Goal: Task Accomplishment & Management: Manage account settings

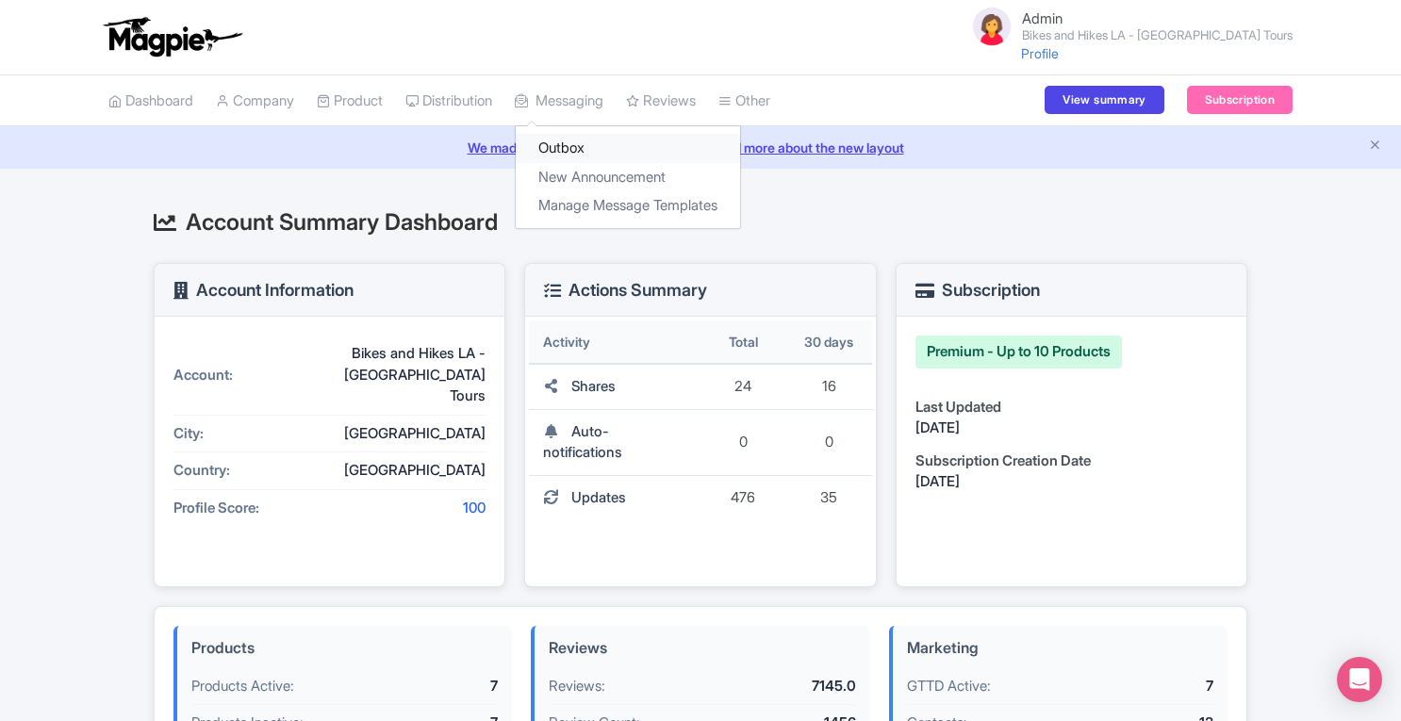
click at [577, 143] on link "Outbox" at bounding box center [628, 148] width 224 height 29
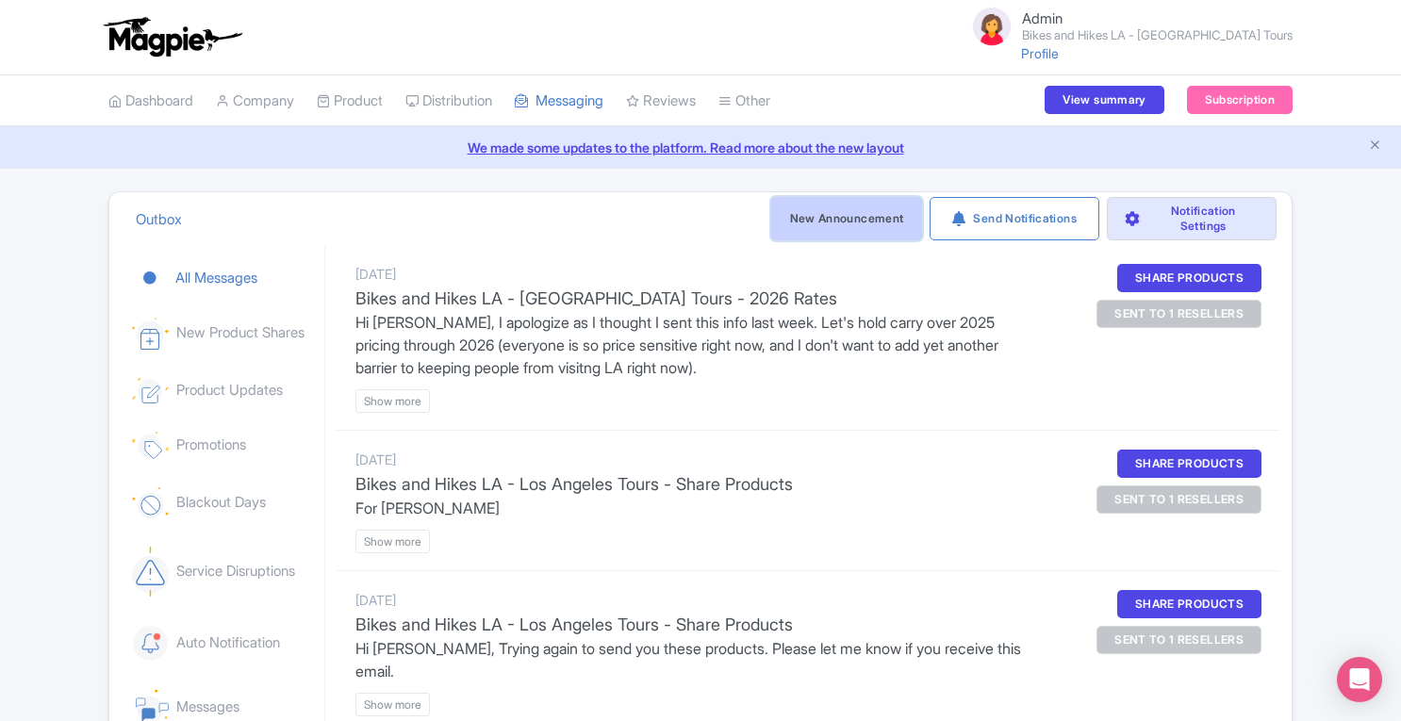
click at [839, 216] on link "New Announcement" at bounding box center [846, 218] width 151 height 43
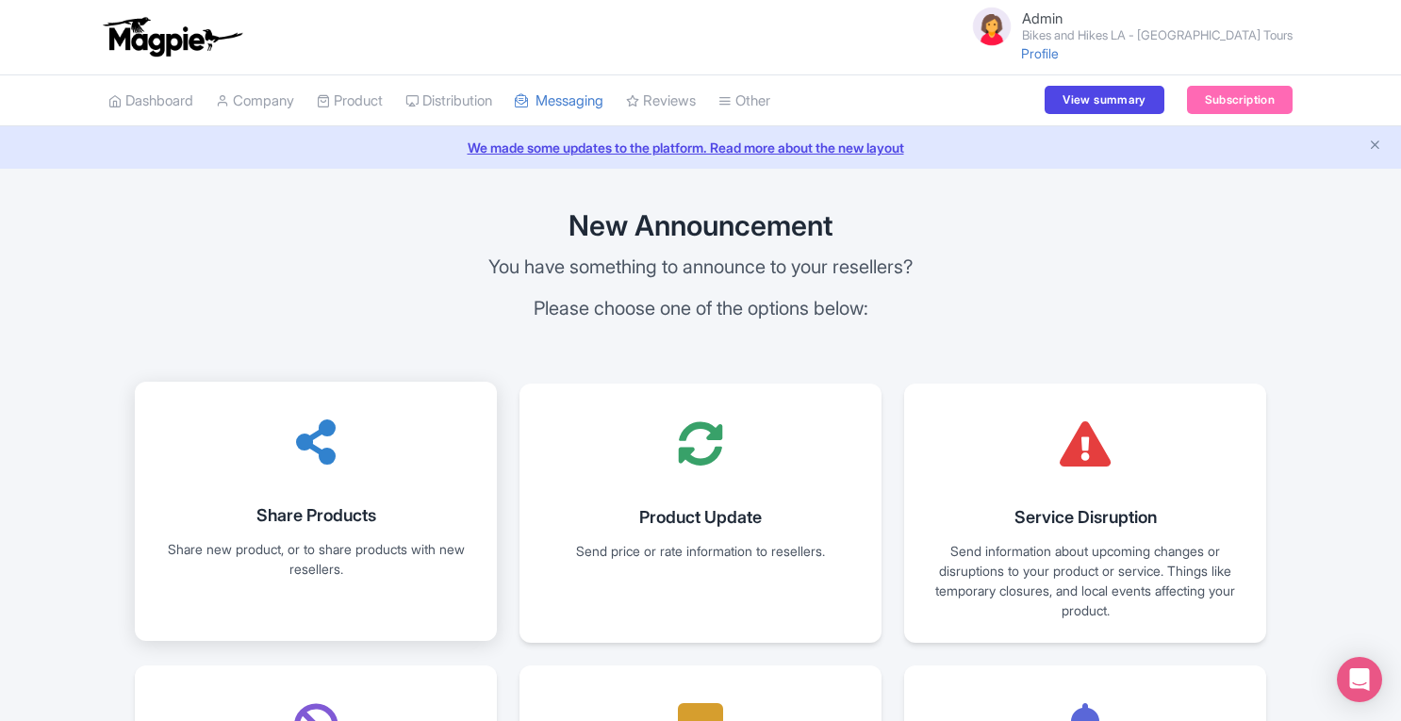
click at [292, 499] on link "Share Products Share new product, or to share products with new resellers." at bounding box center [316, 511] width 362 height 259
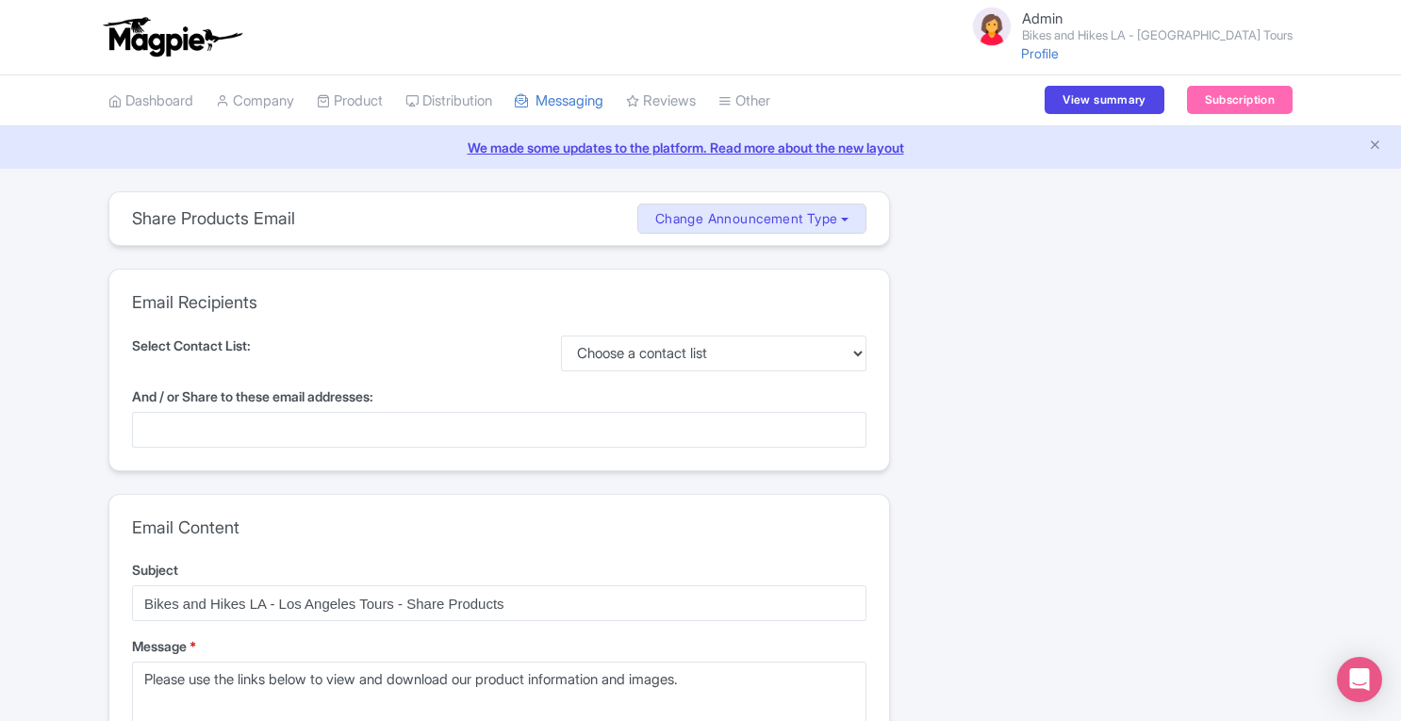
click at [283, 440] on div at bounding box center [499, 430] width 734 height 36
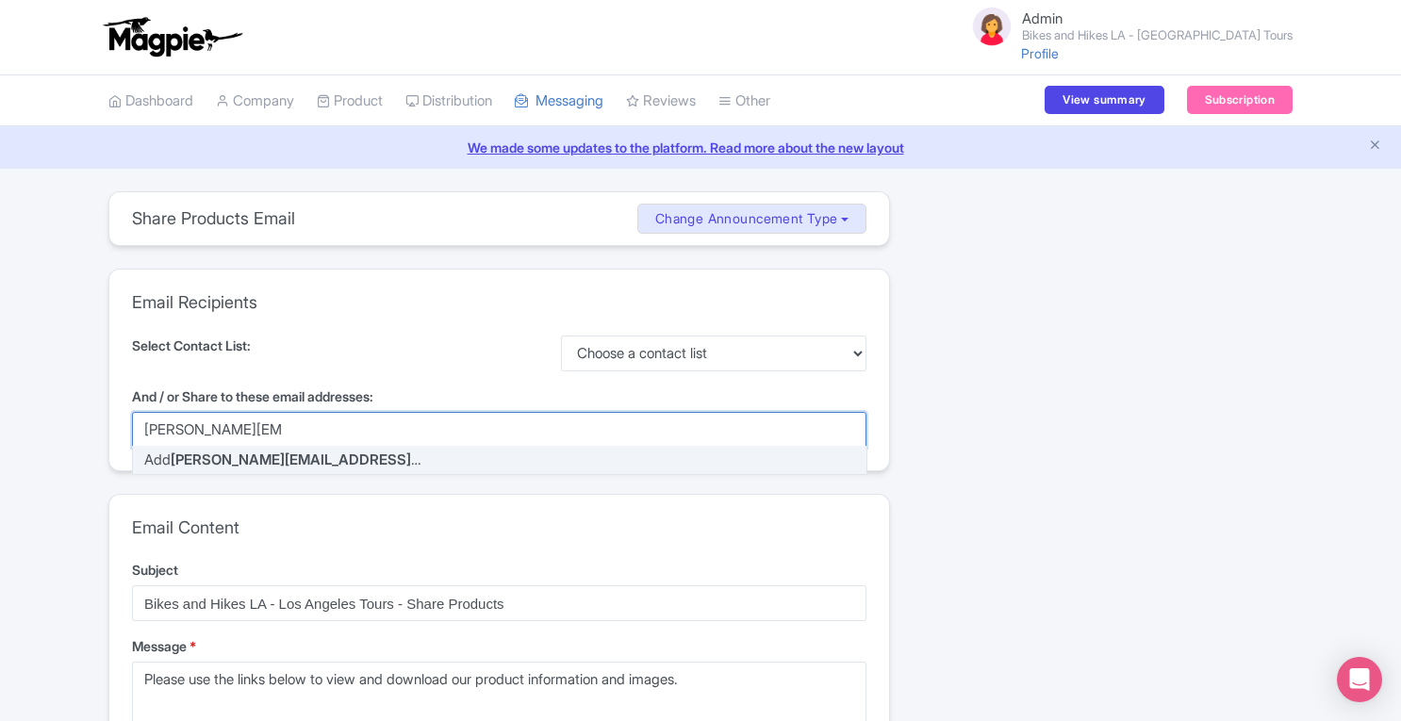
type input "chris@magpie.travel"
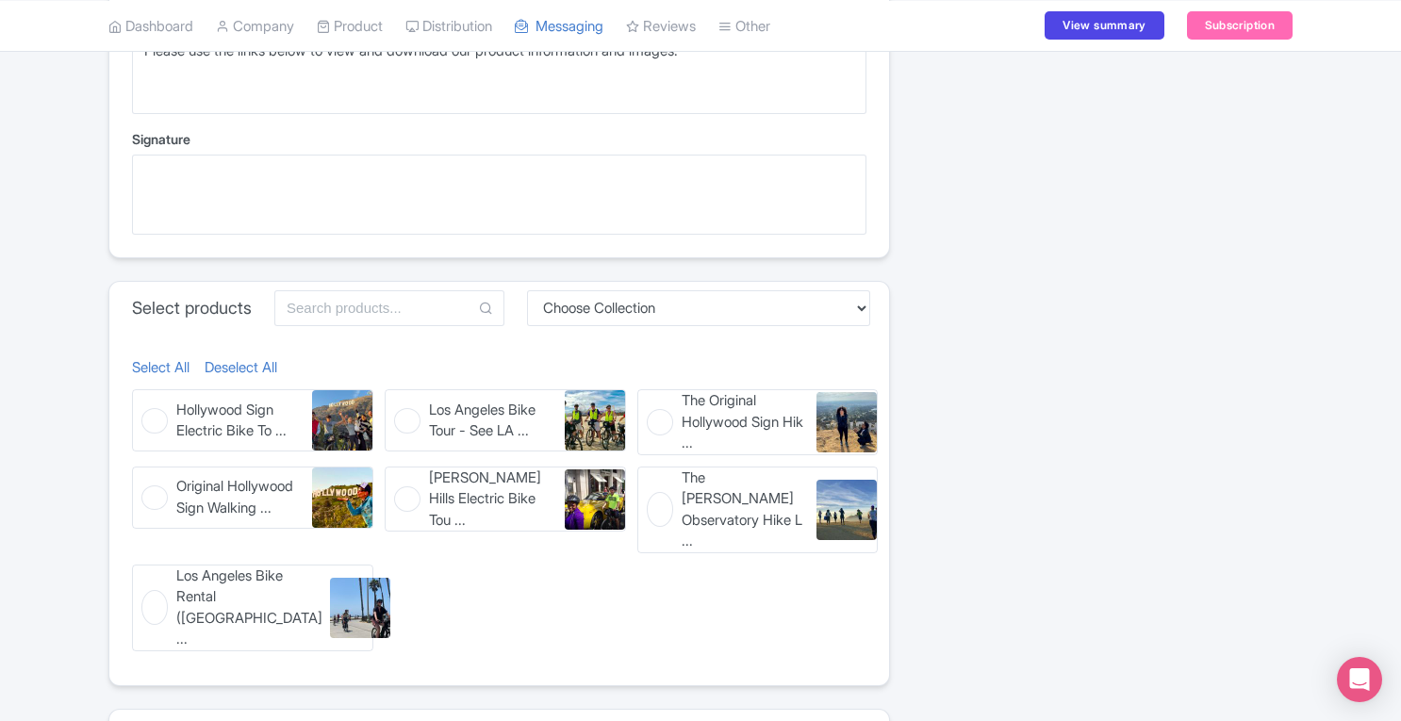
scroll to position [701, 0]
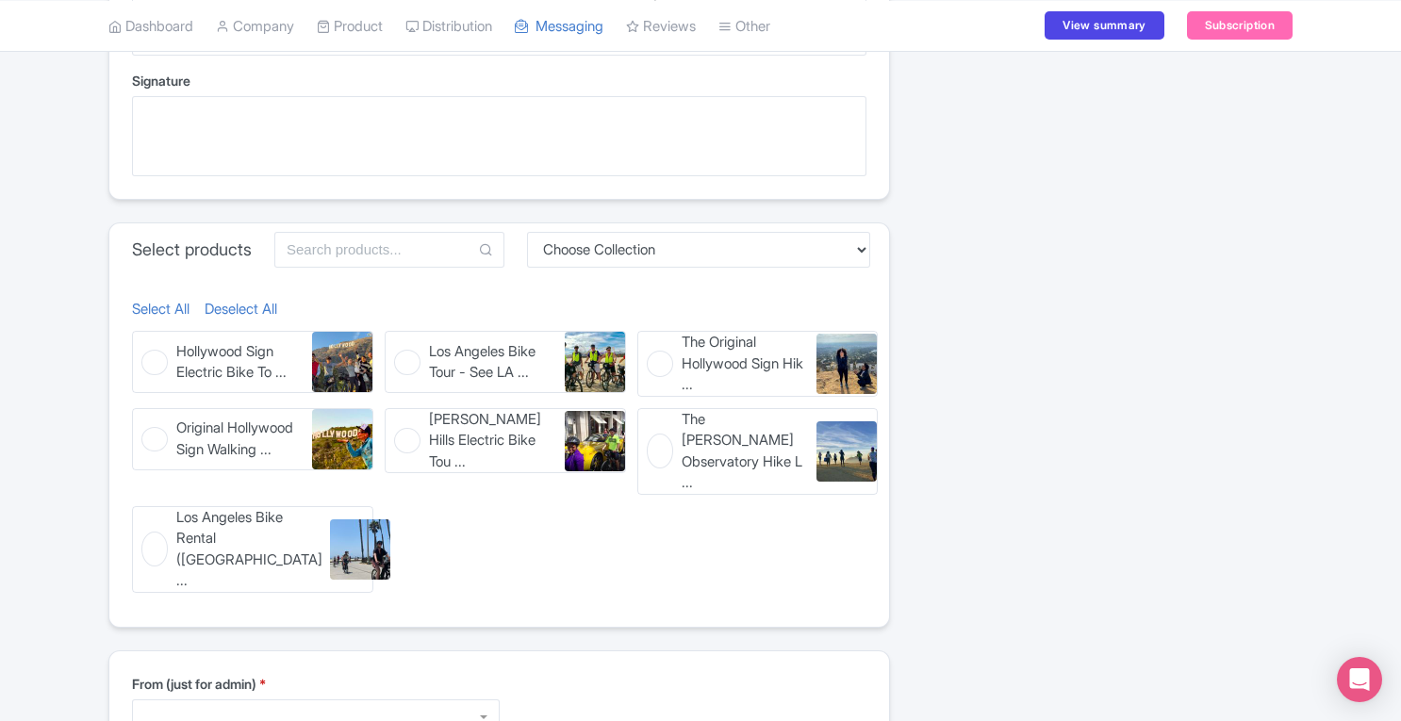
click at [160, 363] on figure "Hollywood Sign Electric Bike To ... Hollywood Sign Electric Bike Tour (Los Ange…" at bounding box center [252, 362] width 241 height 62
click at [144, 343] on input "Hollywood Sign Electric Bike To ... Hollywood Sign Electric Bike Tour (Los Ange…" at bounding box center [138, 337] width 12 height 12
checkbox input "true"
click at [409, 360] on figure "Los Angeles Bike Tour - See LA ... Los Angeles Bike Tour - See LA In A Day" at bounding box center [505, 362] width 241 height 62
click at [397, 343] on input "Los Angeles Bike Tour - See LA ... Los Angeles Bike Tour - See LA In A Day" at bounding box center [391, 337] width 12 height 12
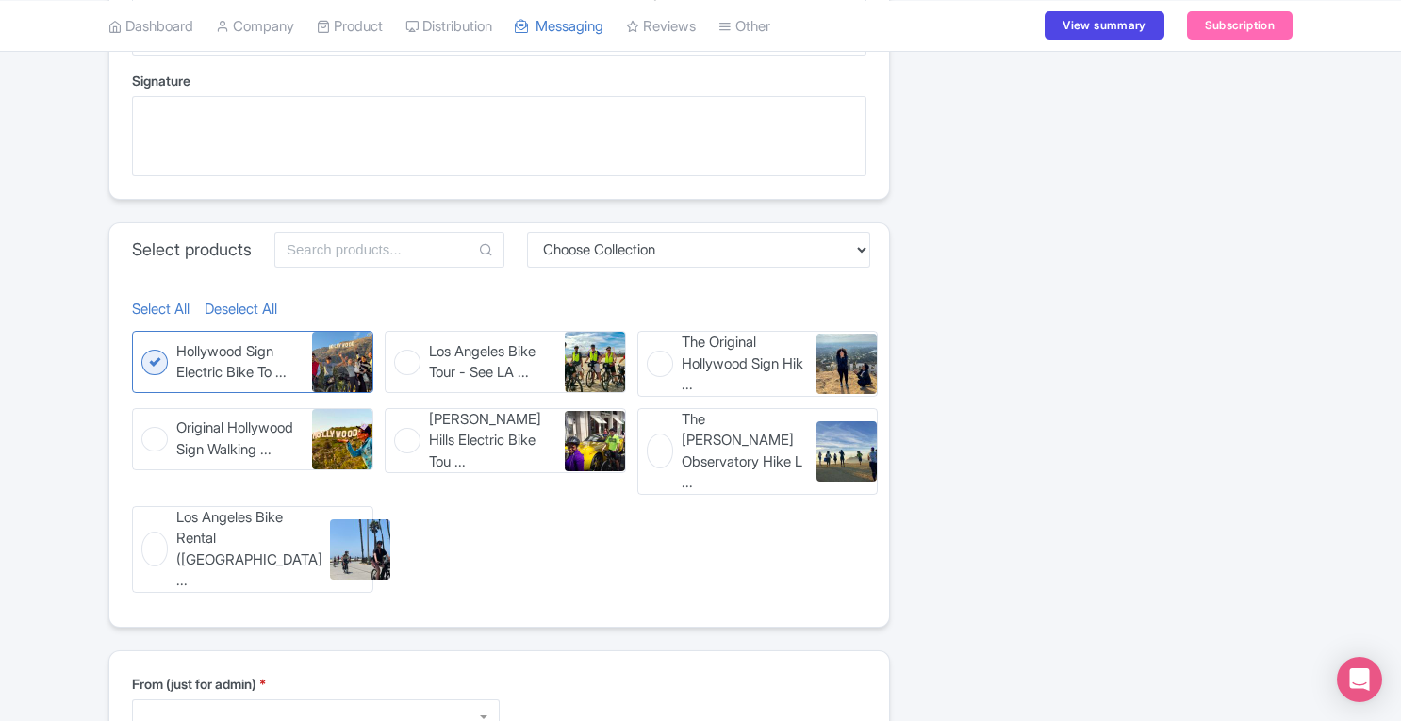
checkbox input "true"
click at [659, 360] on figure "The Original Hollywood Sign Hik ... The Original Hollywood Sign Hike (Los Angel…" at bounding box center [757, 364] width 241 height 66
click at [649, 343] on input "The Original Hollywood Sign Hik ... The Original Hollywood Sign Hike (Los Angel…" at bounding box center [643, 337] width 12 height 12
checkbox input "true"
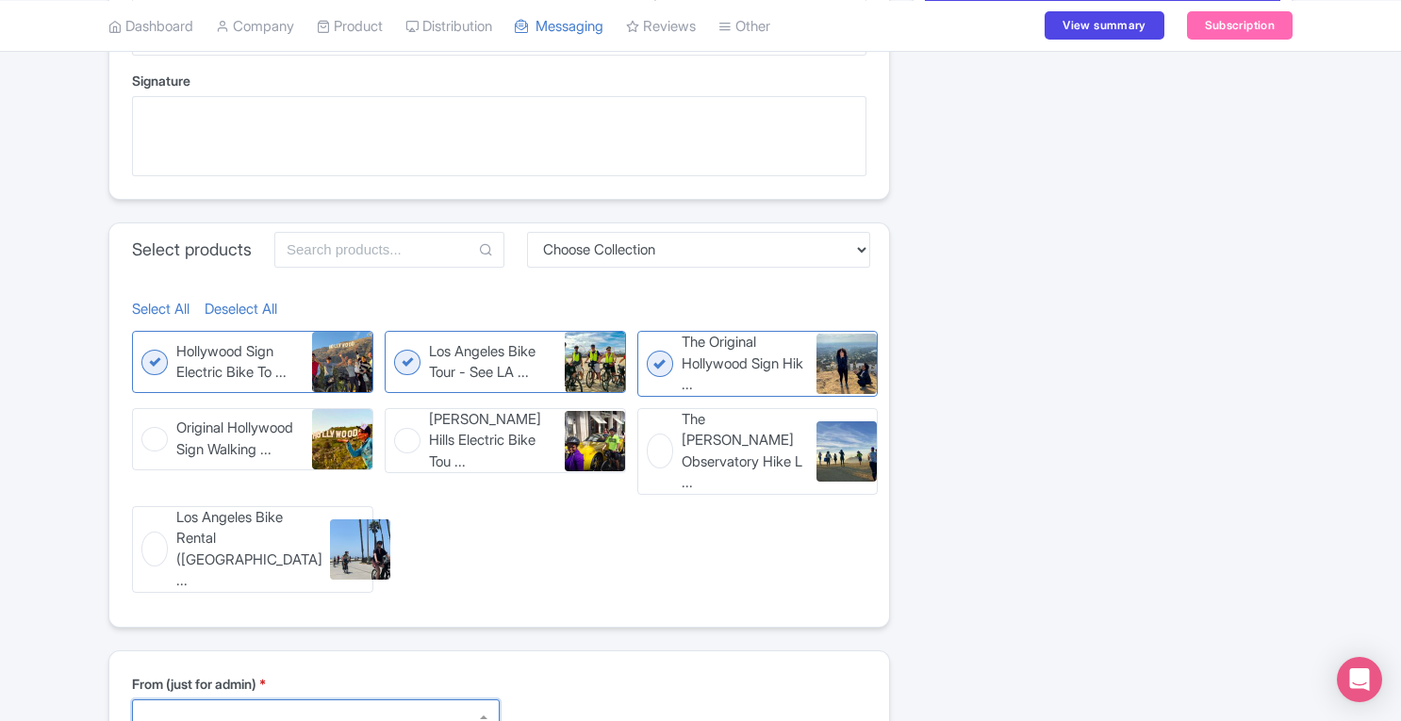
click at [470, 699] on div at bounding box center [316, 717] width 368 height 36
type textarea "Danny Roman info@bikeshikes.com"
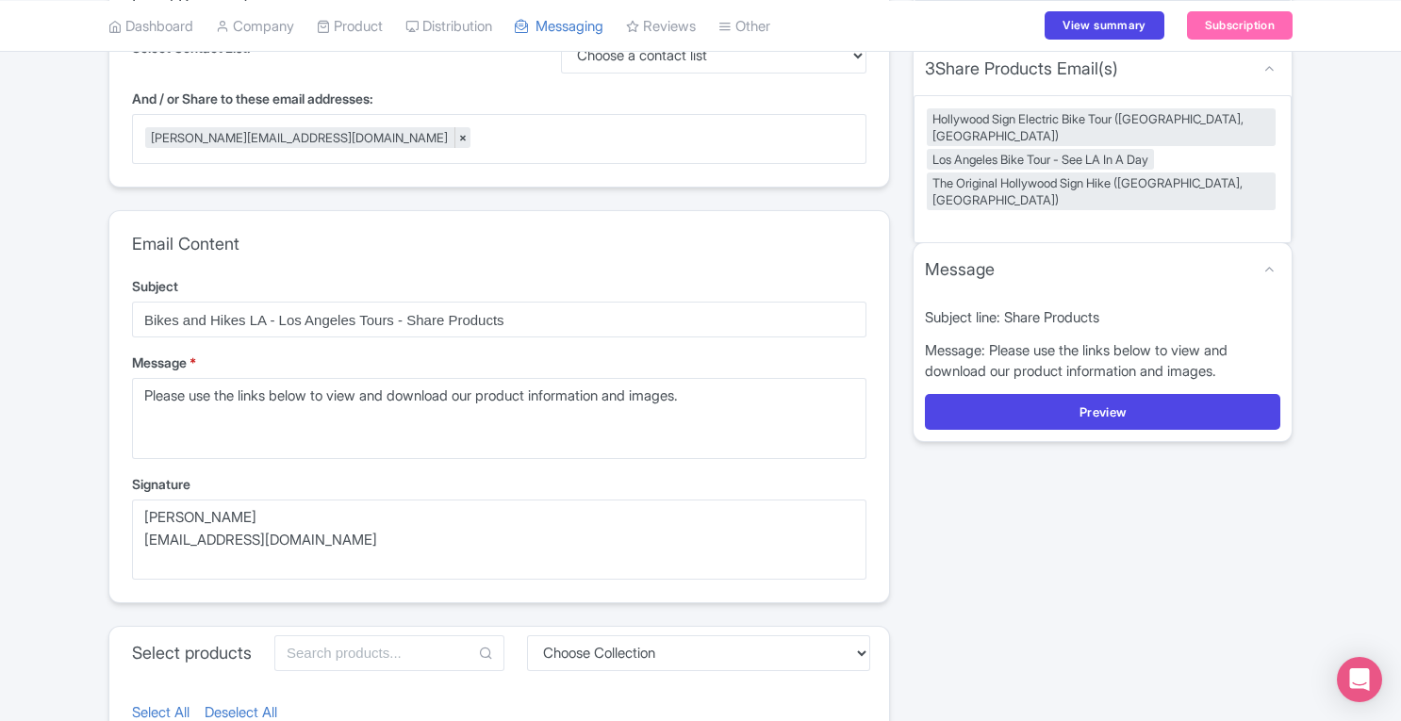
scroll to position [268, 0]
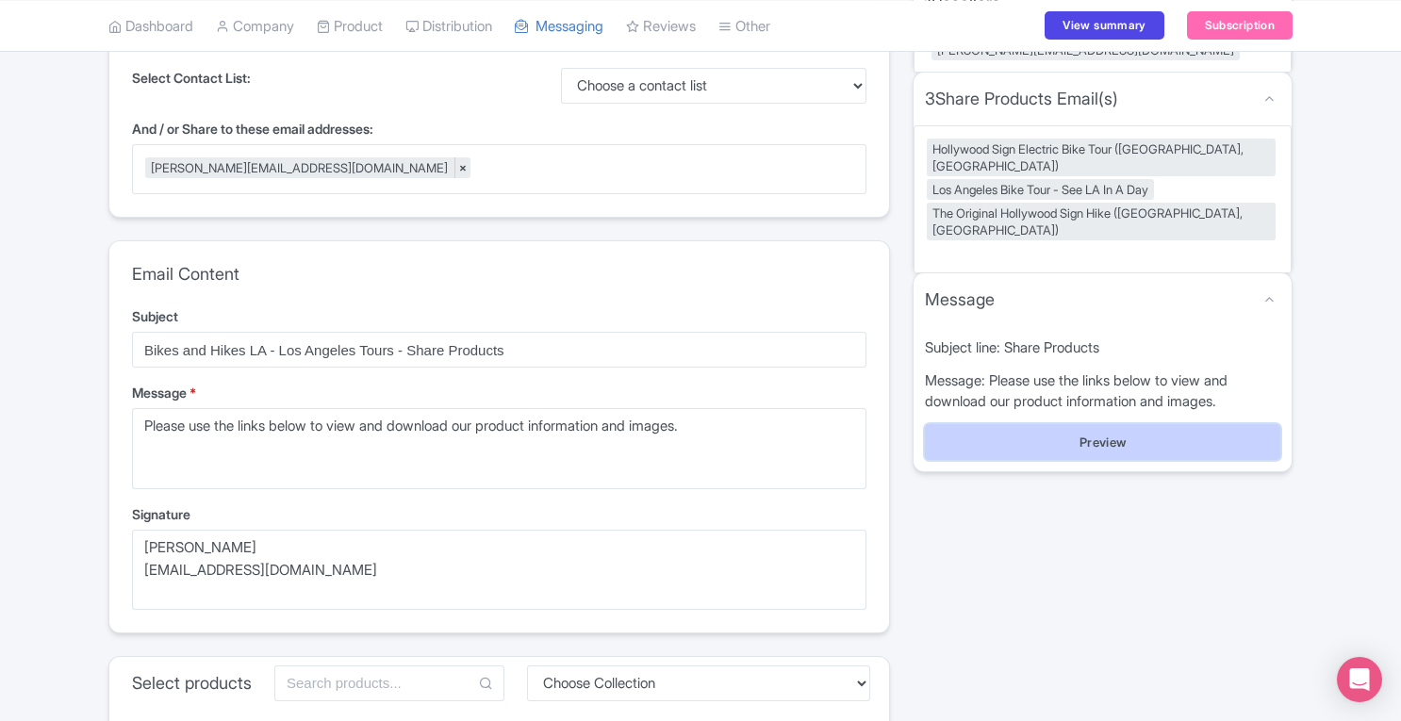
click at [1095, 424] on button "Preview" at bounding box center [1102, 442] width 355 height 36
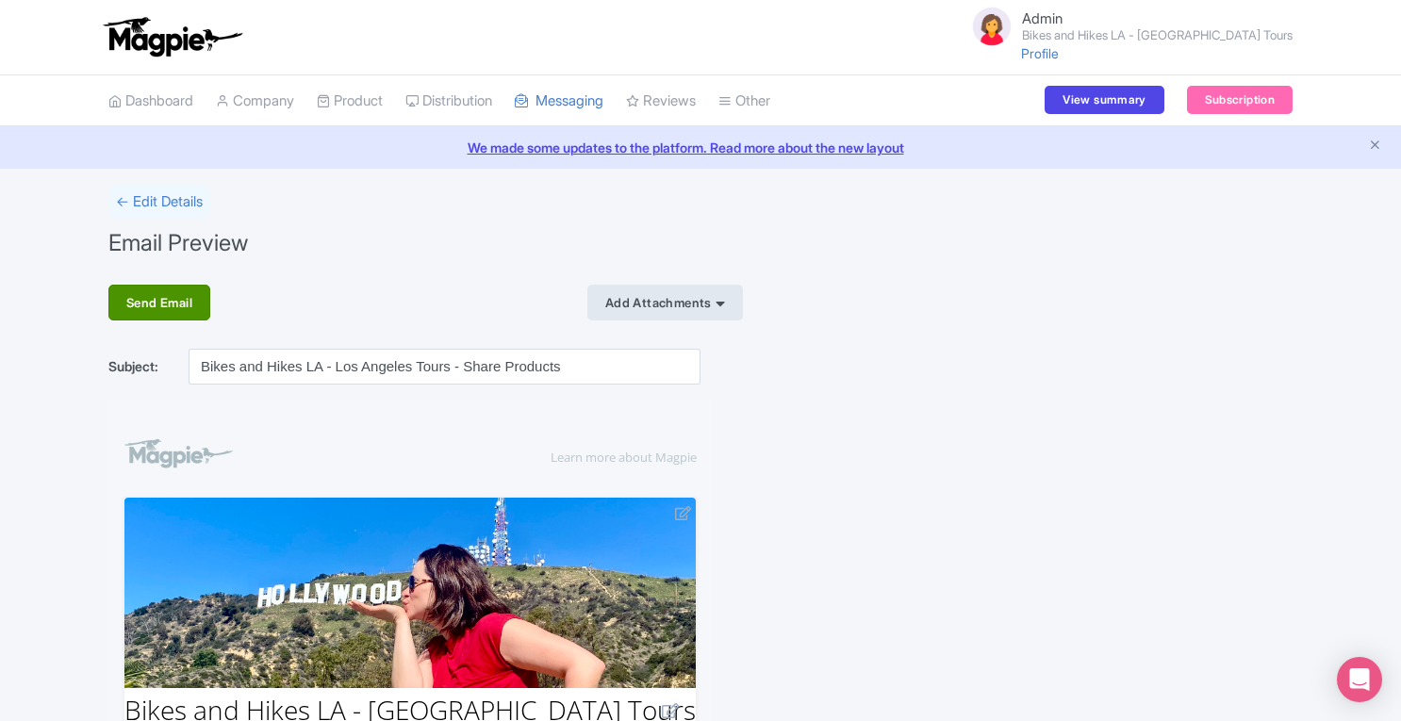
click at [190, 299] on div "Send Email" at bounding box center [159, 303] width 102 height 36
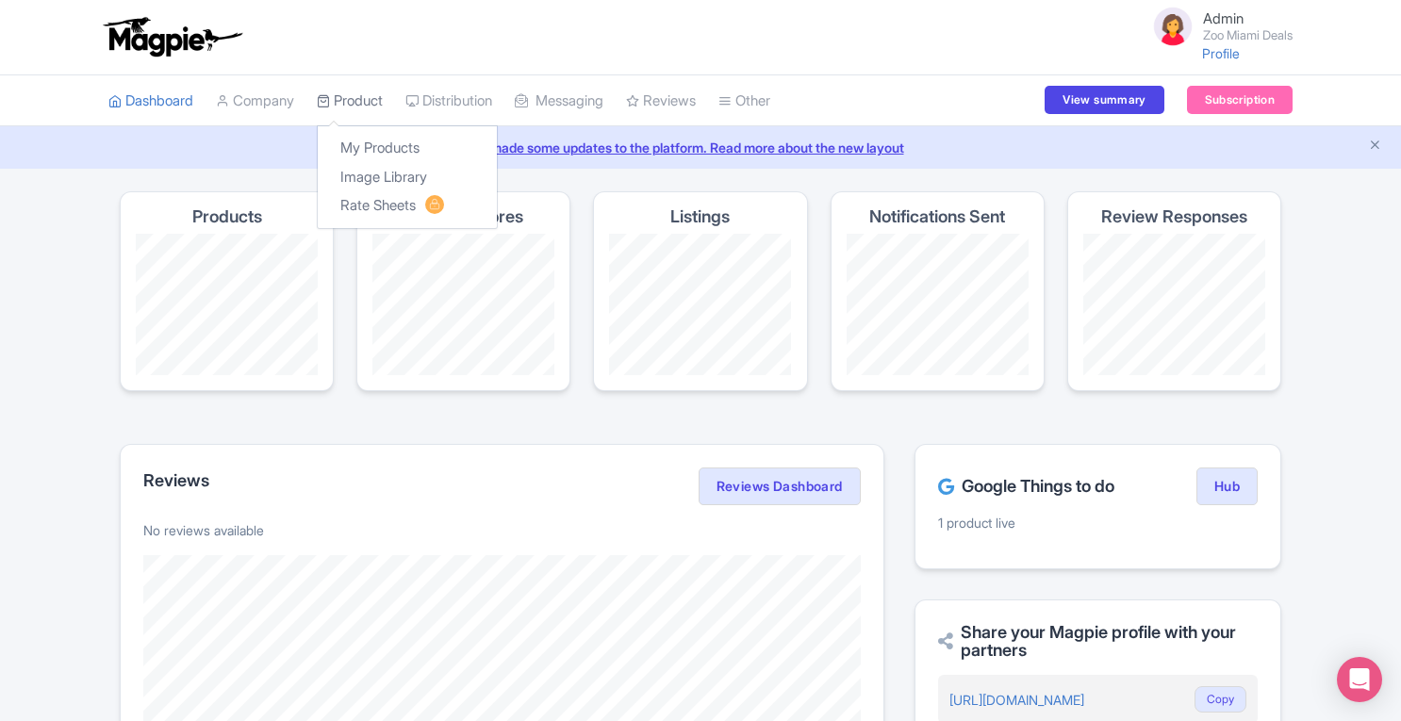
click at [361, 95] on link "Product" at bounding box center [350, 101] width 66 height 52
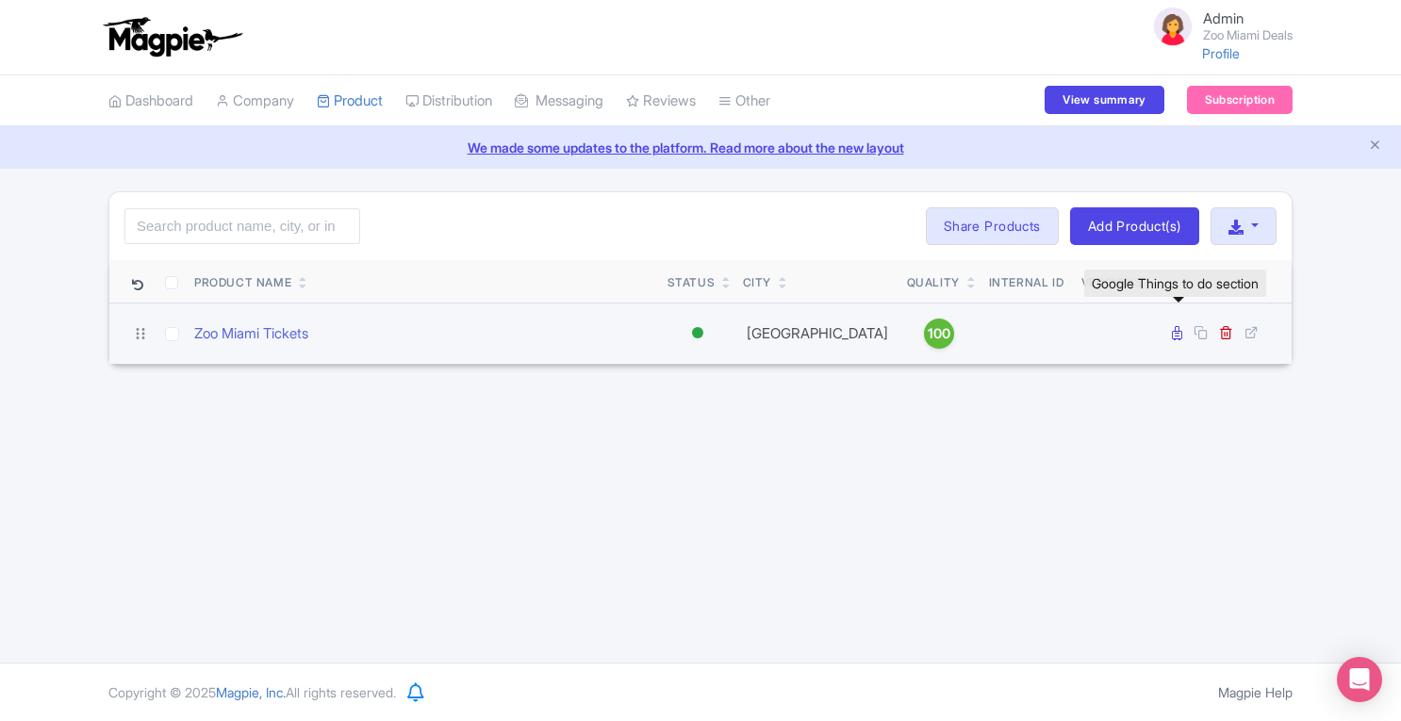
click at [1174, 331] on icon at bounding box center [1177, 333] width 10 height 14
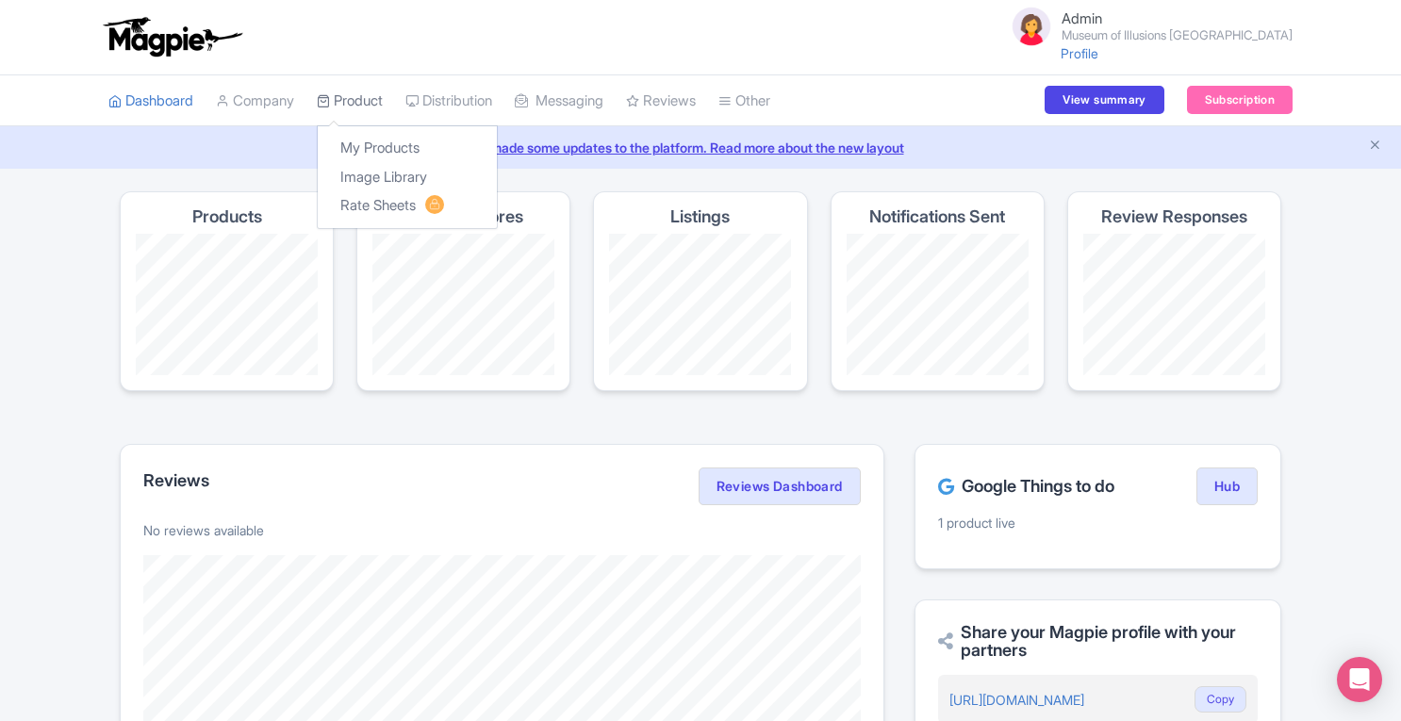
click at [372, 100] on link "Product" at bounding box center [350, 101] width 66 height 52
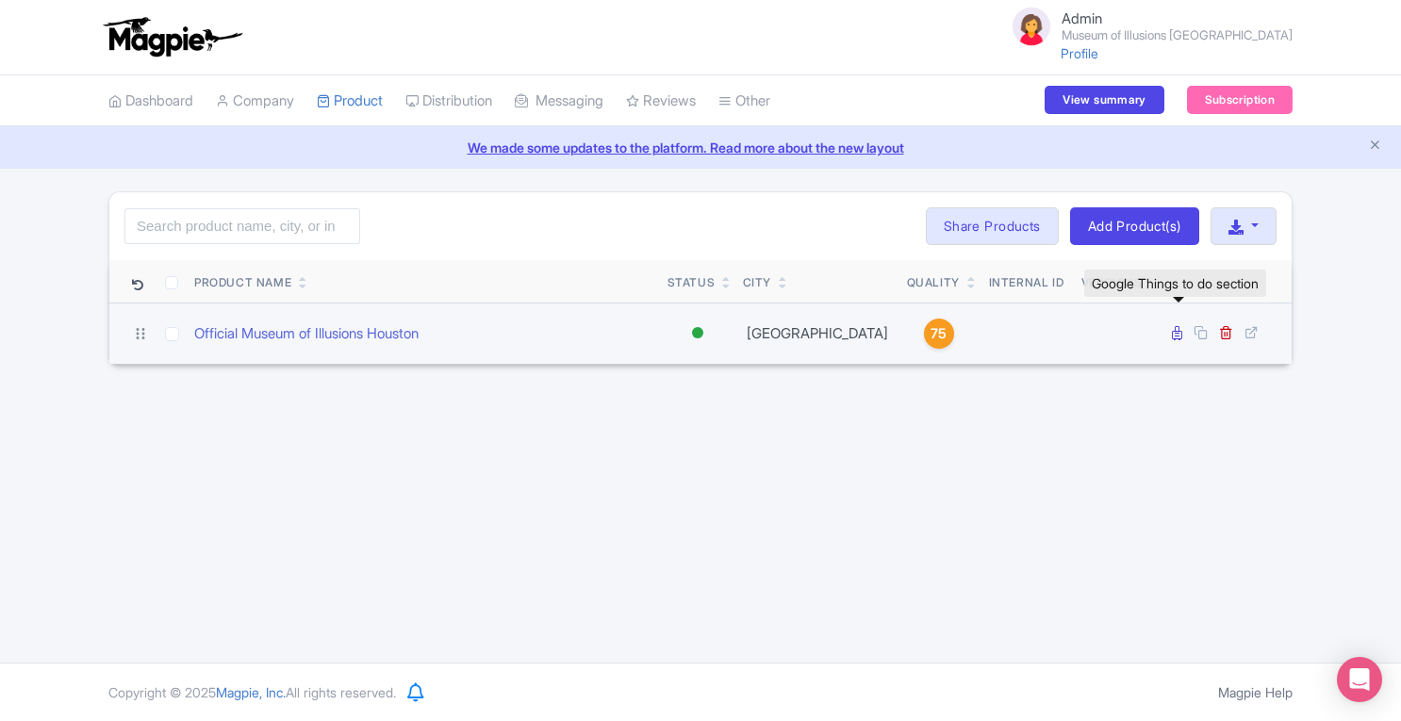
click at [1174, 333] on icon at bounding box center [1177, 333] width 10 height 14
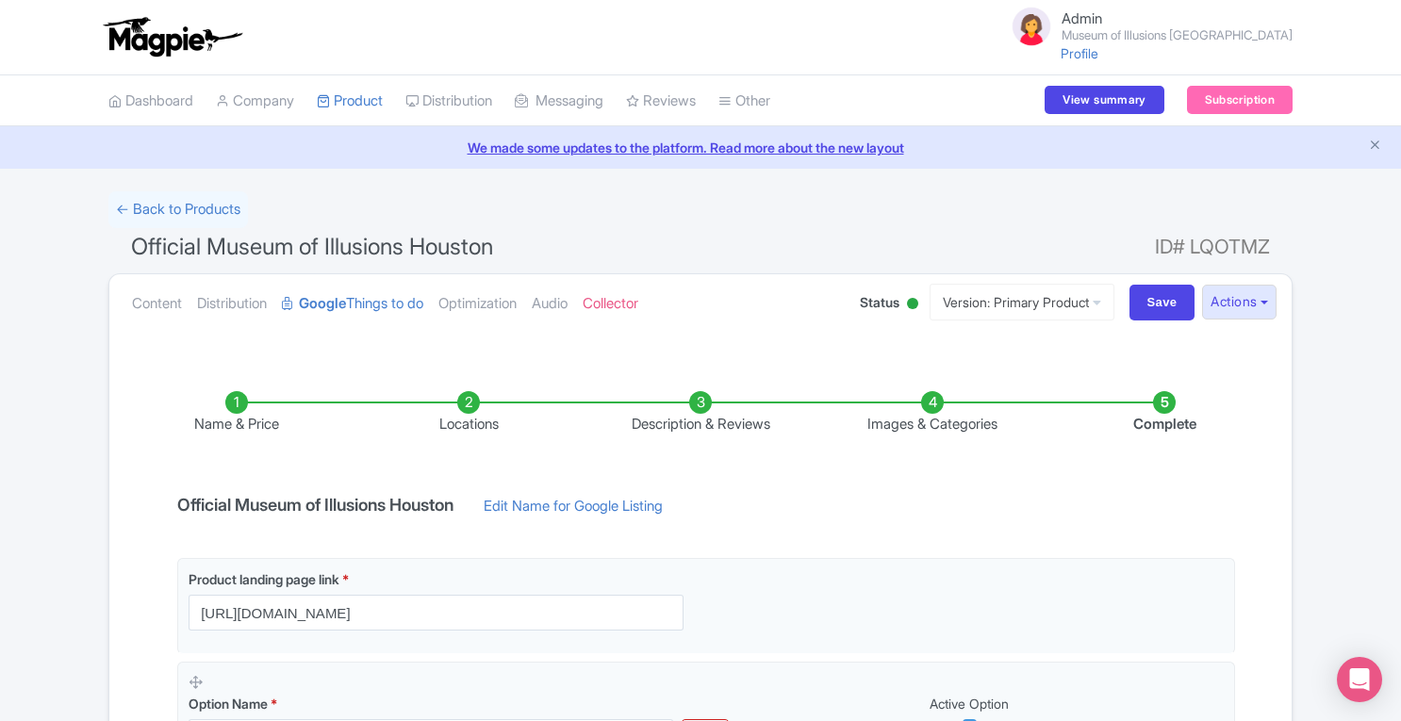
click at [479, 404] on li "Locations" at bounding box center [468, 413] width 232 height 44
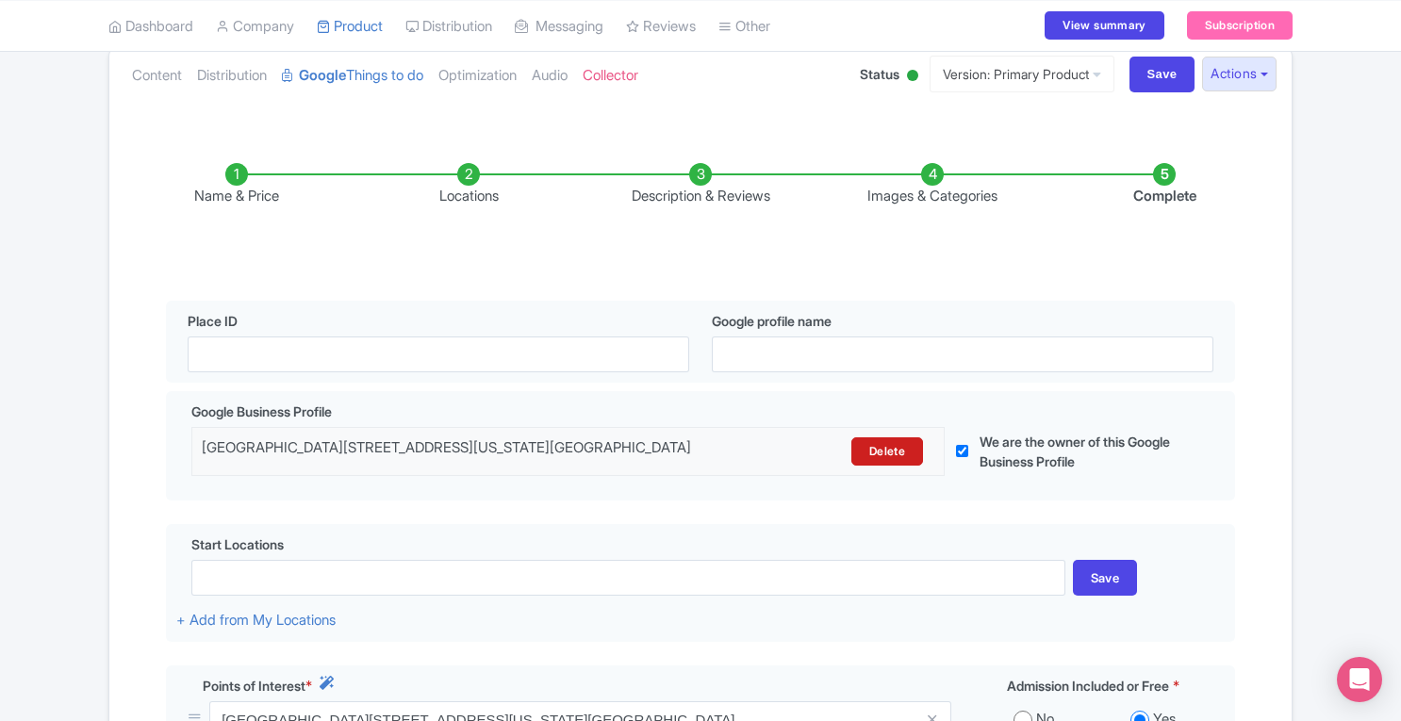
scroll to position [222, 0]
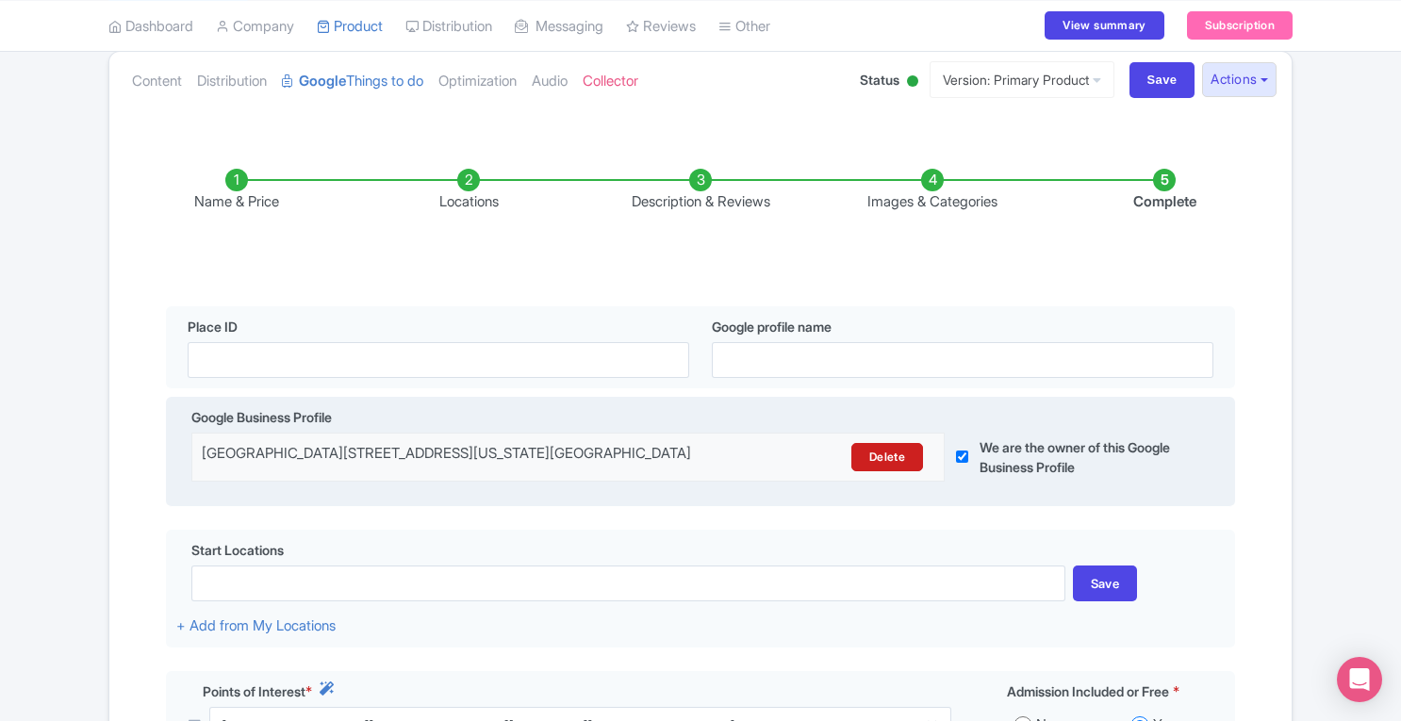
drag, startPoint x: 202, startPoint y: 453, endPoint x: 270, endPoint y: 480, distance: 73.7
click at [270, 471] on div "Museum of Illusions Houston, 5060 W Alabama St STE 2D, Houston, TX 77056, USA" at bounding box center [476, 457] width 549 height 28
copy div "Museum of Illusions Houston, 5060 W Alabama St STE 2D, Houston, TX 77056, USA"
click at [897, 456] on link "Delete" at bounding box center [887, 457] width 72 height 28
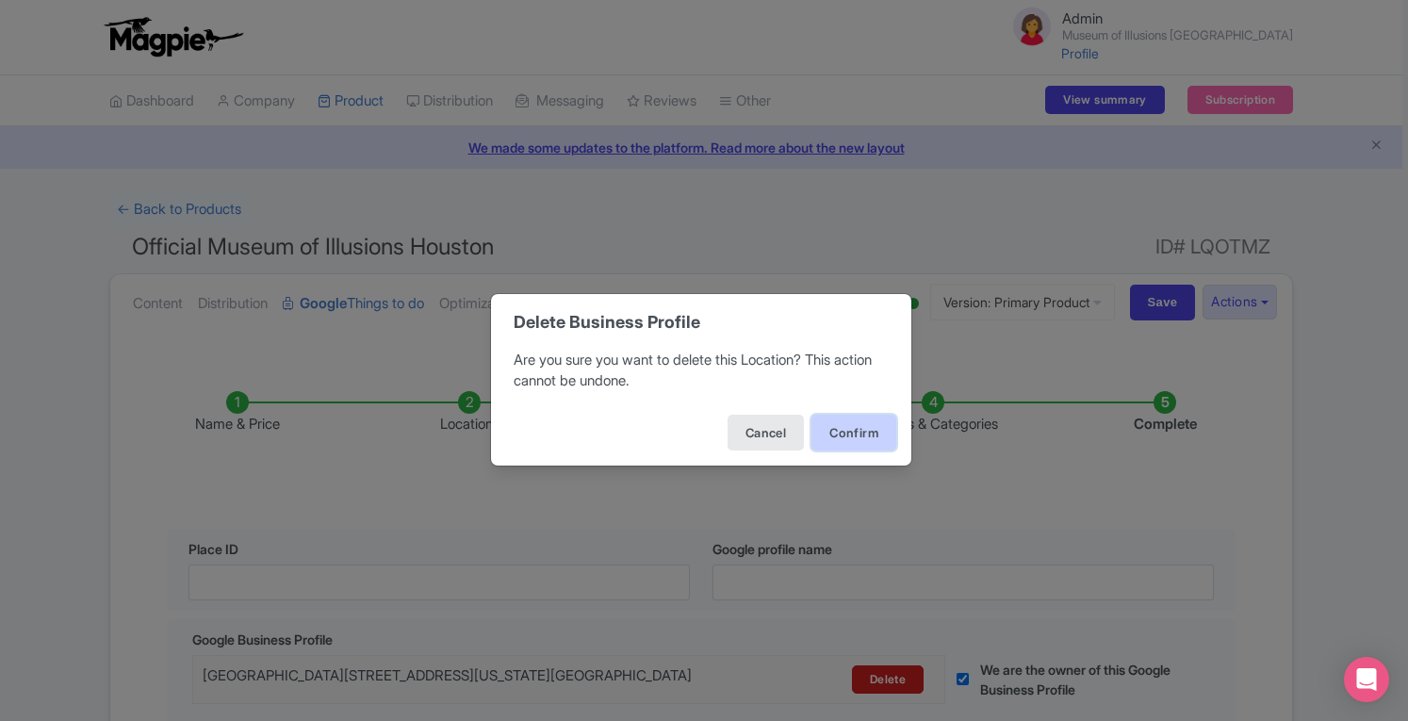
click at [861, 429] on button "Confirm" at bounding box center [853, 433] width 85 height 36
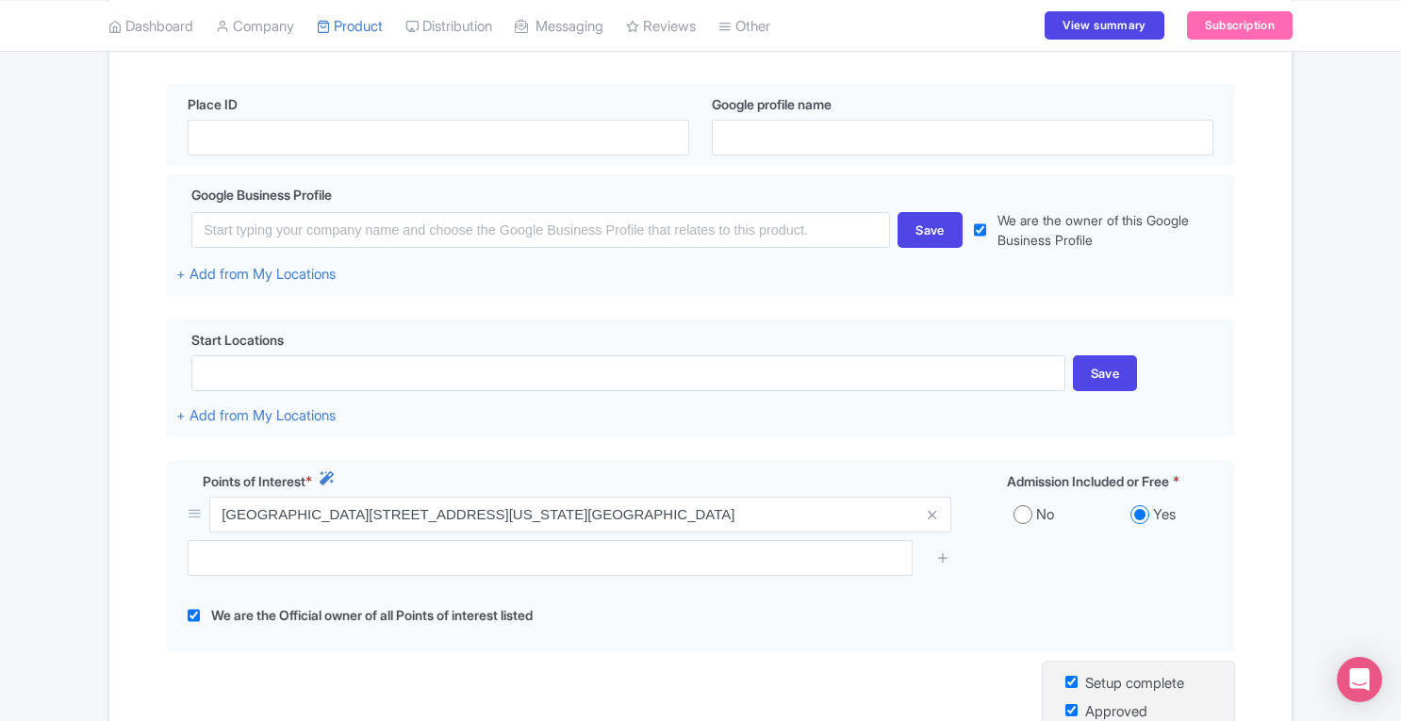
scroll to position [447, 0]
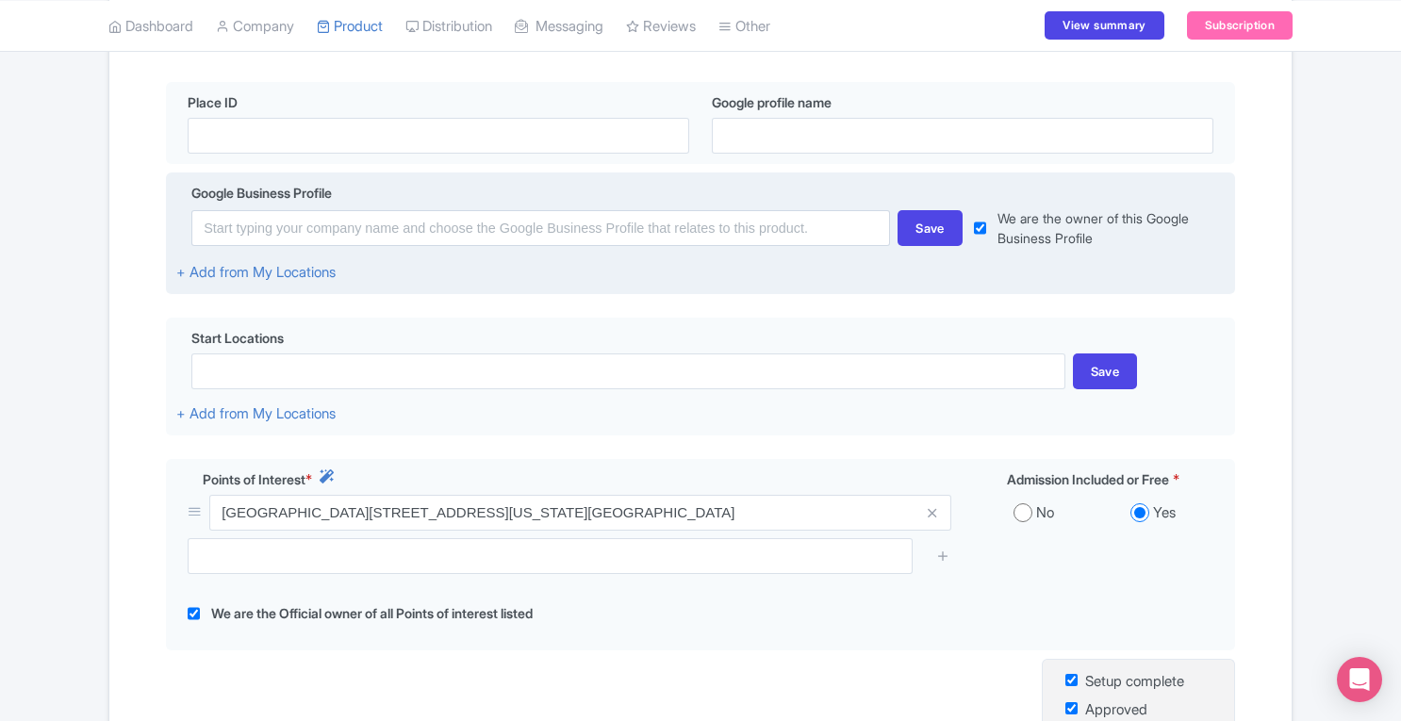
click at [979, 231] on input "checkbox" at bounding box center [980, 228] width 12 height 40
checkbox input "false"
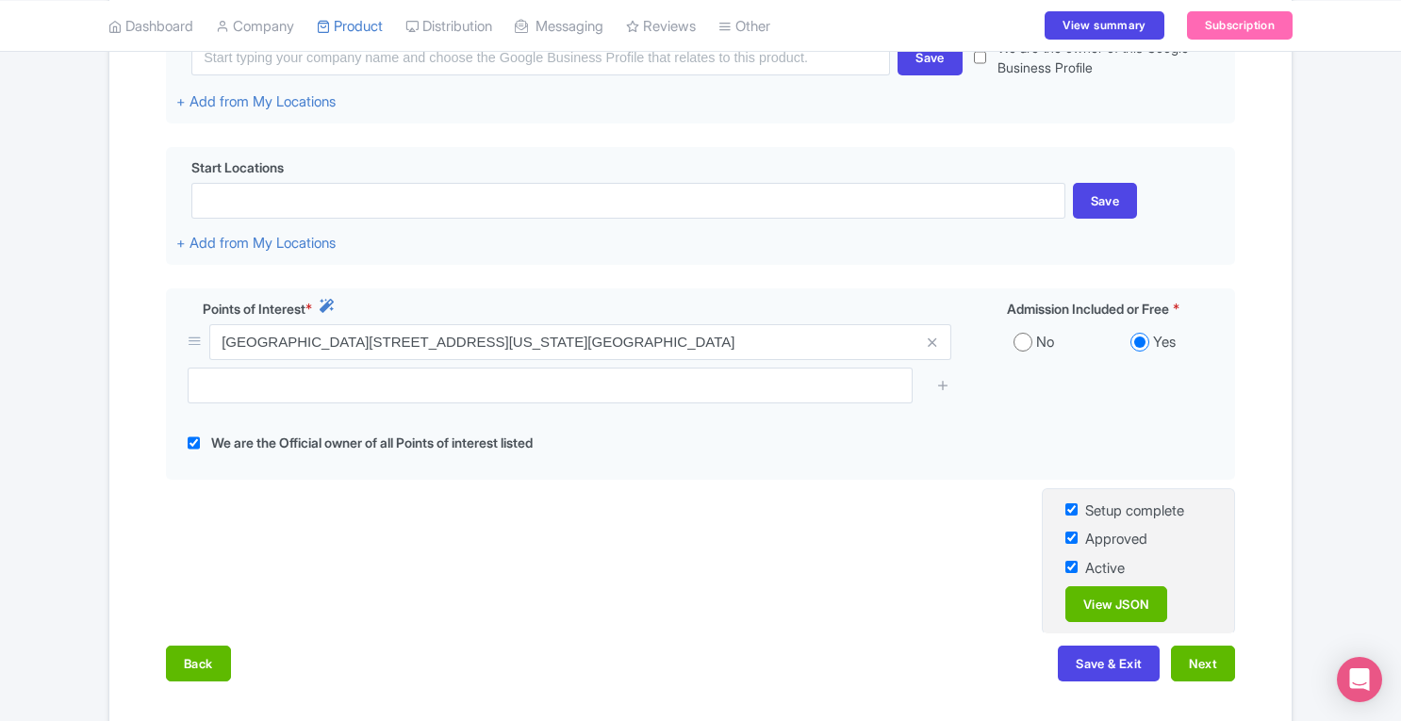
scroll to position [716, 0]
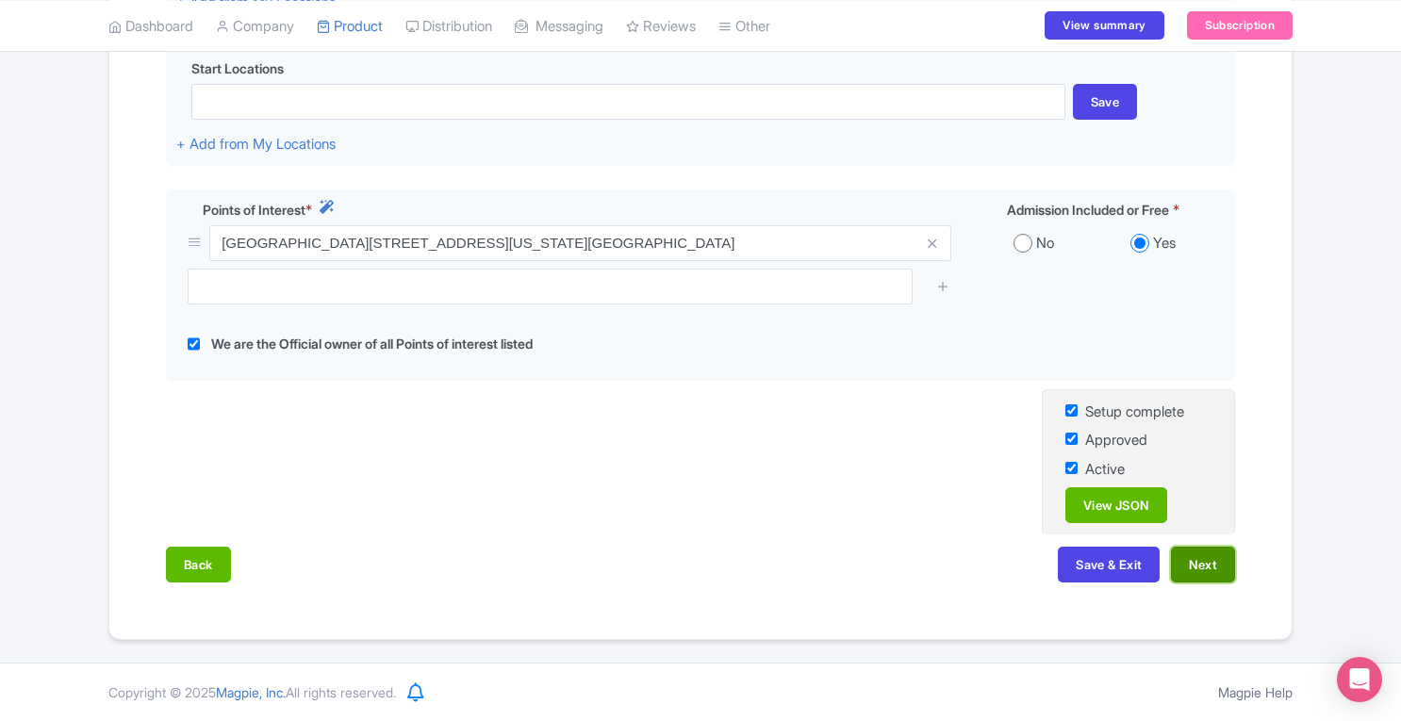
click at [1214, 574] on button "Next" at bounding box center [1203, 565] width 64 height 36
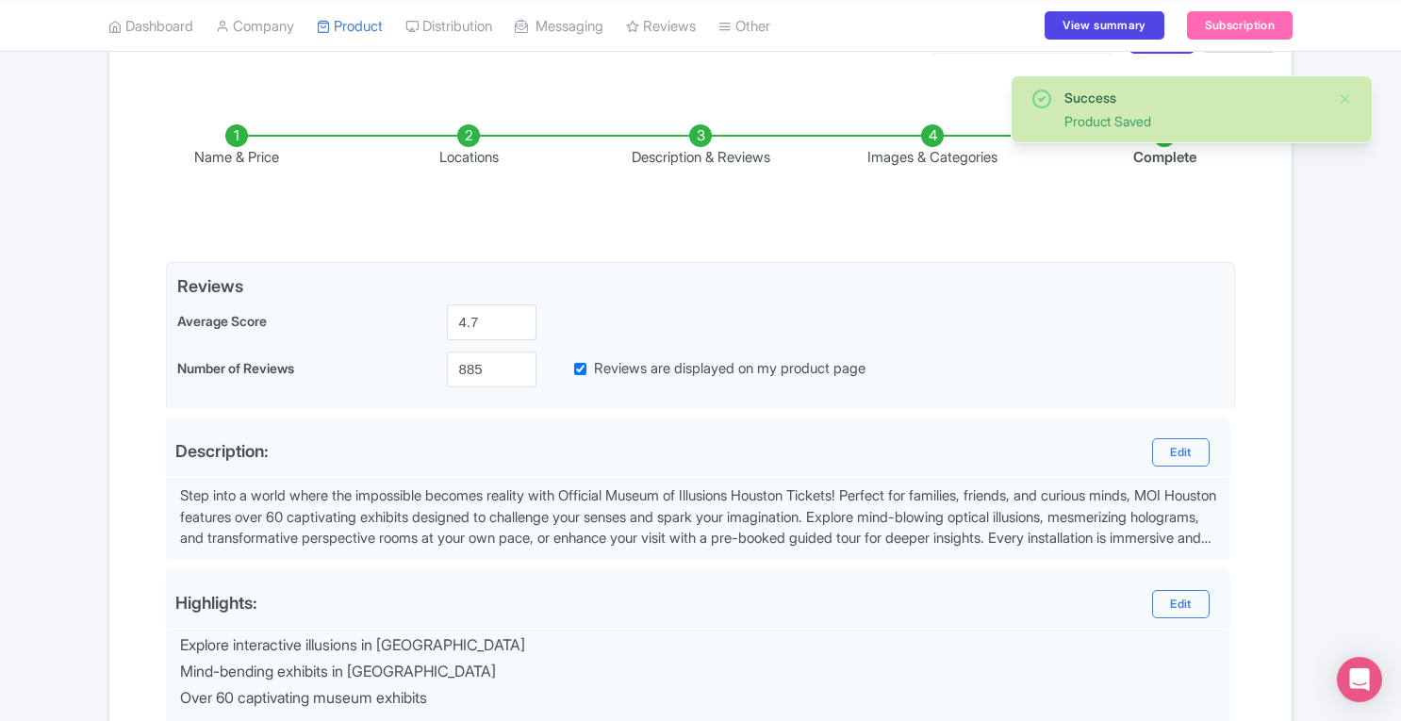
scroll to position [746, 0]
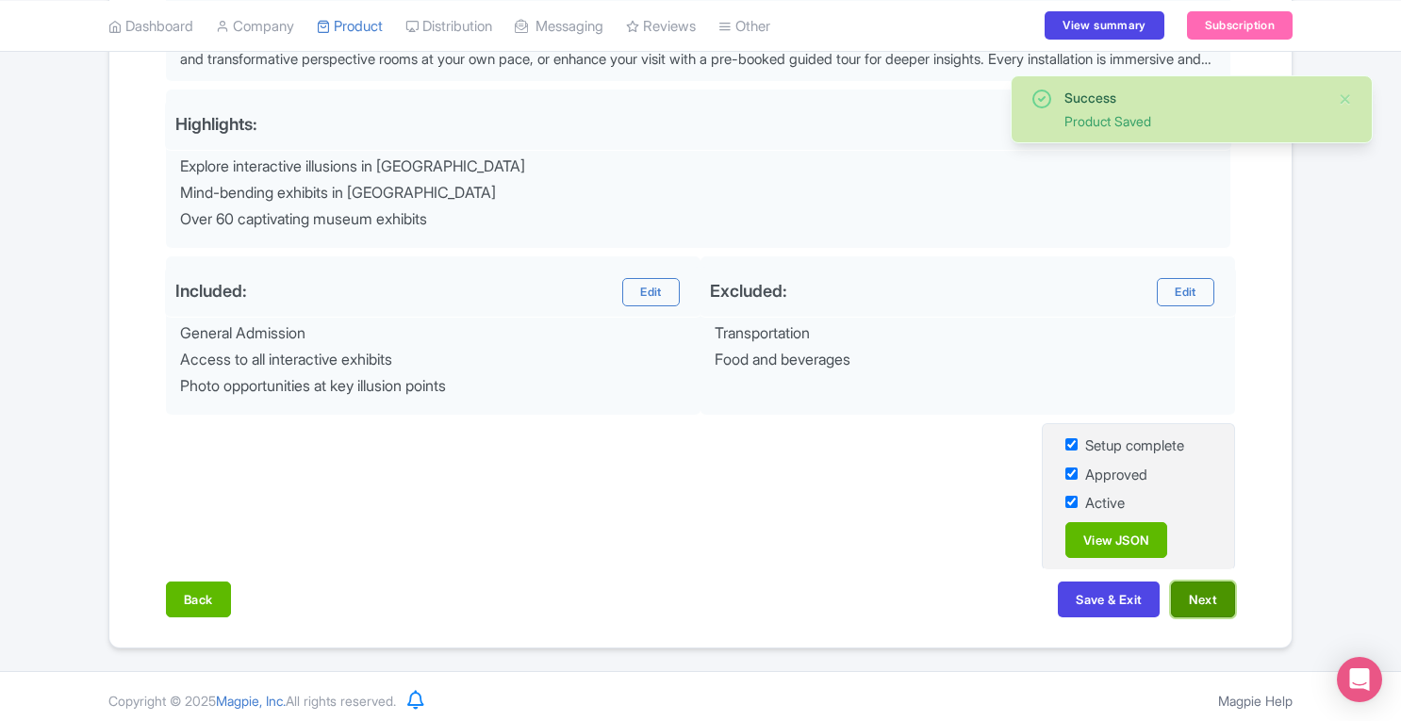
click at [1188, 582] on button "Next" at bounding box center [1203, 600] width 64 height 36
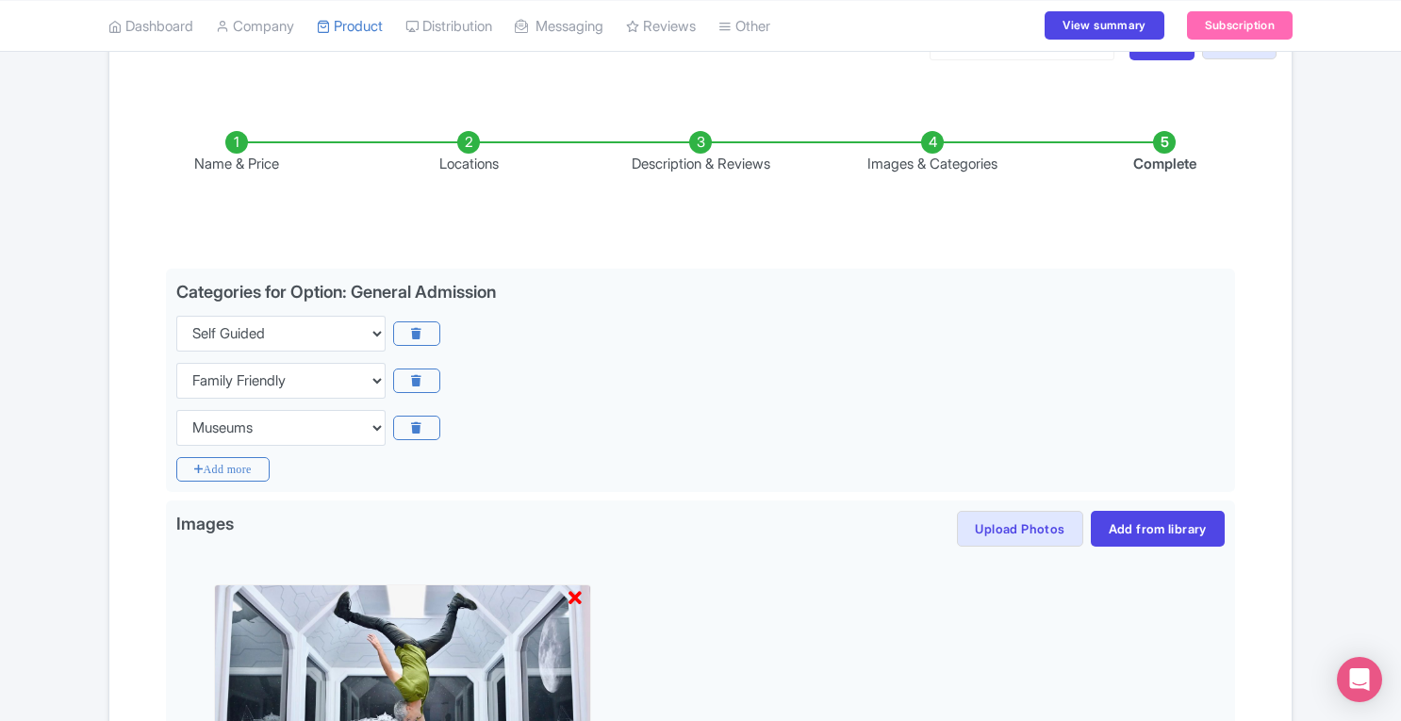
scroll to position [716, 0]
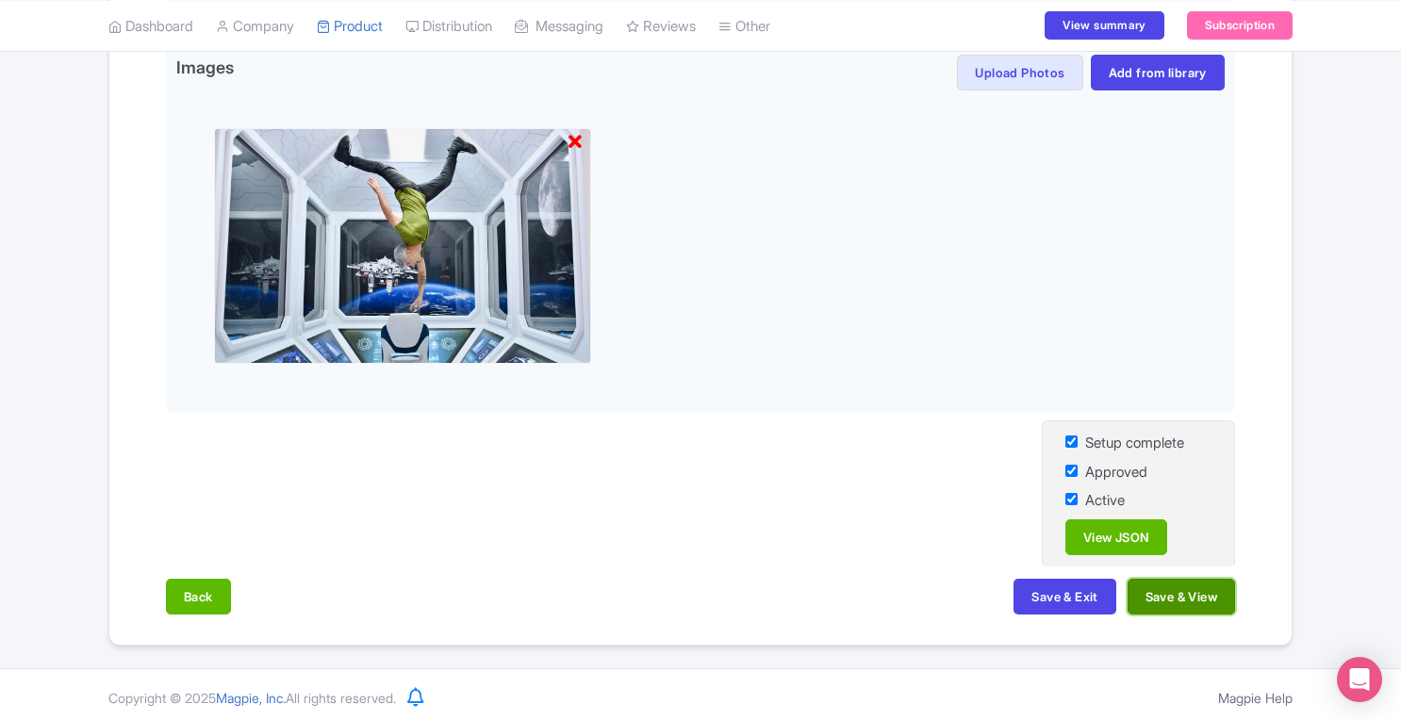
click at [1227, 598] on button "Save & View" at bounding box center [1180, 597] width 107 height 36
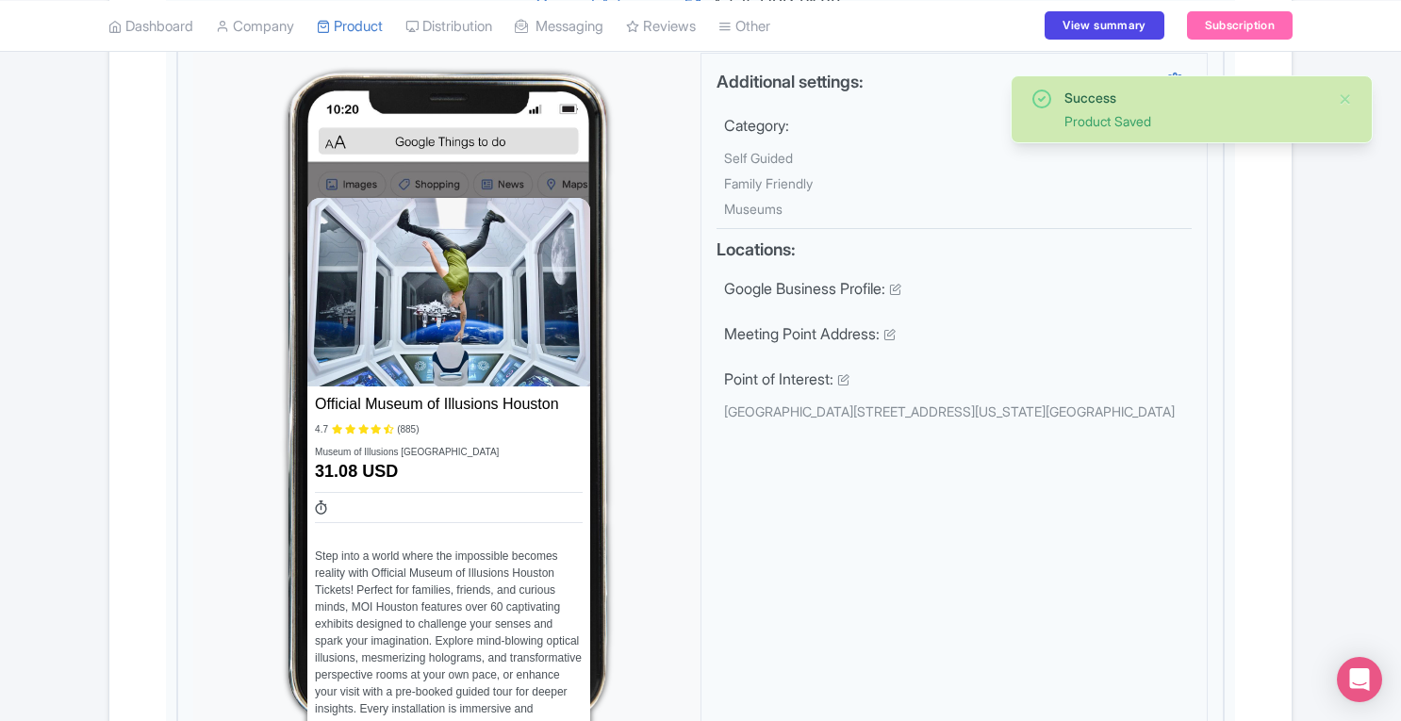
scroll to position [0, 0]
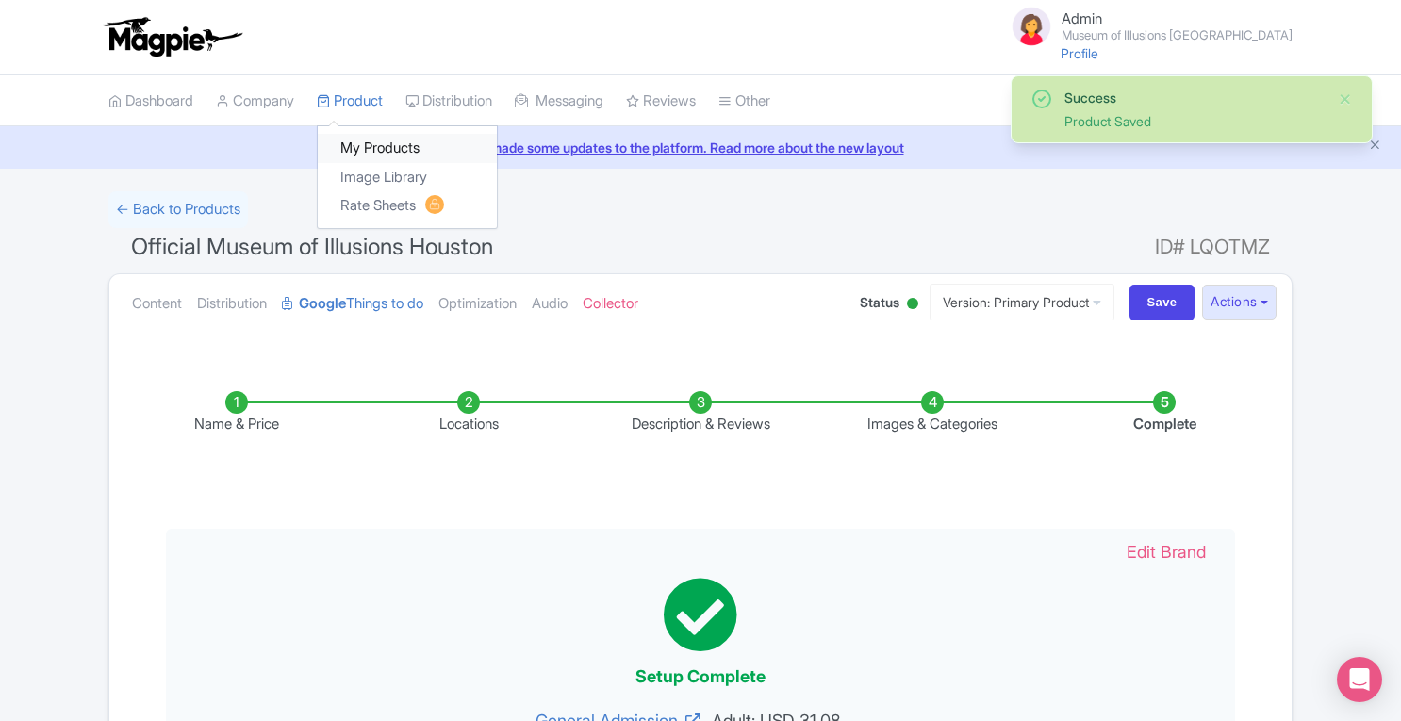
click at [371, 153] on link "My Products" at bounding box center [407, 148] width 179 height 29
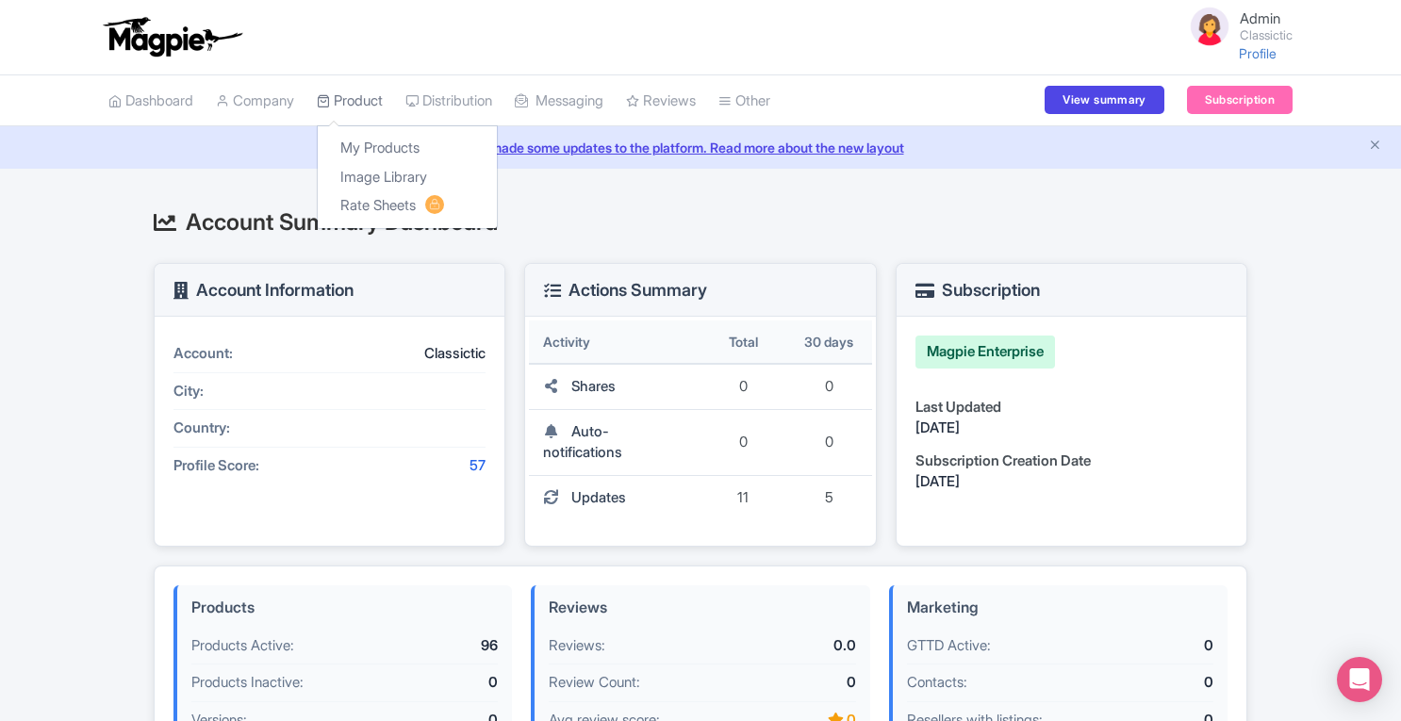
click at [383, 103] on link "Product" at bounding box center [350, 101] width 66 height 52
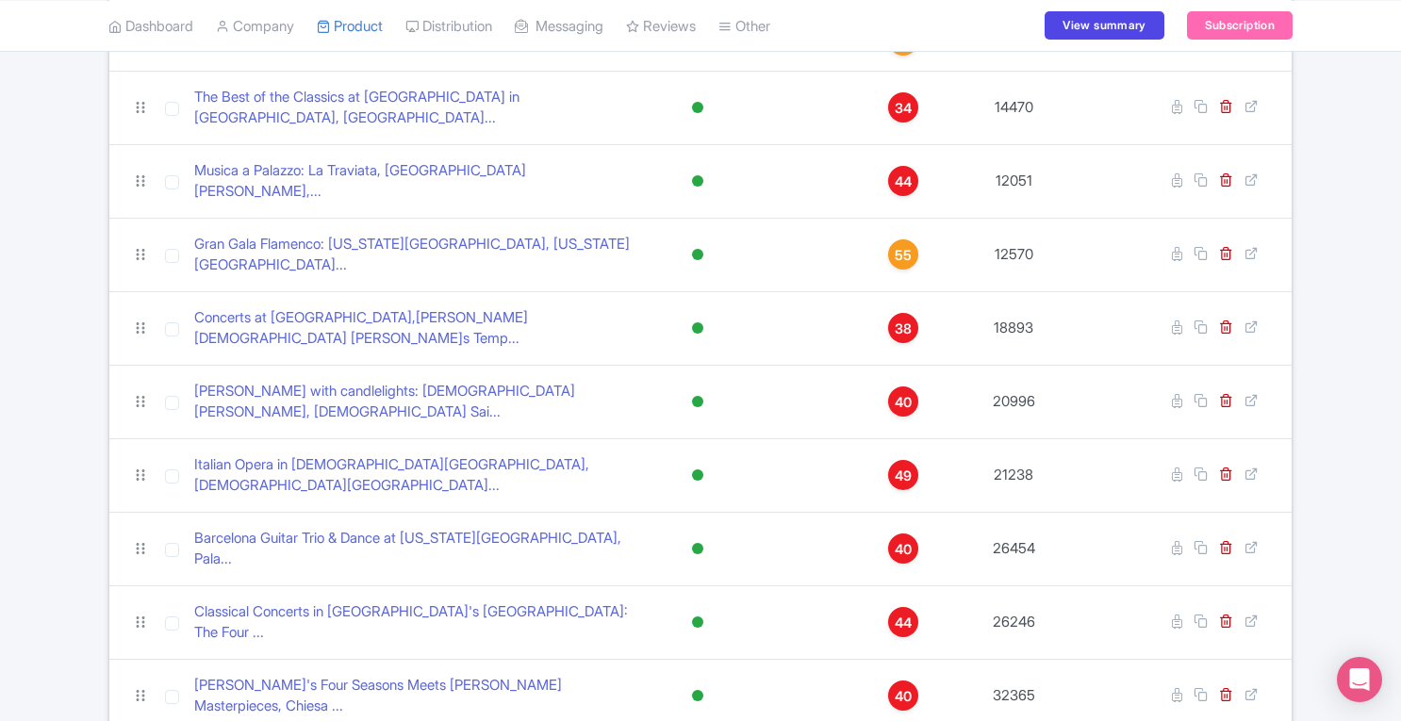
scroll to position [712, 0]
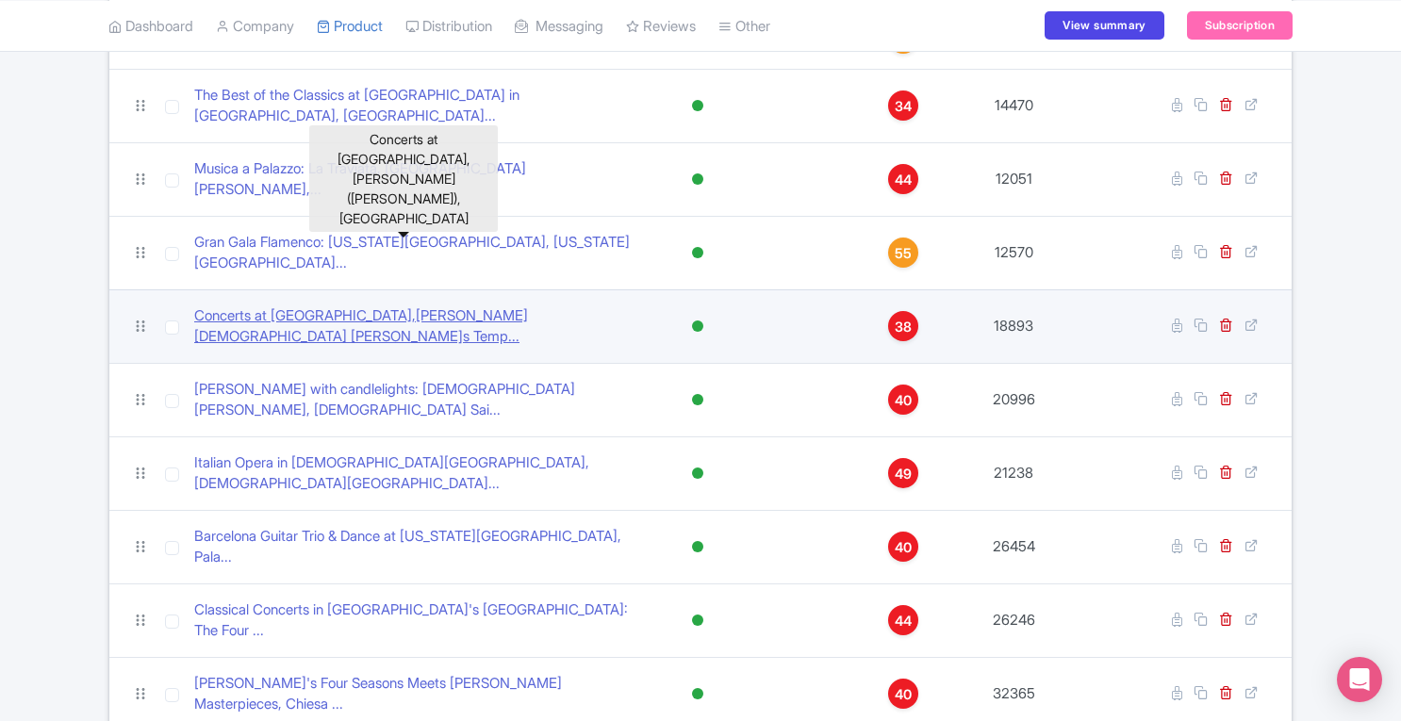
click at [518, 305] on link "Concerts at Matthias Church, Matthias Church (Matyas Temp..." at bounding box center [423, 326] width 458 height 42
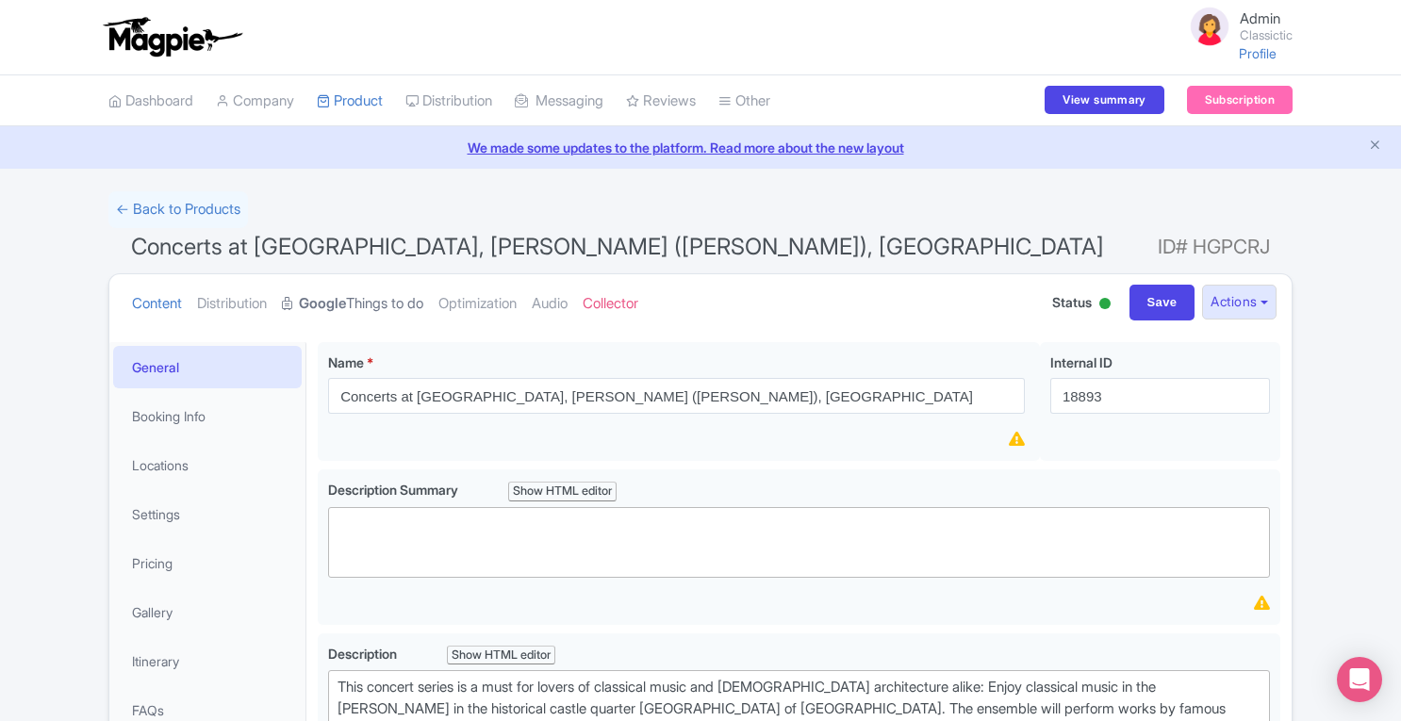
click at [384, 297] on link "Google Things to do" at bounding box center [352, 303] width 141 height 59
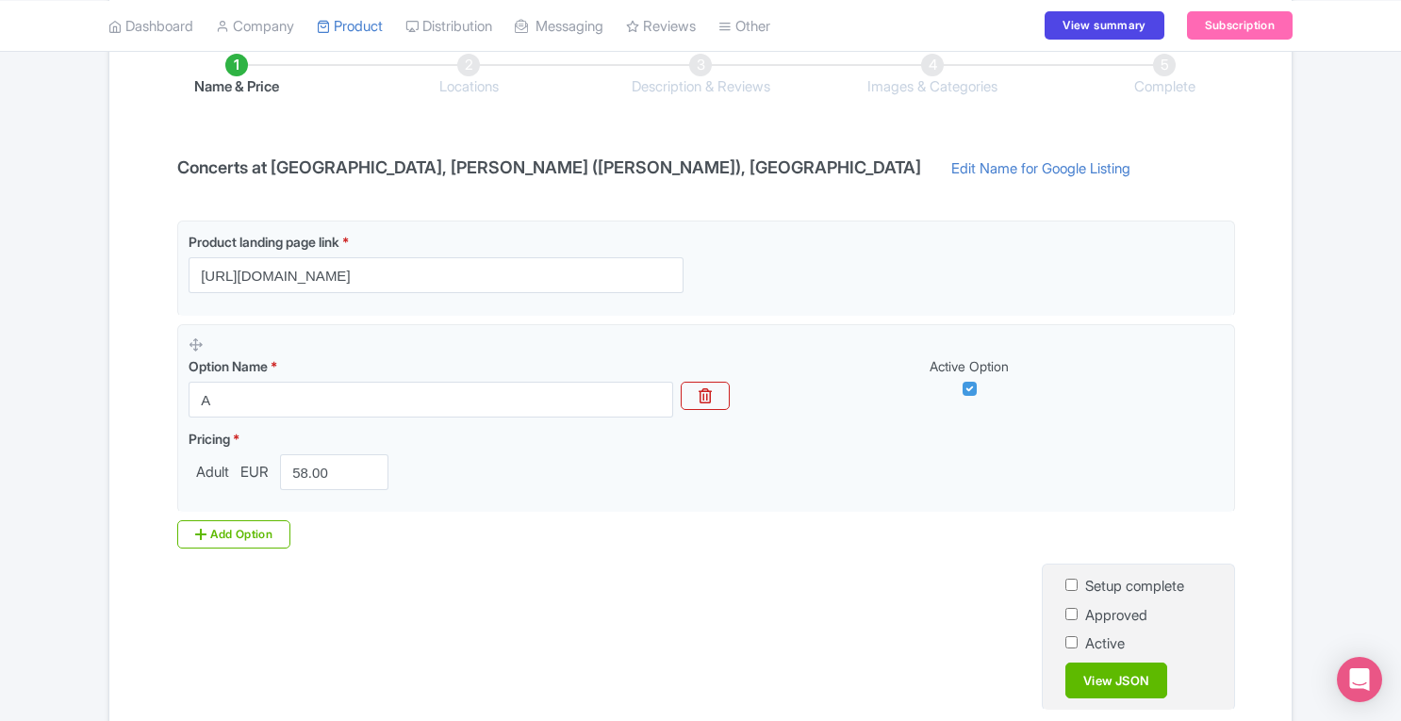
scroll to position [358, 0]
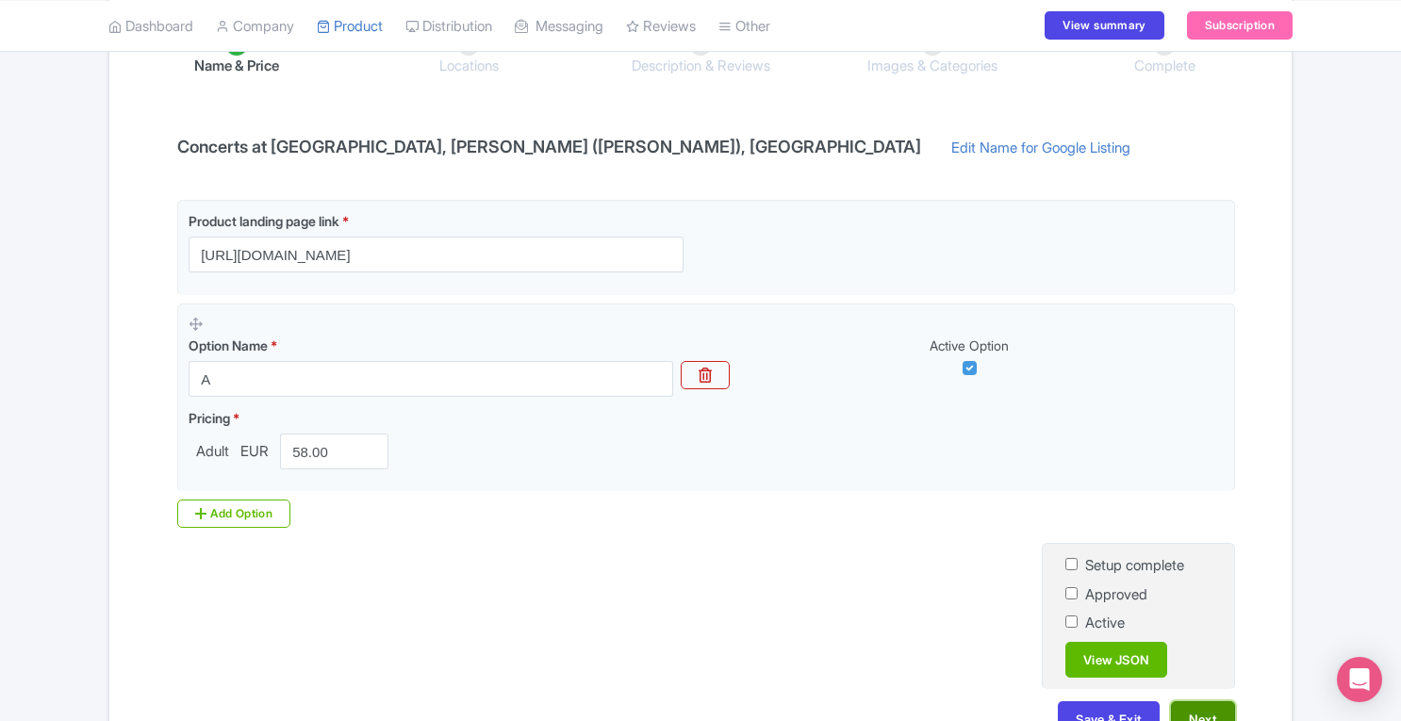
click at [1205, 715] on button "Next" at bounding box center [1203, 719] width 64 height 36
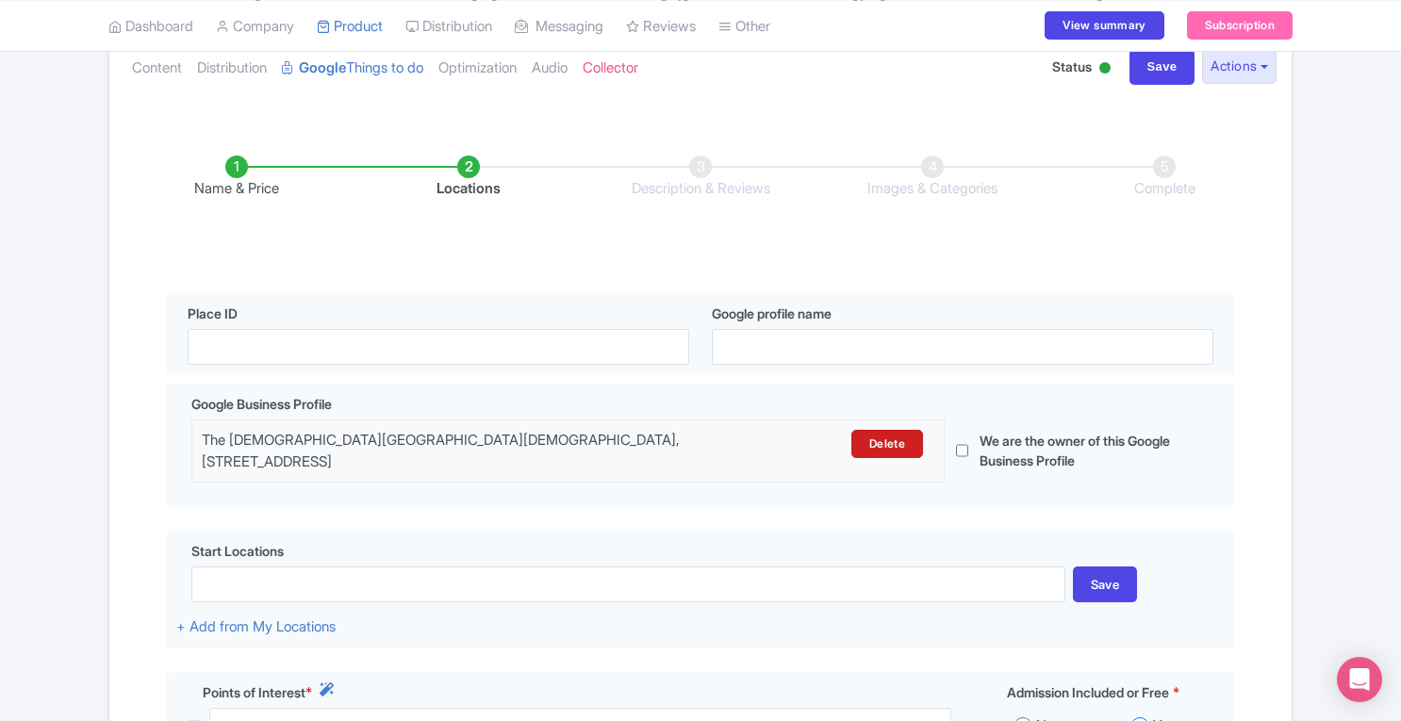
scroll to position [288, 0]
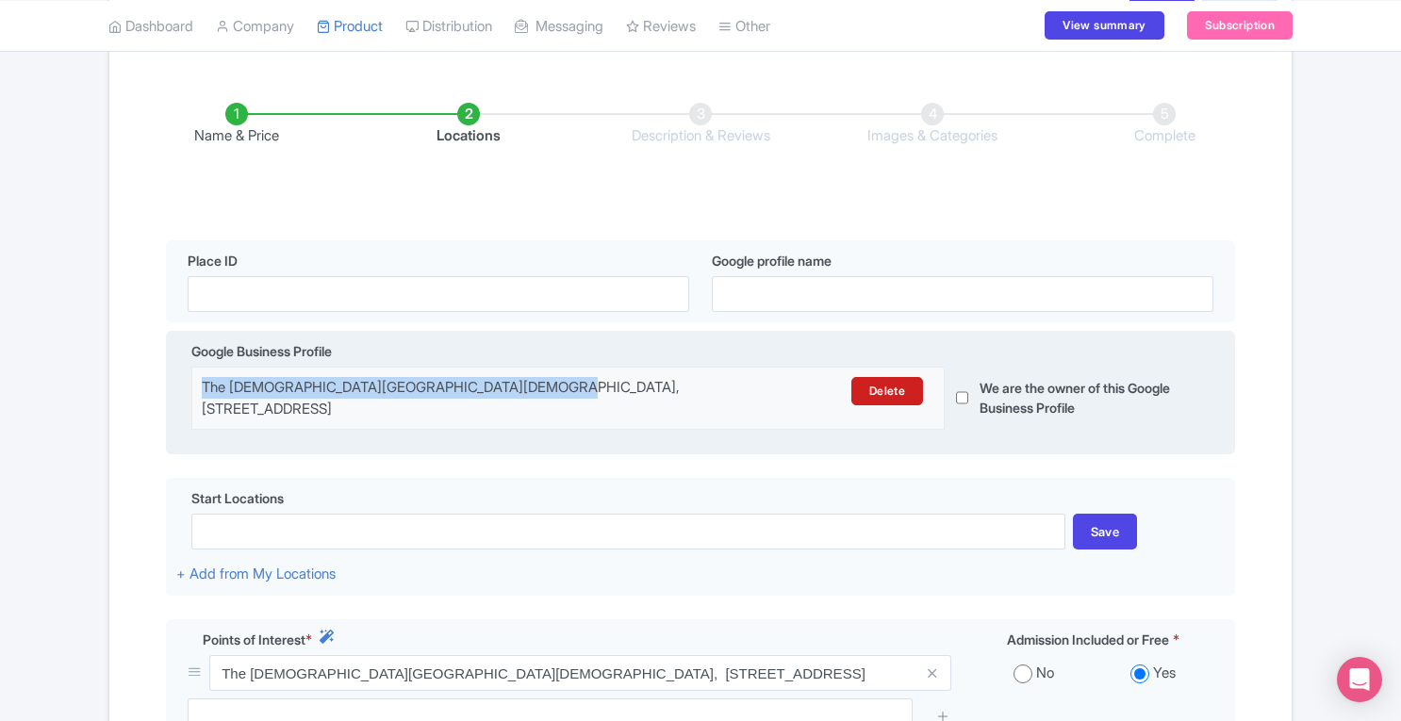
drag, startPoint x: 200, startPoint y: 386, endPoint x: 531, endPoint y: 385, distance: 330.8
click at [531, 385] on div "The Church of Our Lady of Buda Castle, Budapest, Szentháromság tér 2, 1014 Hung…" at bounding box center [567, 398] width 755 height 42
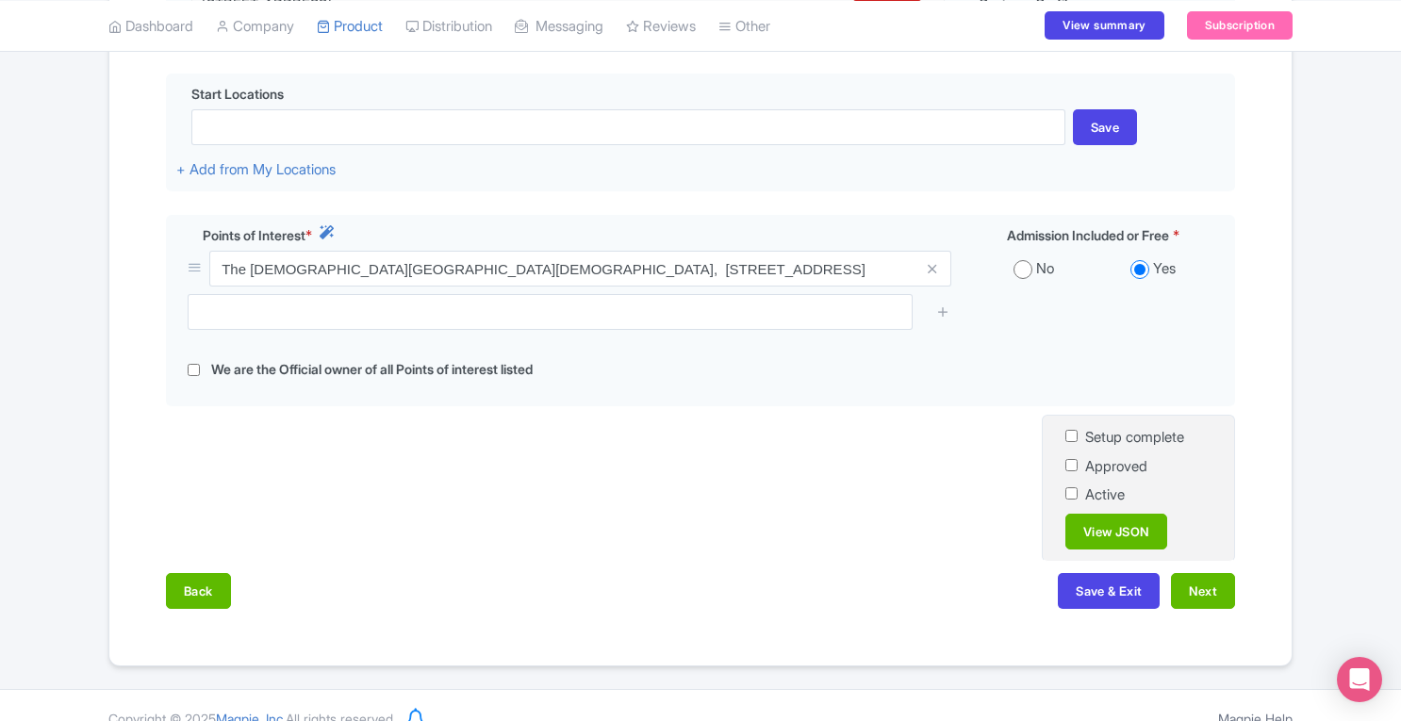
scroll to position [709, 0]
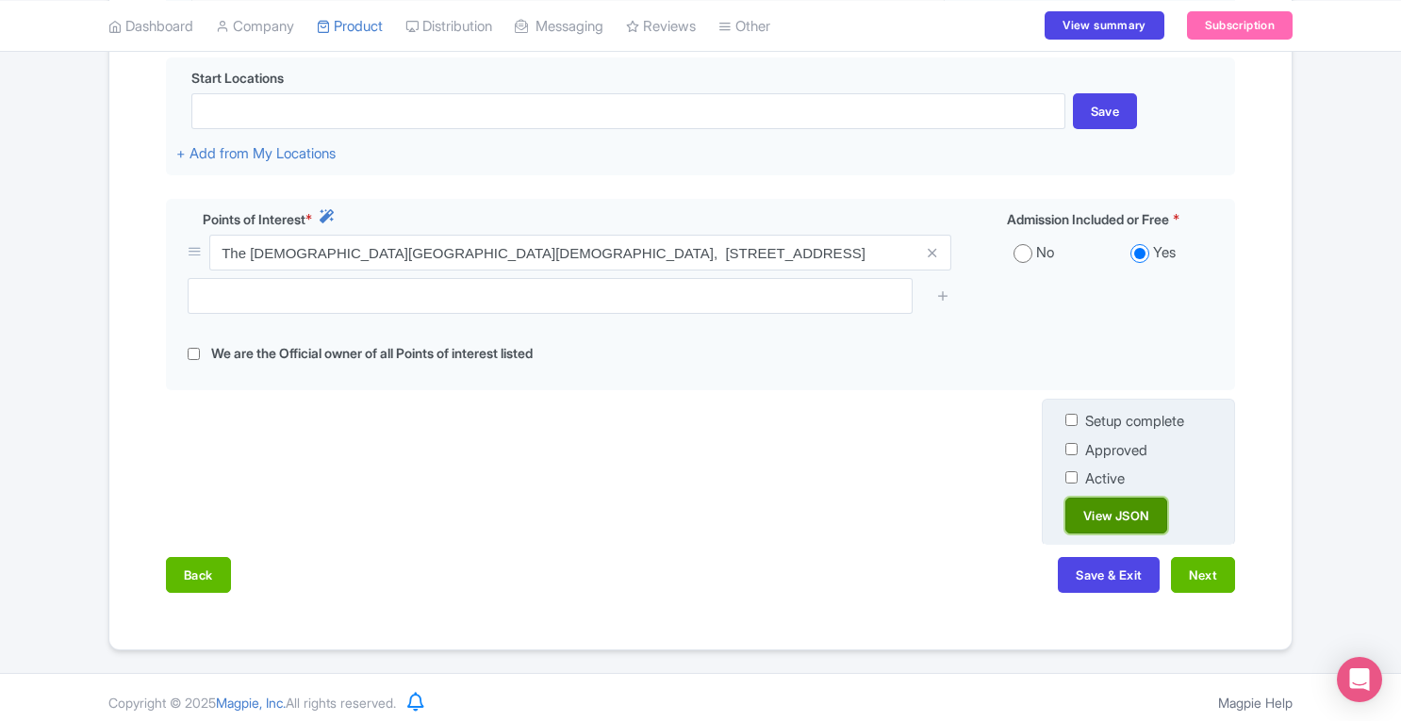
click at [1107, 516] on link "View JSON" at bounding box center [1116, 516] width 102 height 36
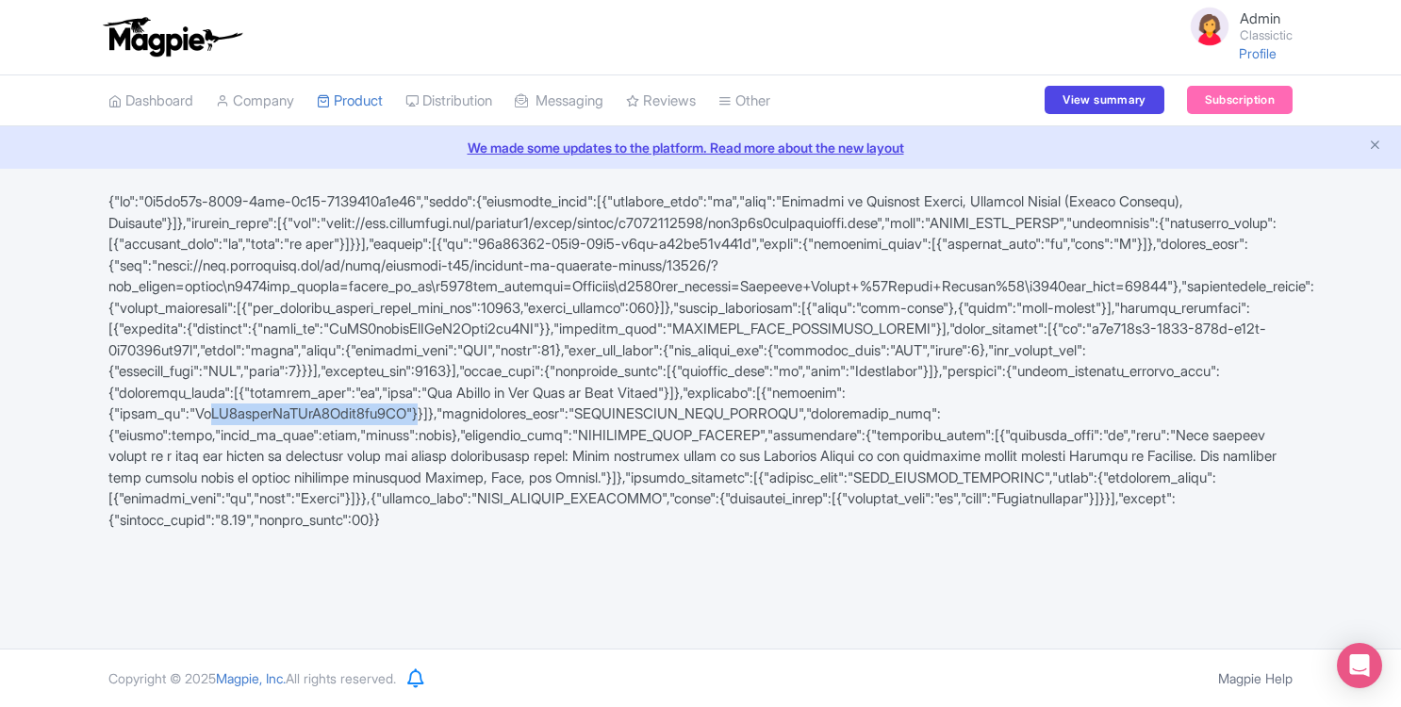
drag, startPoint x: 421, startPoint y: 438, endPoint x: 631, endPoint y: 433, distance: 210.3
click at [631, 433] on div at bounding box center [700, 360] width 1206 height 339
copy div "ChIJ1yuefiLcQUcR1Uppb4xy0GI"
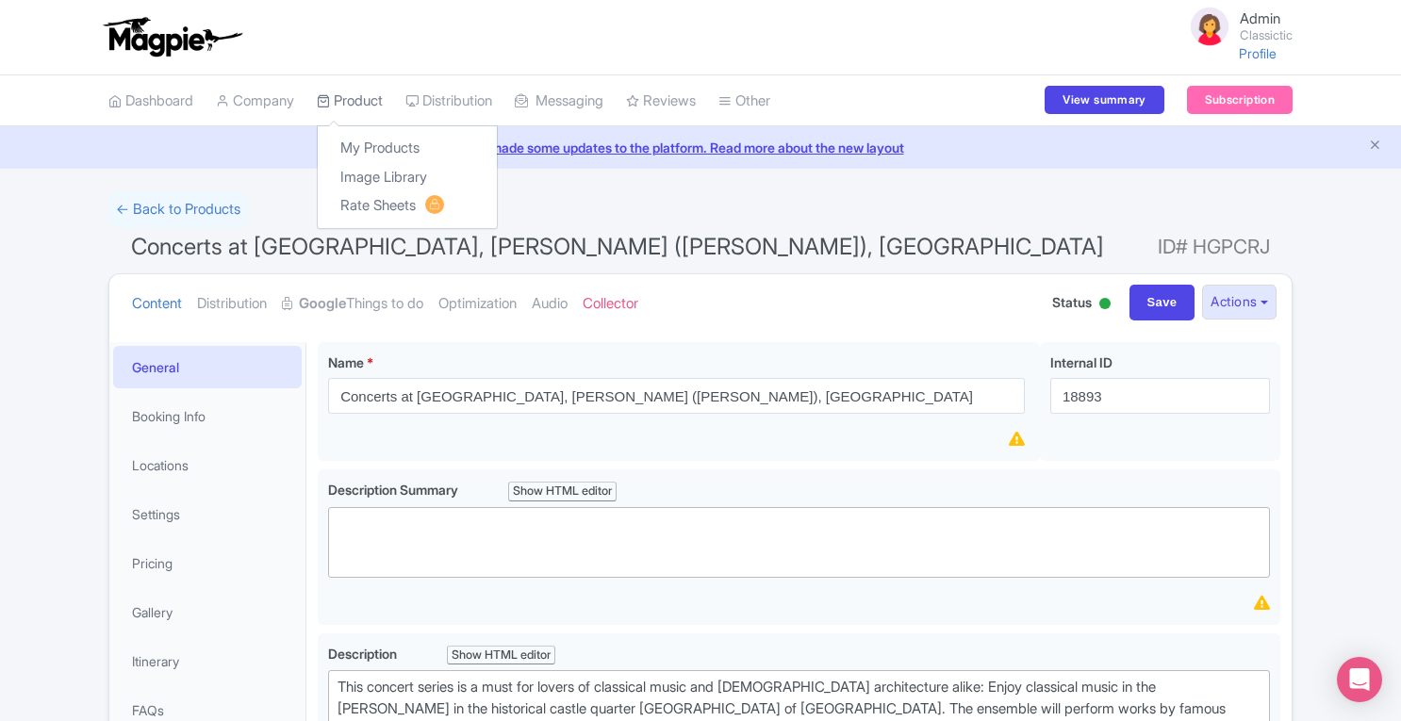
click at [367, 96] on link "Product" at bounding box center [350, 101] width 66 height 52
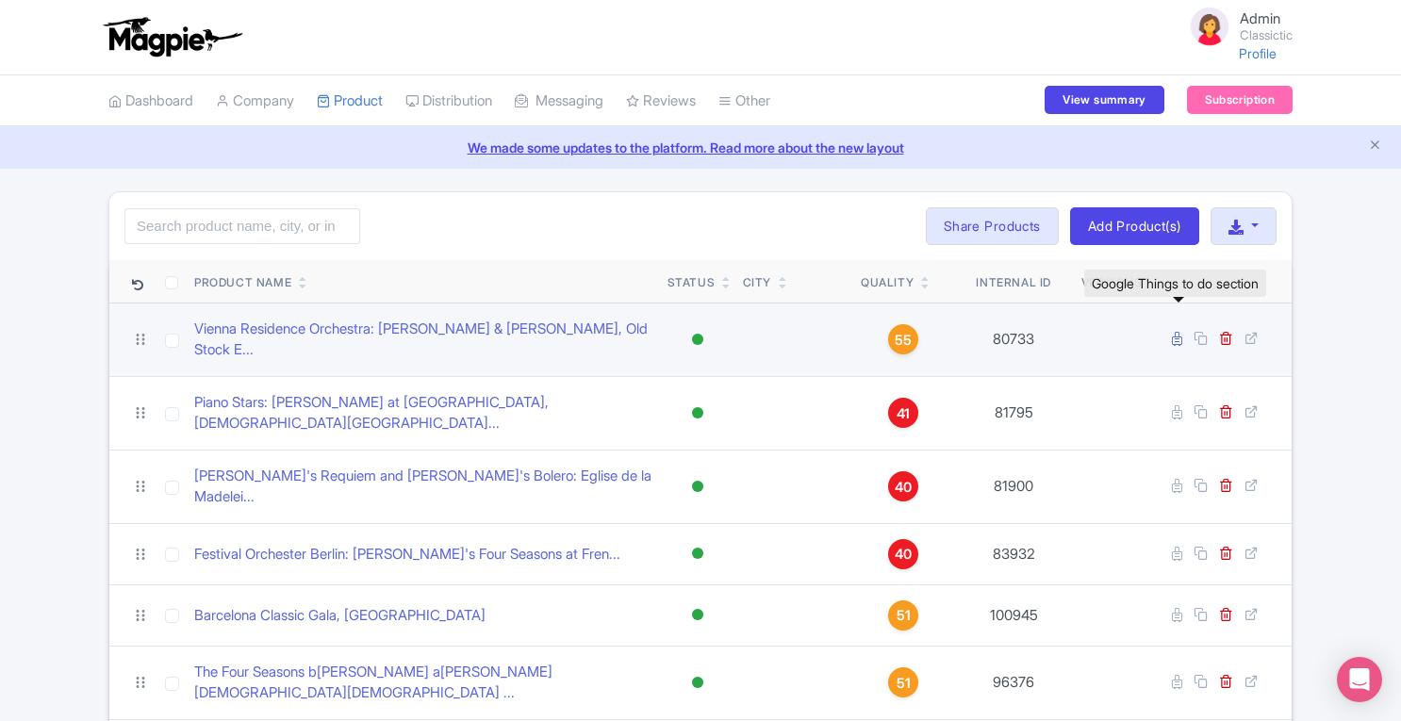
click at [1181, 332] on icon at bounding box center [1177, 339] width 10 height 14
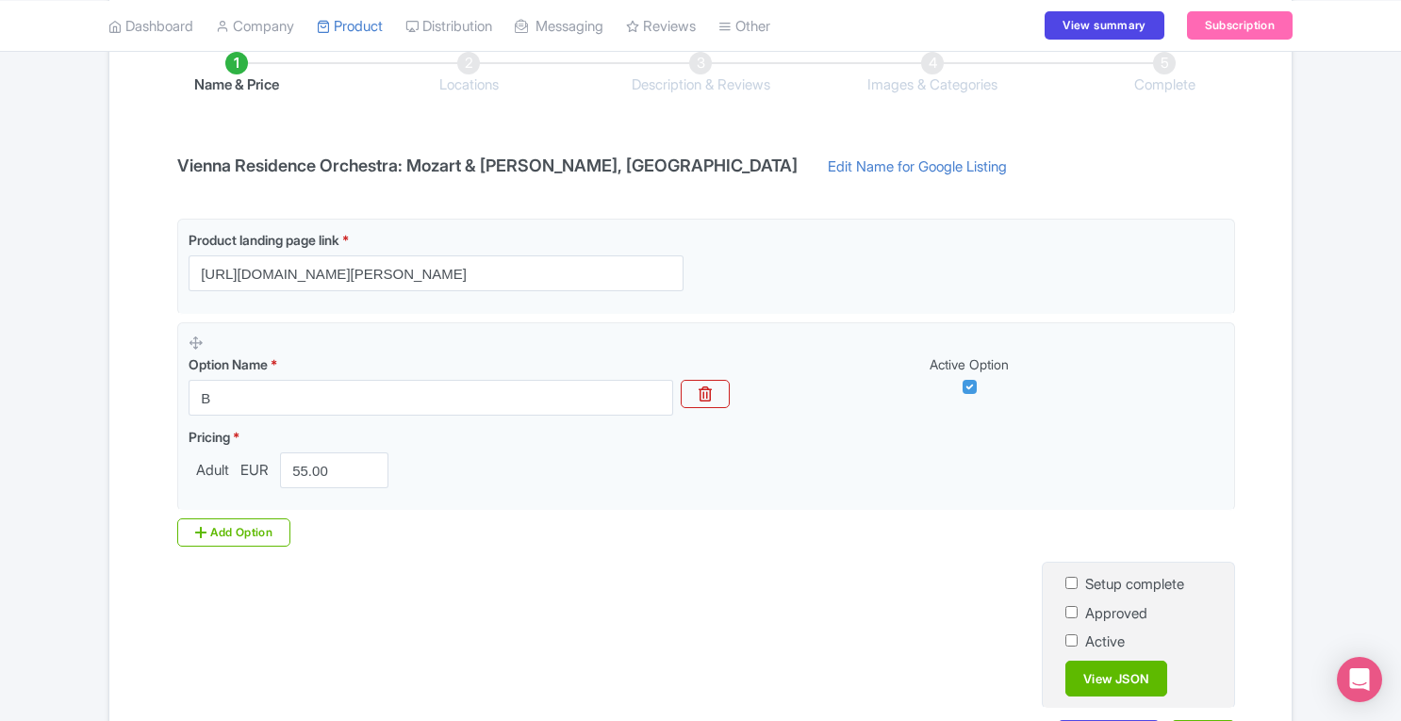
scroll to position [345, 0]
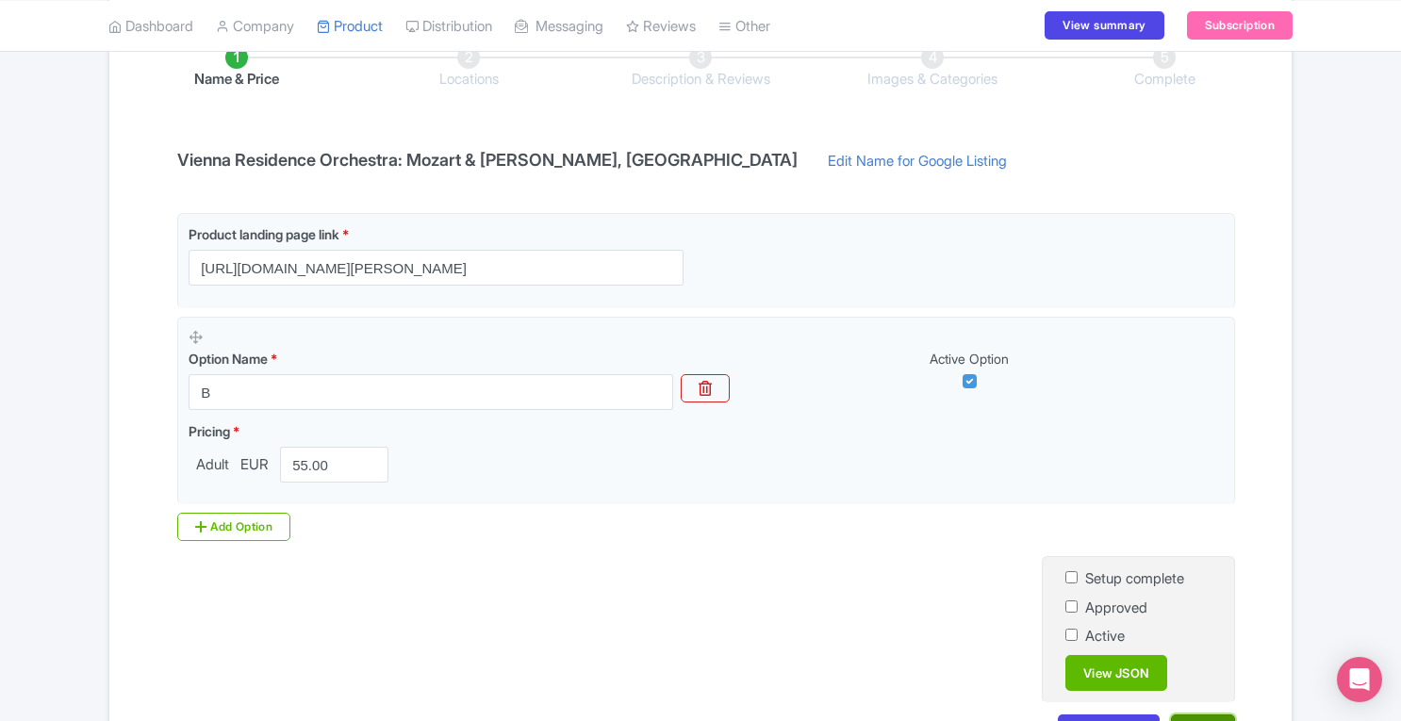
click at [1200, 714] on button "Next" at bounding box center [1203, 732] width 64 height 36
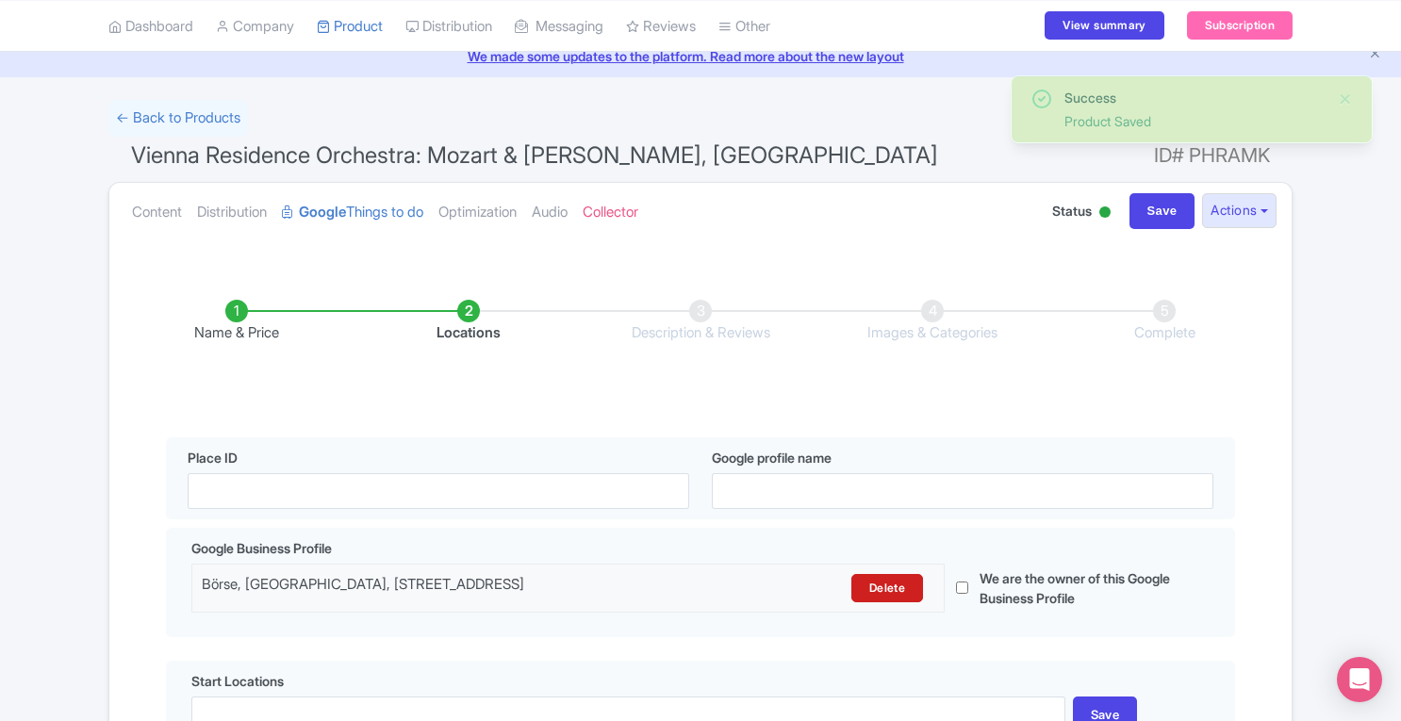
scroll to position [205, 0]
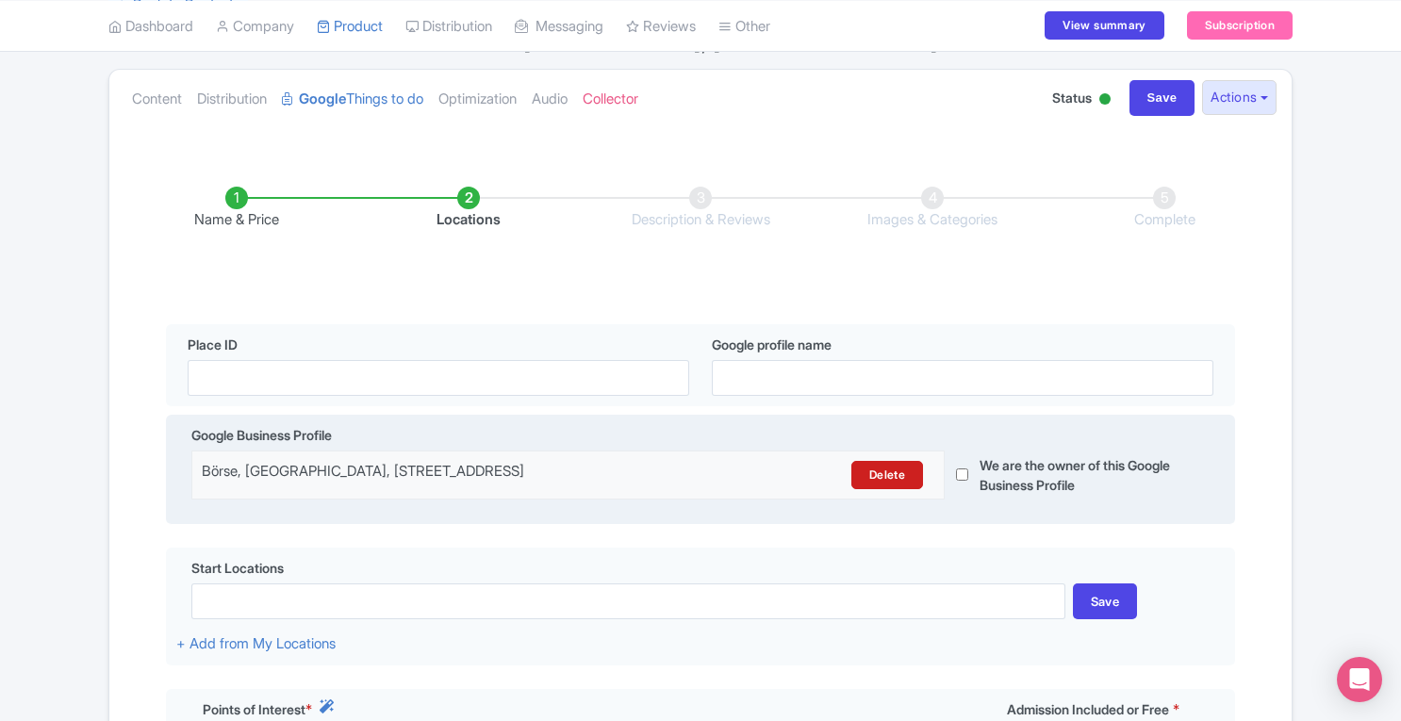
drag, startPoint x: 204, startPoint y: 469, endPoint x: 643, endPoint y: 459, distance: 439.3
click at [643, 459] on div "Börse, [GEOGRAPHIC_DATA], [STREET_ADDRESS] [GEOGRAPHIC_DATA]" at bounding box center [567, 475] width 753 height 49
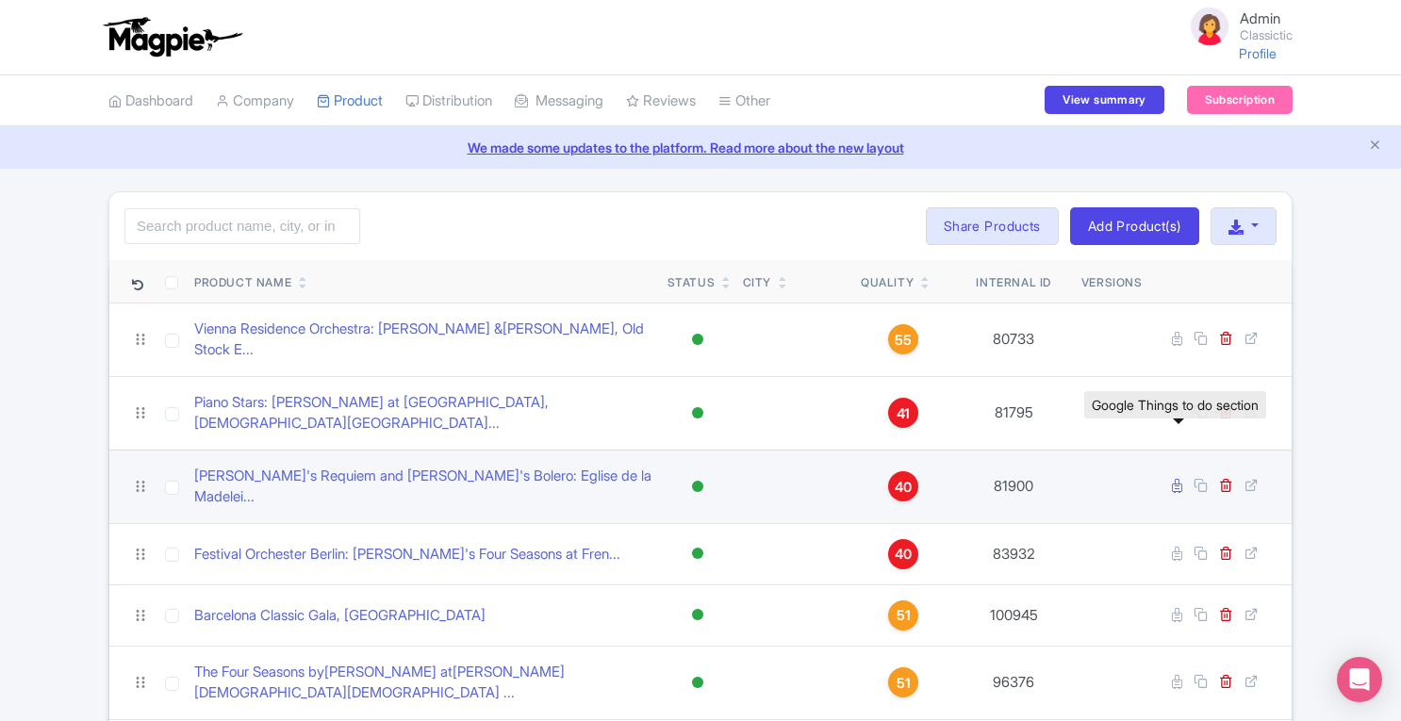
click at [1176, 479] on icon at bounding box center [1177, 486] width 10 height 14
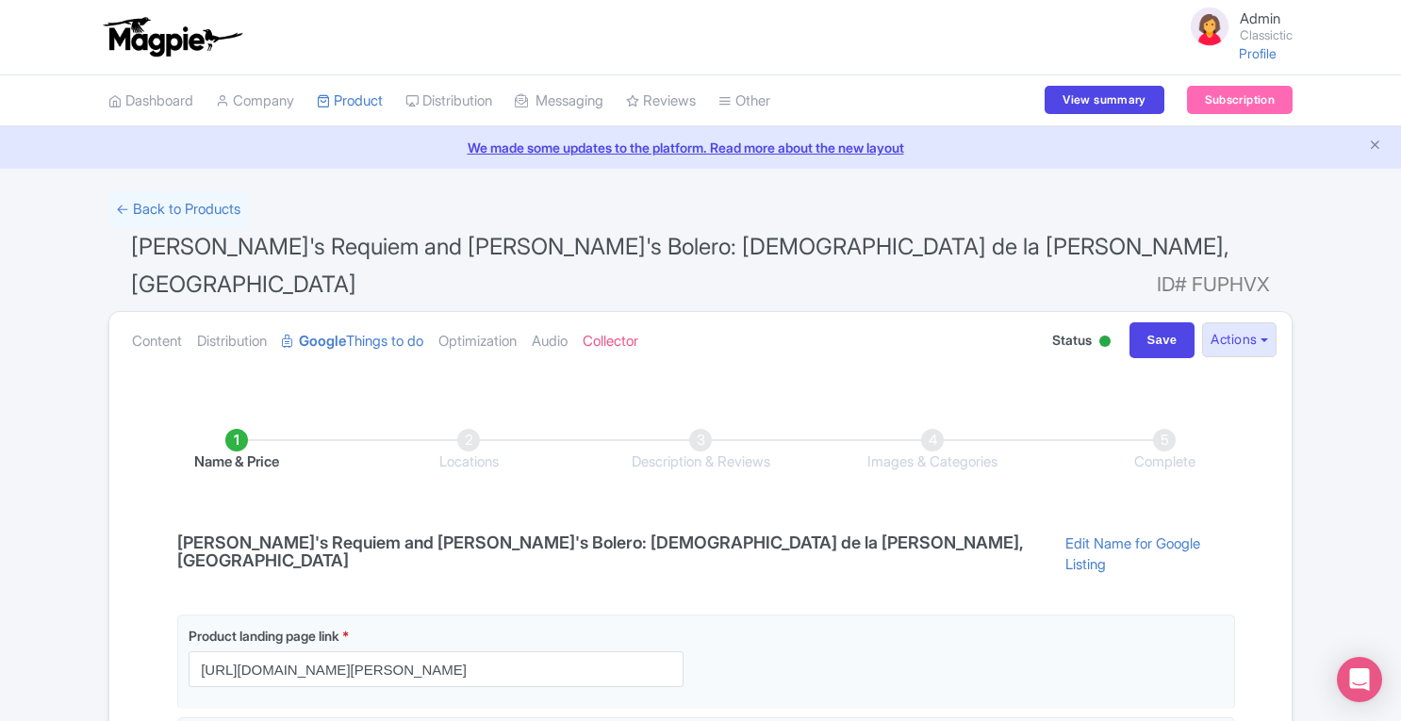
scroll to position [481, 0]
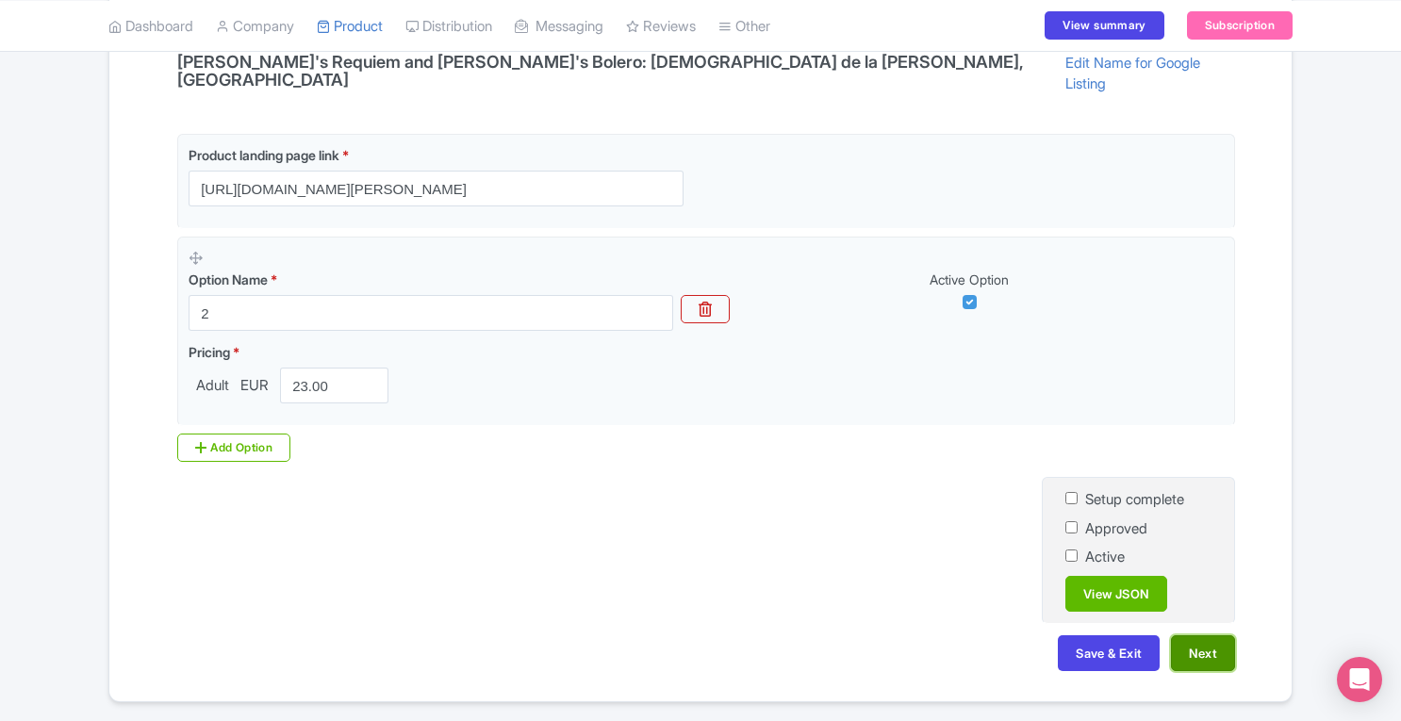
click at [1202, 635] on button "Next" at bounding box center [1203, 653] width 64 height 36
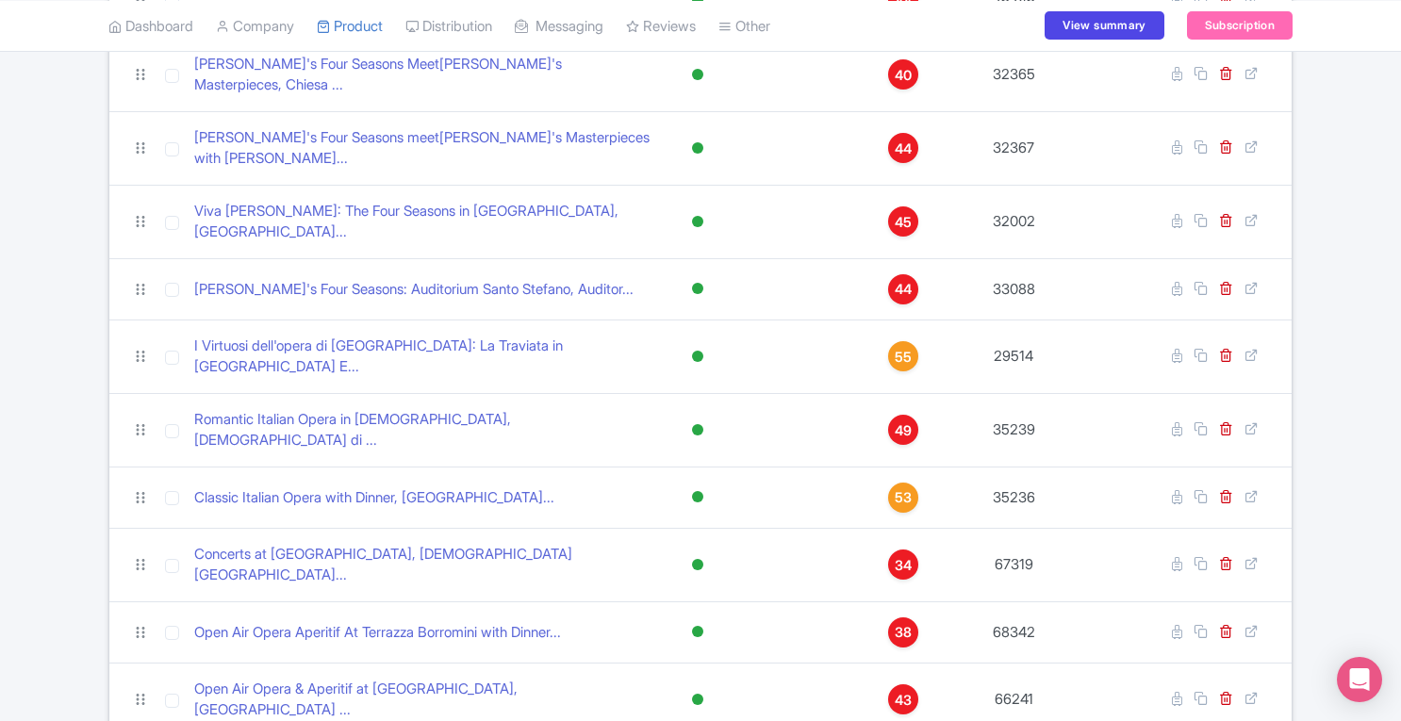
scroll to position [1267, 0]
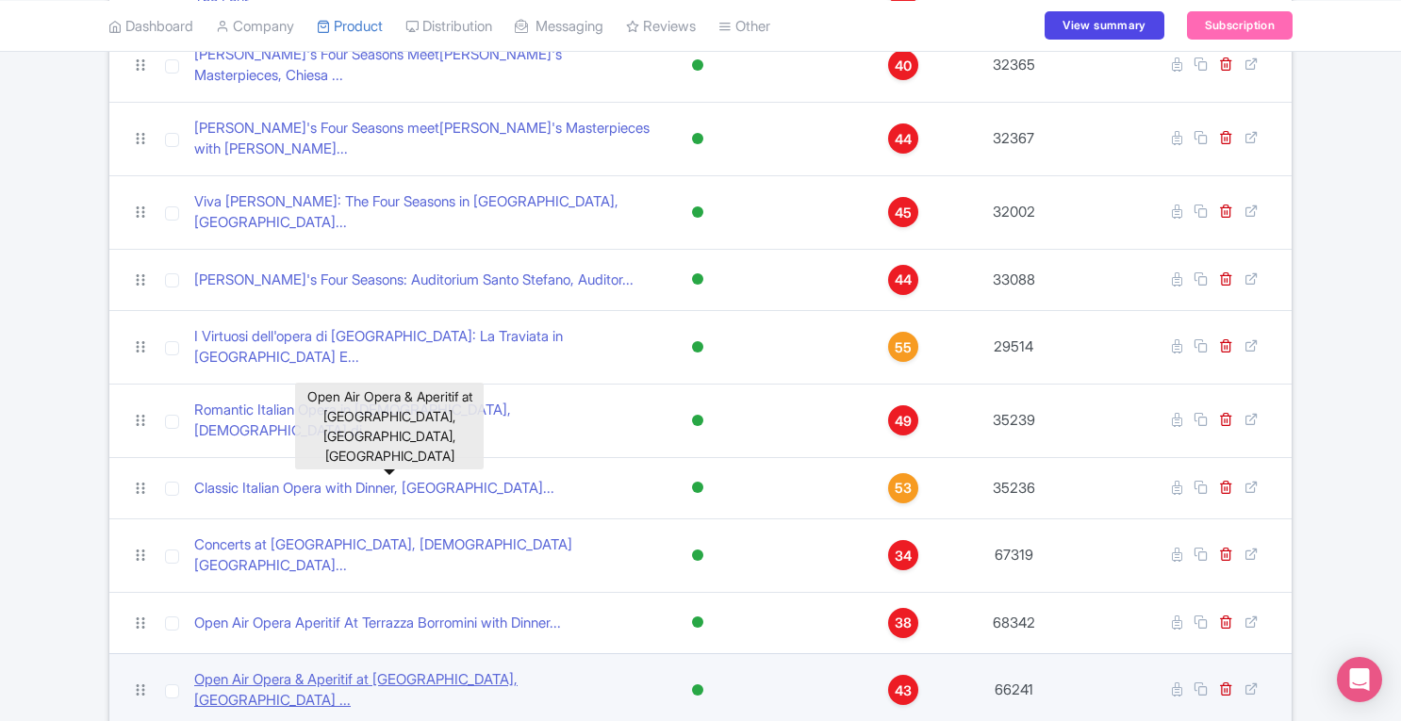
click at [469, 669] on link "Open Air Opera & Aperitif at [GEOGRAPHIC_DATA], [GEOGRAPHIC_DATA] ..." at bounding box center [423, 690] width 458 height 42
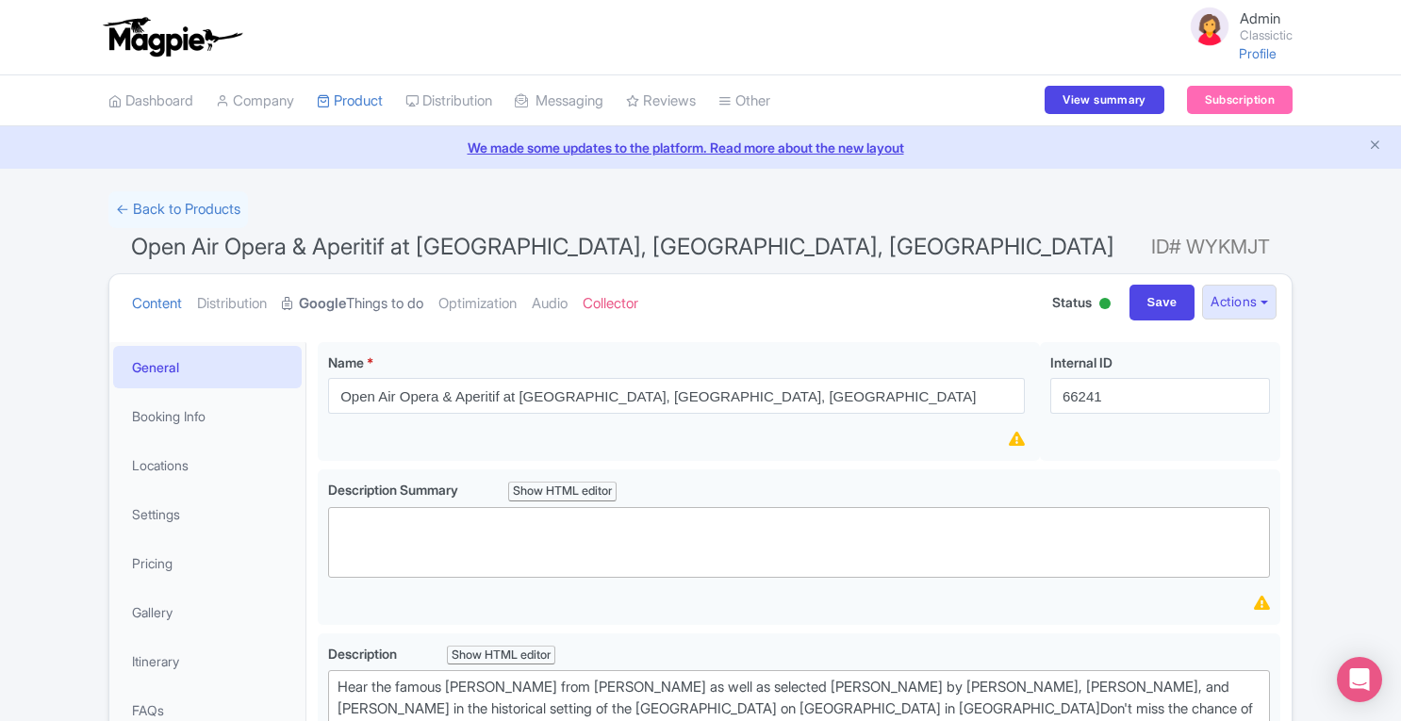
click at [405, 304] on link "Google Things to do" at bounding box center [352, 303] width 141 height 59
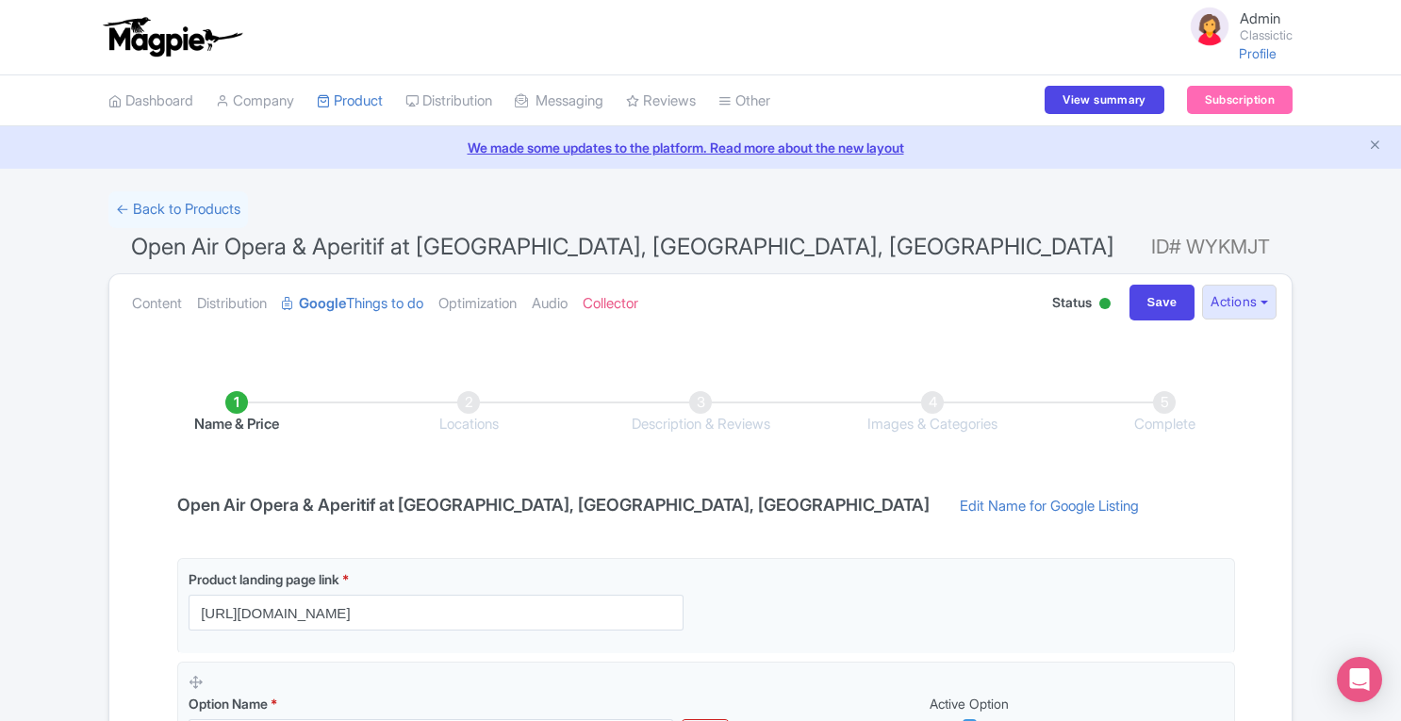
click at [467, 405] on li "Locations" at bounding box center [468, 413] width 232 height 44
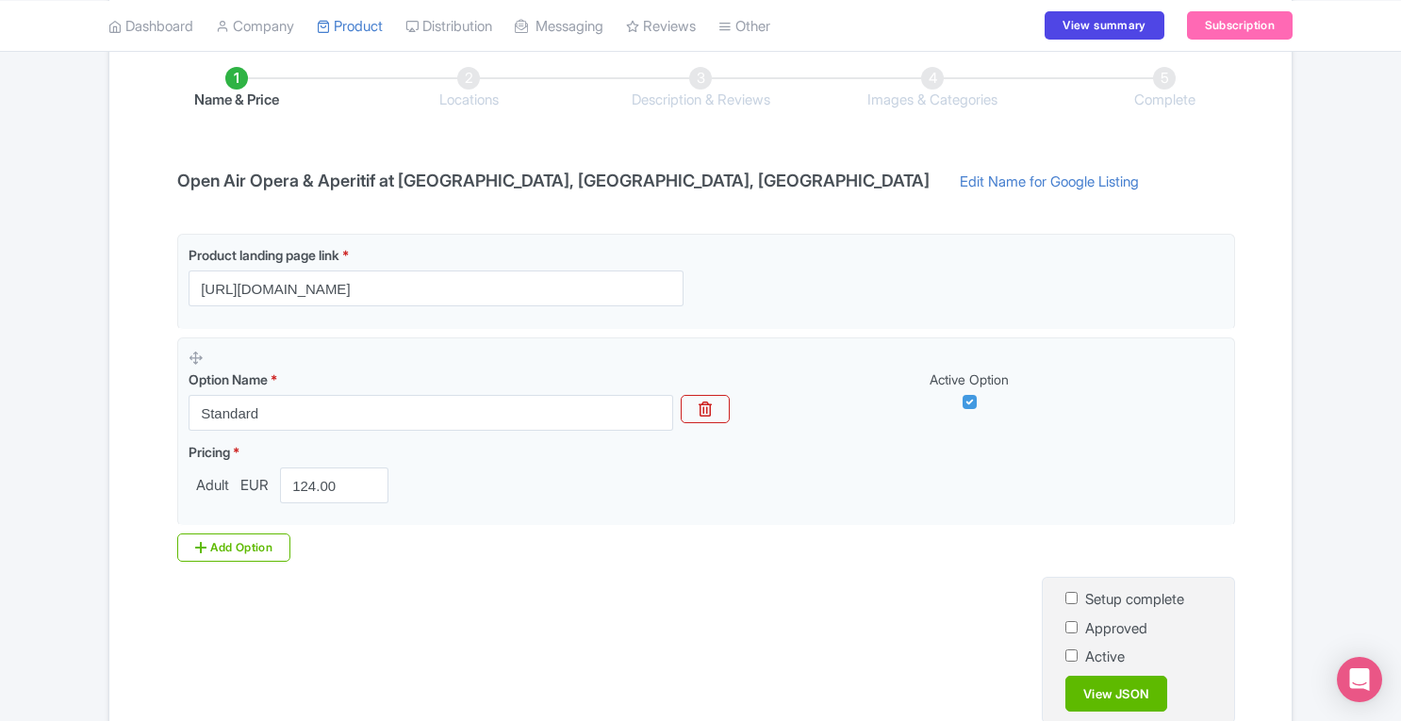
scroll to position [426, 0]
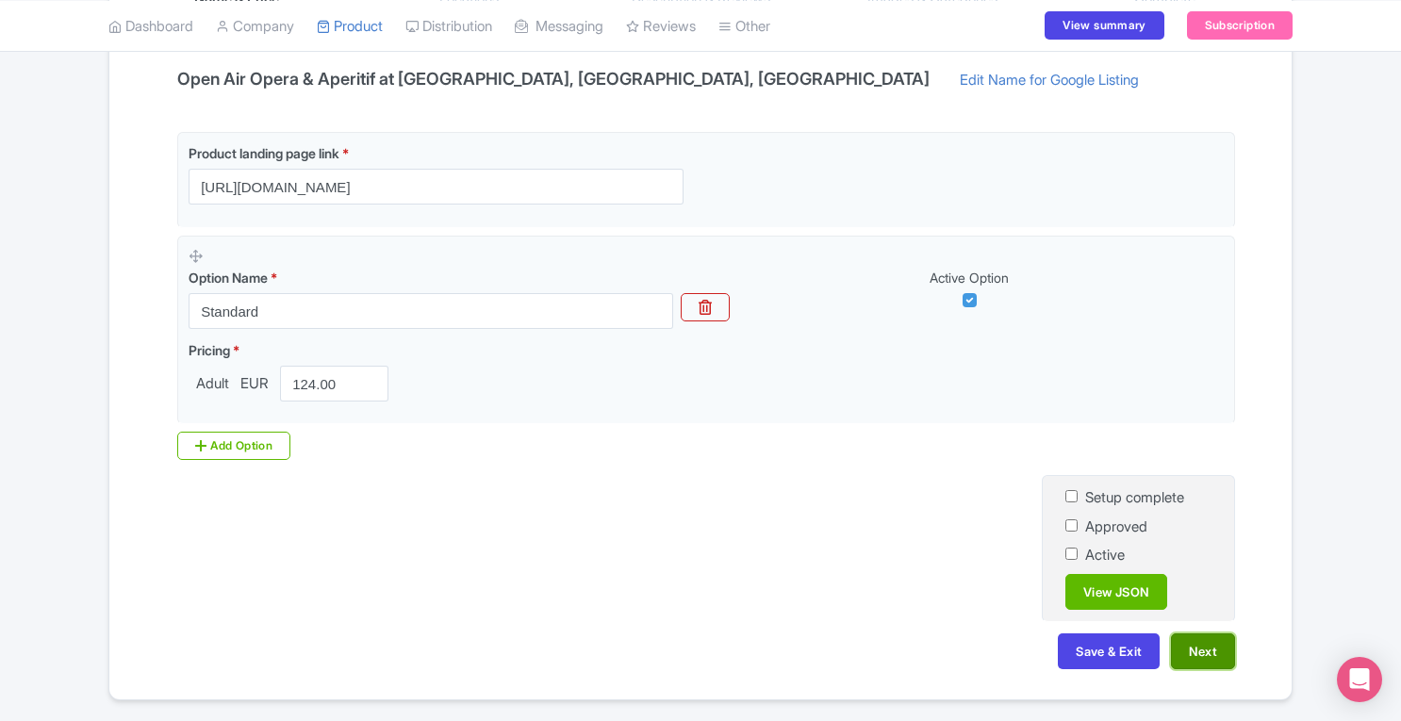
click at [1220, 642] on button "Next" at bounding box center [1203, 651] width 64 height 36
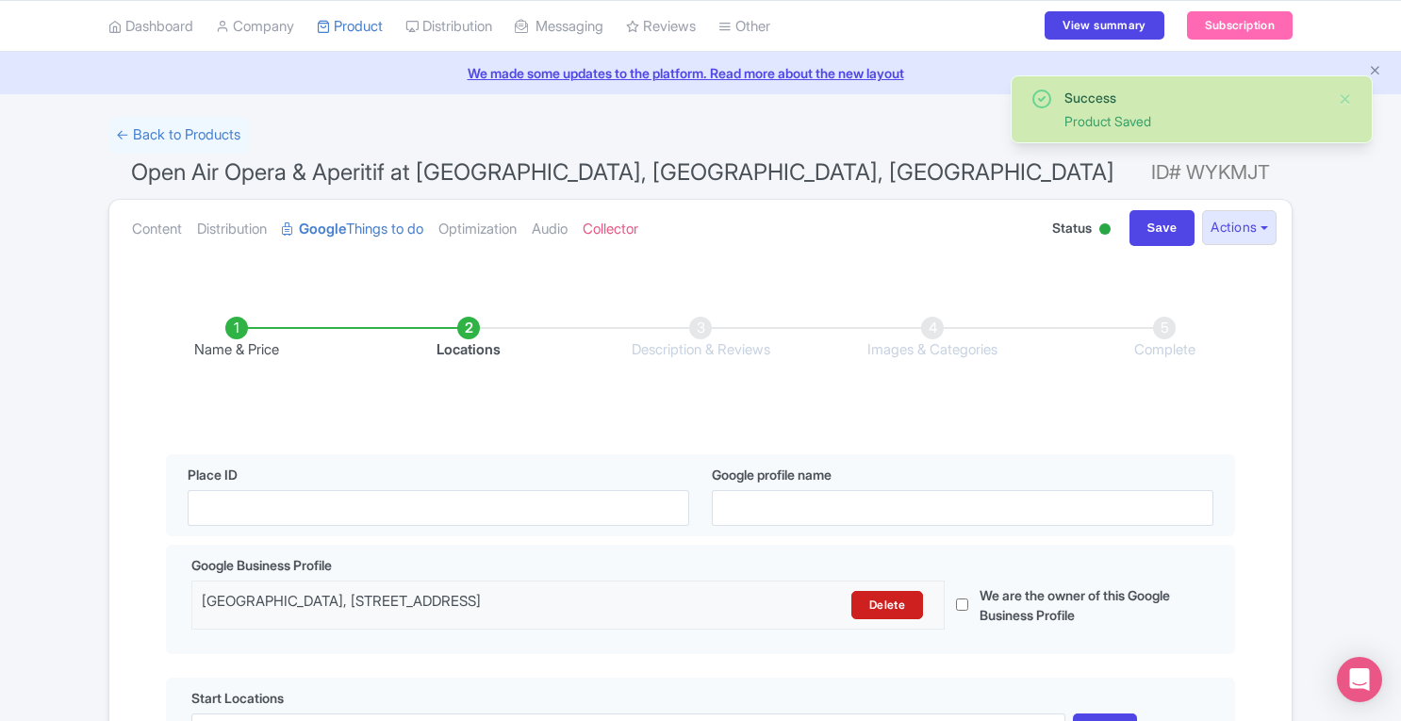
scroll to position [0, 0]
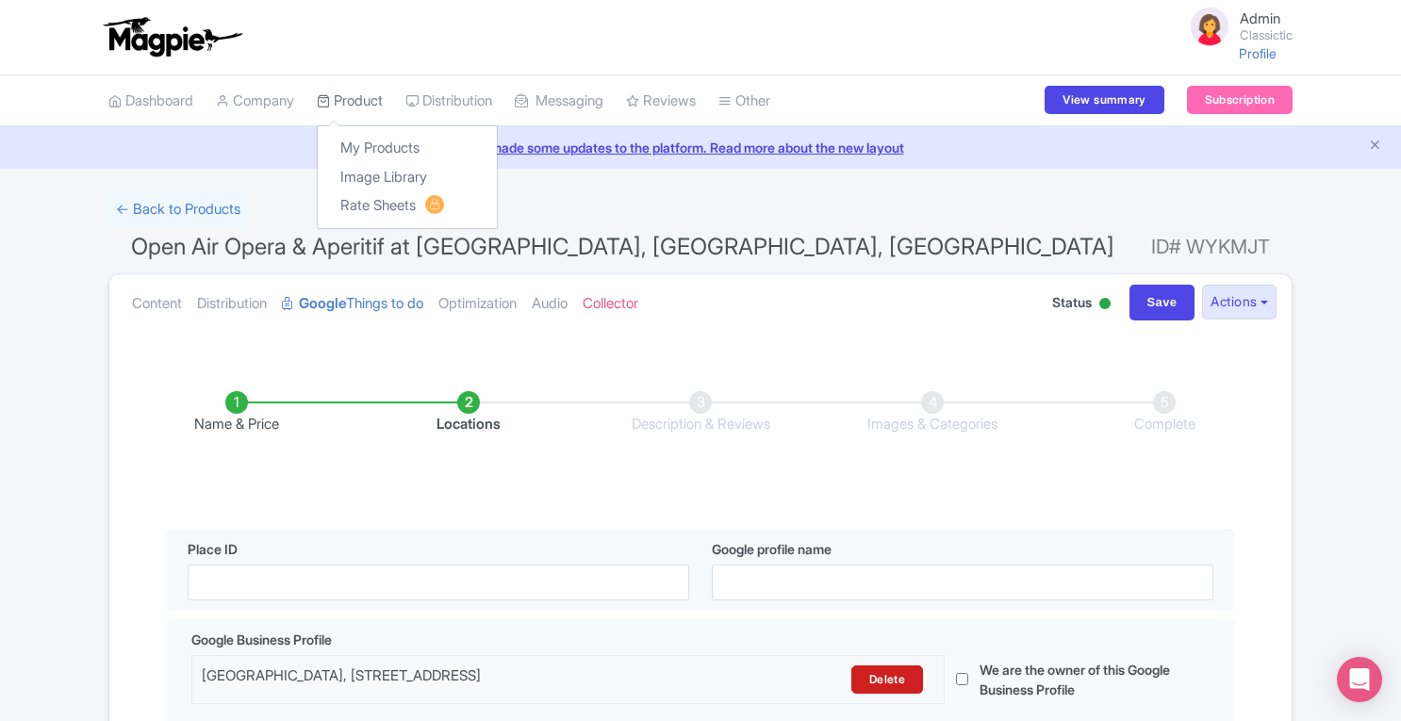
click at [380, 95] on link "Product" at bounding box center [350, 101] width 66 height 52
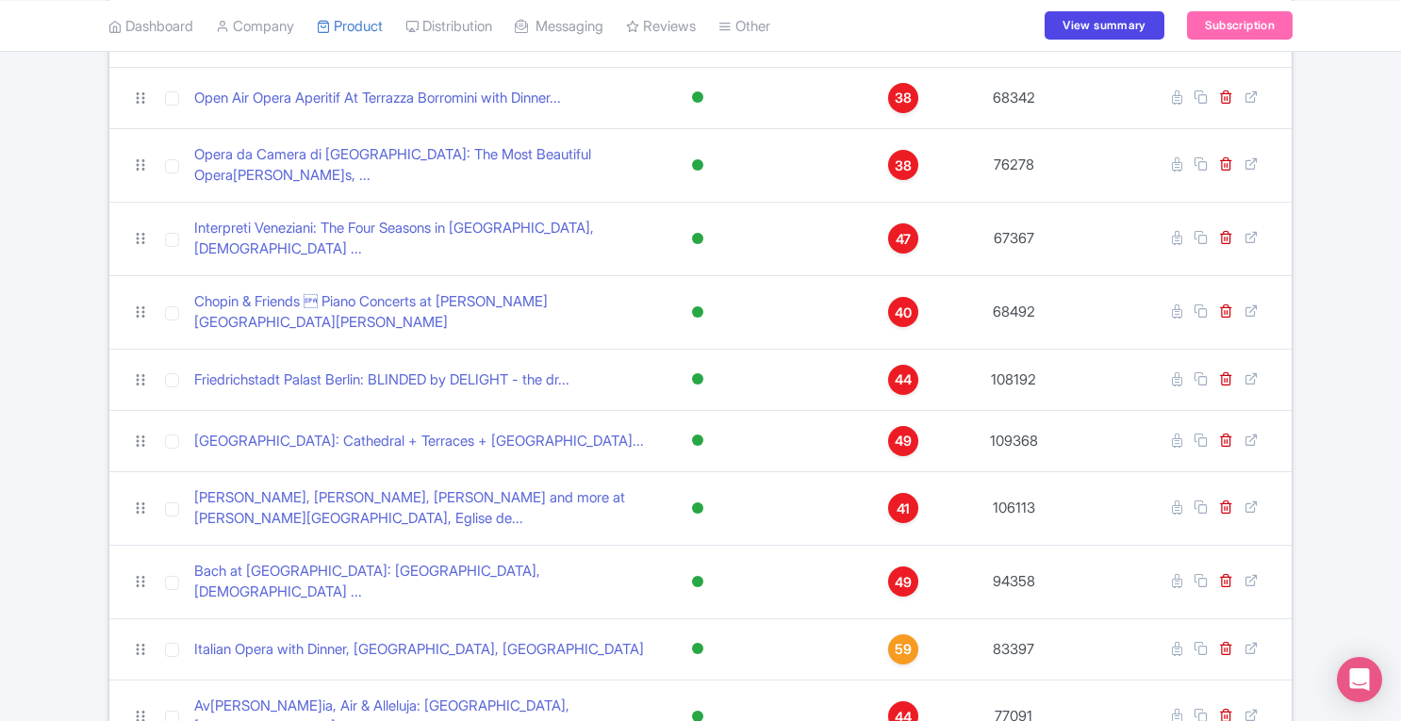
scroll to position [1649, 0]
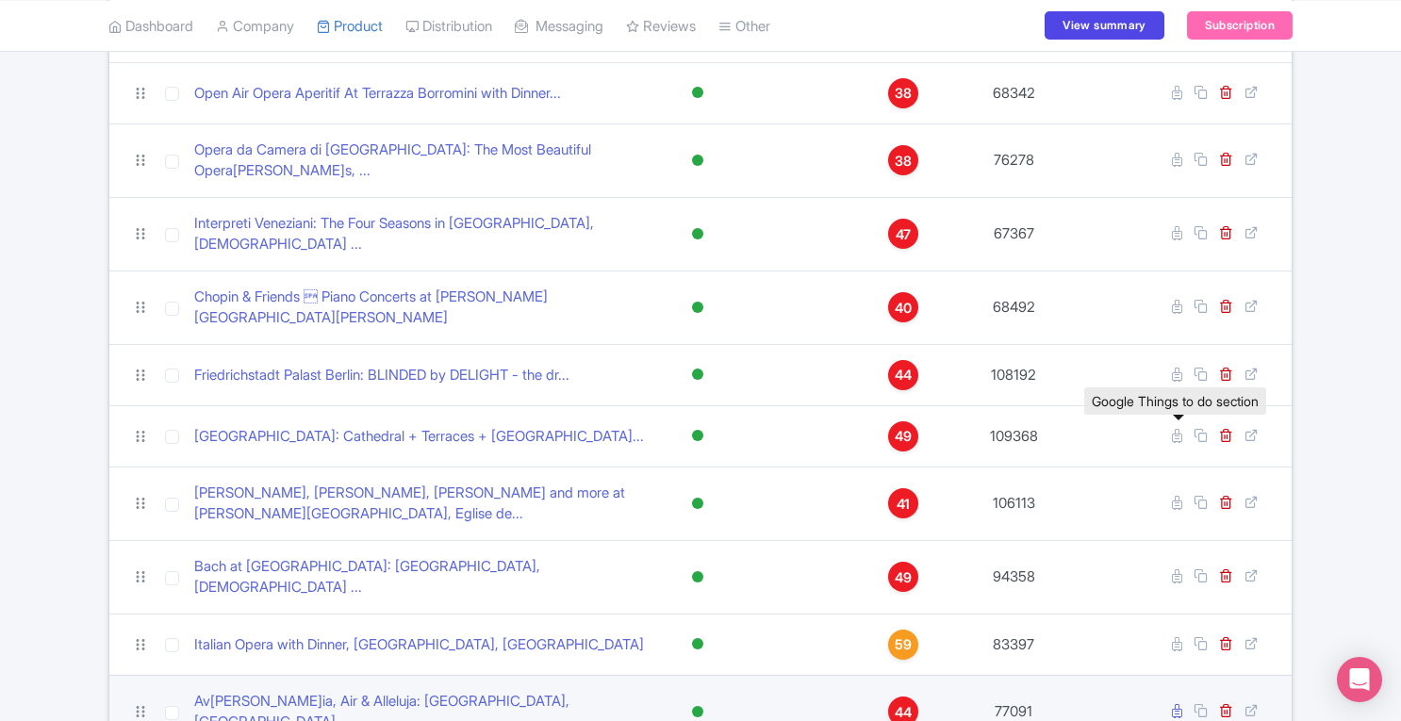
click at [1174, 704] on icon at bounding box center [1177, 711] width 10 height 14
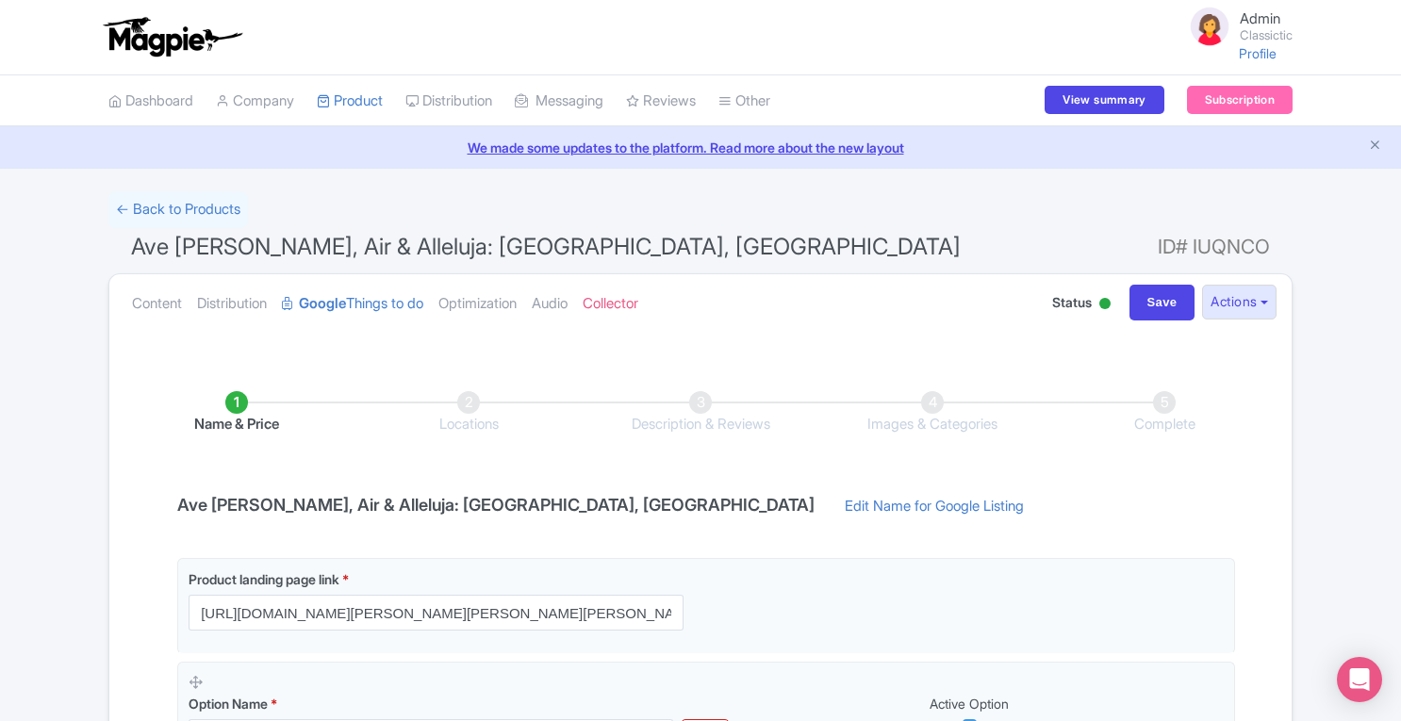
scroll to position [481, 0]
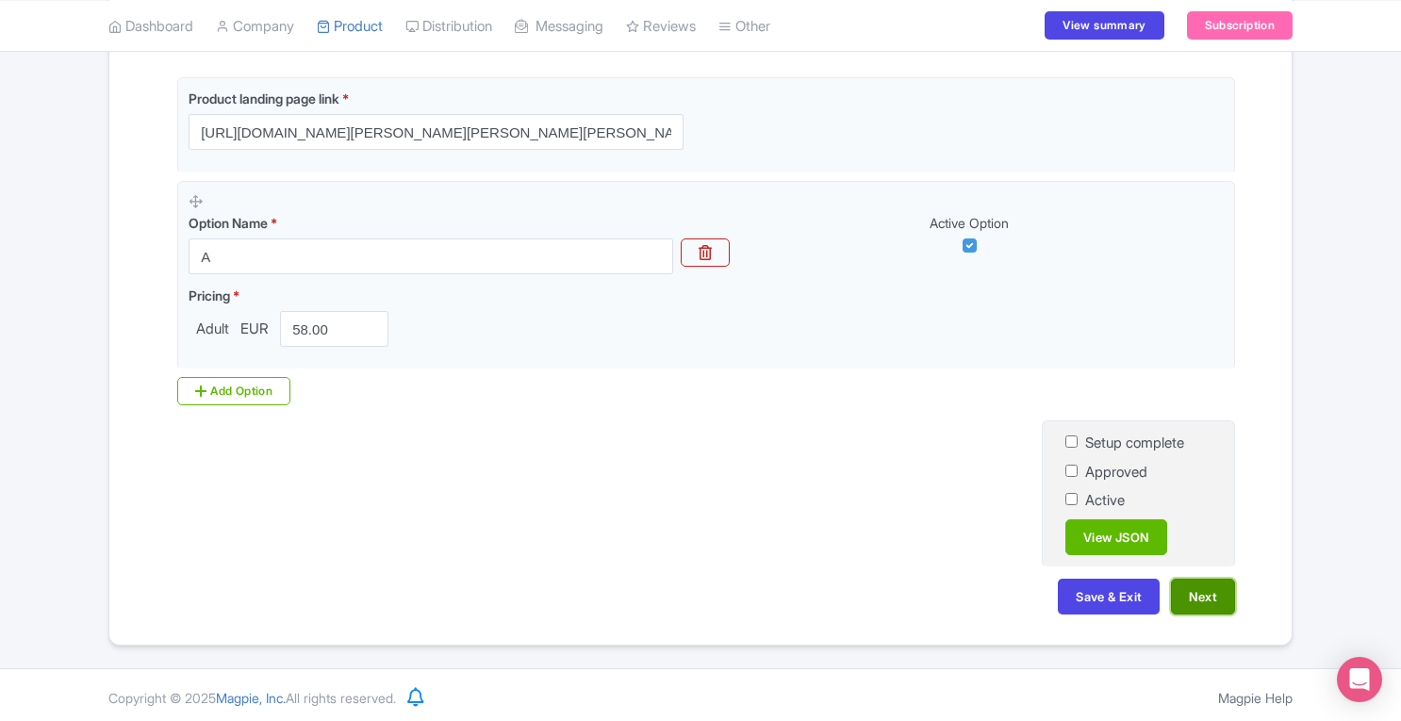
click at [1231, 605] on button "Next" at bounding box center [1203, 597] width 64 height 36
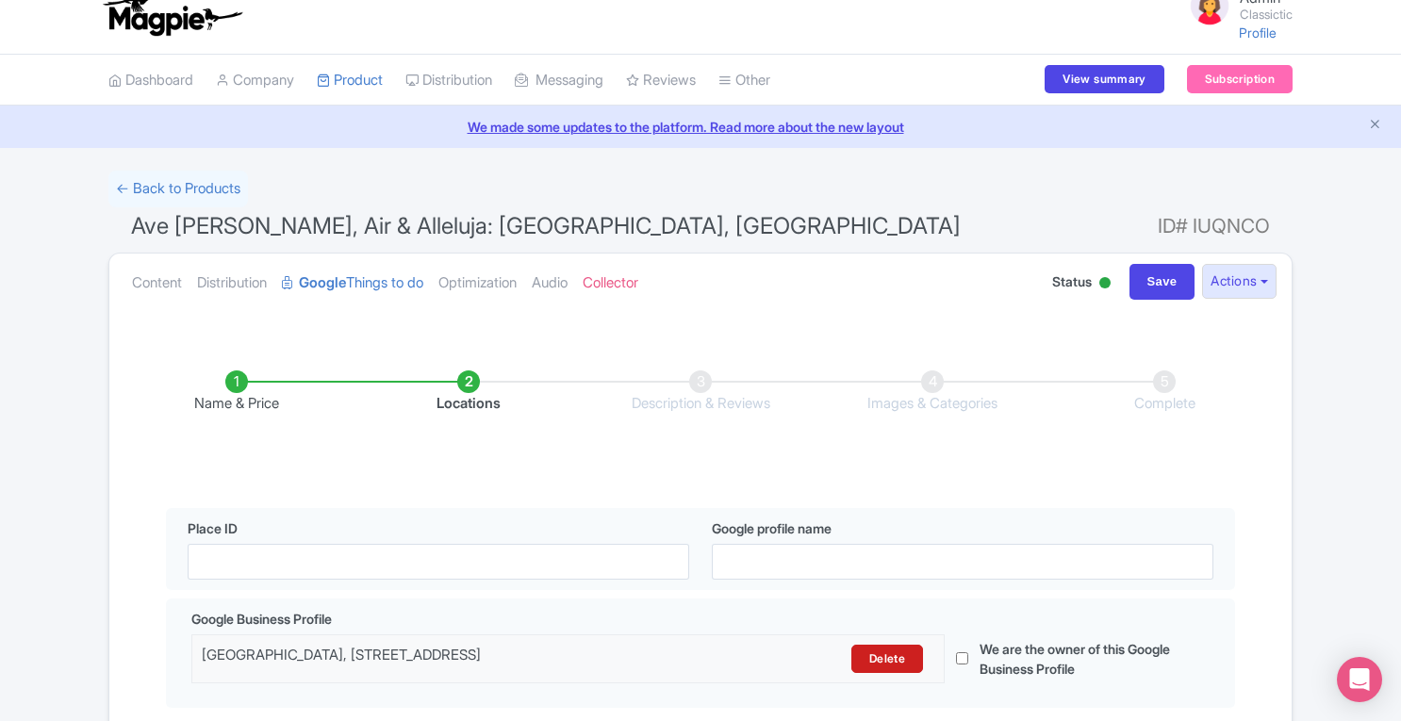
scroll to position [0, 0]
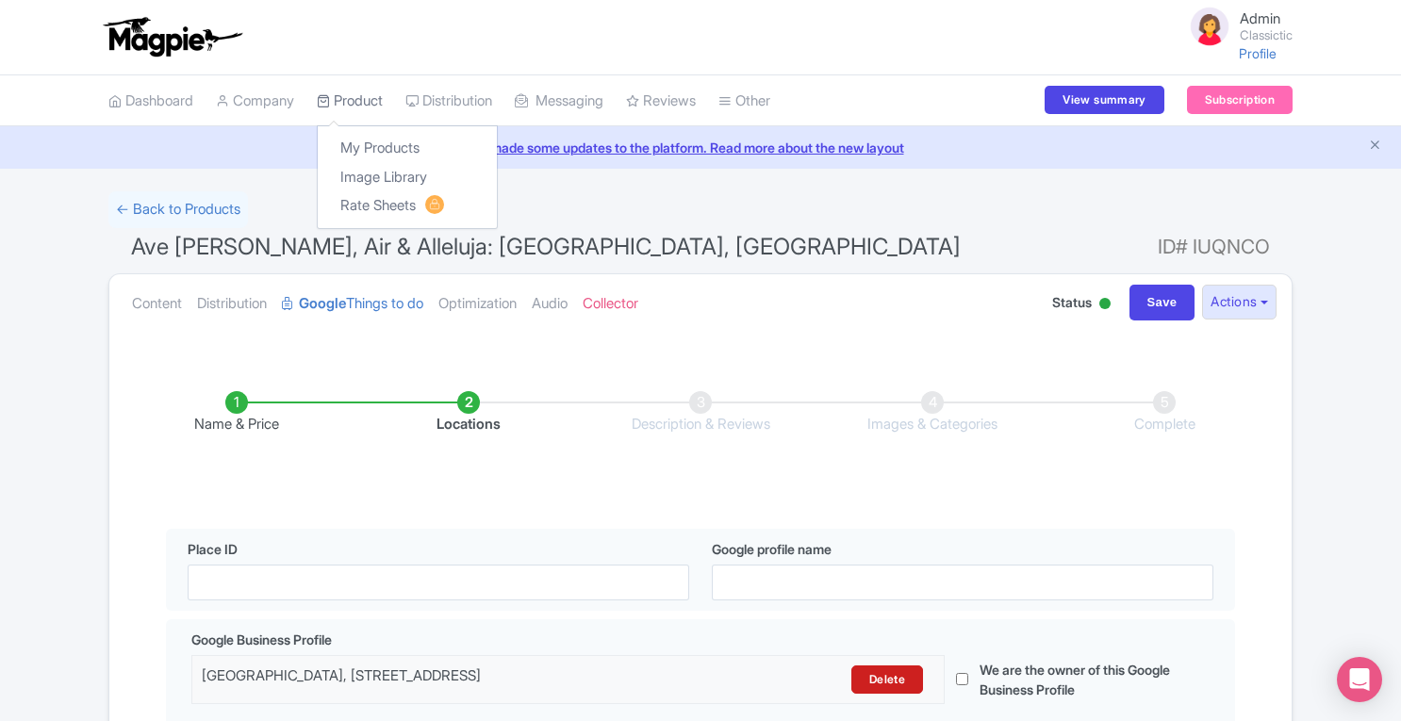
click at [369, 107] on link "Product" at bounding box center [350, 101] width 66 height 52
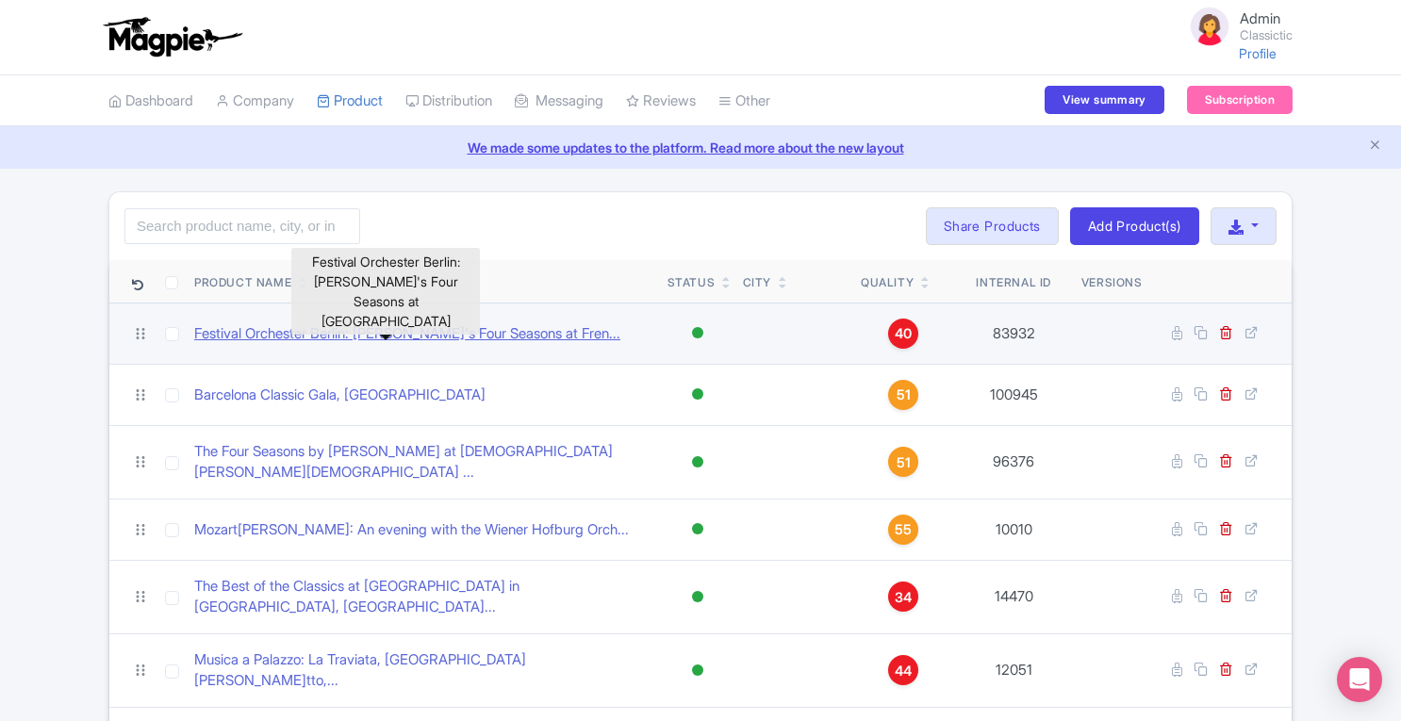
click at [317, 340] on link "Festival Orchester Berlin: Vivaldi's Four Seasons at Fren..." at bounding box center [407, 334] width 426 height 22
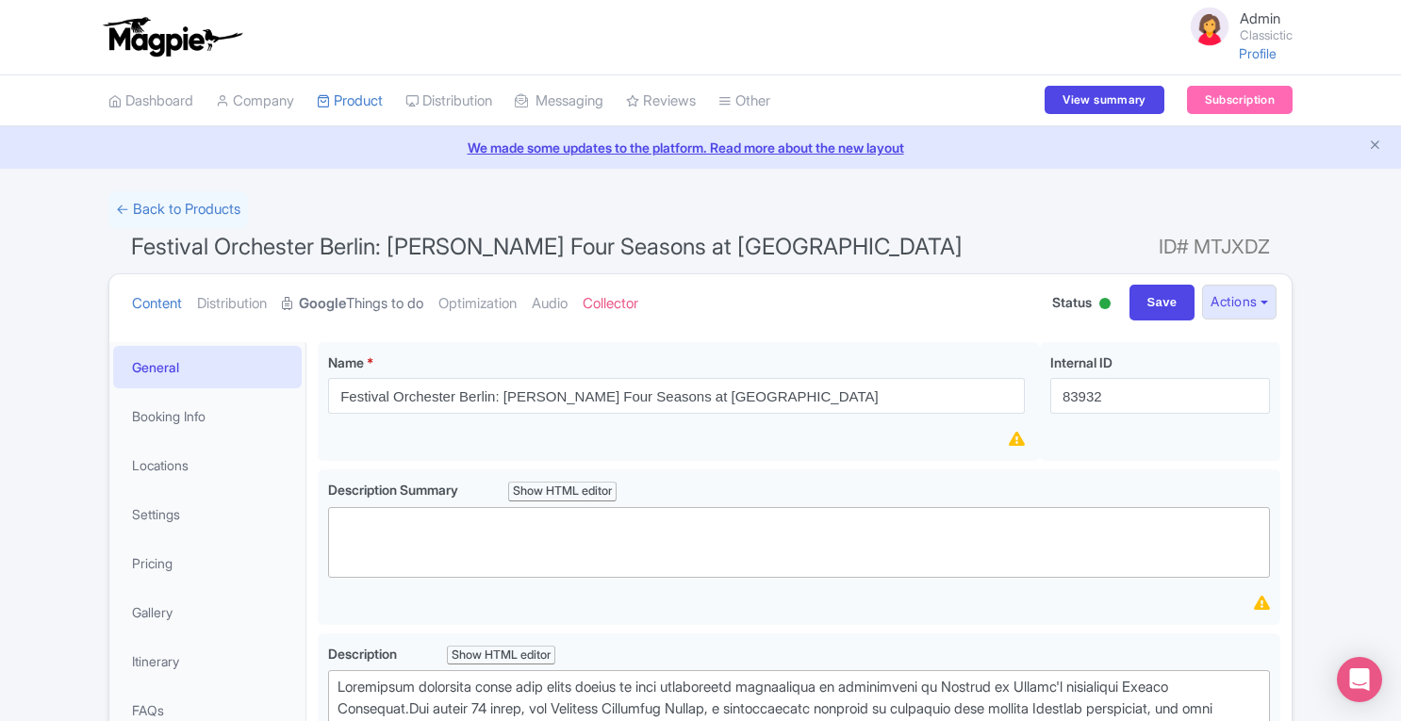
click at [360, 294] on link "Google Things to do" at bounding box center [352, 303] width 141 height 59
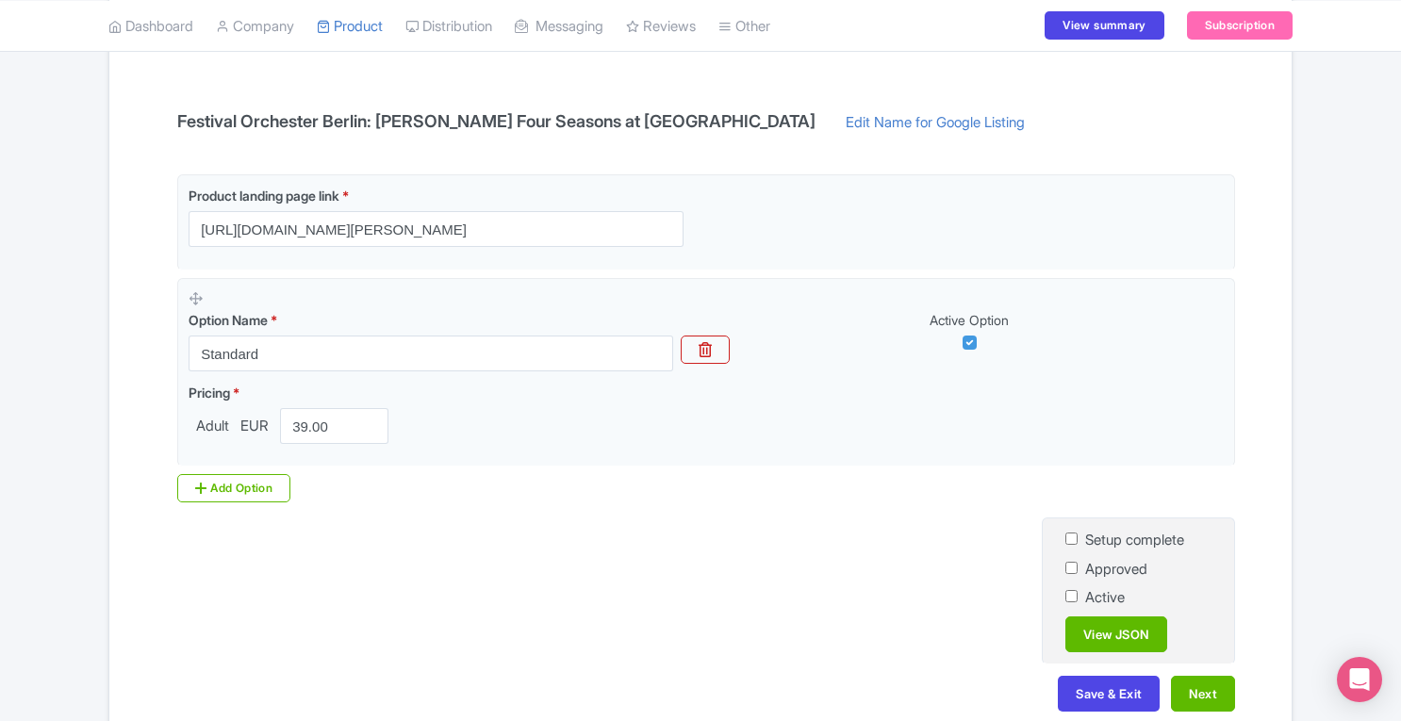
scroll to position [388, 0]
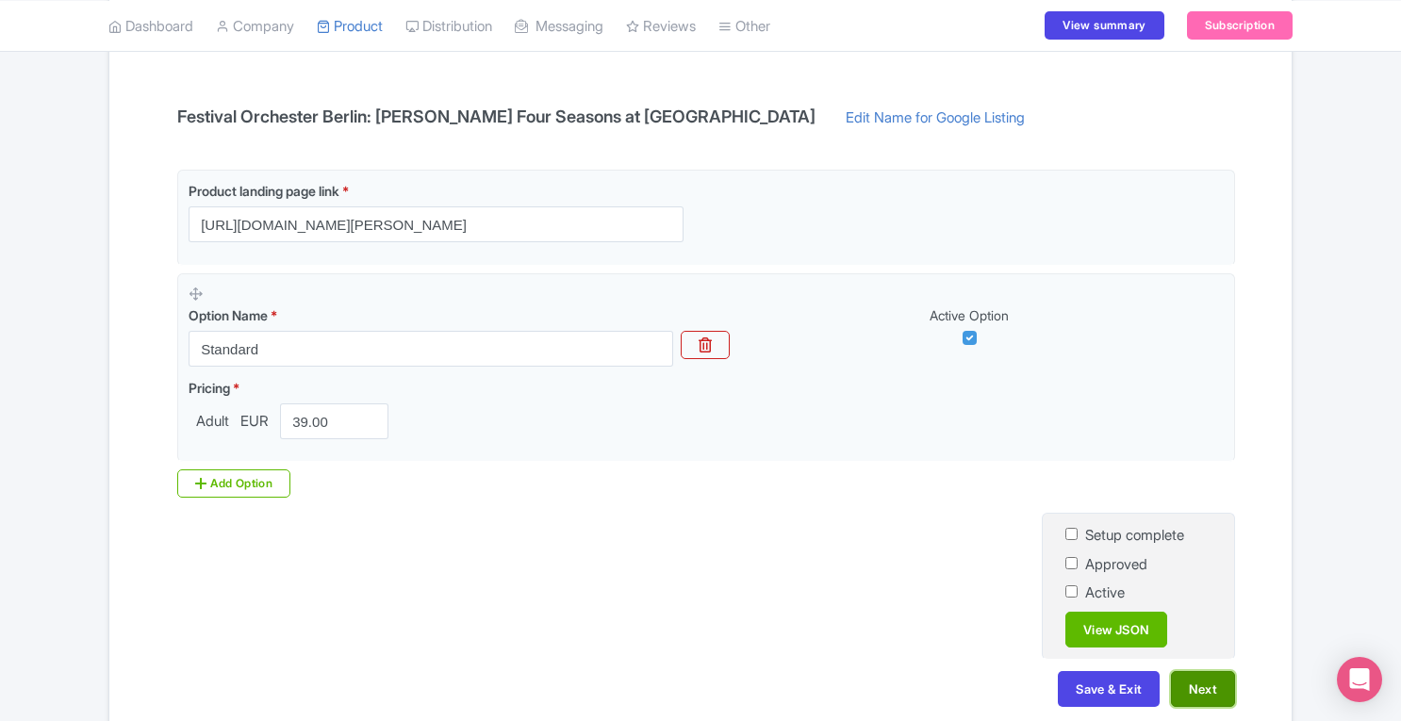
click at [1203, 681] on button "Next" at bounding box center [1203, 689] width 64 height 36
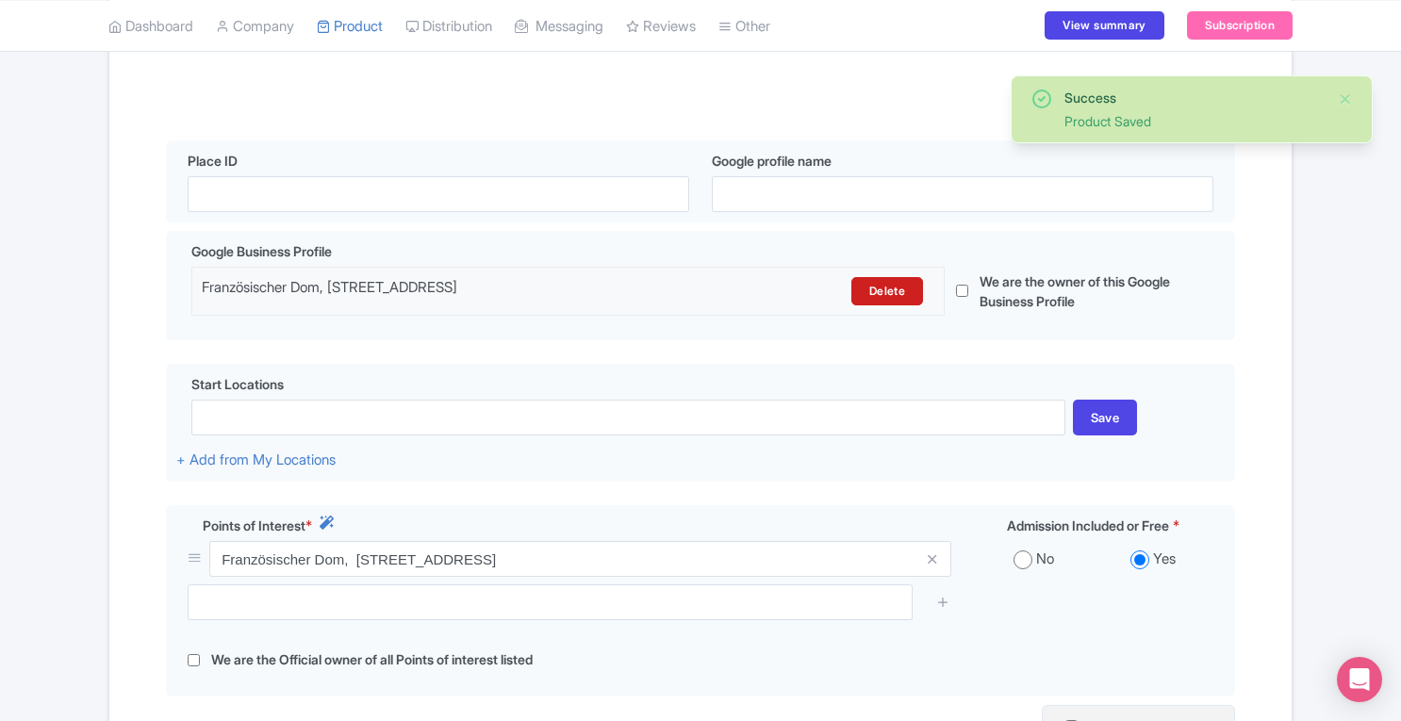
click at [1385, 404] on div "Success Product Saved ← Back to Products Festival Orchester Berlin: Vivaldi's F…" at bounding box center [700, 380] width 1401 height 1154
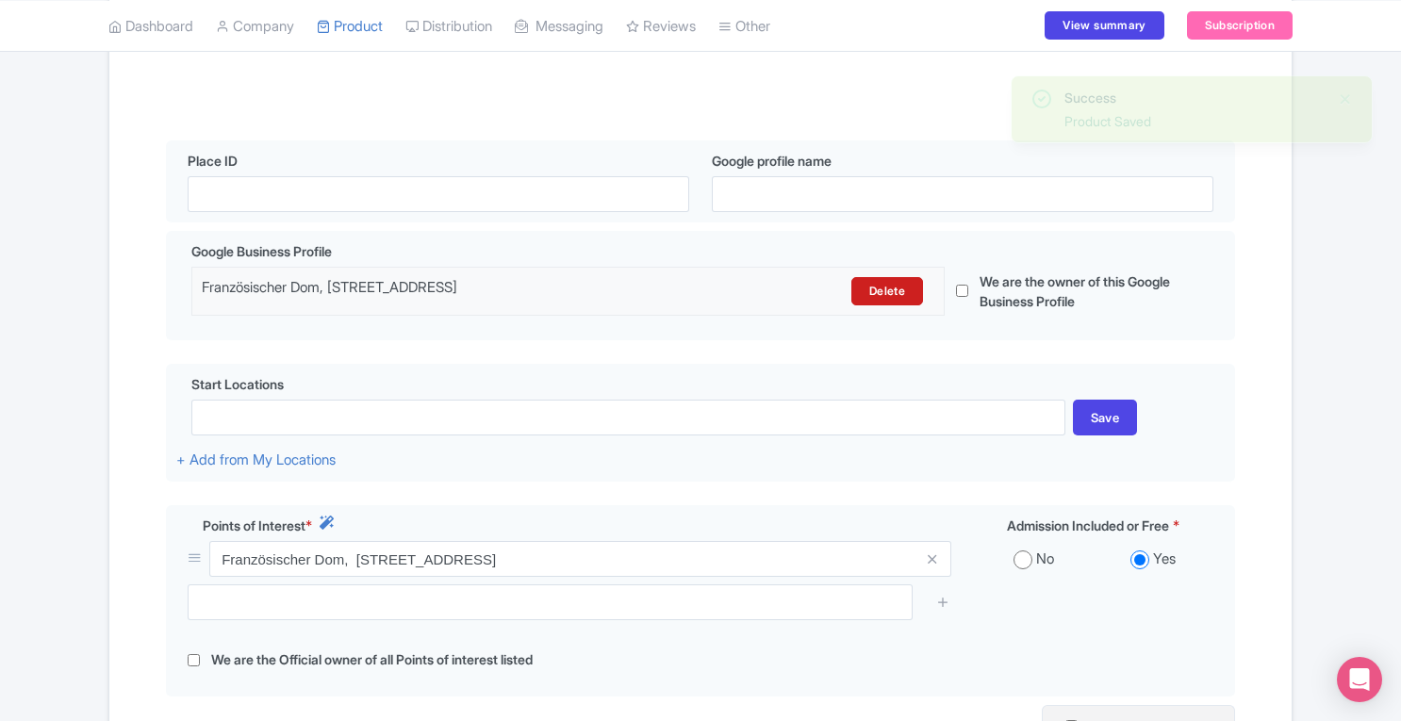
scroll to position [0, 0]
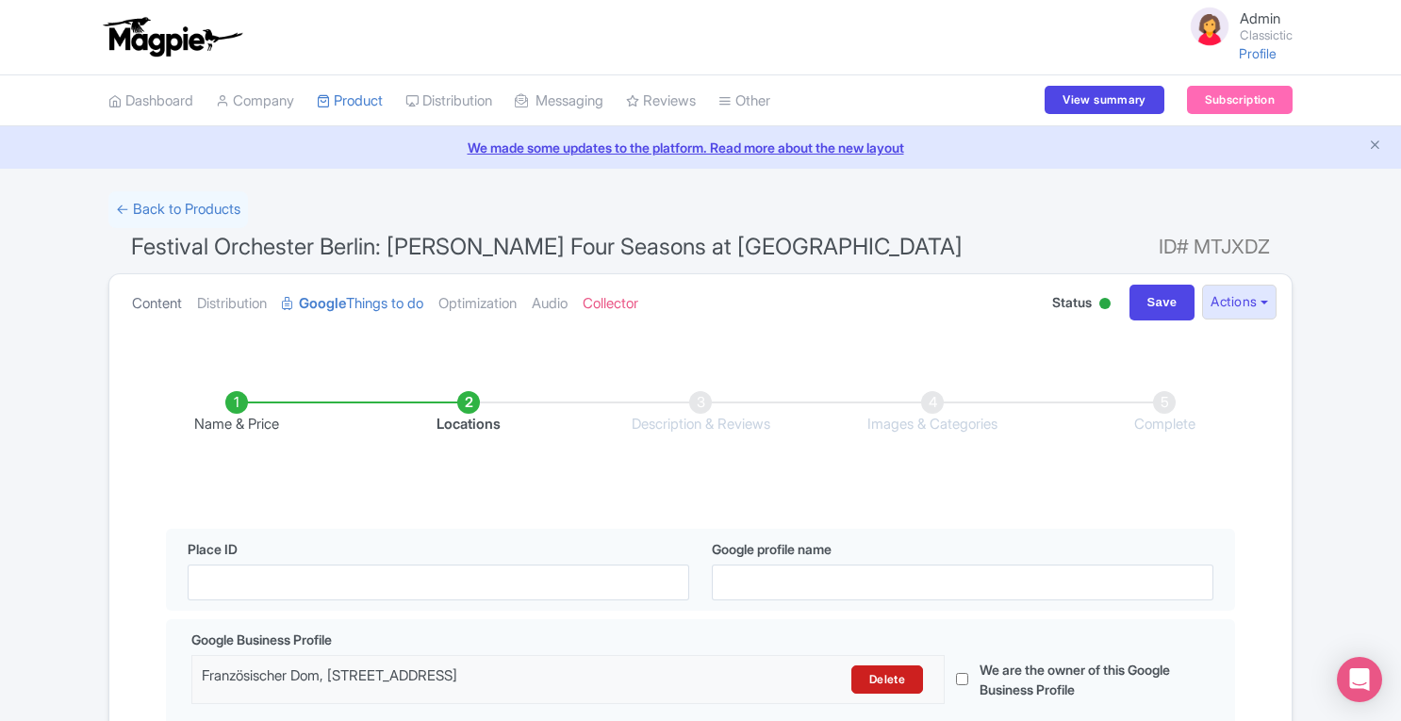
click at [166, 299] on link "Content" at bounding box center [157, 303] width 50 height 59
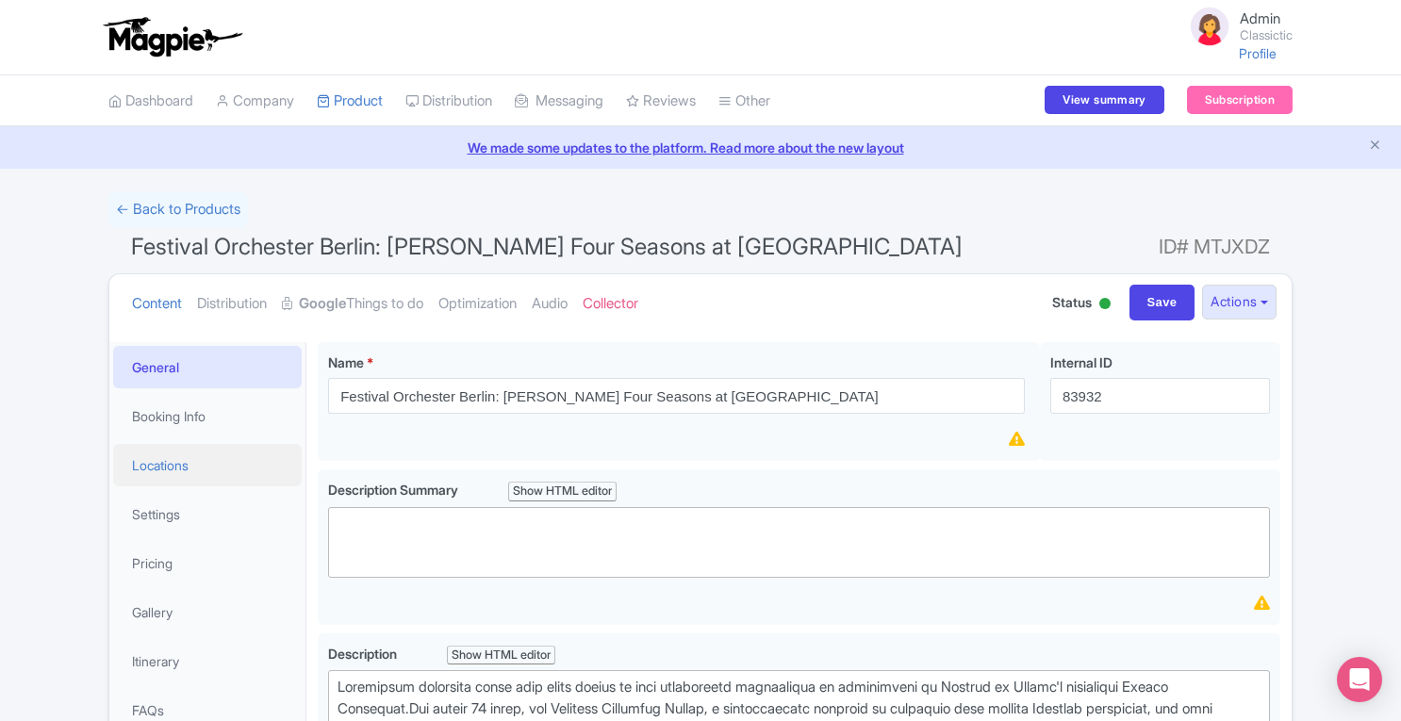
click at [198, 472] on link "Locations" at bounding box center [207, 465] width 188 height 42
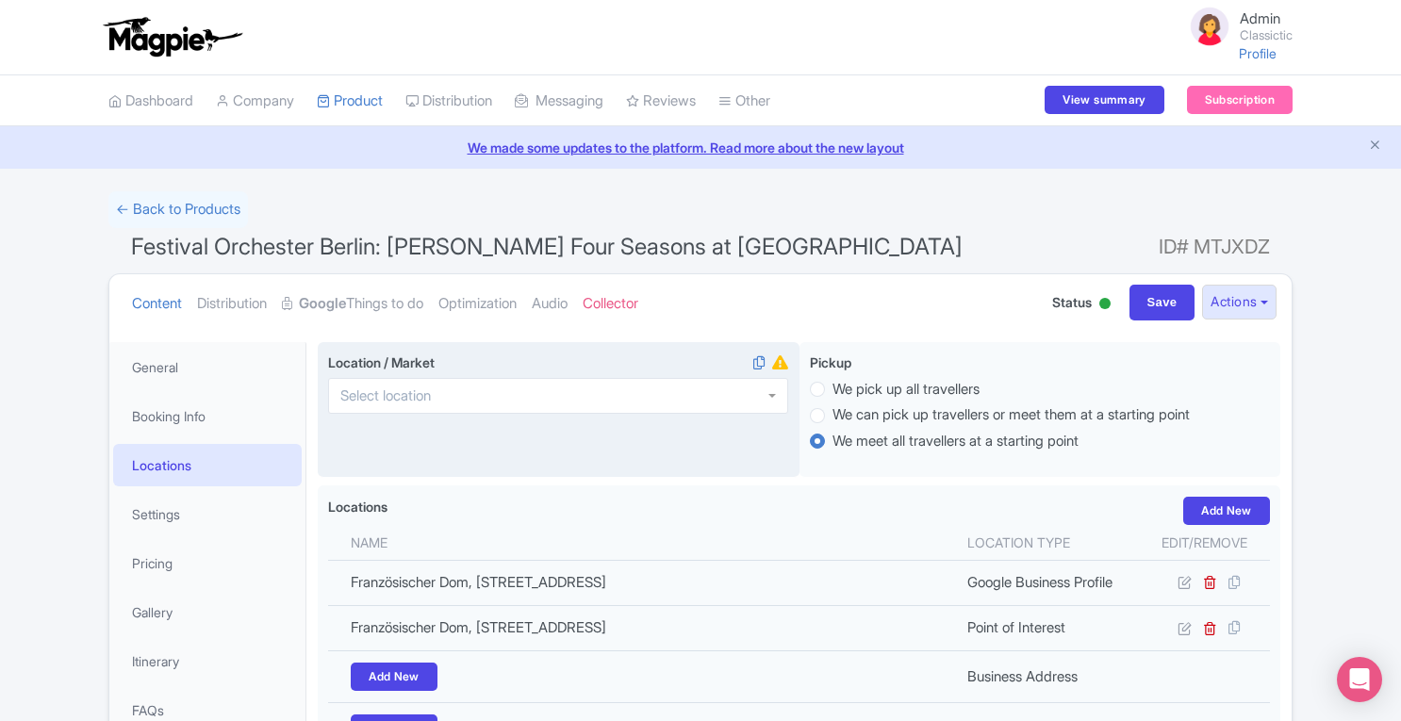
click at [486, 391] on div at bounding box center [558, 396] width 460 height 36
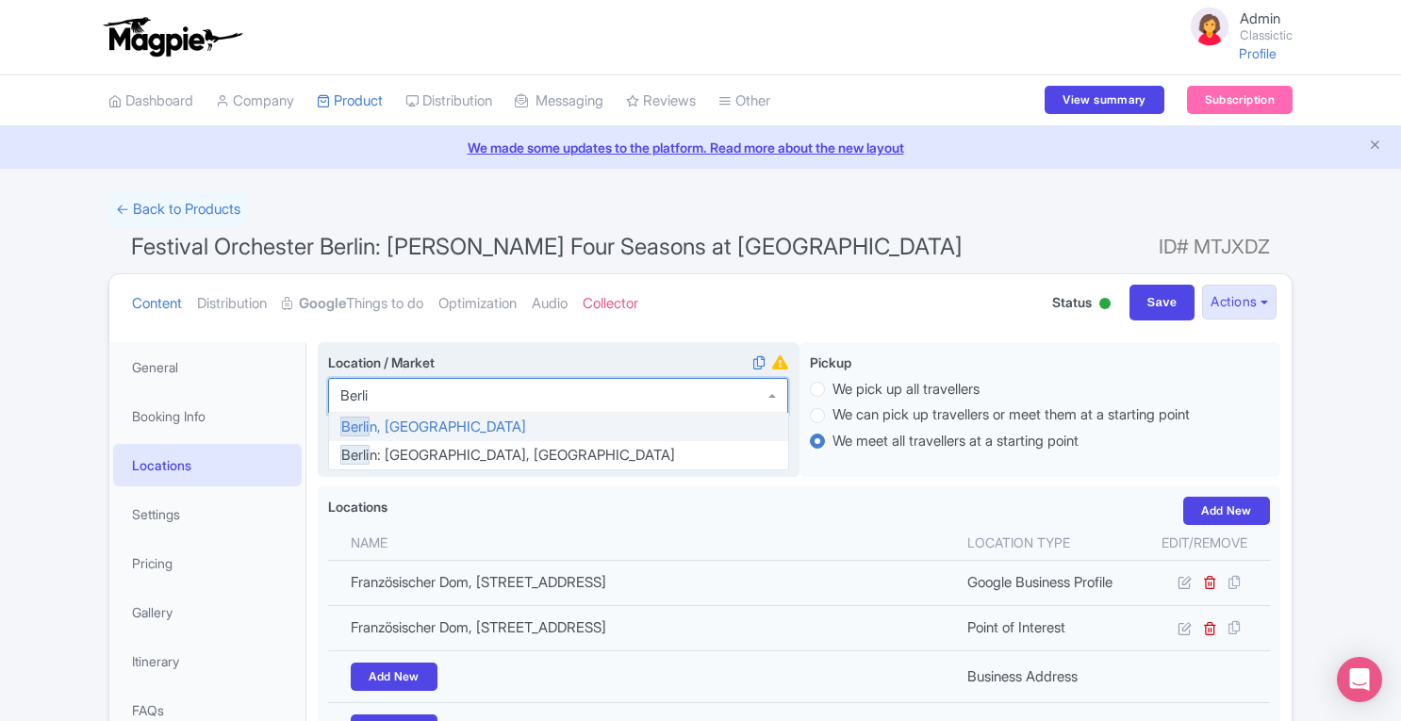
type input "[GEOGRAPHIC_DATA]"
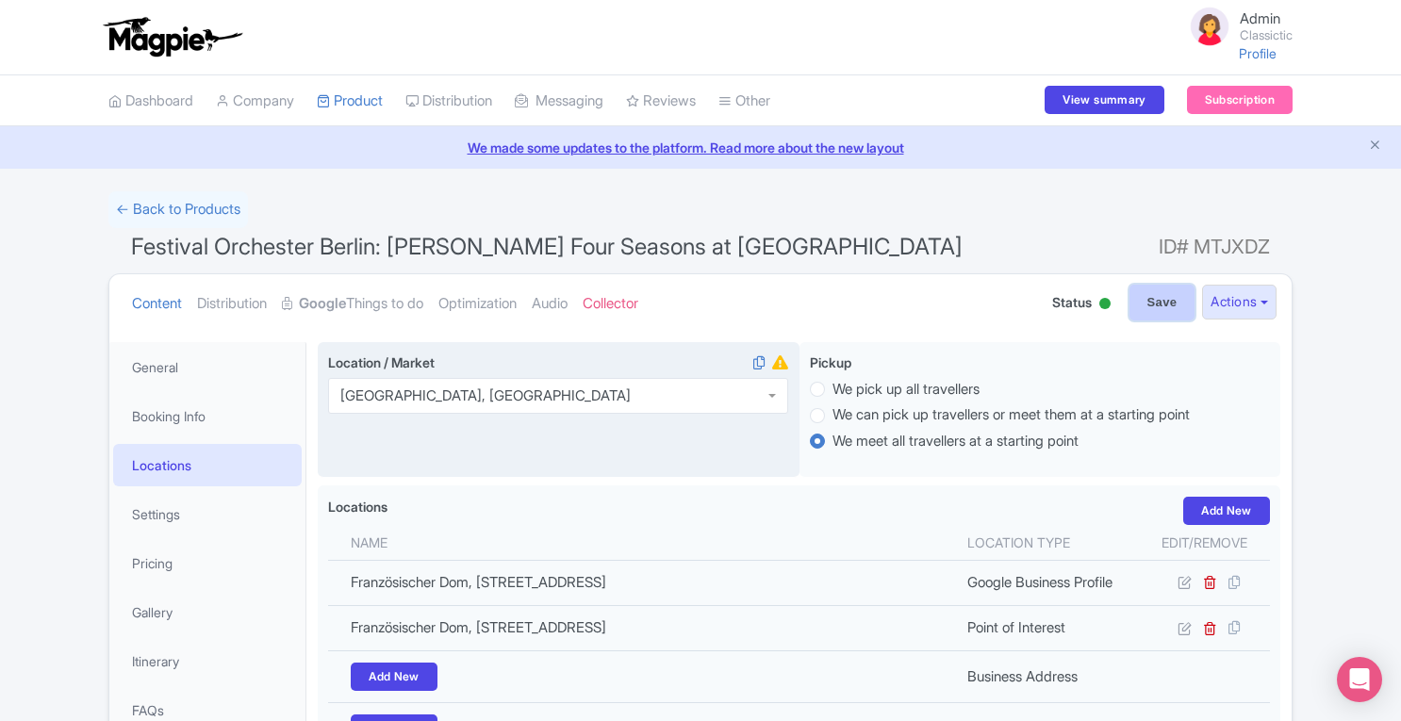
click at [1166, 306] on input "Save" at bounding box center [1162, 303] width 66 height 36
type input "Saving..."
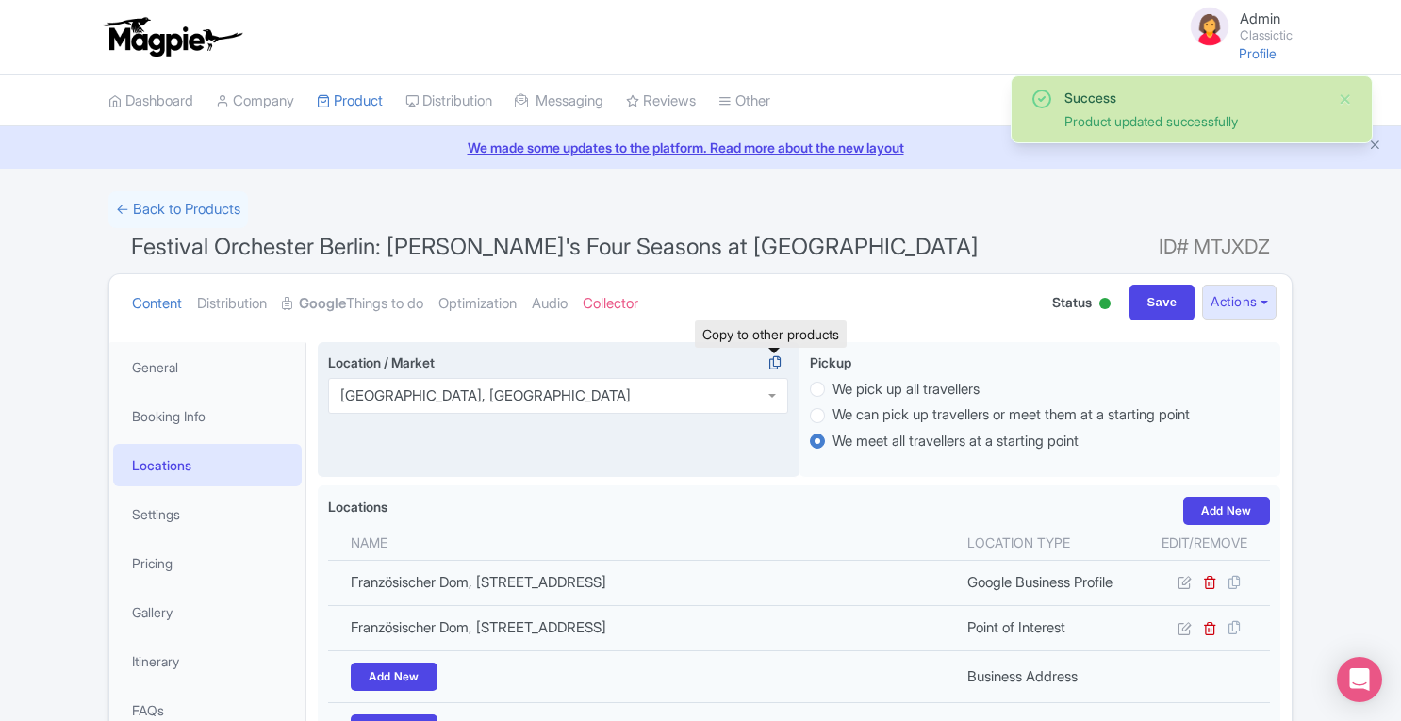
click at [775, 365] on icon at bounding box center [775, 362] width 26 height 17
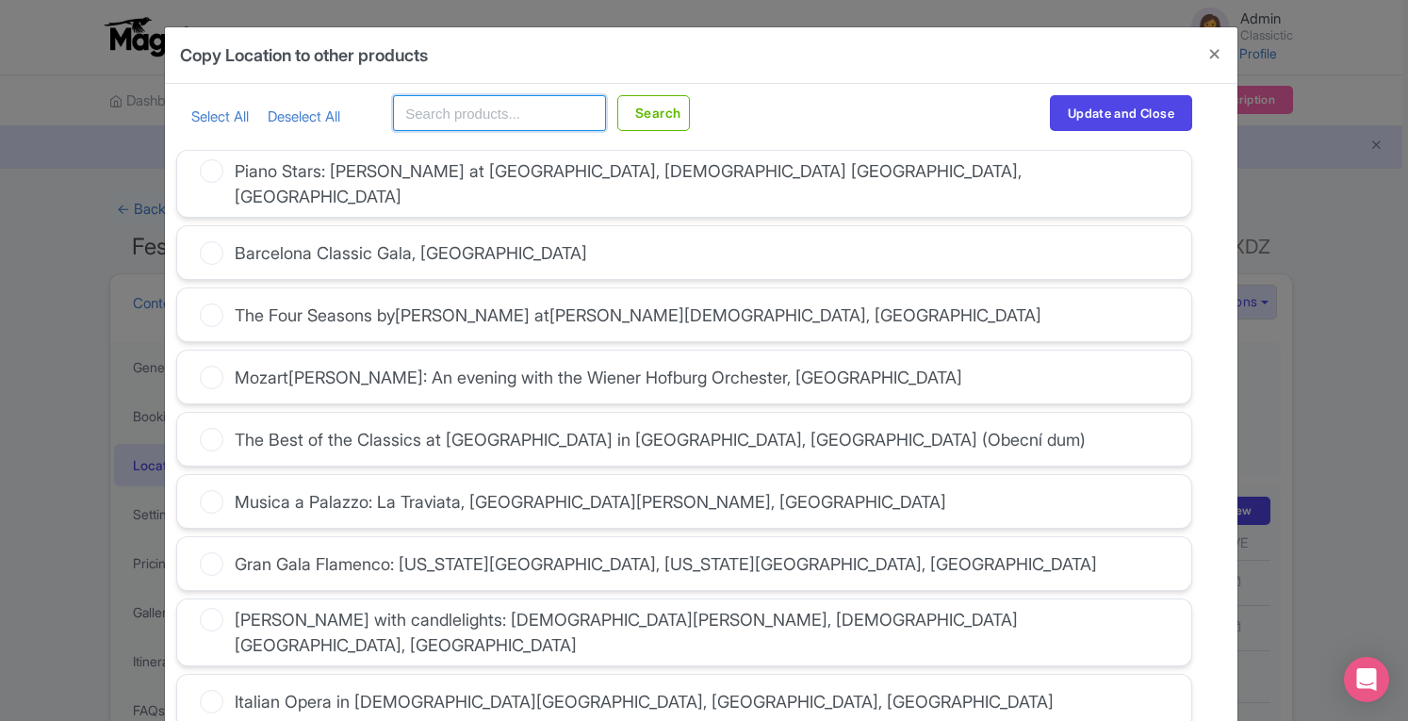
click at [452, 121] on input "text" at bounding box center [499, 113] width 213 height 36
type input "[GEOGRAPHIC_DATA]"
click at [617, 95] on button "Search" at bounding box center [653, 113] width 73 height 36
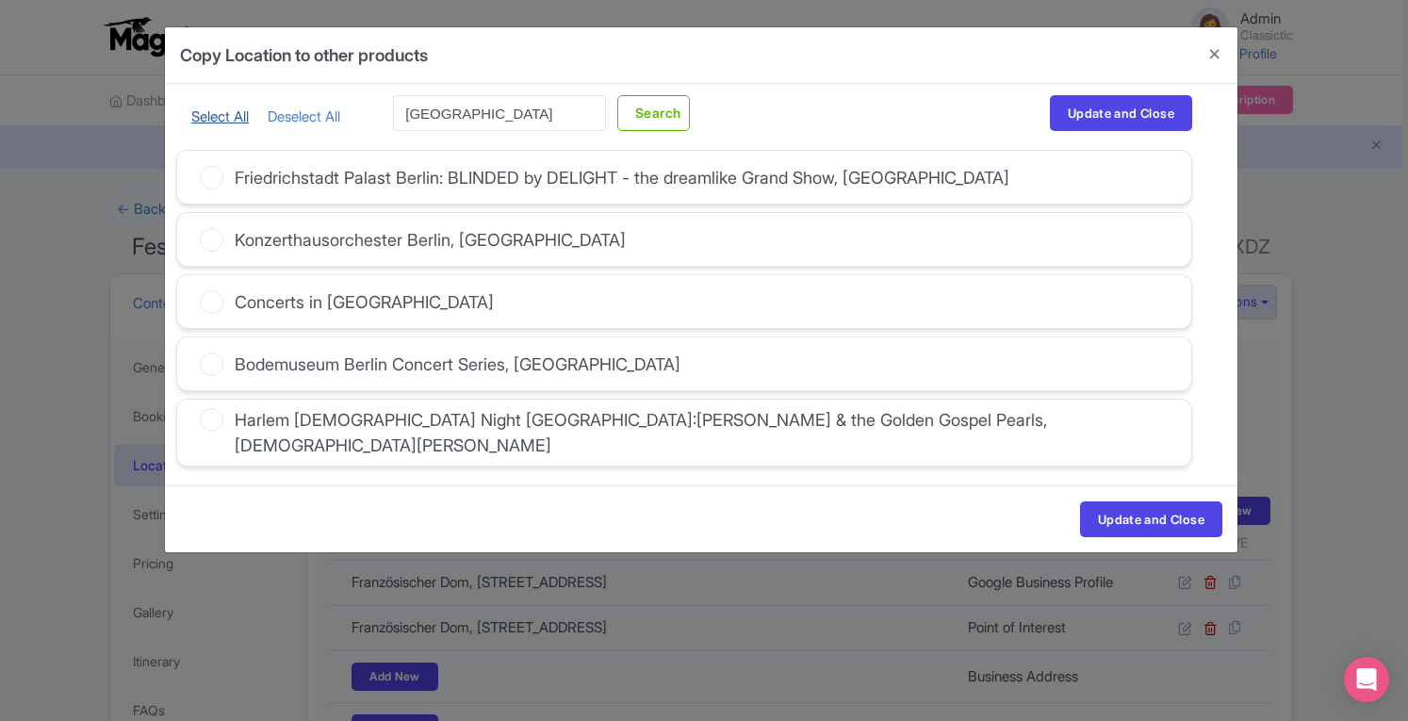
click at [203, 122] on link "Select All" at bounding box center [219, 116] width 57 height 18
click at [1111, 112] on button "Update and Close" at bounding box center [1121, 113] width 142 height 36
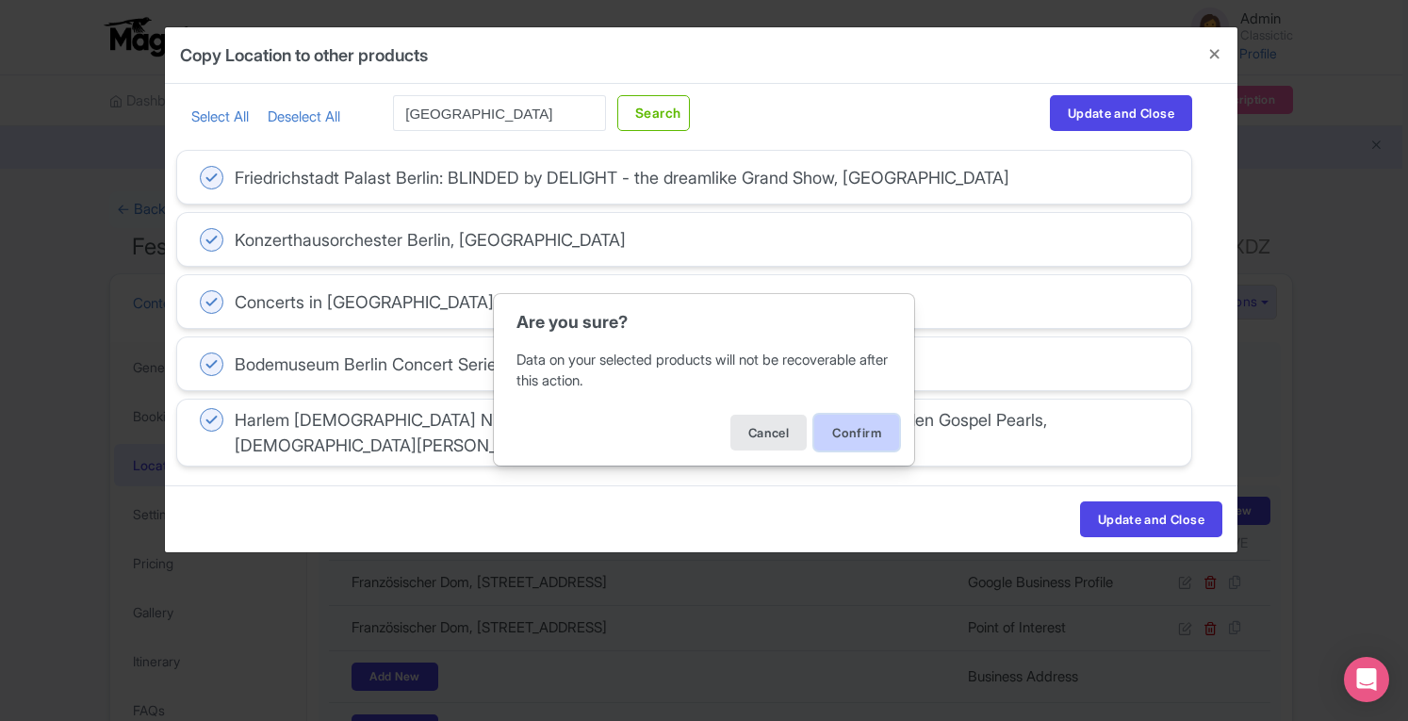
click at [874, 429] on button "Confirm" at bounding box center [856, 433] width 85 height 36
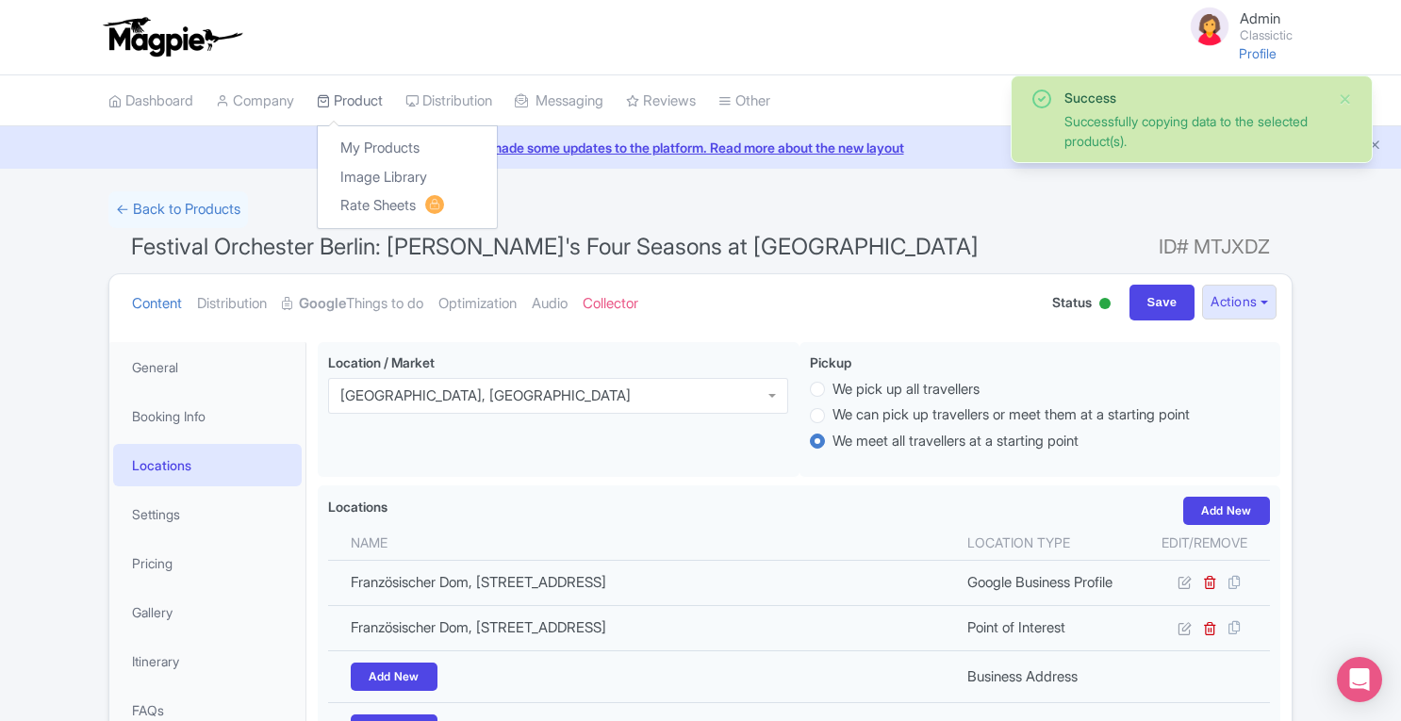
click at [357, 95] on link "Product" at bounding box center [350, 101] width 66 height 52
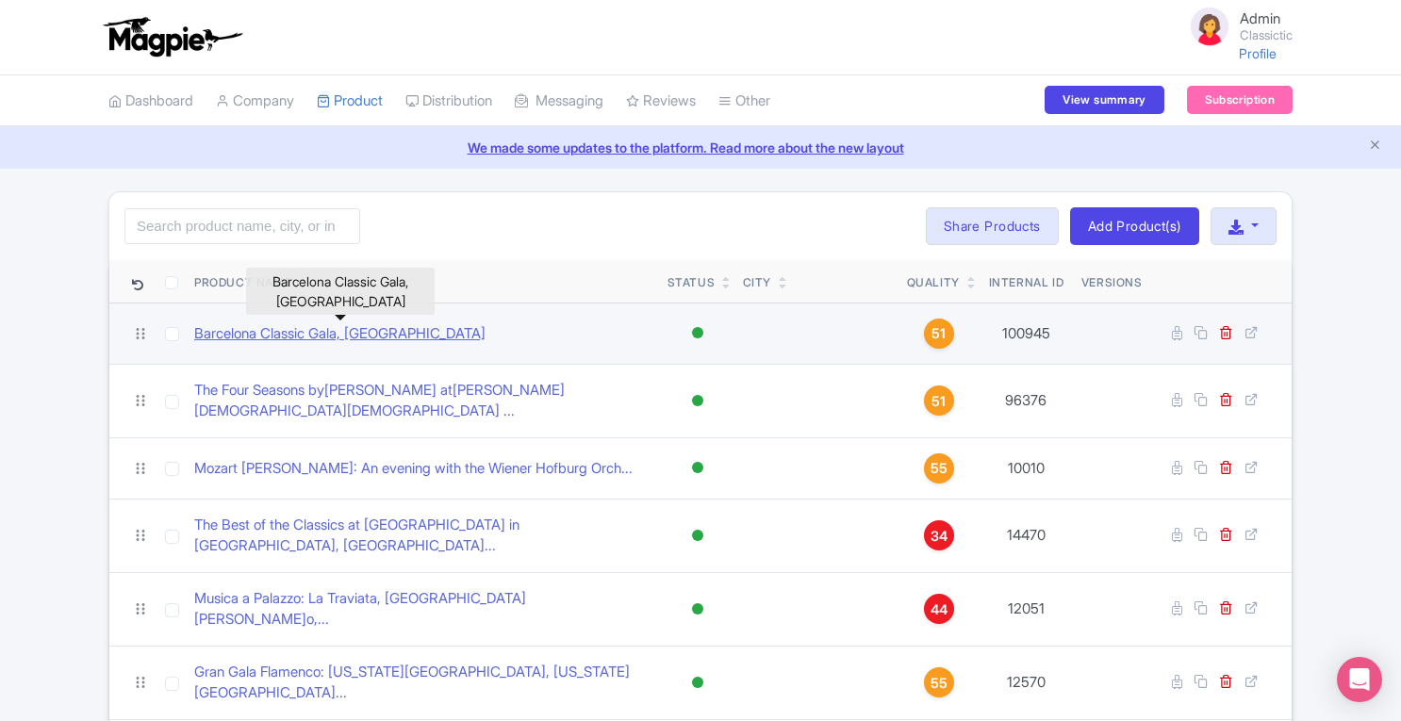
click at [403, 333] on link "Barcelona Classic Gala, [GEOGRAPHIC_DATA]" at bounding box center [339, 334] width 291 height 22
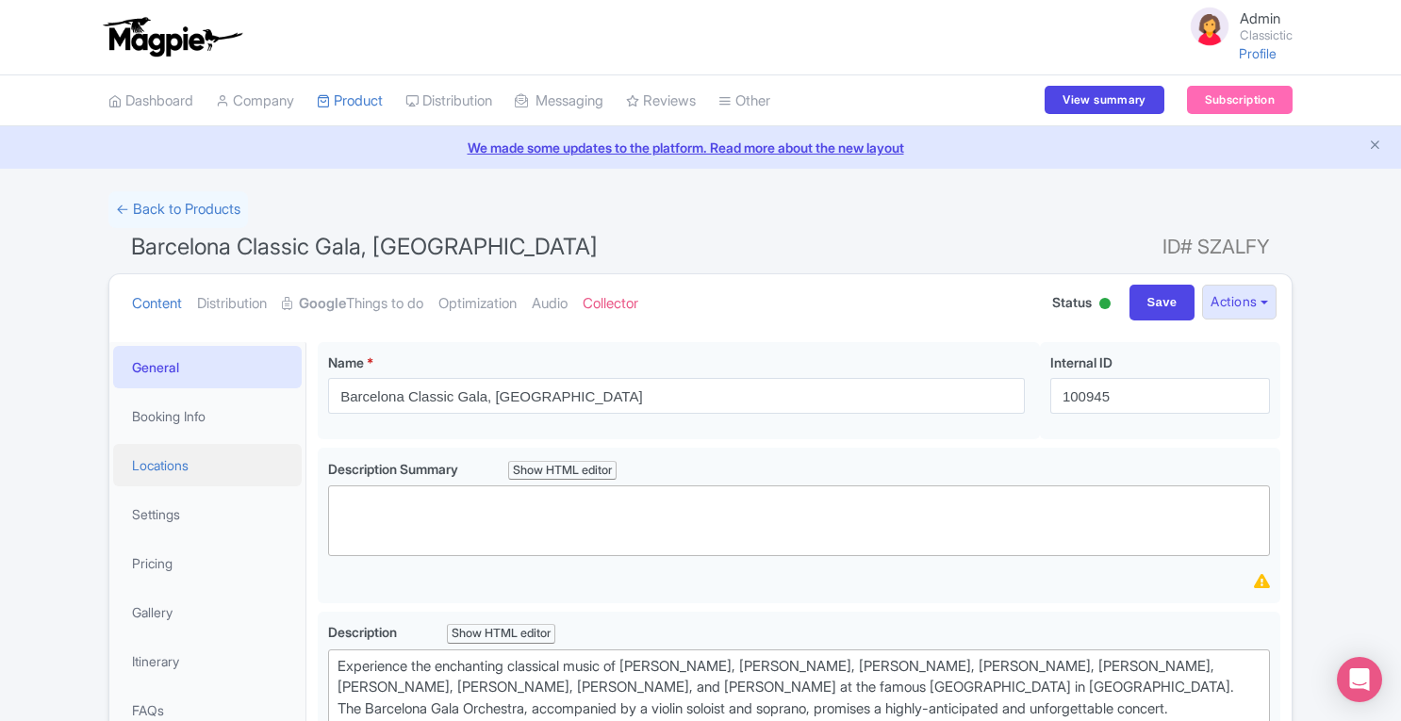
click at [202, 474] on link "Locations" at bounding box center [207, 465] width 188 height 42
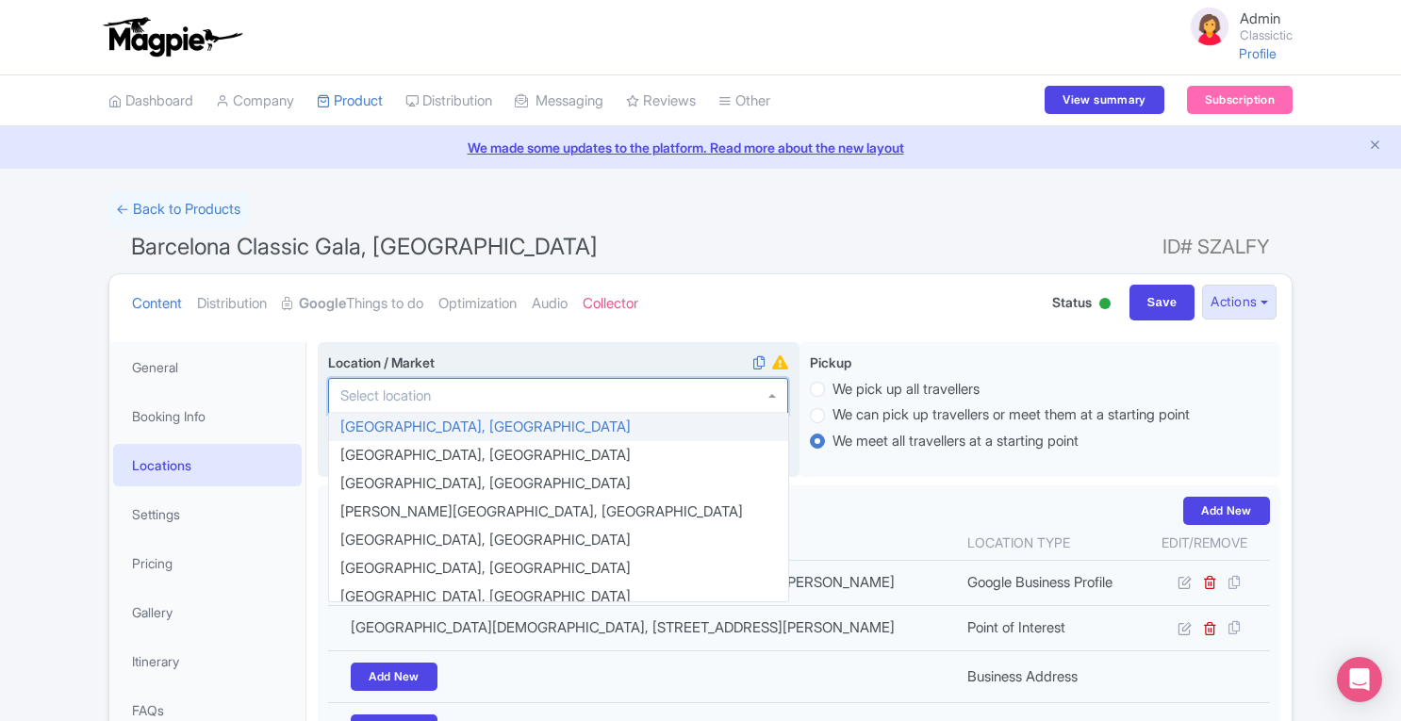
click at [462, 406] on div at bounding box center [558, 396] width 460 height 36
type input "C"
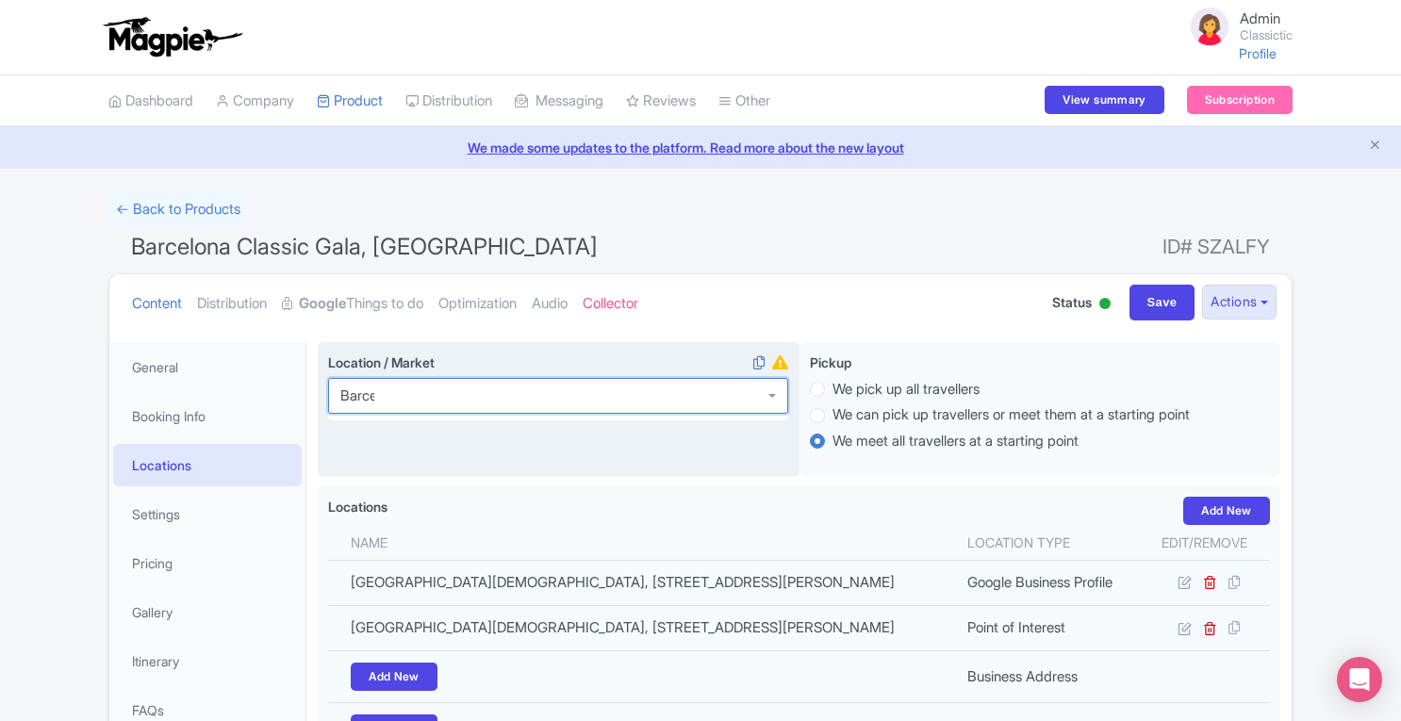
type input "Barcel"
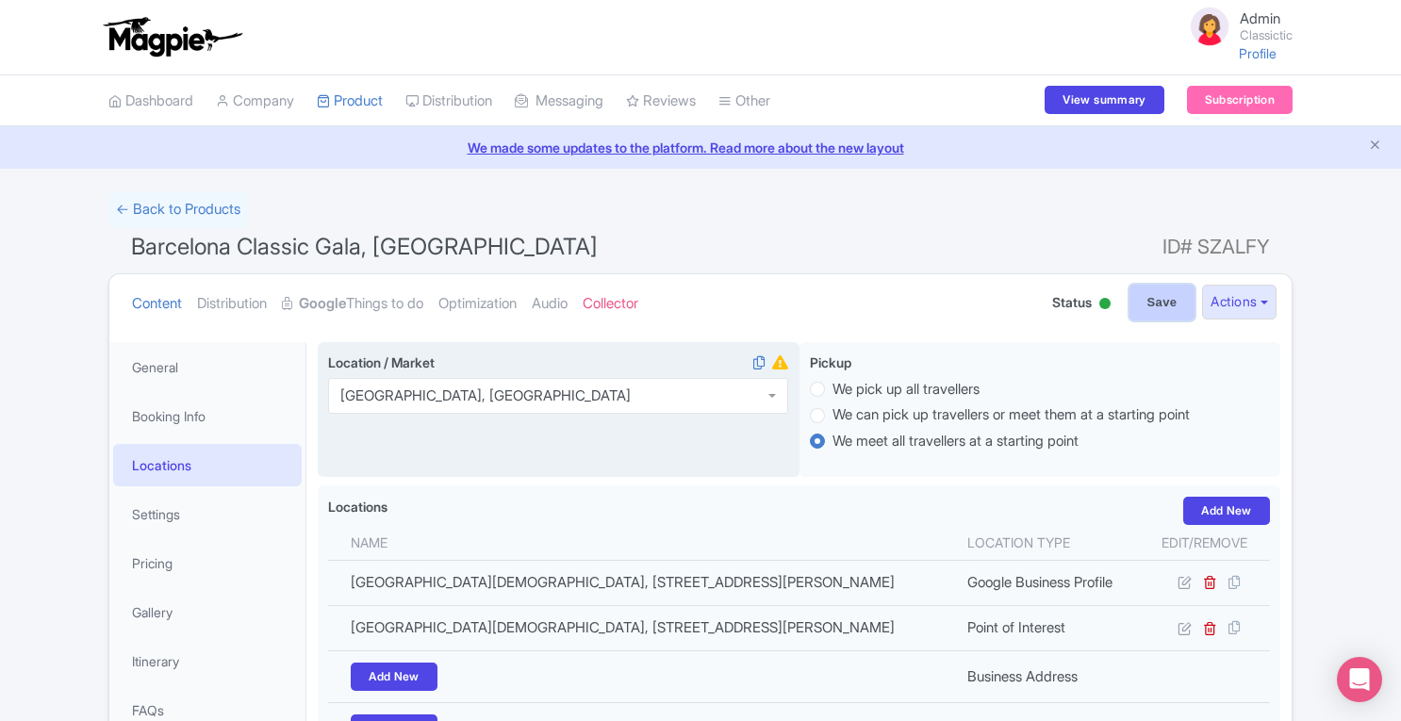
click at [1150, 304] on input "Save" at bounding box center [1162, 303] width 66 height 36
type input "Saving..."
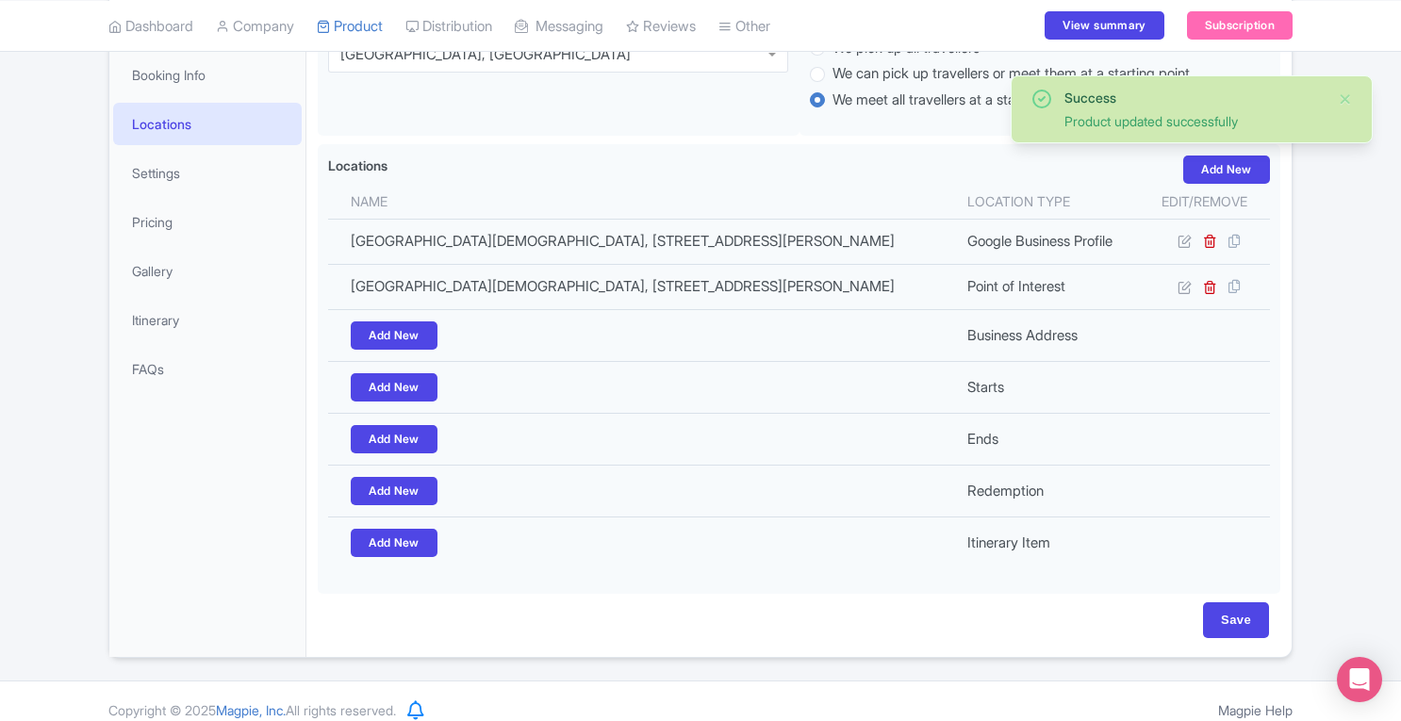
scroll to position [6, 0]
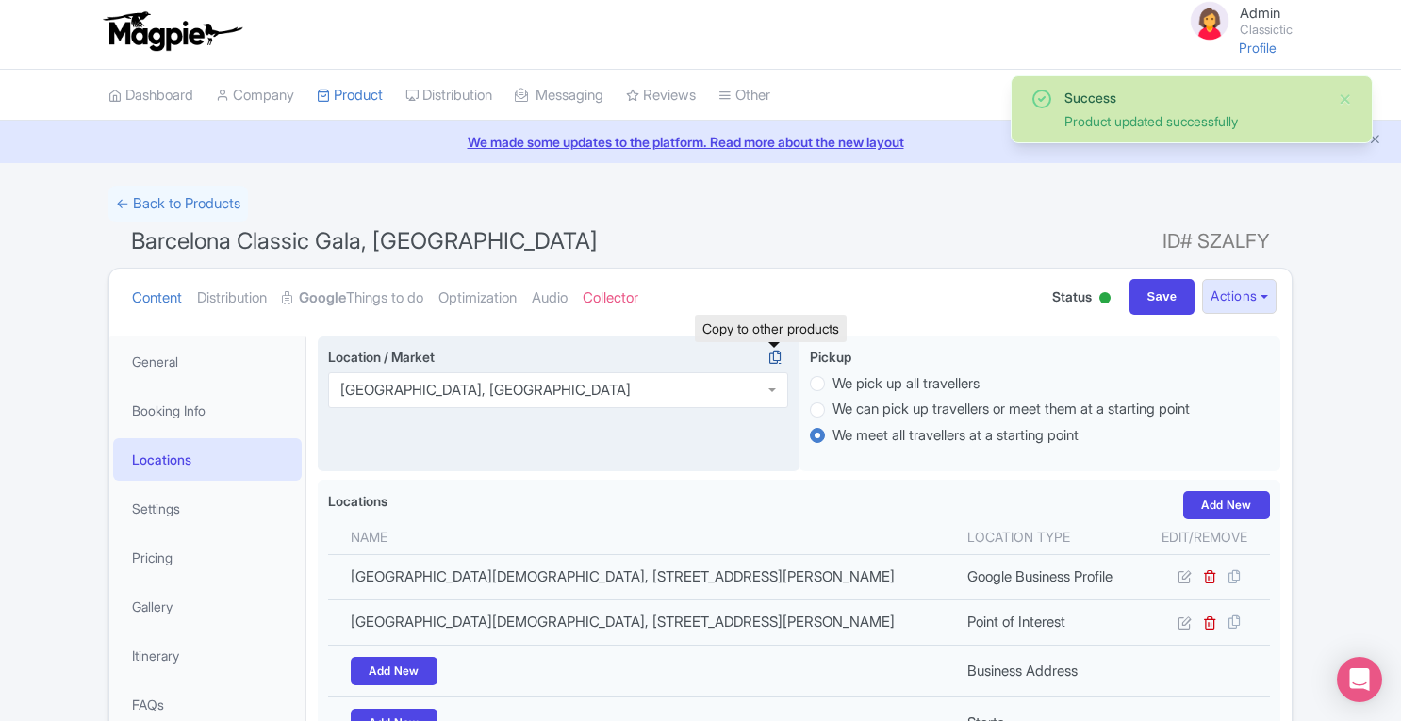
click at [775, 357] on icon at bounding box center [775, 357] width 26 height 17
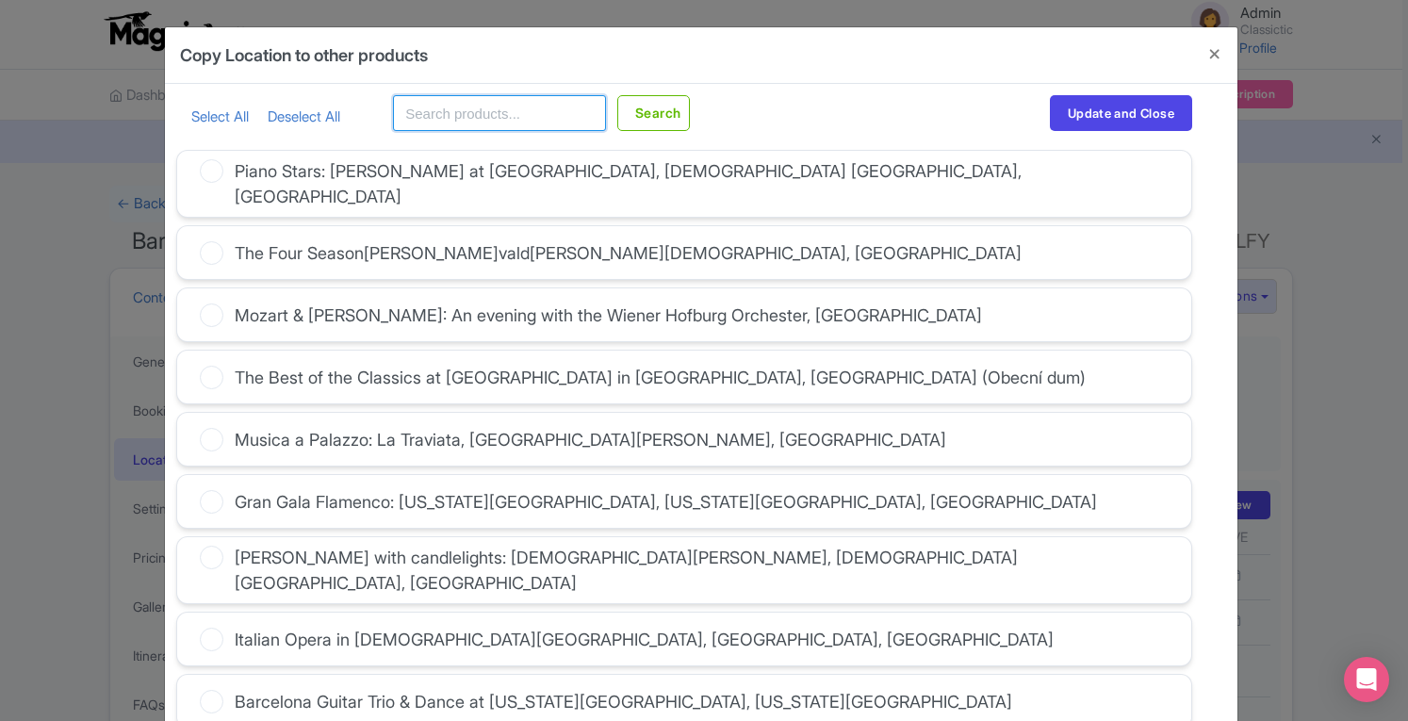
click at [463, 123] on input "text" at bounding box center [499, 113] width 213 height 36
type input "C"
type input "Barcelona"
click at [617, 95] on button "Search" at bounding box center [653, 113] width 73 height 36
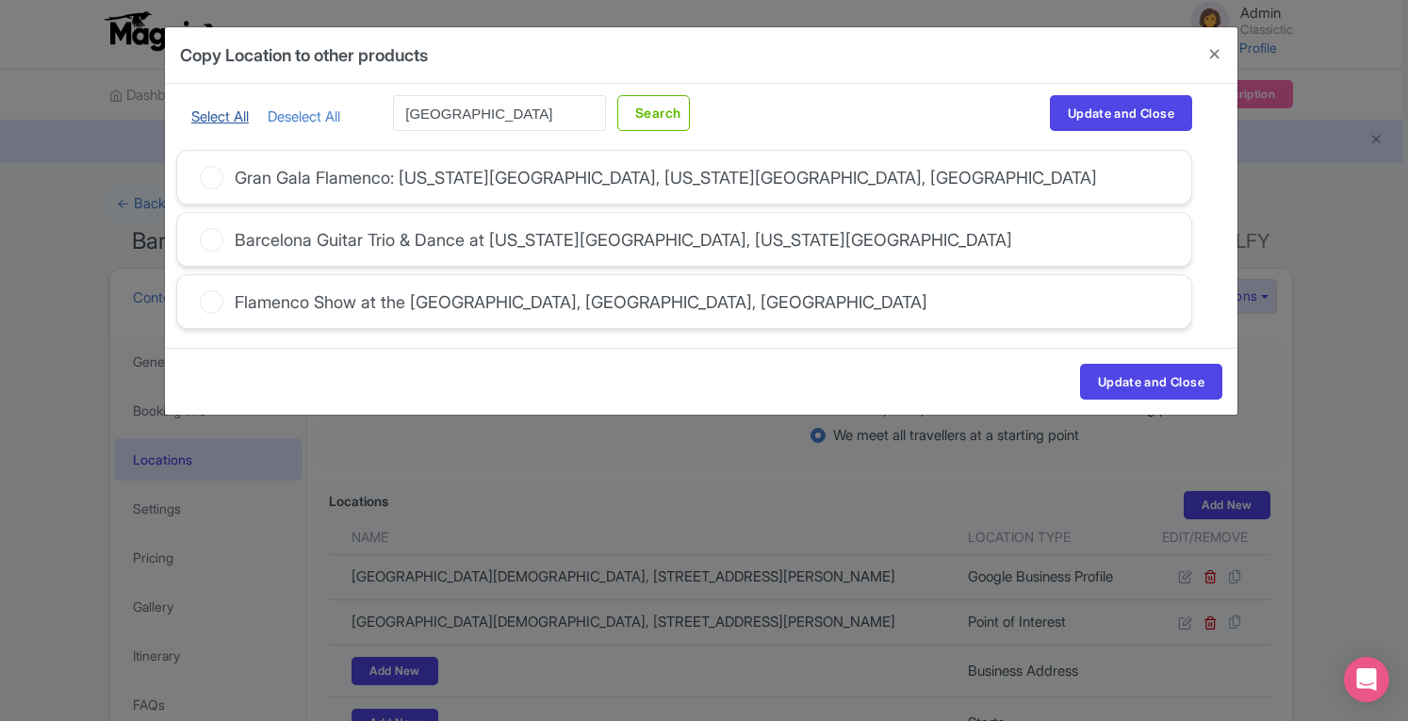
click at [217, 120] on link "Select All" at bounding box center [219, 116] width 57 height 18
click at [1107, 118] on button "Update and Close" at bounding box center [1121, 113] width 142 height 36
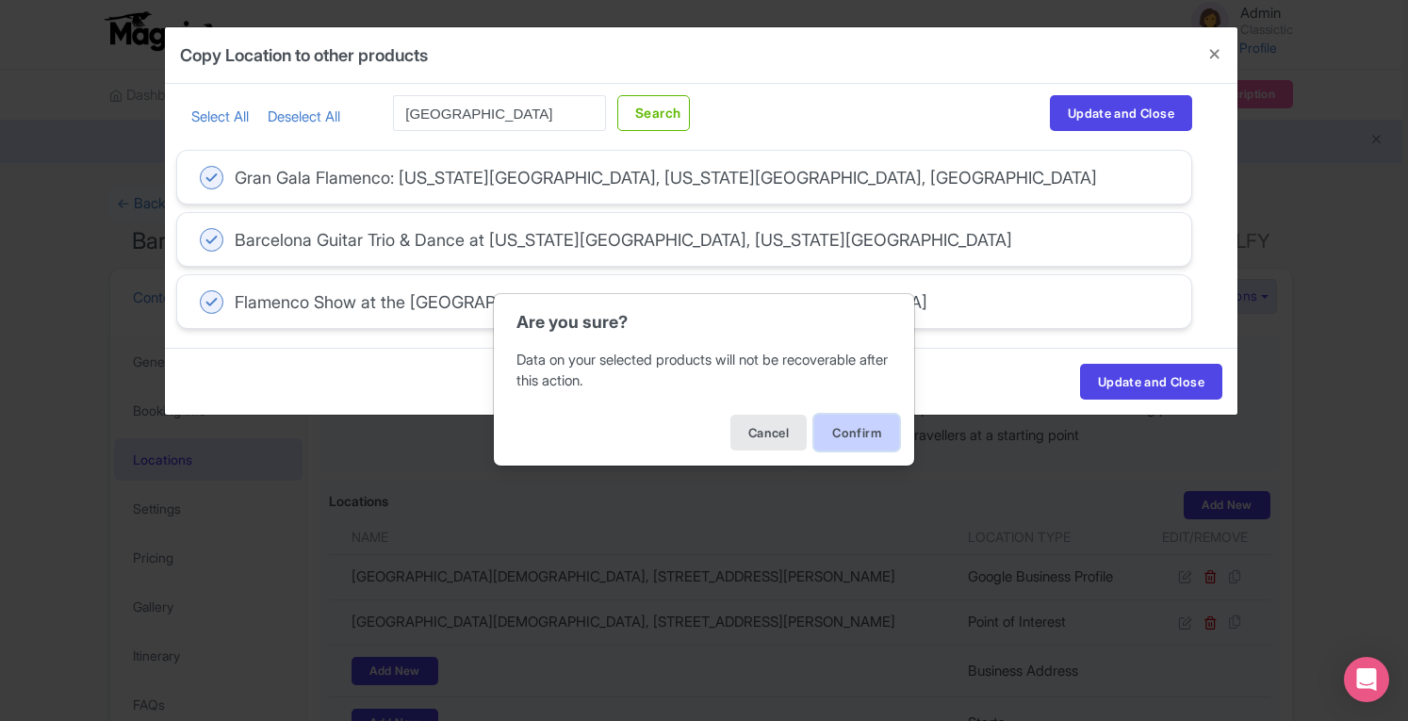
click at [869, 433] on button "Confirm" at bounding box center [856, 433] width 85 height 36
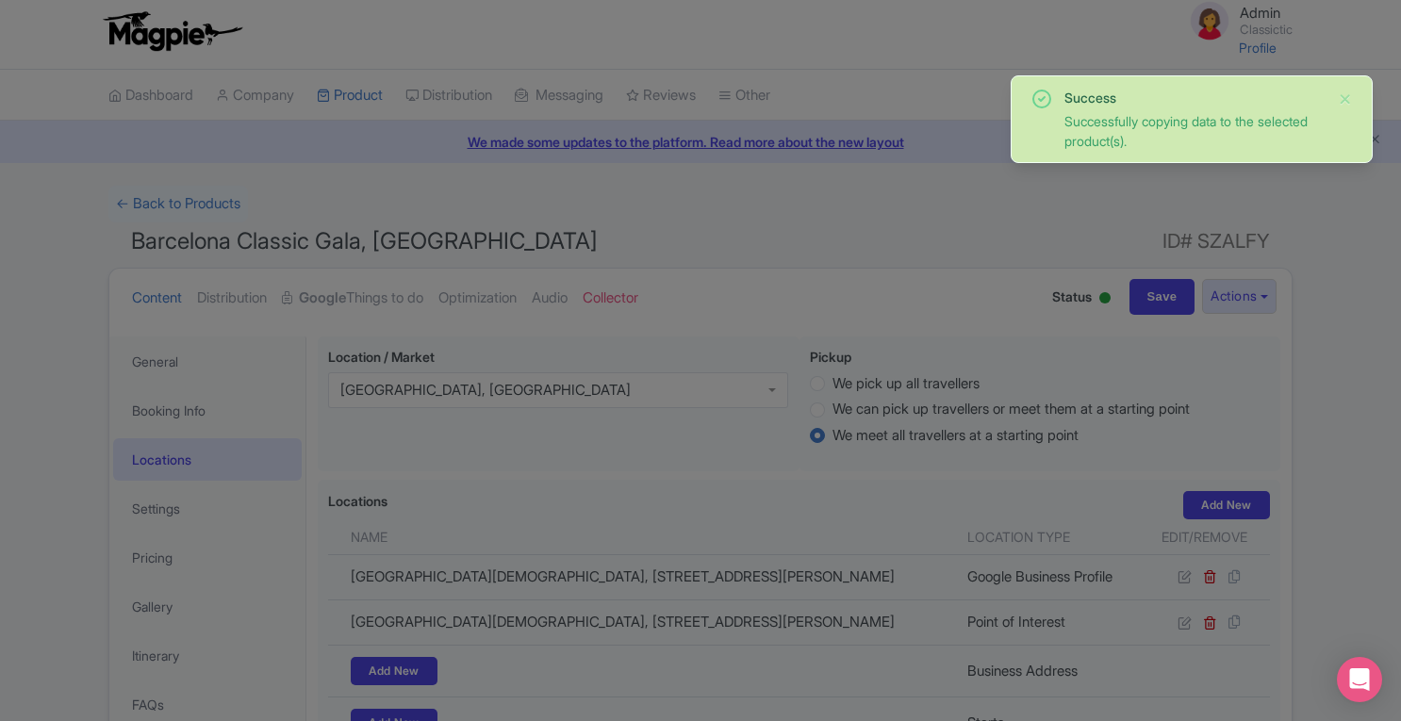
scroll to position [0, 0]
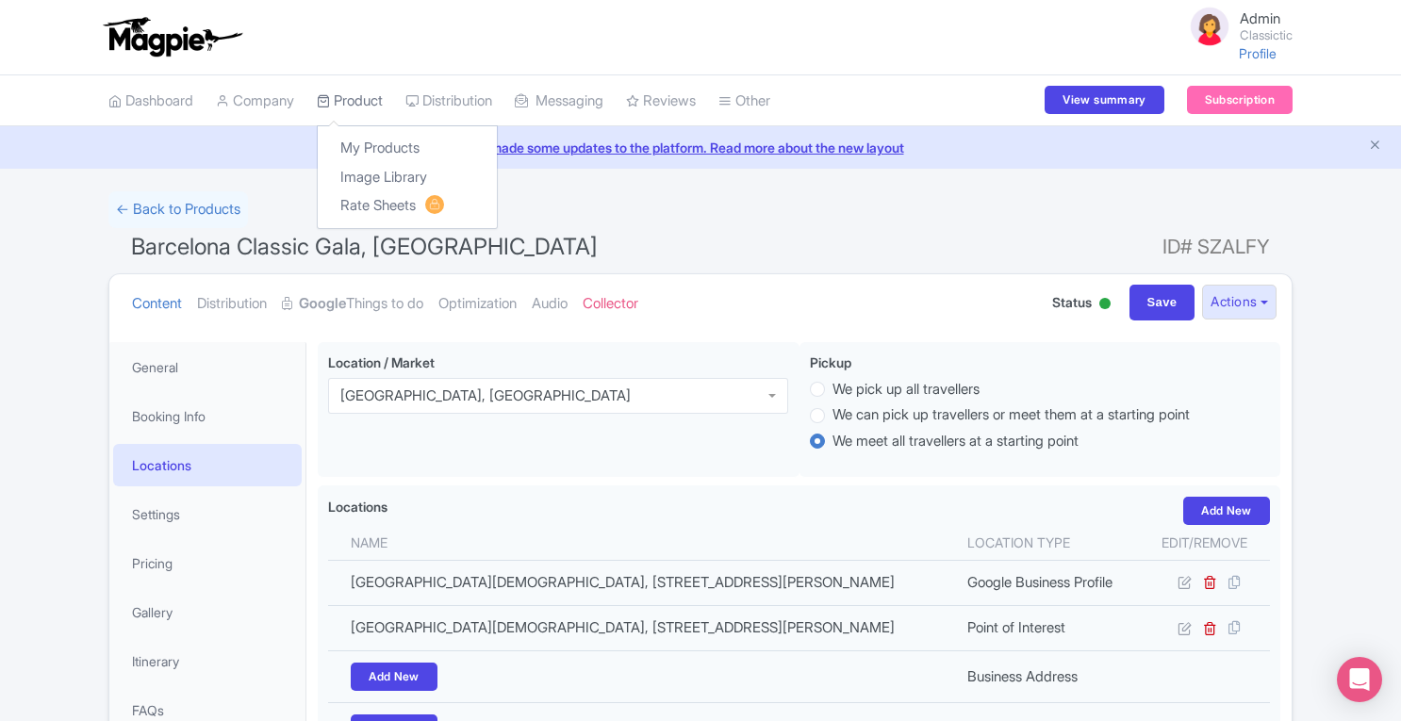
click at [369, 103] on link "Product" at bounding box center [350, 101] width 66 height 52
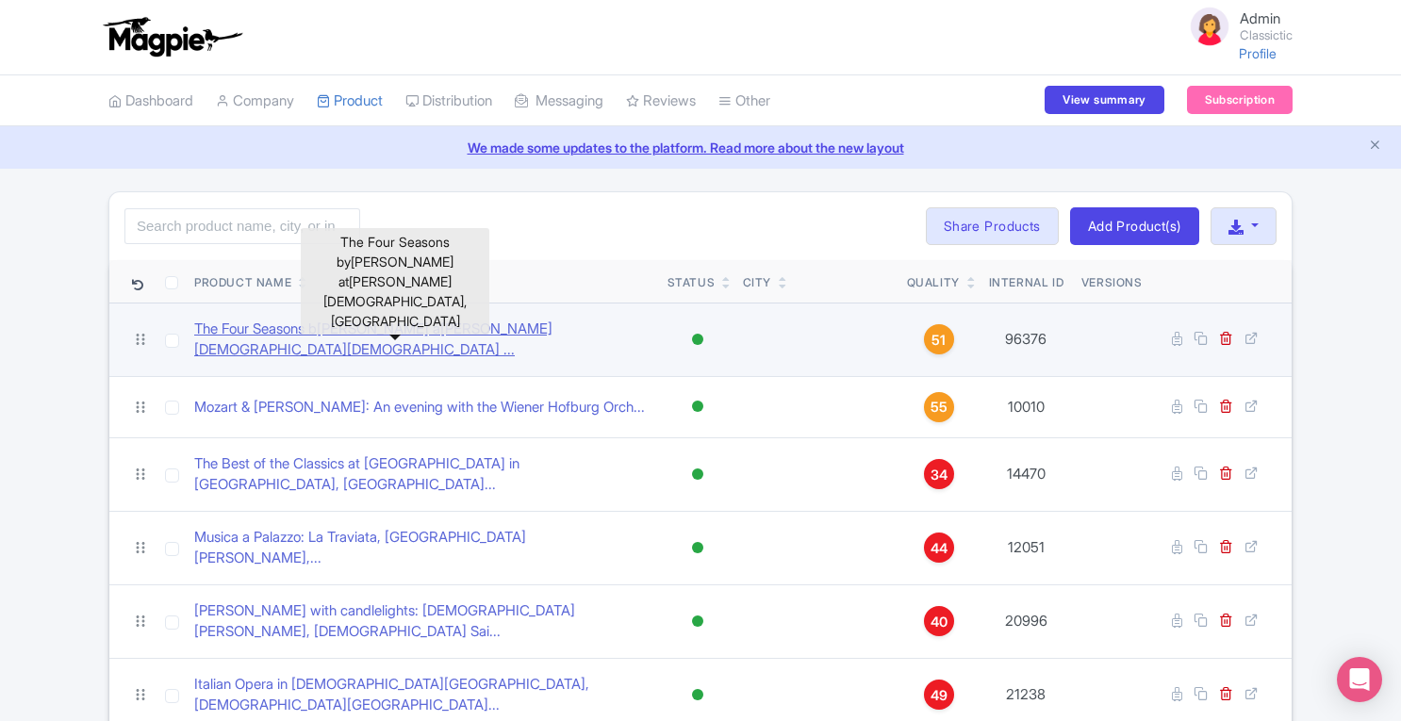
click at [479, 333] on link "The Four Seasons b[PERSON_NAME] a[PERSON_NAME][DEMOGRAPHIC_DATA][DEMOGRAPHIC_DA…" at bounding box center [423, 340] width 458 height 42
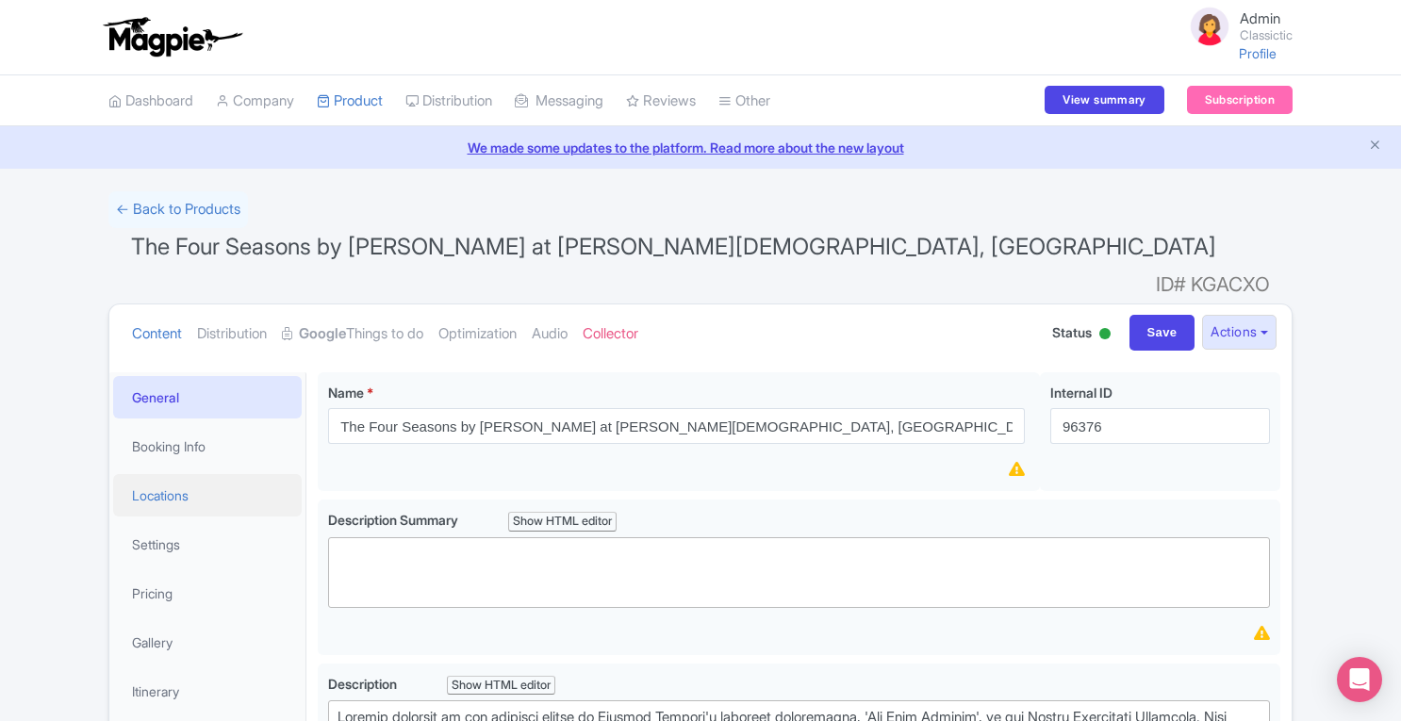
click at [185, 474] on link "Locations" at bounding box center [207, 495] width 188 height 42
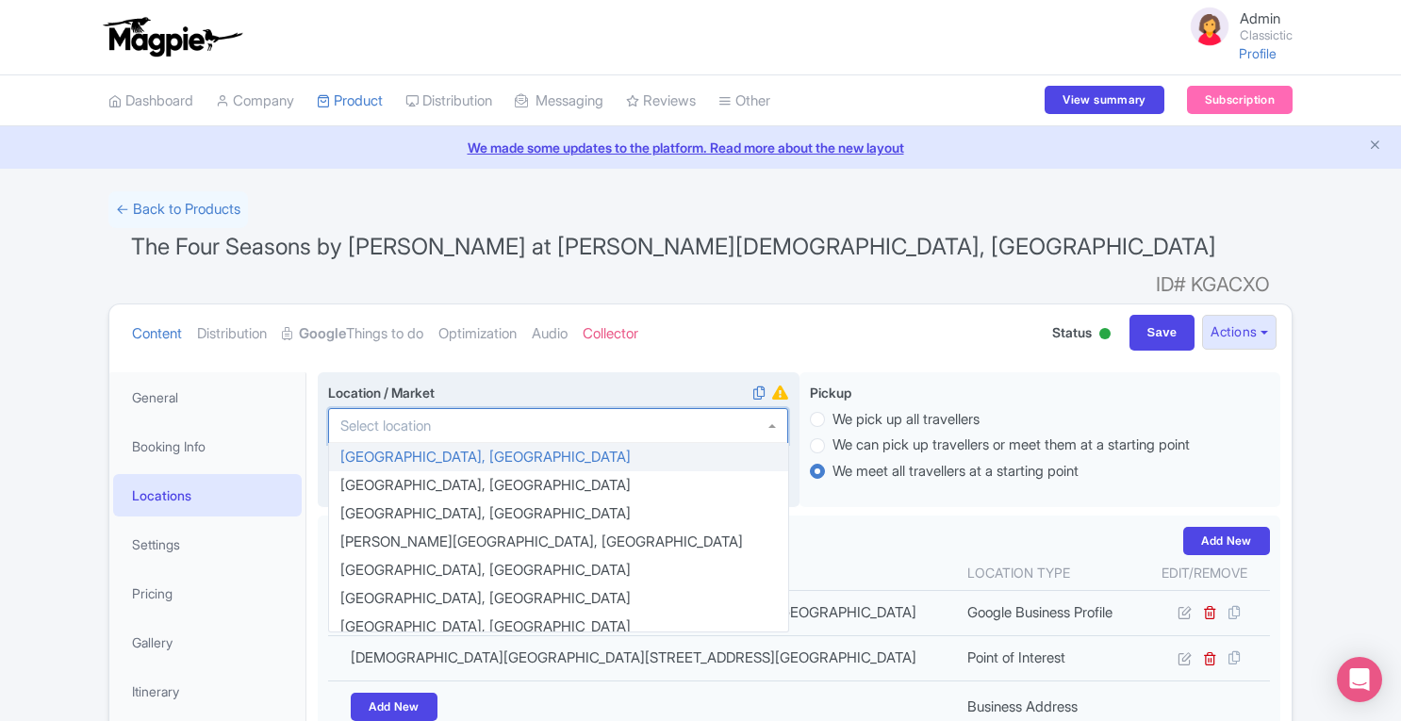
click at [443, 408] on div at bounding box center [558, 426] width 460 height 36
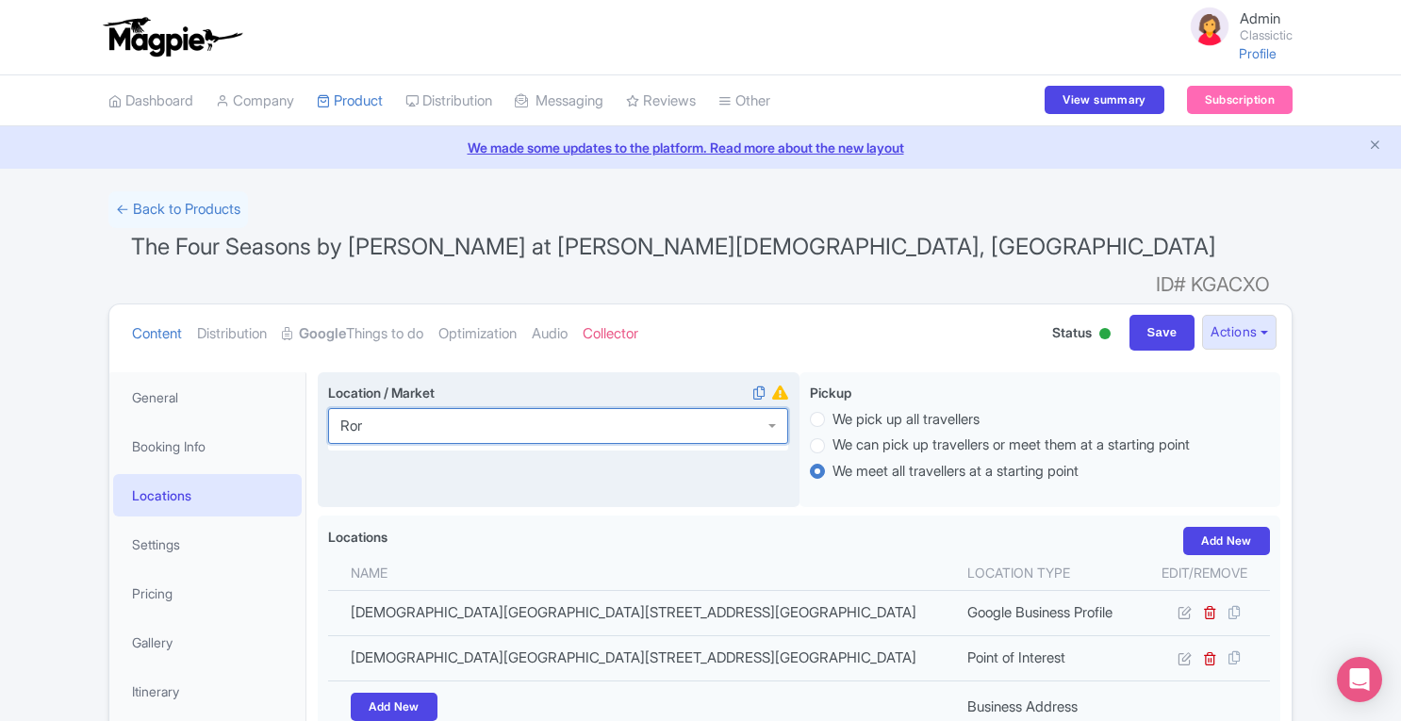
type input "[GEOGRAPHIC_DATA]"
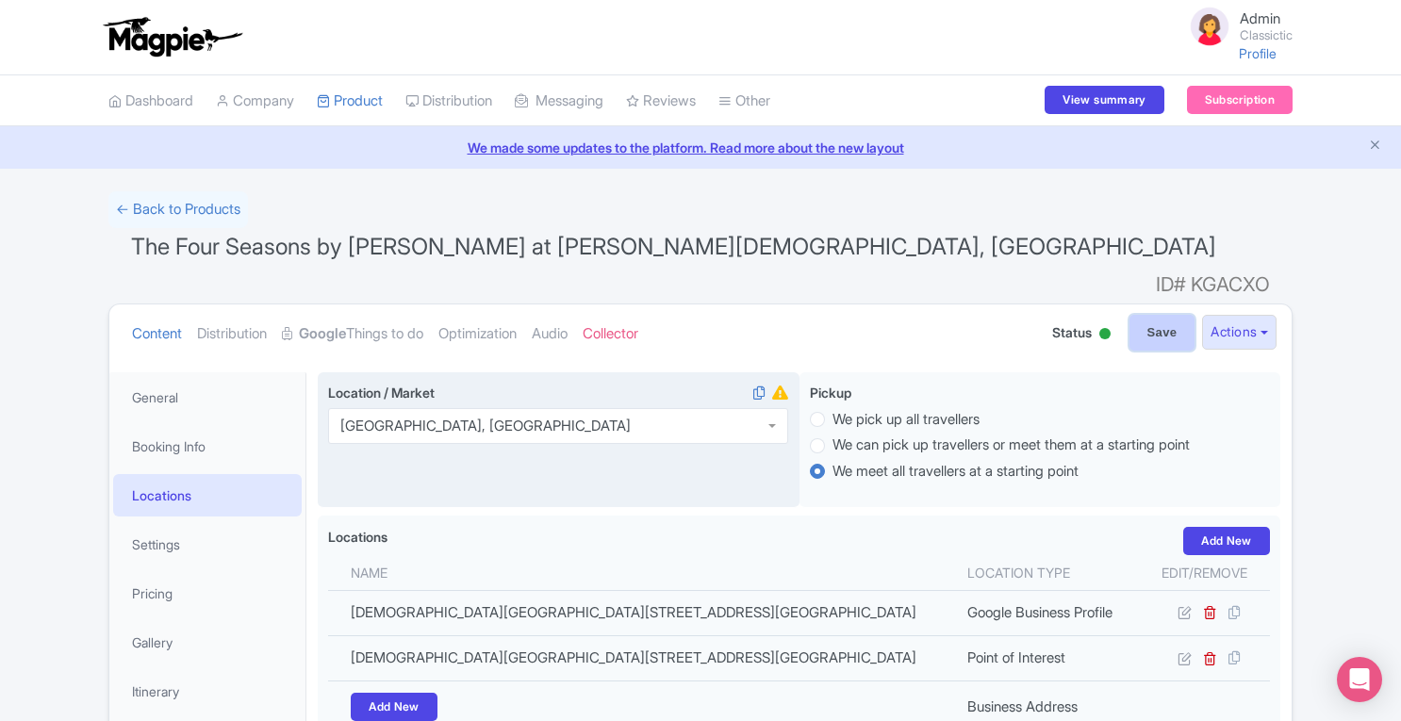
click at [1169, 315] on input "Save" at bounding box center [1162, 333] width 66 height 36
type input "Saving..."
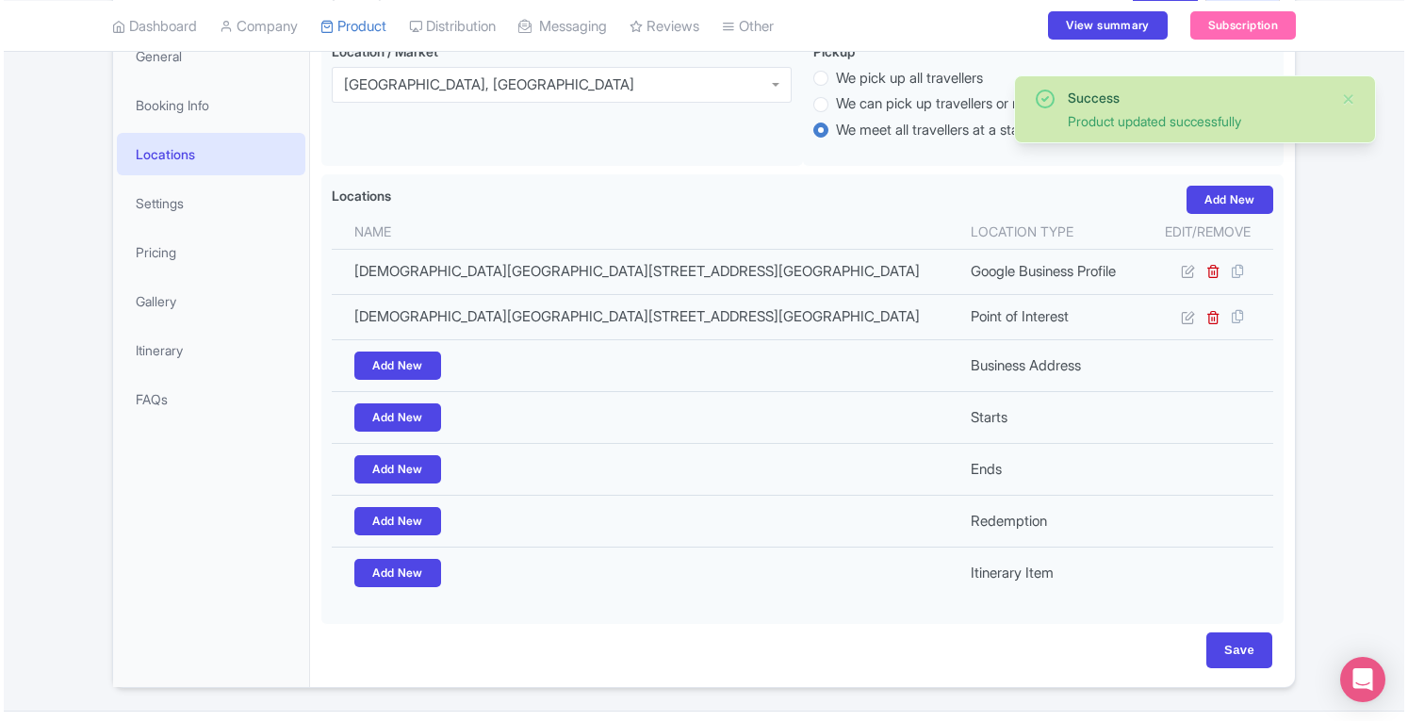
scroll to position [123, 0]
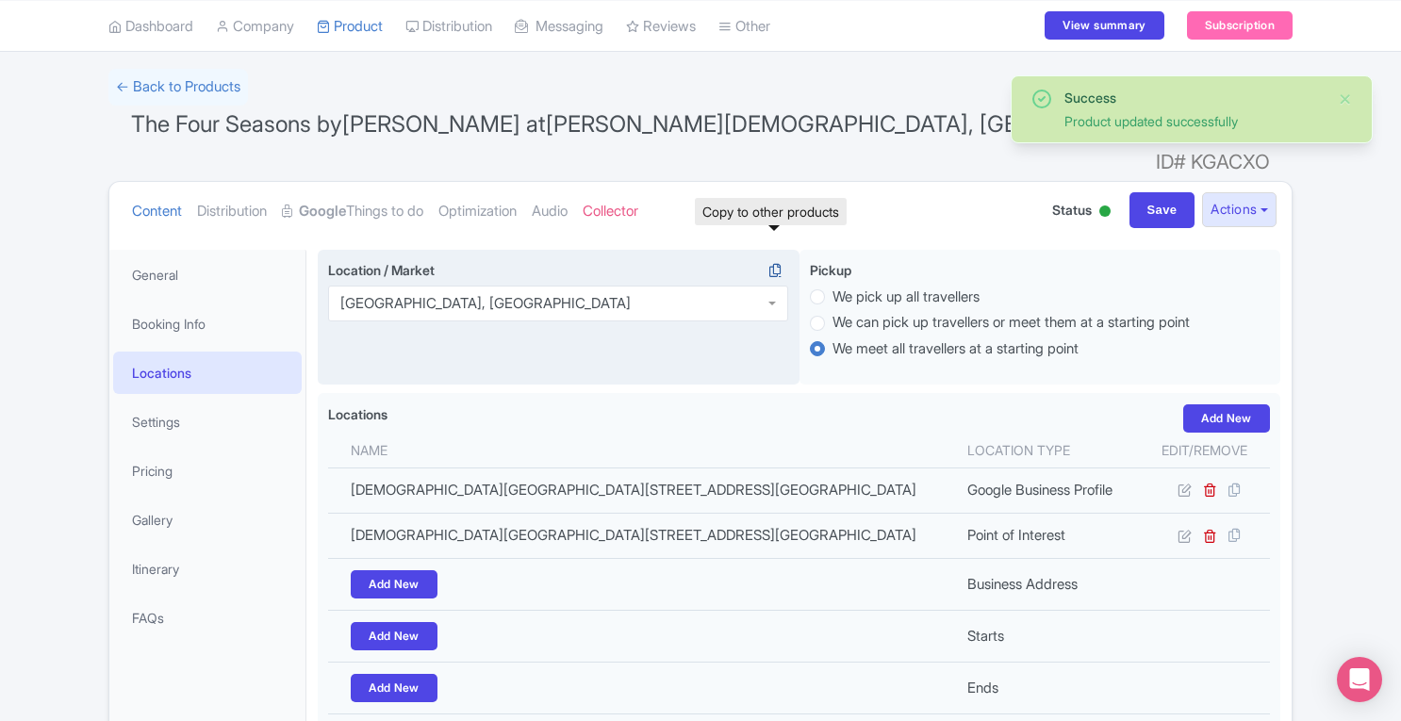
click at [775, 262] on icon at bounding box center [775, 270] width 26 height 17
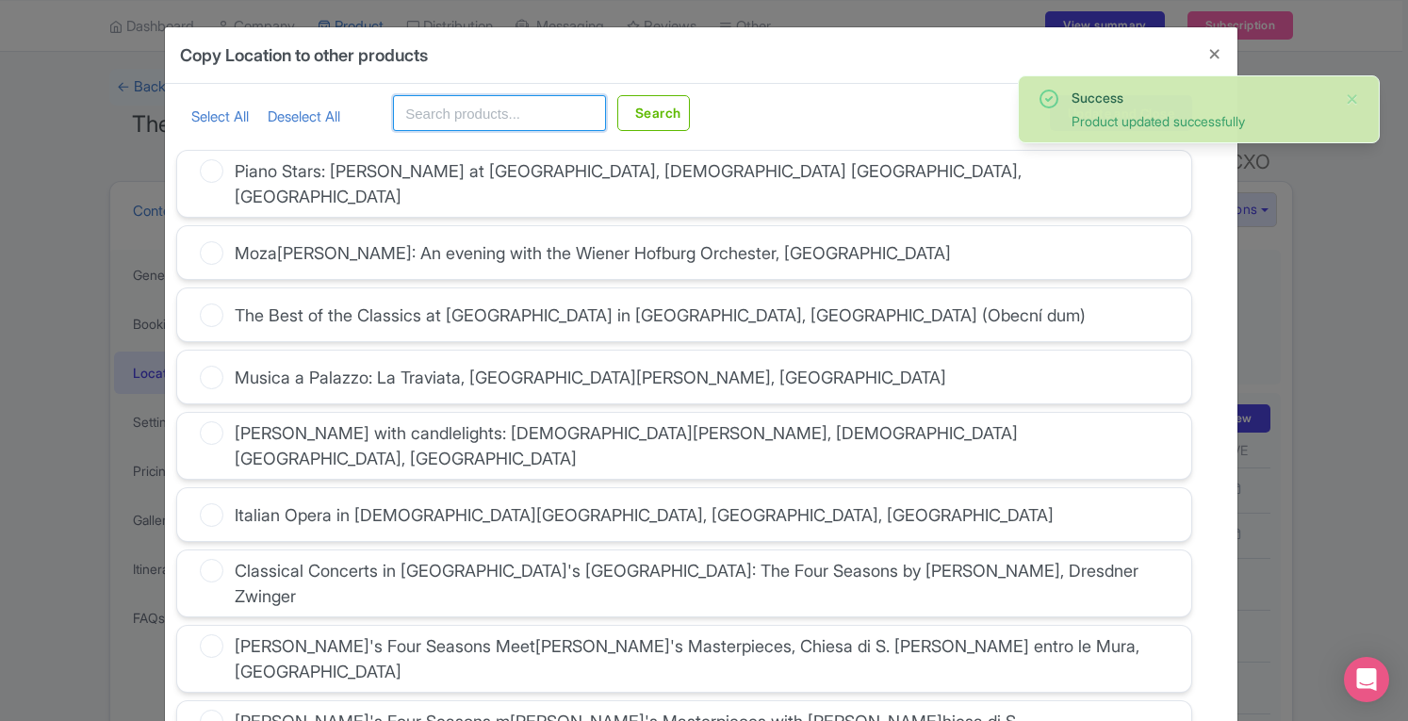
click at [475, 110] on input "text" at bounding box center [499, 113] width 213 height 36
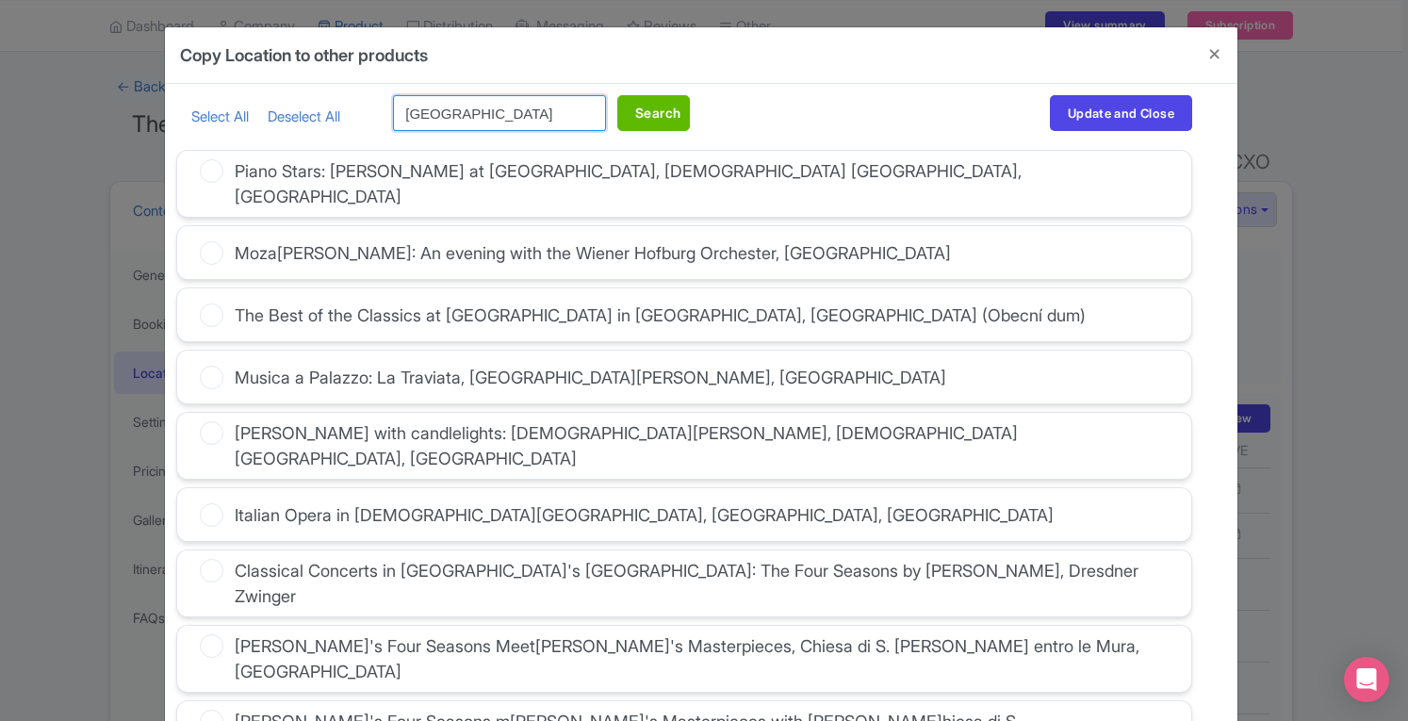
type input "[GEOGRAPHIC_DATA]"
click at [637, 118] on button "Search" at bounding box center [653, 113] width 73 height 36
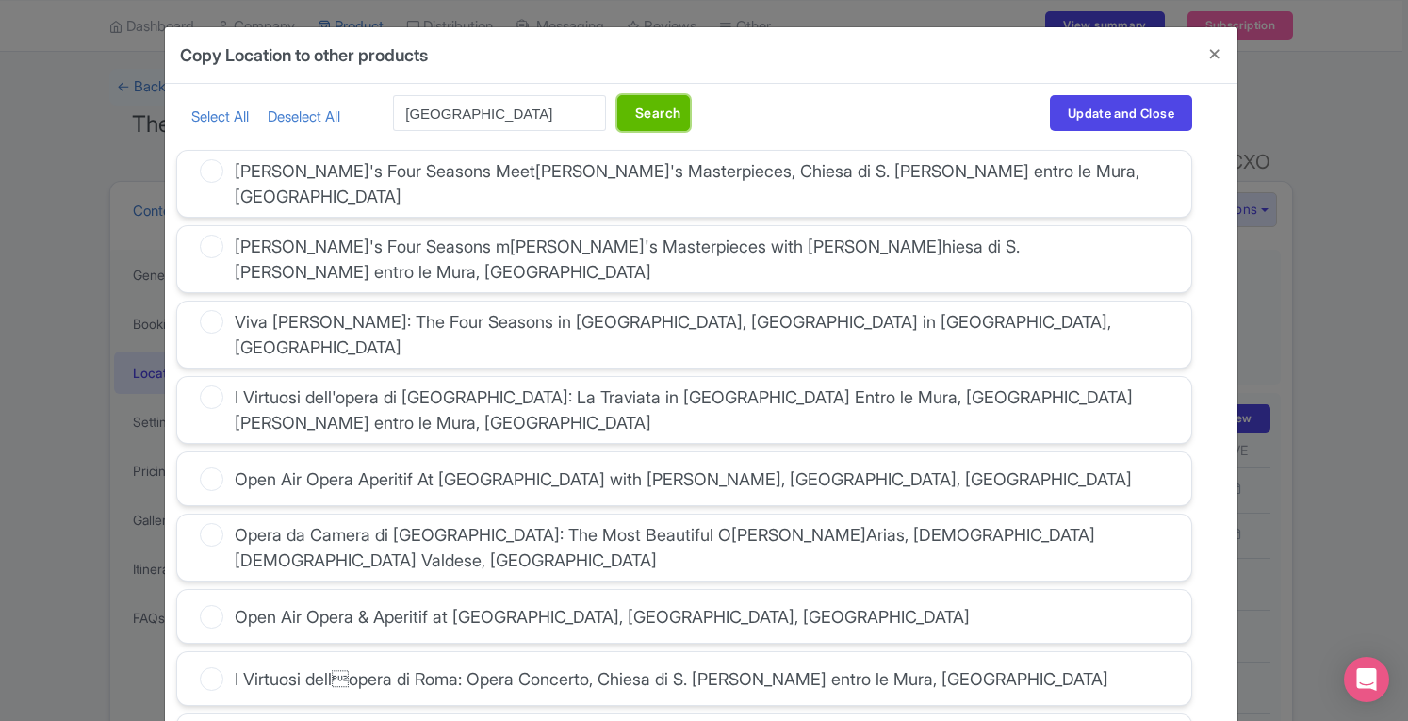
click at [637, 118] on button "Search" at bounding box center [653, 113] width 73 height 36
click at [219, 112] on link "Select All" at bounding box center [219, 116] width 57 height 18
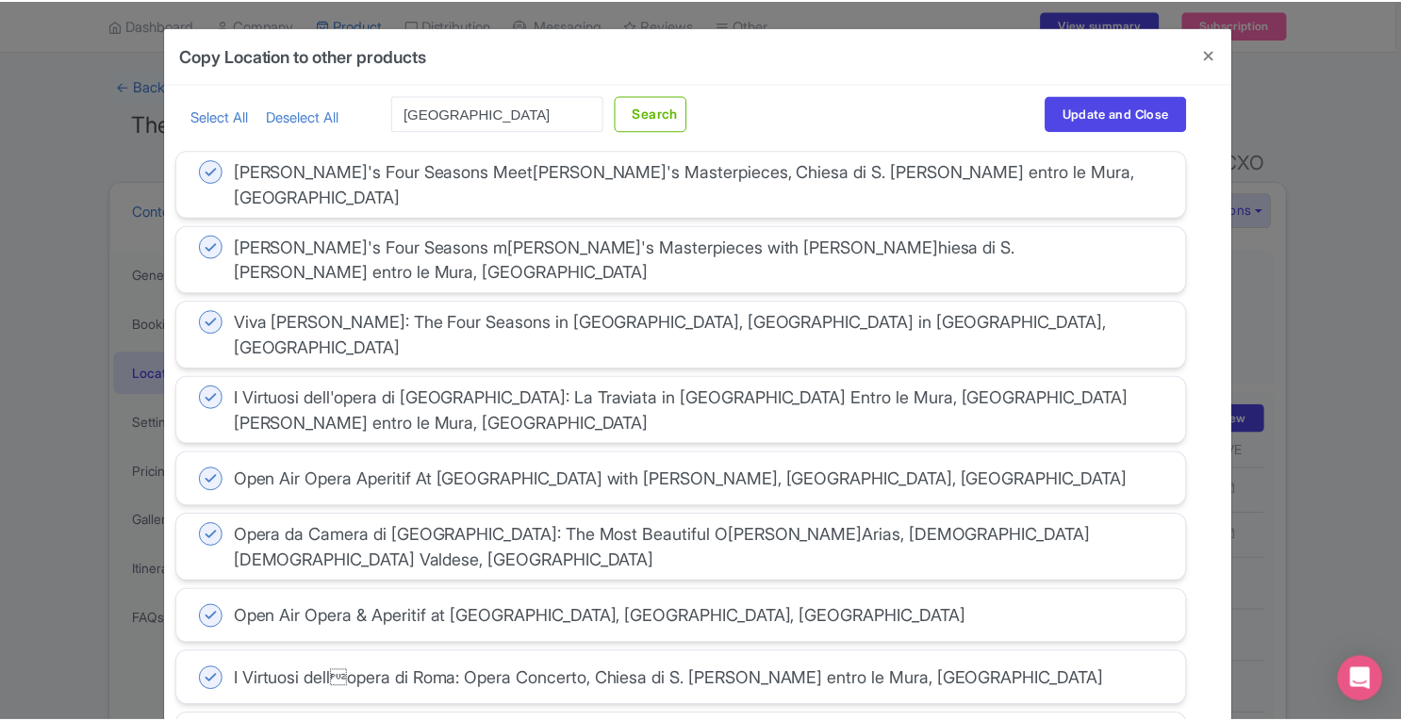
scroll to position [763, 0]
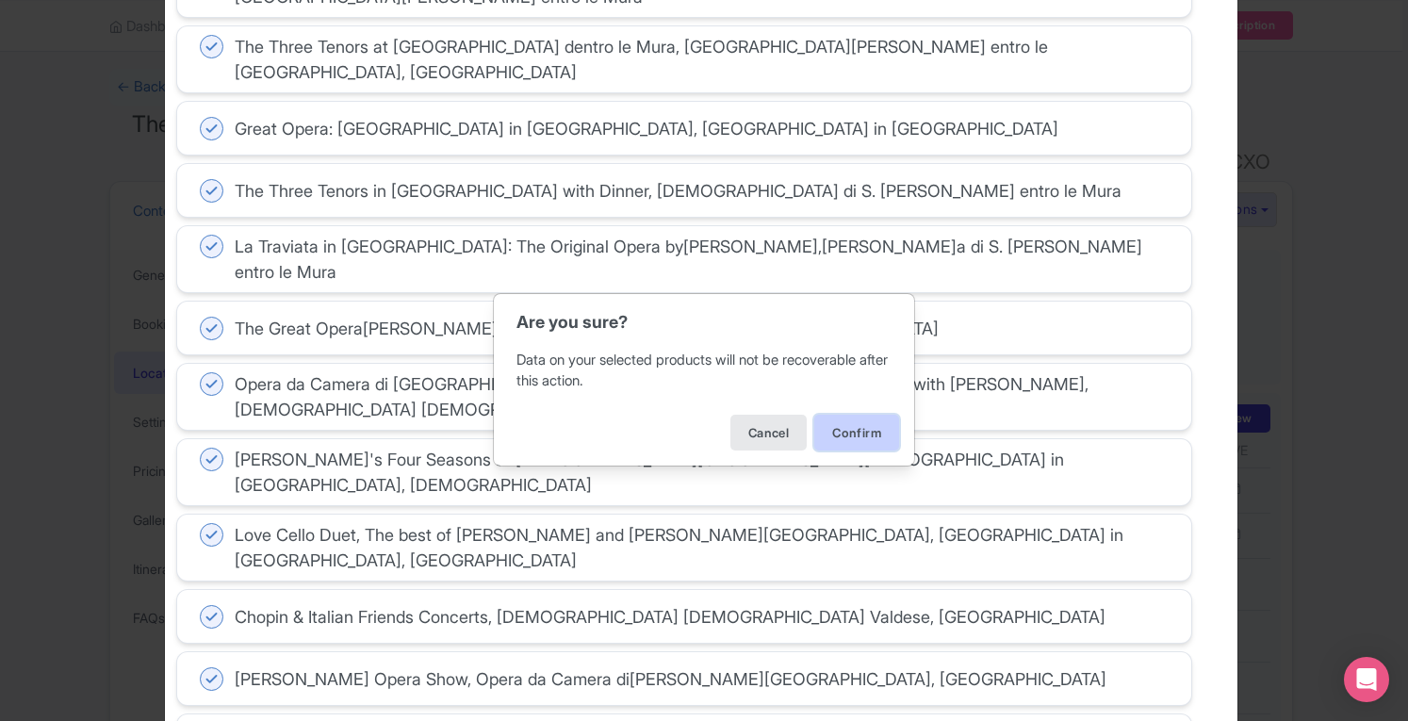
click at [864, 439] on button "Confirm" at bounding box center [856, 433] width 85 height 36
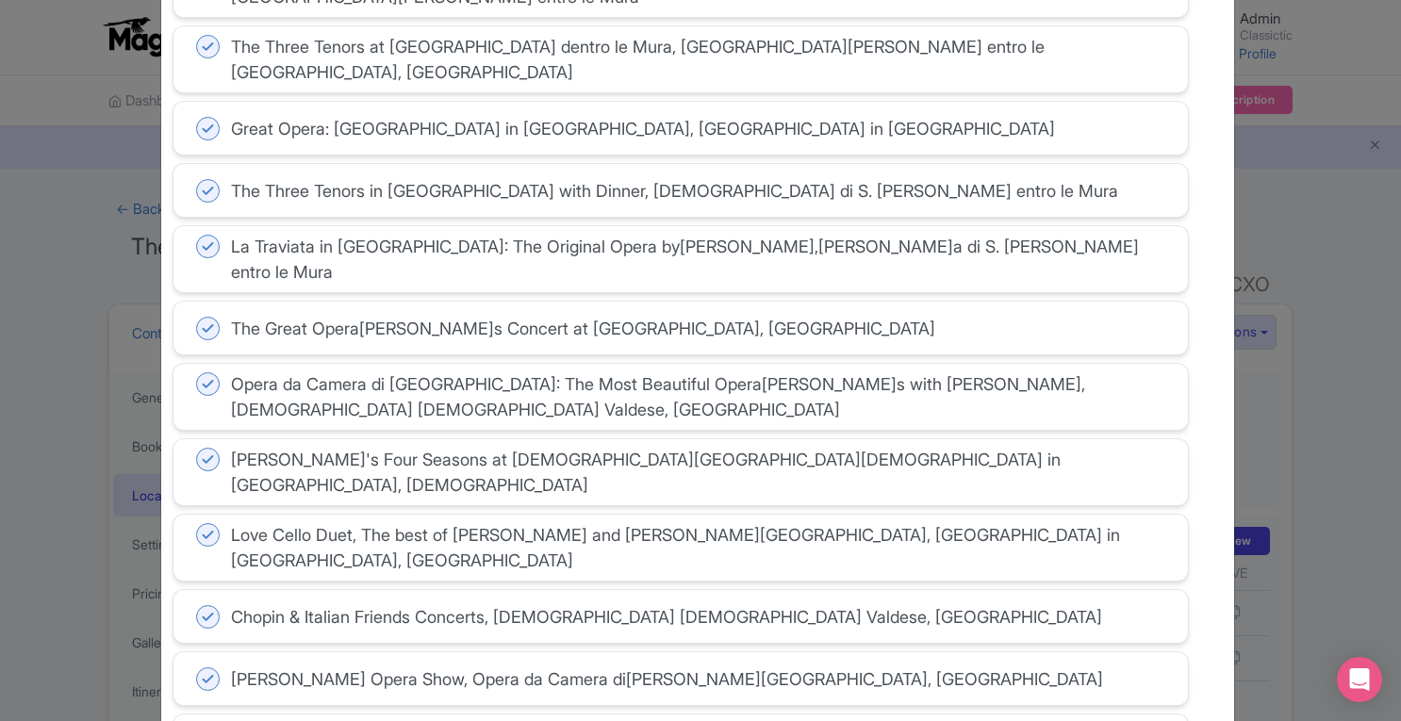
scroll to position [696, 0]
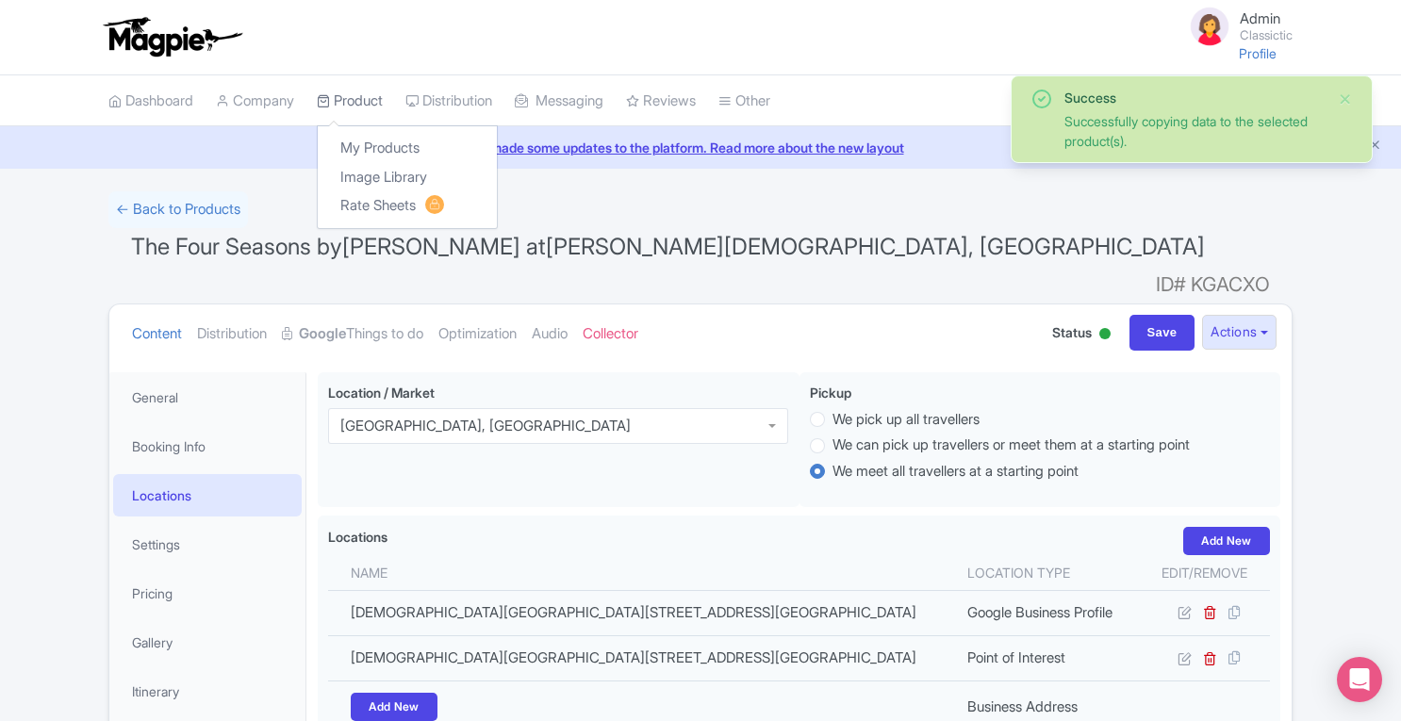
click at [366, 102] on link "Product" at bounding box center [350, 101] width 66 height 52
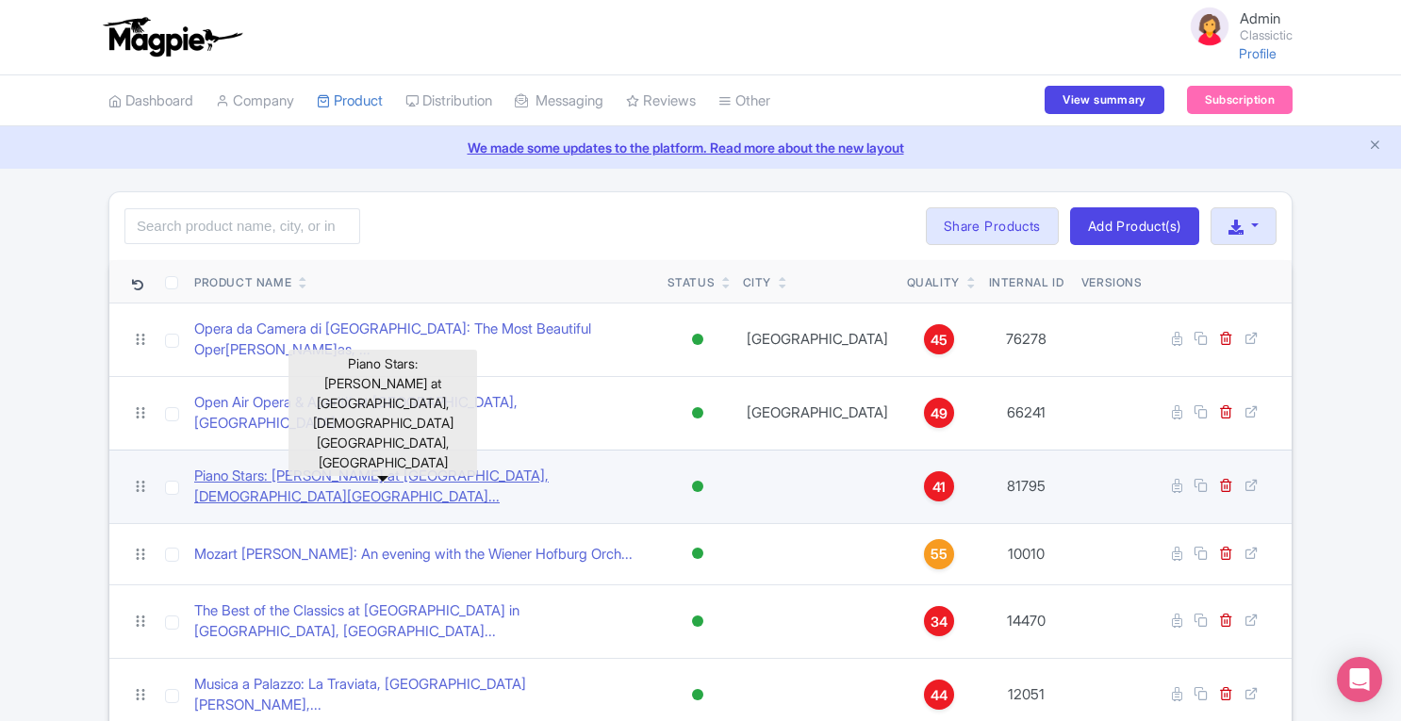
click at [400, 466] on link "Piano Stars: [PERSON_NAME] at [GEOGRAPHIC_DATA], [DEMOGRAPHIC_DATA][GEOGRAPHIC_…" at bounding box center [423, 487] width 458 height 42
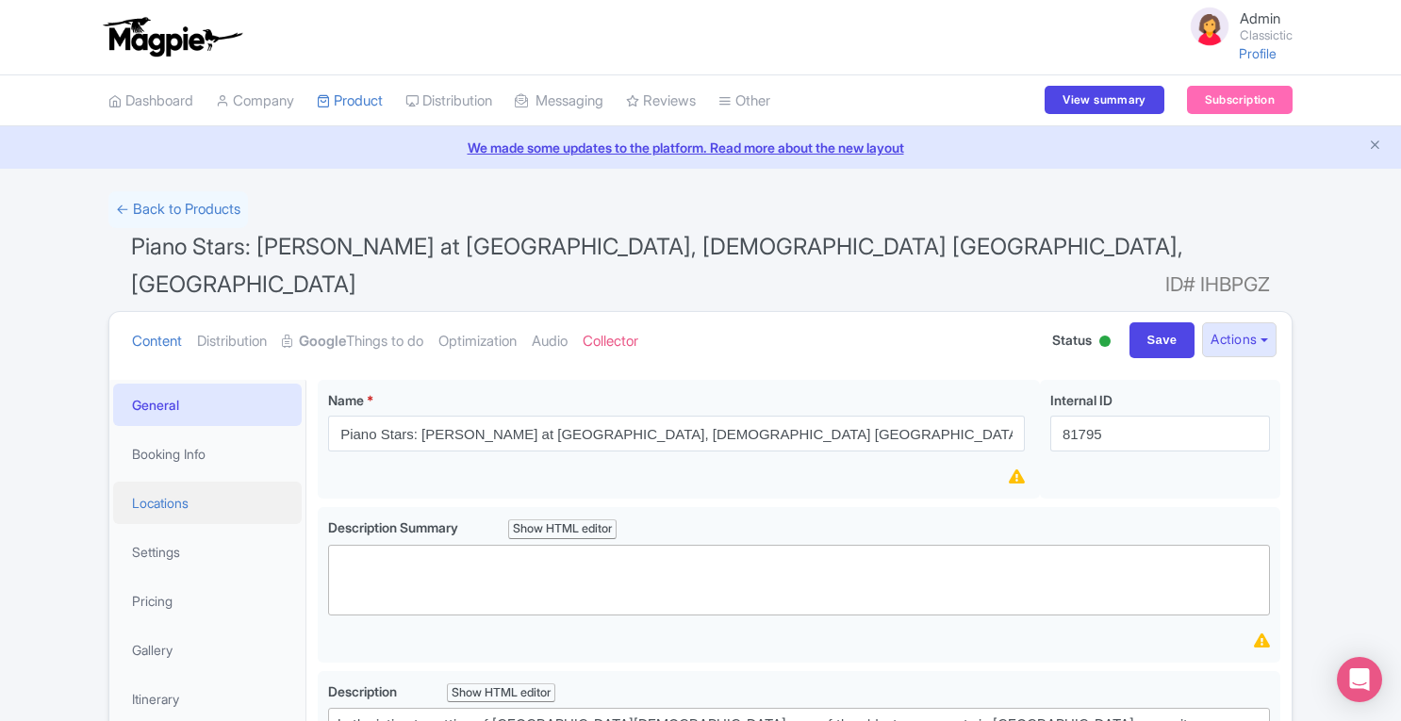
click at [163, 482] on link "Locations" at bounding box center [207, 503] width 188 height 42
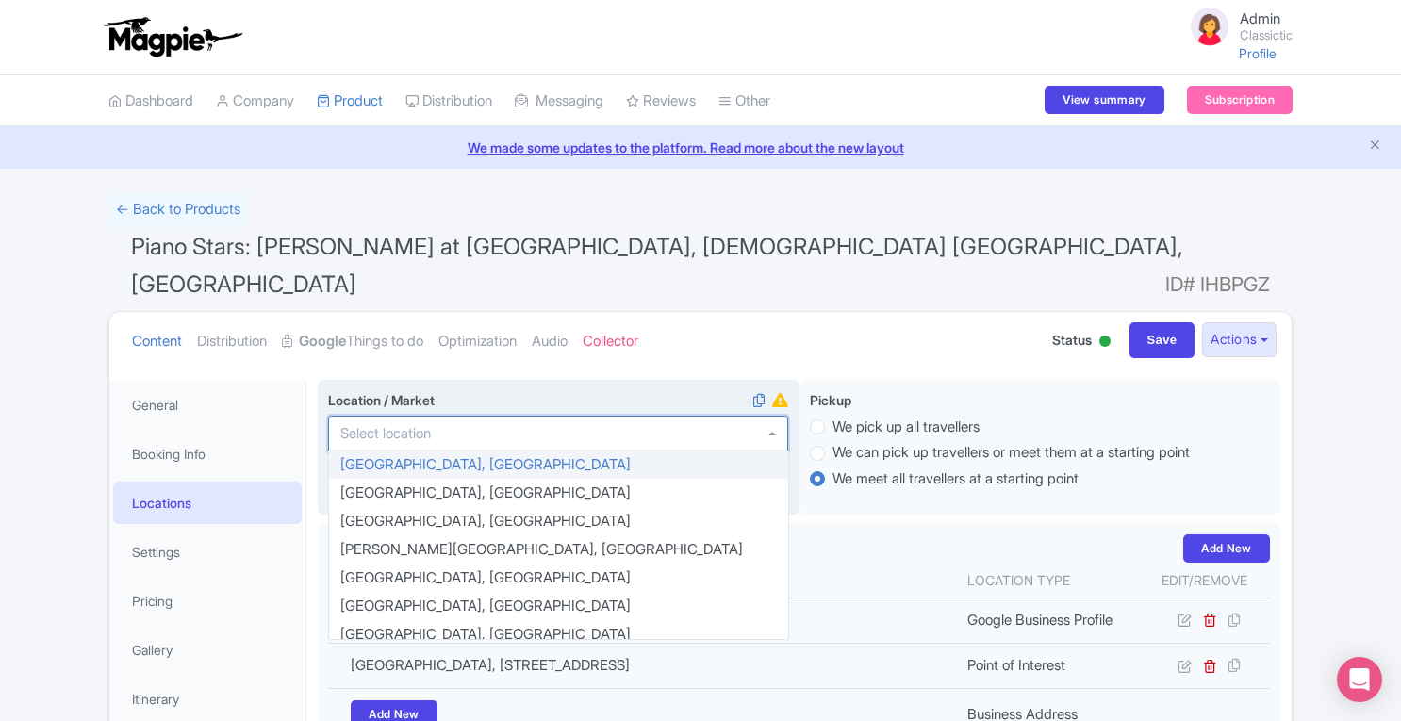
click at [468, 416] on div at bounding box center [558, 434] width 460 height 36
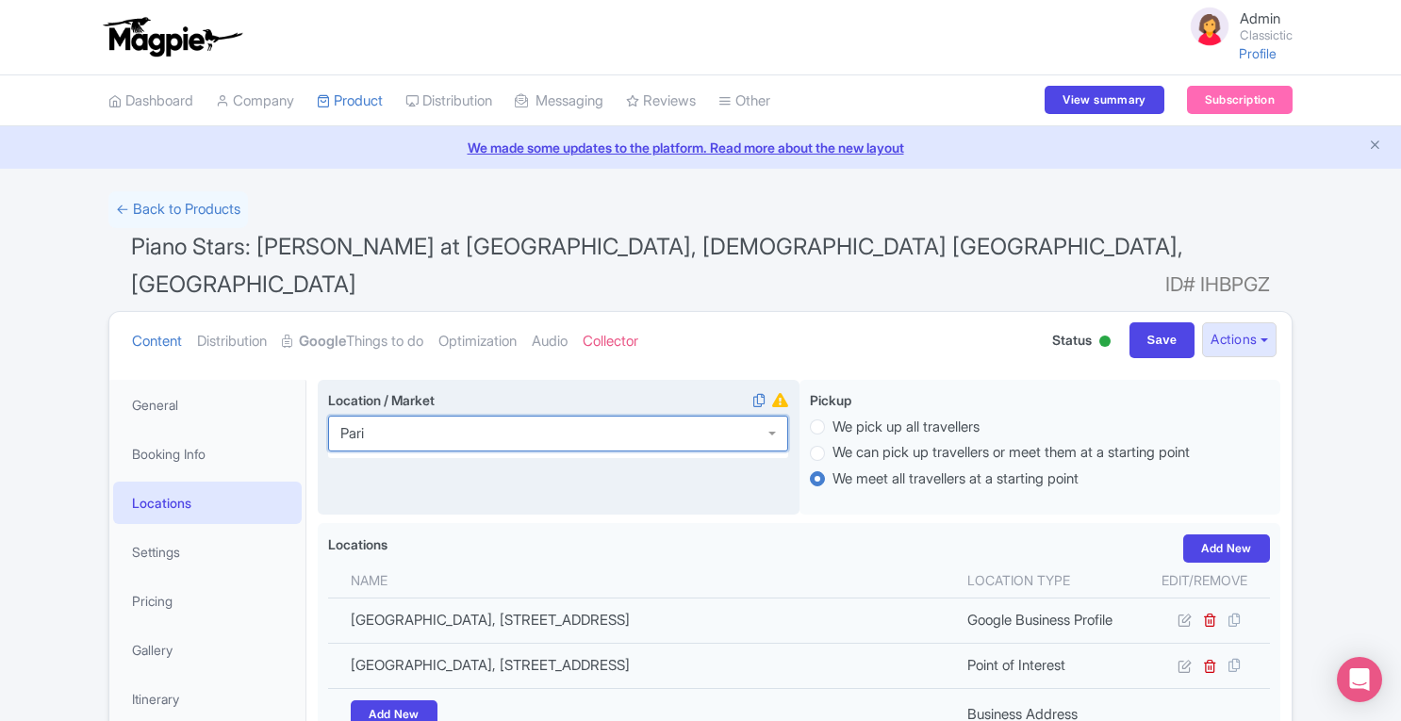
type input "[GEOGRAPHIC_DATA]"
click at [1157, 322] on input "Save" at bounding box center [1162, 340] width 66 height 36
type input "Saving..."
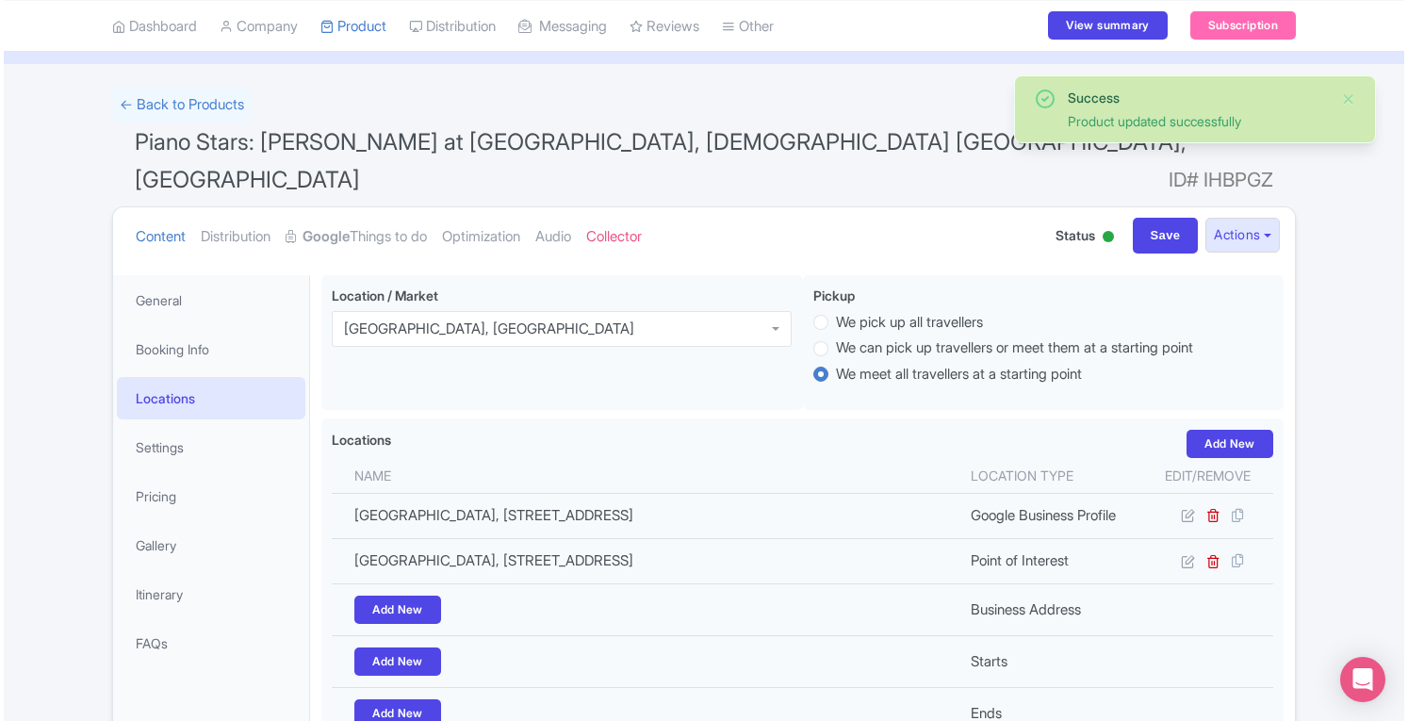
scroll to position [98, 0]
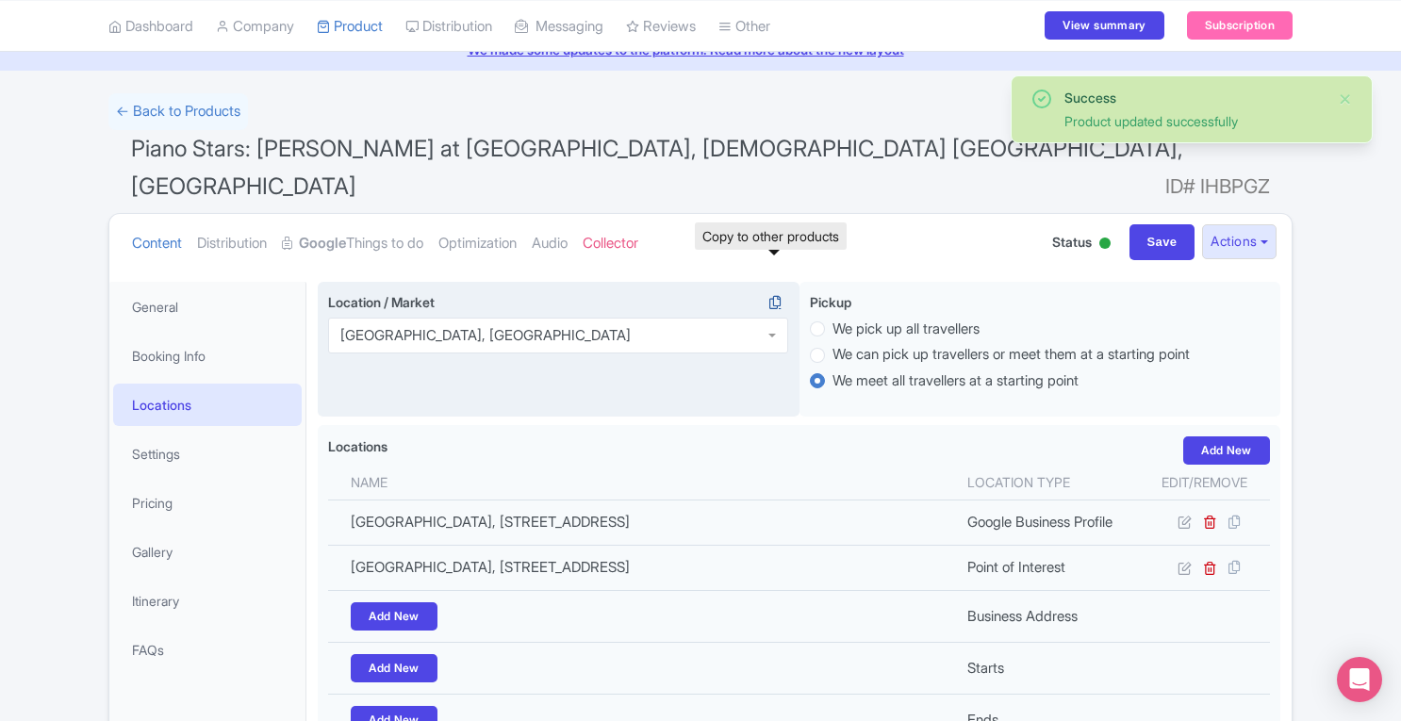
click at [776, 294] on icon at bounding box center [775, 302] width 26 height 17
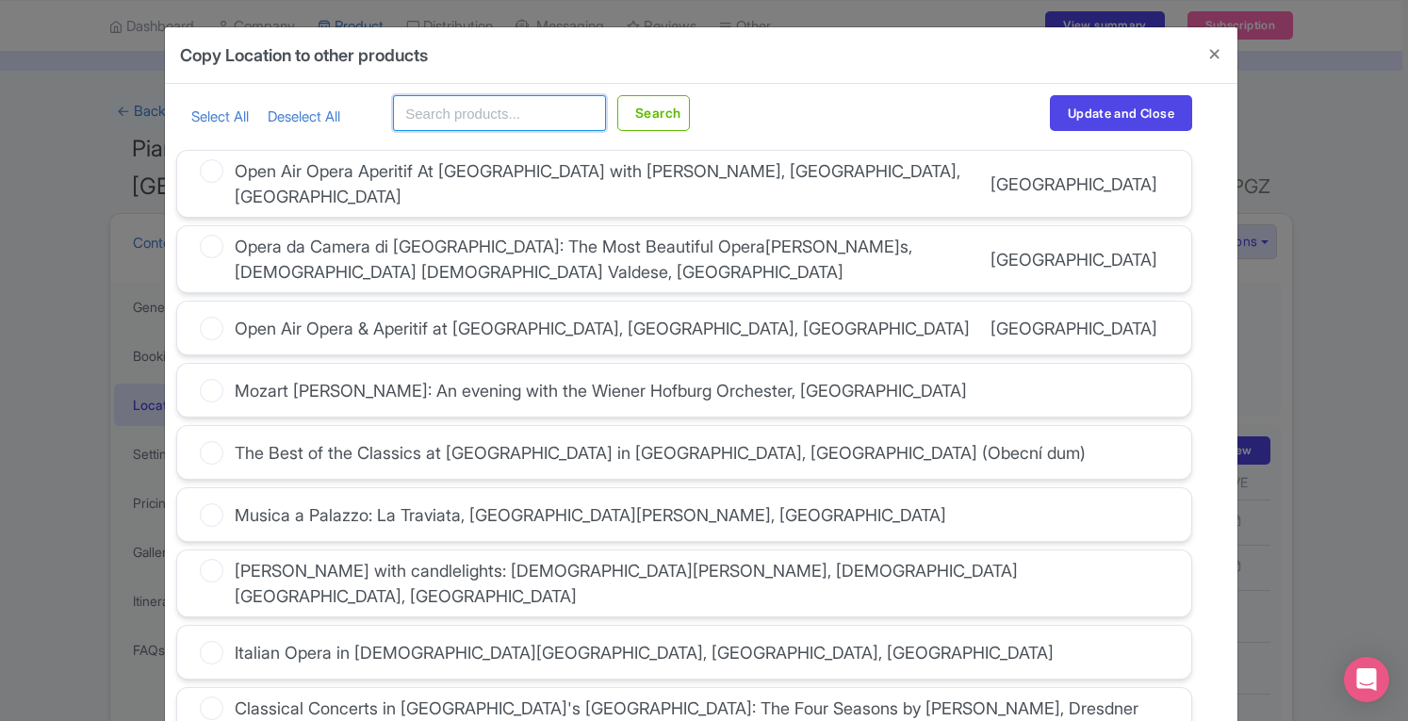
click at [534, 123] on input "text" at bounding box center [499, 113] width 213 height 36
type input "[GEOGRAPHIC_DATA]"
click at [648, 117] on button "Search" at bounding box center [653, 113] width 73 height 36
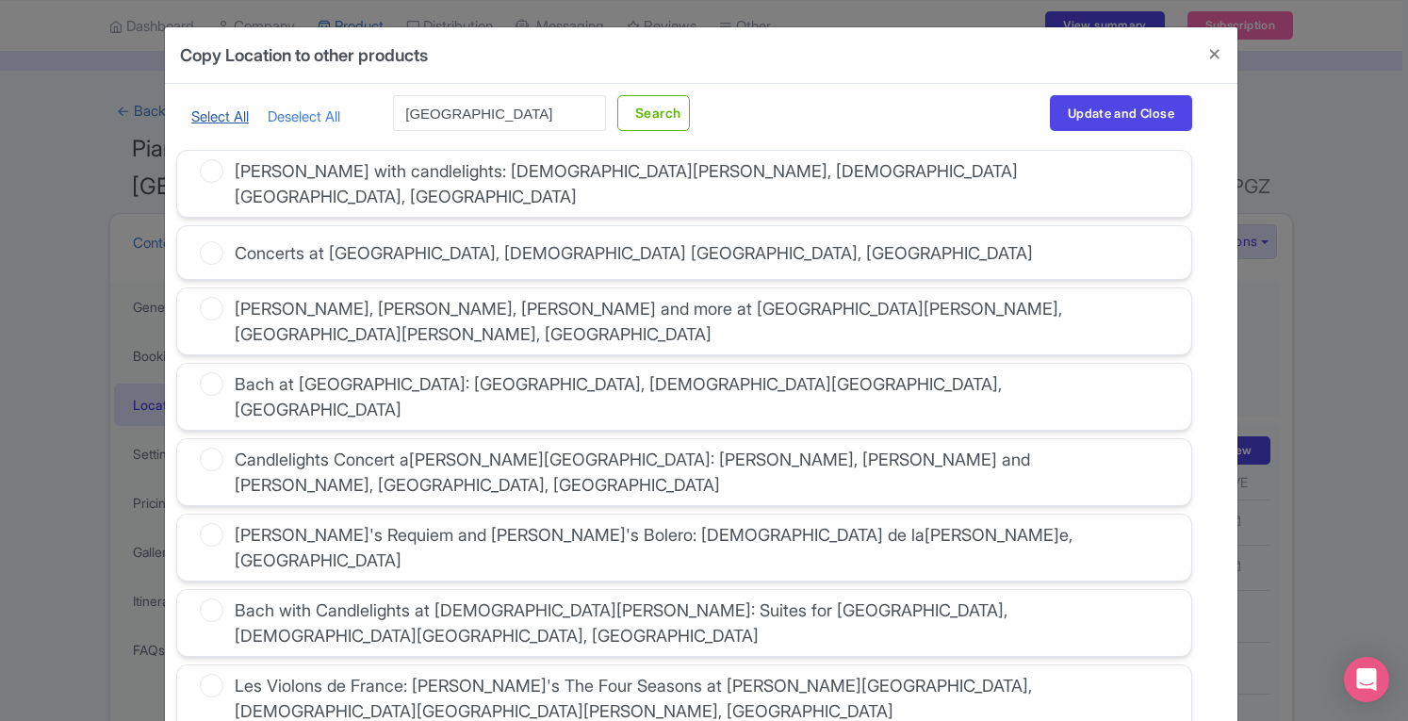
click at [217, 117] on link "Select All" at bounding box center [219, 116] width 57 height 18
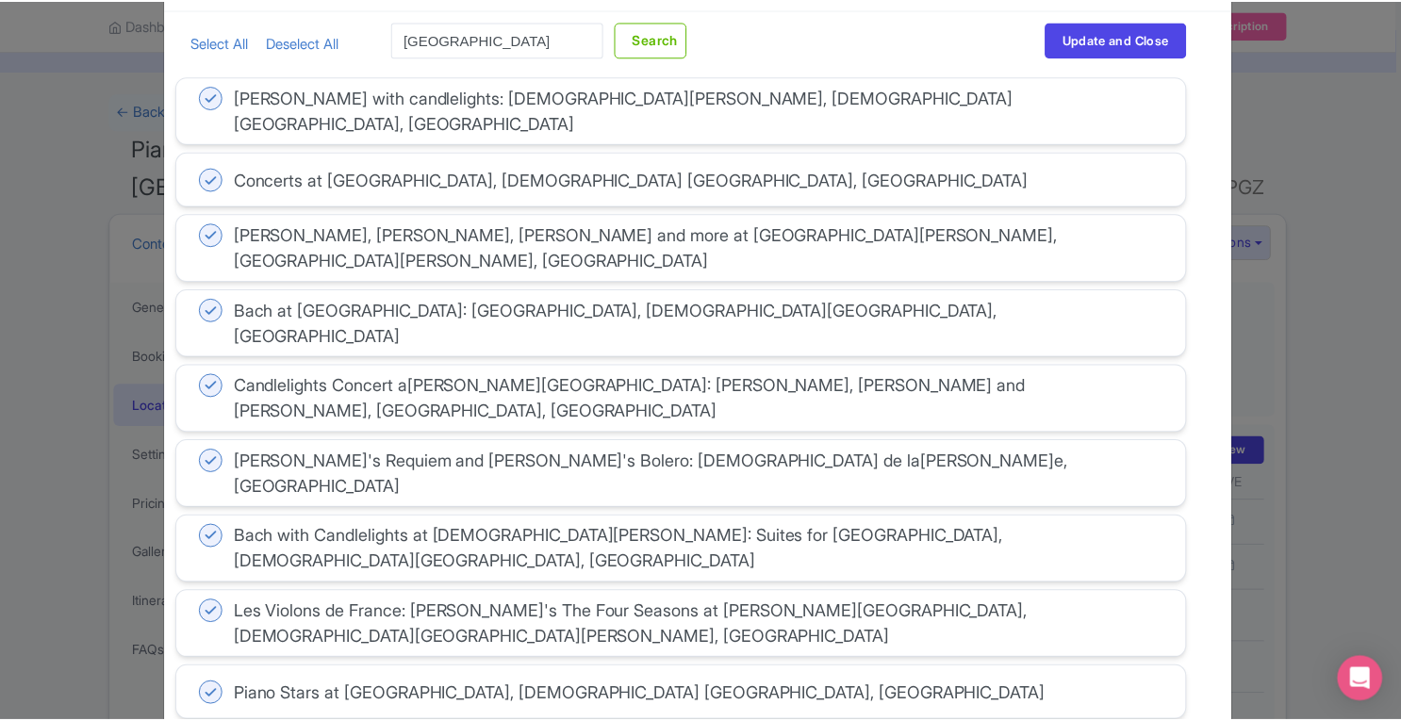
scroll to position [0, 0]
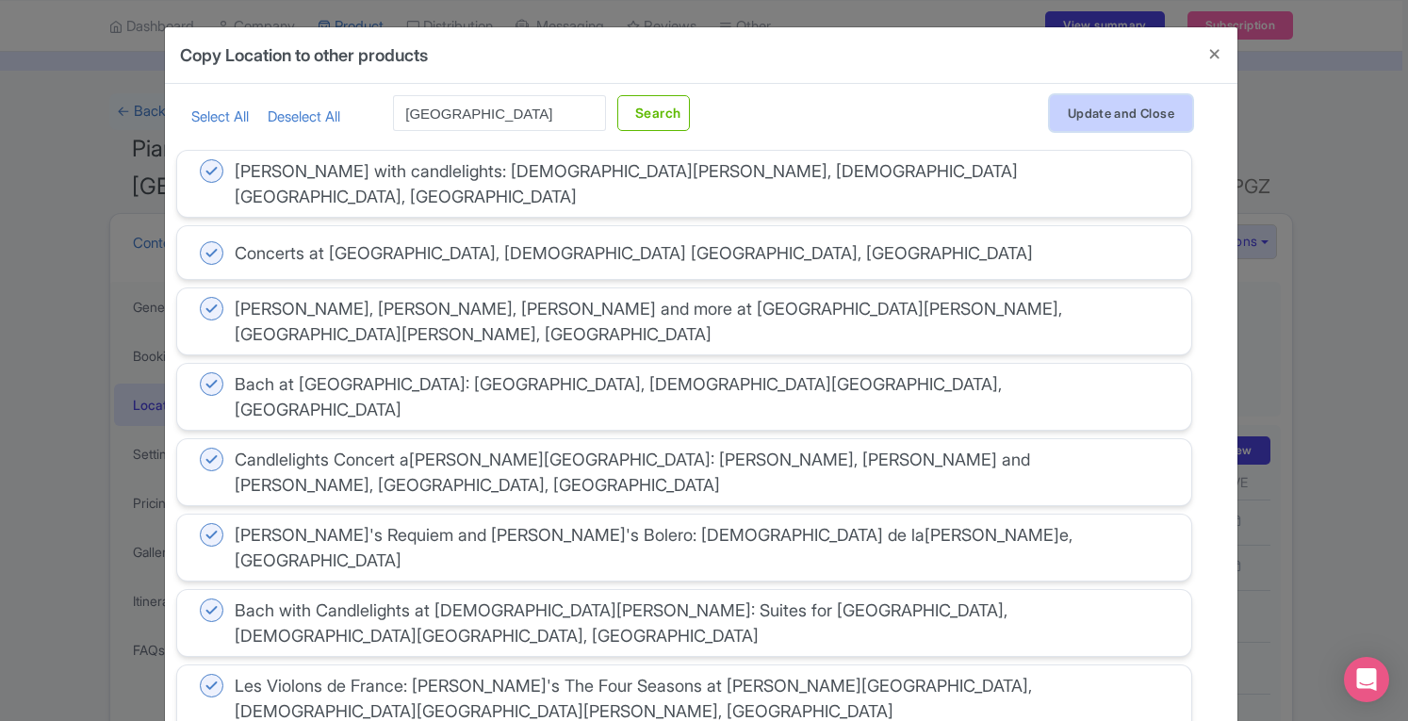
click at [1118, 105] on button "Update and Close" at bounding box center [1121, 113] width 142 height 36
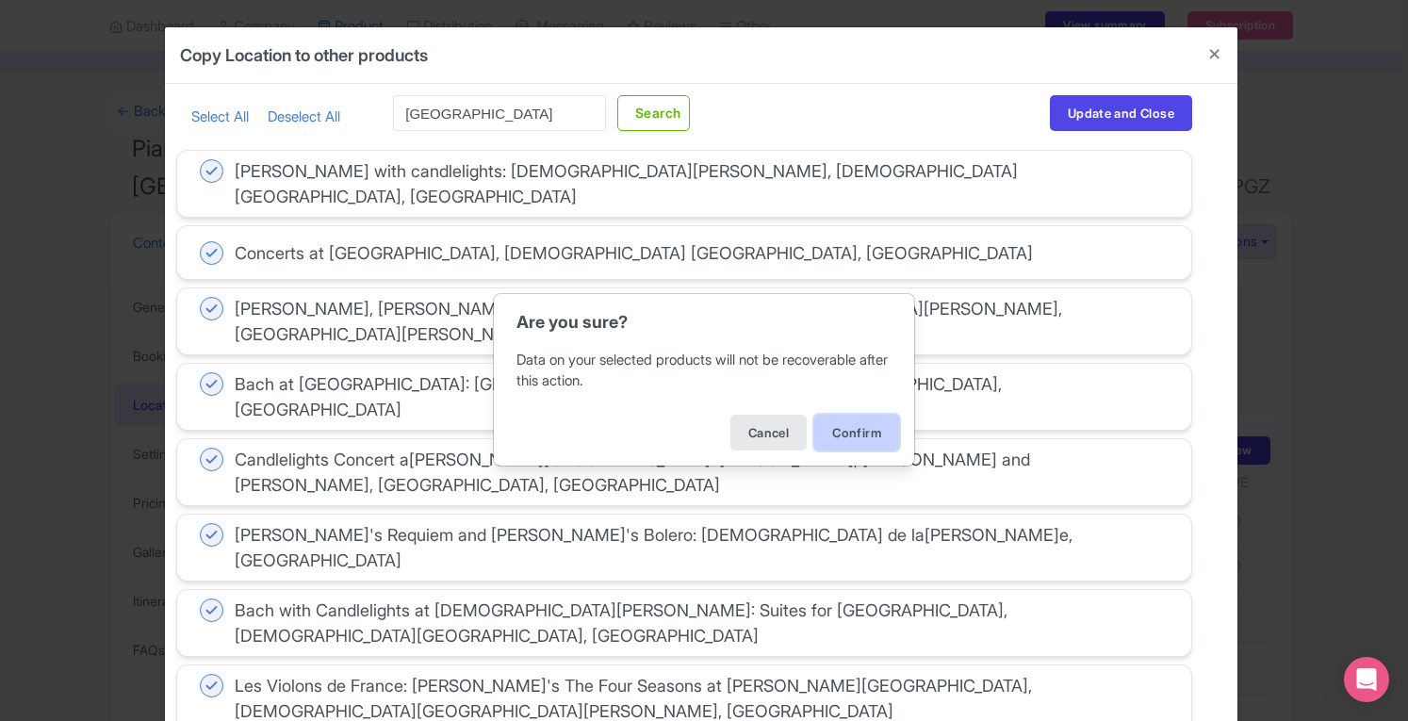
click at [845, 427] on button "Confirm" at bounding box center [856, 433] width 85 height 36
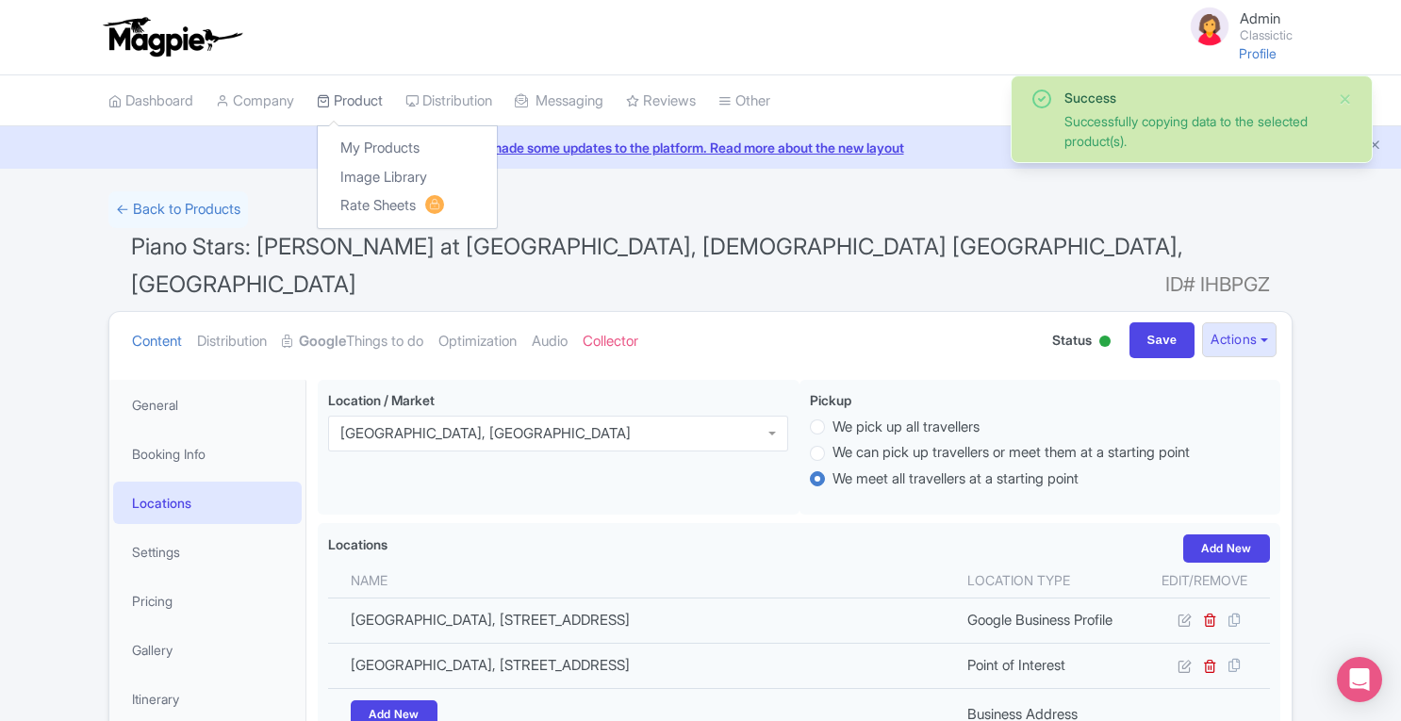
click at [367, 99] on link "Product" at bounding box center [350, 101] width 66 height 52
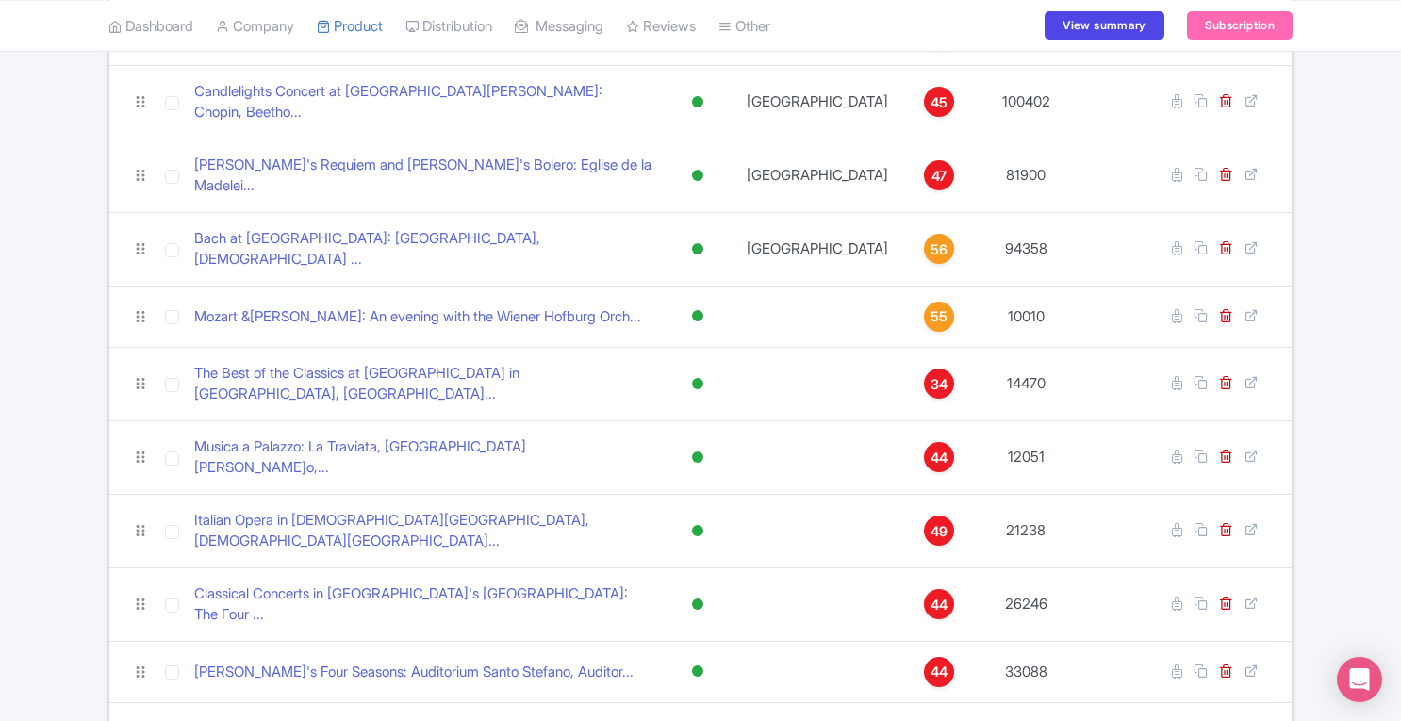
scroll to position [447, 0]
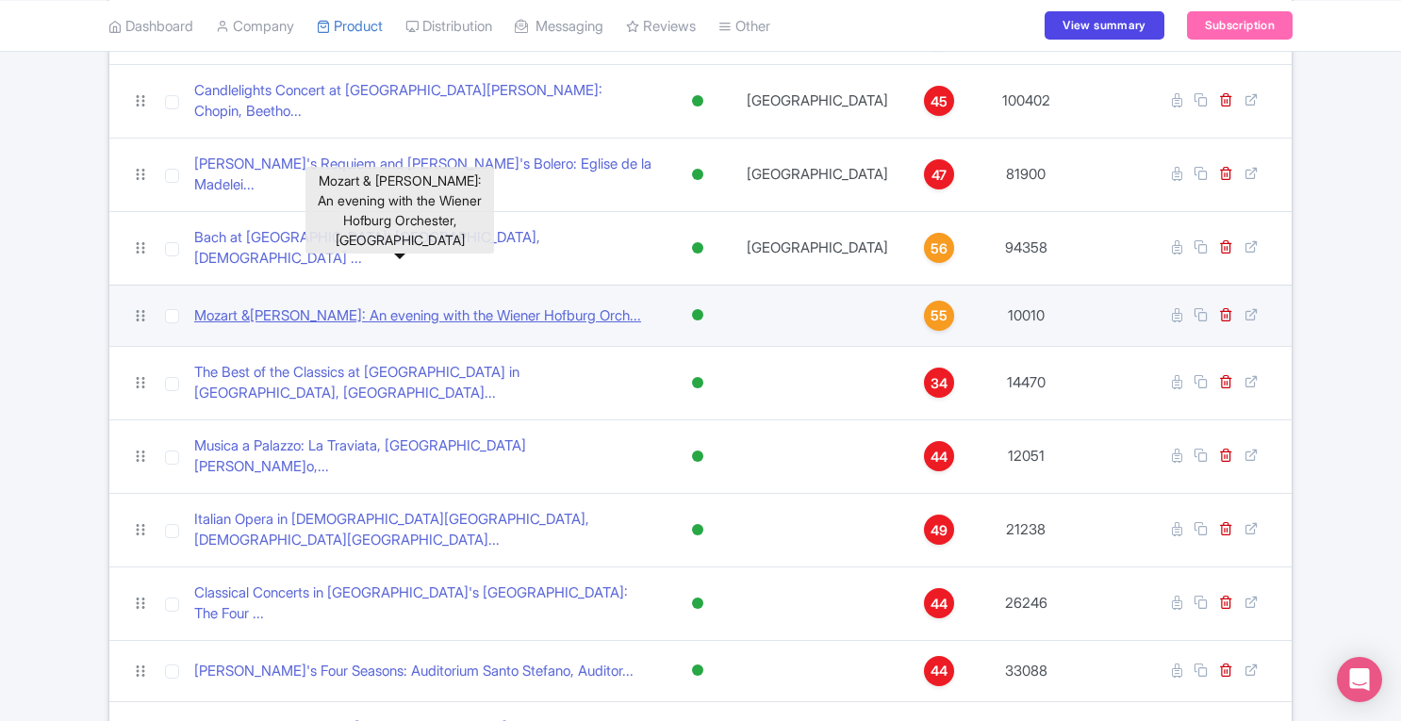
click at [492, 305] on link "Mozart & Strauss: An evening with the Wiener Hofburg Orch..." at bounding box center [417, 316] width 447 height 22
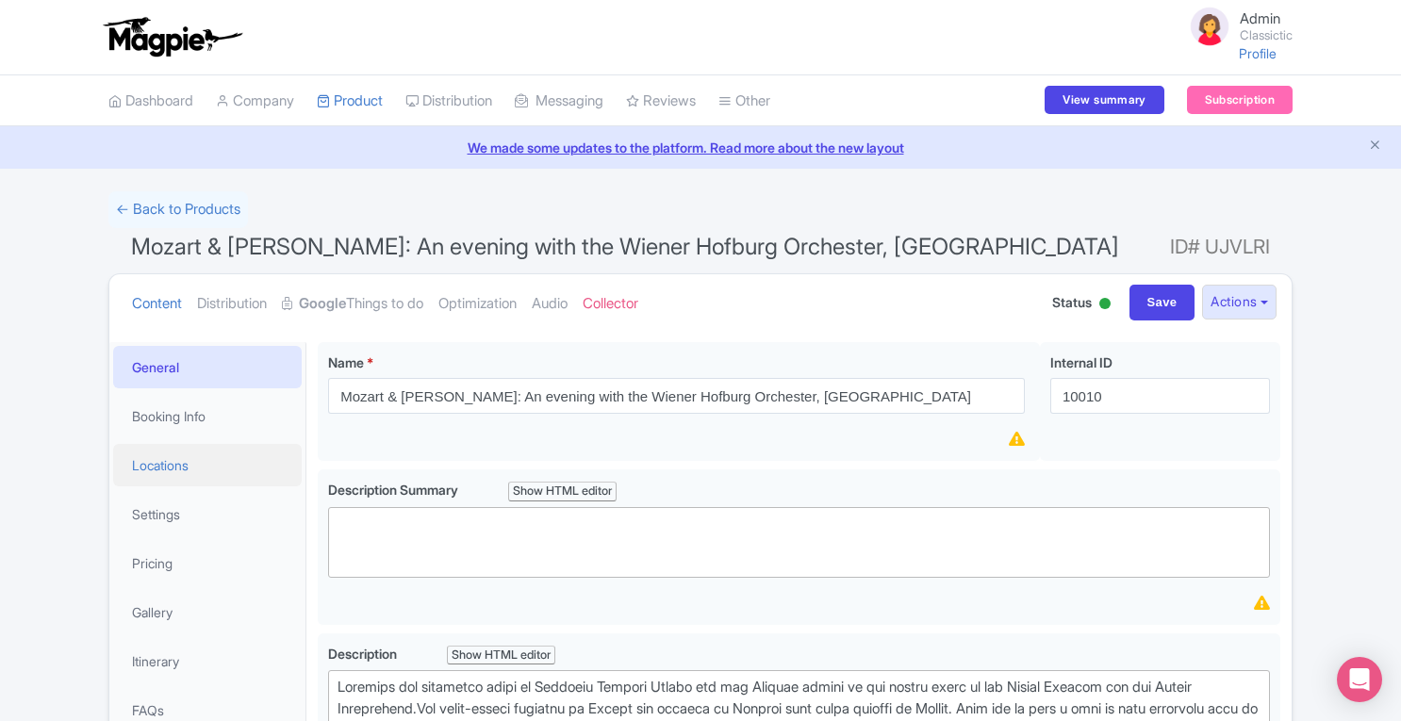
click at [206, 473] on link "Locations" at bounding box center [207, 465] width 188 height 42
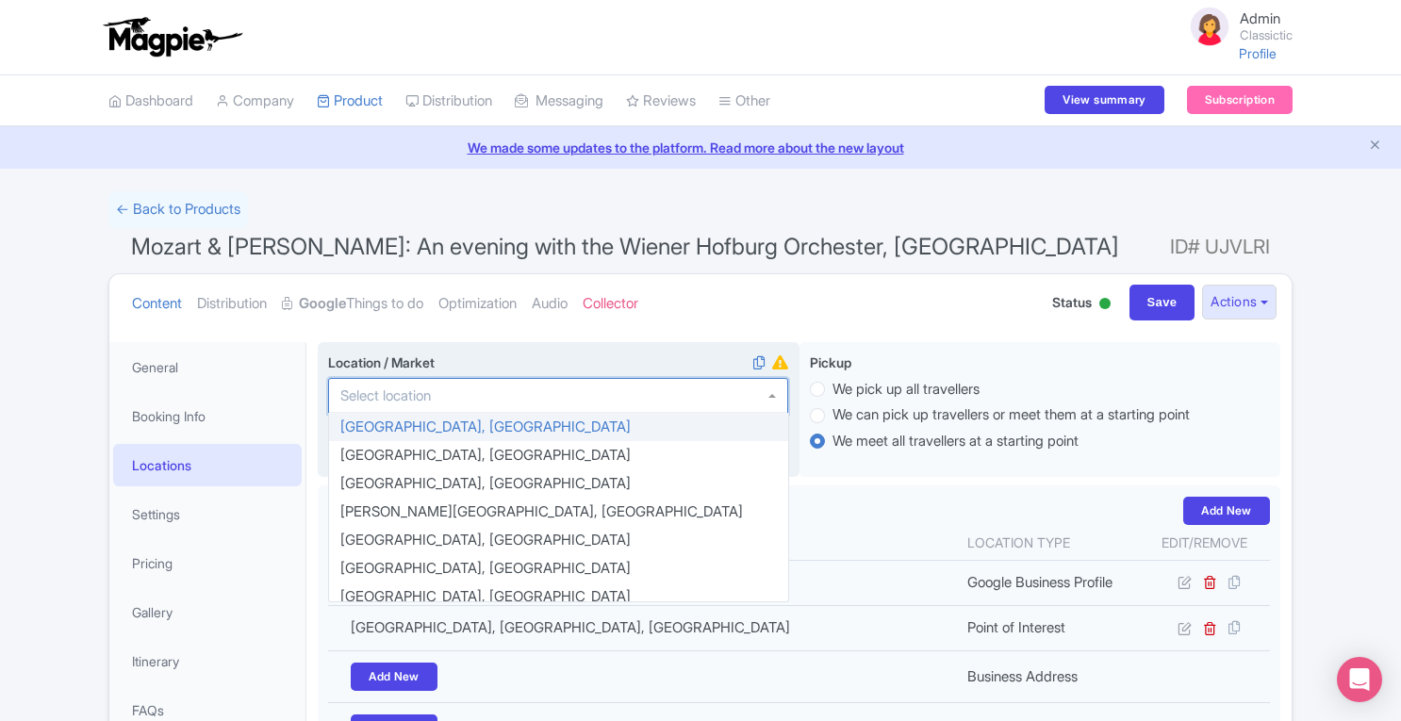
click at [507, 394] on div at bounding box center [558, 396] width 460 height 36
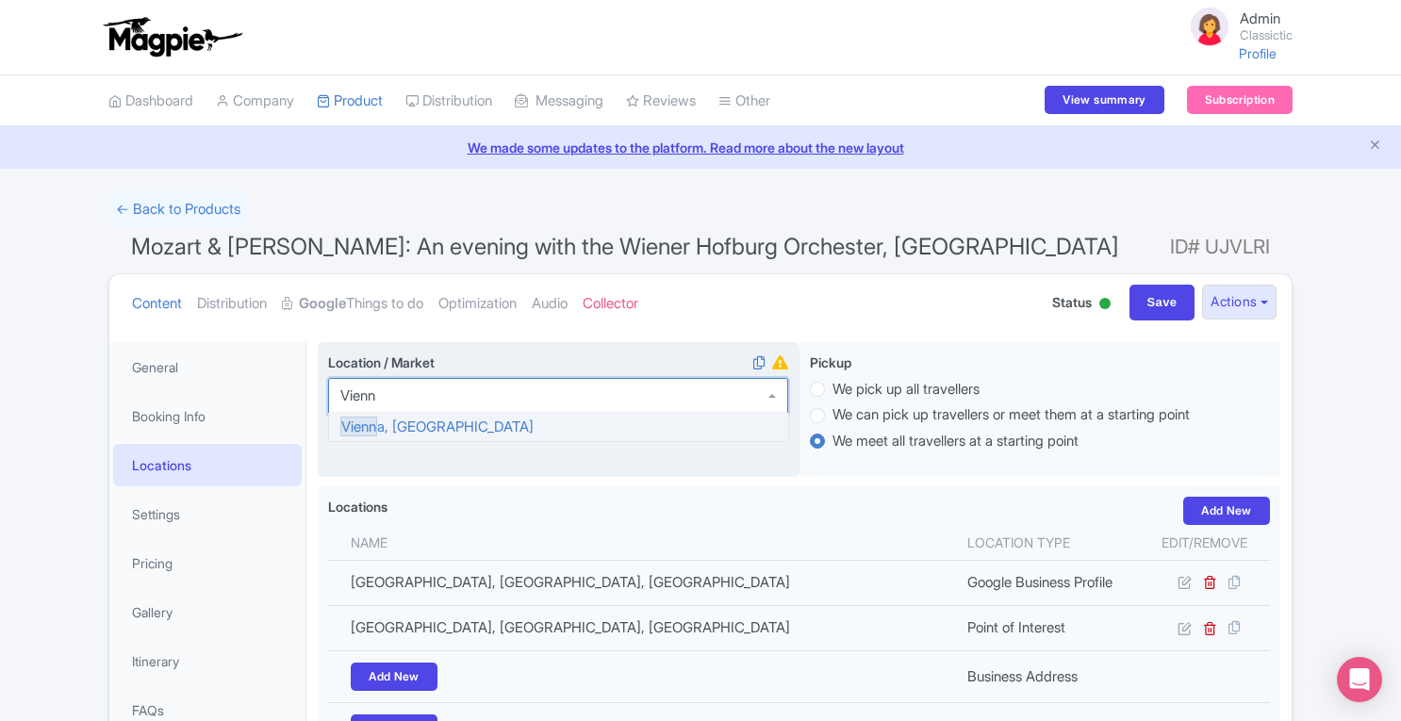
type input "[GEOGRAPHIC_DATA]"
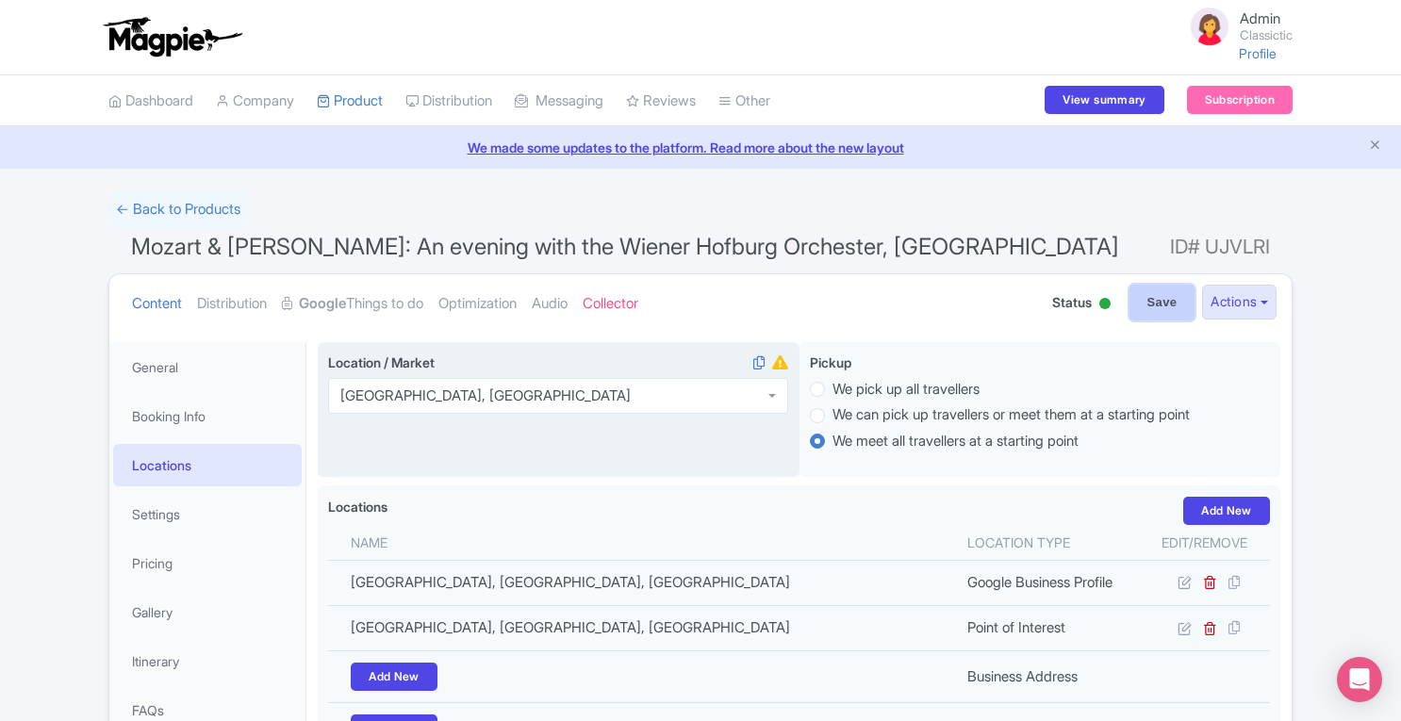
click at [1144, 308] on input "Save" at bounding box center [1162, 303] width 66 height 36
type input "Saving..."
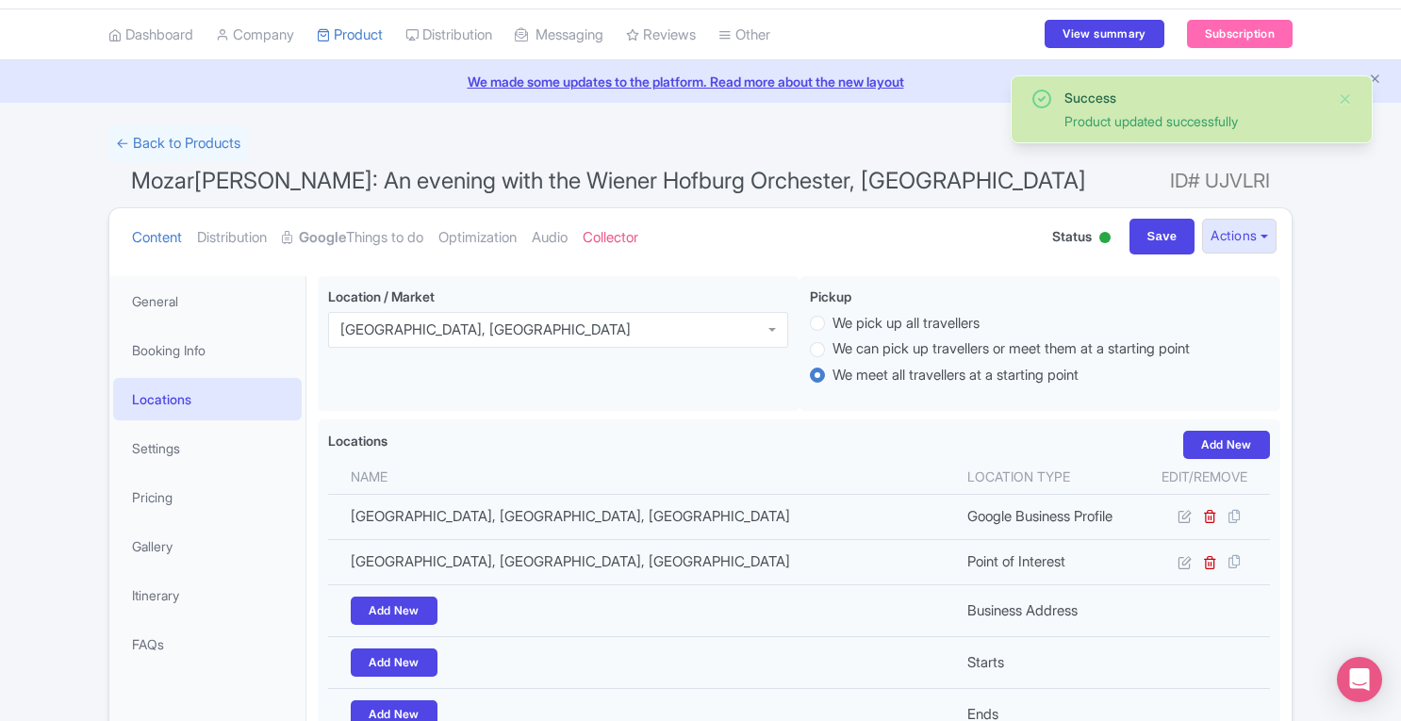
scroll to position [60, 0]
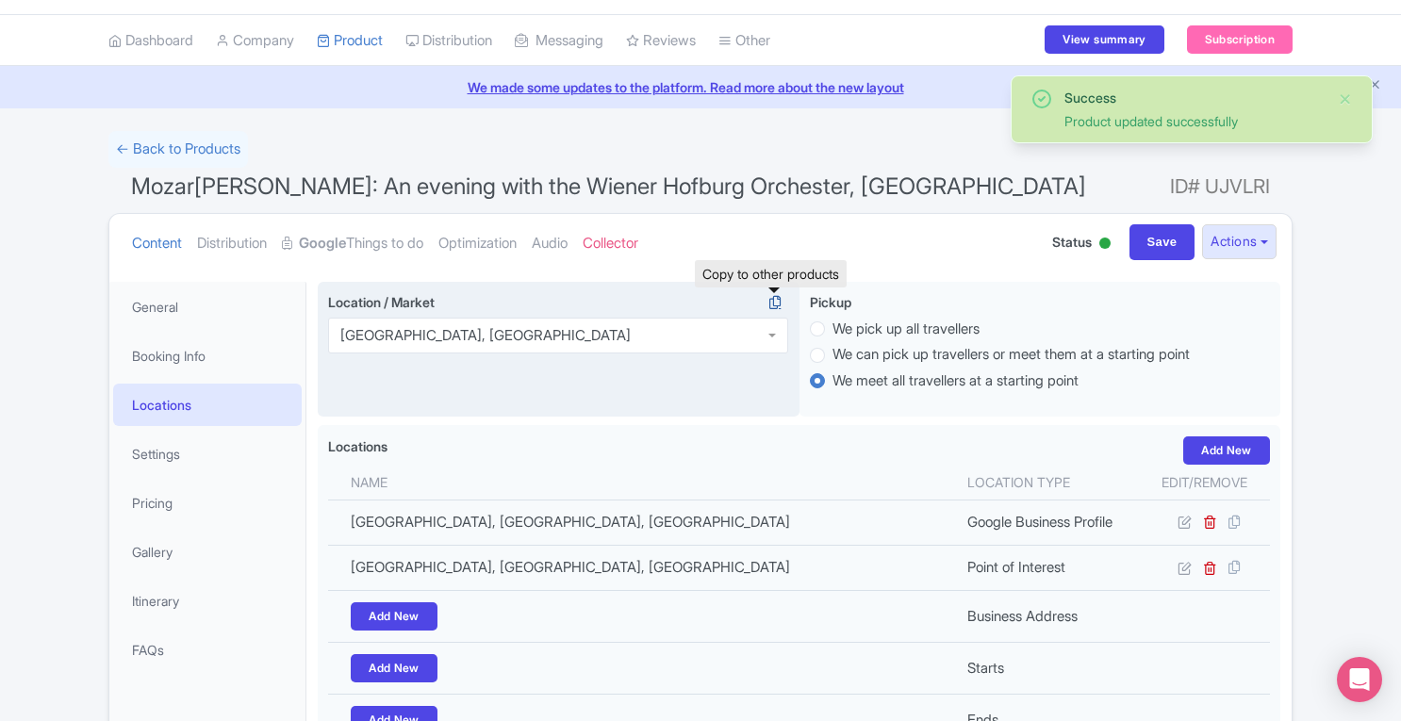
click at [774, 303] on icon at bounding box center [775, 302] width 26 height 17
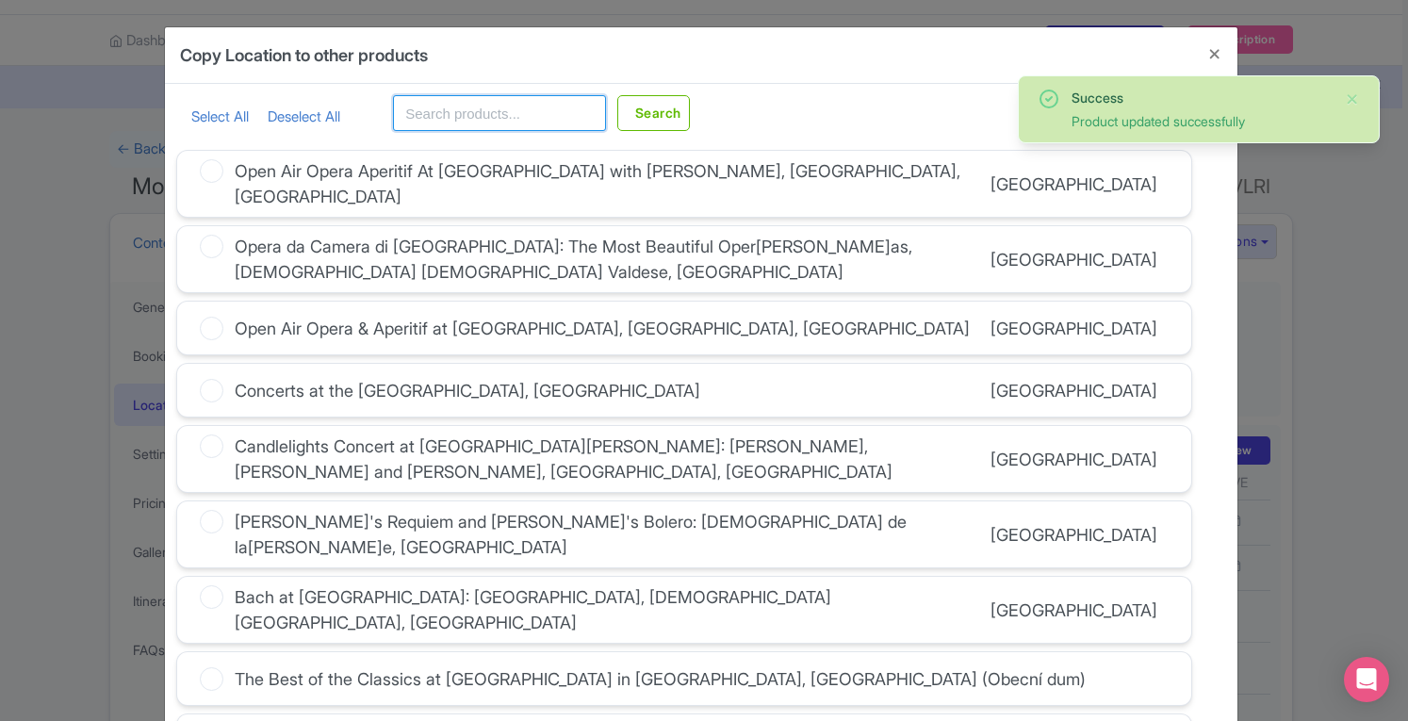
click at [513, 125] on input "text" at bounding box center [499, 113] width 213 height 36
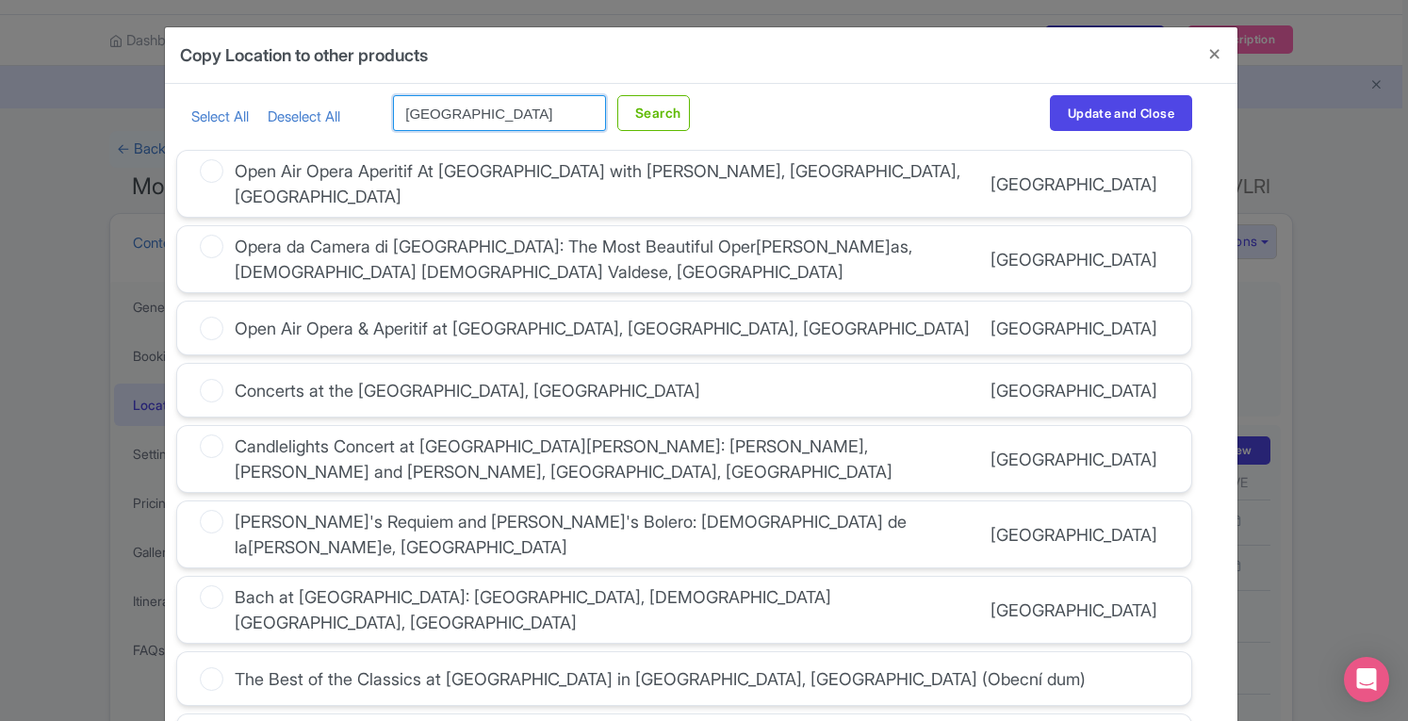
type input "[GEOGRAPHIC_DATA]"
click at [617, 95] on button "Search" at bounding box center [653, 113] width 73 height 36
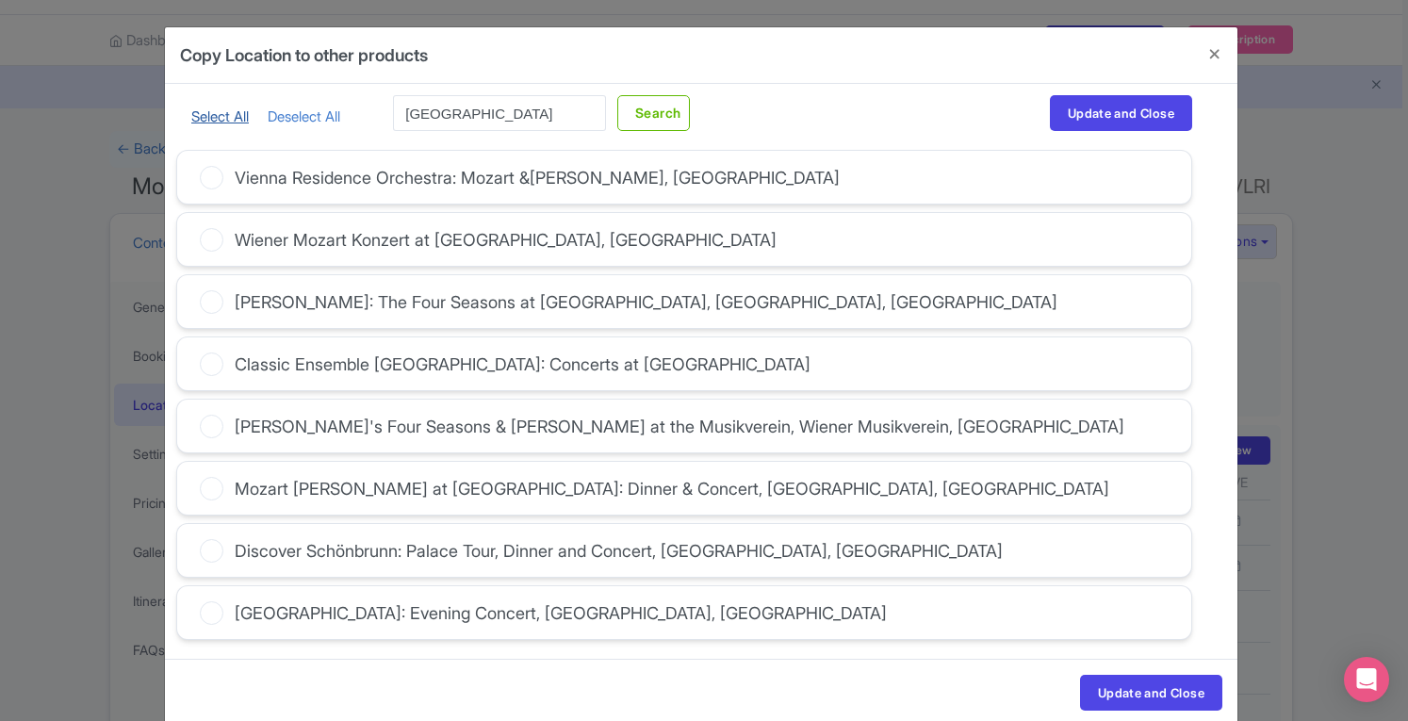
click at [232, 120] on link "Select All" at bounding box center [219, 116] width 57 height 18
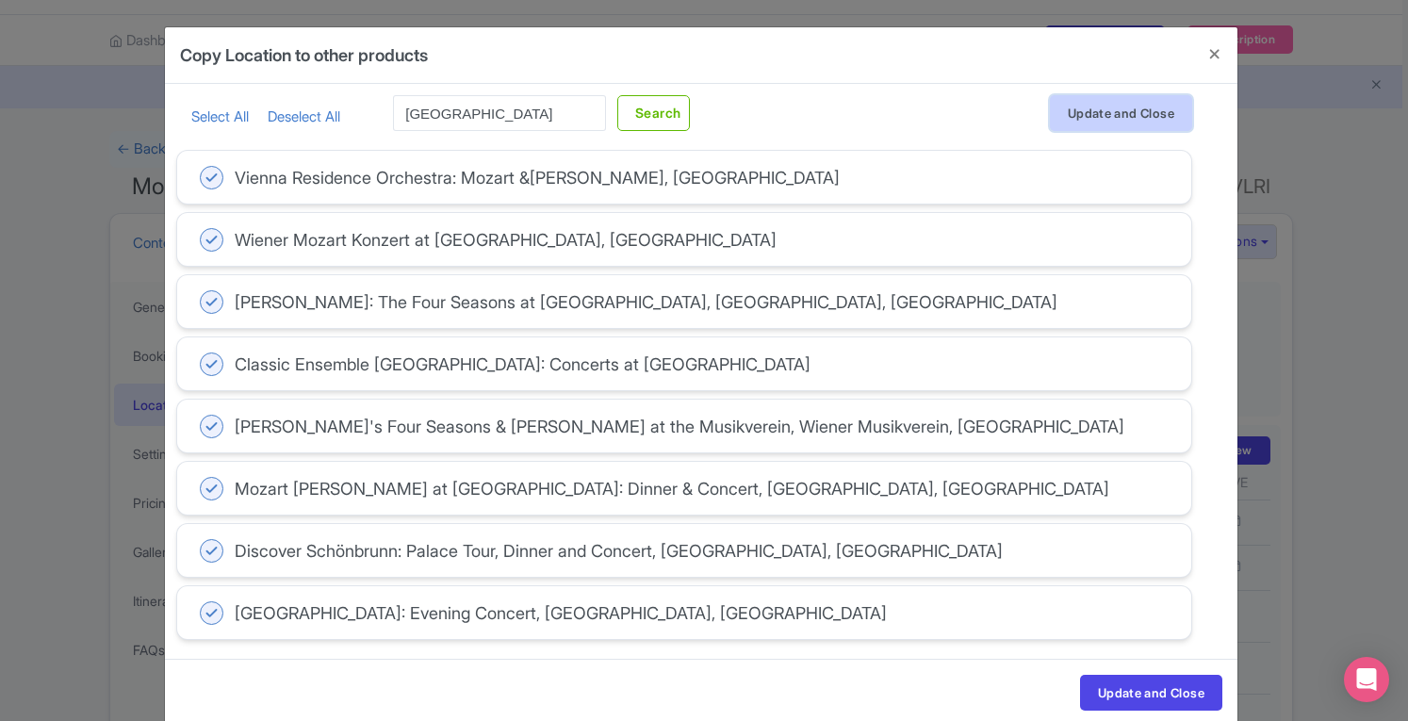
click at [1069, 115] on button "Update and Close" at bounding box center [1121, 113] width 142 height 36
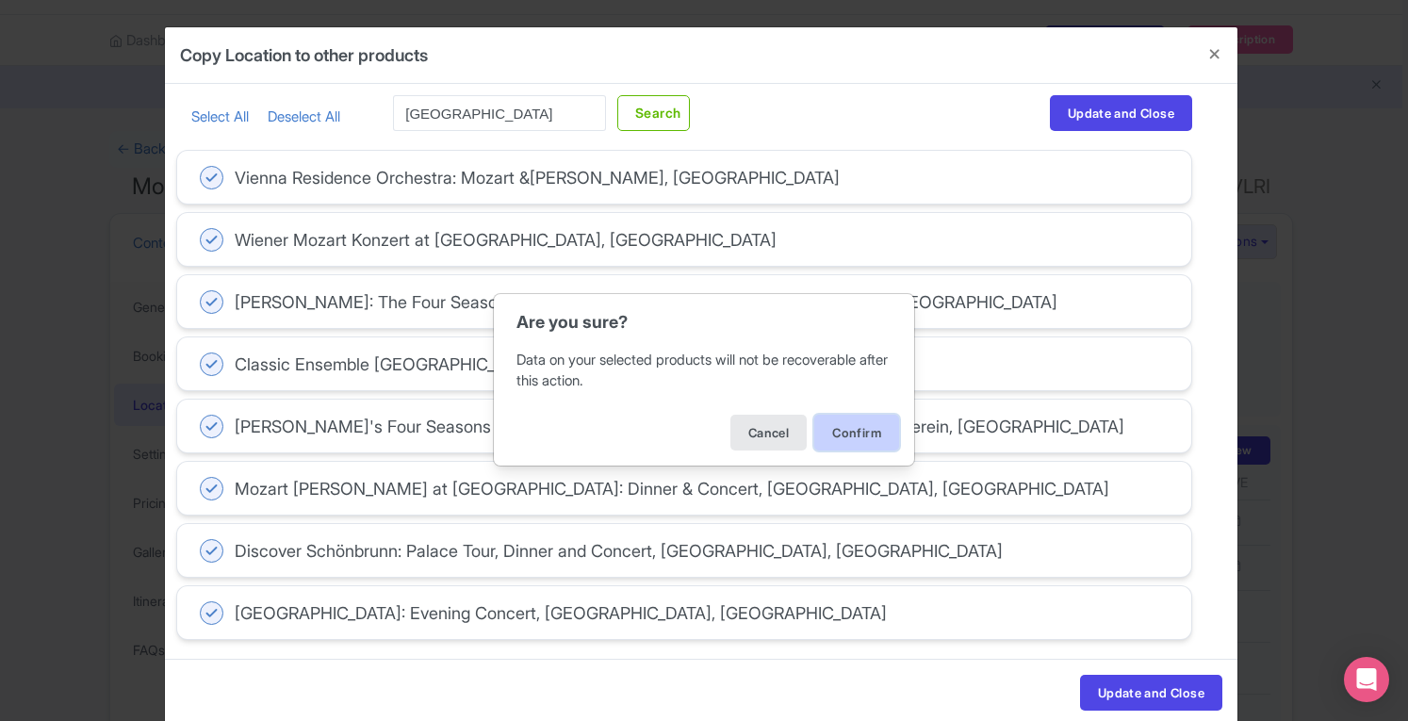
click at [865, 427] on button "Confirm" at bounding box center [856, 433] width 85 height 36
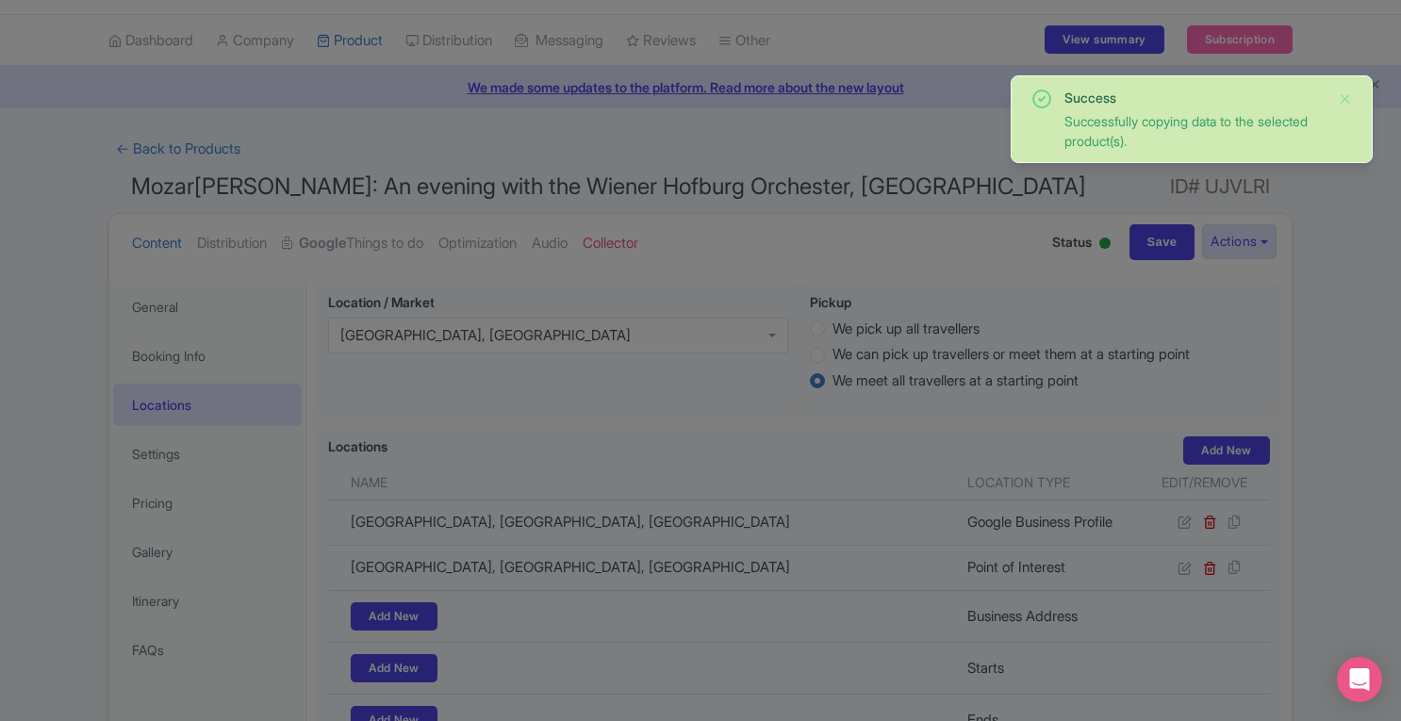
scroll to position [0, 0]
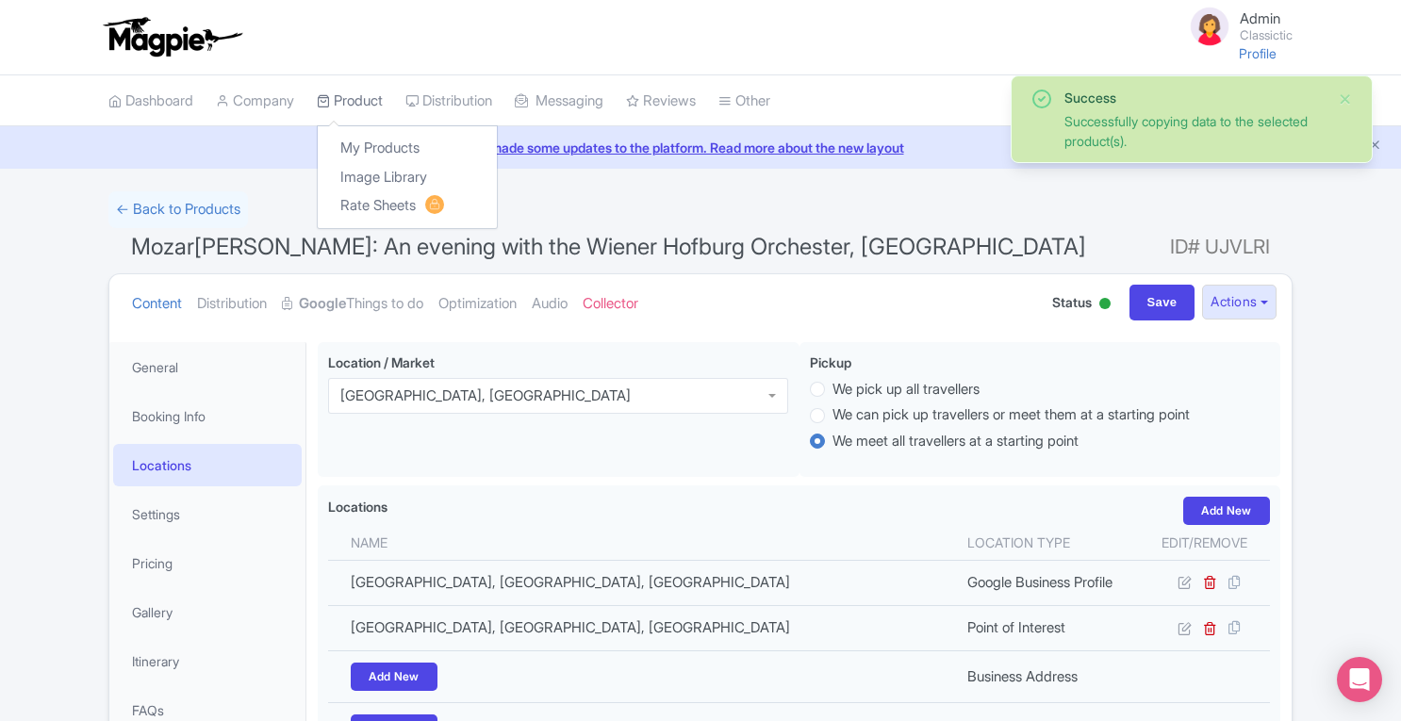
click at [361, 97] on link "Product" at bounding box center [350, 101] width 66 height 52
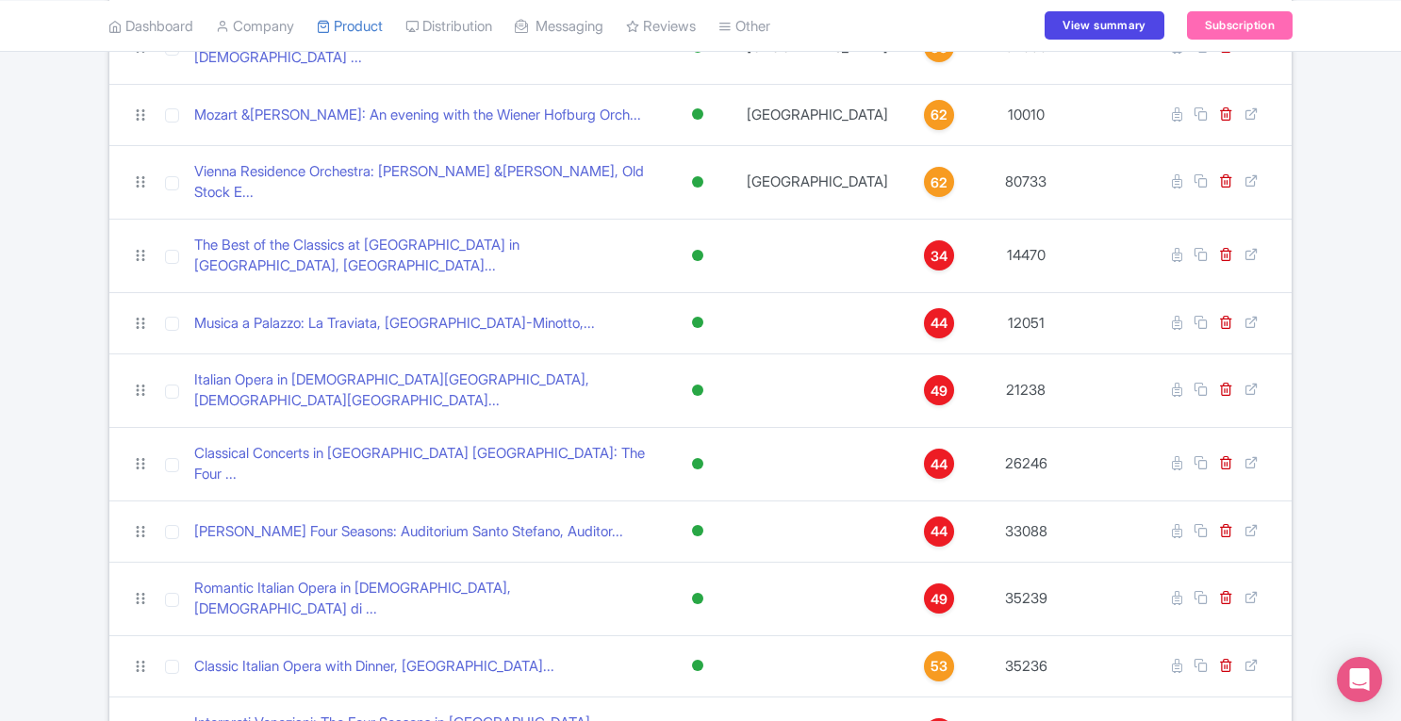
scroll to position [644, 0]
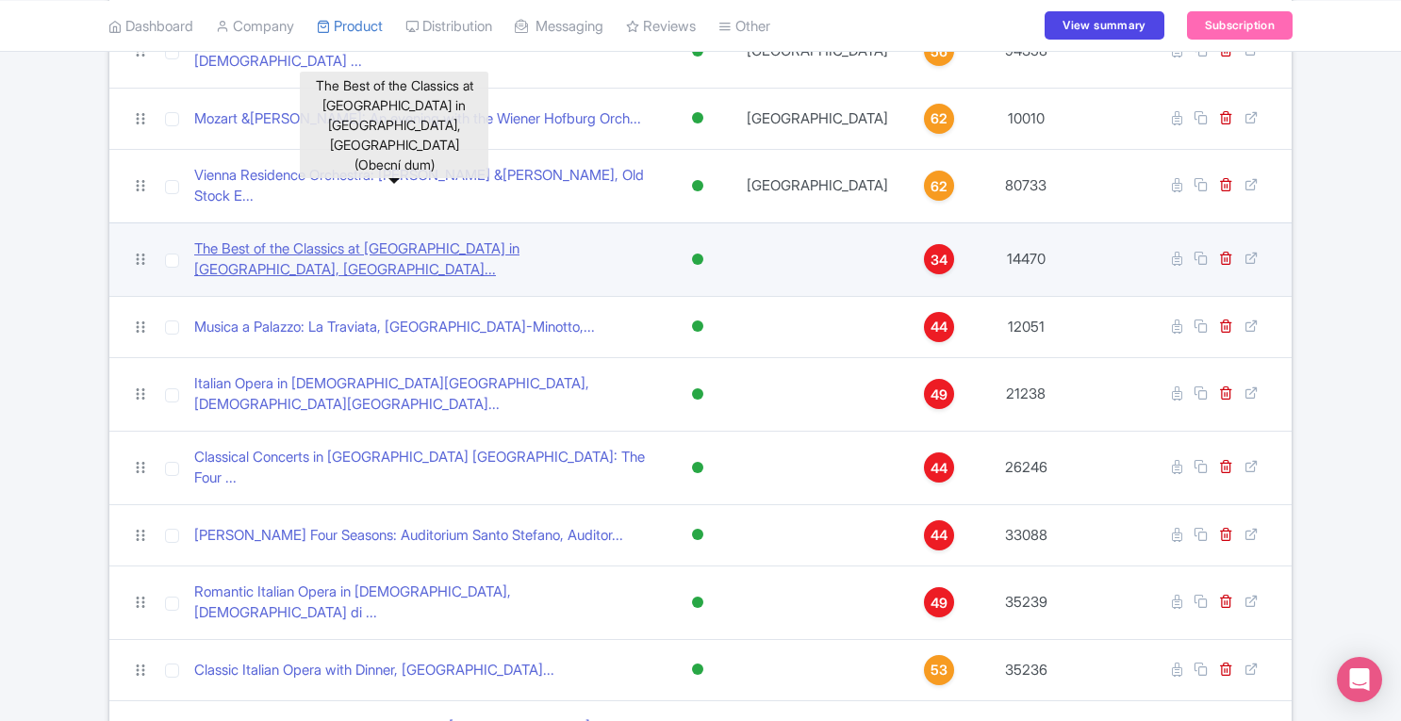
click at [500, 238] on link "The Best of the Classics at [GEOGRAPHIC_DATA] in [GEOGRAPHIC_DATA], [GEOGRAPHIC…" at bounding box center [423, 259] width 458 height 42
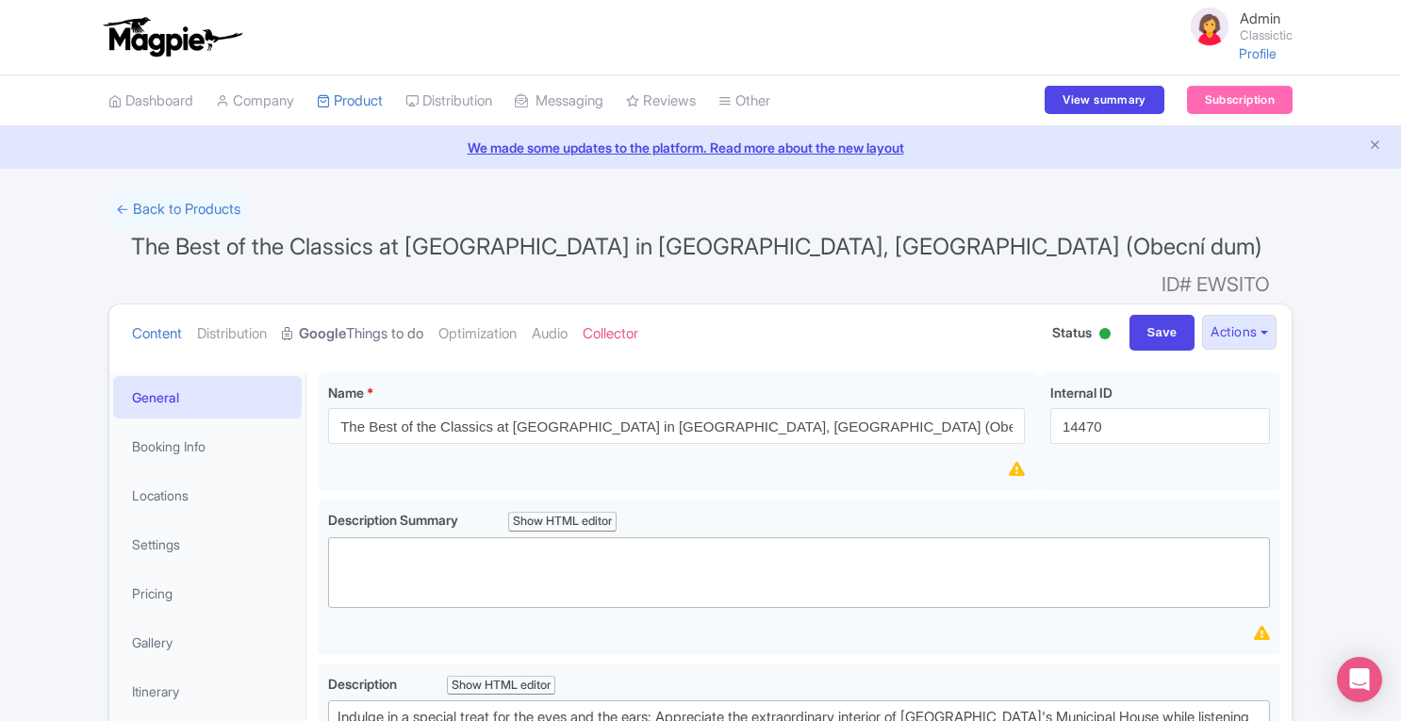
click at [383, 309] on link "Google Things to do" at bounding box center [352, 333] width 141 height 59
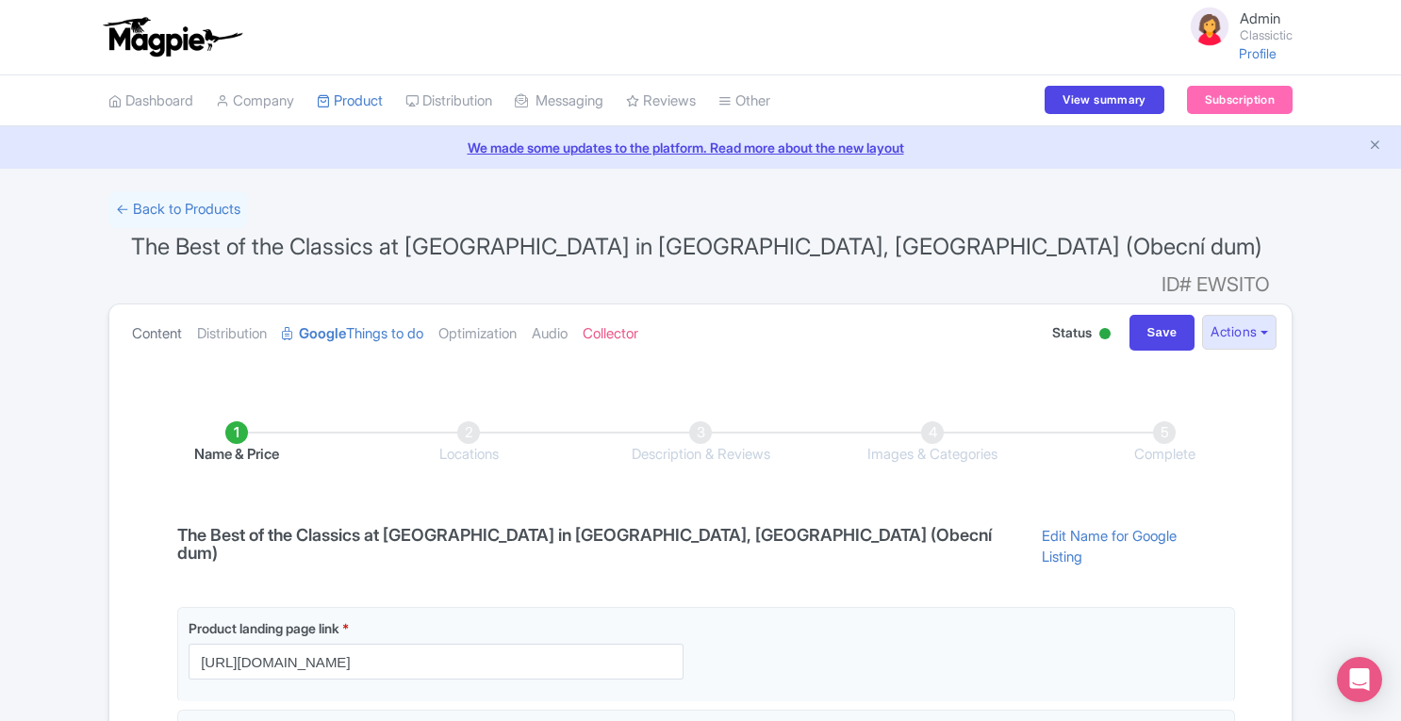
click at [167, 309] on link "Content" at bounding box center [157, 333] width 50 height 59
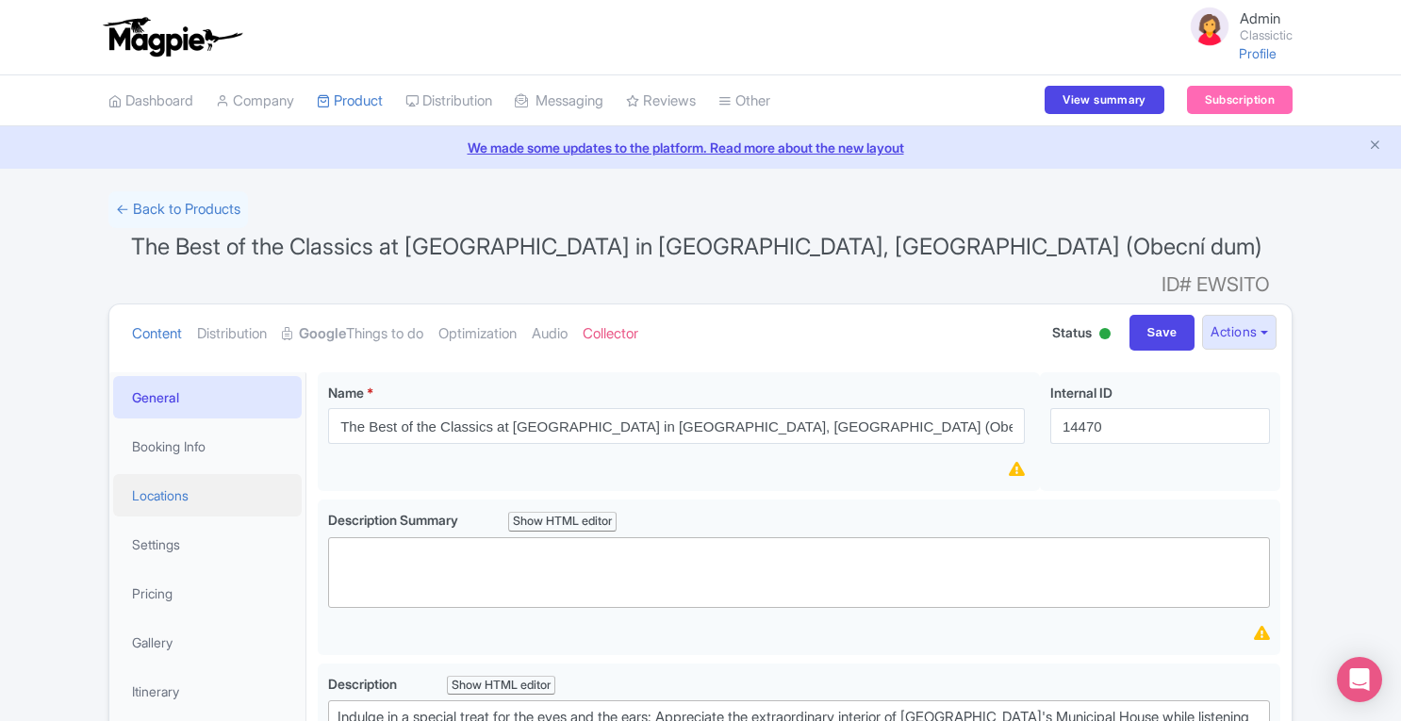
click at [181, 474] on link "Locations" at bounding box center [207, 495] width 188 height 42
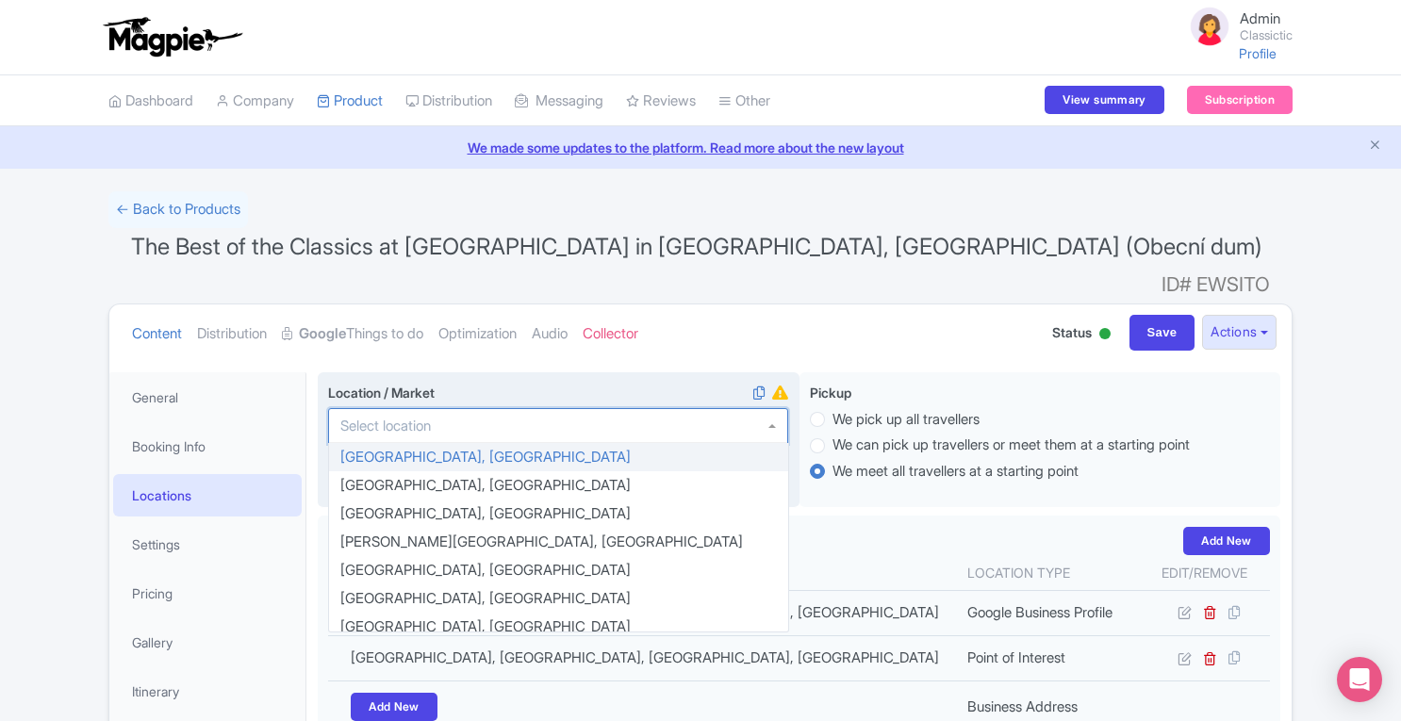
click at [537, 408] on div at bounding box center [558, 426] width 460 height 36
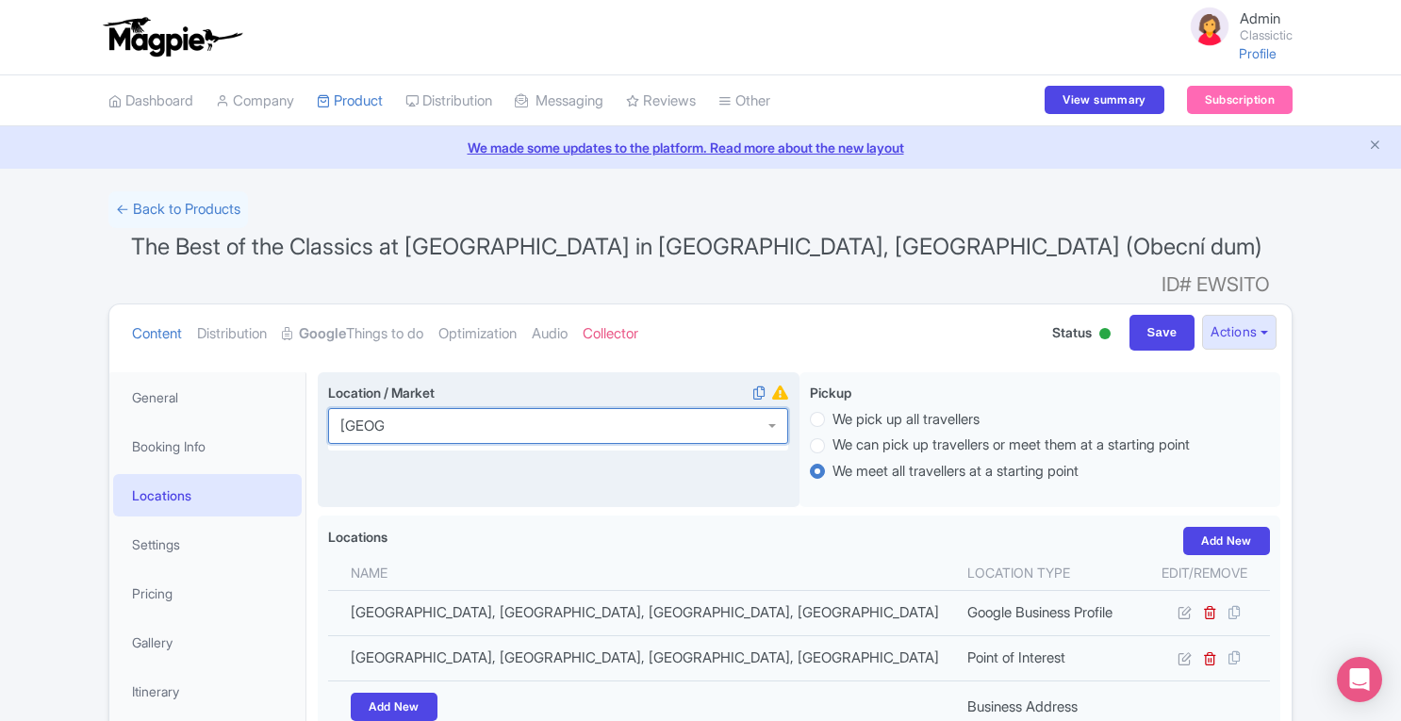
type input "[GEOGRAPHIC_DATA]"
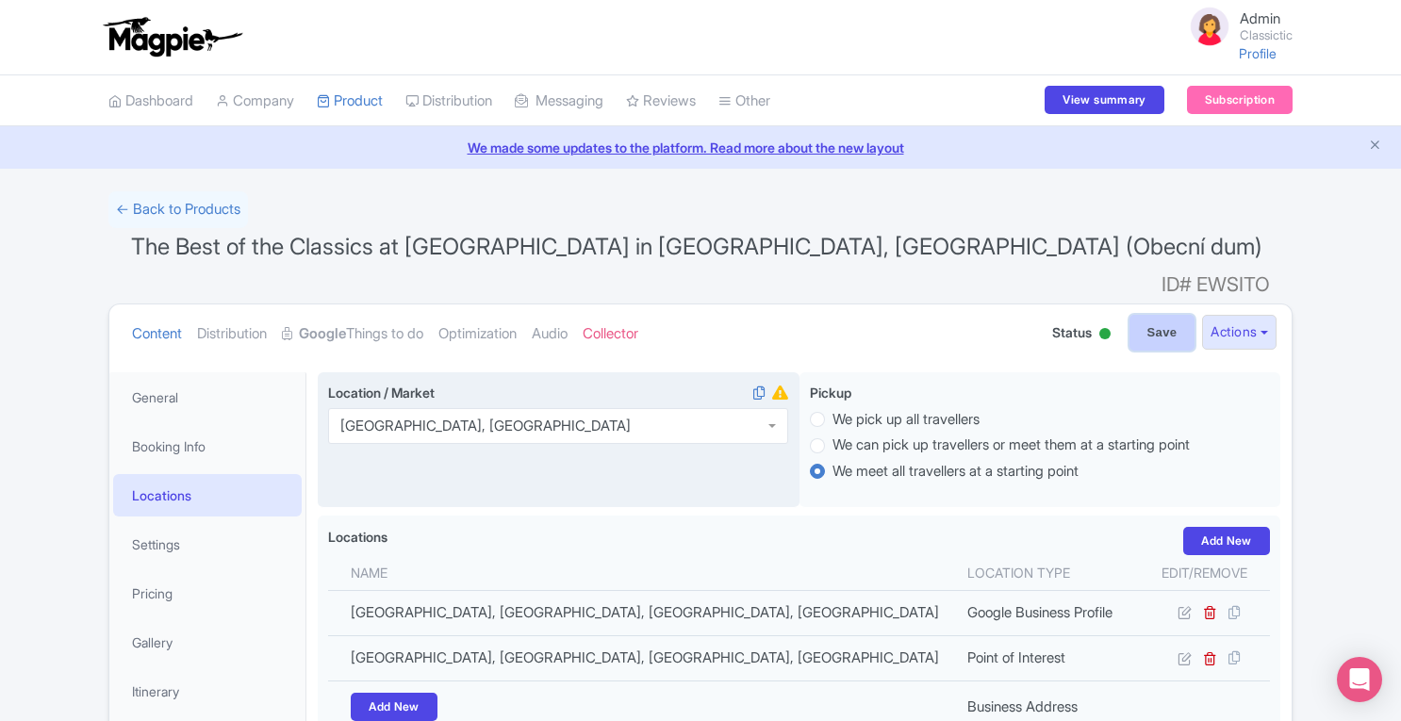
click at [1146, 315] on input "Save" at bounding box center [1162, 333] width 66 height 36
type input "Saving..."
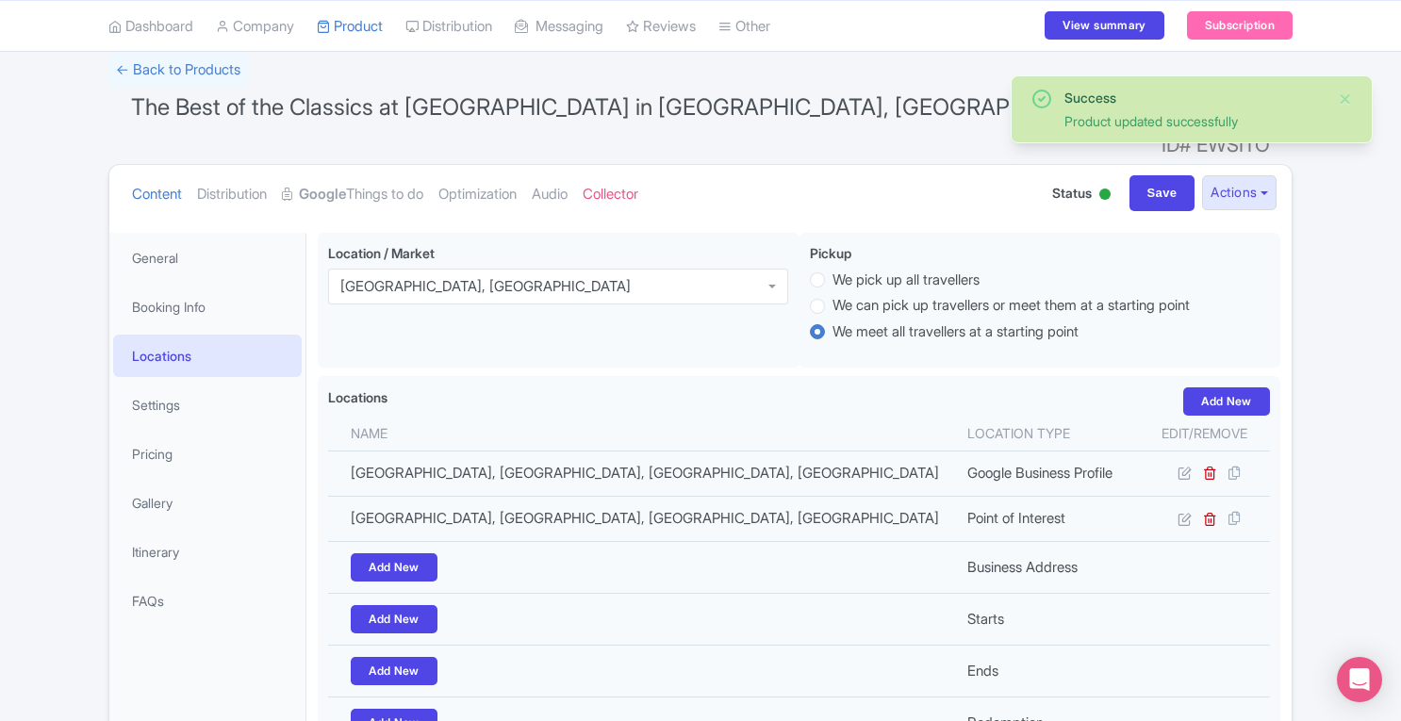
scroll to position [117, 0]
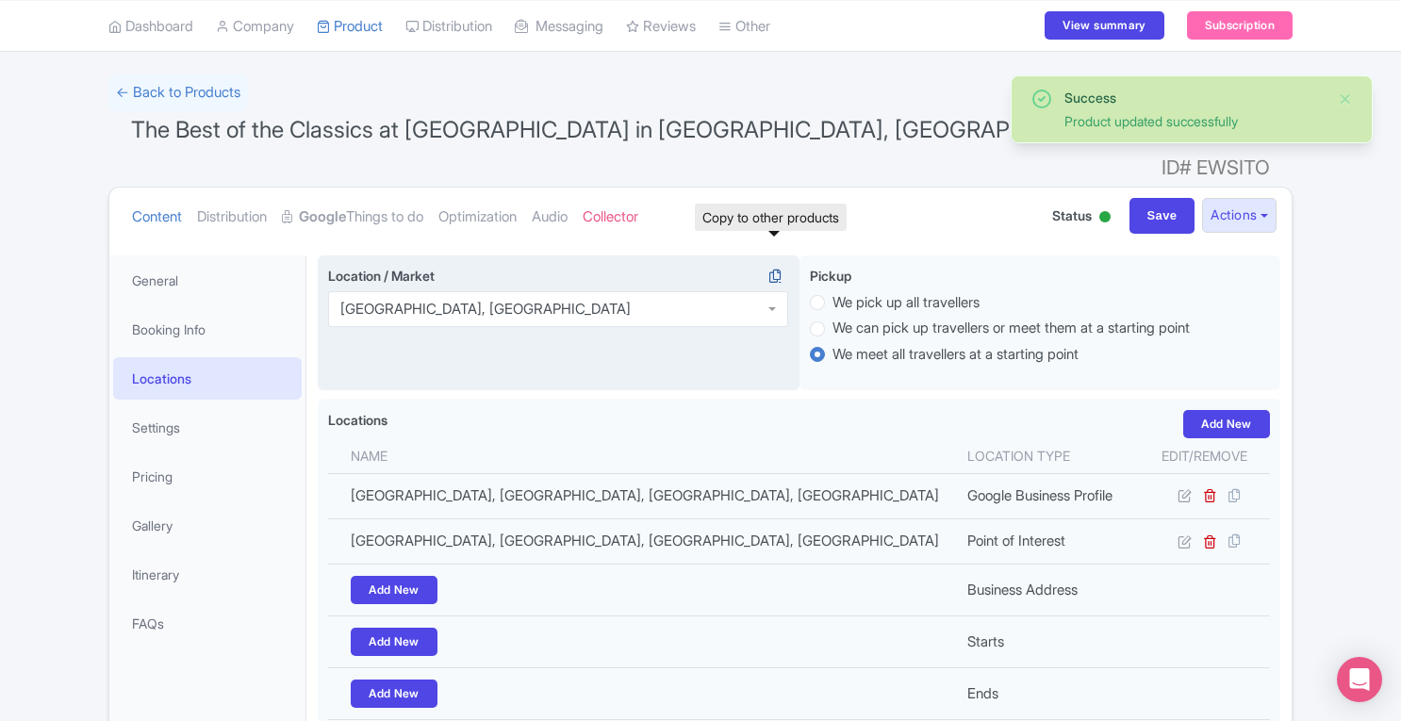
click at [771, 268] on icon at bounding box center [775, 276] width 26 height 17
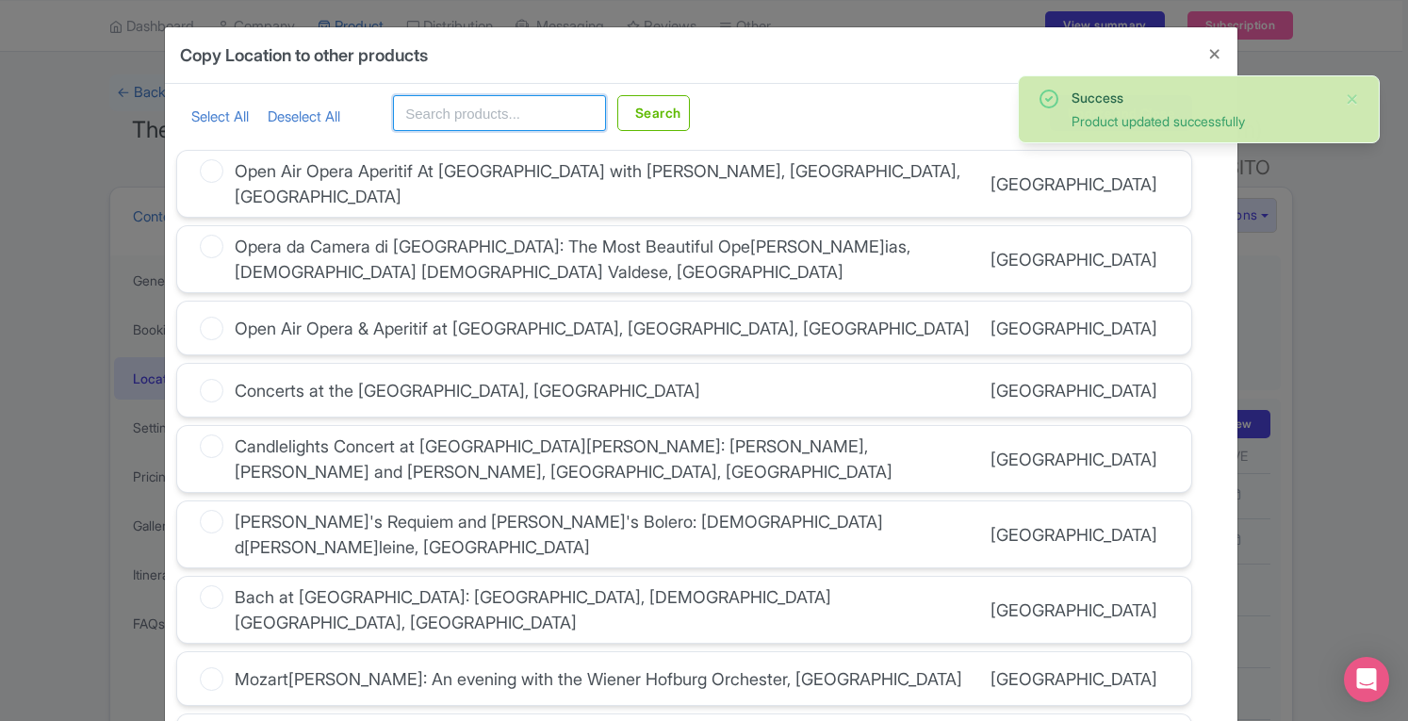
click at [489, 112] on input "text" at bounding box center [499, 113] width 213 height 36
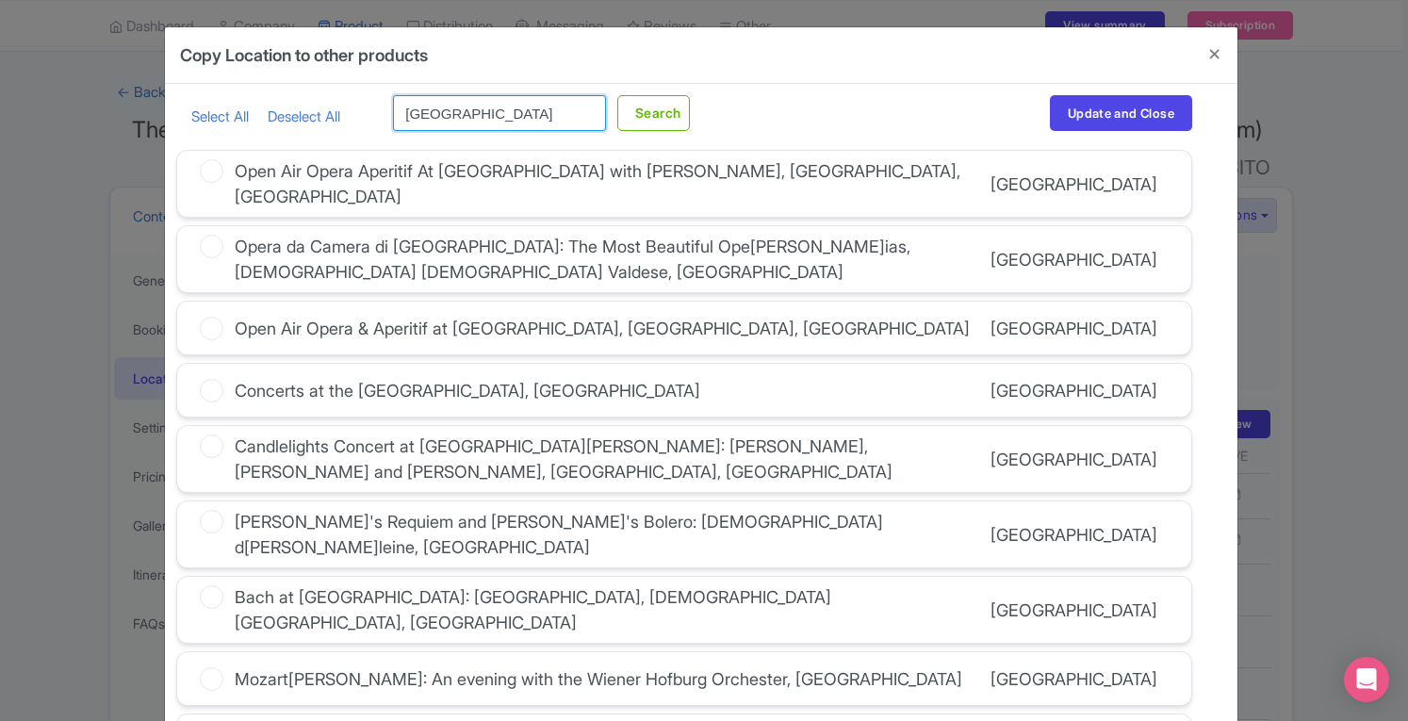
type input "[GEOGRAPHIC_DATA]"
click at [617, 95] on button "Search" at bounding box center [653, 113] width 73 height 36
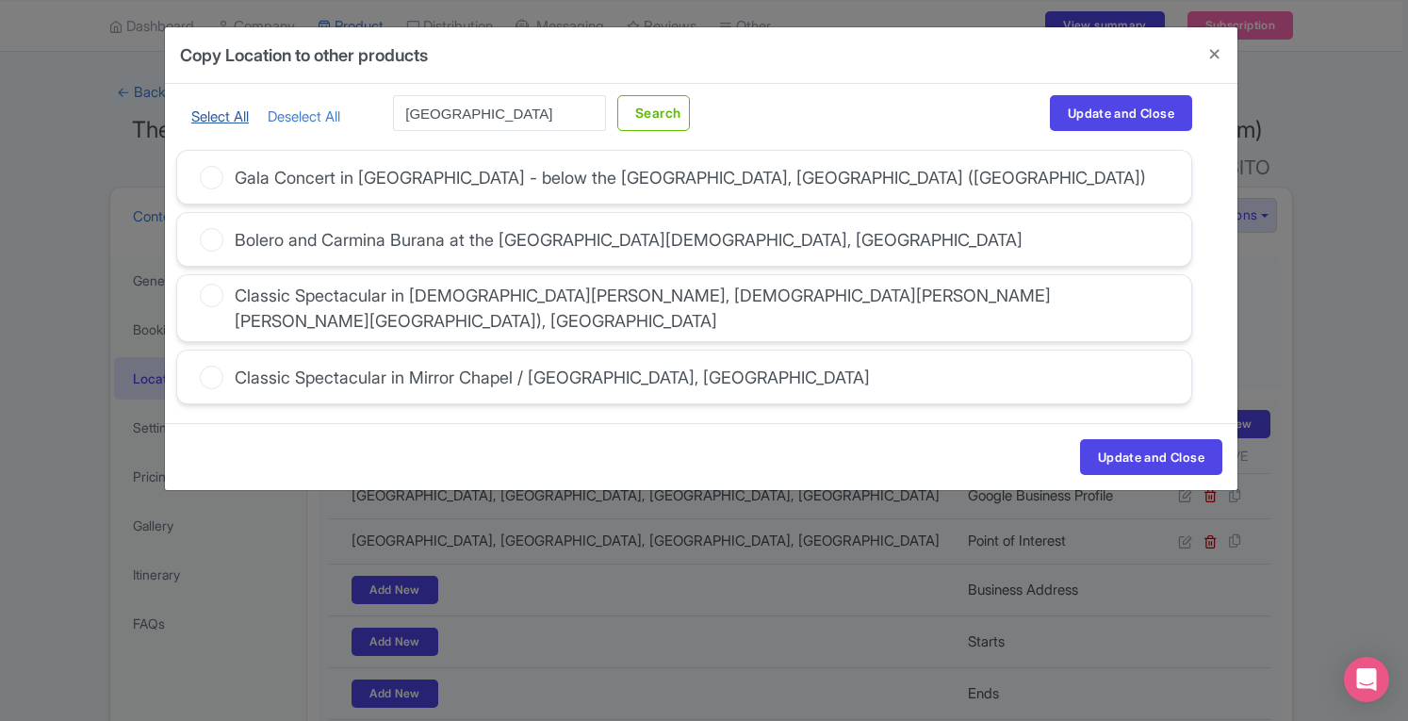
click at [203, 119] on link "Select All" at bounding box center [219, 116] width 57 height 18
click at [1101, 439] on button "Update and Close" at bounding box center [1151, 457] width 142 height 36
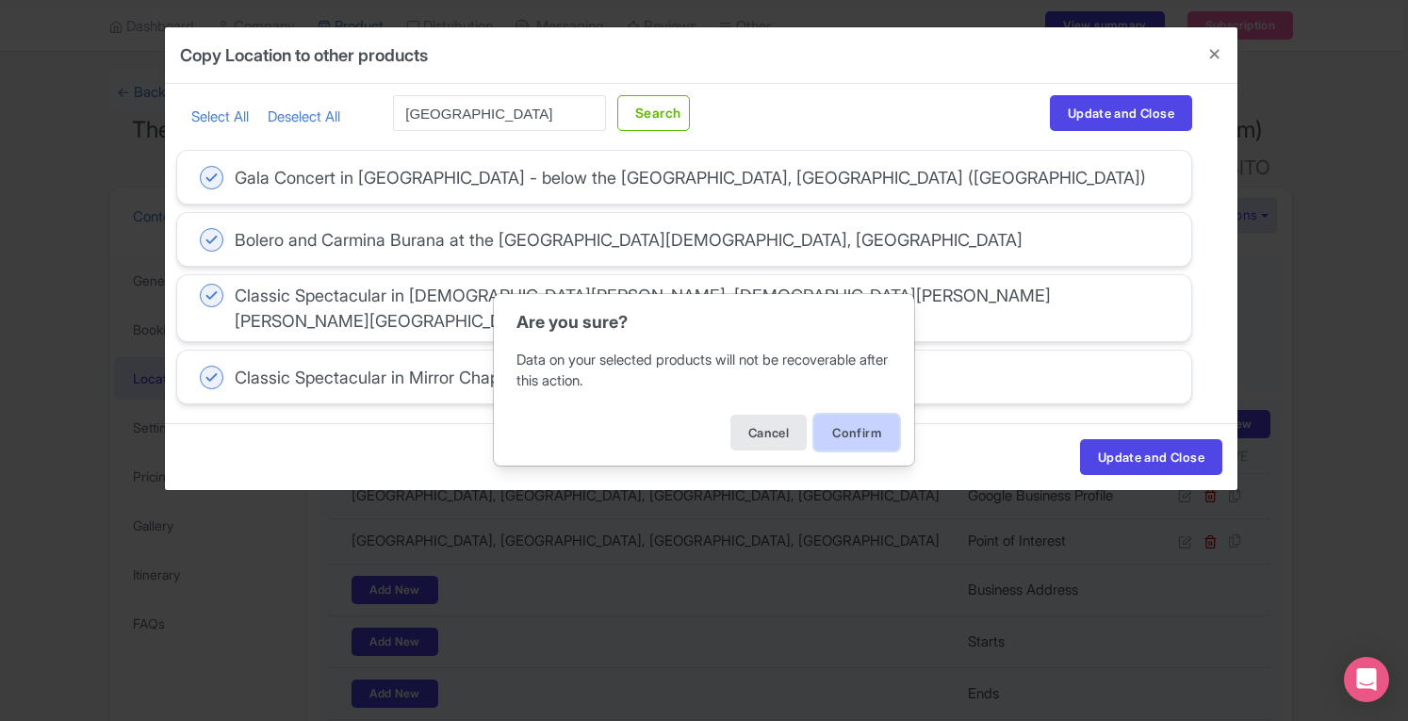
click at [842, 428] on button "Confirm" at bounding box center [856, 433] width 85 height 36
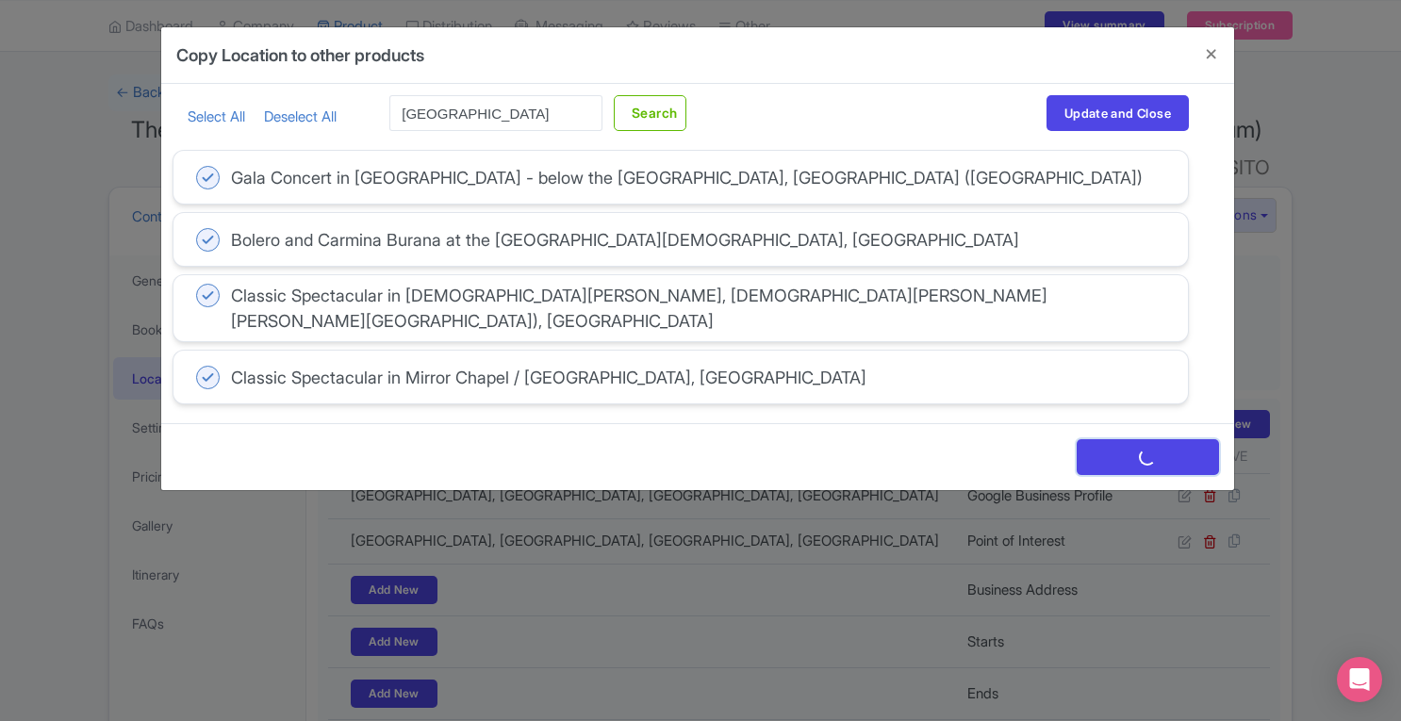
scroll to position [0, 0]
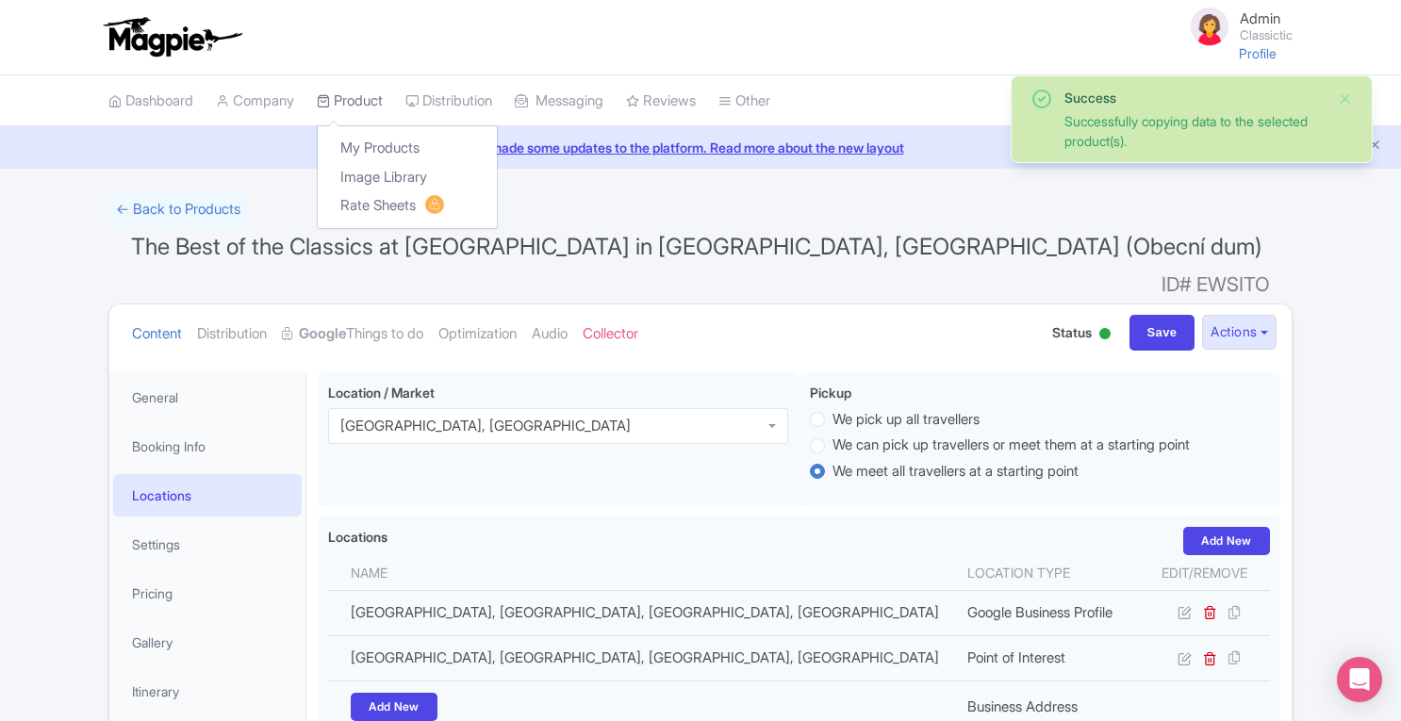
click at [376, 101] on link "Product" at bounding box center [350, 101] width 66 height 52
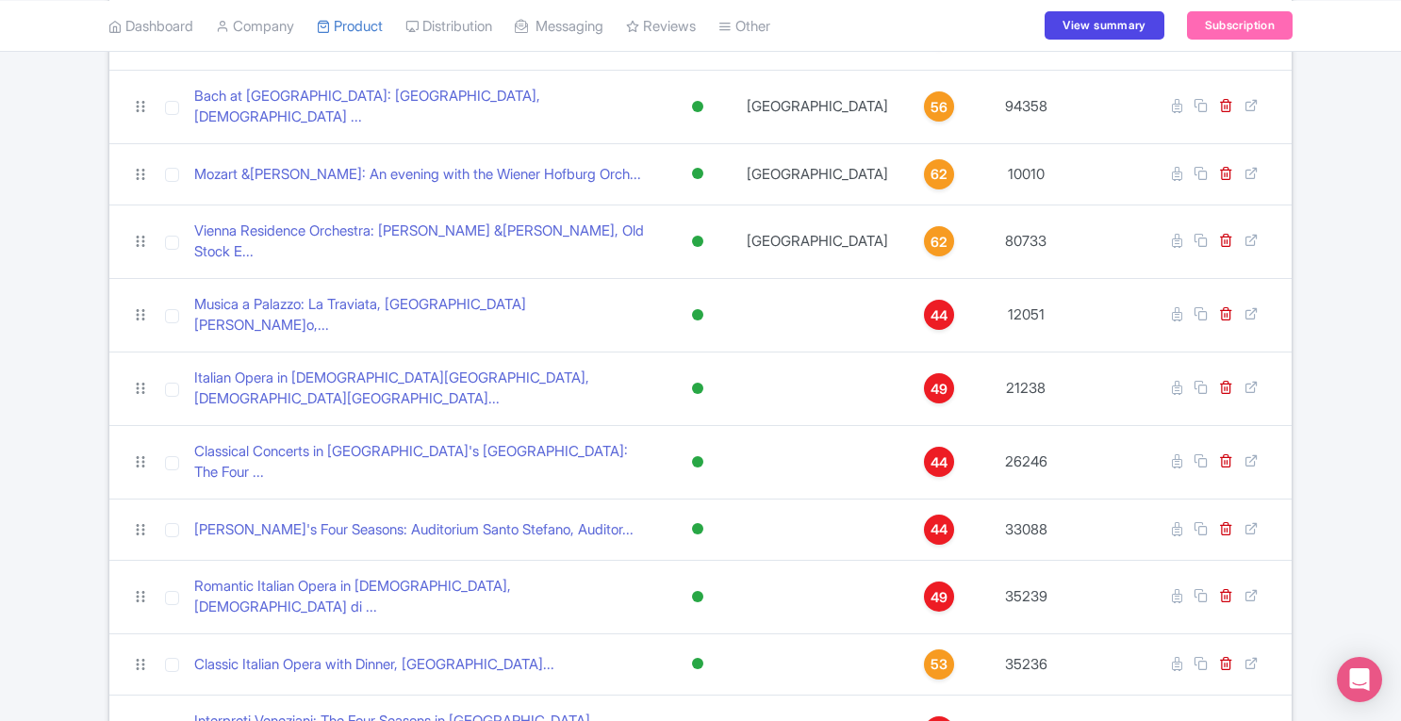
scroll to position [575, 0]
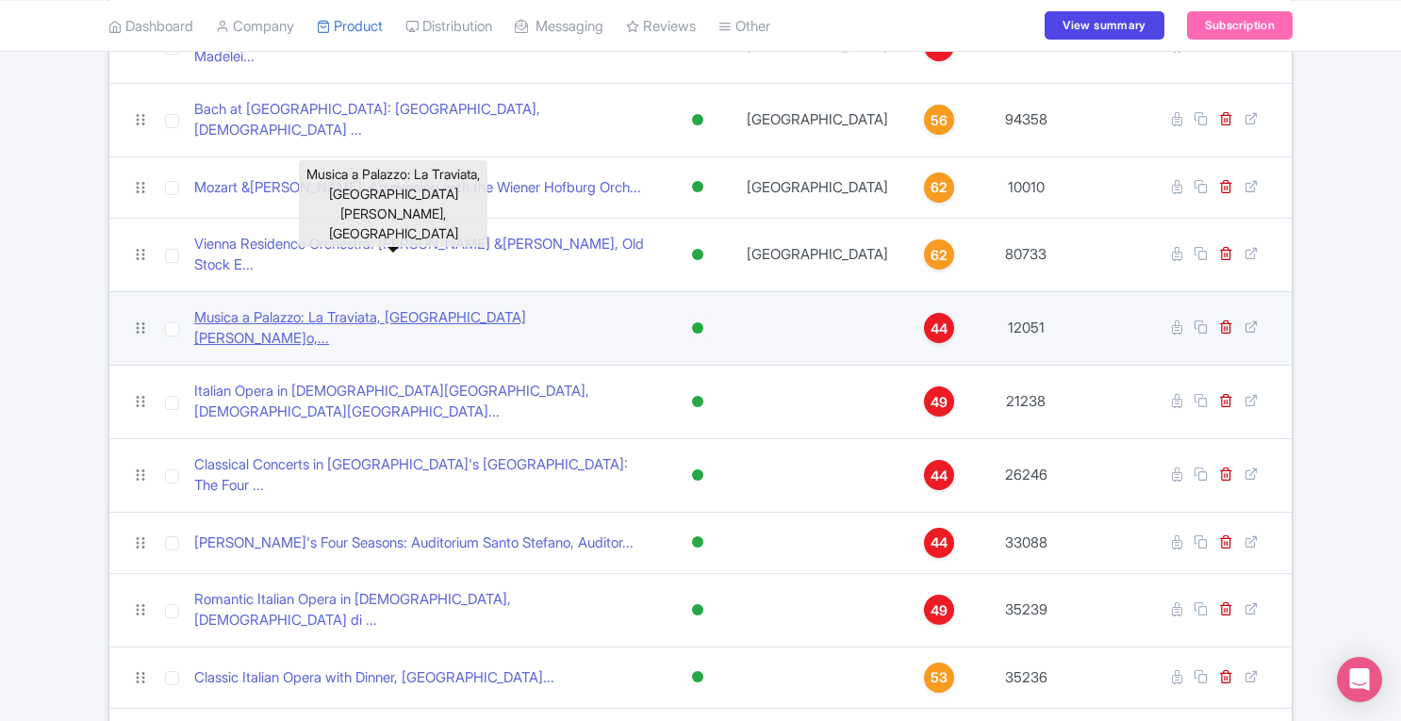
click at [549, 307] on link "Musica a Palazzo: La Traviata, Palazzo Barbarigo-Minotto,..." at bounding box center [423, 328] width 458 height 42
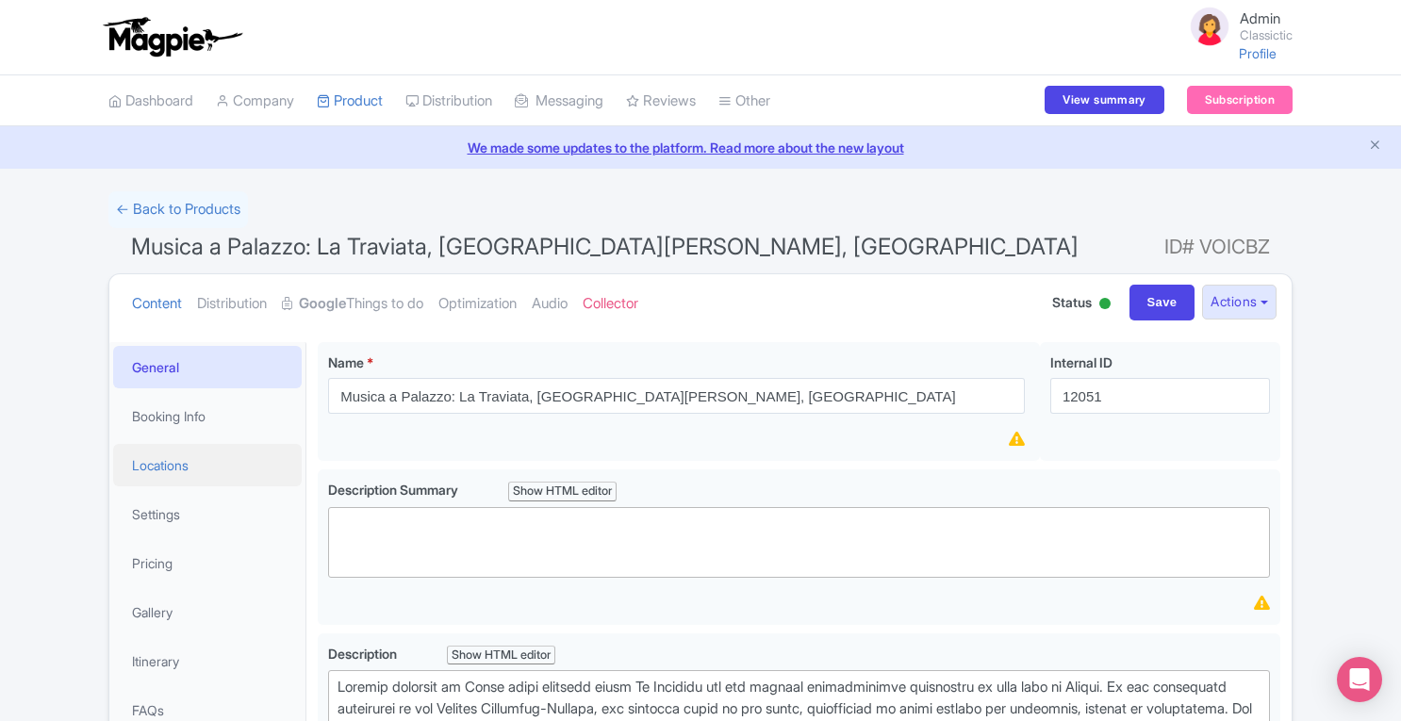
click at [175, 465] on link "Locations" at bounding box center [207, 465] width 188 height 42
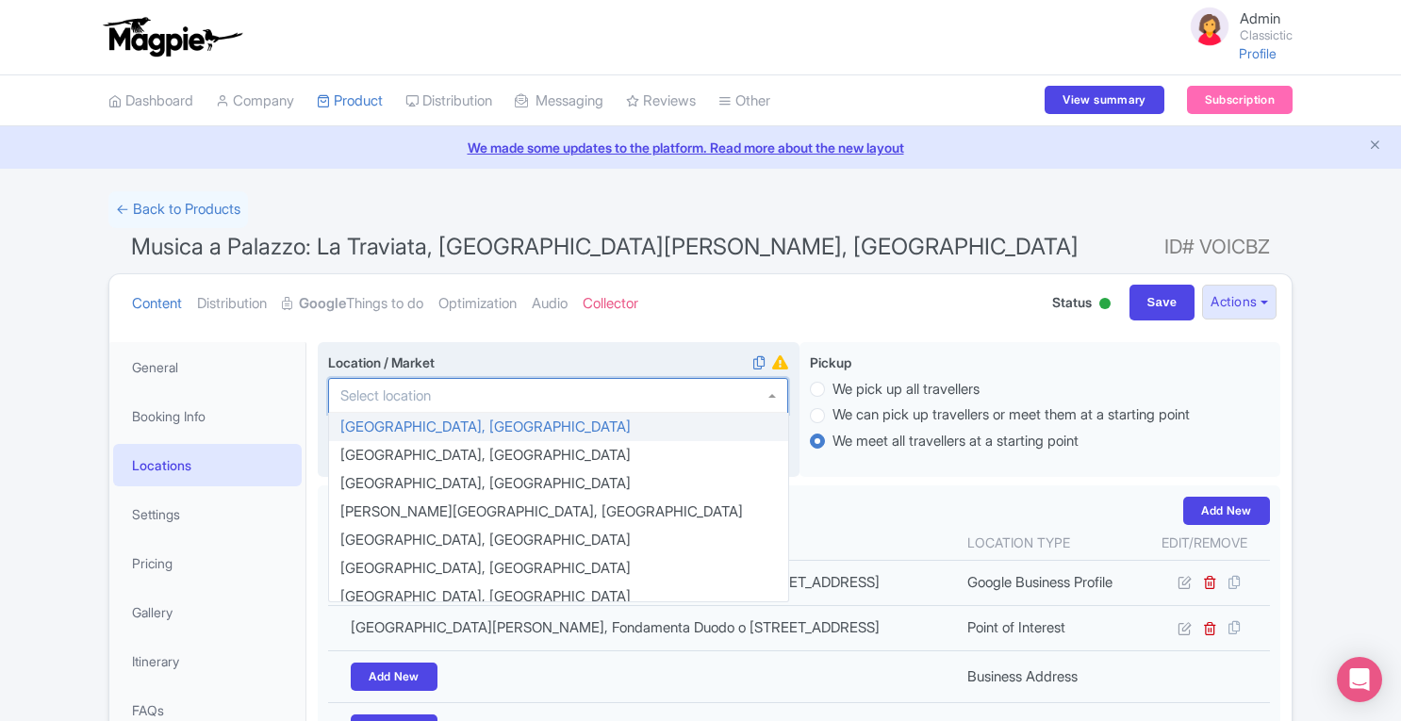
click at [553, 401] on div at bounding box center [558, 396] width 460 height 36
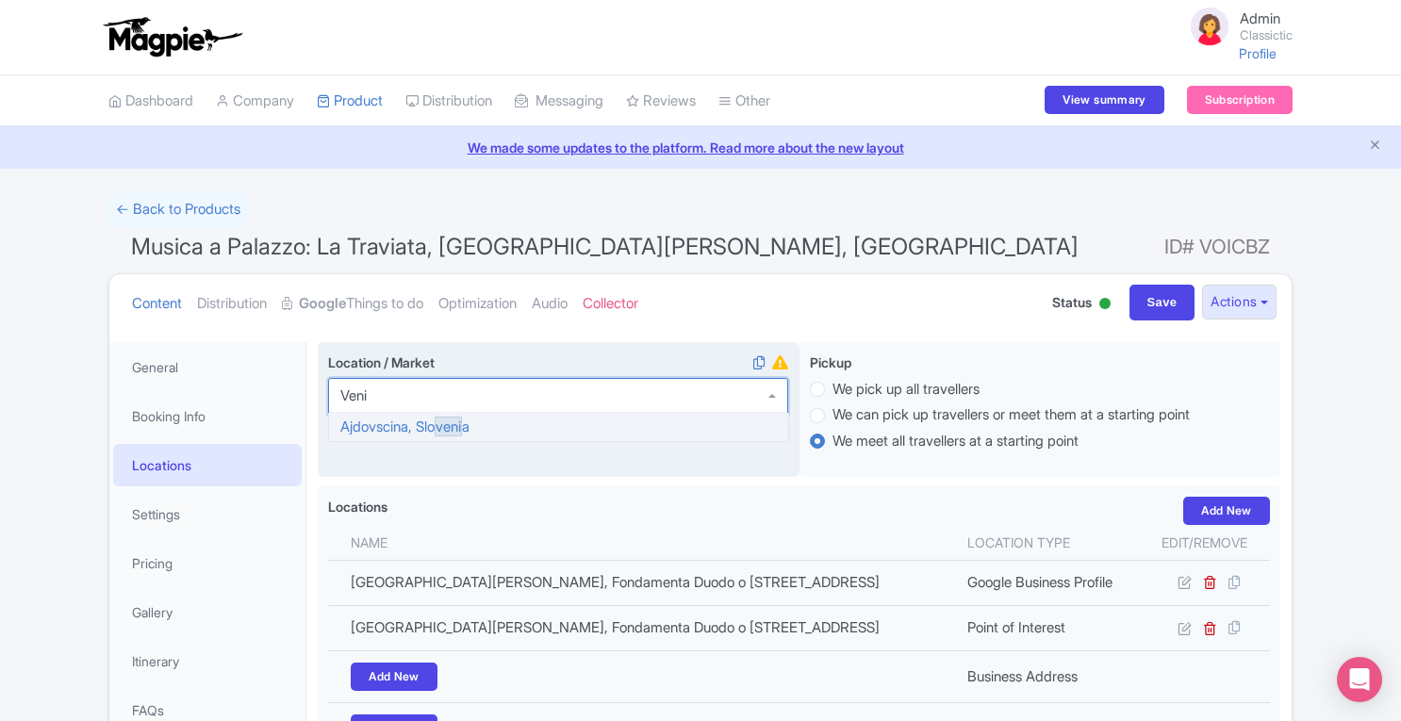
type input "Venic"
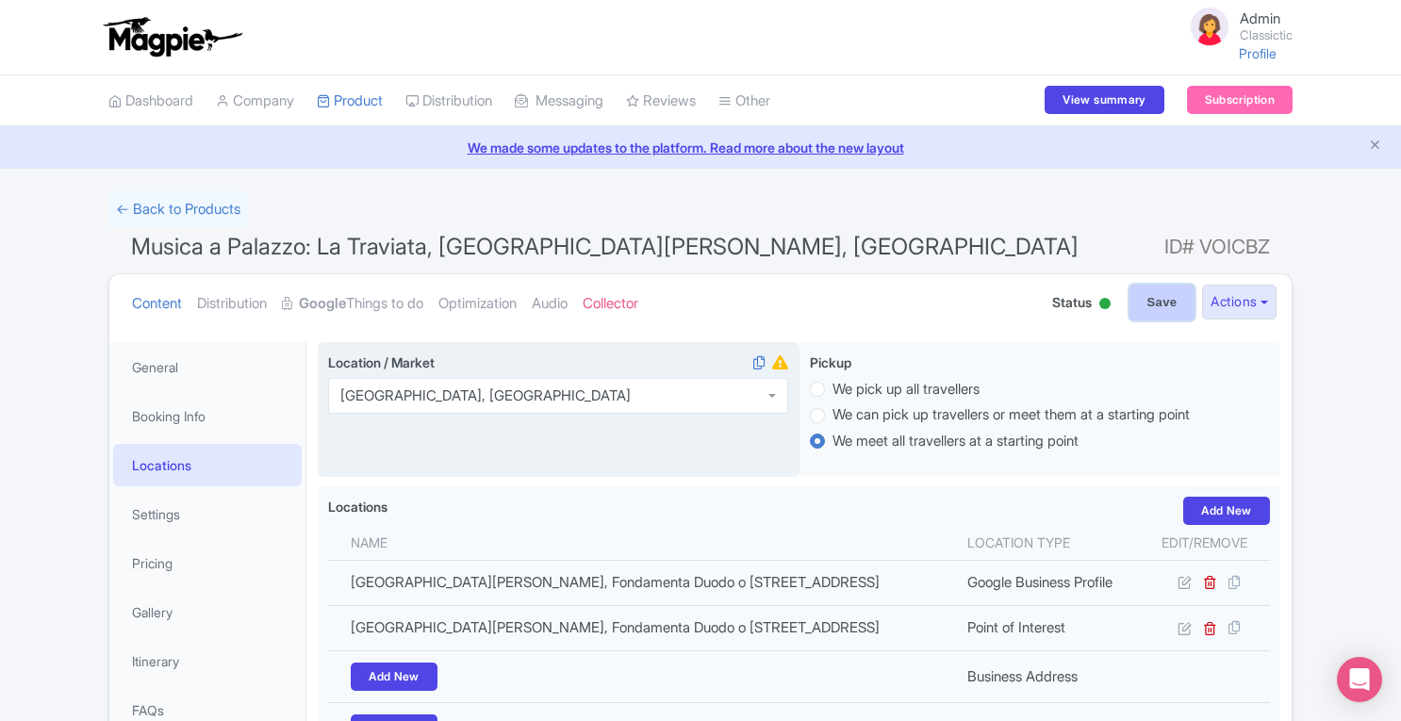
click at [1150, 299] on input "Save" at bounding box center [1162, 303] width 66 height 36
type input "Saving..."
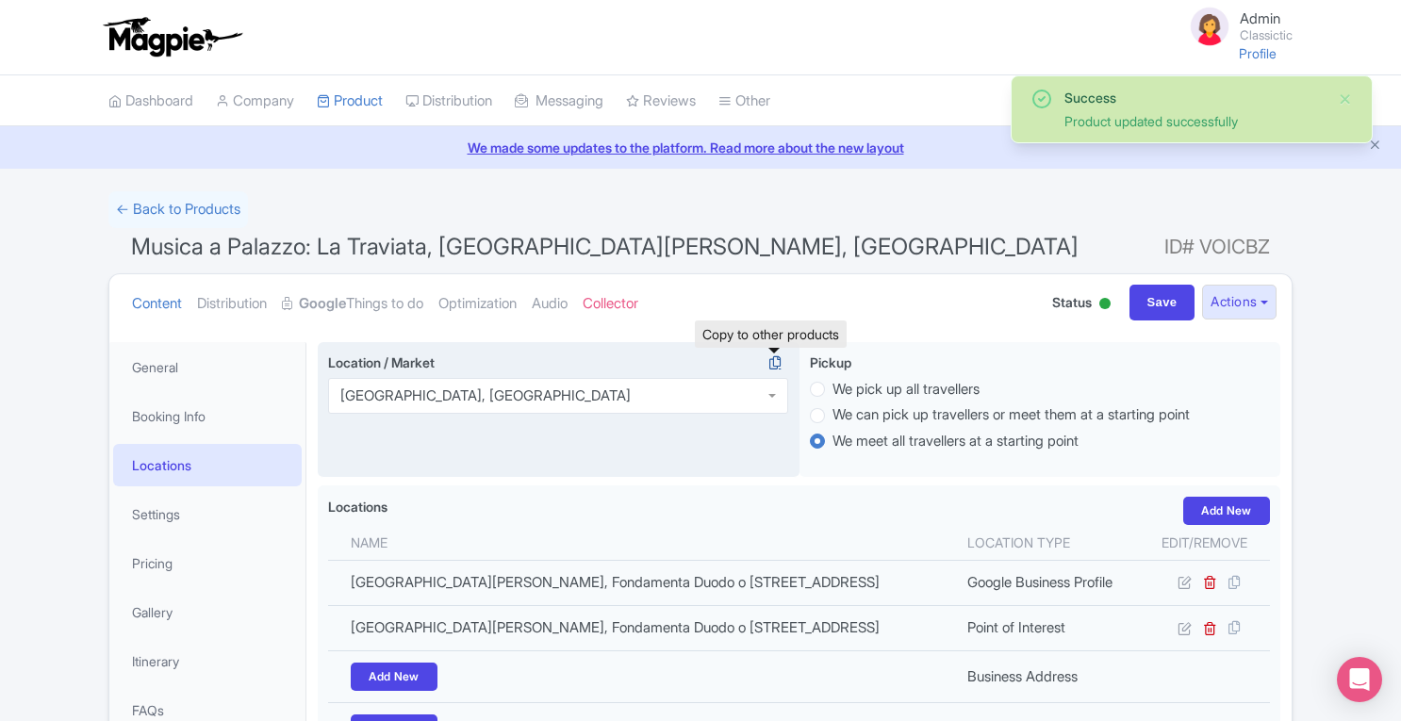
click at [779, 365] on icon at bounding box center [775, 362] width 26 height 17
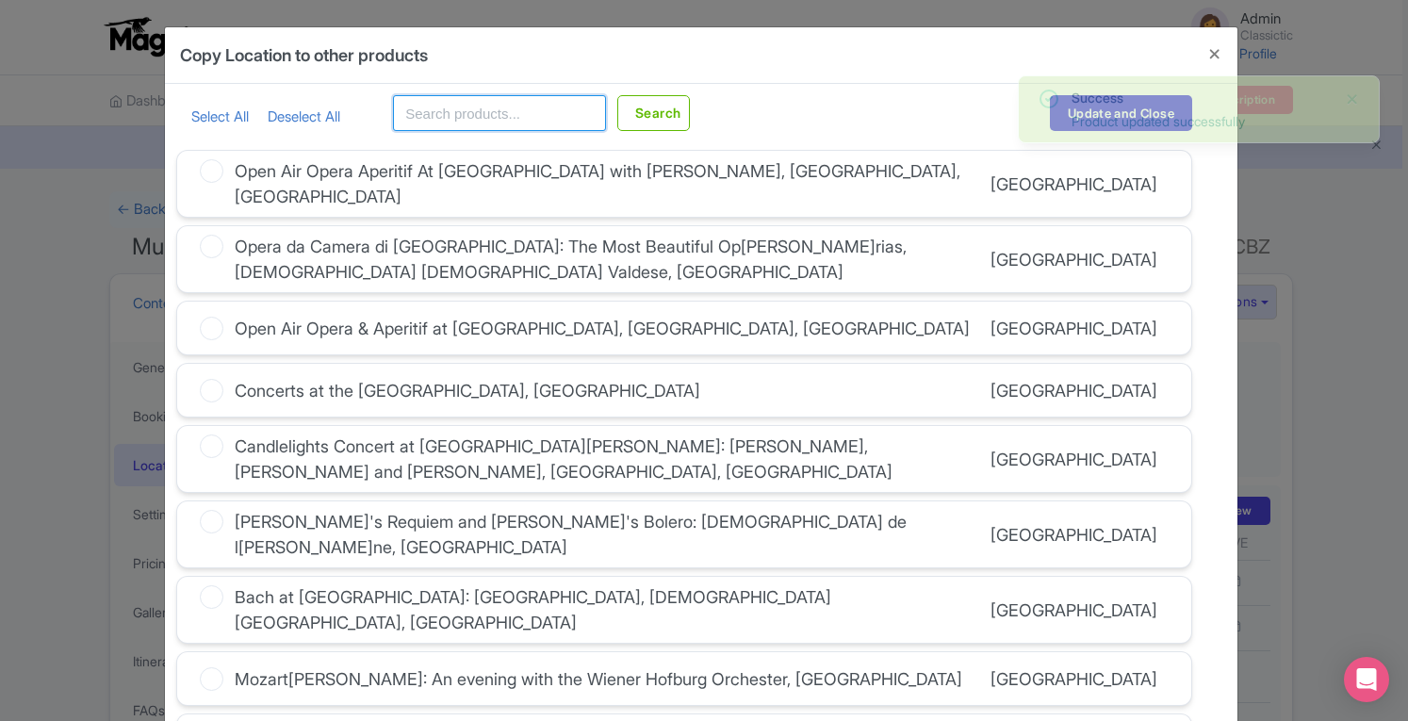
click at [479, 113] on input "text" at bounding box center [499, 113] width 213 height 36
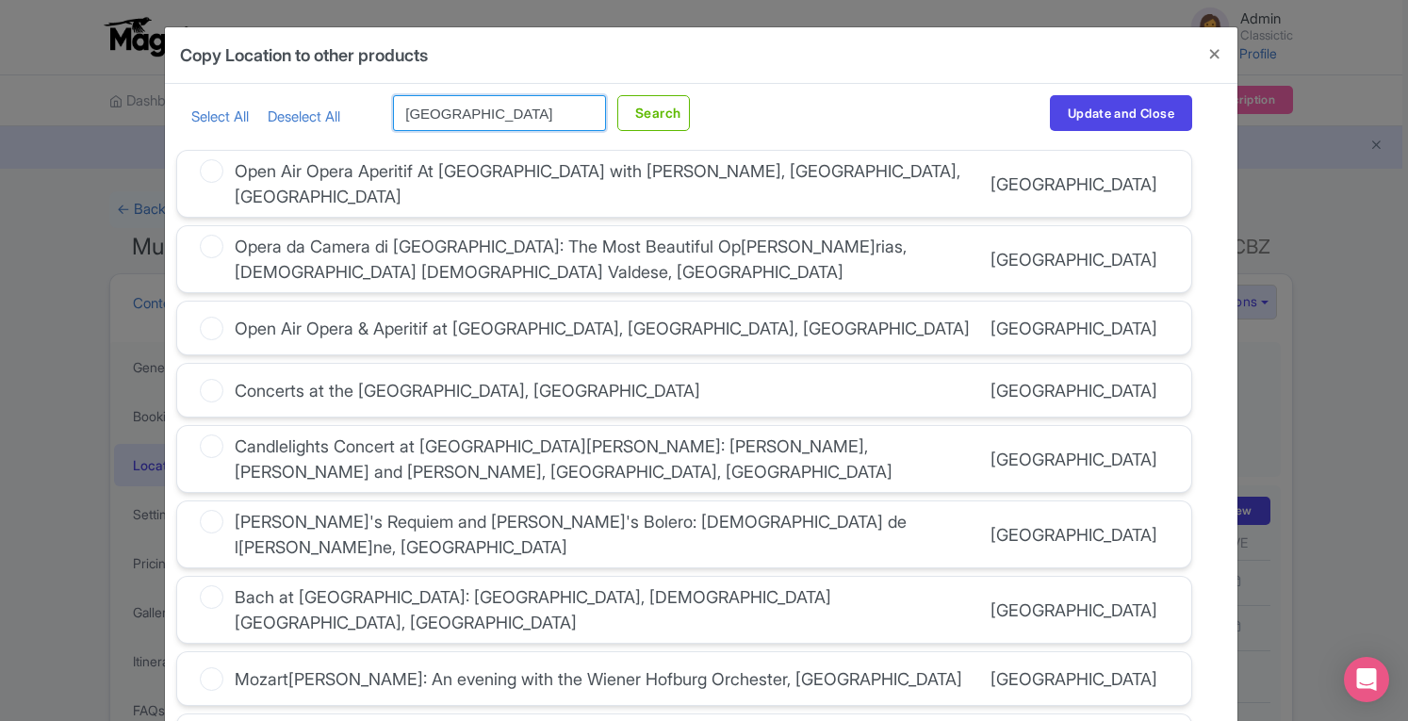
type input "[GEOGRAPHIC_DATA]"
click at [617, 95] on button "Search" at bounding box center [653, 113] width 73 height 36
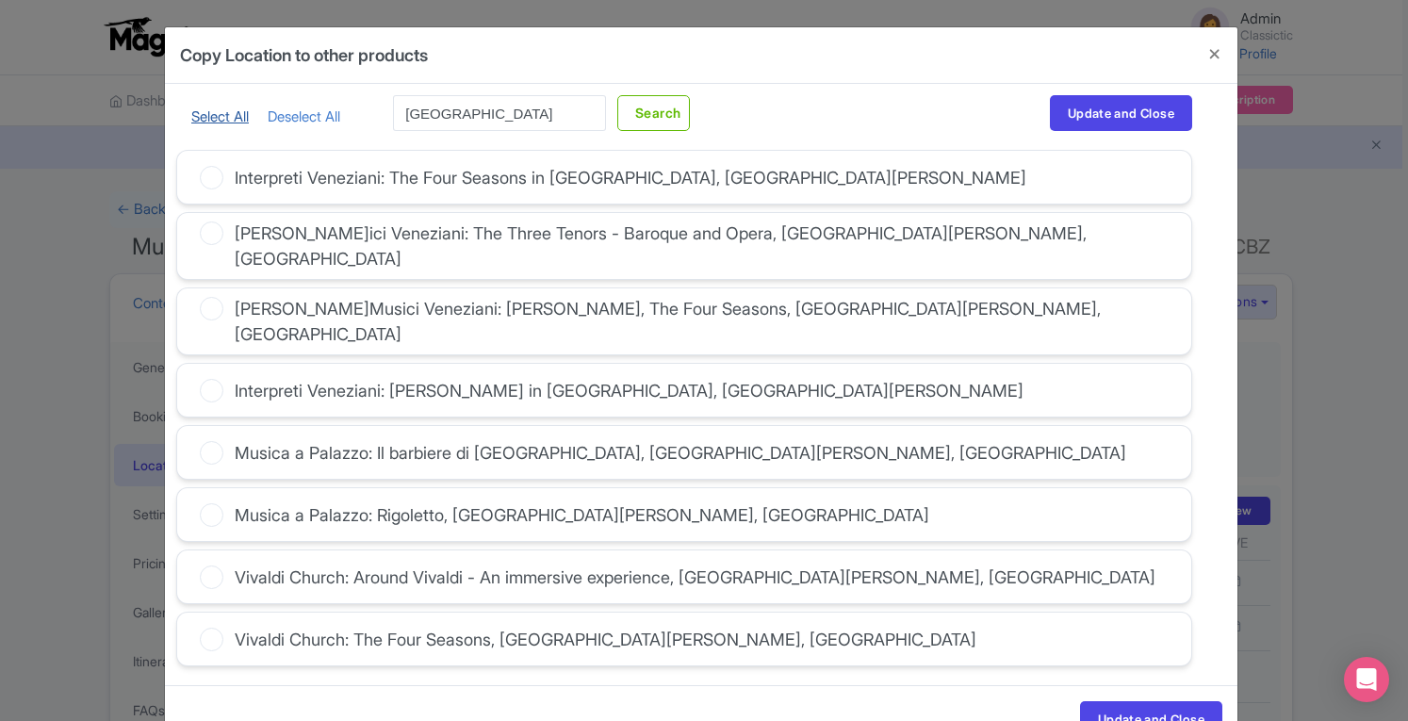
click at [216, 117] on link "Select All" at bounding box center [219, 116] width 57 height 18
click at [1105, 701] on button "Update and Close" at bounding box center [1151, 719] width 142 height 36
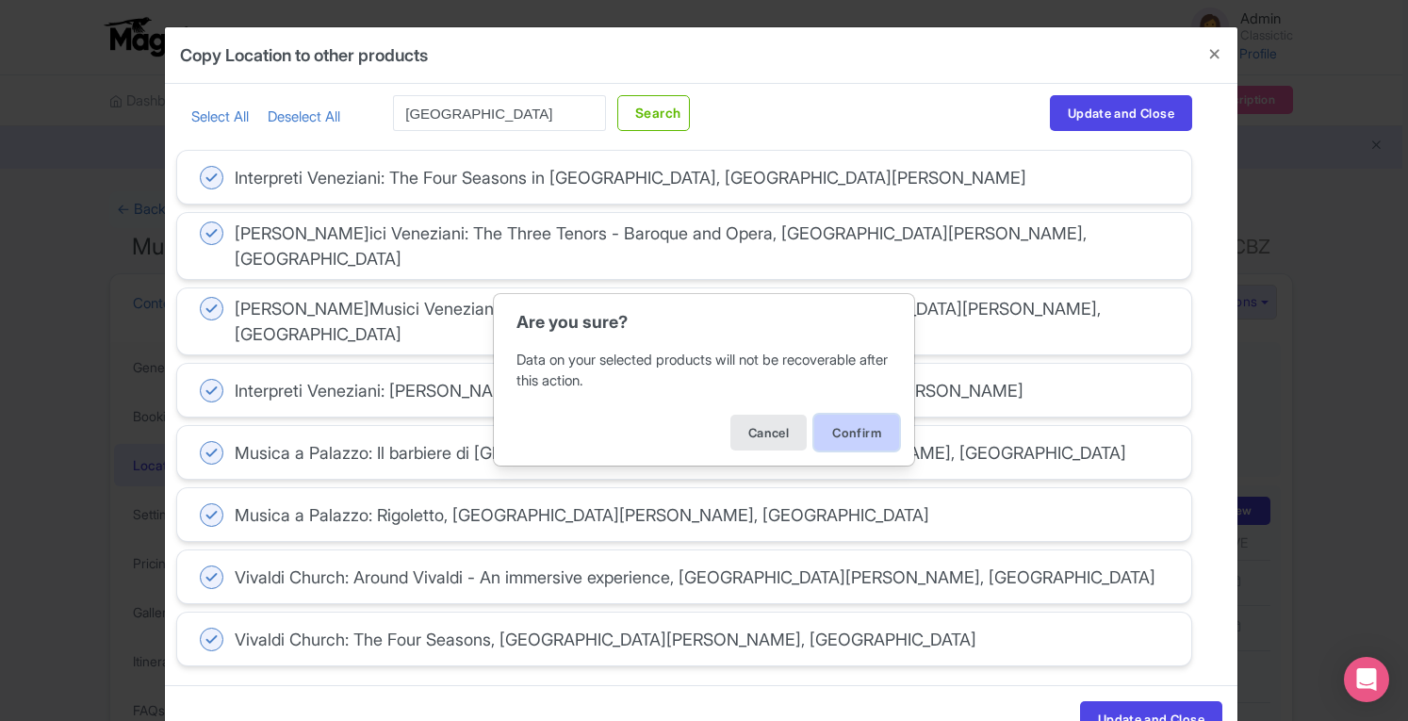
click at [872, 437] on button "Confirm" at bounding box center [856, 433] width 85 height 36
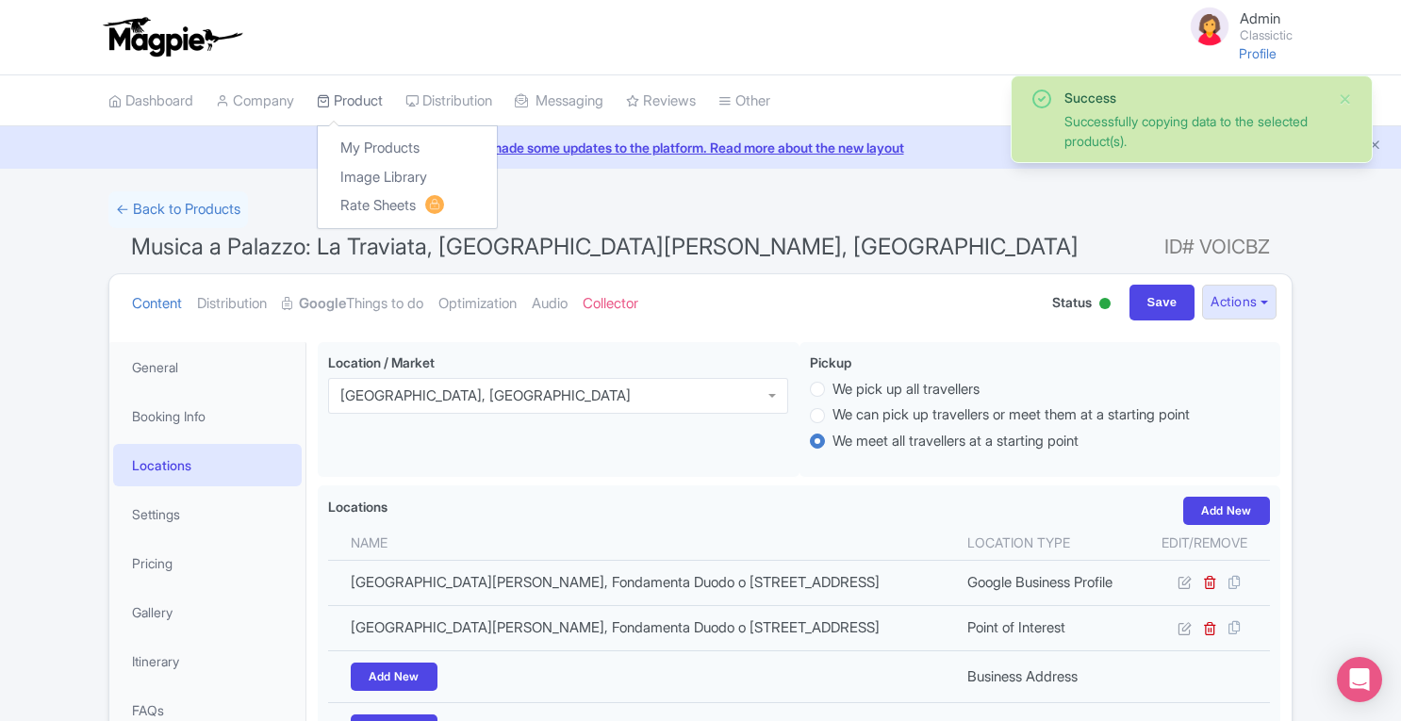
click at [368, 93] on link "Product" at bounding box center [350, 101] width 66 height 52
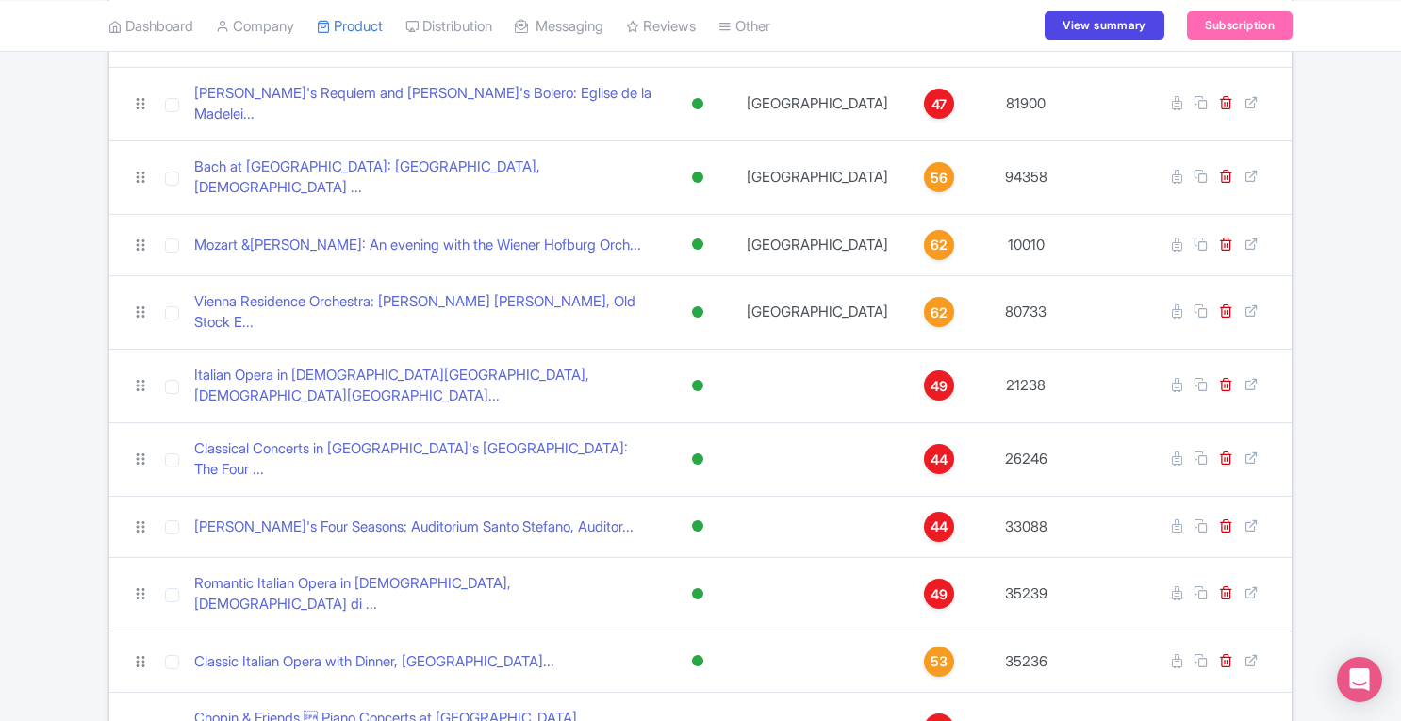
scroll to position [515, 0]
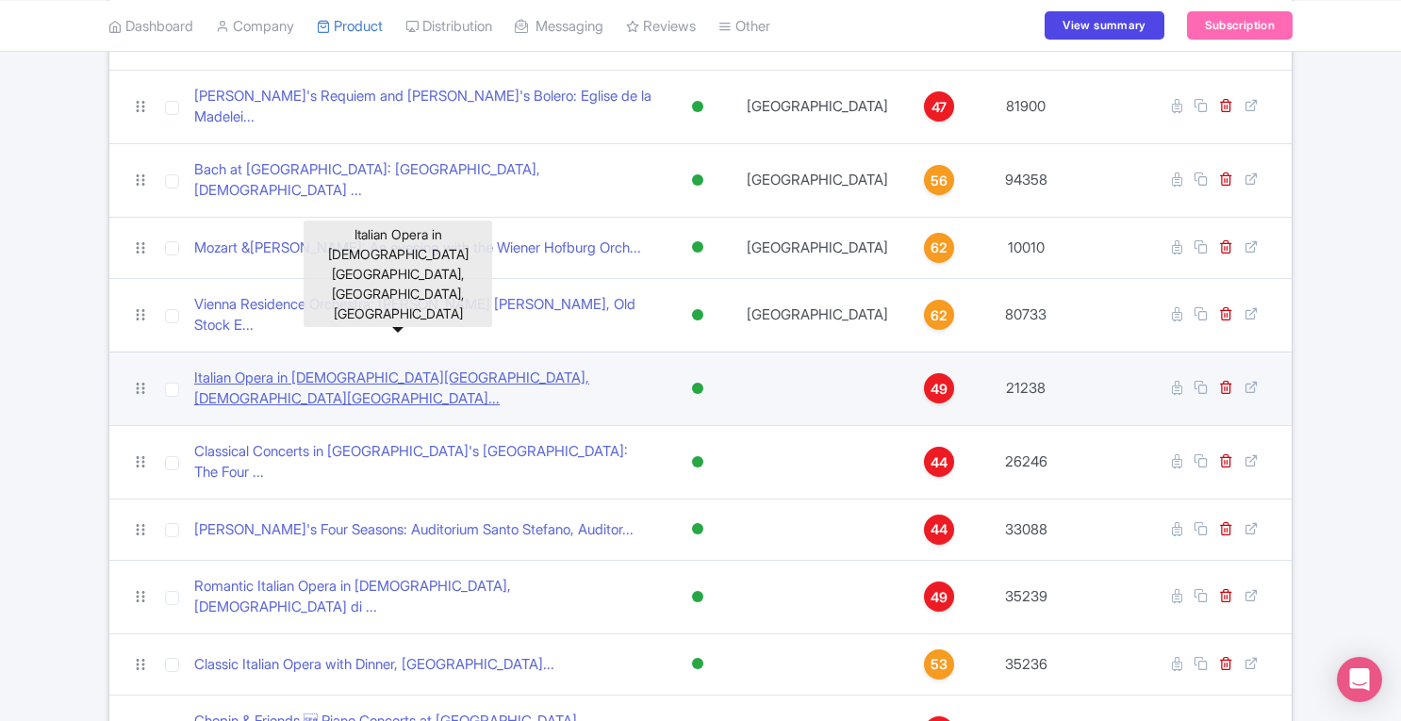
click at [426, 368] on link "Italian Opera in Santa Monaca Church, Chiesa di Santa Mon..." at bounding box center [423, 389] width 458 height 42
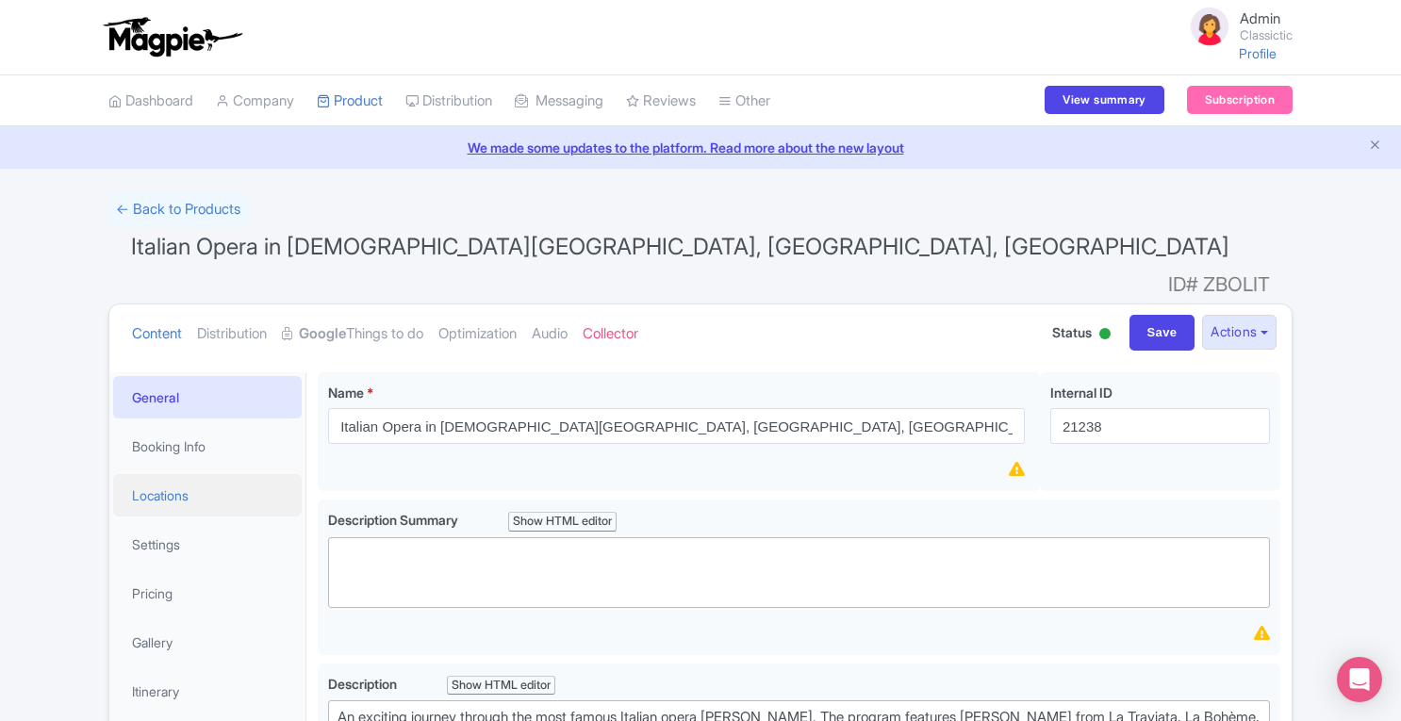
click at [187, 474] on link "Locations" at bounding box center [207, 495] width 188 height 42
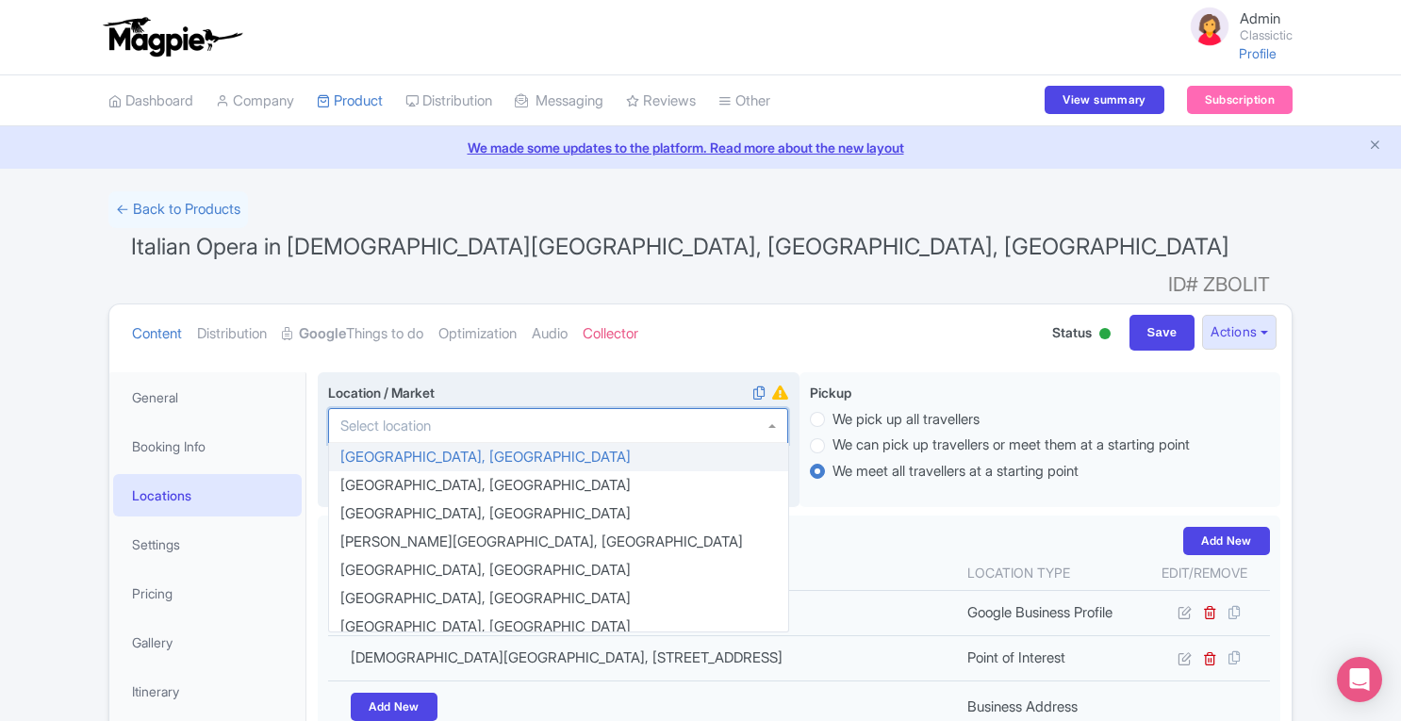
click at [550, 408] on div at bounding box center [558, 426] width 460 height 36
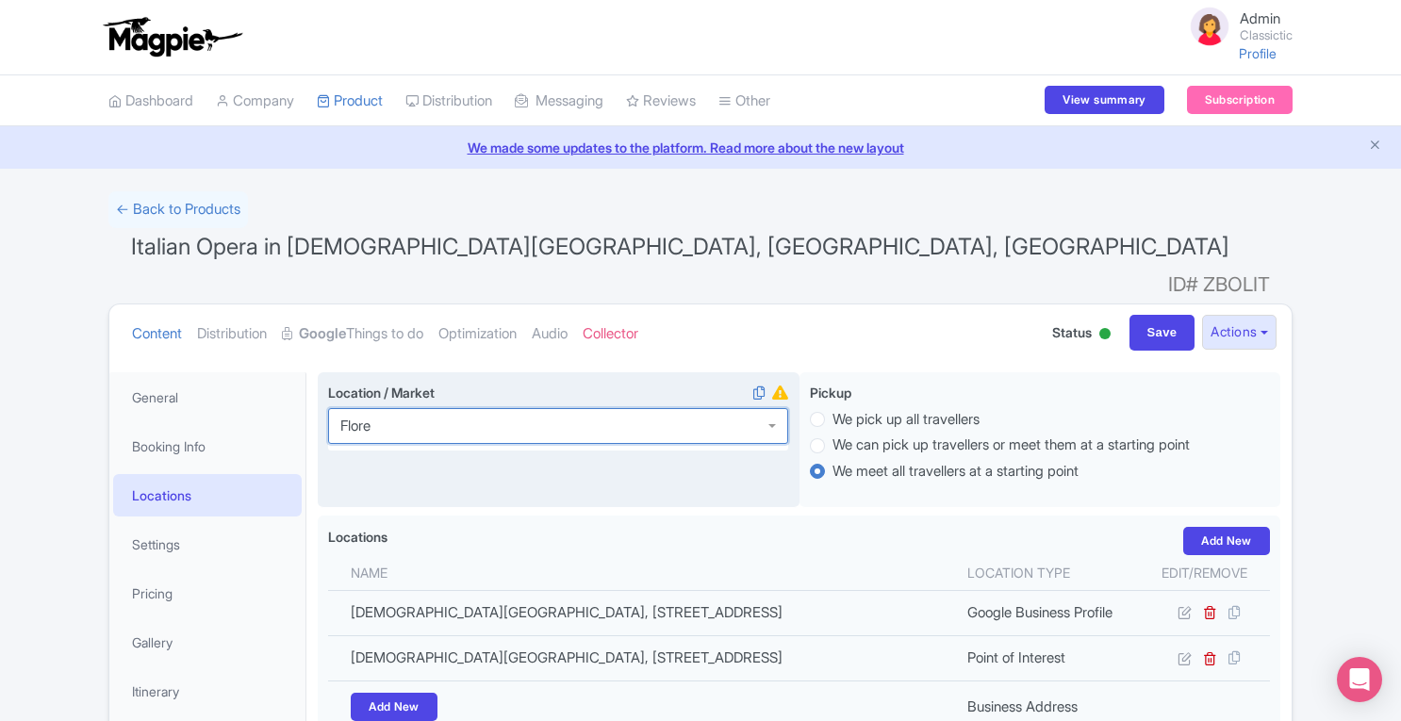
type input "[PERSON_NAME]"
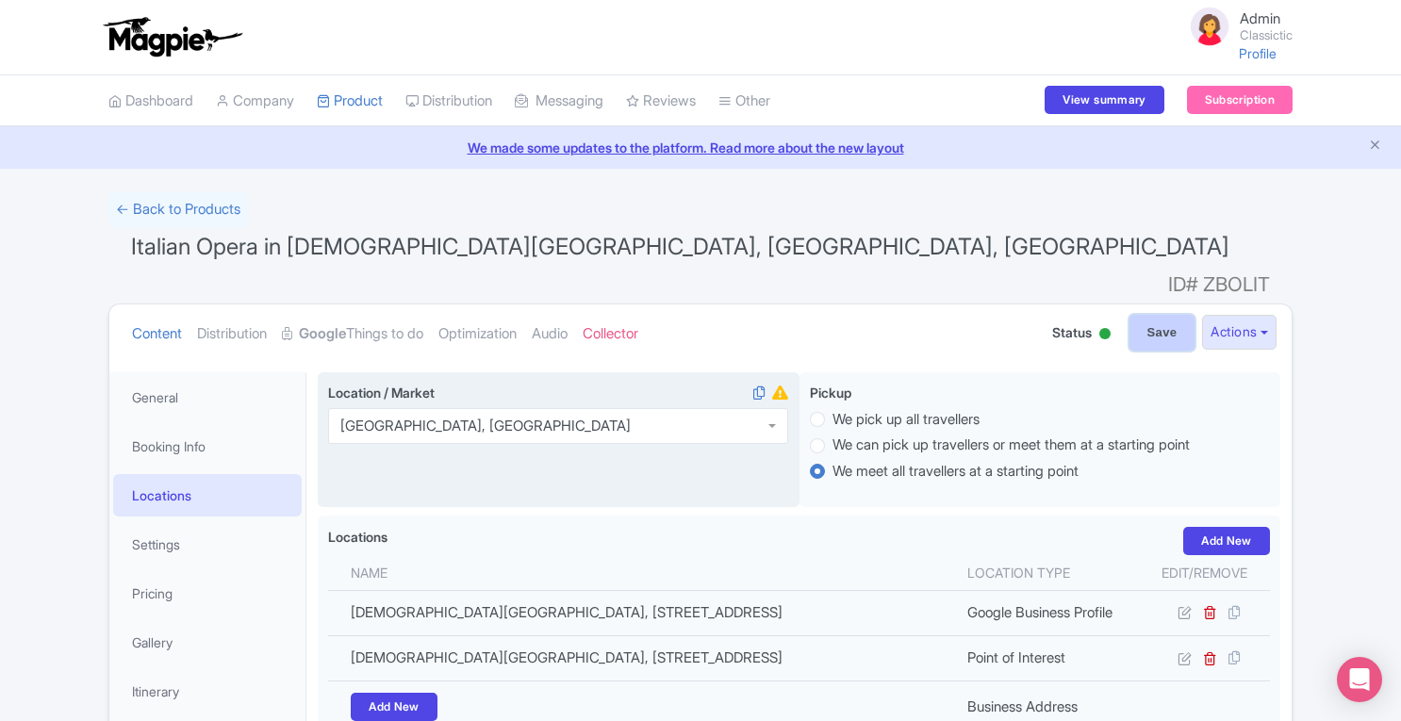
click at [1149, 315] on input "Save" at bounding box center [1162, 333] width 66 height 36
type input "Saving..."
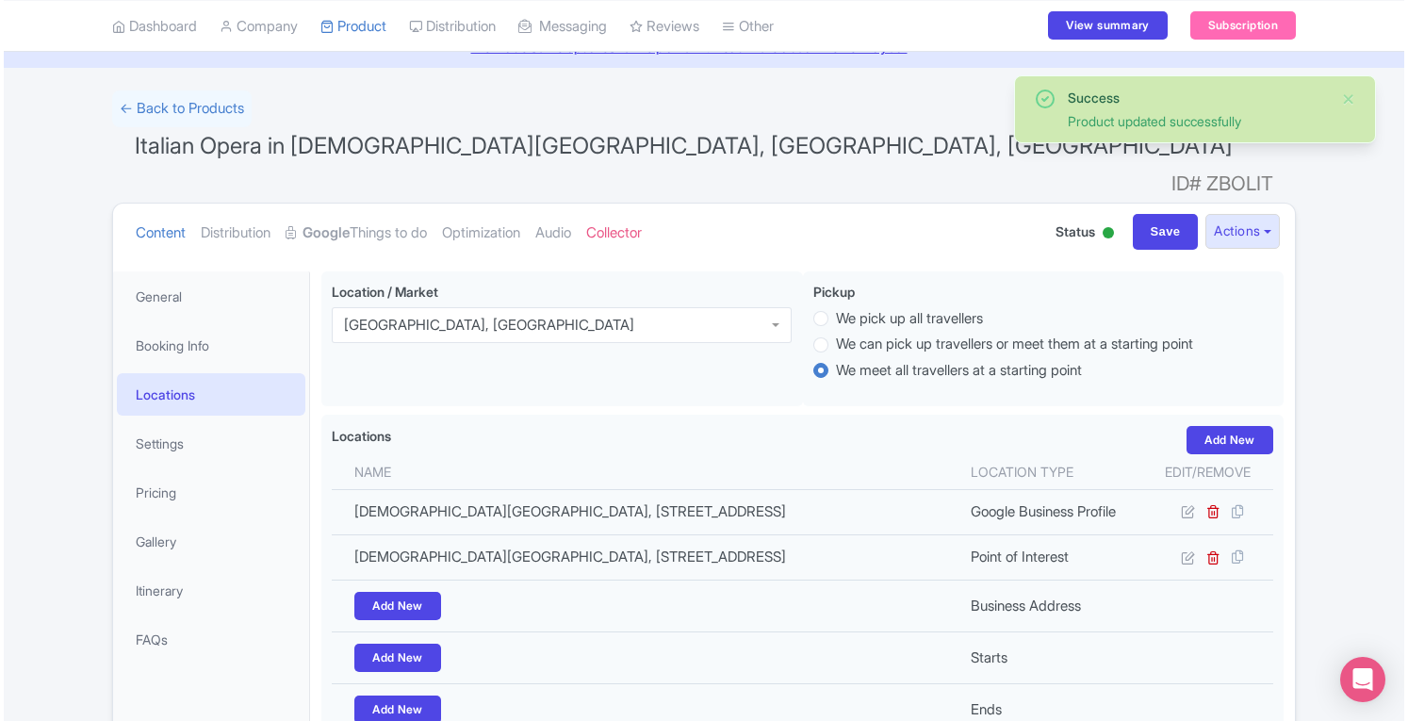
scroll to position [98, 0]
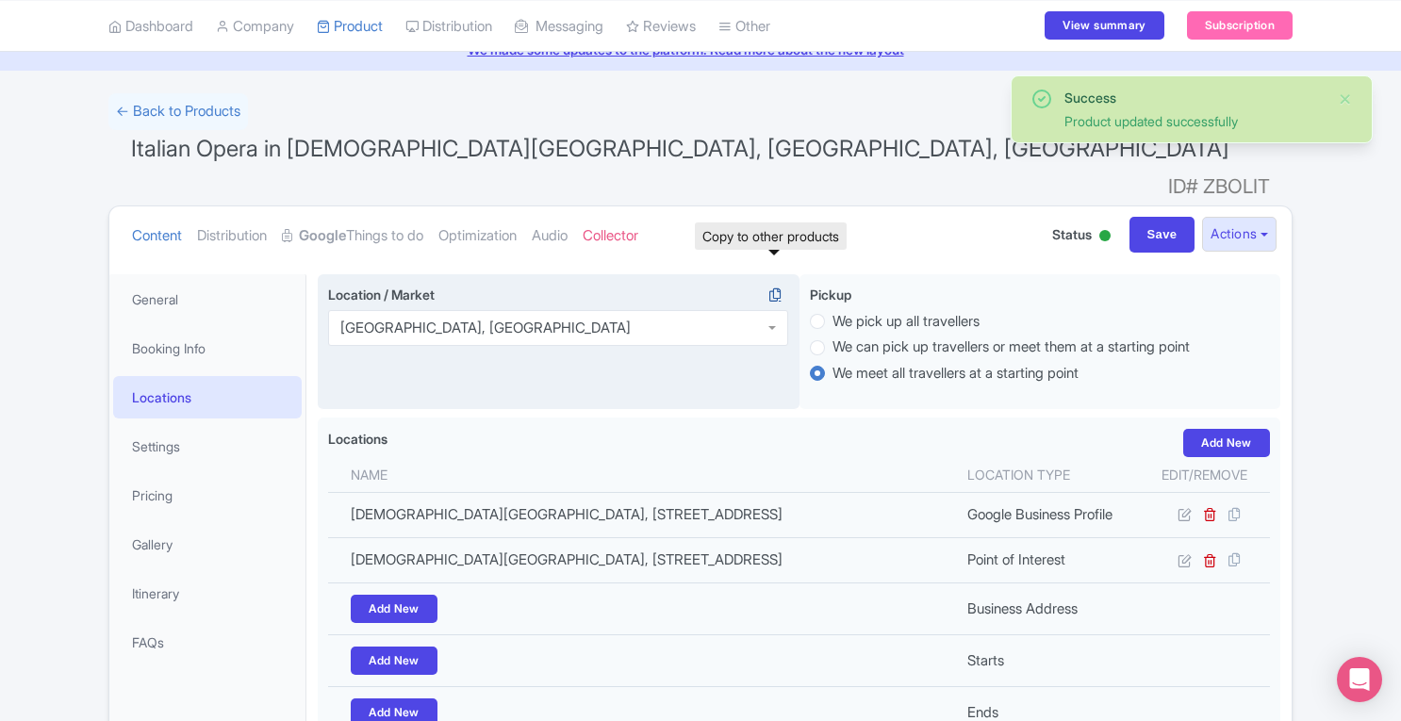
click at [780, 287] on icon at bounding box center [775, 295] width 26 height 17
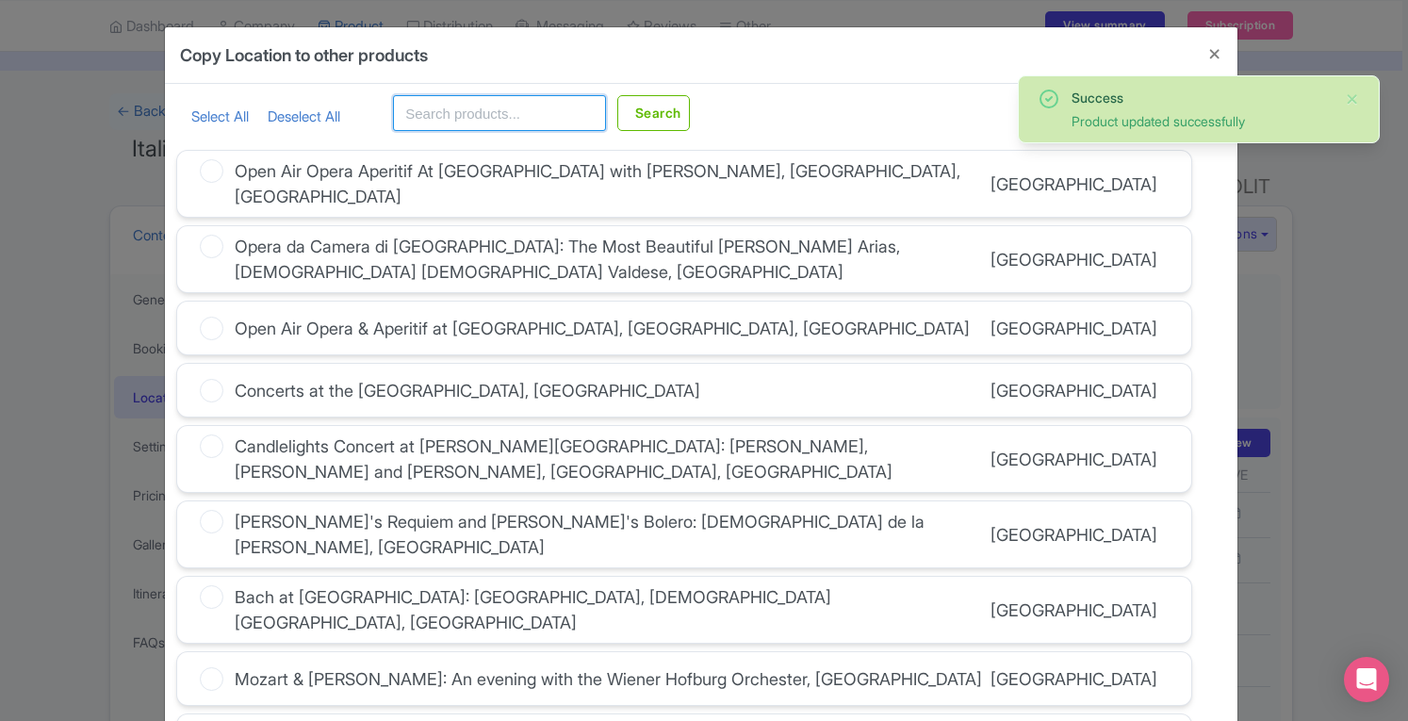
click at [510, 118] on input "text" at bounding box center [499, 113] width 213 height 36
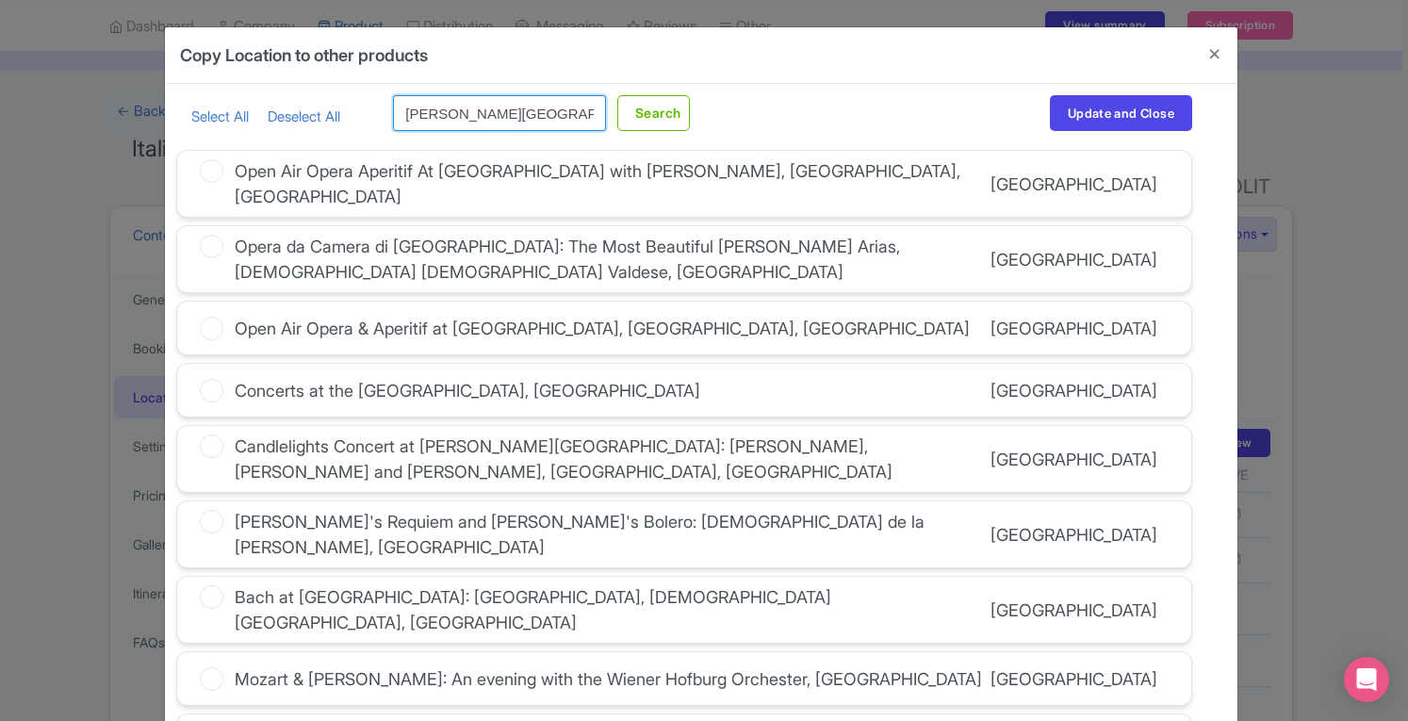
type input "[PERSON_NAME][GEOGRAPHIC_DATA]"
click at [617, 95] on button "Search" at bounding box center [653, 113] width 73 height 36
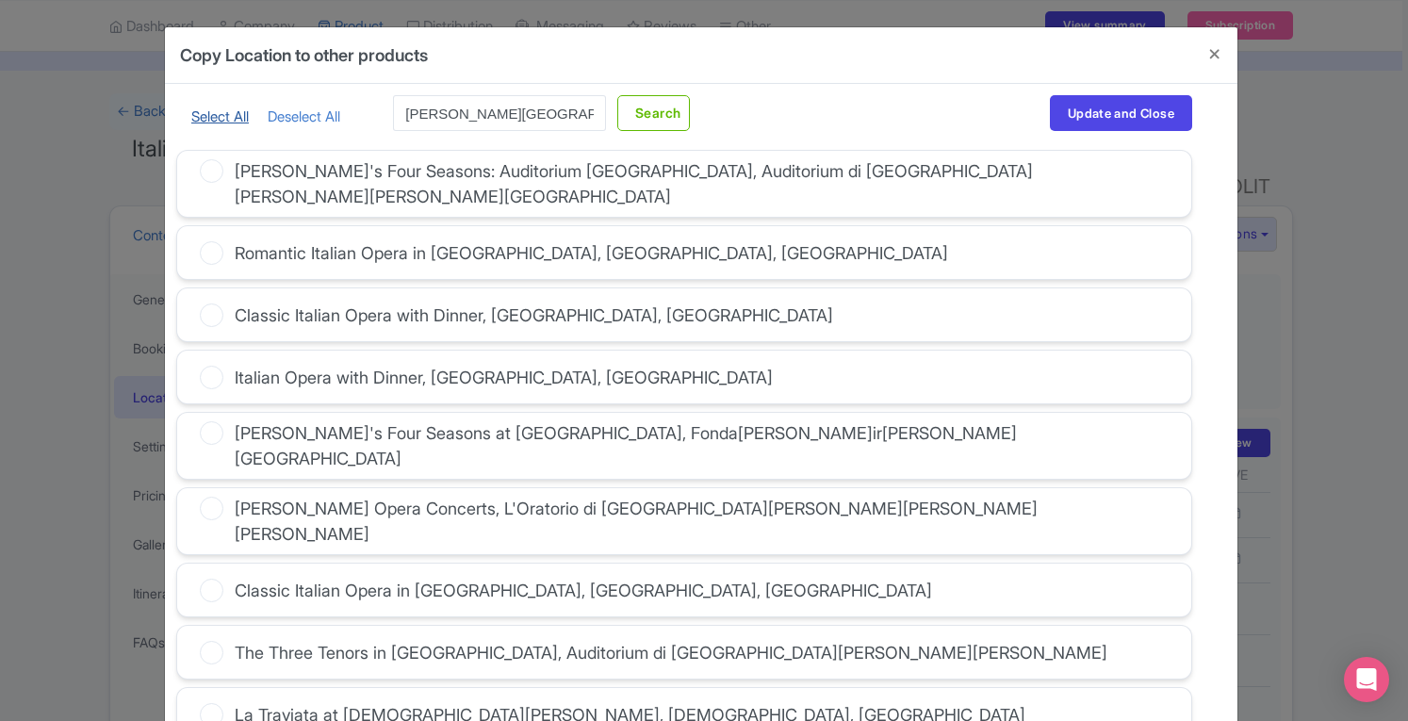
click at [205, 117] on link "Select All" at bounding box center [219, 116] width 57 height 18
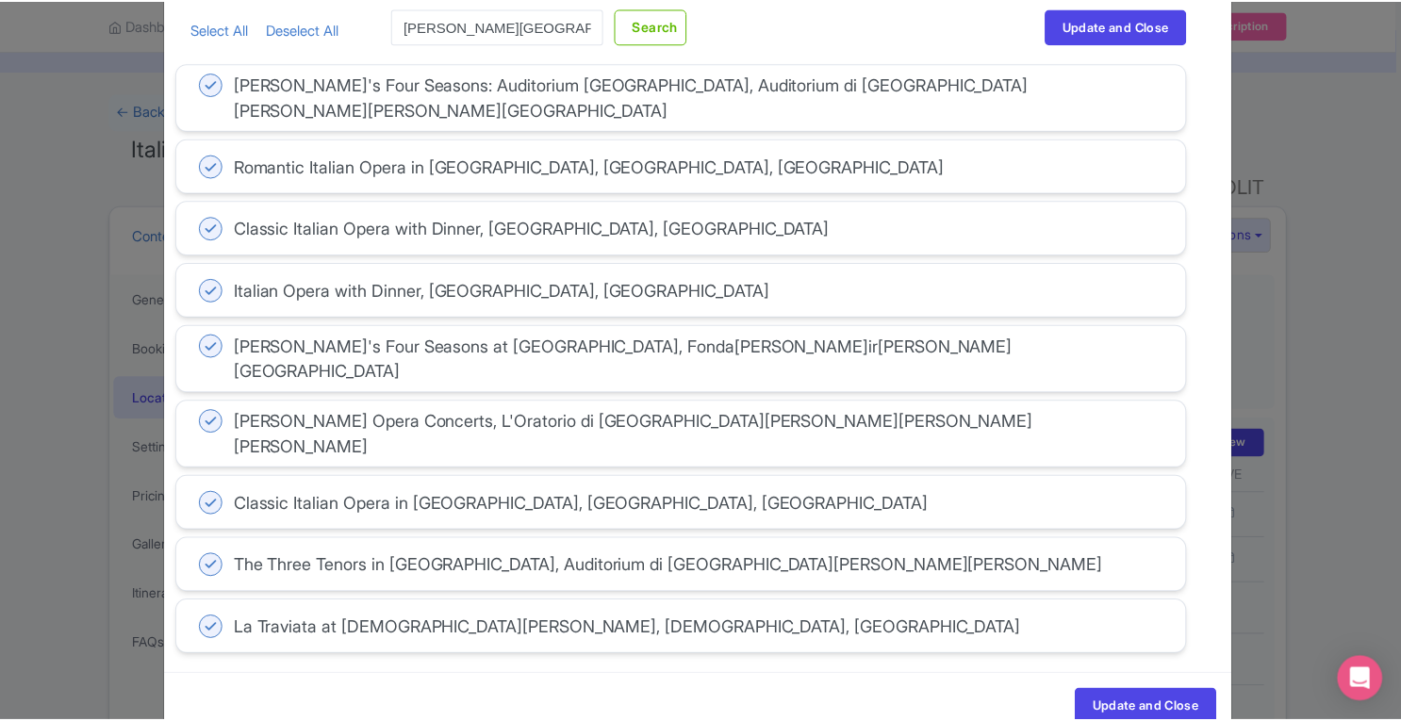
scroll to position [0, 0]
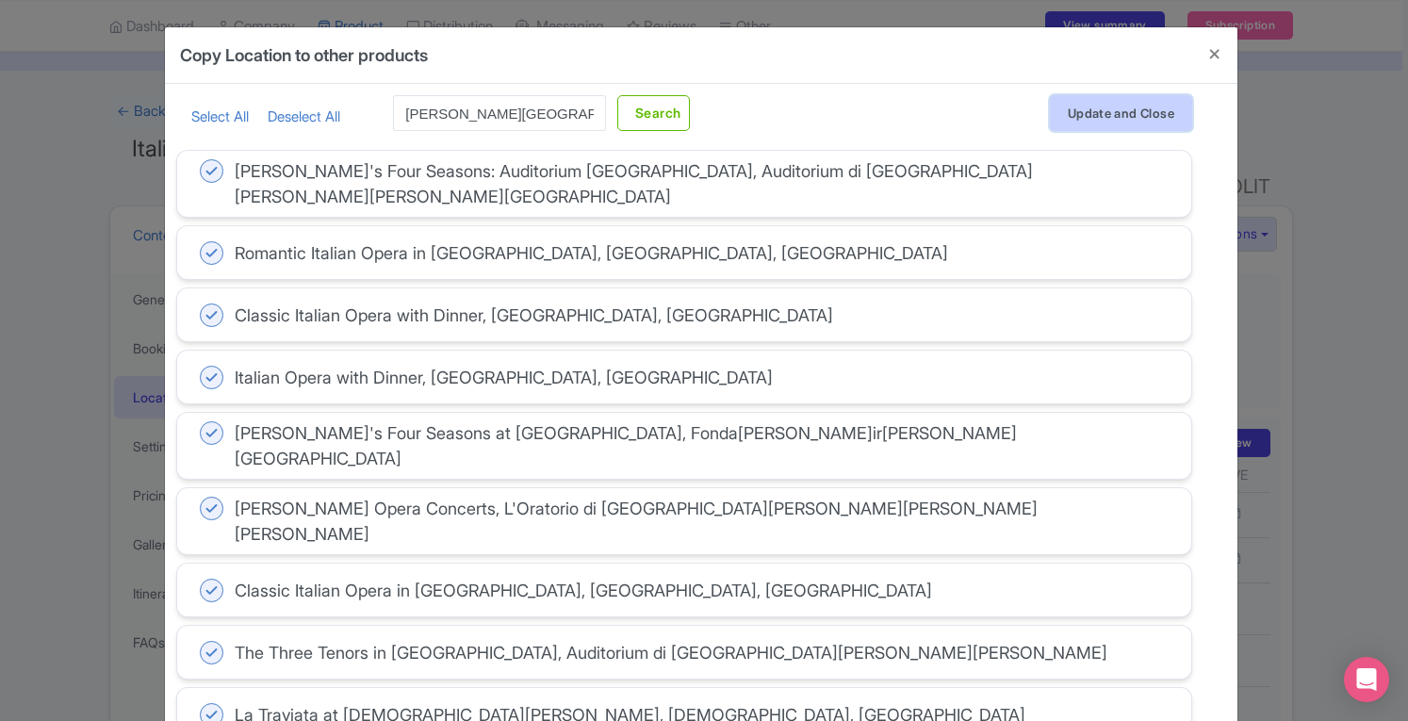
click at [1161, 112] on button "Update and Close" at bounding box center [1121, 113] width 142 height 36
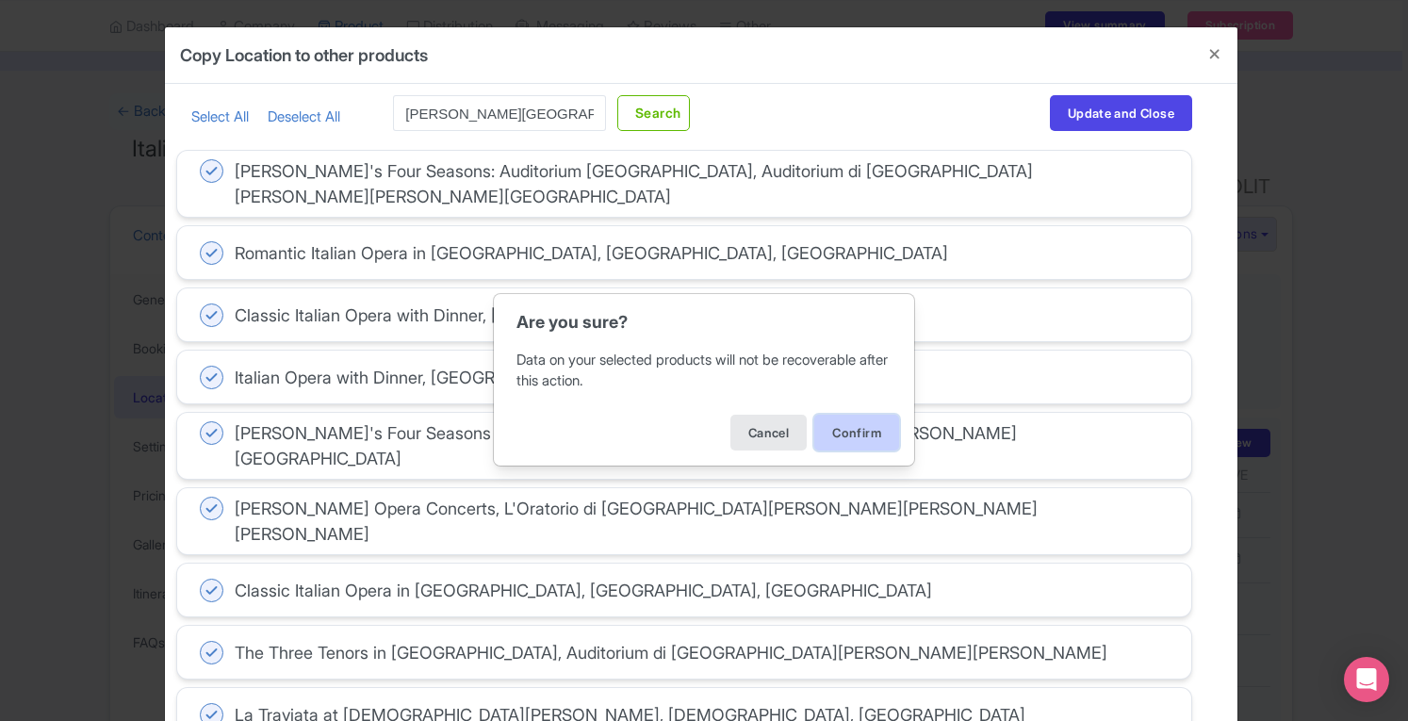
click at [867, 427] on button "Confirm" at bounding box center [856, 433] width 85 height 36
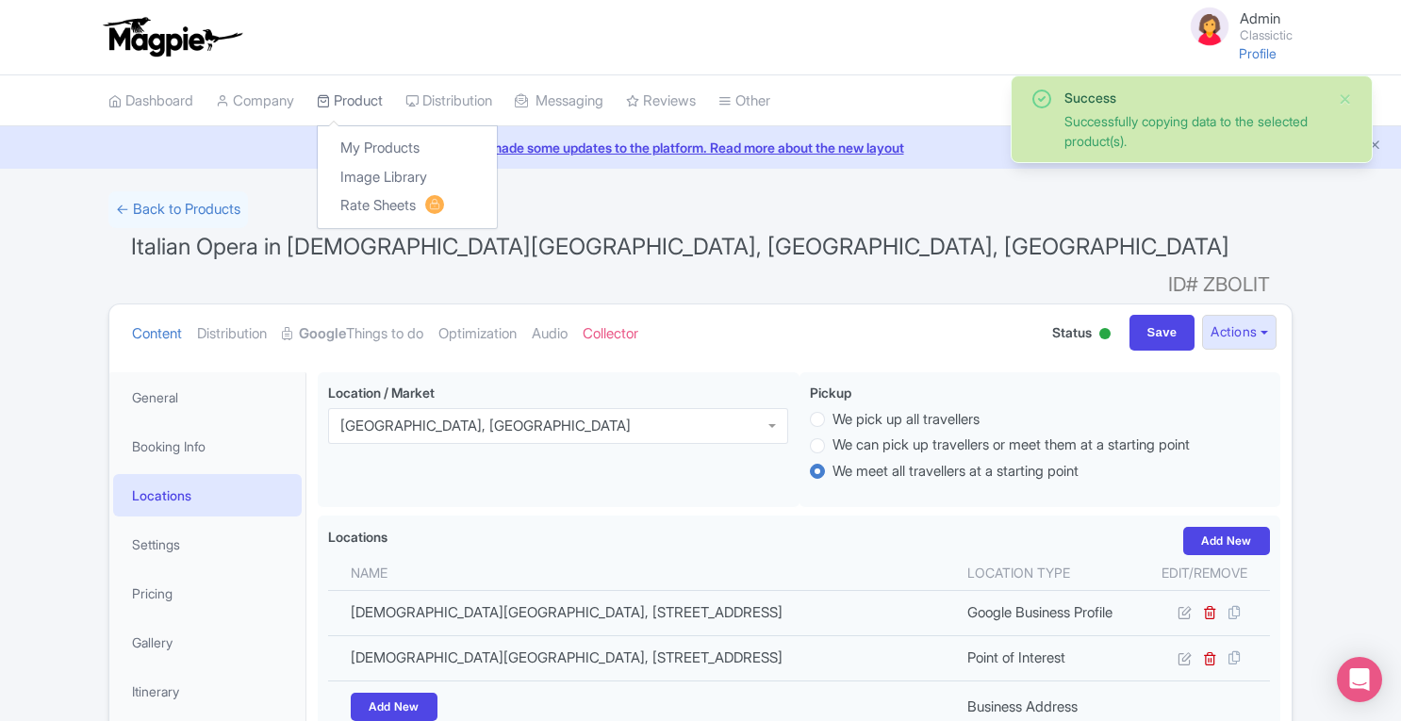
click at [370, 99] on link "Product" at bounding box center [350, 101] width 66 height 52
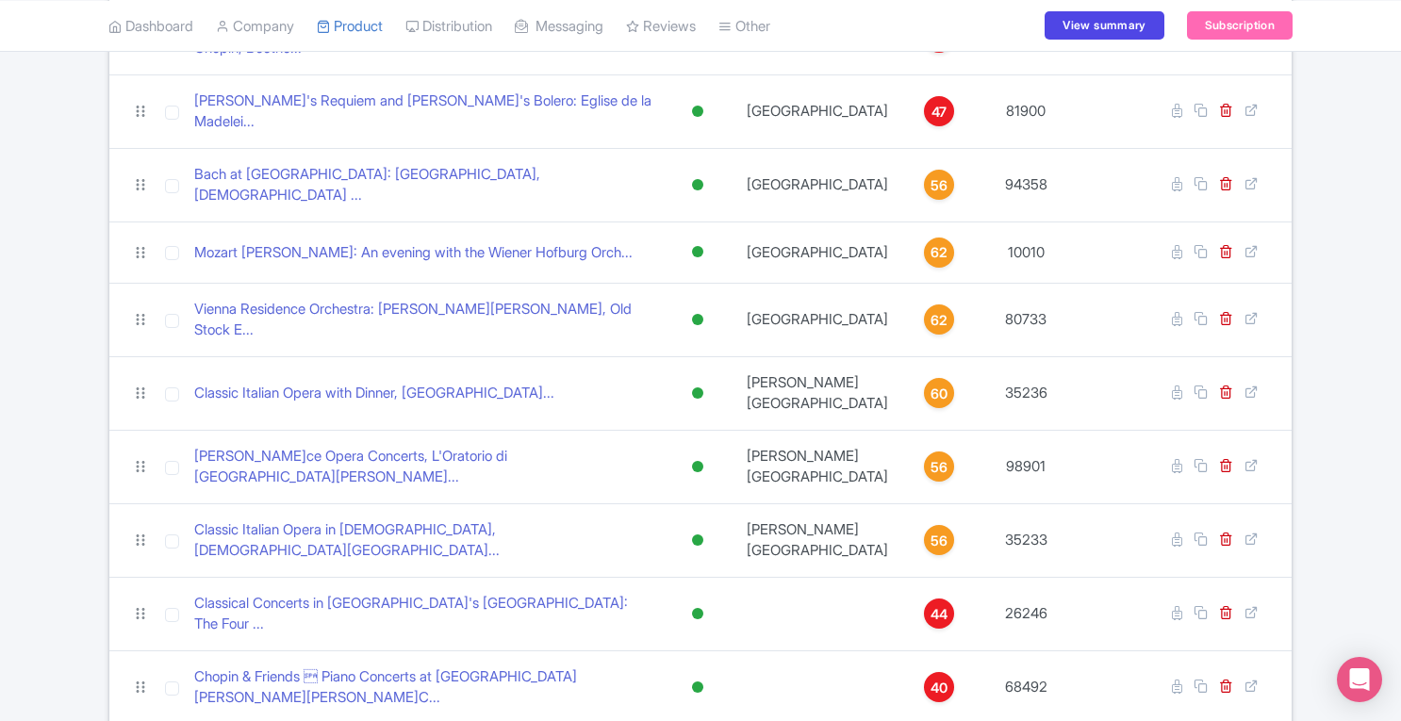
scroll to position [543, 0]
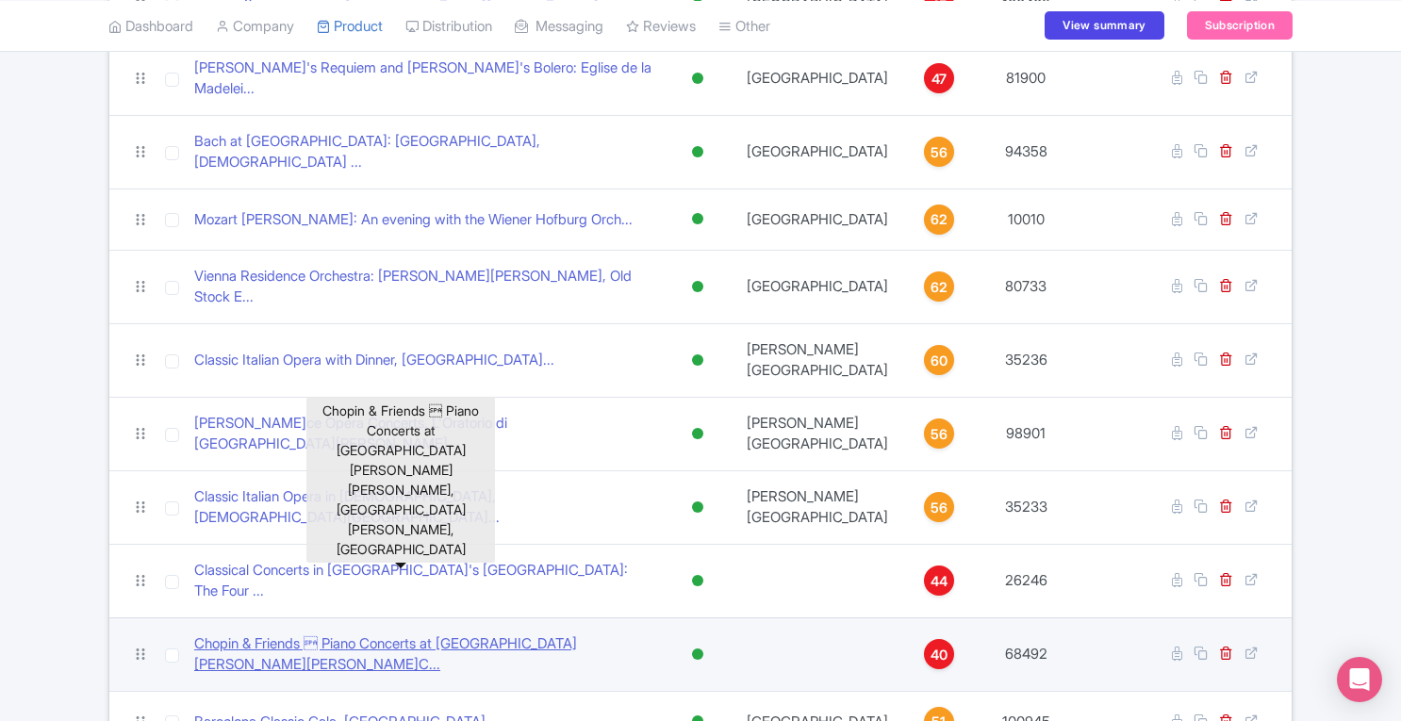
click at [357, 633] on link "Chopin & Friends  Piano Concerts at St. Mary Magdalene C..." at bounding box center [423, 654] width 458 height 42
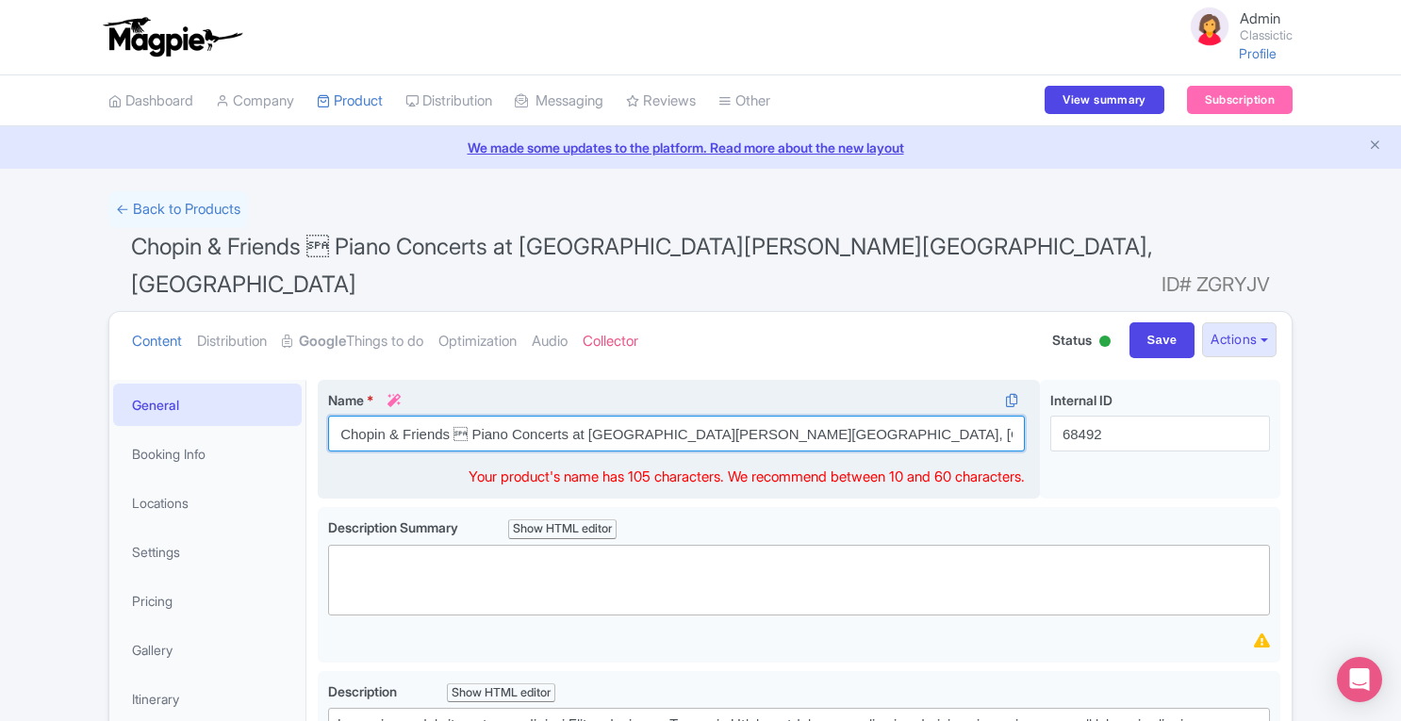
click at [461, 426] on input "Chopin & Friends  Piano Concerts at St. Mary Magdalene Cathedral, St. Mary Mag…" at bounding box center [676, 434] width 697 height 36
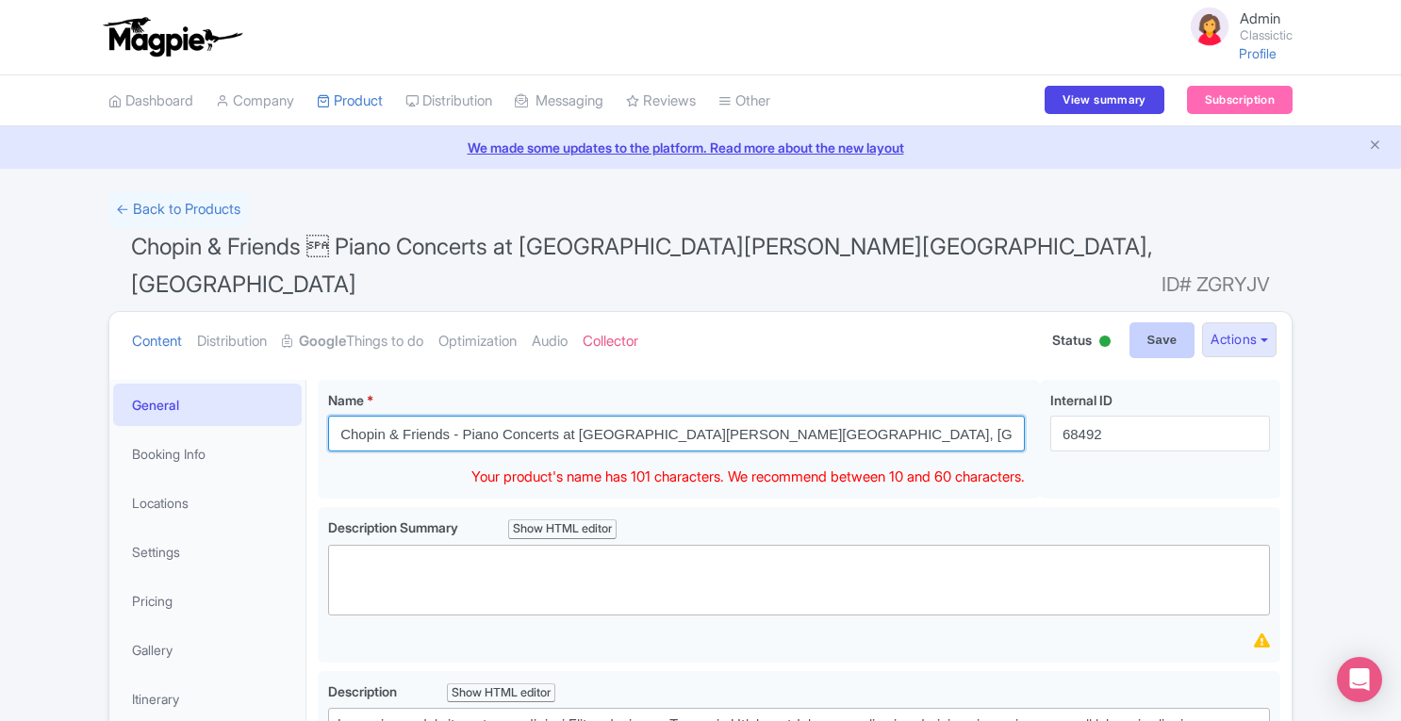
type input "Chopin & Friends - Piano Concerts at [GEOGRAPHIC_DATA][PERSON_NAME][PERSON_NAME…"
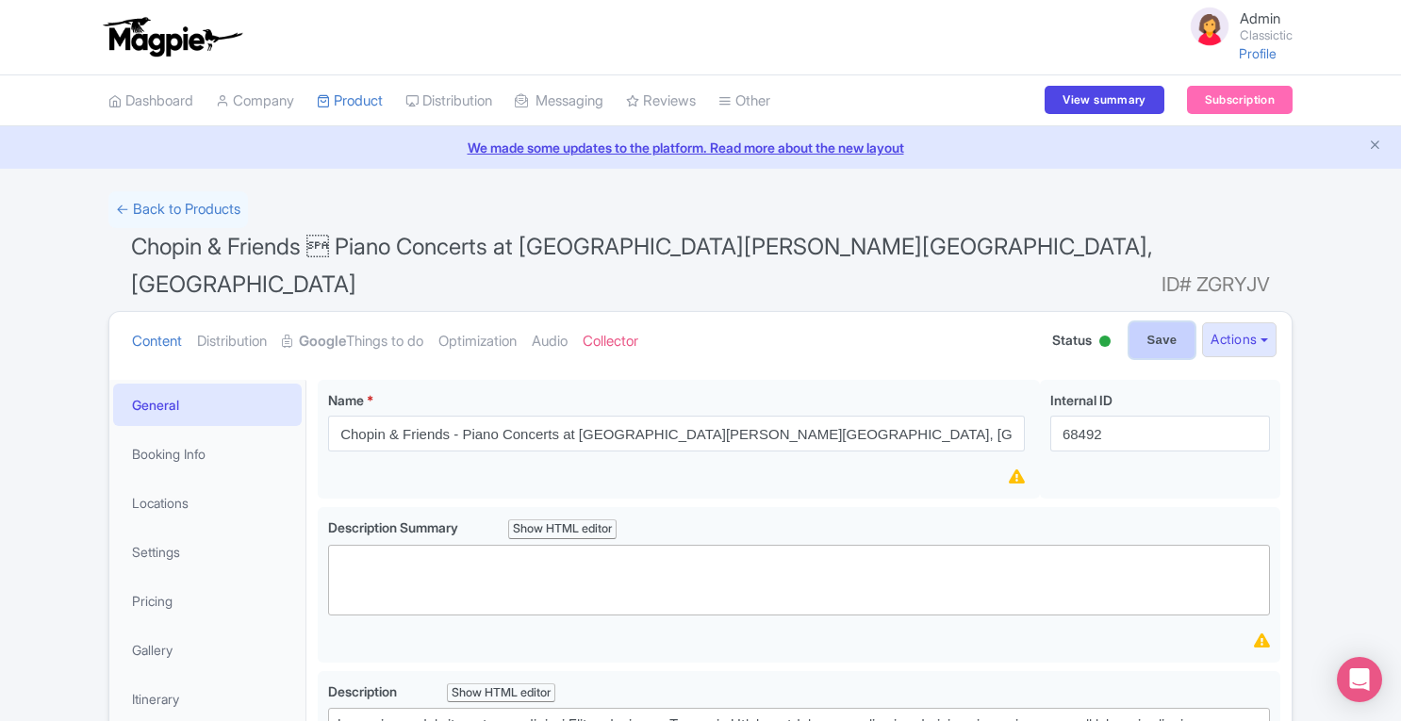
click at [1161, 322] on input "Save" at bounding box center [1162, 340] width 66 height 36
type input "Saving..."
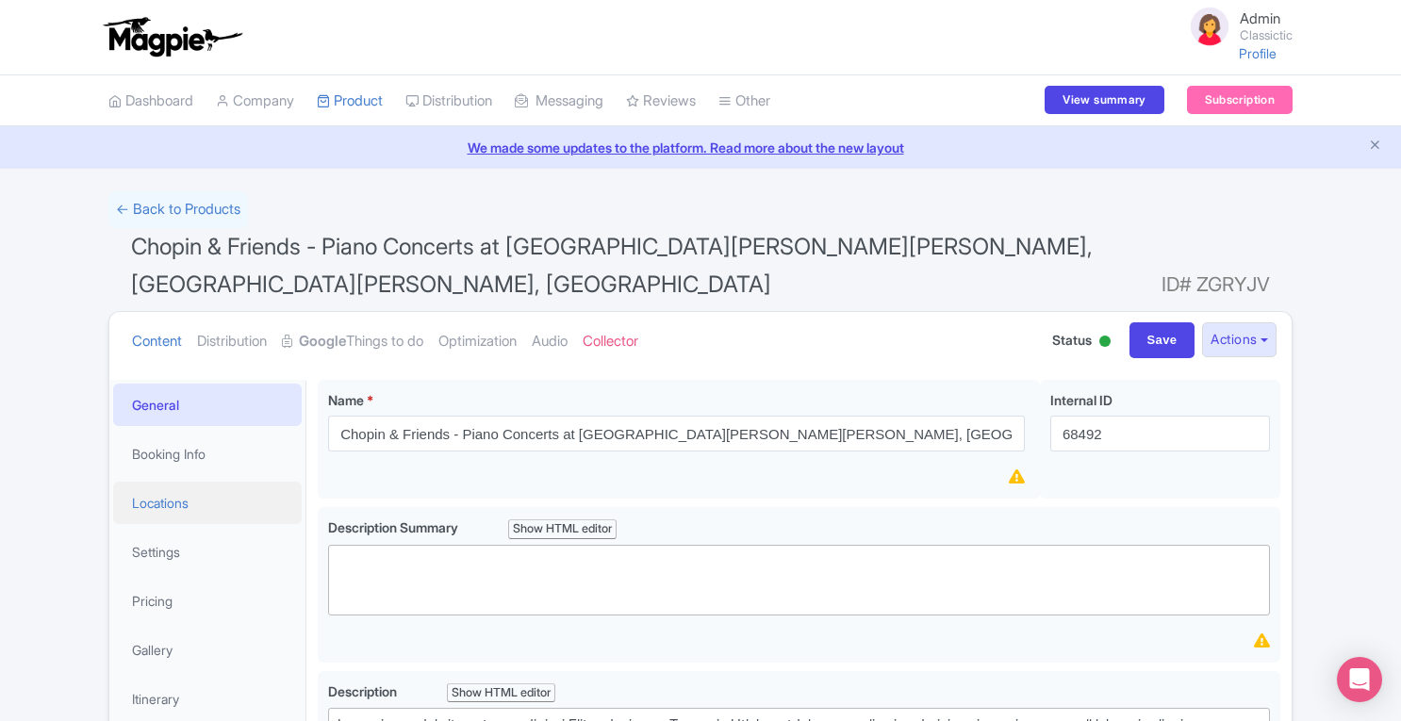
click at [179, 500] on link "Locations" at bounding box center [207, 503] width 188 height 42
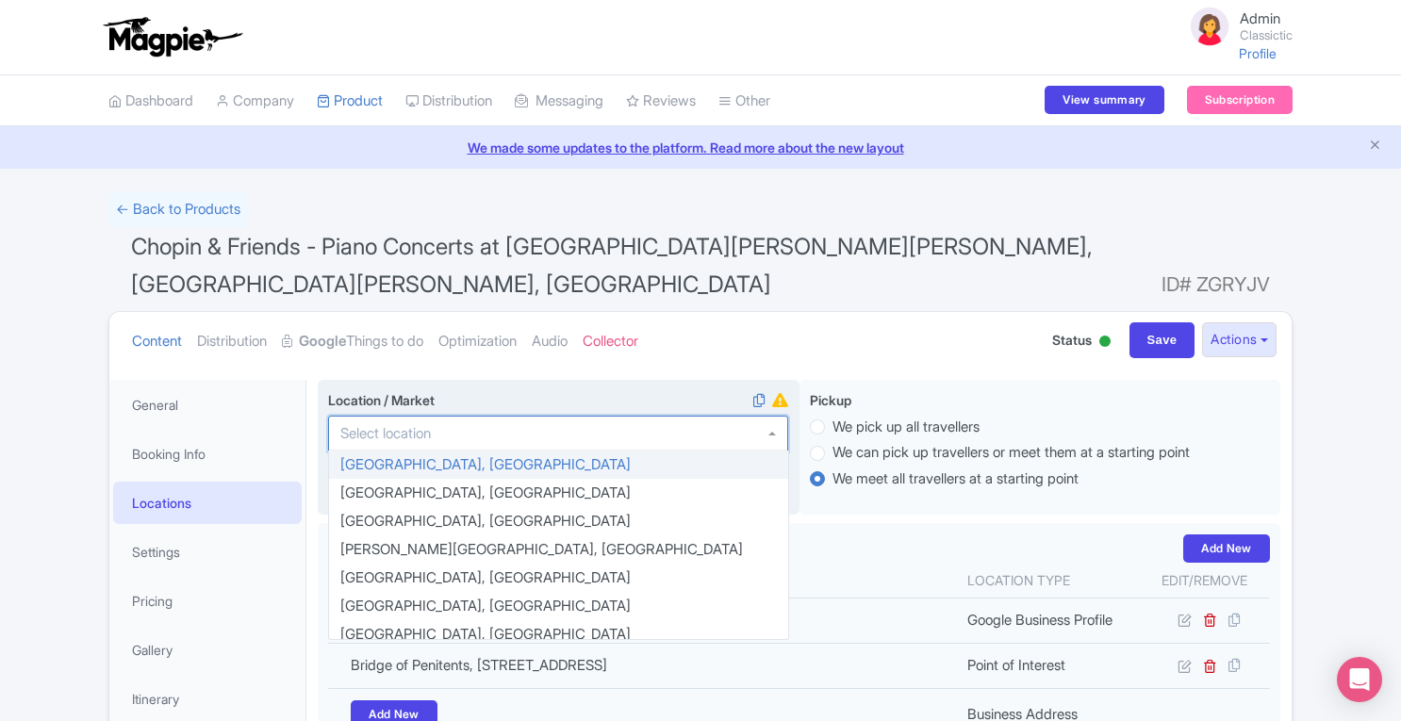
click at [593, 431] on div at bounding box center [558, 434] width 460 height 36
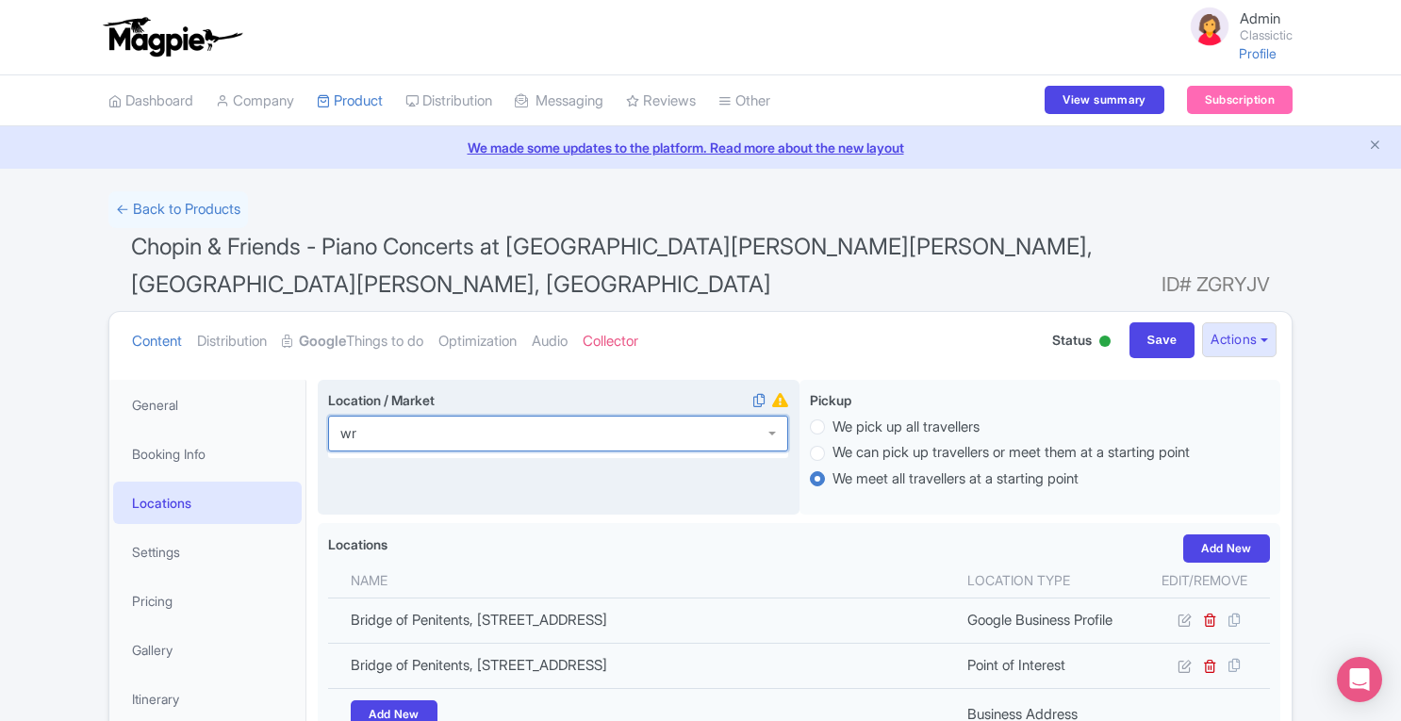
type input "wro"
click at [1162, 340] on input "Save" at bounding box center [1162, 340] width 66 height 36
type input "Saving..."
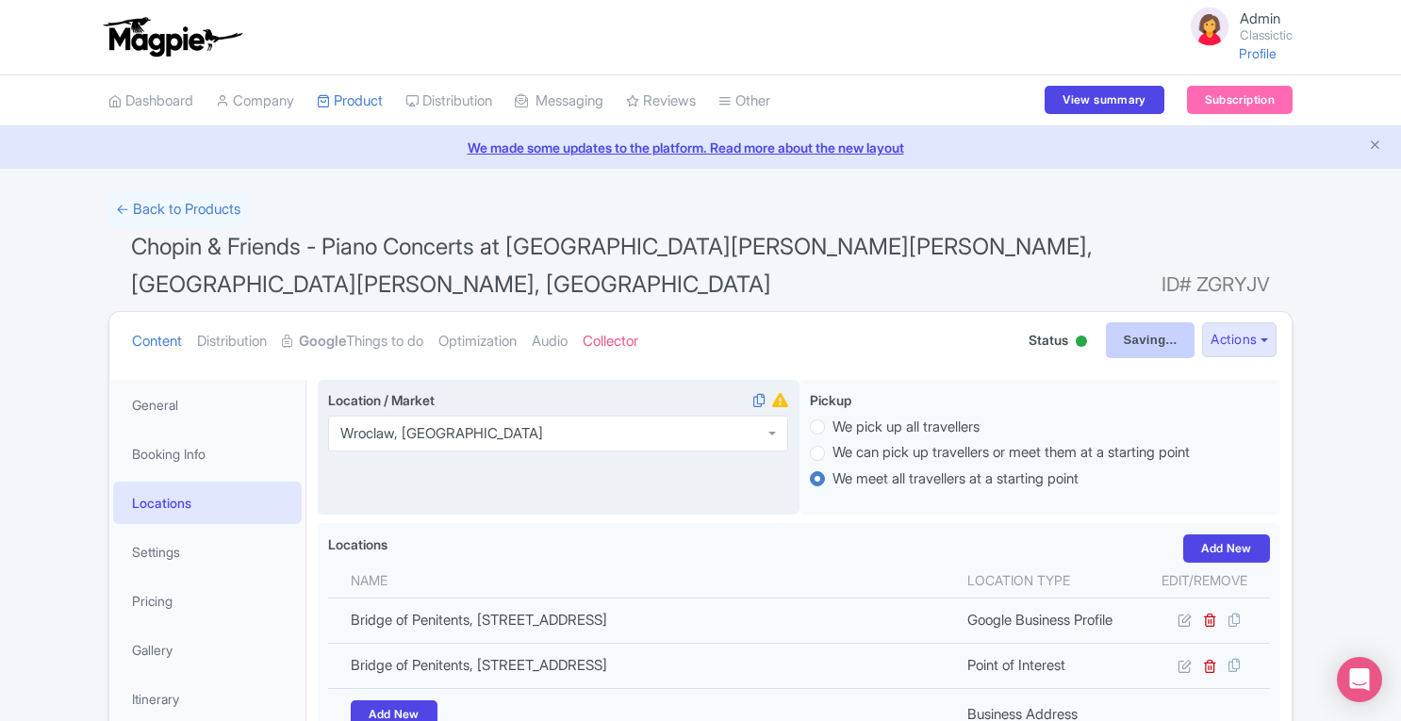
type input "Saving..."
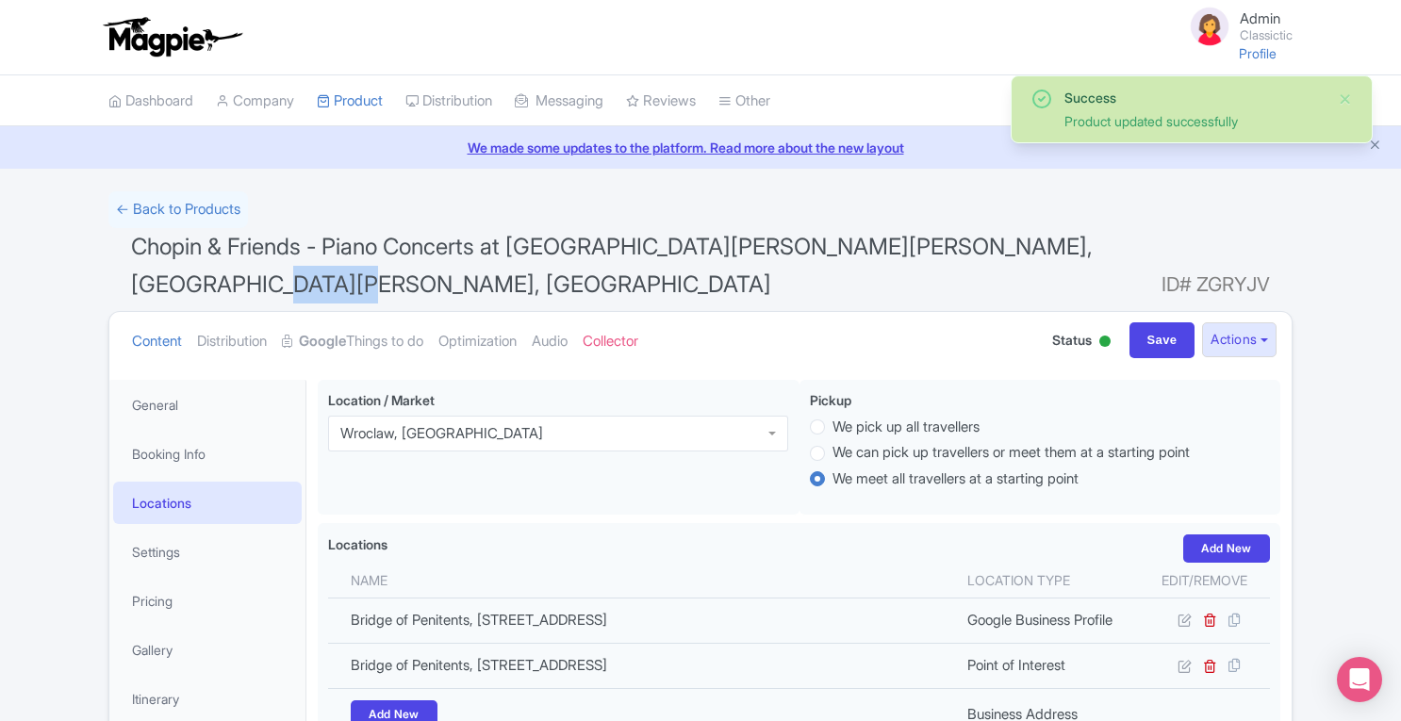
drag, startPoint x: 1139, startPoint y: 244, endPoint x: 1295, endPoint y: 242, distance: 155.5
click at [1295, 242] on div "Success Product updated successfully ← Back to Products Chopin & Friends - Pian…" at bounding box center [700, 613] width 1206 height 845
copy span "Wroclaw"
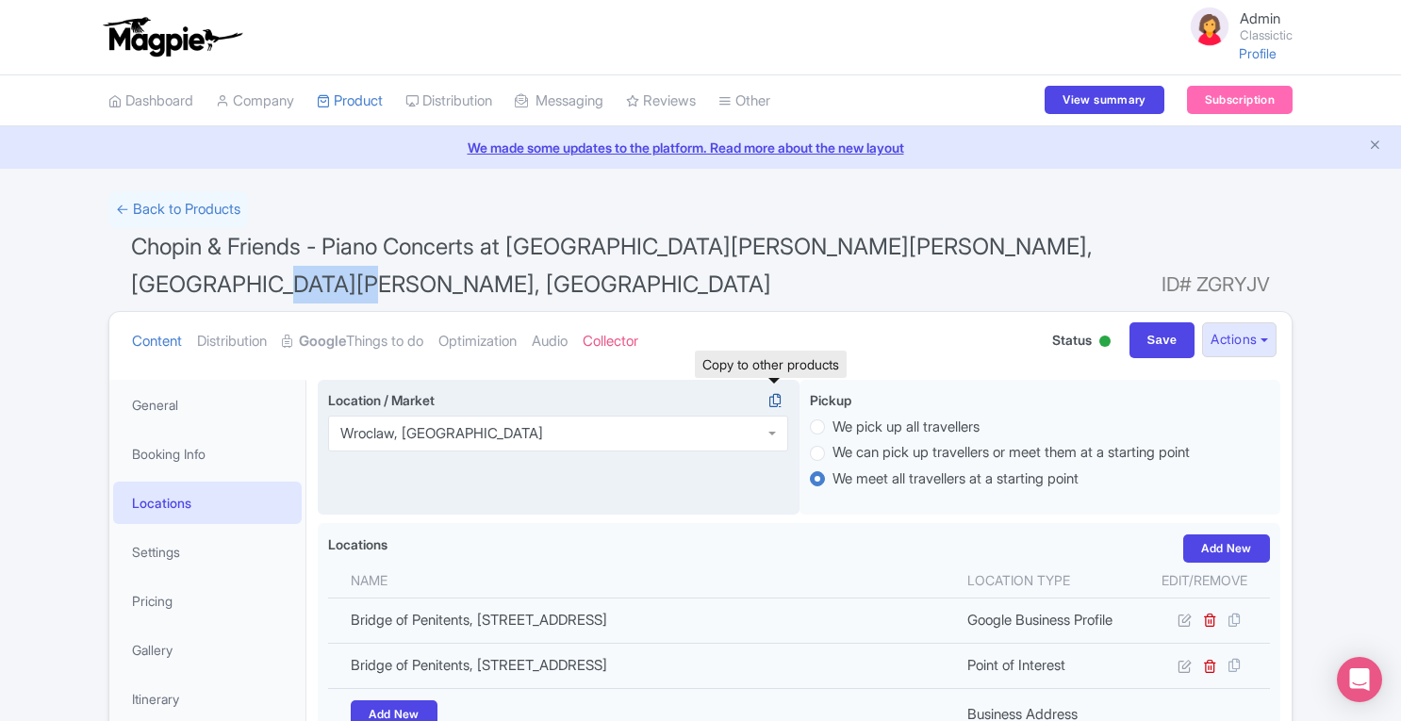
click at [775, 392] on icon at bounding box center [775, 400] width 26 height 17
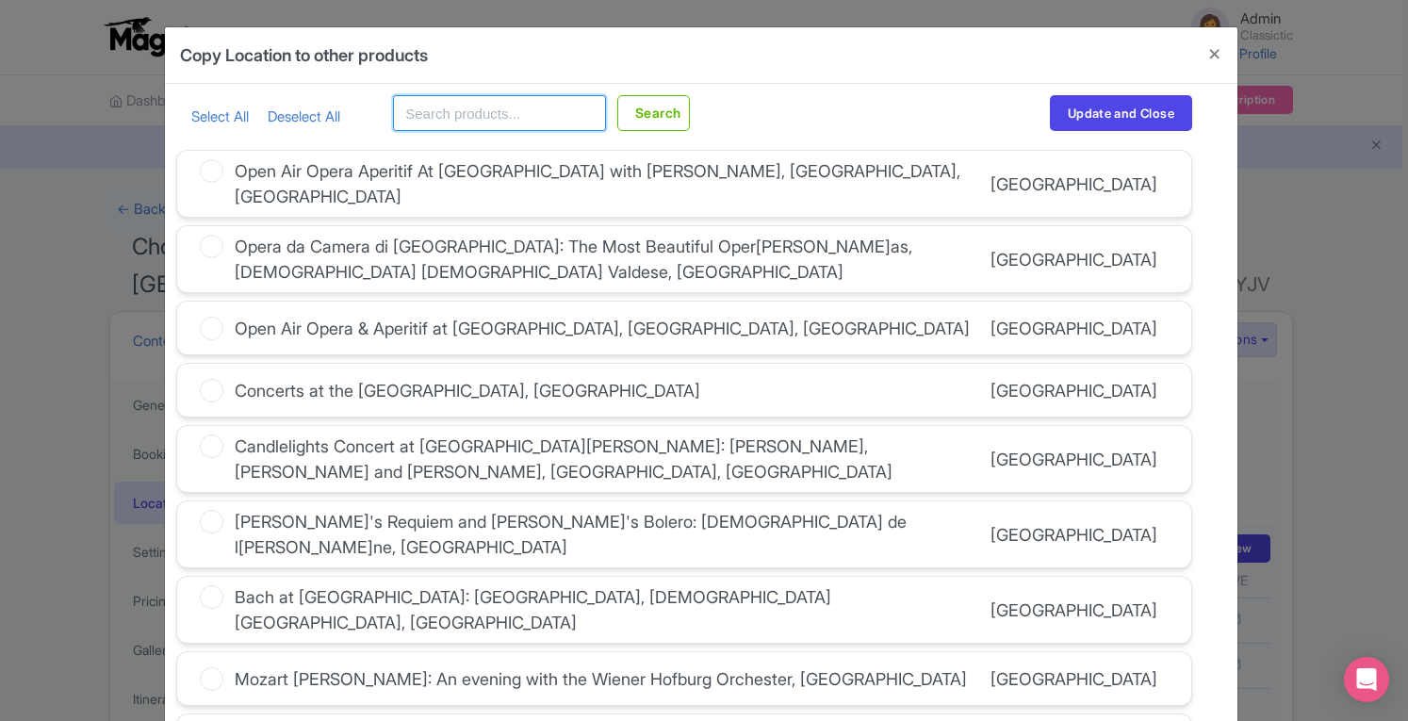
click at [565, 116] on input "text" at bounding box center [499, 113] width 213 height 36
paste input "Wroclaw"
type input "Wroclaw"
click at [626, 118] on button "Search" at bounding box center [653, 113] width 73 height 36
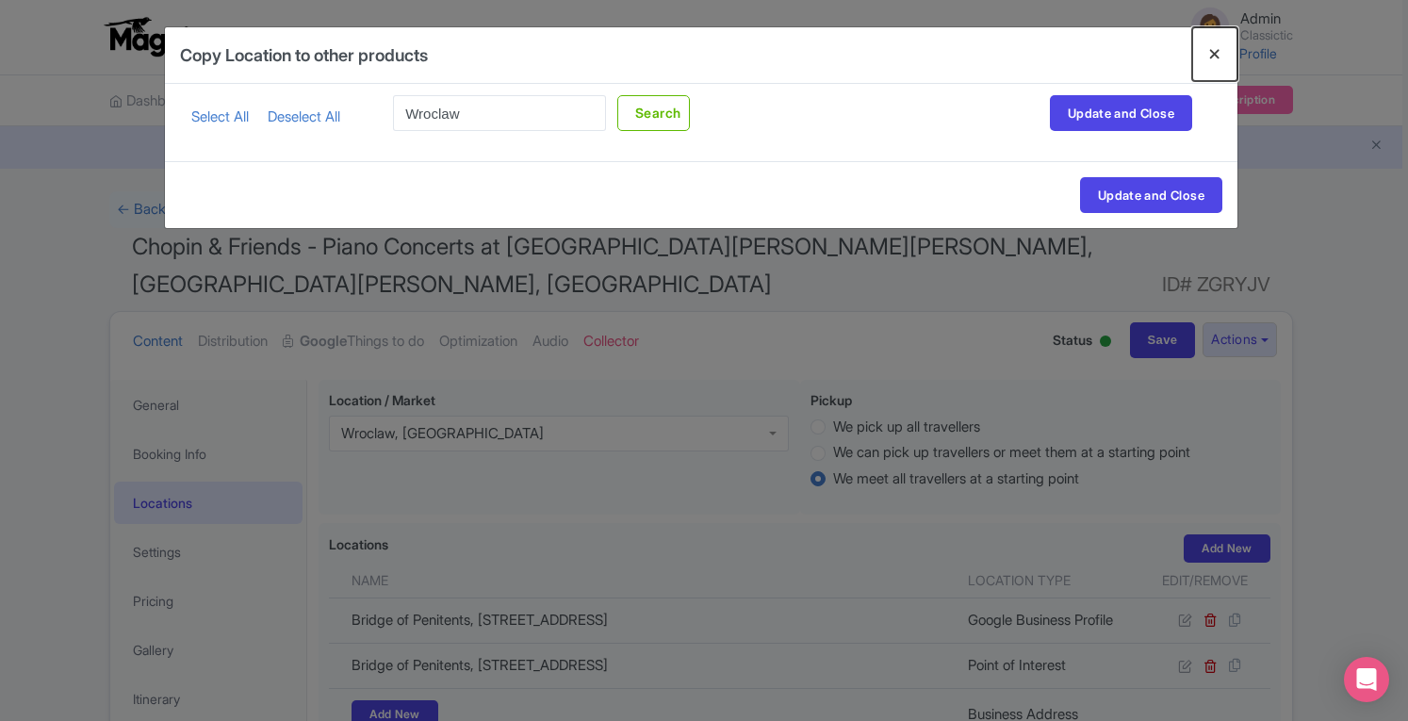
click at [1220, 57] on button "Close" at bounding box center [1214, 54] width 45 height 54
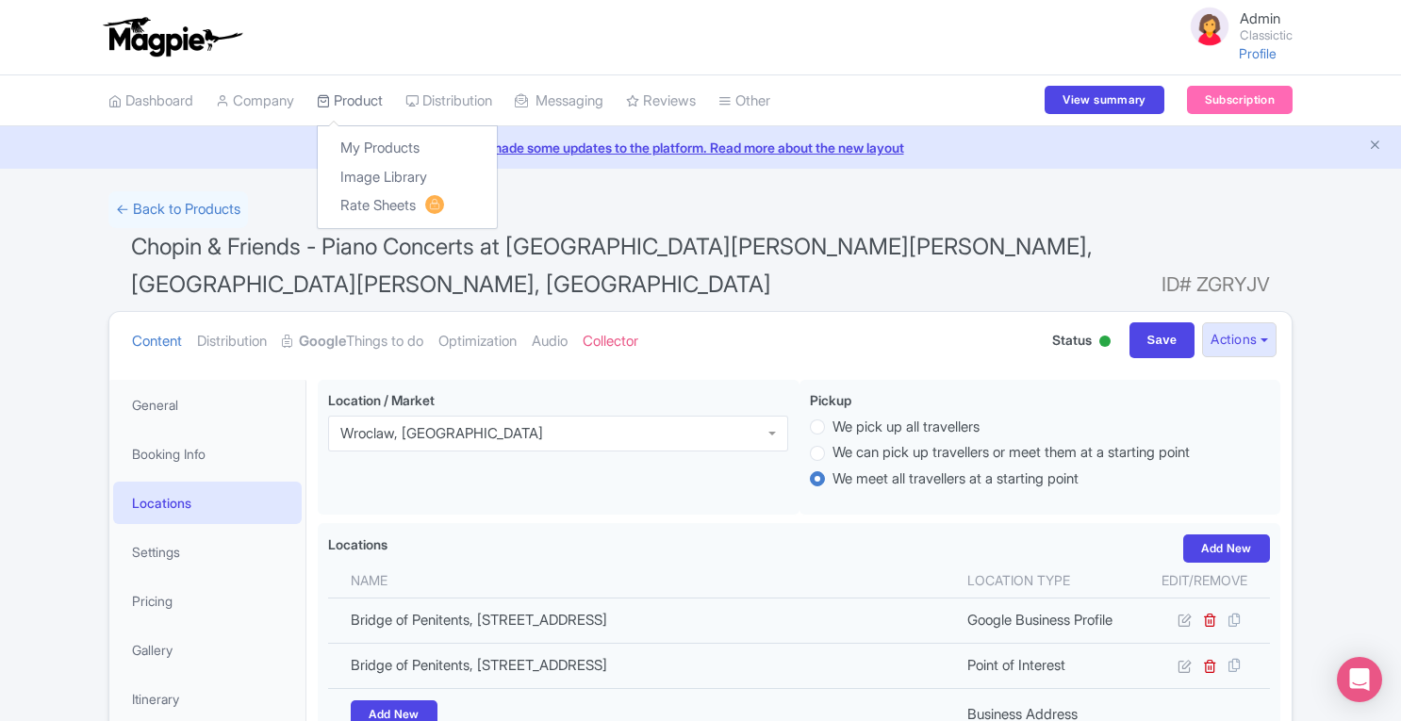
click at [376, 91] on link "Product" at bounding box center [350, 101] width 66 height 52
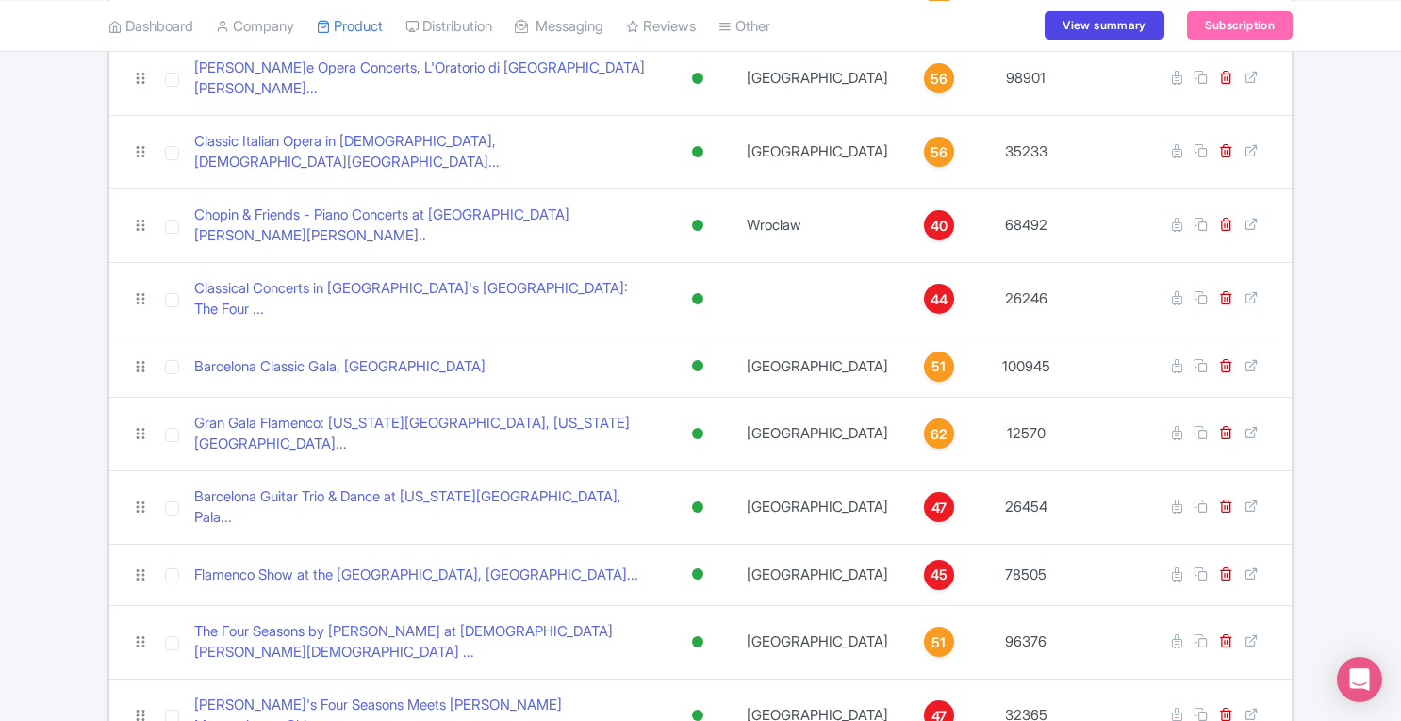
scroll to position [888, 0]
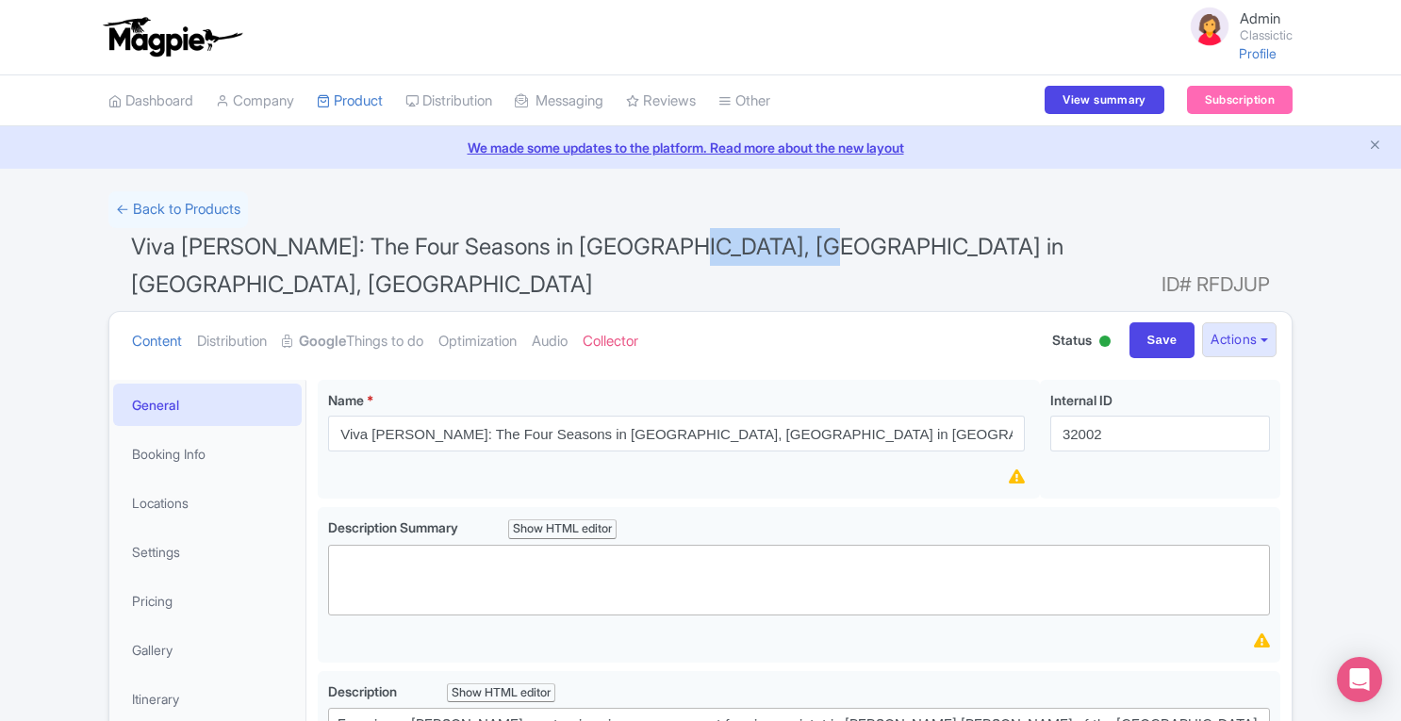
drag, startPoint x: 641, startPoint y: 246, endPoint x: 783, endPoint y: 244, distance: 142.3
click at [783, 244] on span "Viva Vivaldi: The Four Seasons in Piazza Navona, SantAgnese in Agone, Rome" at bounding box center [597, 265] width 932 height 65
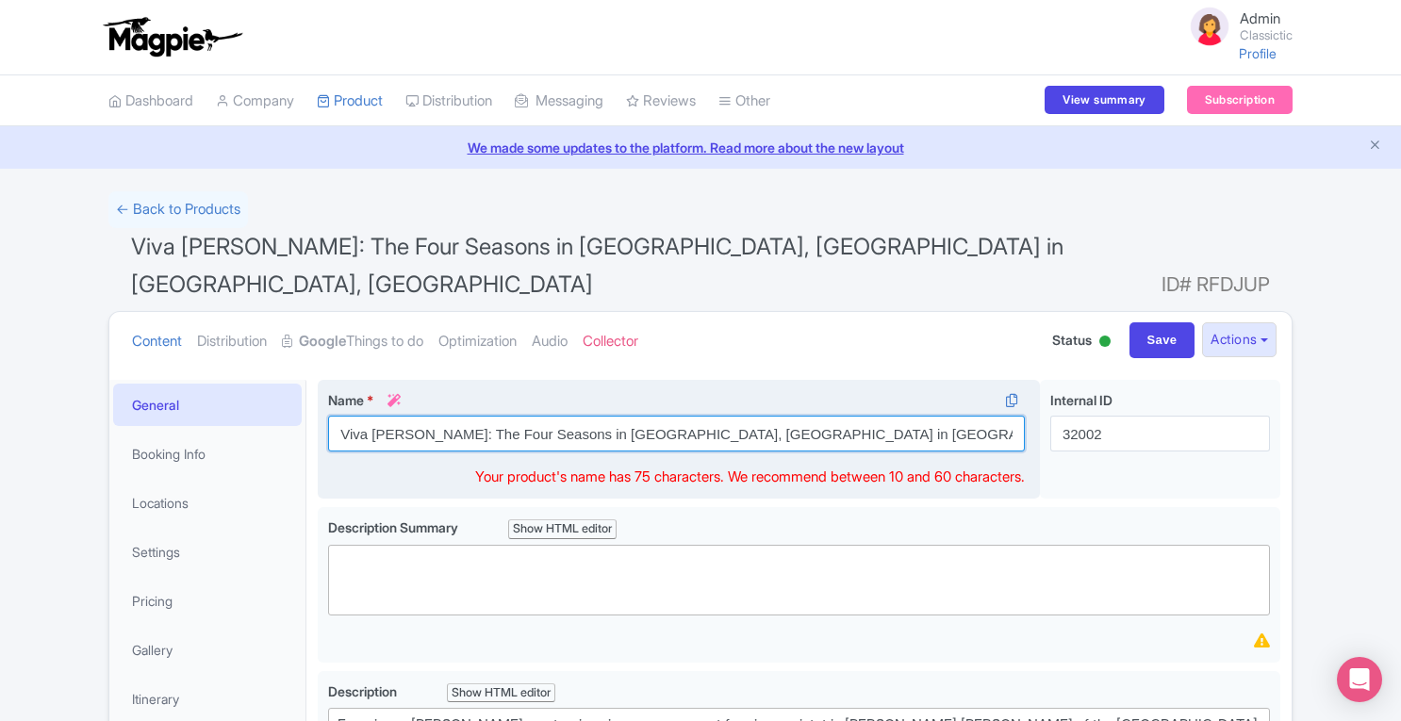
click at [660, 416] on input "Viva Vivaldi: The Four Seasons in Piazza Navona, SantAgnese in Agone, Rome" at bounding box center [676, 434] width 697 height 36
drag, startPoint x: 660, startPoint y: 396, endPoint x: 745, endPoint y: 396, distance: 84.8
click at [745, 416] on input "Viva Vivaldi: The Four Seasons in Piazza Navona, SantAgnese in Agone, Rome" at bounding box center [676, 434] width 697 height 36
paste input "'"
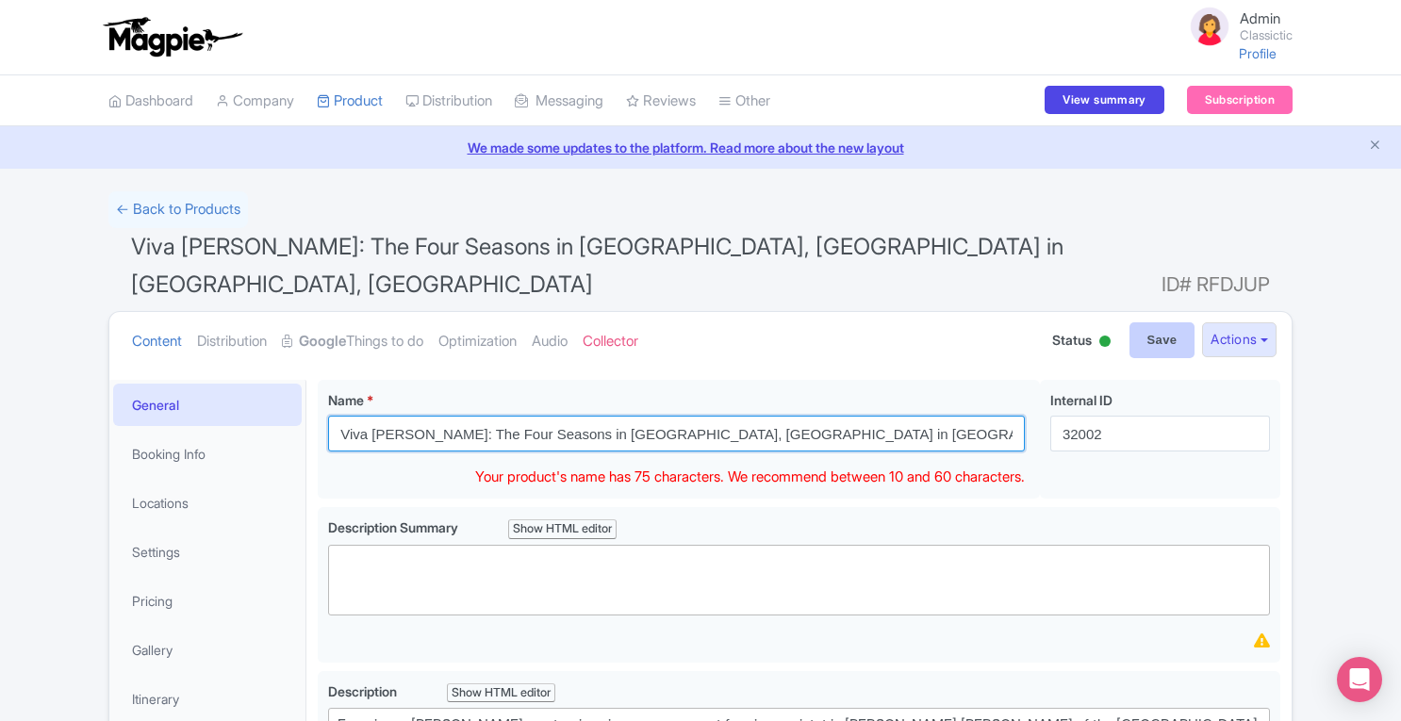
type input "Viva Vivaldi: The Four Seasons in Piazza Navona, Sant'Agnese in Agone, Rome"
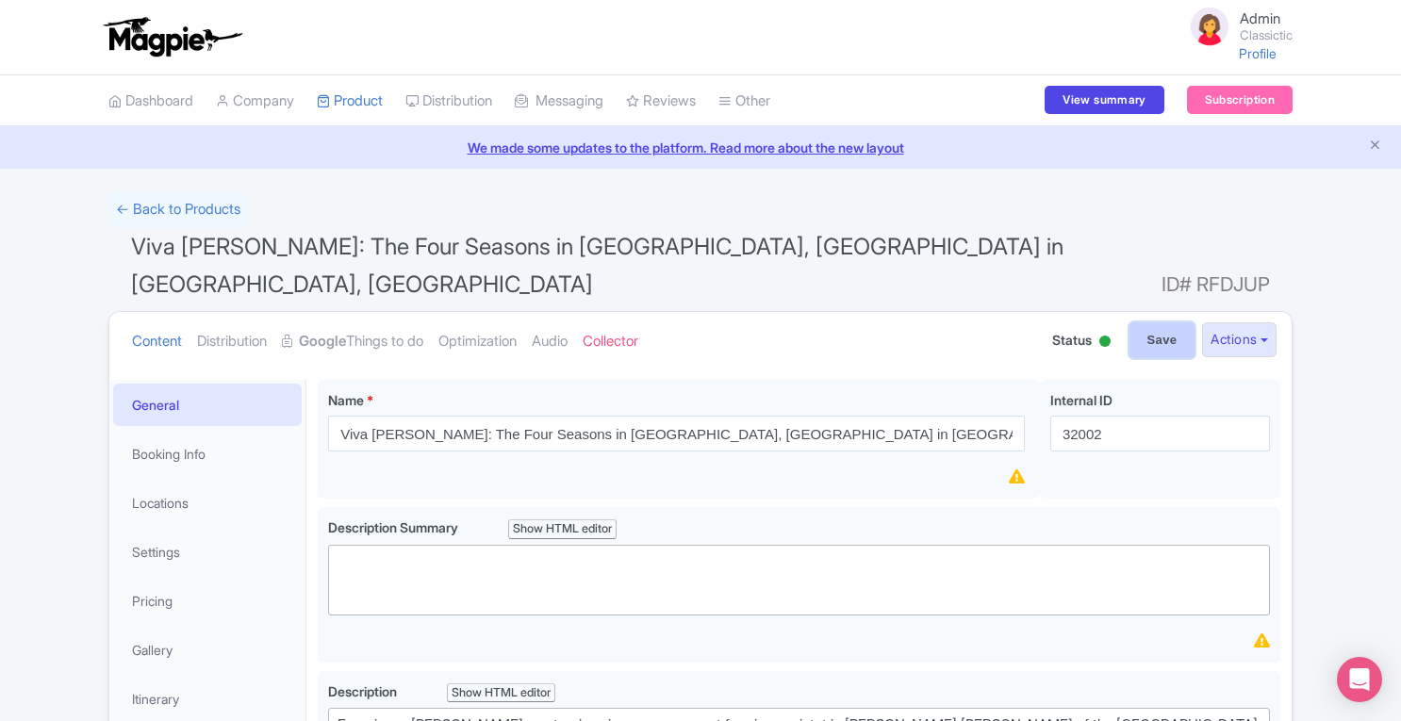
click at [1170, 322] on input "Save" at bounding box center [1162, 340] width 66 height 36
type input "Saving..."
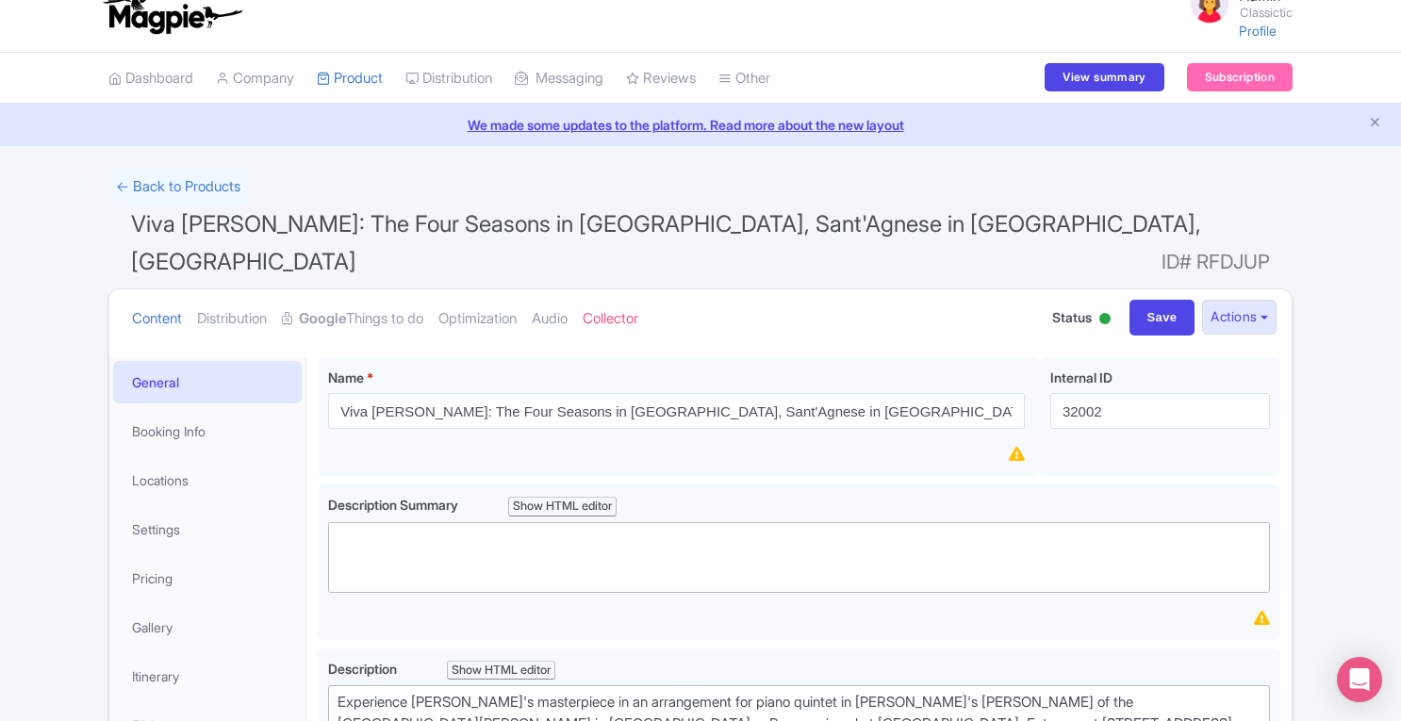
scroll to position [21, 0]
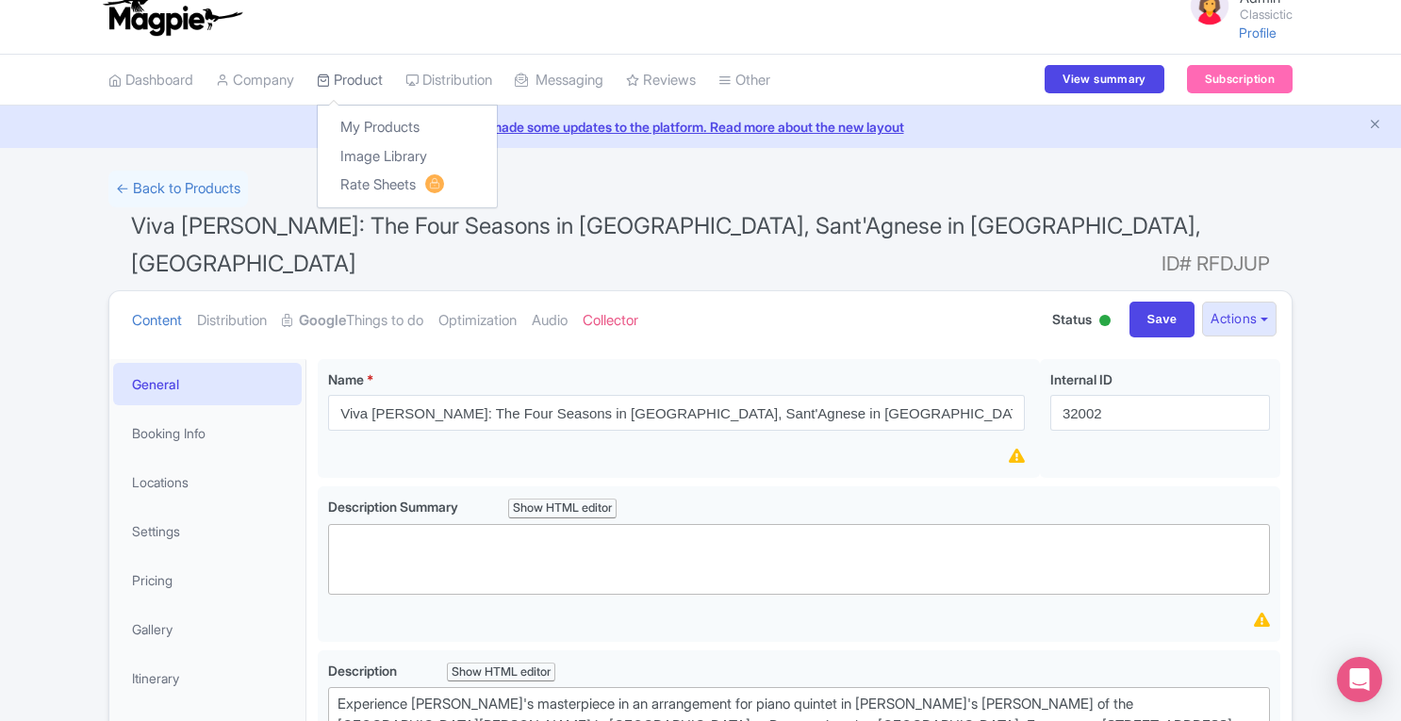
click at [372, 74] on link "Product" at bounding box center [350, 81] width 66 height 52
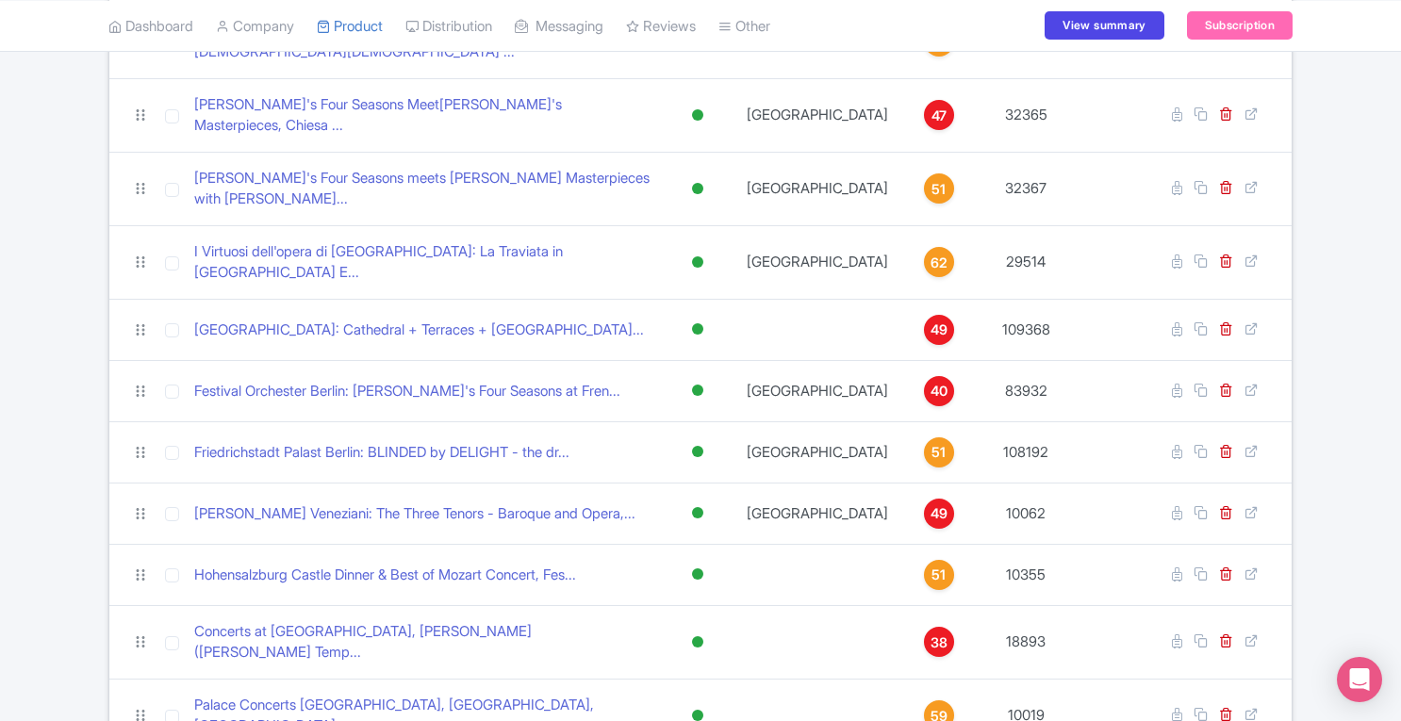
scroll to position [1495, 0]
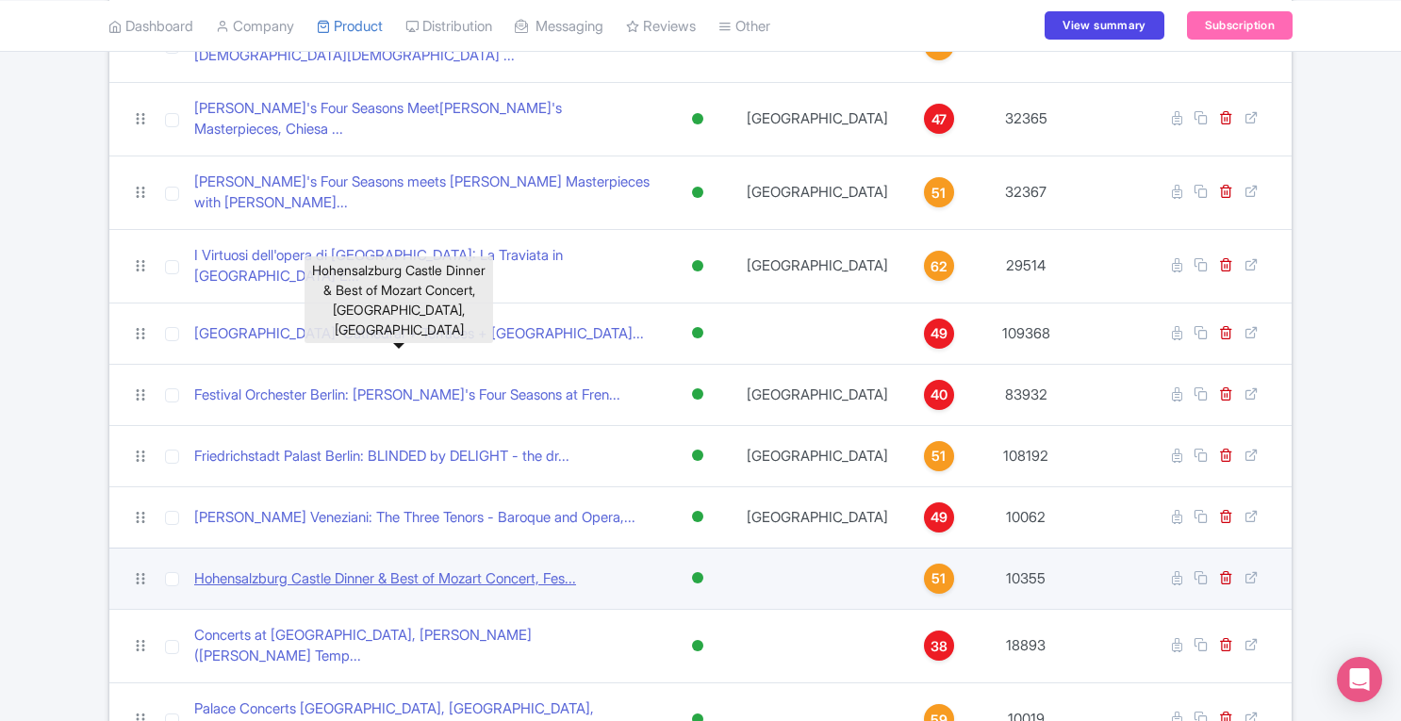
click at [486, 568] on link "Hohensalzburg Castle Dinner & Best of Mozart Concert, Fes..." at bounding box center [385, 579] width 382 height 22
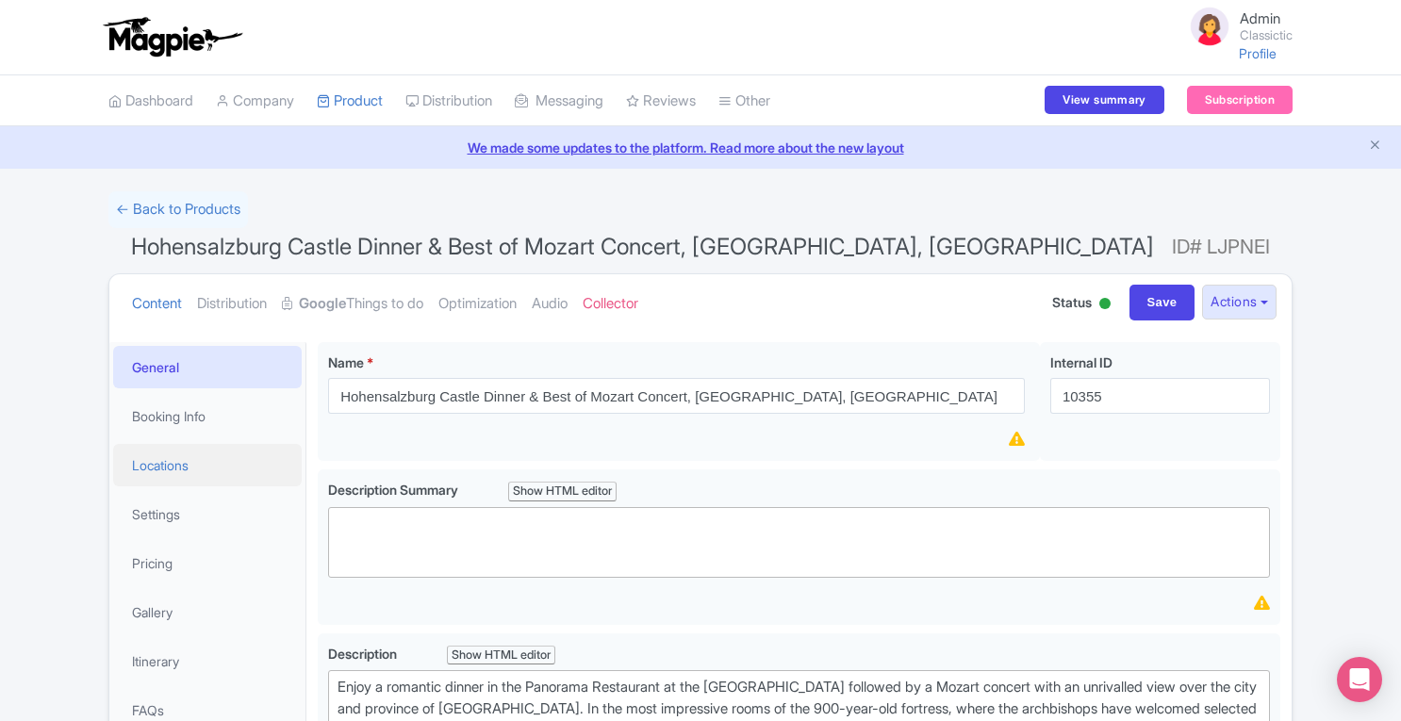
click at [170, 472] on link "Locations" at bounding box center [207, 465] width 188 height 42
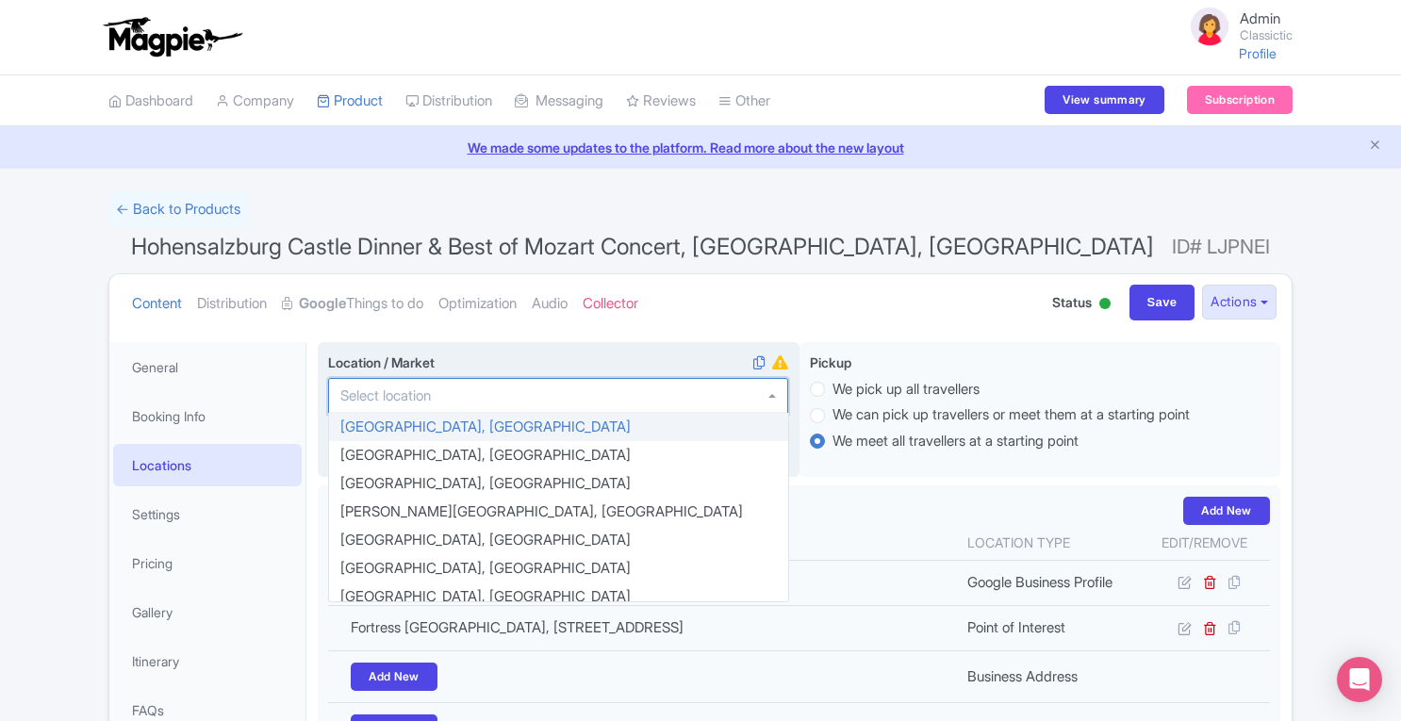
click at [530, 395] on div at bounding box center [558, 396] width 460 height 36
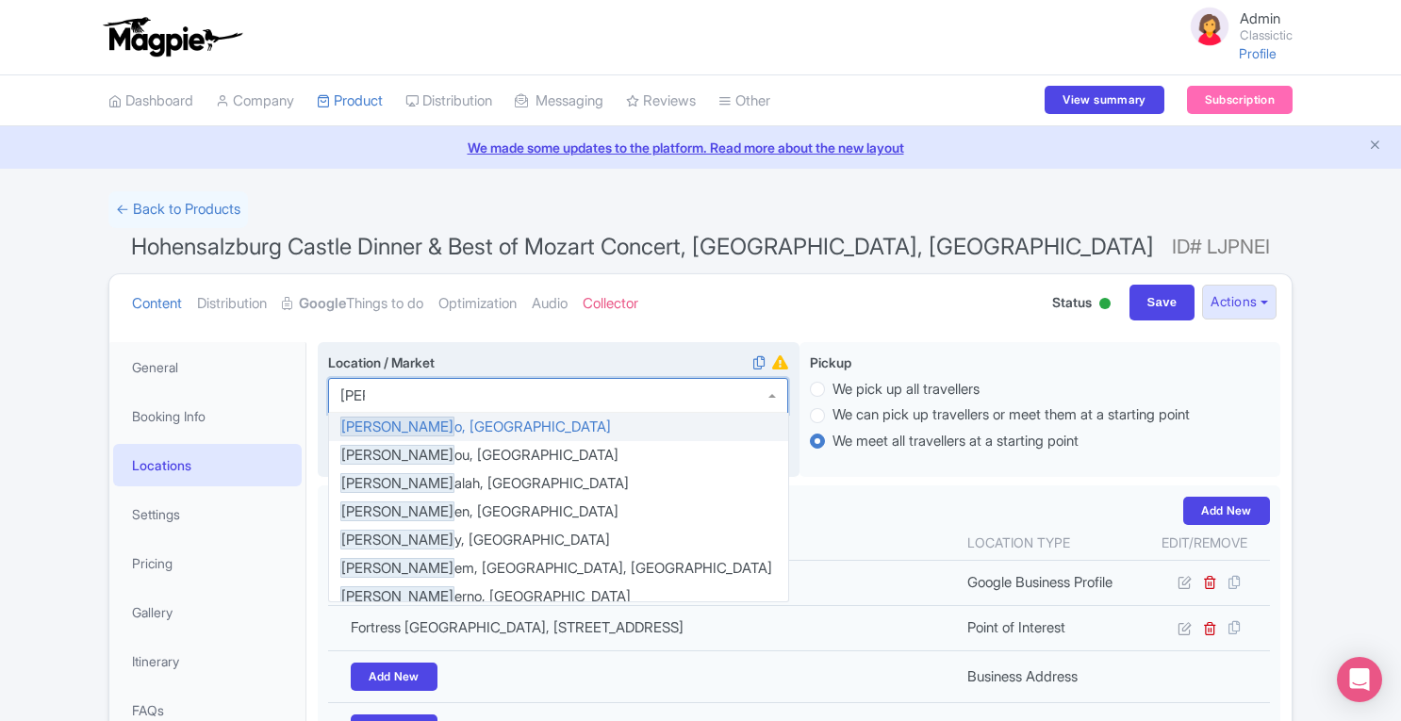
type input "[PERSON_NAME]"
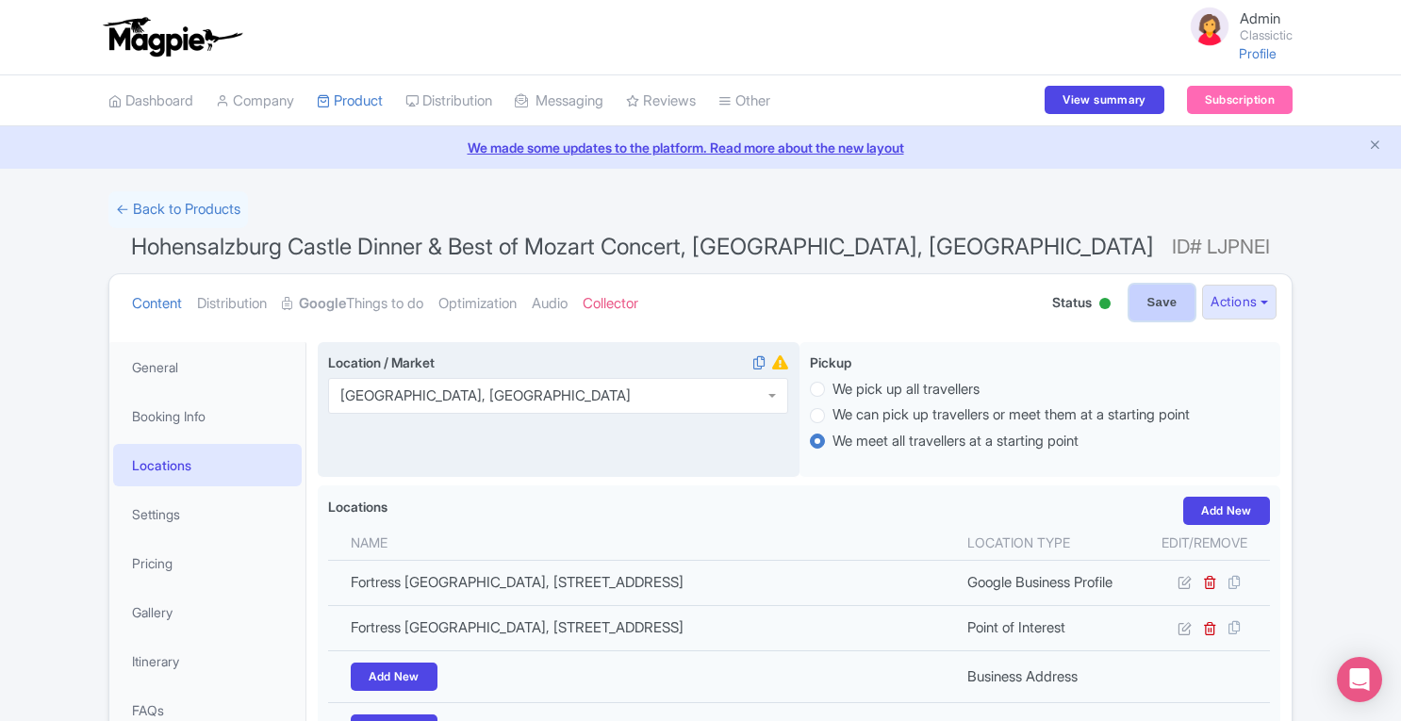
click at [1154, 304] on input "Save" at bounding box center [1162, 303] width 66 height 36
type input "Saving..."
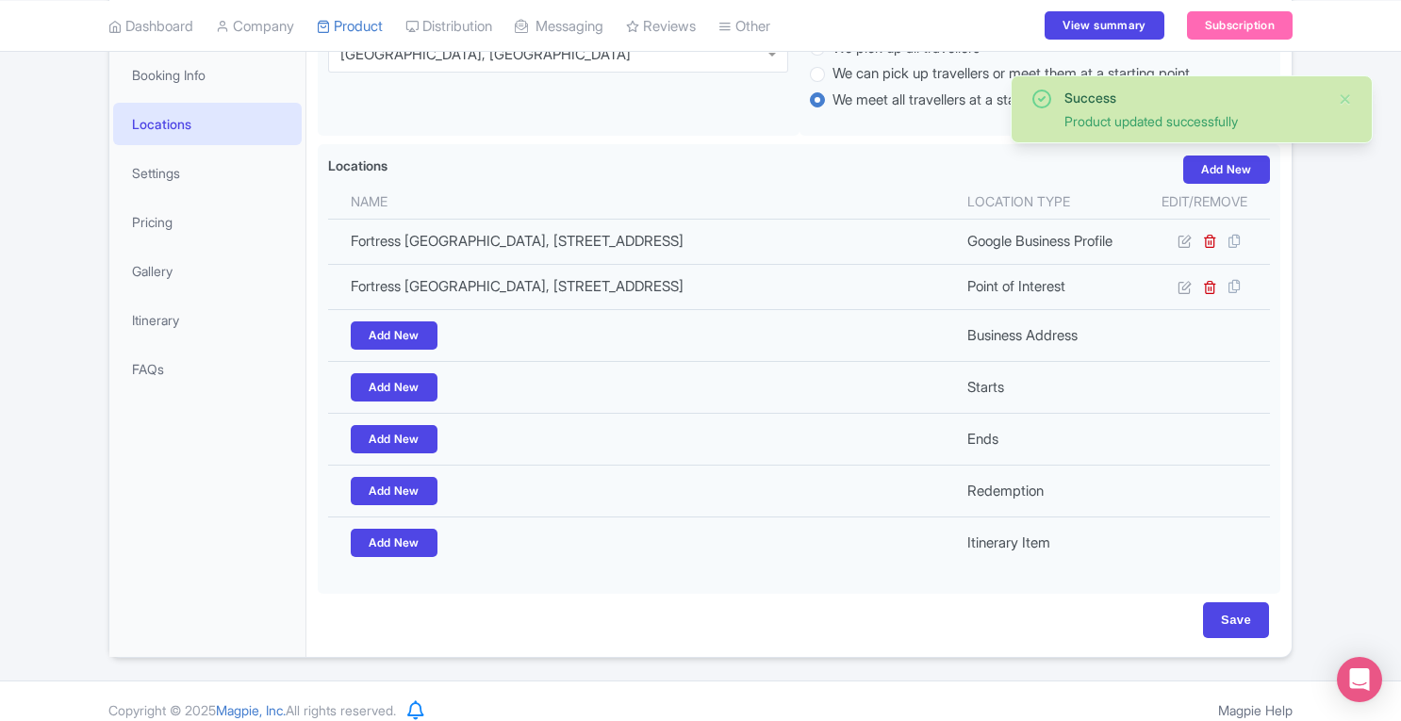
scroll to position [124, 0]
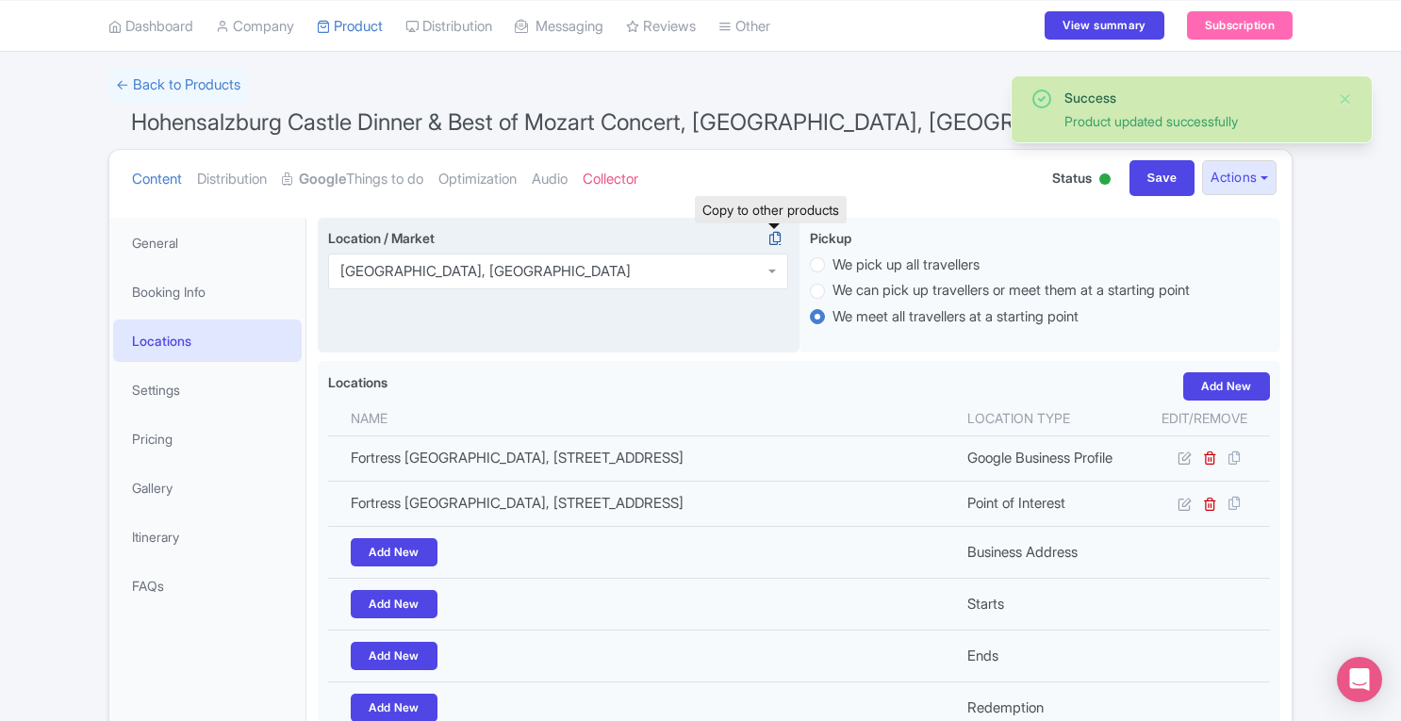
click at [773, 238] on icon at bounding box center [775, 238] width 26 height 17
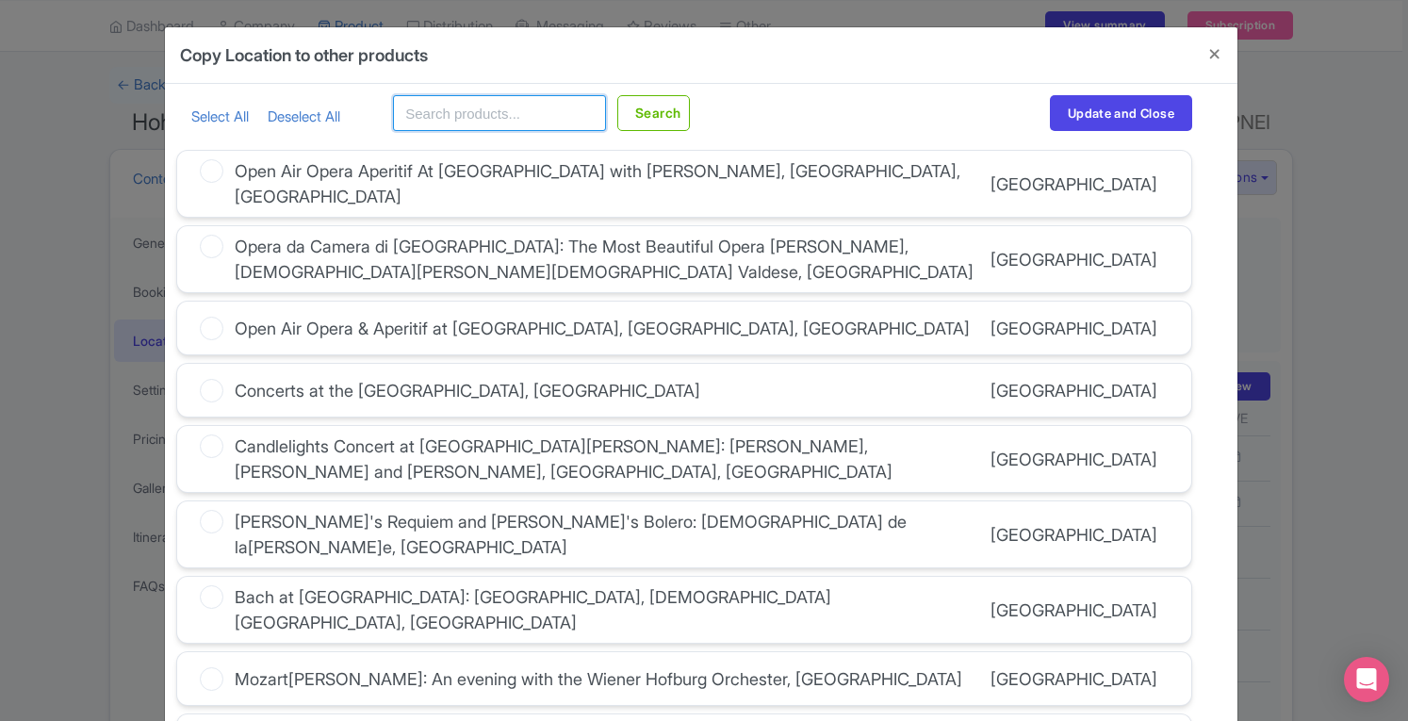
click at [503, 123] on input "text" at bounding box center [499, 113] width 213 height 36
type input "[GEOGRAPHIC_DATA]"
click at [617, 95] on button "Search" at bounding box center [653, 113] width 73 height 36
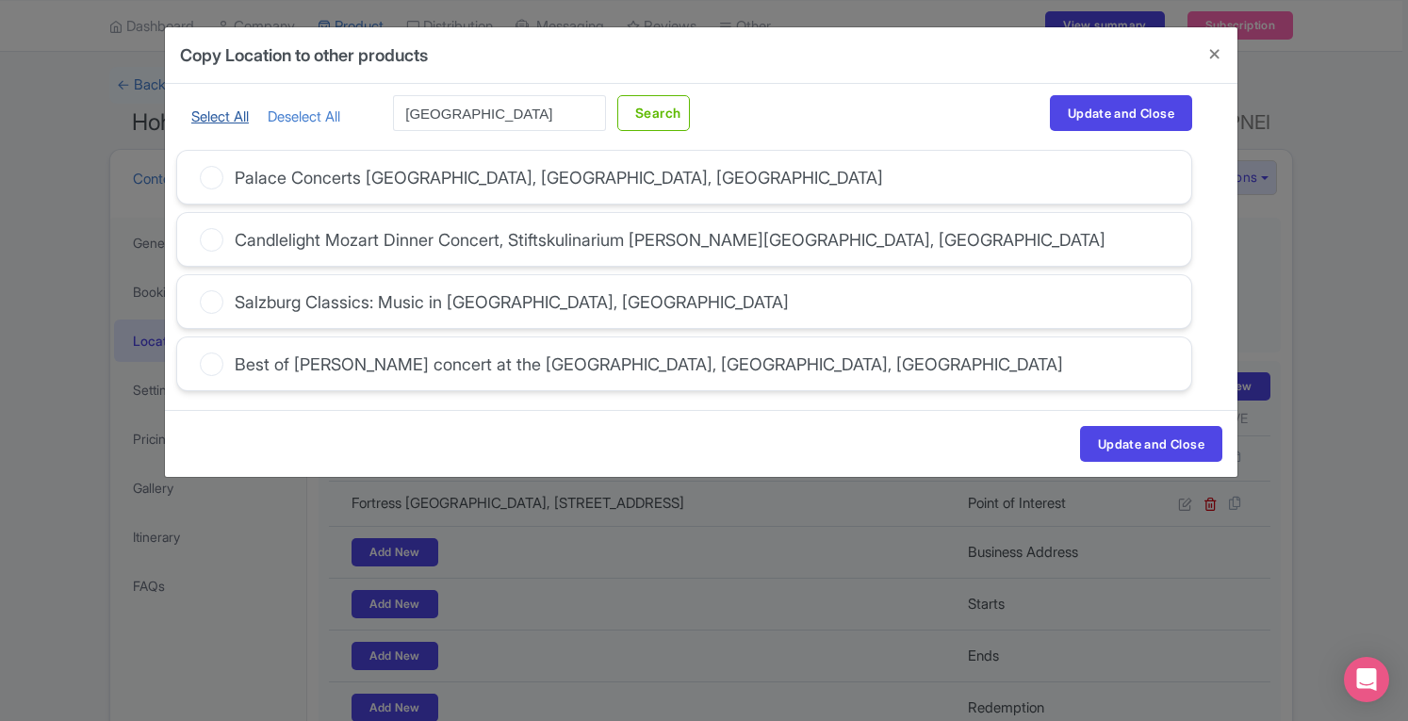
click at [223, 118] on link "Select All" at bounding box center [219, 116] width 57 height 18
click at [1133, 429] on button "Update and Close" at bounding box center [1151, 444] width 142 height 36
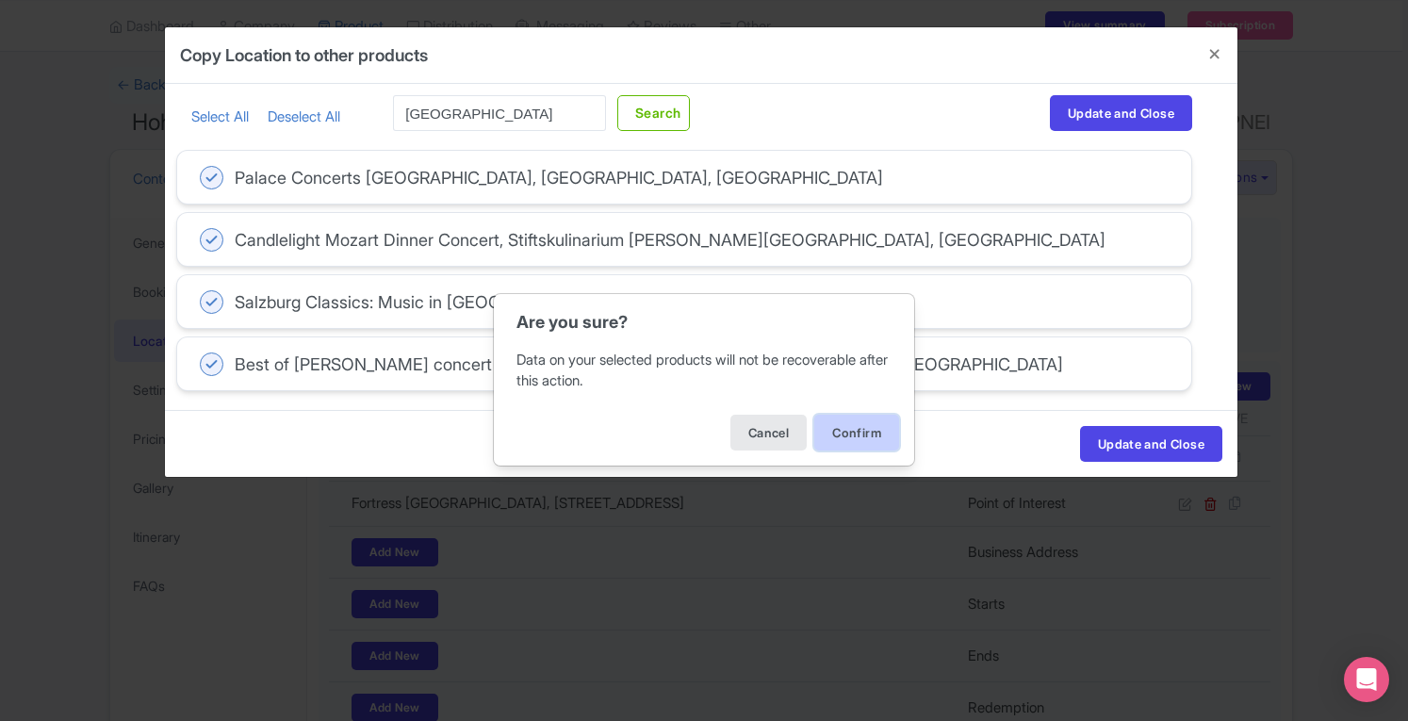
click at [844, 434] on button "Confirm" at bounding box center [856, 433] width 85 height 36
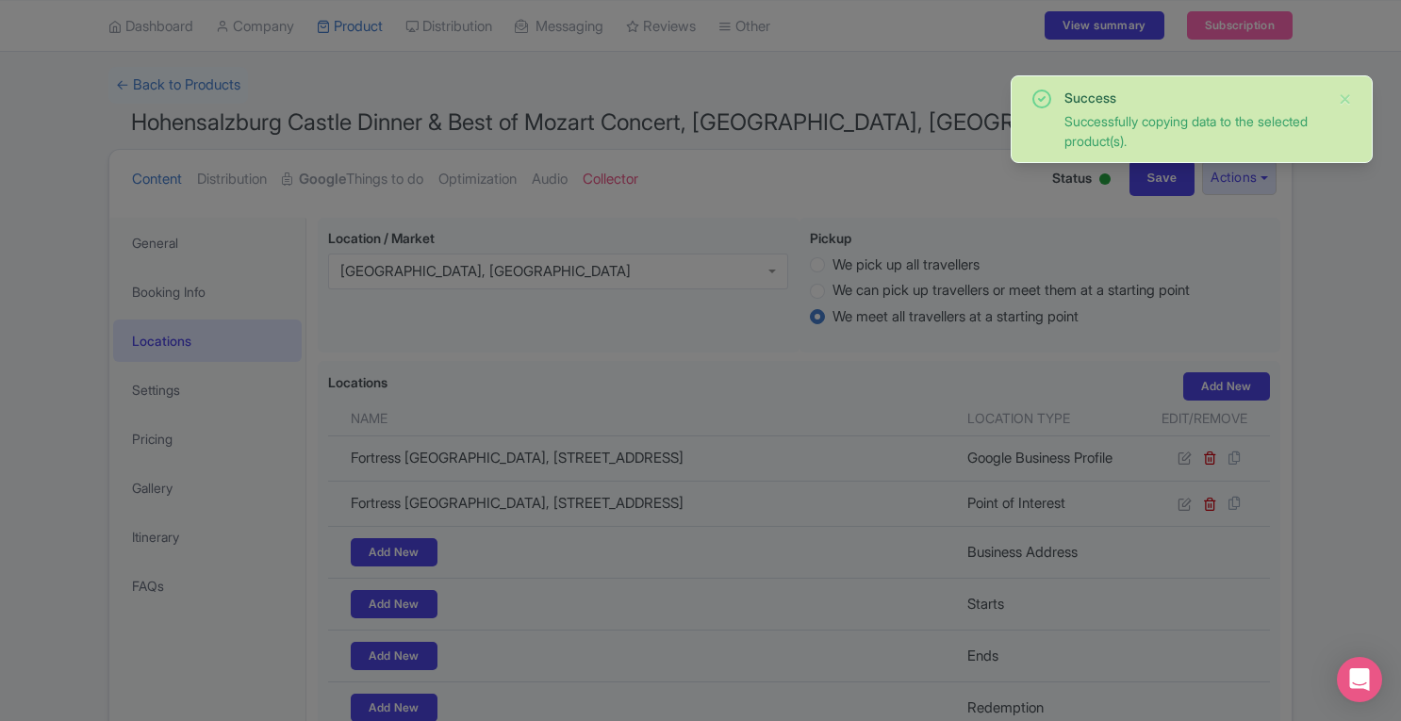
scroll to position [0, 0]
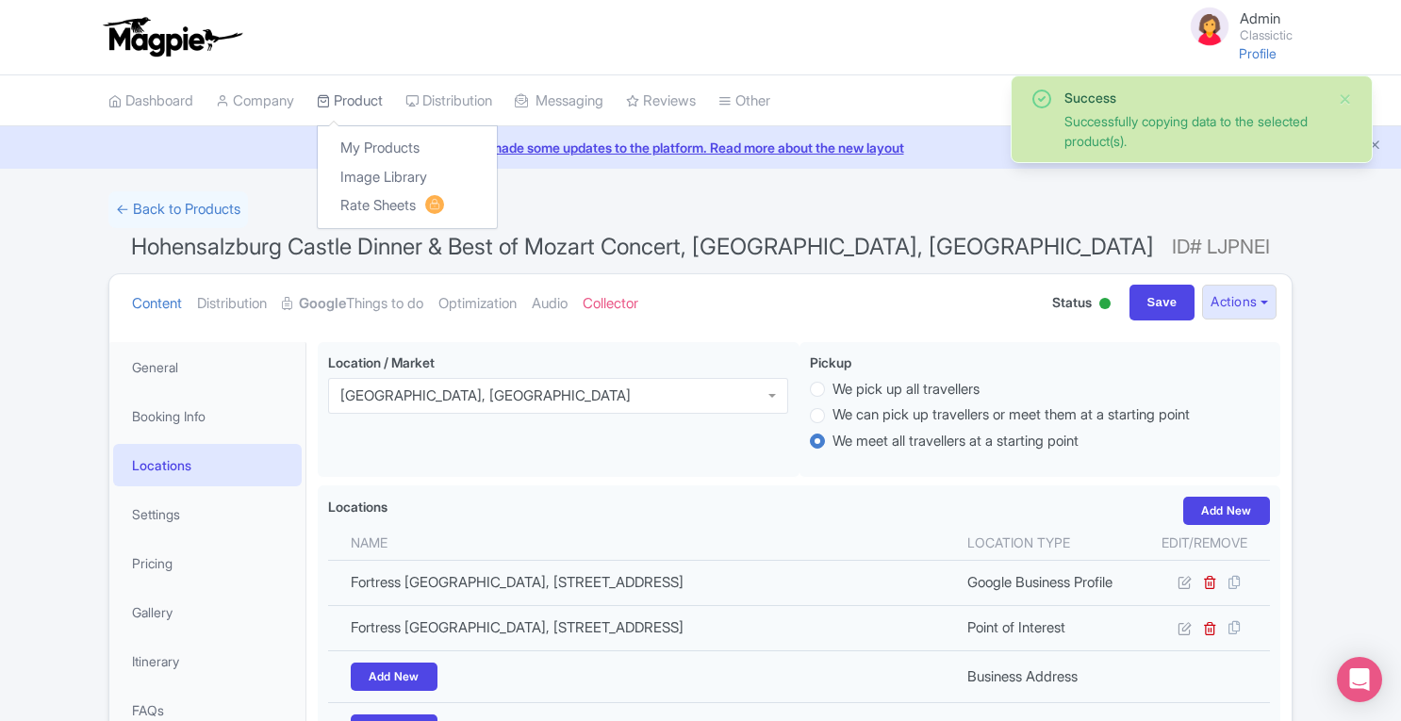
click at [371, 108] on link "Product" at bounding box center [350, 101] width 66 height 52
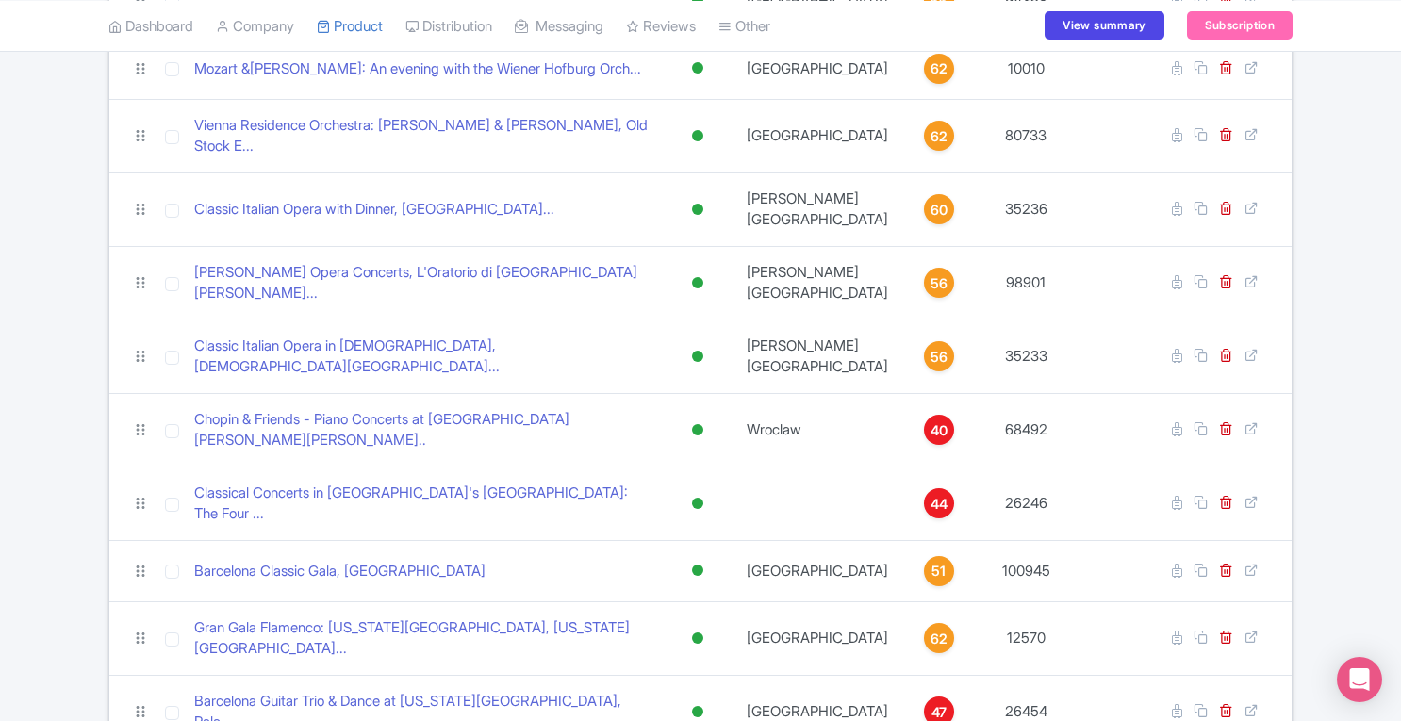
scroll to position [682, 0]
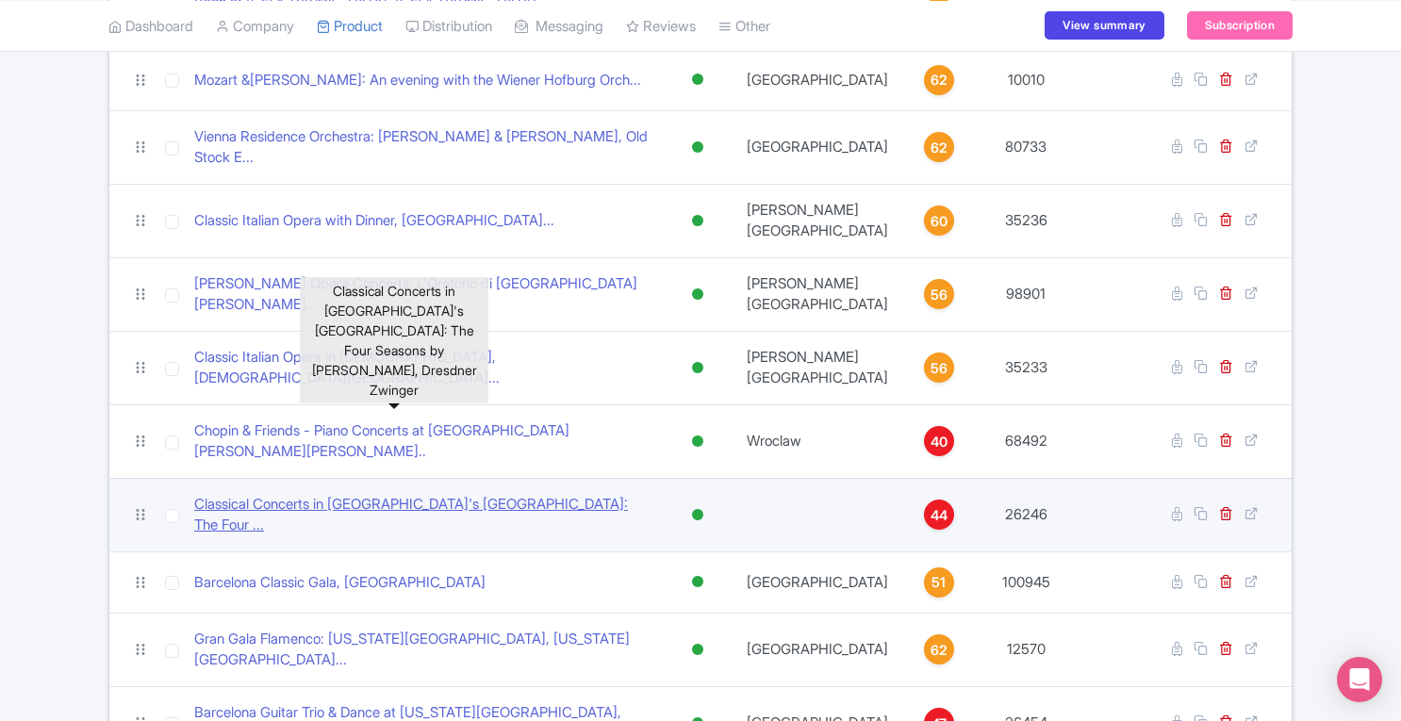
click at [469, 494] on link "Classical Concerts in Dresden's Zwinger Palace: The Four ..." at bounding box center [423, 515] width 458 height 42
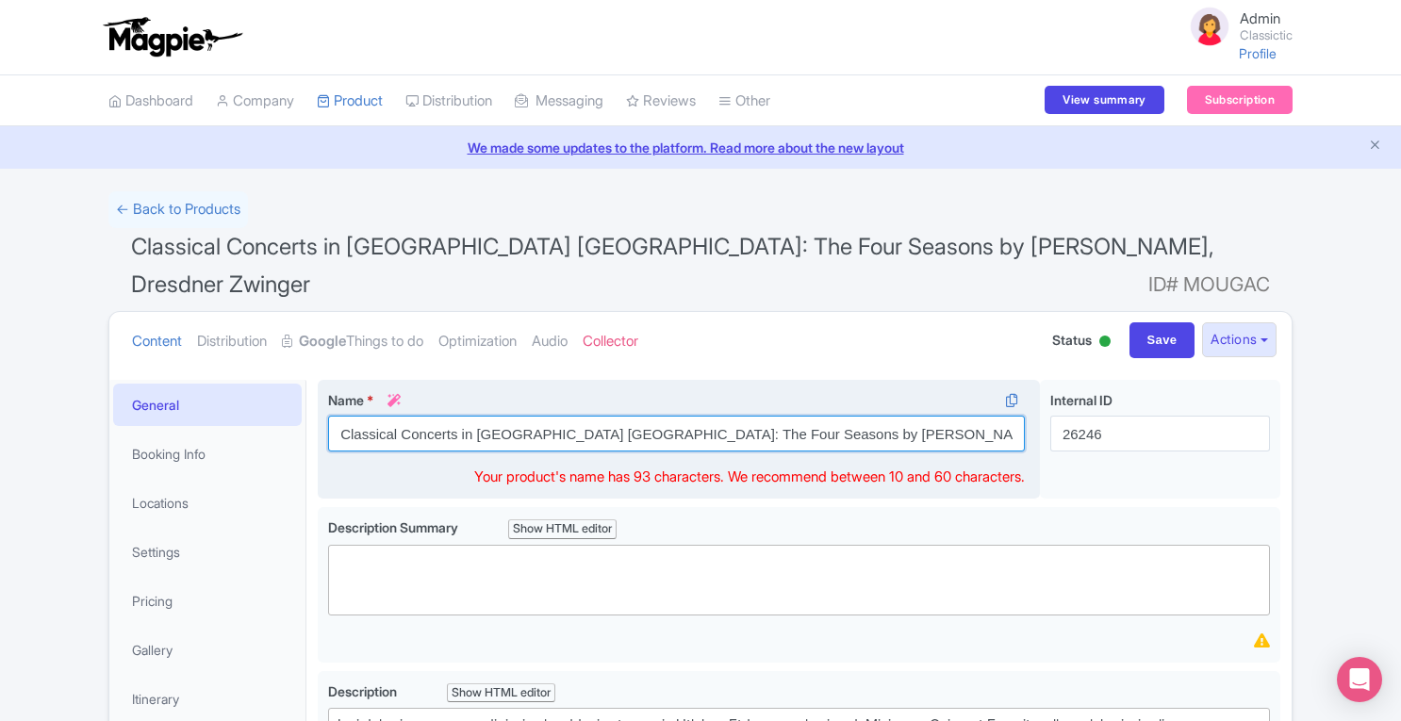
drag, startPoint x: 476, startPoint y: 393, endPoint x: 528, endPoint y: 392, distance: 51.8
click at [528, 416] on input "Classical Concerts in [GEOGRAPHIC_DATA]'s [GEOGRAPHIC_DATA]: The Four Seasons b…" at bounding box center [676, 434] width 697 height 36
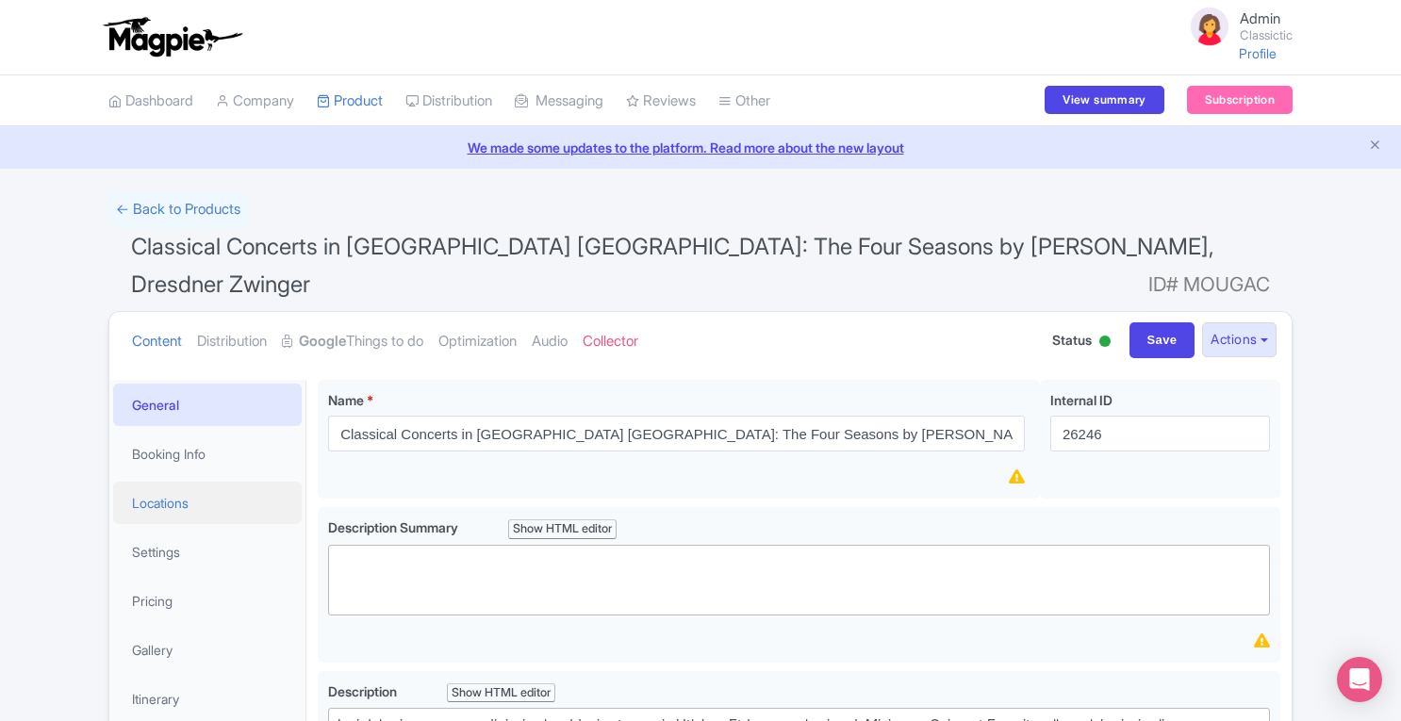
click at [166, 482] on link "Locations" at bounding box center [207, 503] width 188 height 42
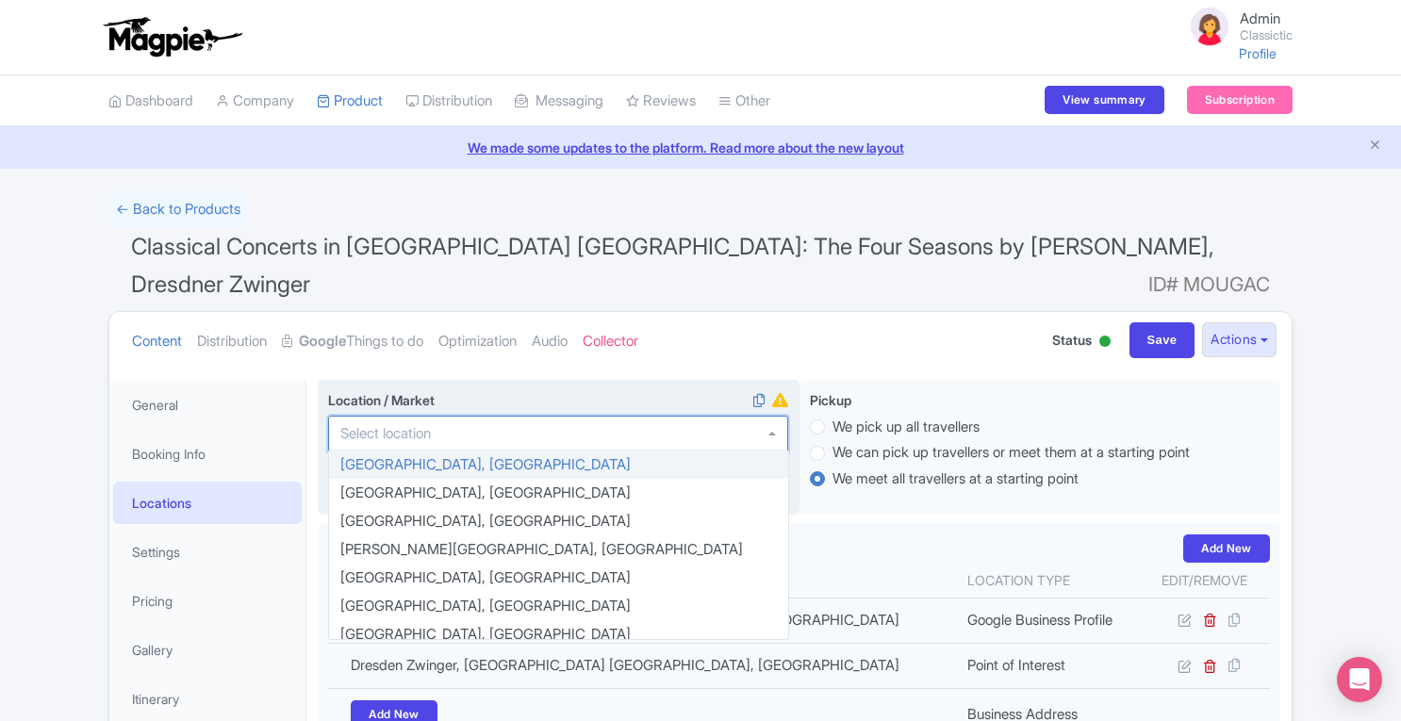
click at [530, 416] on div at bounding box center [558, 434] width 460 height 36
paste input "[GEOGRAPHIC_DATA]"
type input "[GEOGRAPHIC_DATA]"
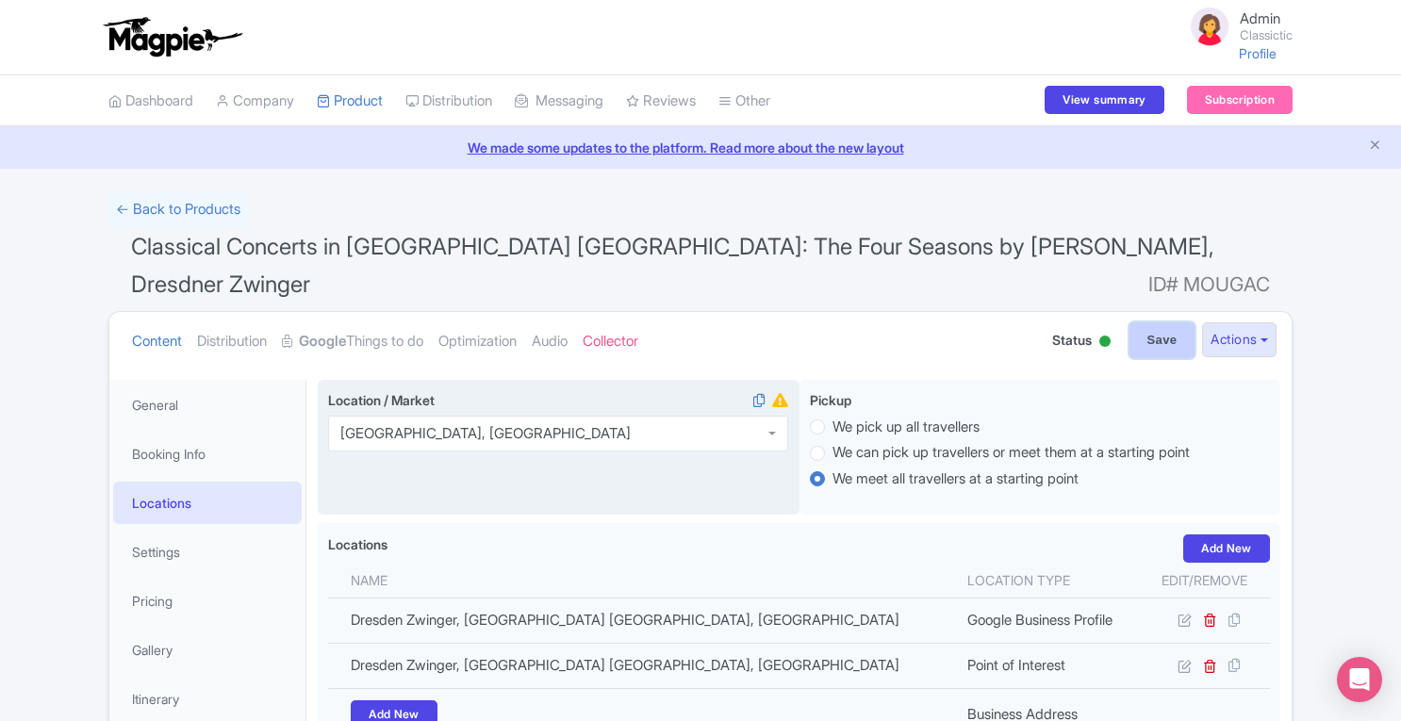
click at [1134, 322] on input "Save" at bounding box center [1162, 340] width 66 height 36
type input "Saving..."
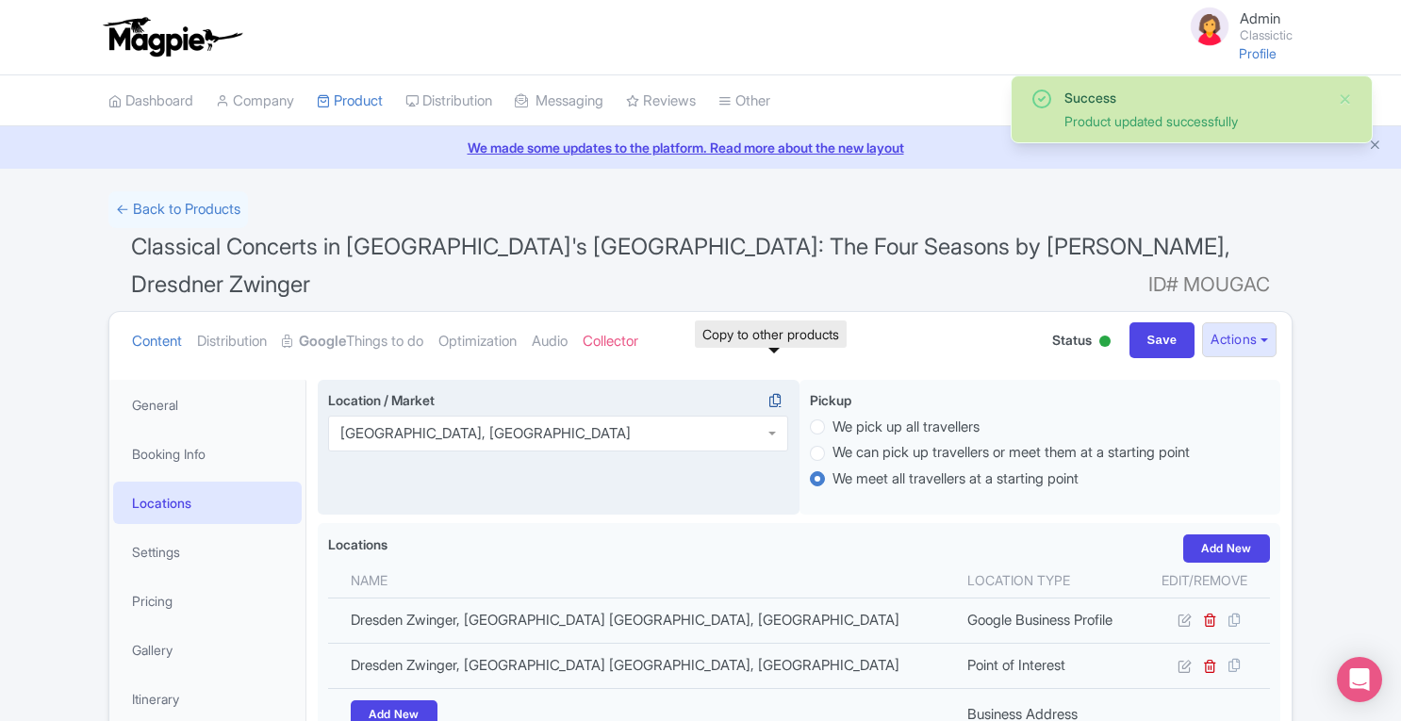
click at [777, 392] on icon at bounding box center [775, 400] width 26 height 17
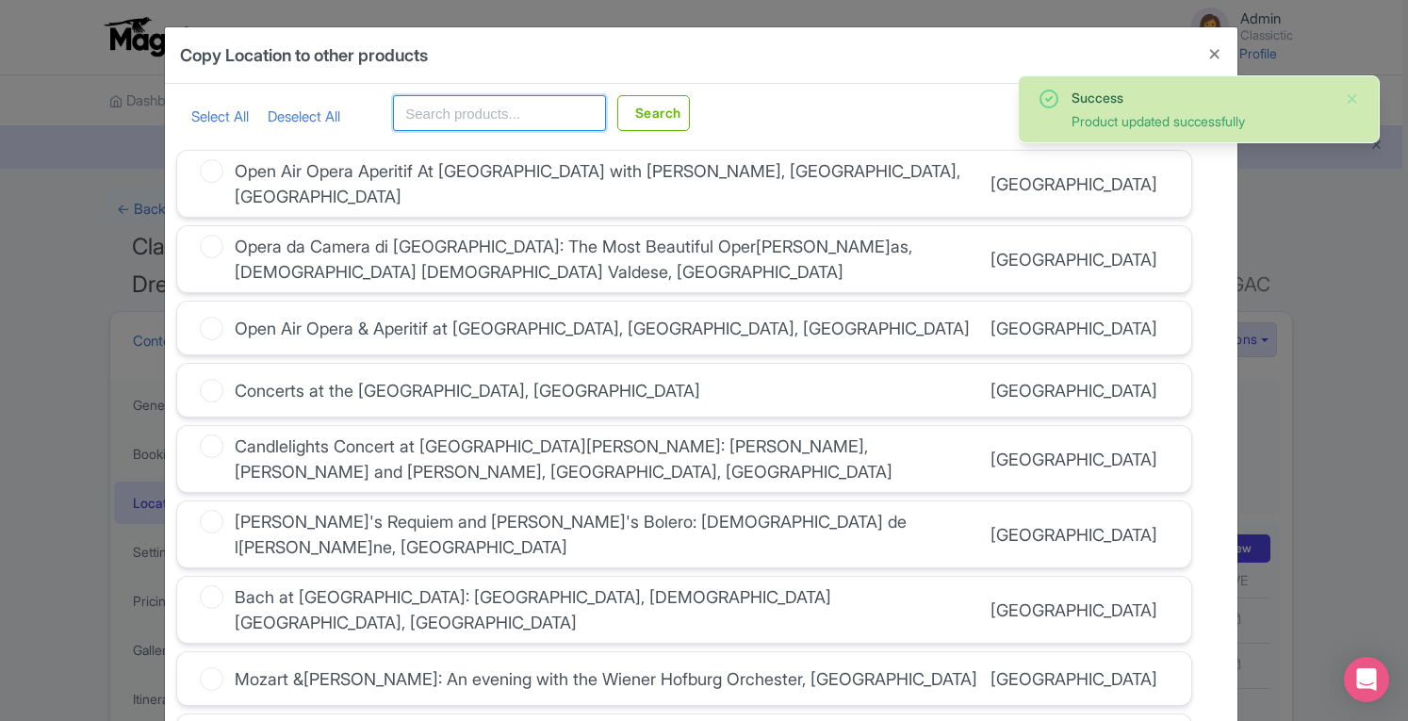
click at [511, 111] on input "text" at bounding box center [499, 113] width 213 height 36
paste input "[GEOGRAPHIC_DATA]"
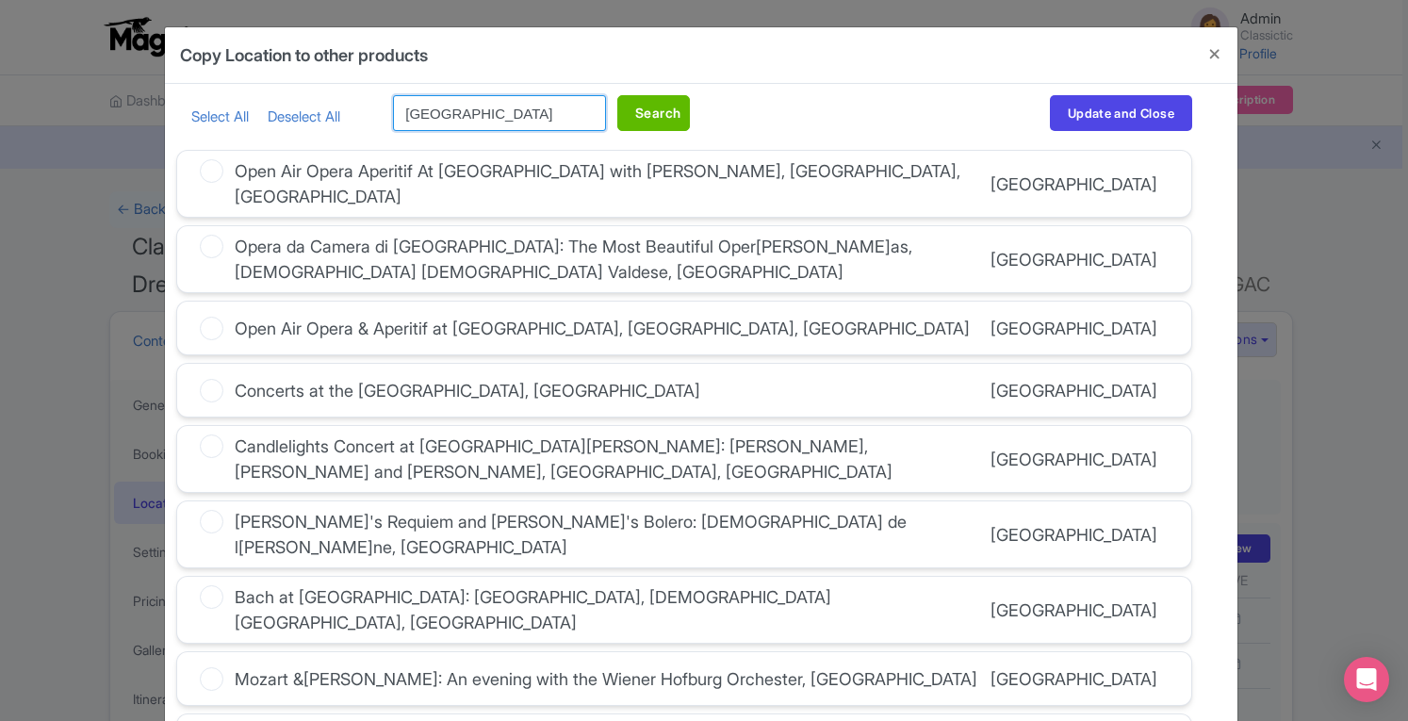
type input "[GEOGRAPHIC_DATA]"
click at [654, 116] on button "Search" at bounding box center [653, 113] width 73 height 36
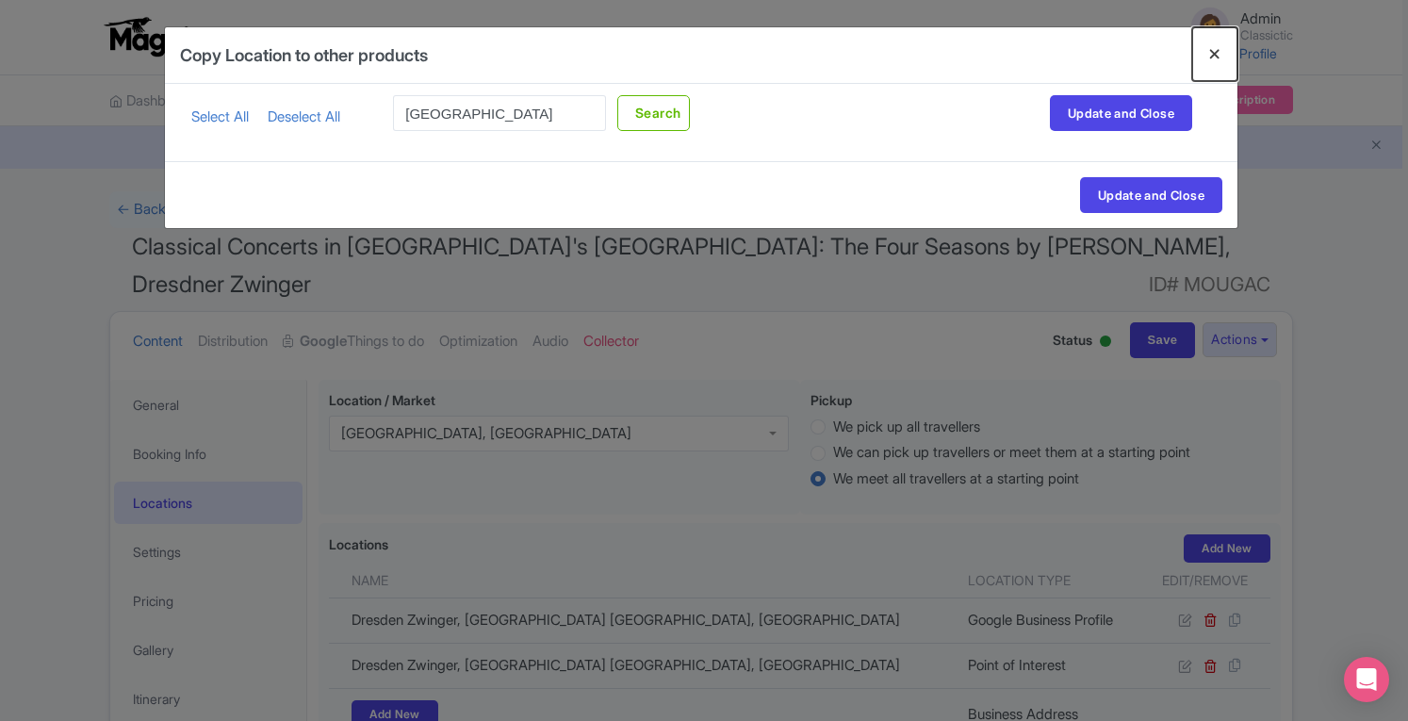
click at [1219, 57] on button "Close" at bounding box center [1214, 54] width 45 height 54
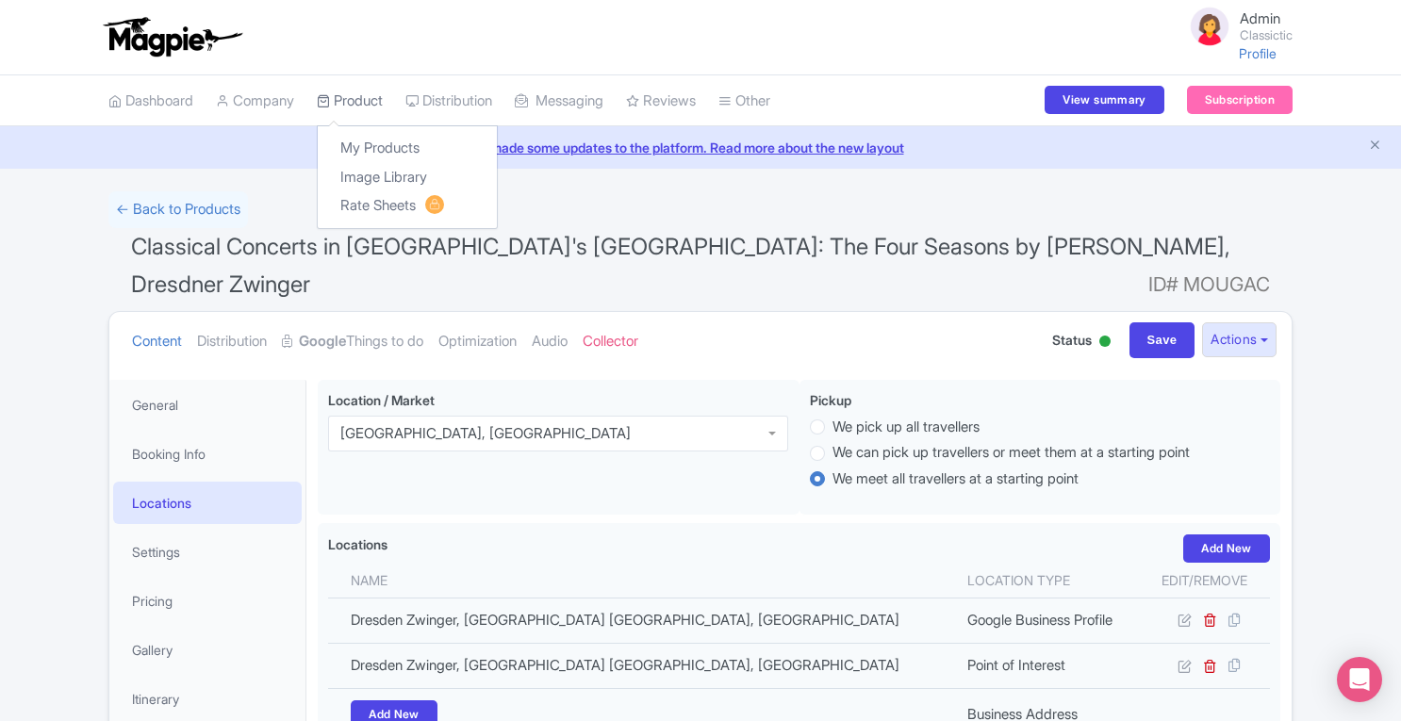
click at [360, 100] on link "Product" at bounding box center [350, 101] width 66 height 52
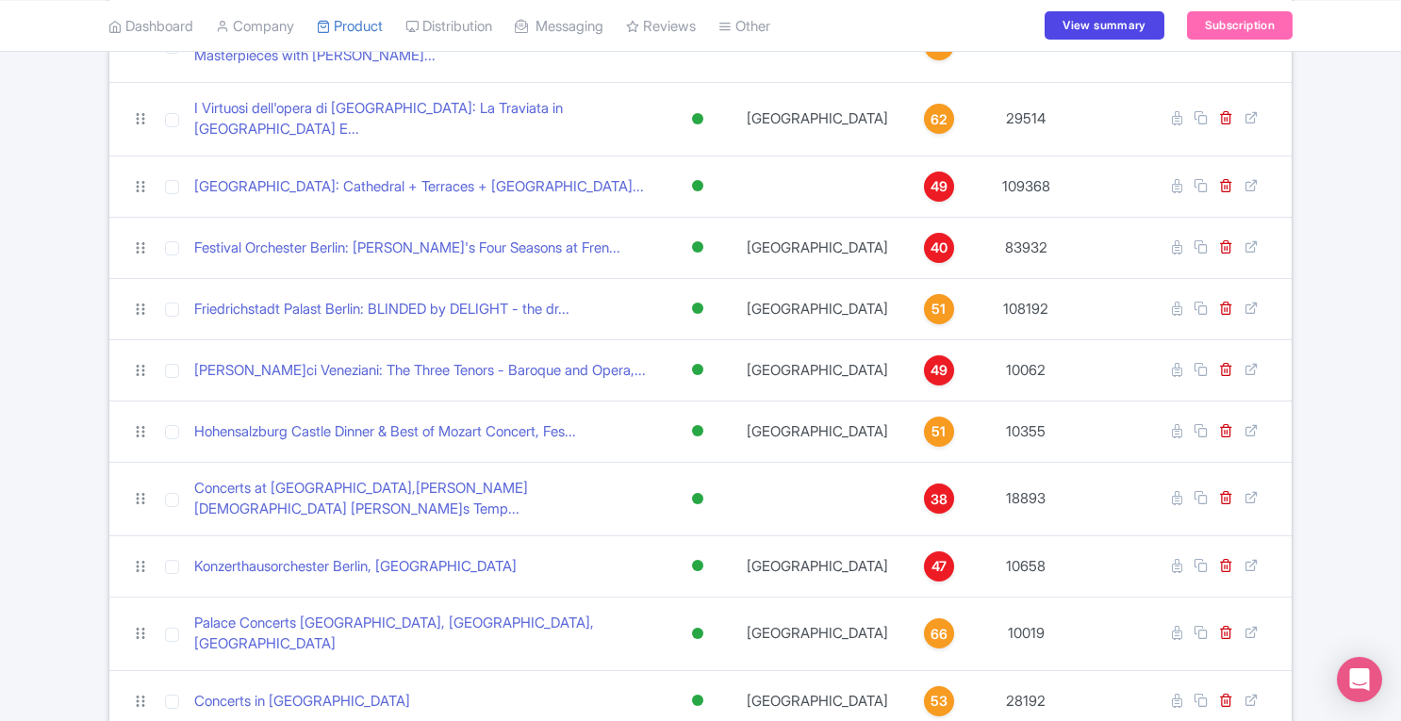
scroll to position [1596, 0]
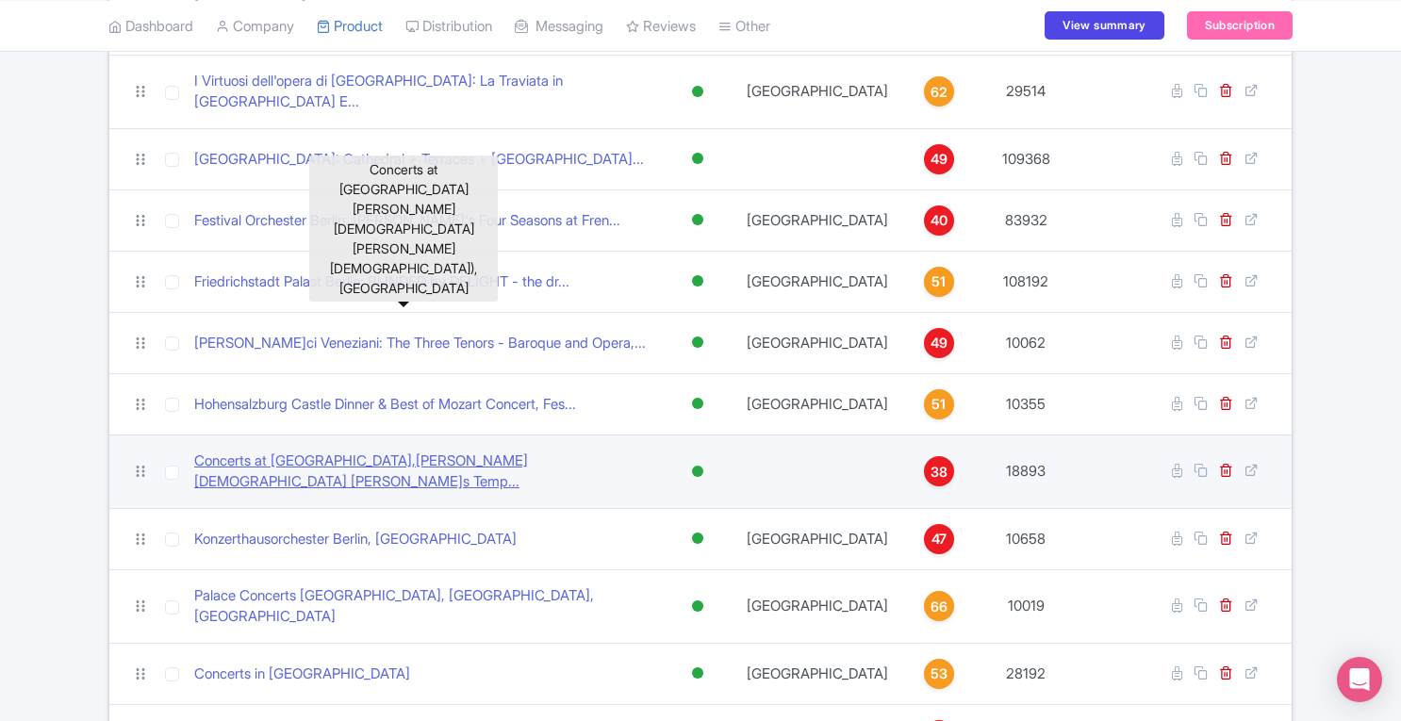
click at [477, 451] on link "Concerts at Matthias Church, Matthias Church (Matyas Temp..." at bounding box center [423, 472] width 458 height 42
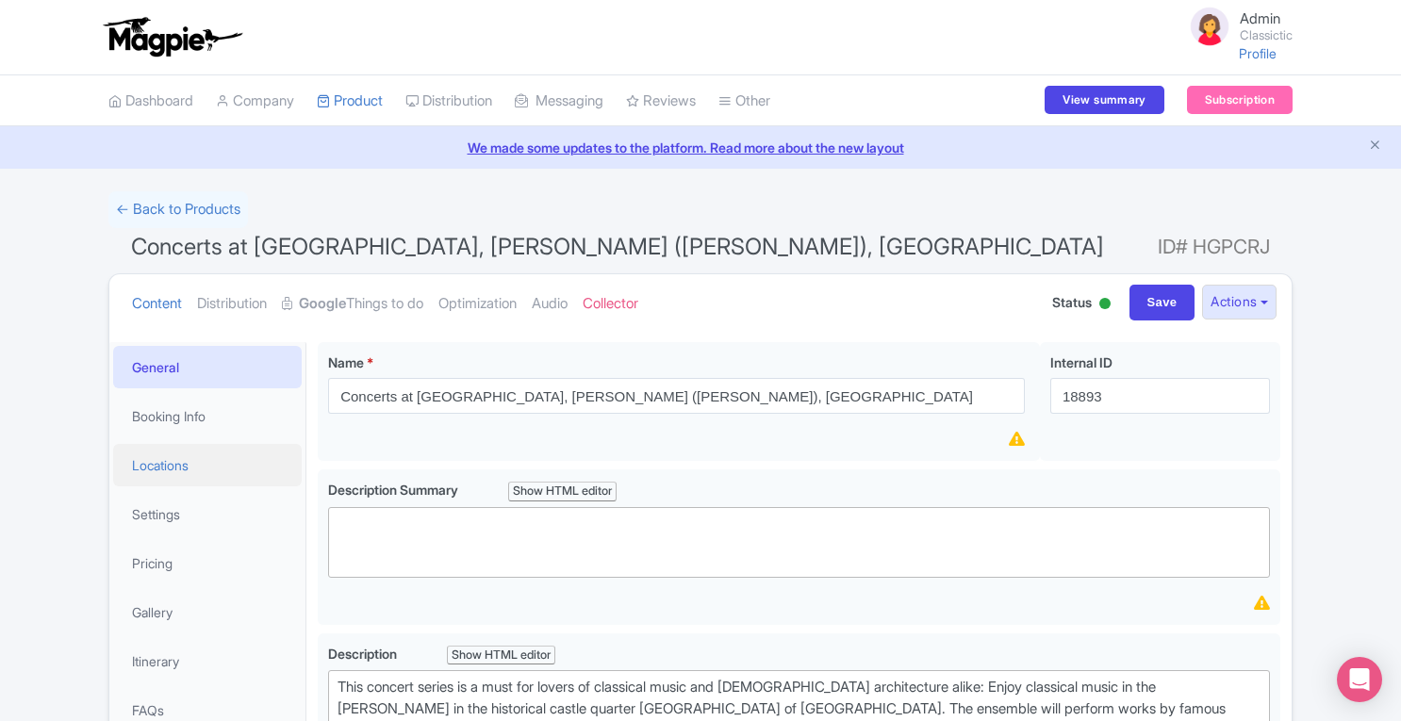
click at [173, 463] on link "Locations" at bounding box center [207, 465] width 188 height 42
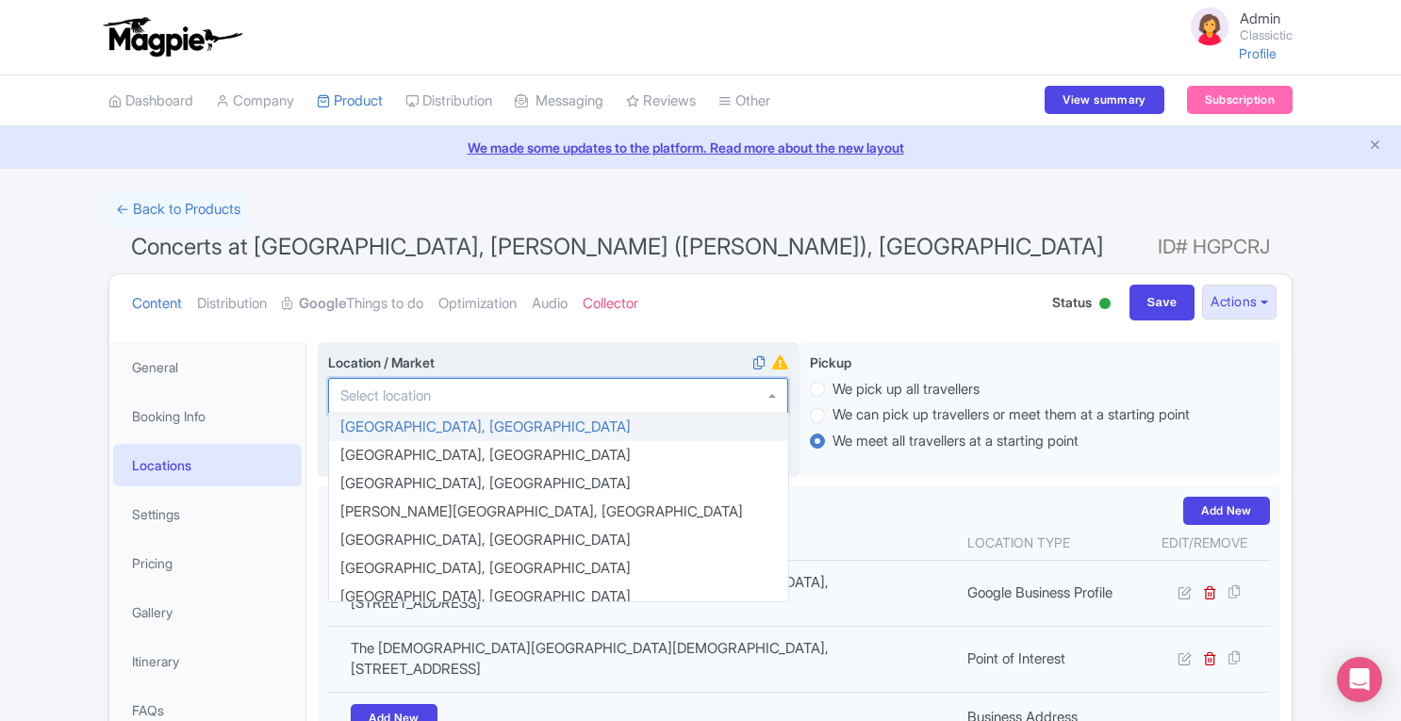
click at [553, 399] on div at bounding box center [558, 396] width 460 height 36
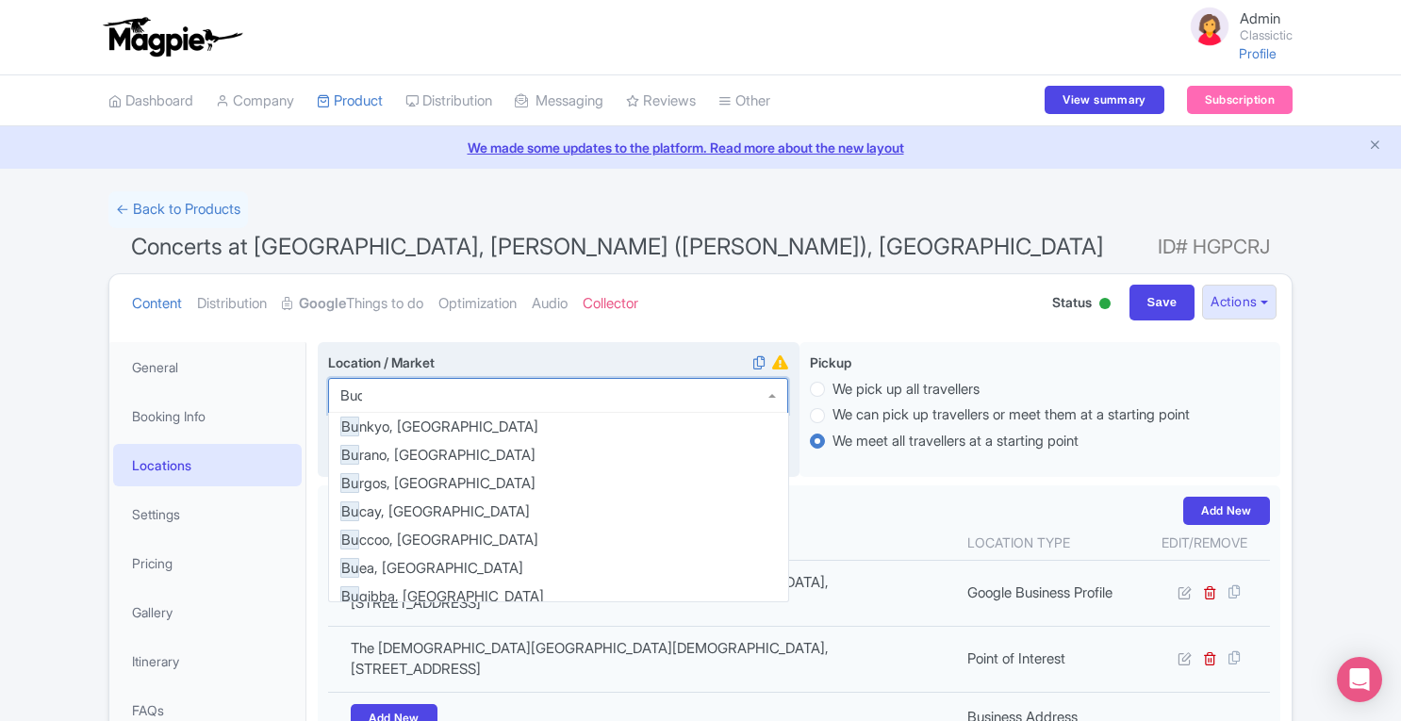
scroll to position [801, 0]
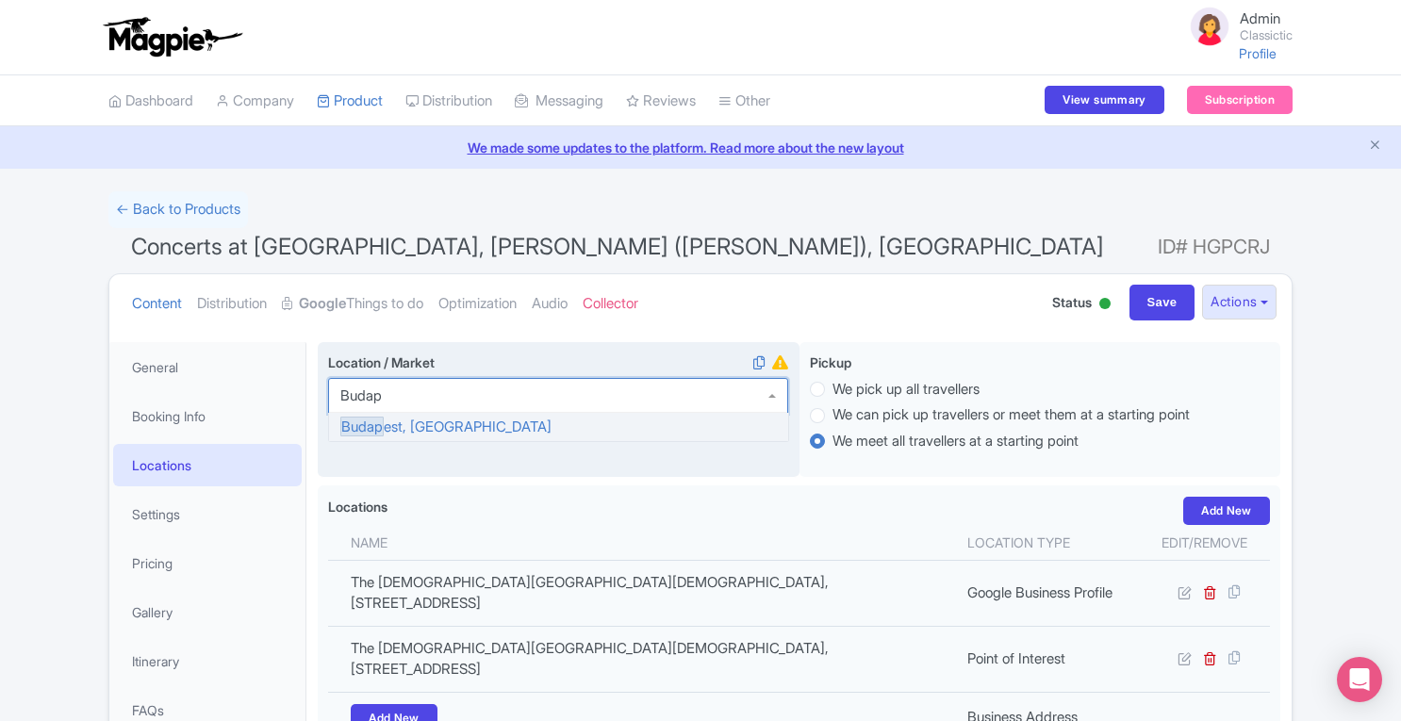
type input "Budape"
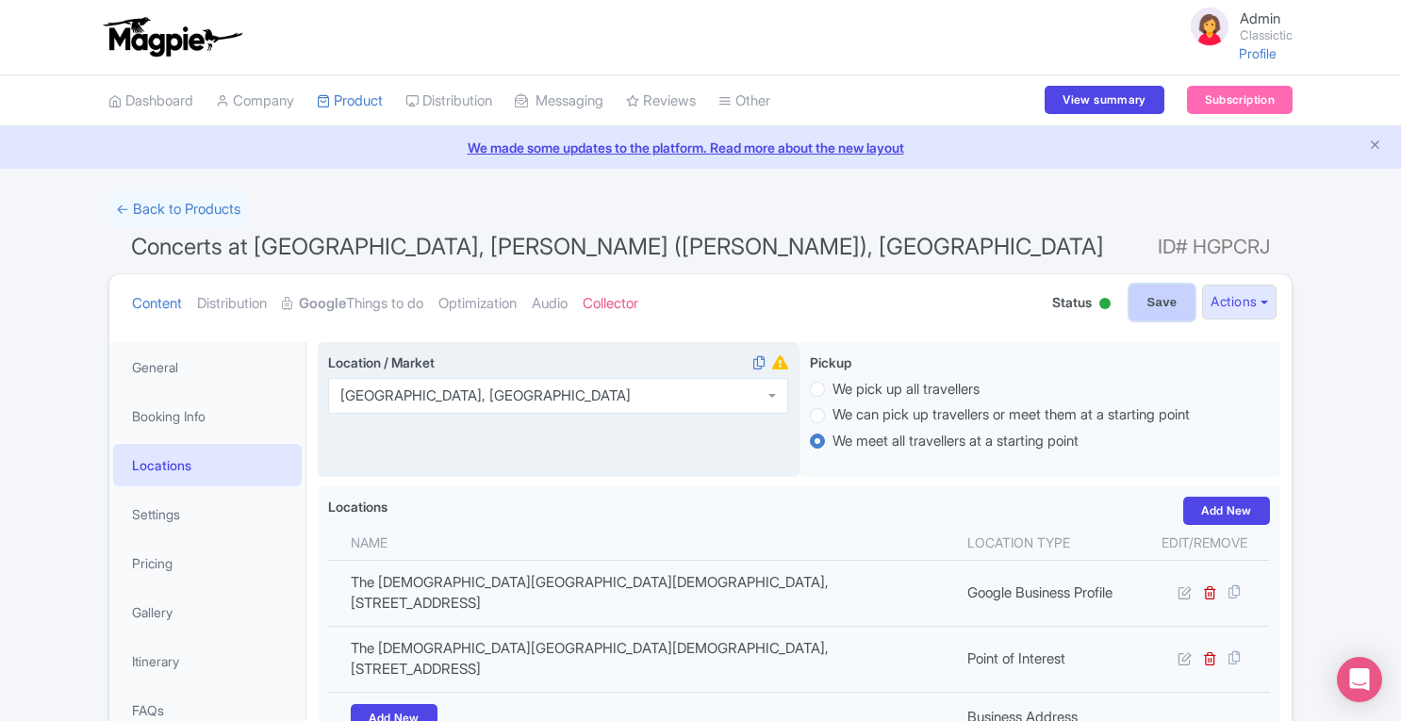
click at [1169, 291] on input "Save" at bounding box center [1162, 303] width 66 height 36
type input "Saving..."
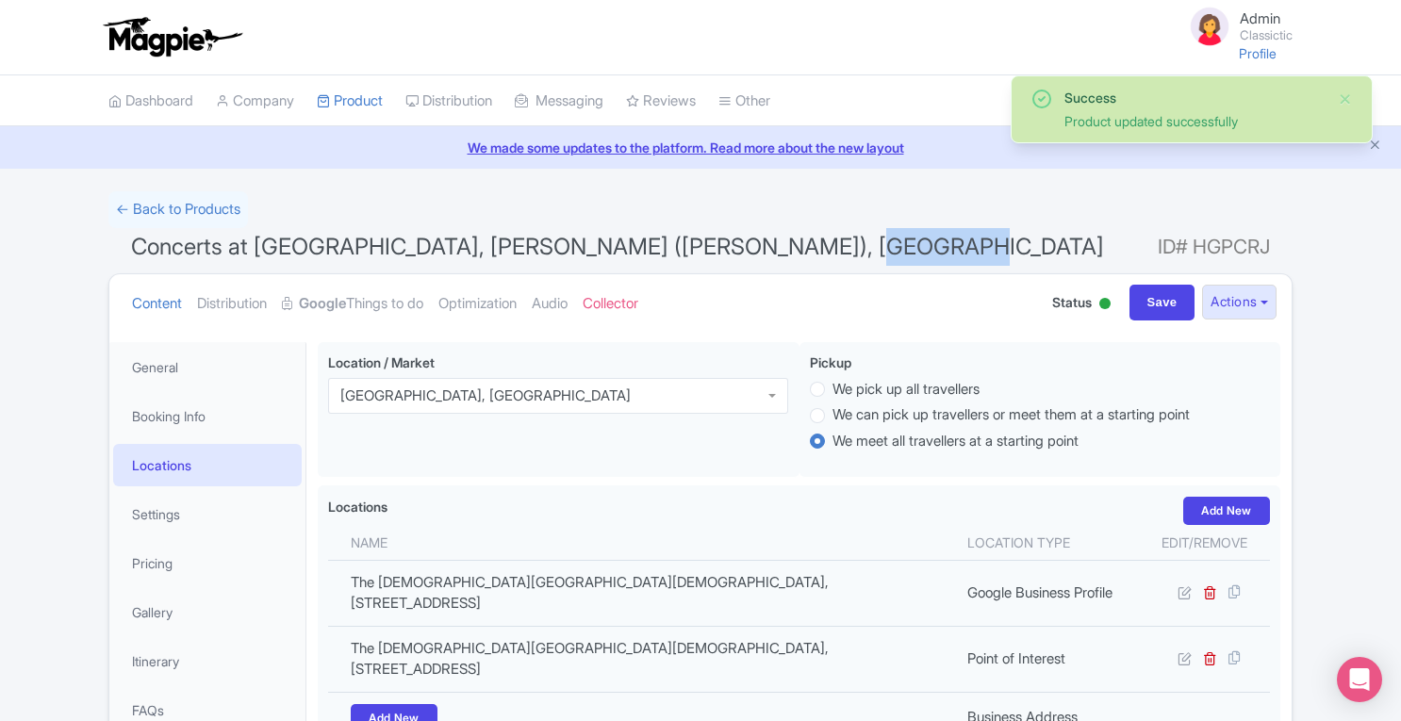
drag, startPoint x: 804, startPoint y: 246, endPoint x: 965, endPoint y: 252, distance: 161.3
click at [965, 252] on h1 "Concerts at [GEOGRAPHIC_DATA][PERSON_NAME][DEMOGRAPHIC_DATA][PERSON_NAME][DEMOG…" at bounding box center [700, 250] width 1184 height 45
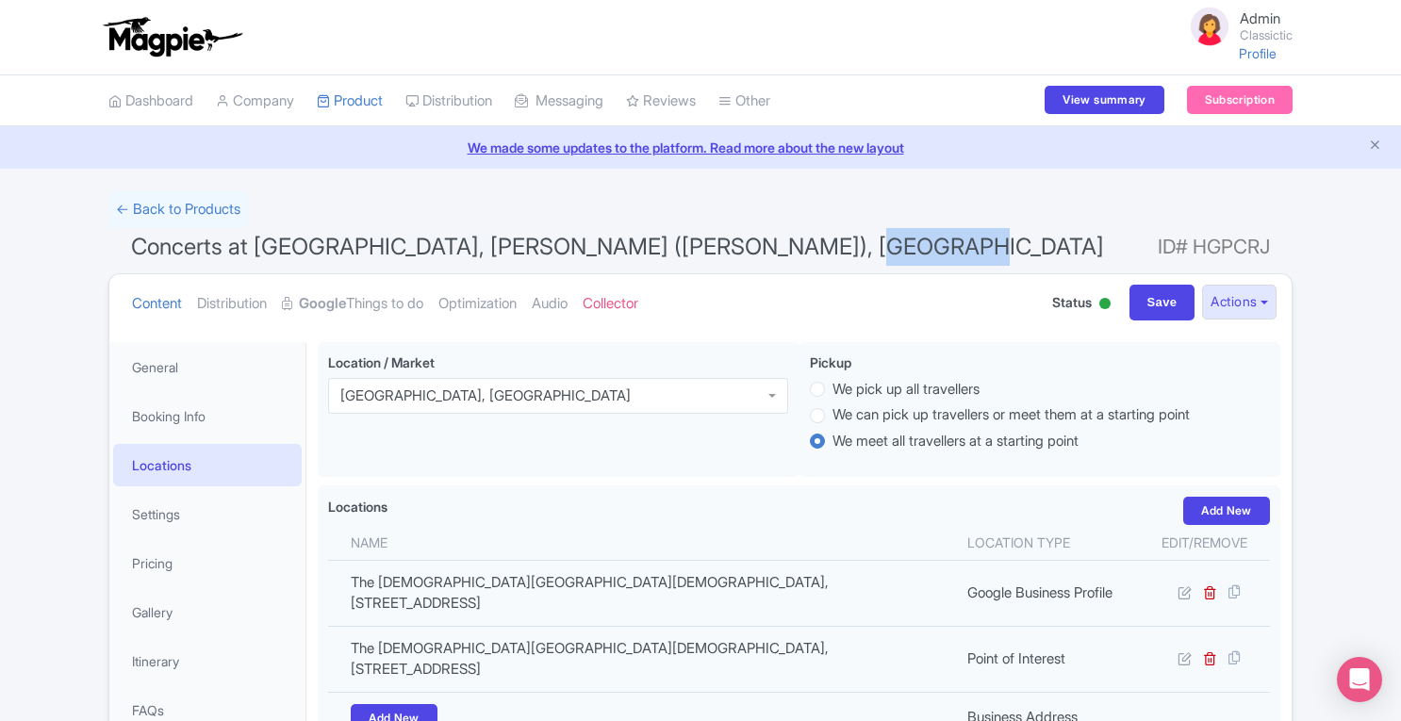
copy span "[GEOGRAPHIC_DATA]"
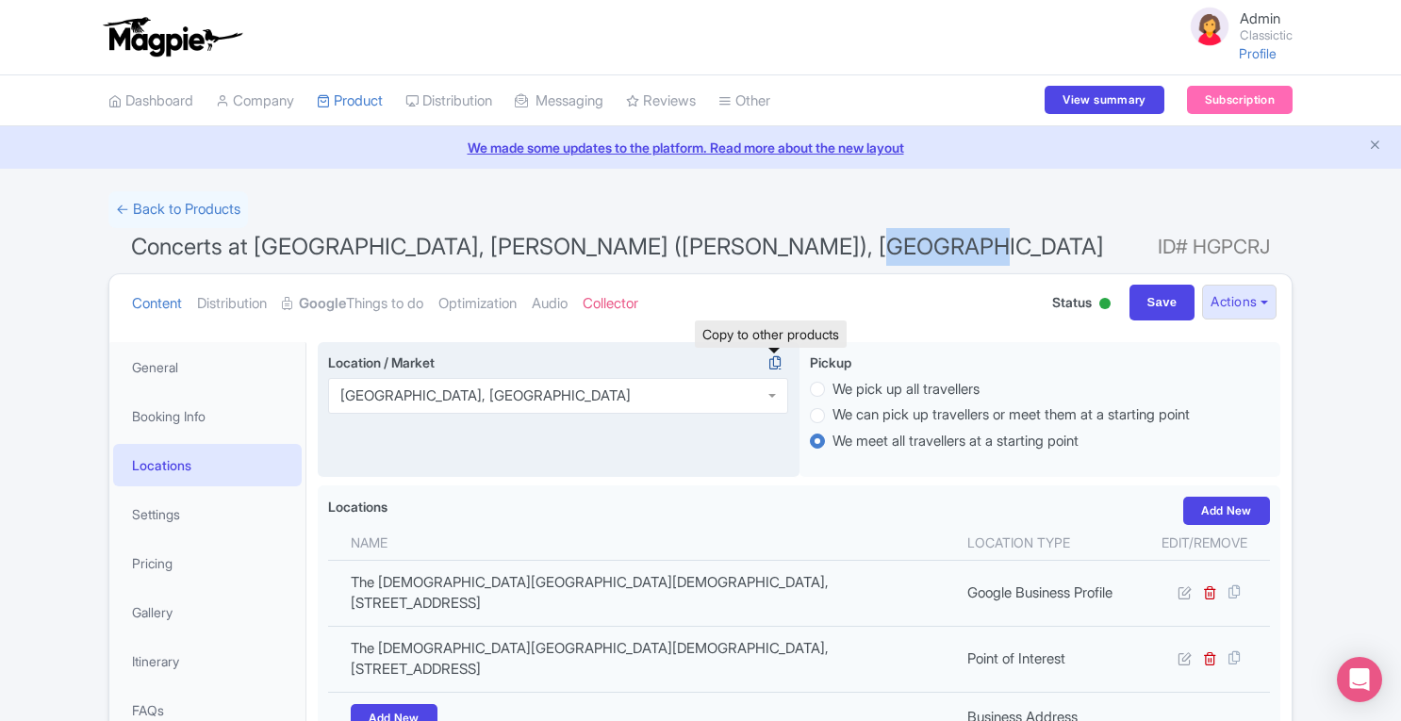
click at [781, 363] on icon at bounding box center [775, 362] width 26 height 17
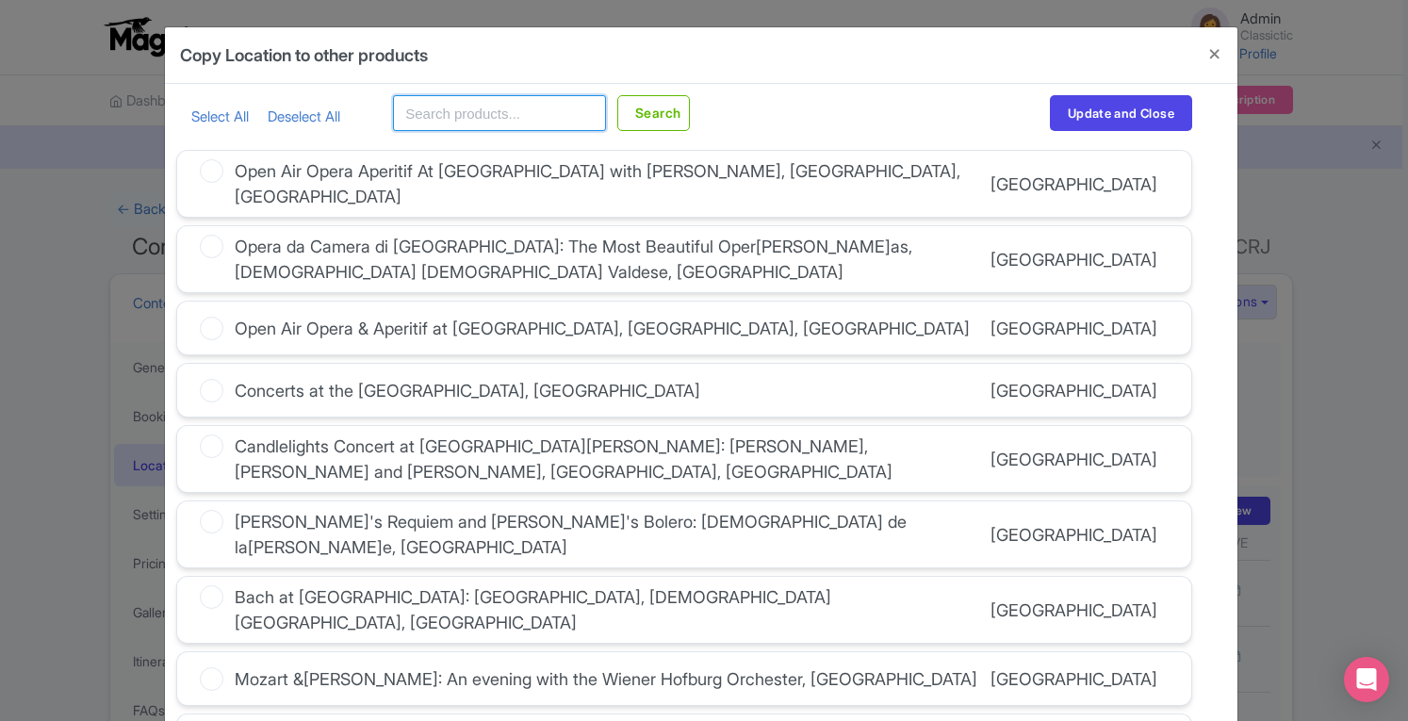
click at [522, 115] on input "text" at bounding box center [499, 113] width 213 height 36
paste input "[GEOGRAPHIC_DATA]"
type input "[GEOGRAPHIC_DATA]"
click at [647, 123] on button "Search" at bounding box center [653, 113] width 73 height 36
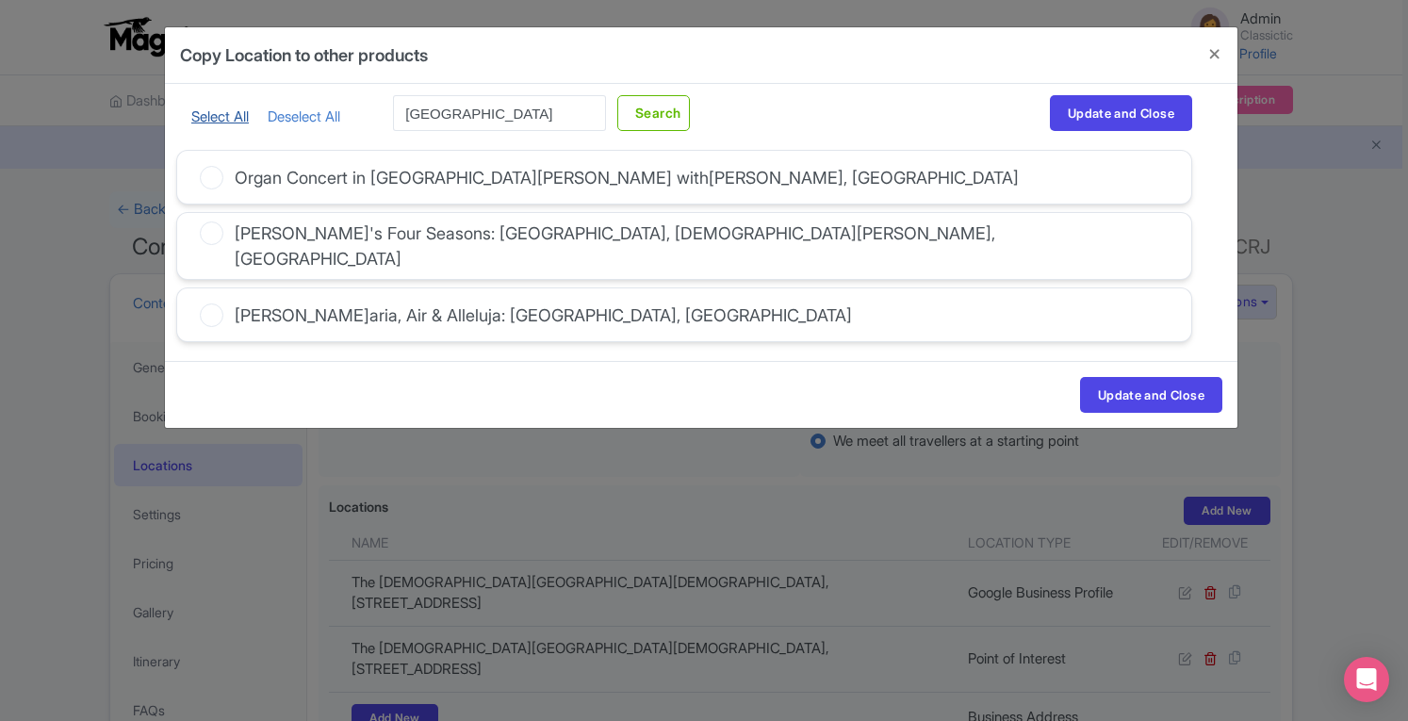
click at [209, 113] on link "Select All" at bounding box center [219, 116] width 57 height 18
click at [1106, 114] on button "Update and Close" at bounding box center [1121, 113] width 142 height 36
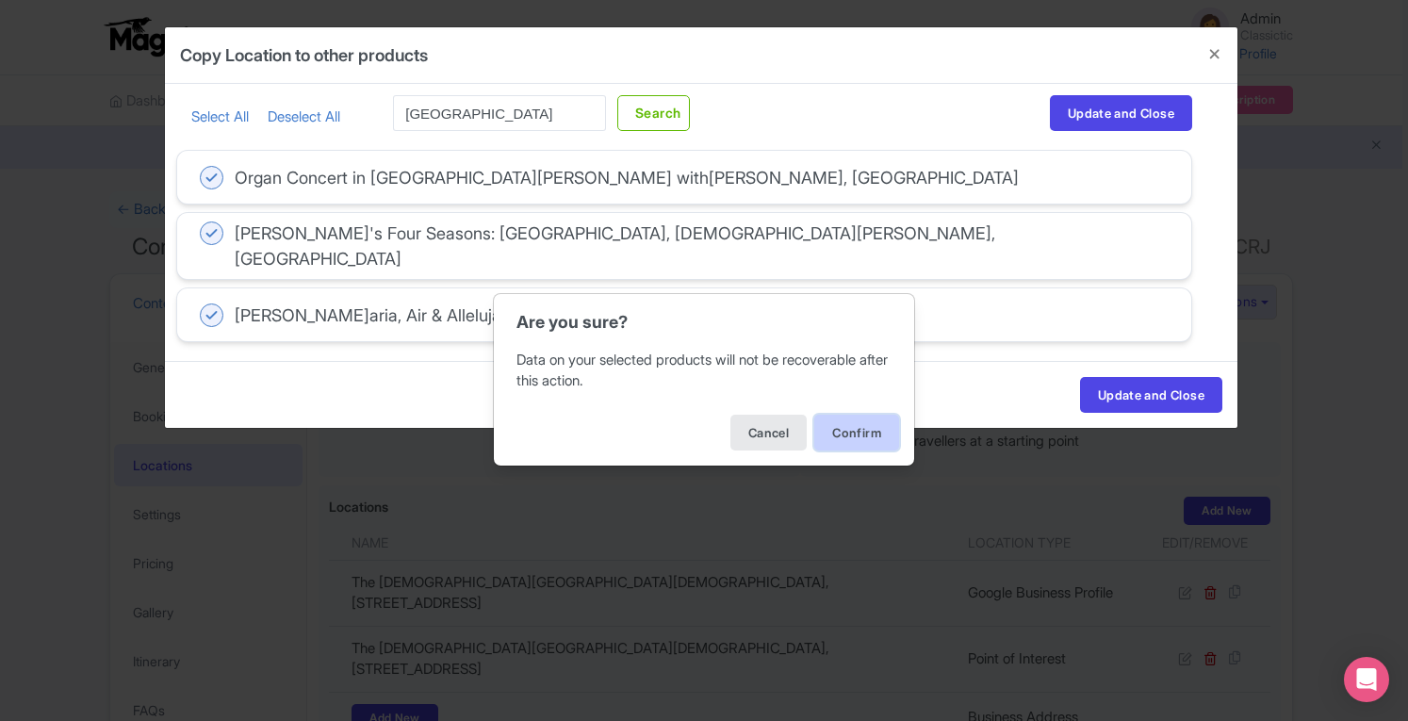
click at [874, 428] on button "Confirm" at bounding box center [856, 433] width 85 height 36
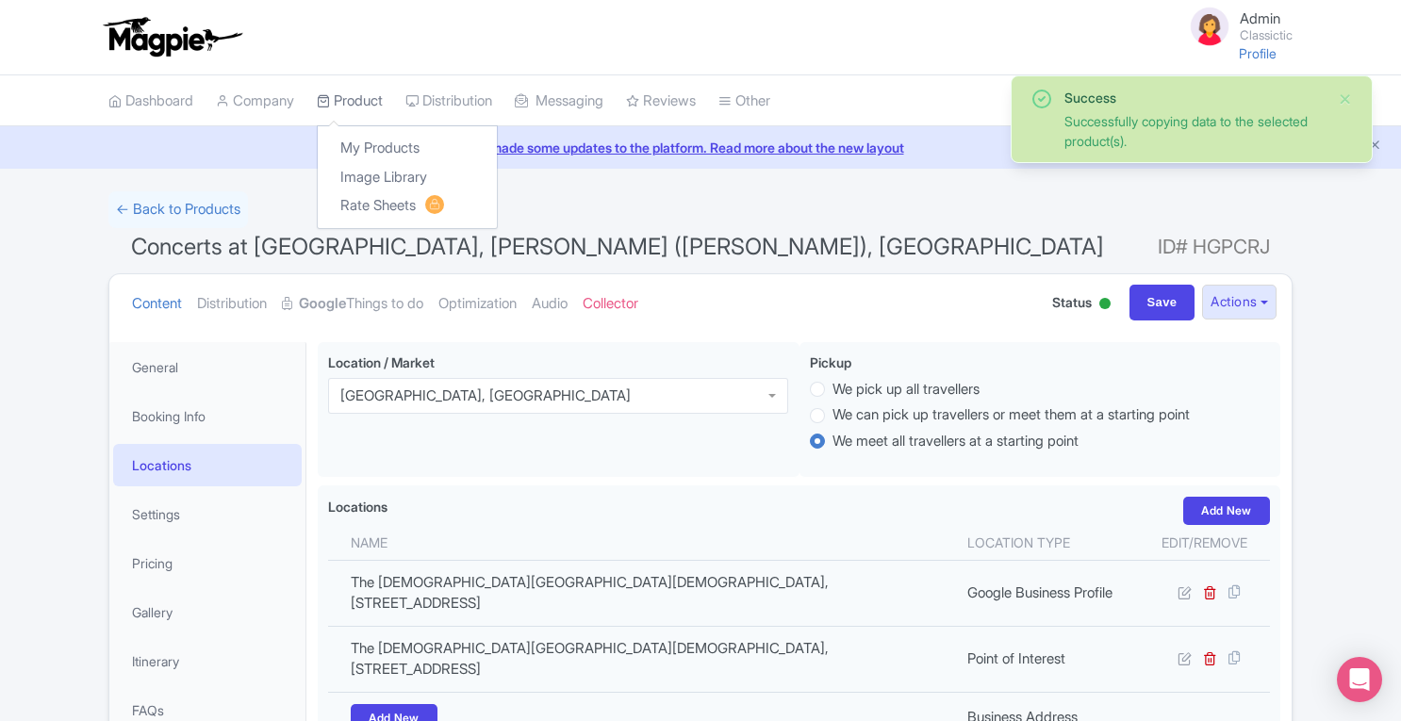
click at [344, 103] on link "Product" at bounding box center [350, 101] width 66 height 52
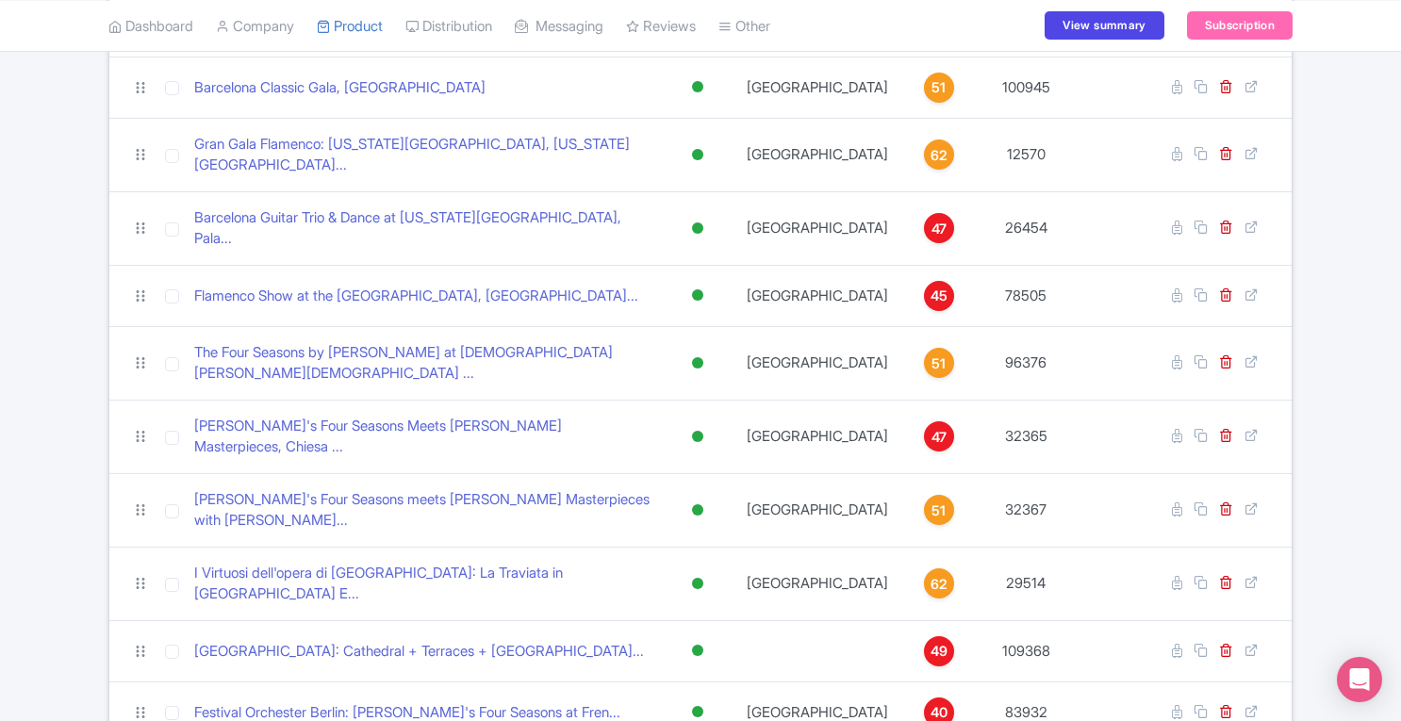
scroll to position [1095, 0]
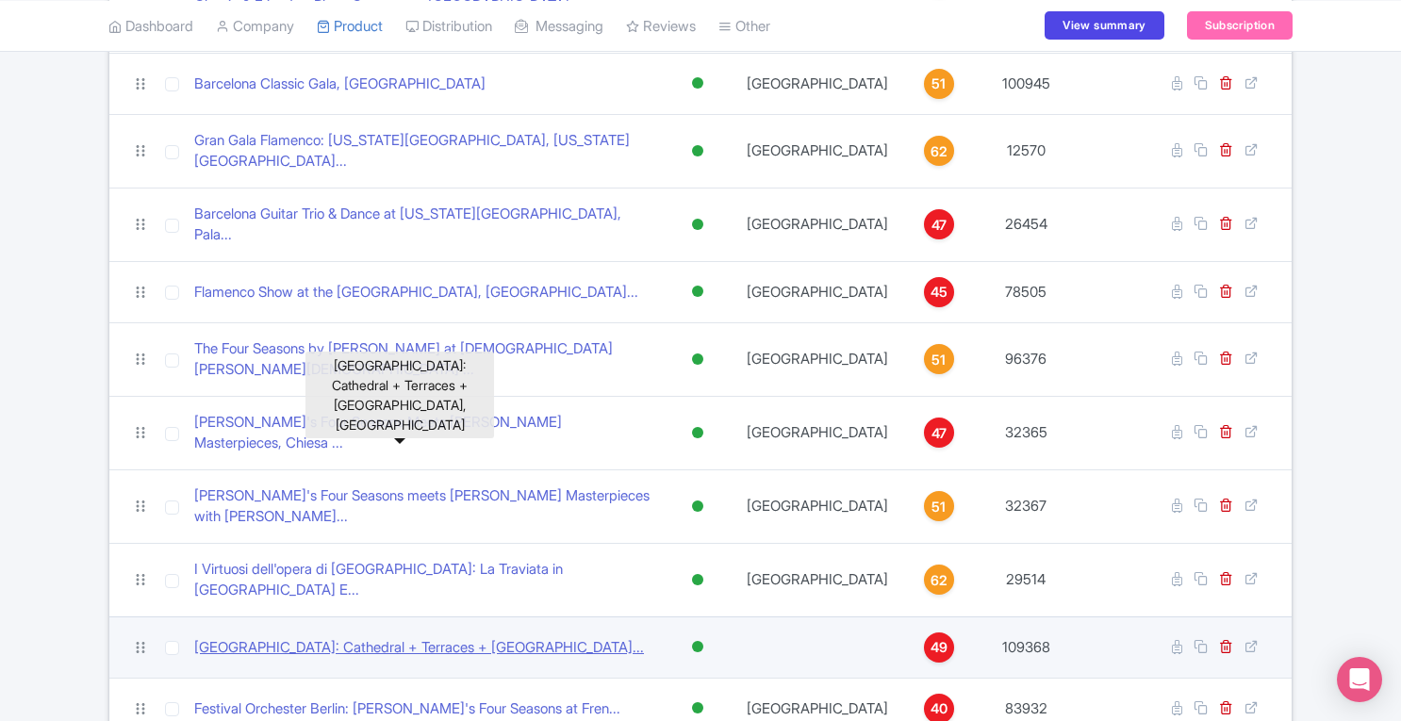
click at [460, 637] on link "[GEOGRAPHIC_DATA]: Cathedral + Terraces + [GEOGRAPHIC_DATA]..." at bounding box center [419, 648] width 450 height 22
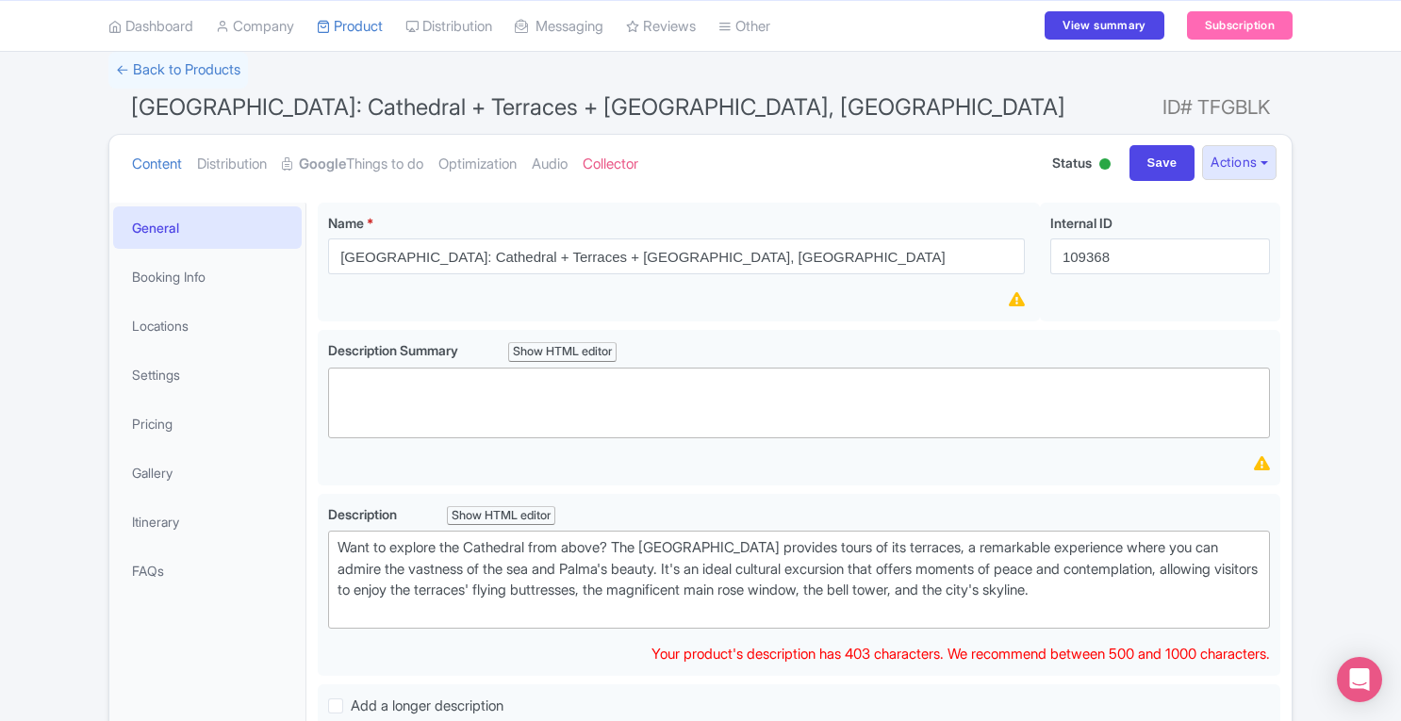
scroll to position [131, 0]
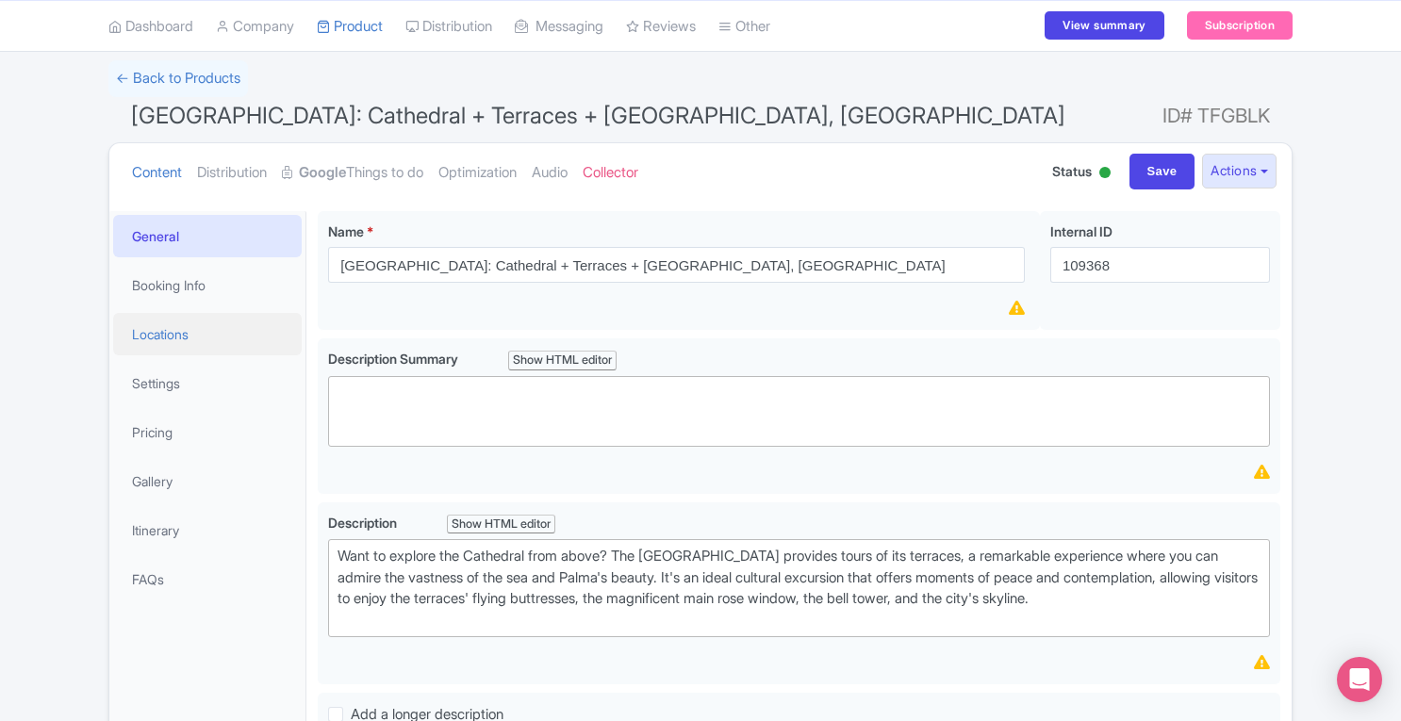
click at [165, 335] on link "Locations" at bounding box center [207, 334] width 188 height 42
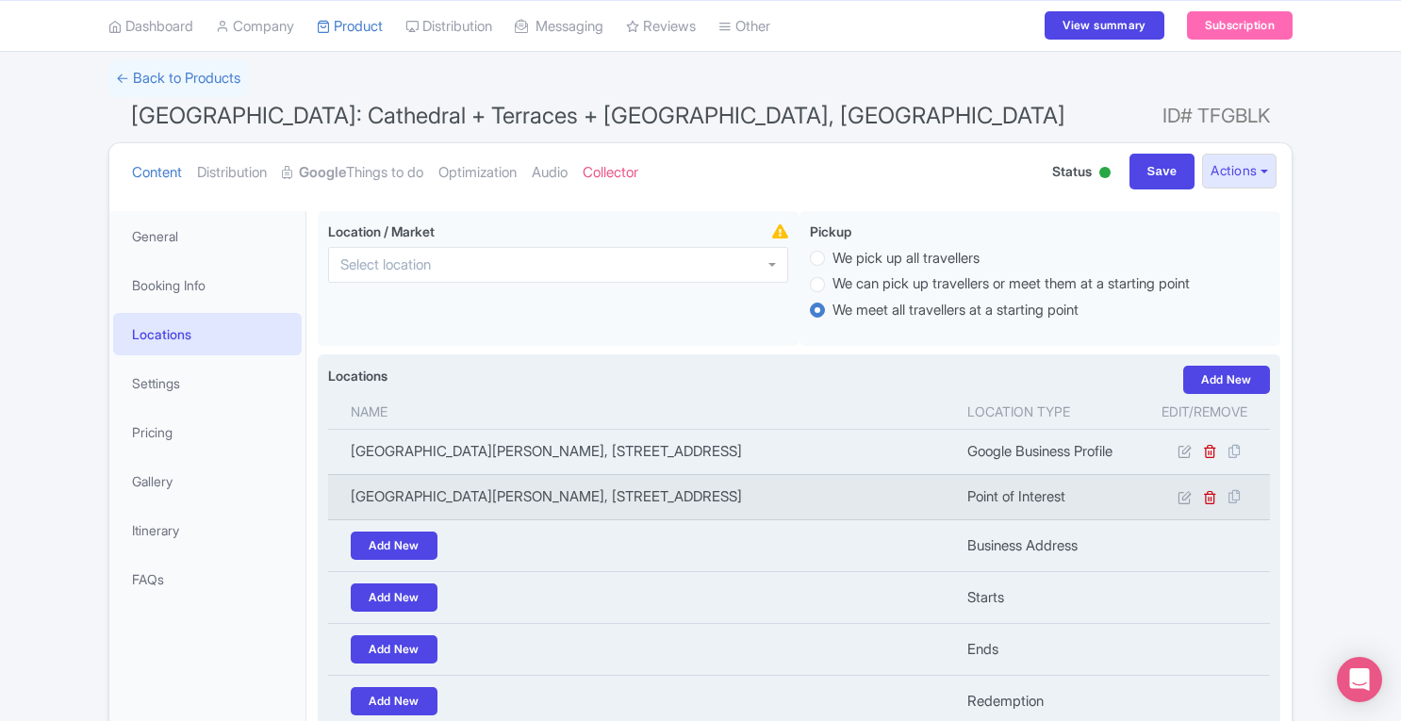
drag, startPoint x: 892, startPoint y: 518, endPoint x: 930, endPoint y: 516, distance: 38.7
click at [930, 516] on td "[GEOGRAPHIC_DATA][PERSON_NAME], [STREET_ADDRESS]" at bounding box center [642, 496] width 628 height 45
copy td "Palma"
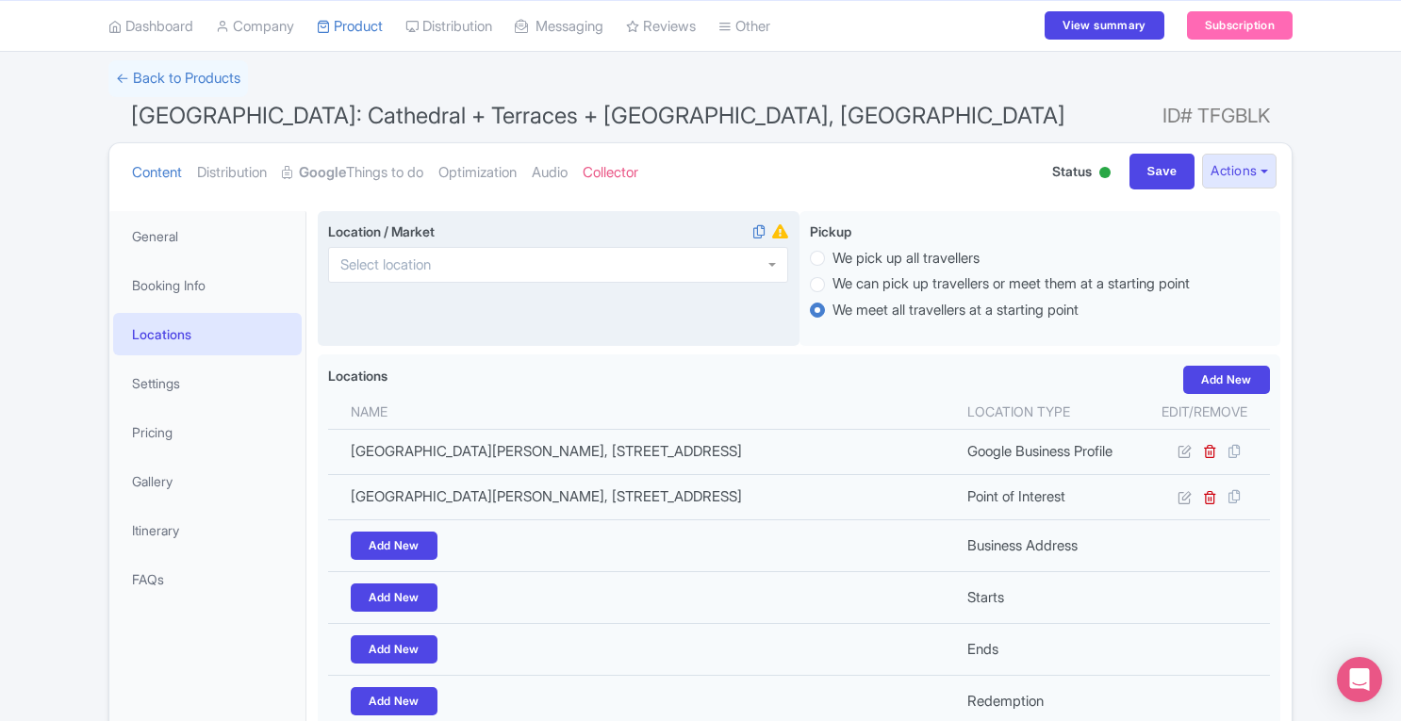
click at [529, 270] on div at bounding box center [558, 265] width 460 height 36
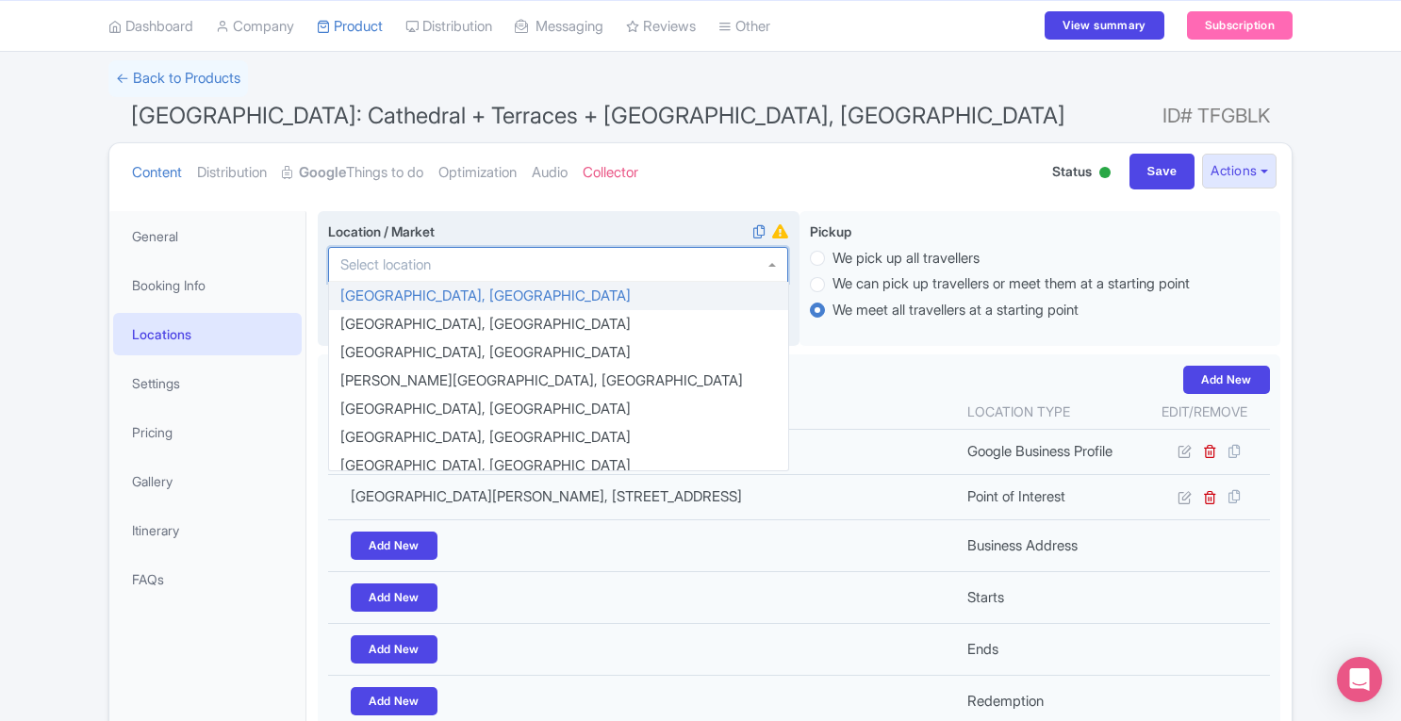
paste input "Palma"
type input "Palma"
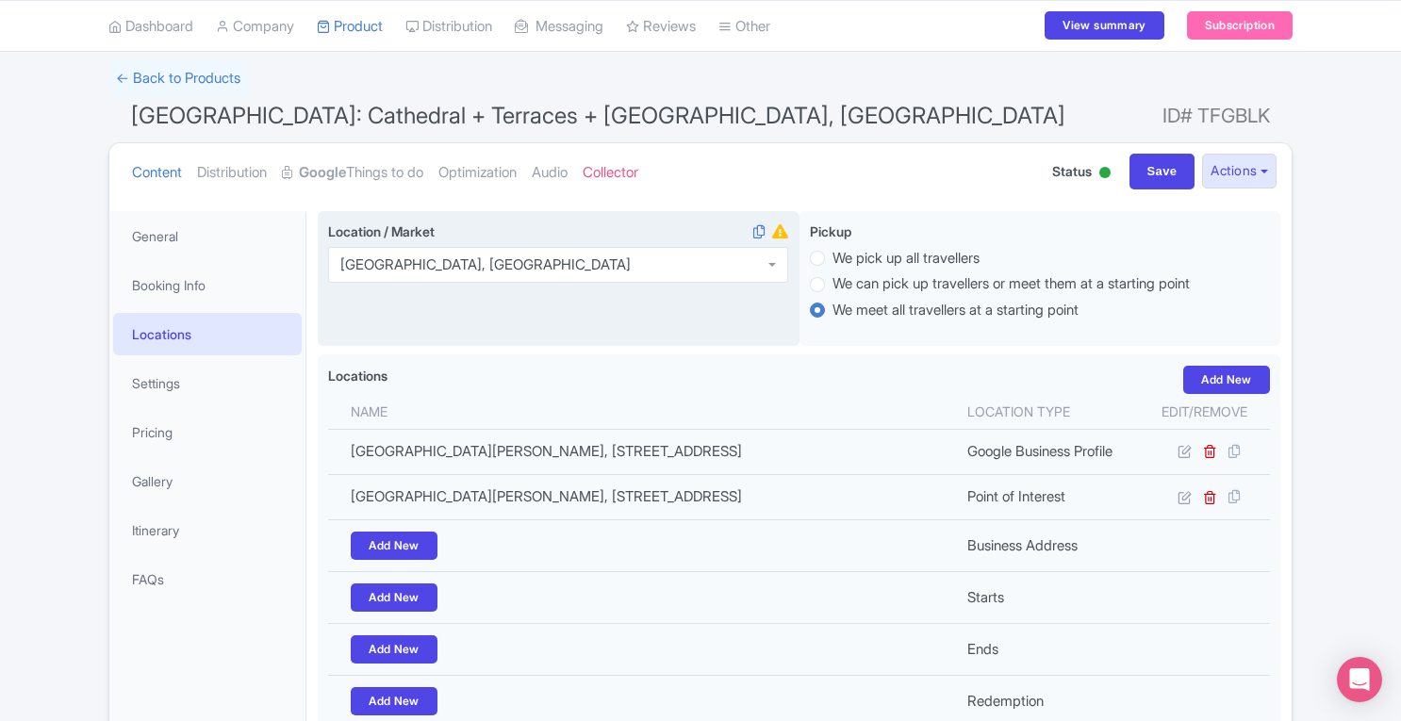
click at [1143, 188] on div "Content Distribution Google Things to do Optimization Audio Collector Status Ac…" at bounding box center [700, 171] width 1182 height 57
click at [1152, 175] on input "Save" at bounding box center [1162, 172] width 66 height 36
type input "Saving..."
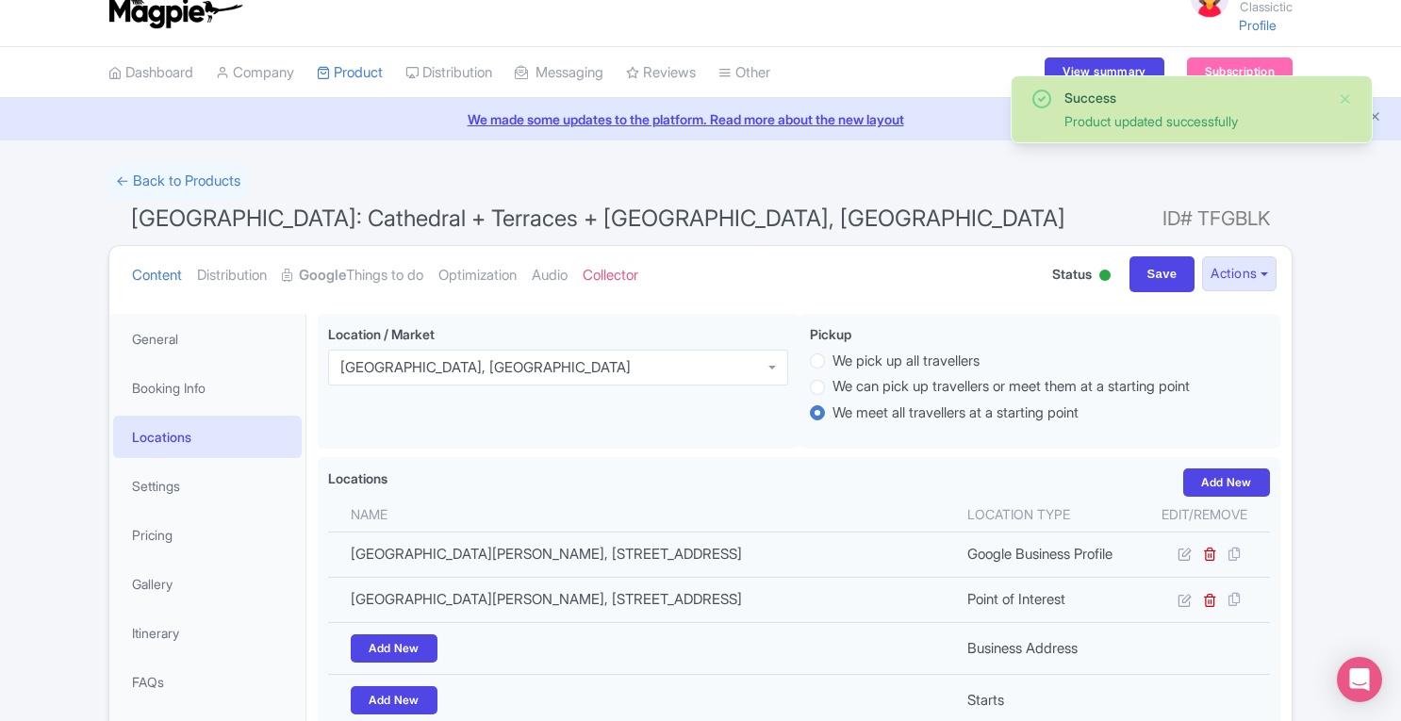
scroll to position [27, 0]
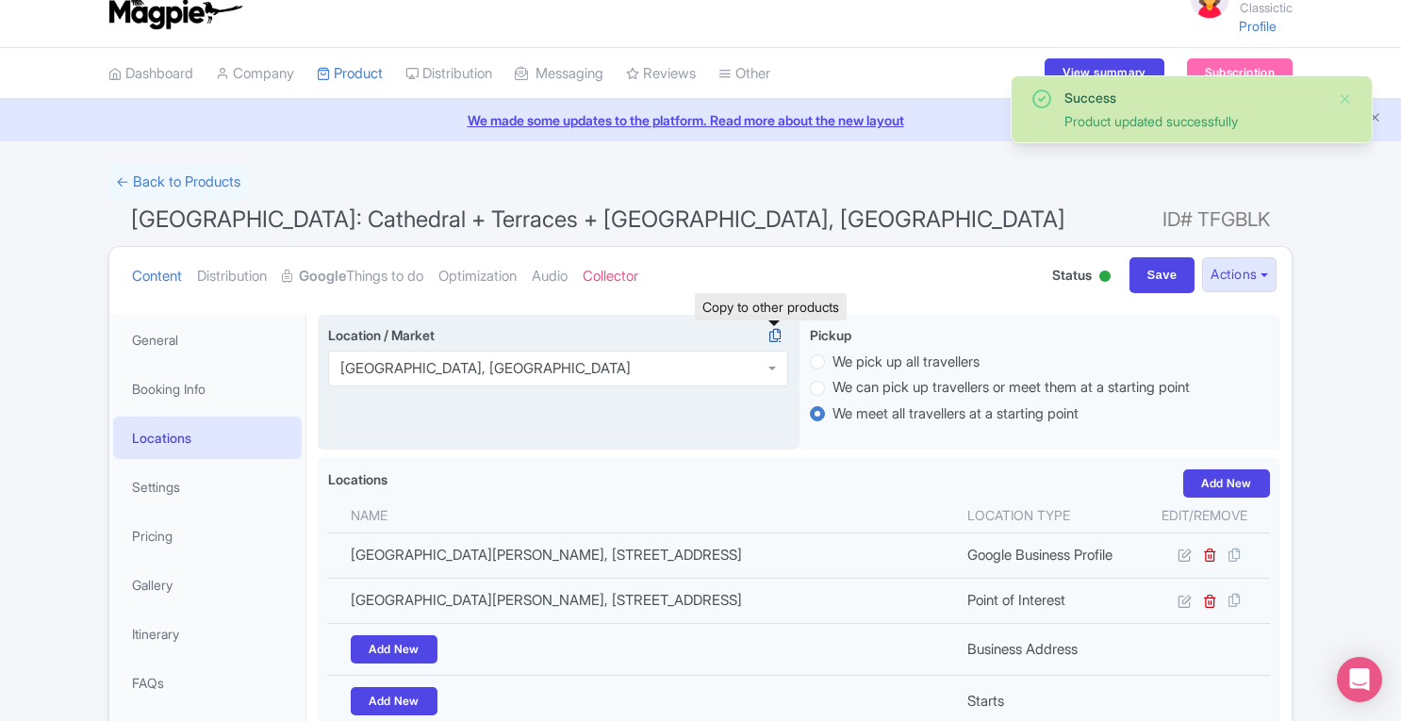
click at [776, 336] on icon at bounding box center [775, 335] width 26 height 17
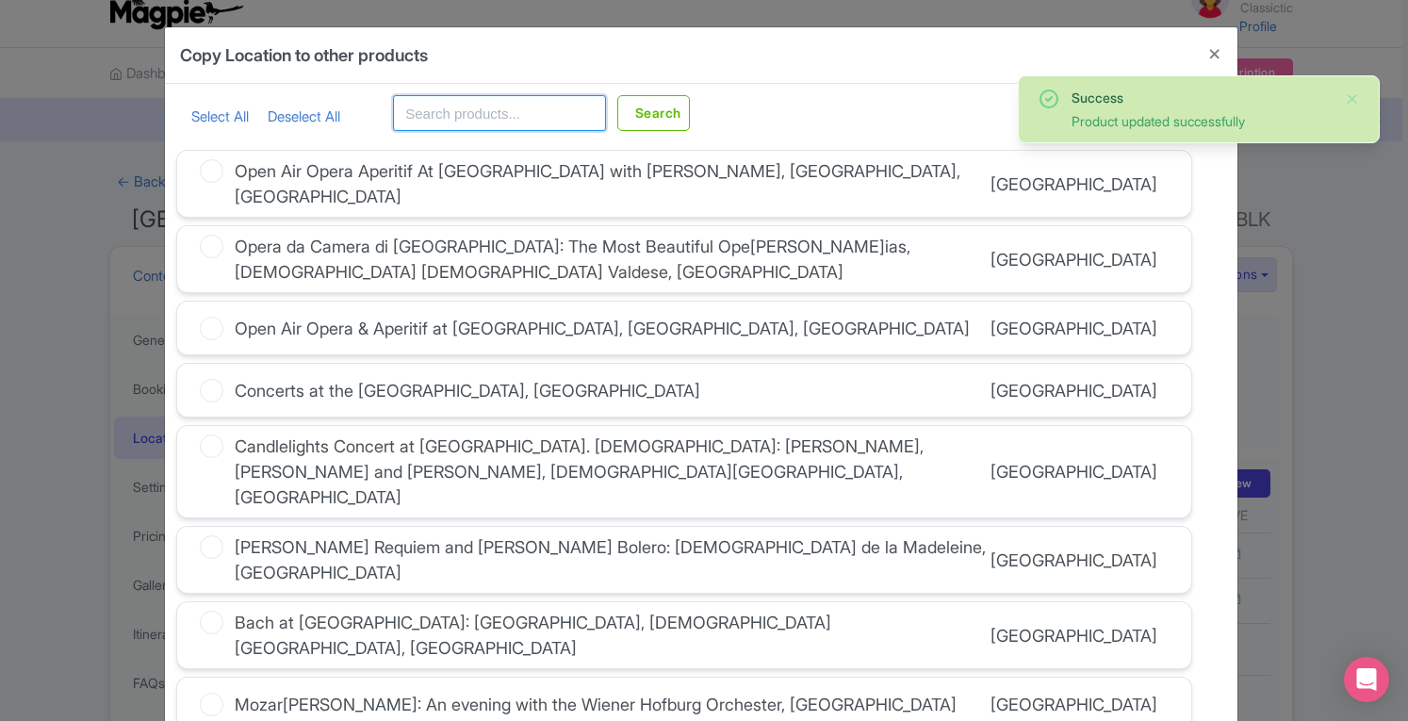
paste input "Palma"
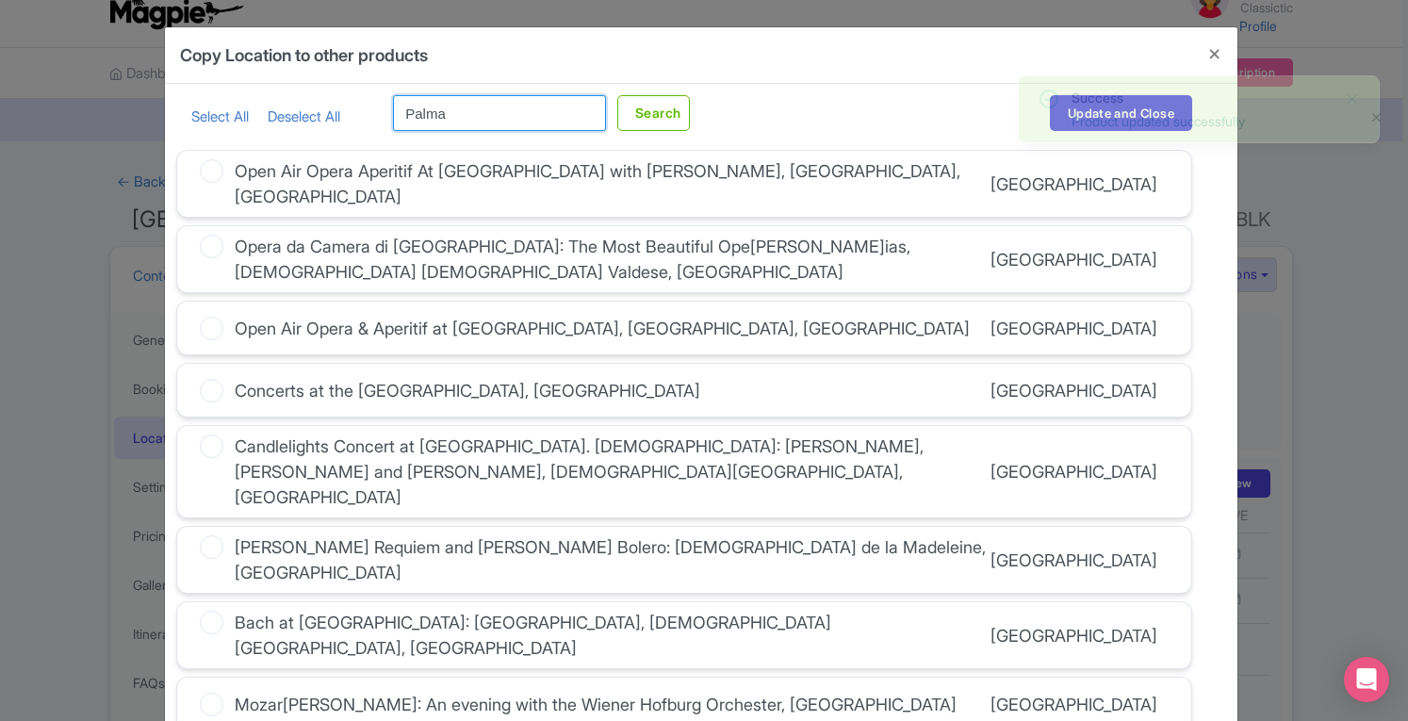
click at [533, 116] on input "Palma" at bounding box center [499, 113] width 213 height 36
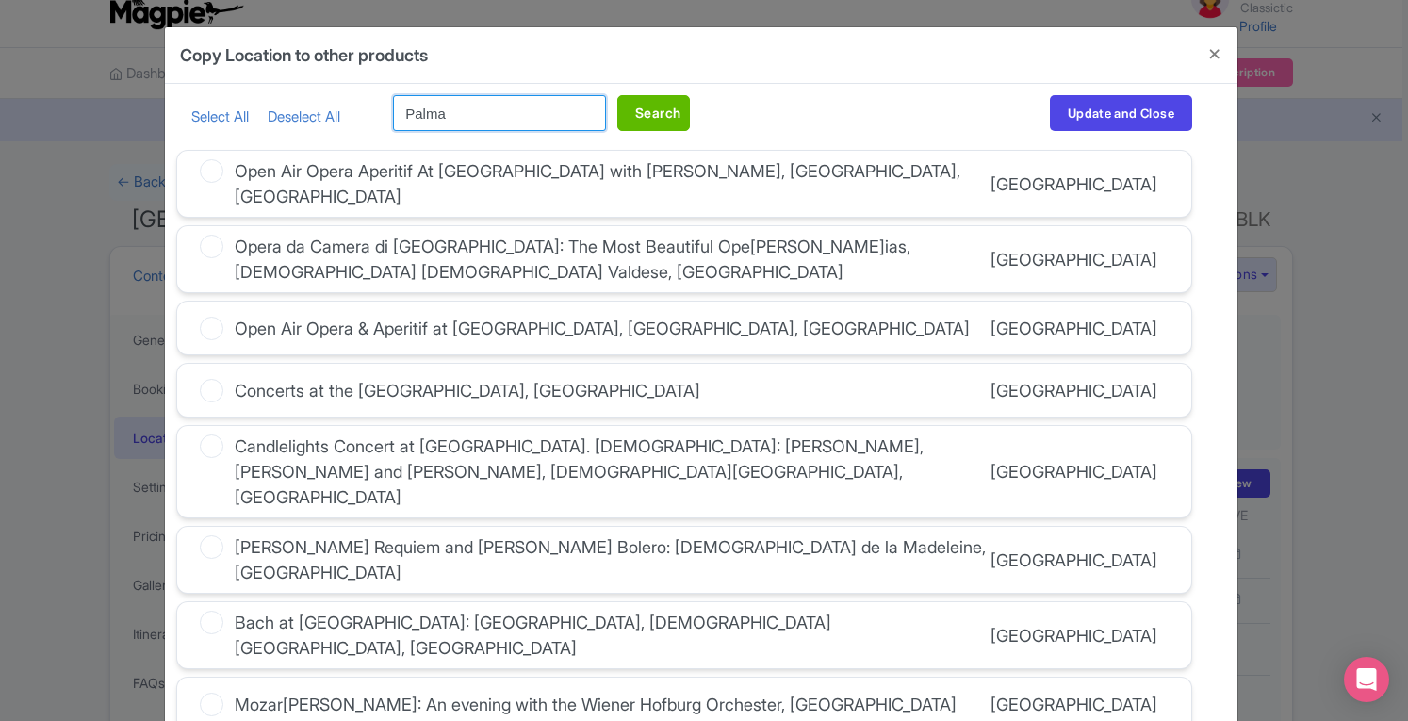
type input "Palma"
click at [684, 115] on button "Search" at bounding box center [653, 113] width 73 height 36
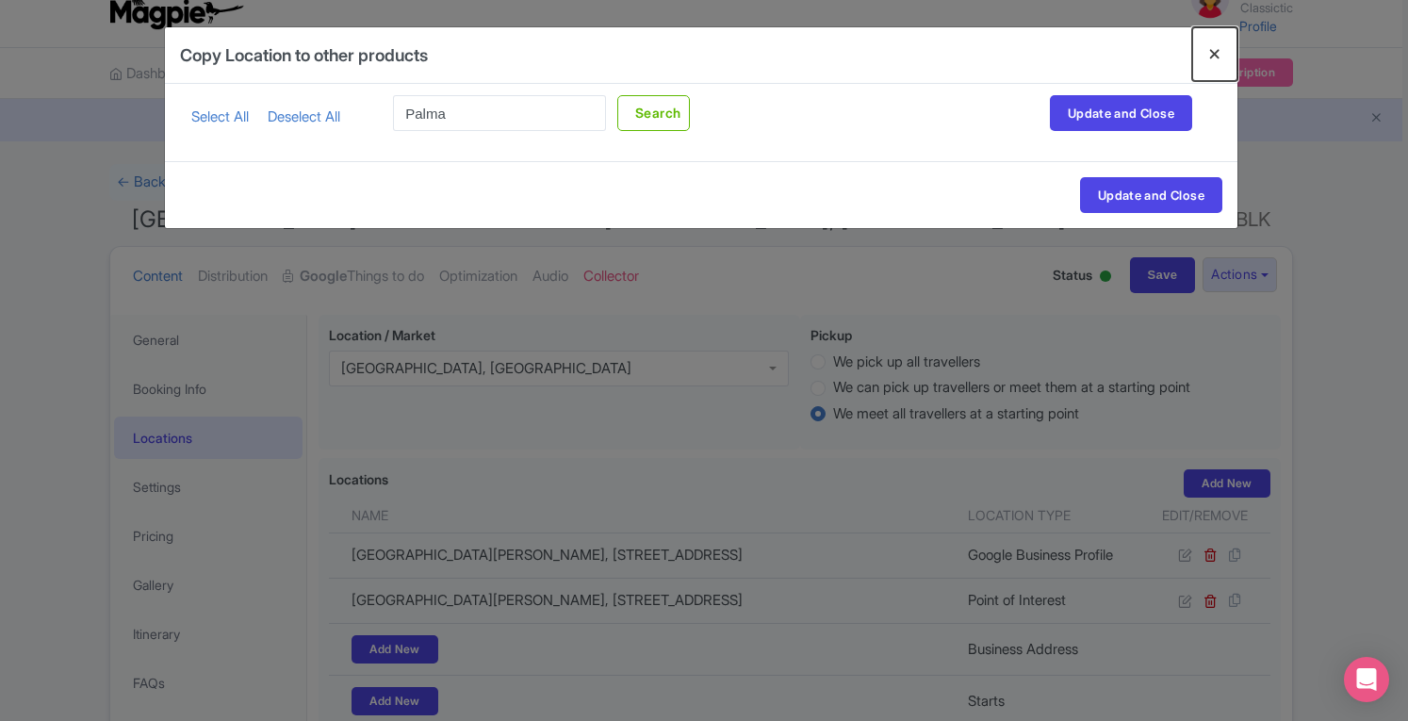
click at [1215, 57] on button "Close" at bounding box center [1214, 54] width 45 height 54
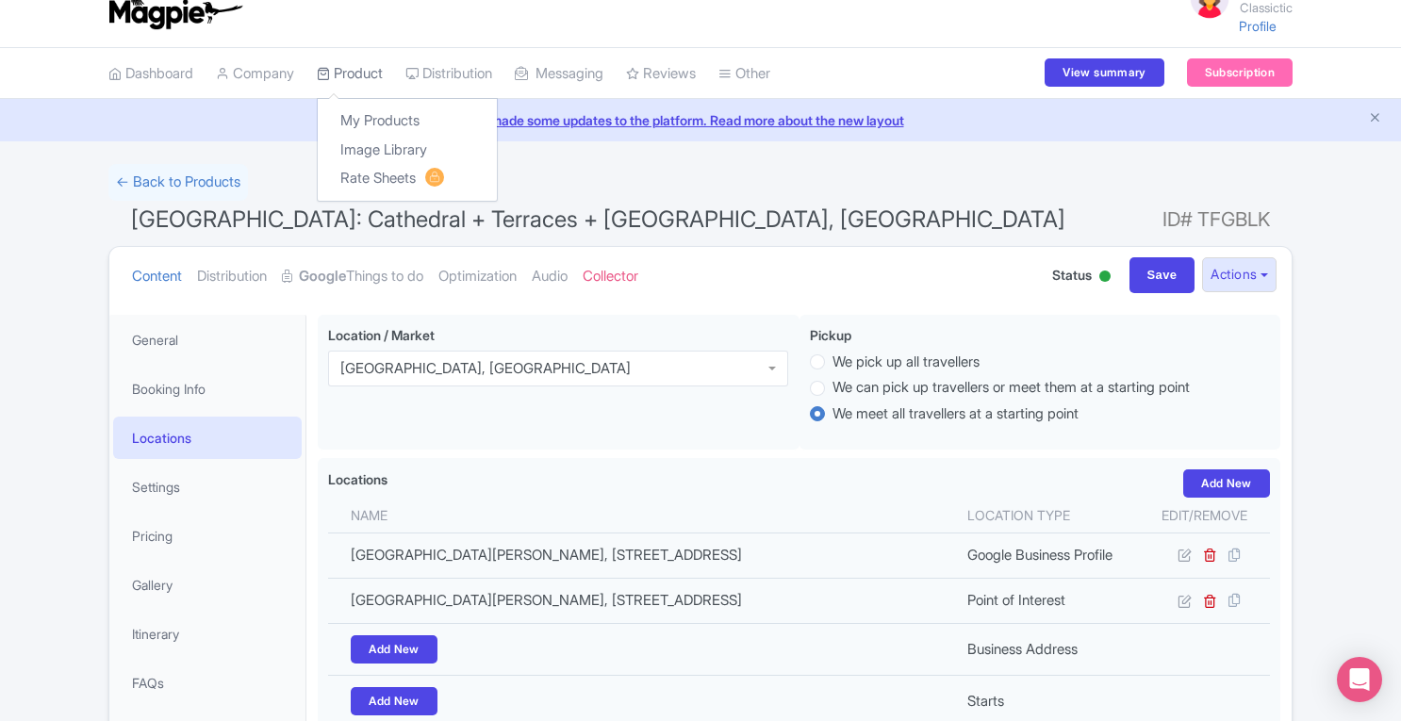
click at [368, 74] on link "Product" at bounding box center [350, 74] width 66 height 52
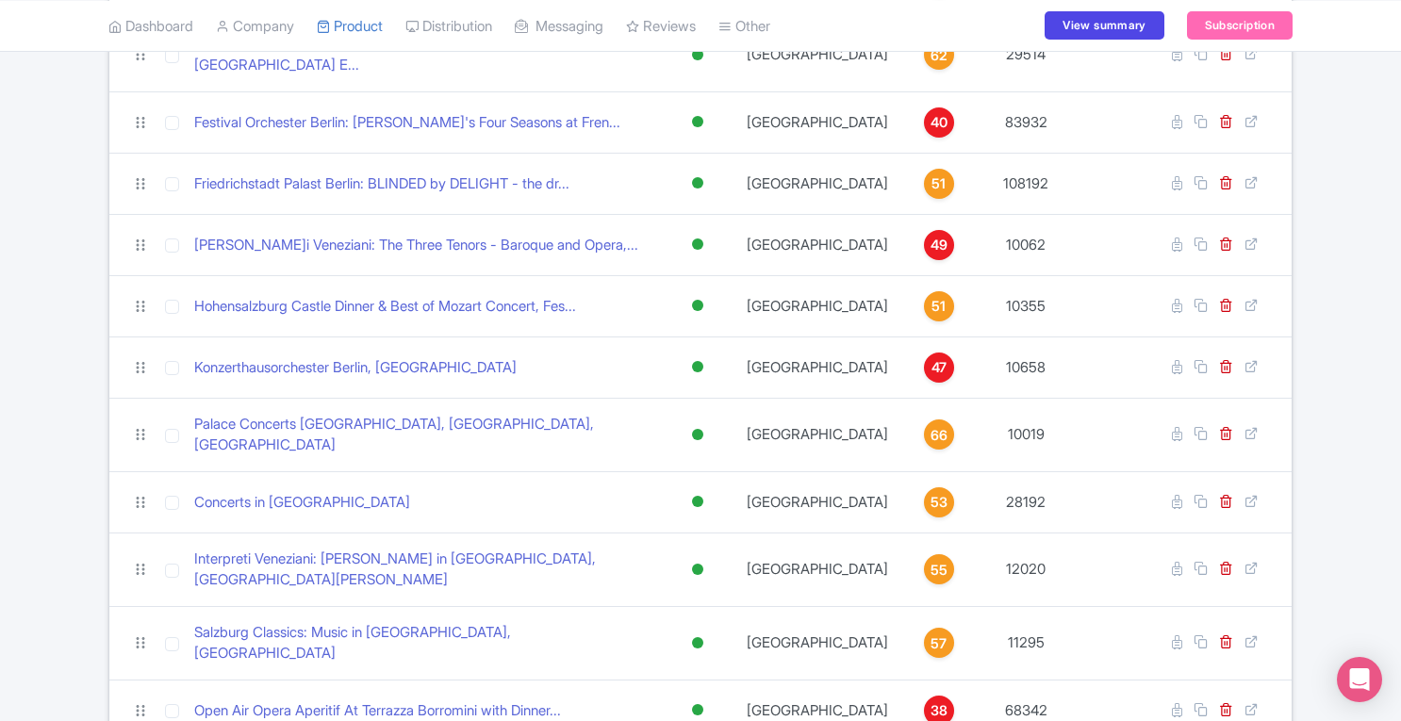
scroll to position [1649, 0]
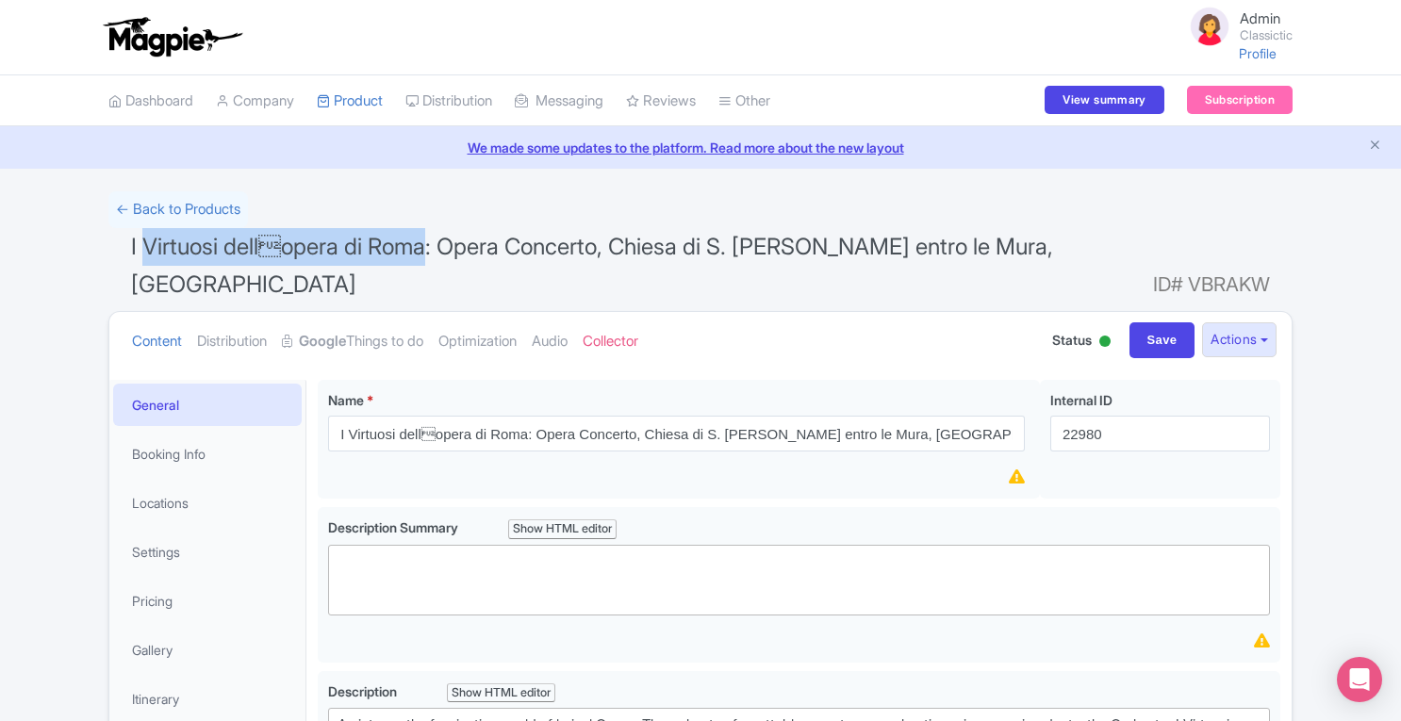
drag, startPoint x: 141, startPoint y: 244, endPoint x: 418, endPoint y: 245, distance: 277.1
click at [418, 245] on span "I Virtuosi dellopera di Roma: Opera Concerto, Chiesa di S. [PERSON_NAME] entro…" at bounding box center [592, 265] width 922 height 65
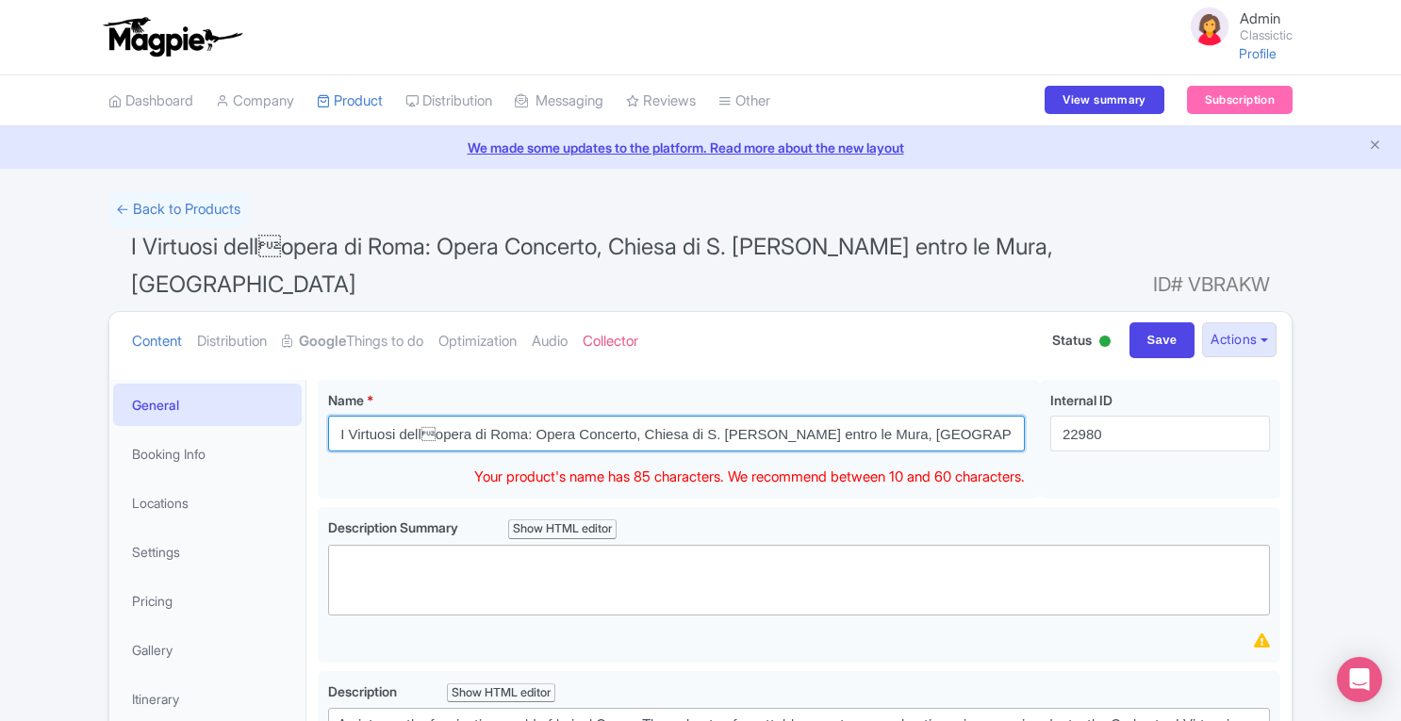
drag, startPoint x: 522, startPoint y: 394, endPoint x: 277, endPoint y: 387, distance: 245.1
paste input "'"
type input "I Virtuosi dell'opera di Roma: Opera Concerto, Chiesa di S. [PERSON_NAME] entro…"
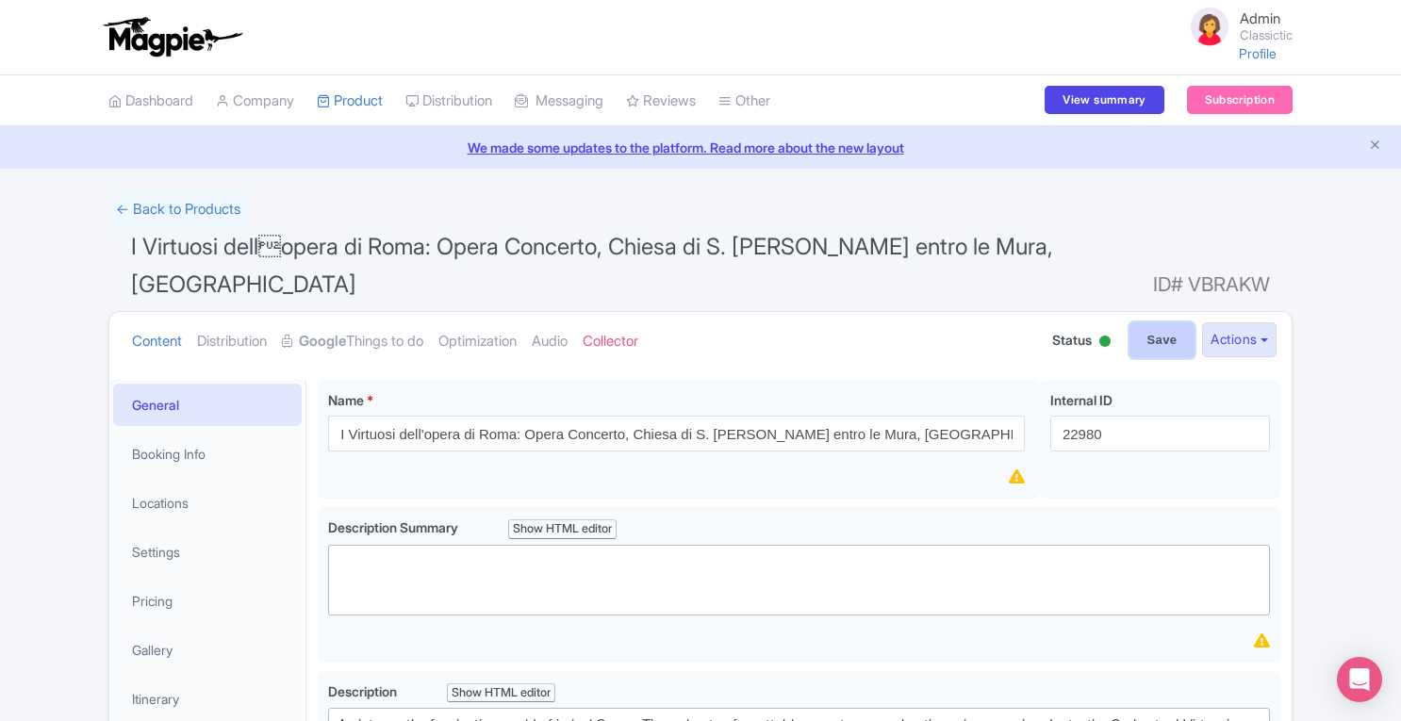
click at [1146, 322] on input "Save" at bounding box center [1162, 340] width 66 height 36
type input "Saving..."
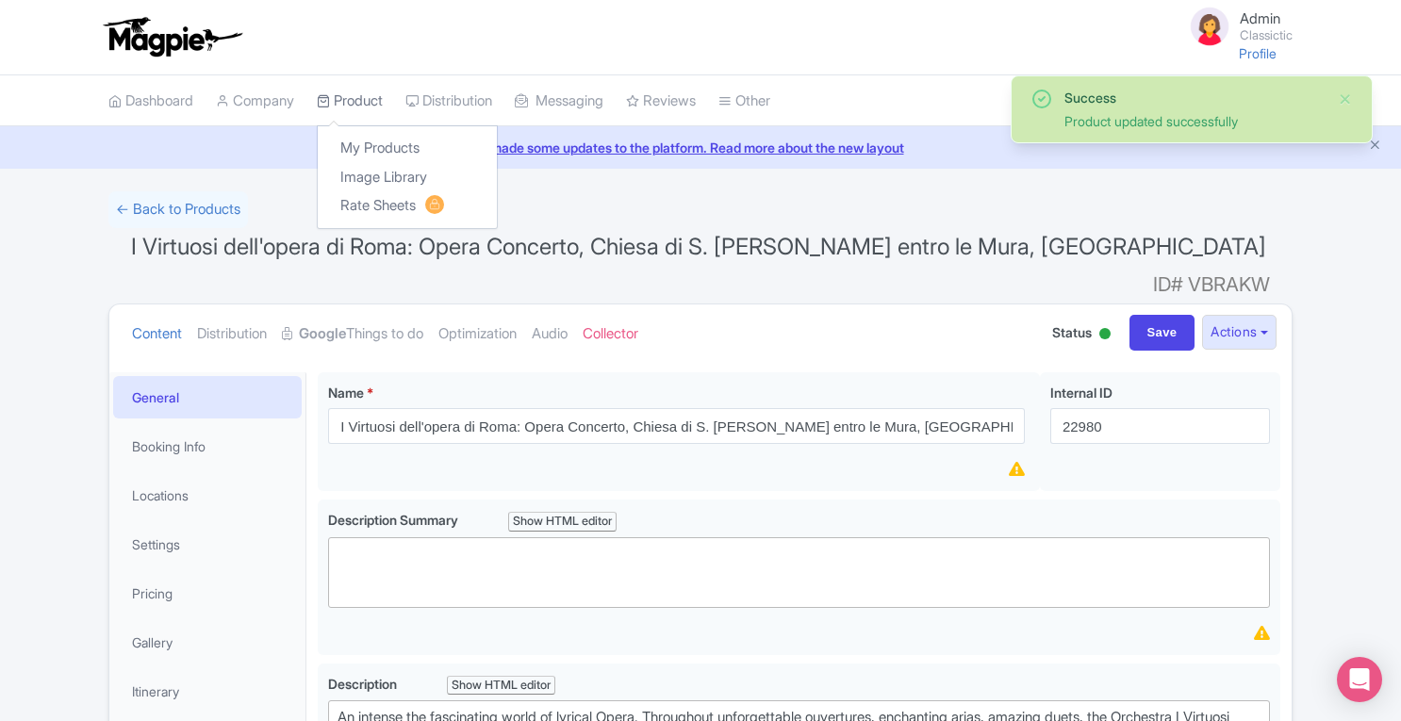
click at [378, 102] on link "Product" at bounding box center [350, 101] width 66 height 52
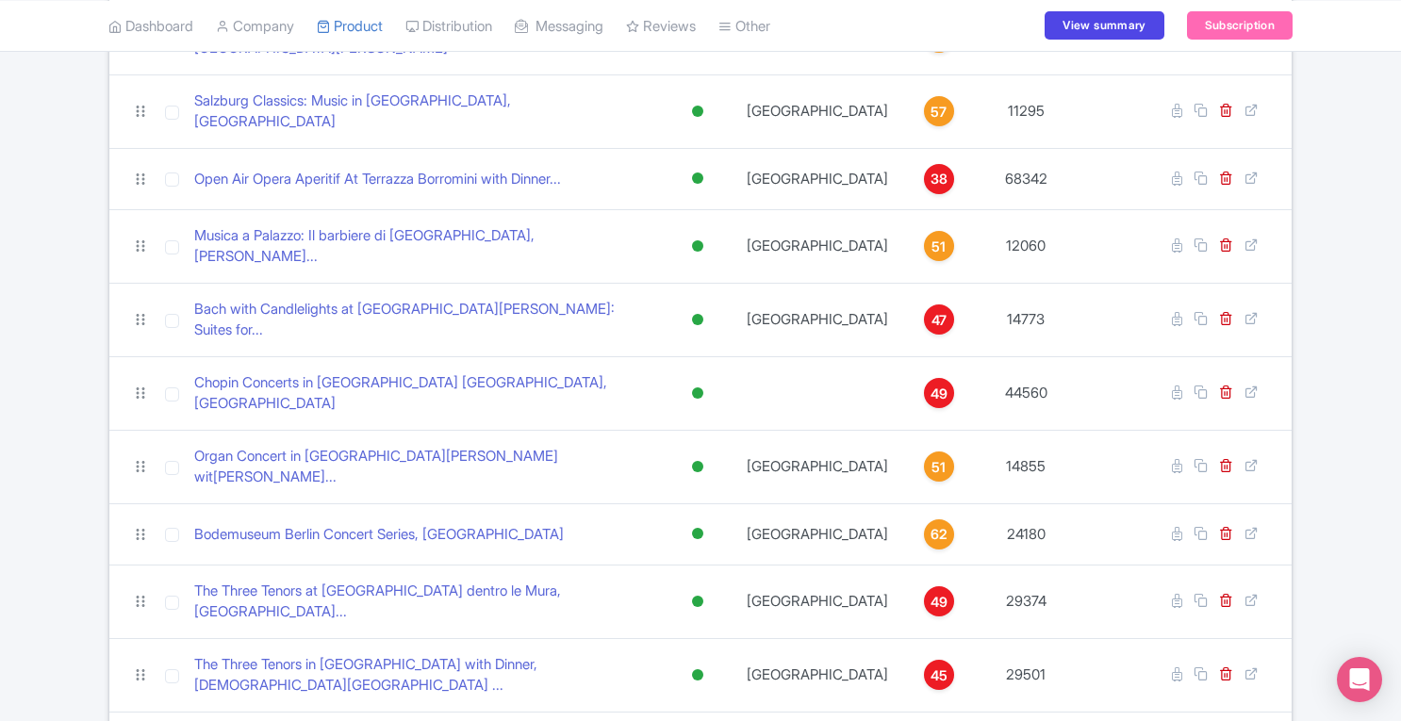
scroll to position [2141, 0]
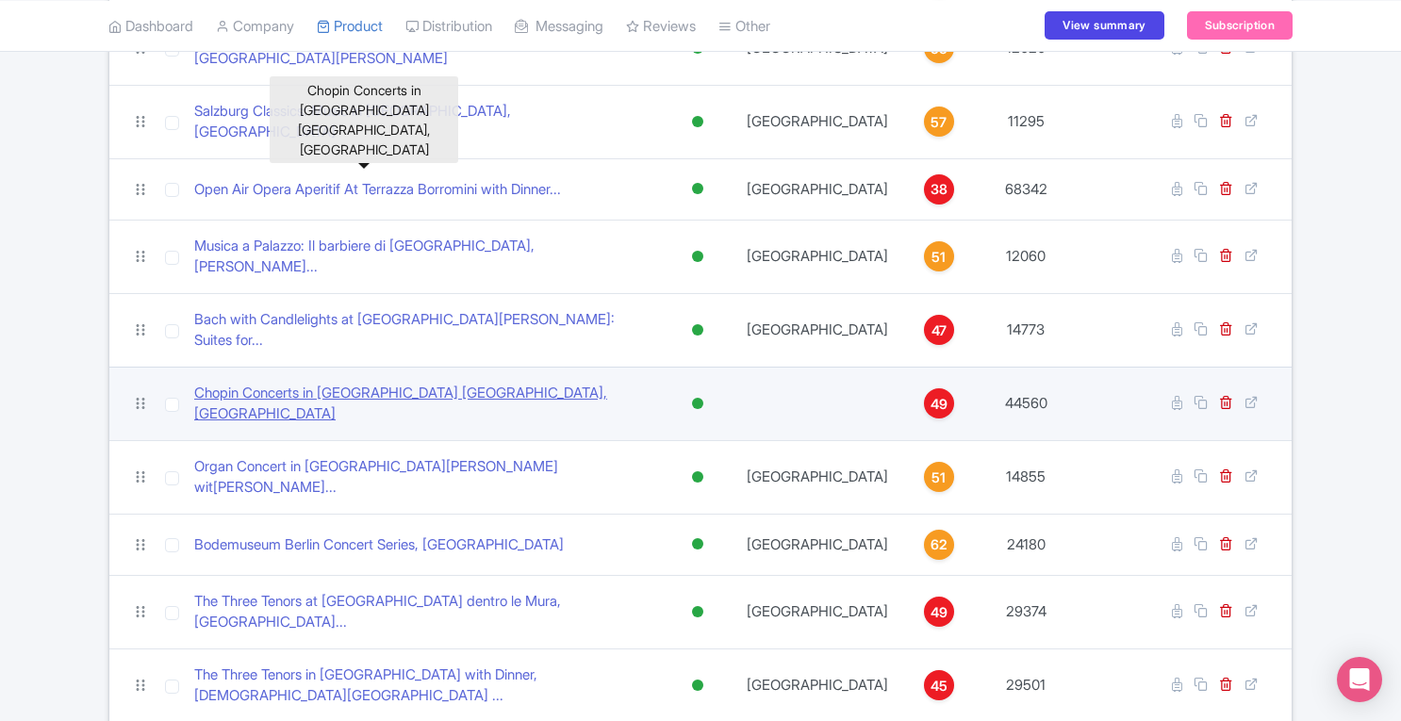
click at [475, 383] on link "Chopin Concerts in Chopin Gallery Kraków, Krakow" at bounding box center [423, 404] width 458 height 42
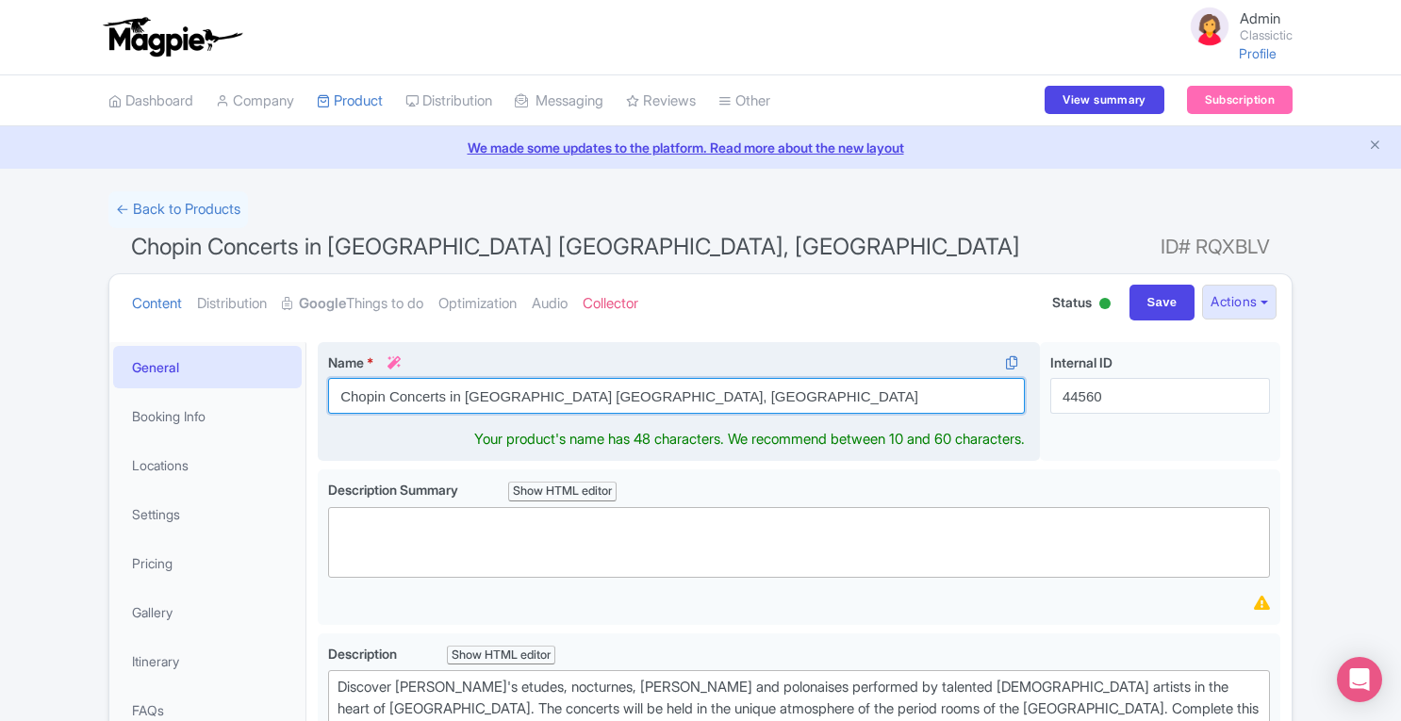
drag, startPoint x: 615, startPoint y: 395, endPoint x: 697, endPoint y: 394, distance: 82.0
click at [697, 394] on input "Chopin Concerts in [GEOGRAPHIC_DATA] [GEOGRAPHIC_DATA], [GEOGRAPHIC_DATA]" at bounding box center [676, 396] width 697 height 36
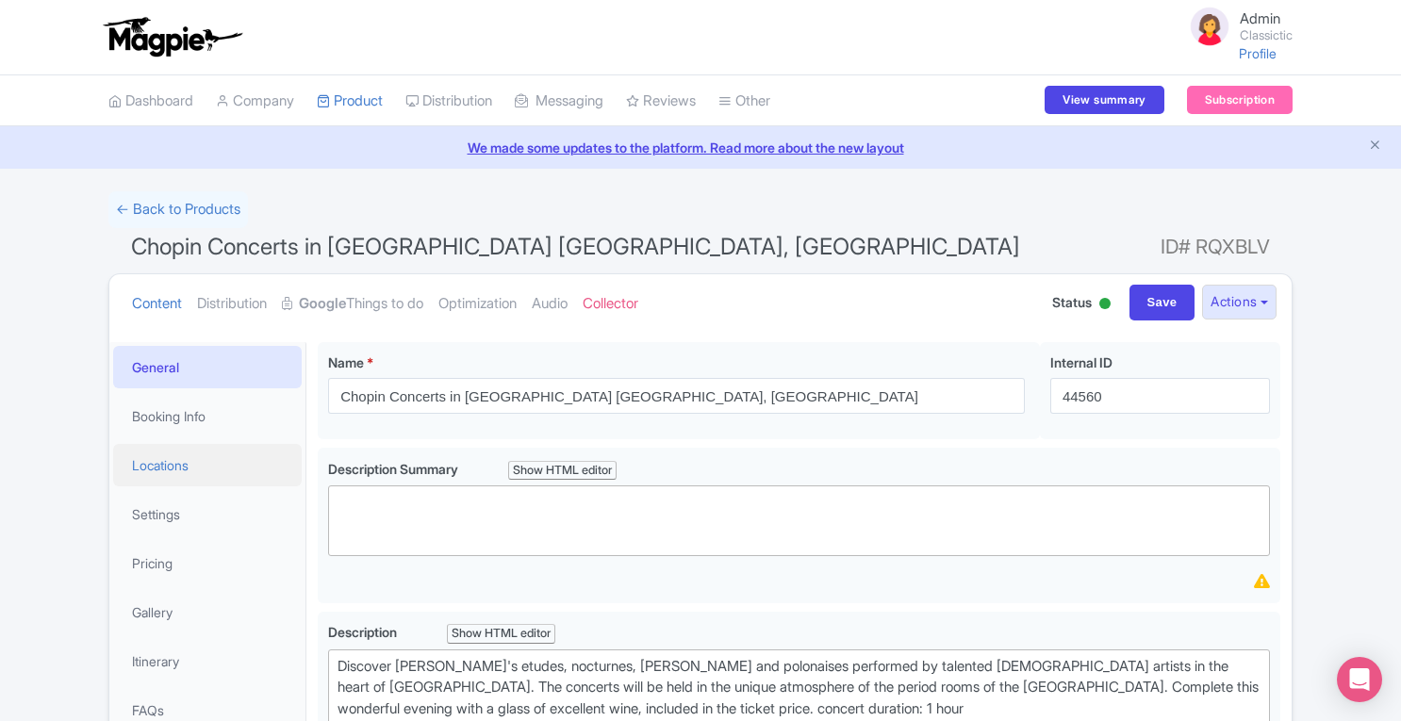
click at [189, 465] on link "Locations" at bounding box center [207, 465] width 188 height 42
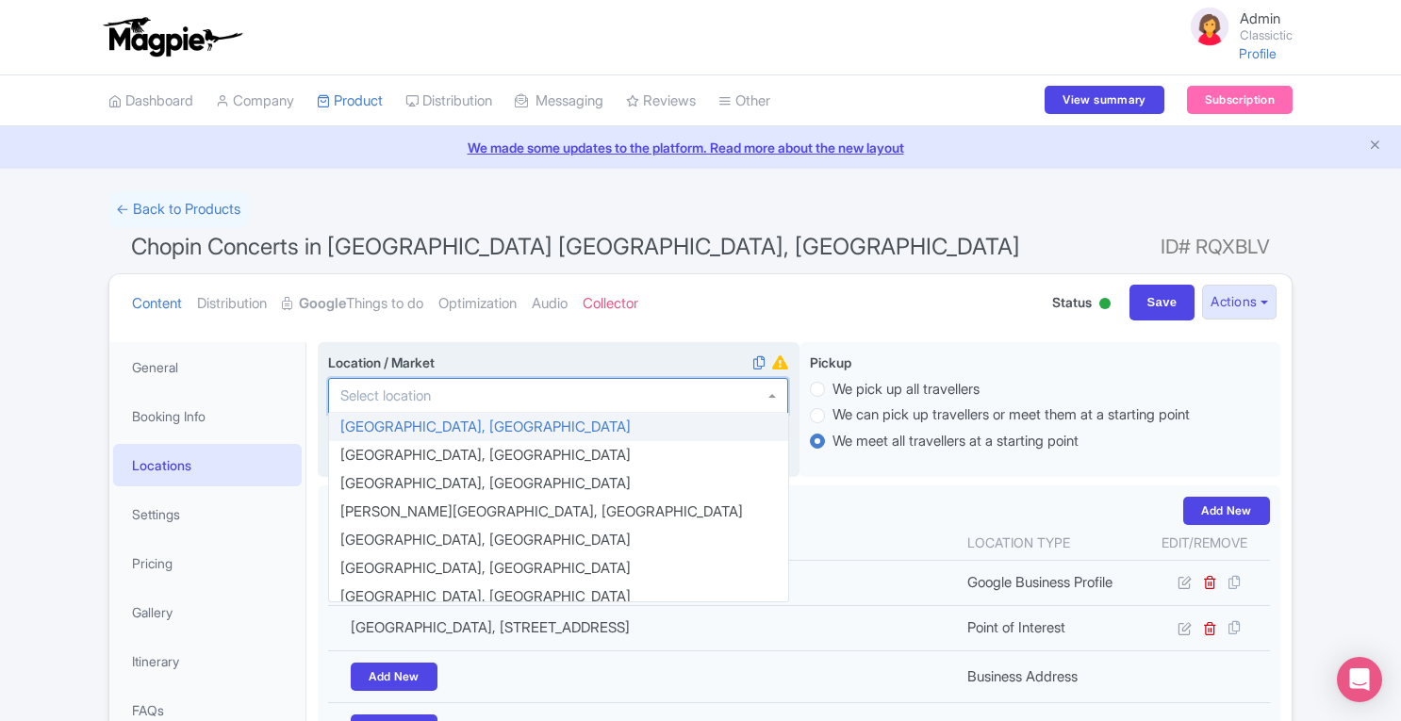
click at [564, 391] on div at bounding box center [558, 396] width 460 height 36
paste input "Krakow"
type input "Krakow"
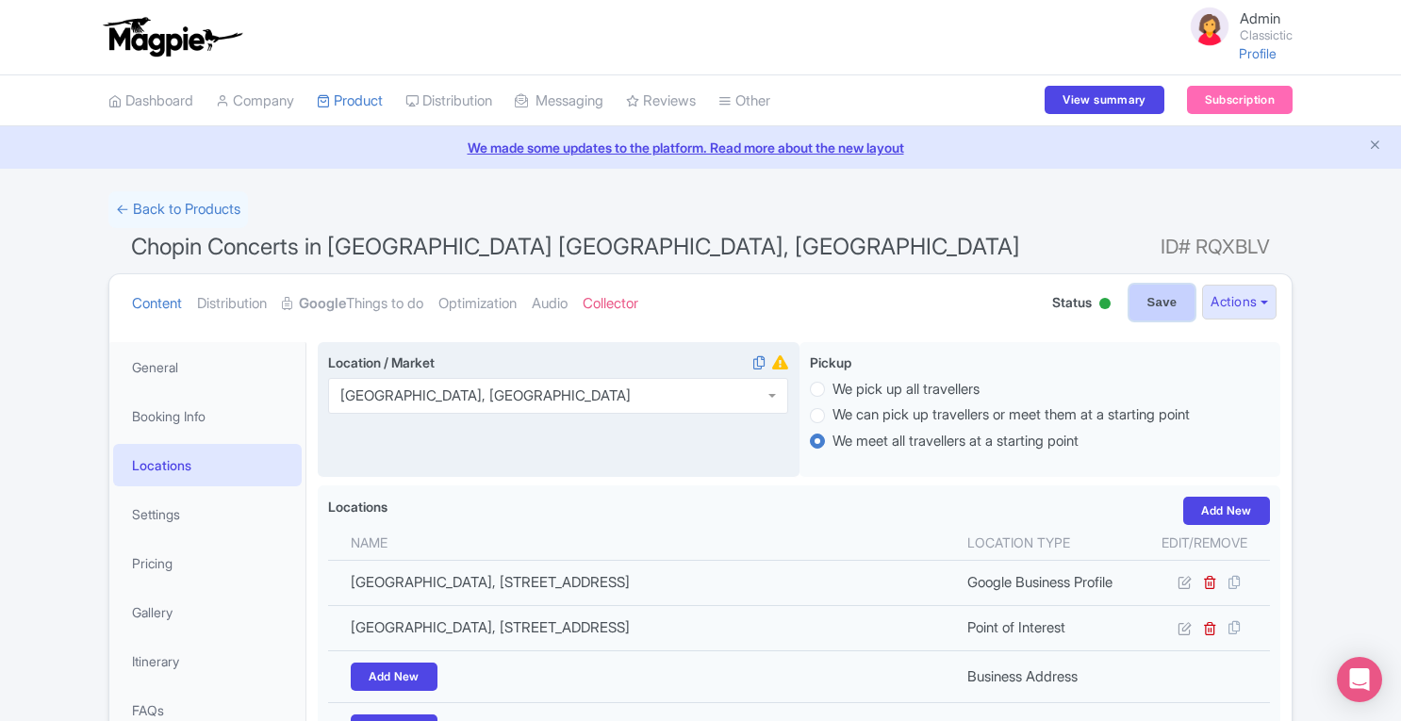
click at [1159, 310] on input "Save" at bounding box center [1162, 303] width 66 height 36
type input "Saving..."
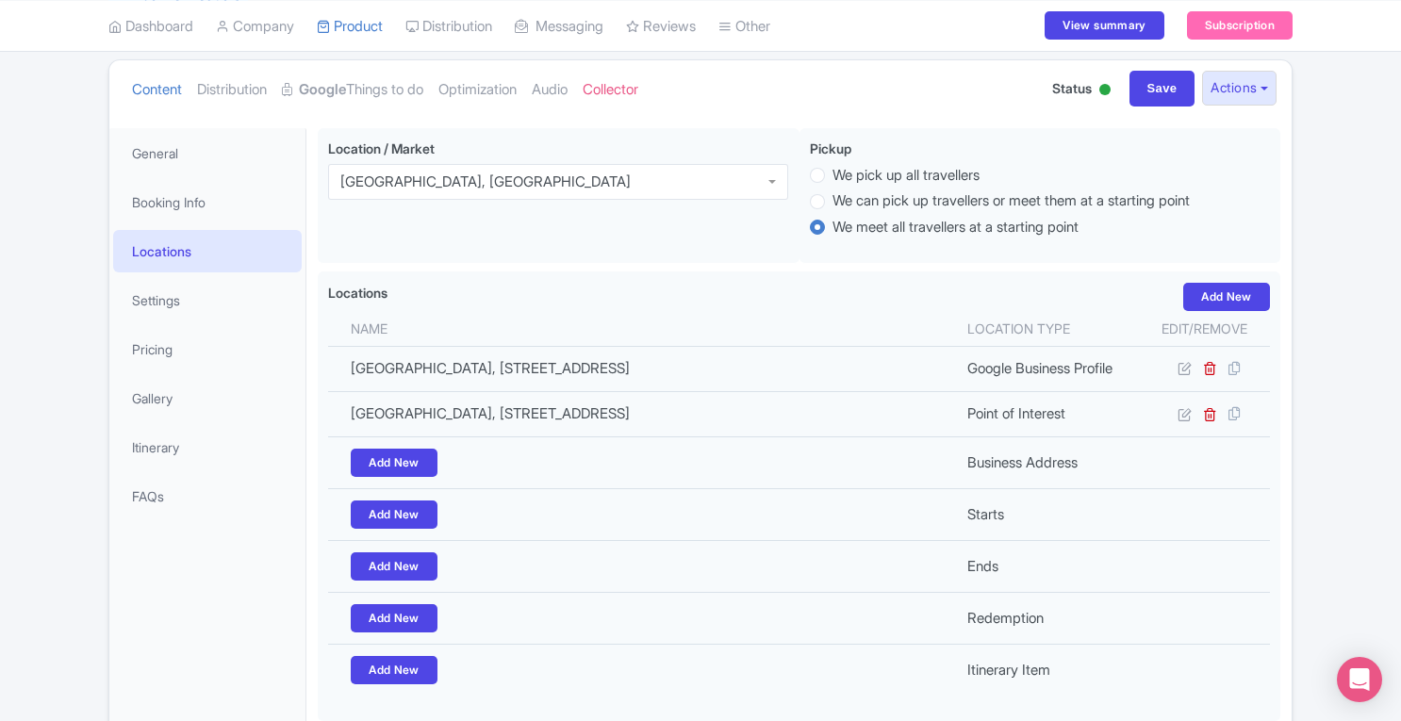
scroll to position [212, 0]
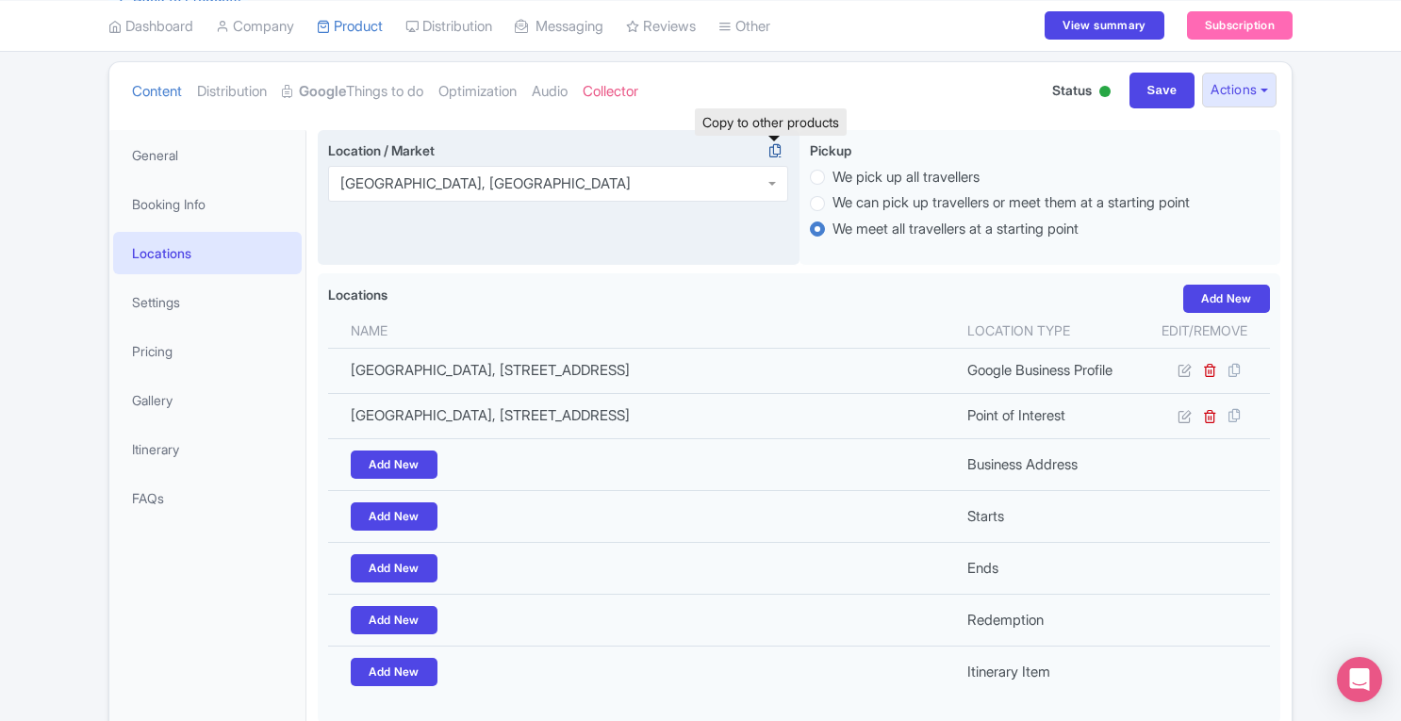
click at [774, 152] on icon at bounding box center [775, 150] width 26 height 17
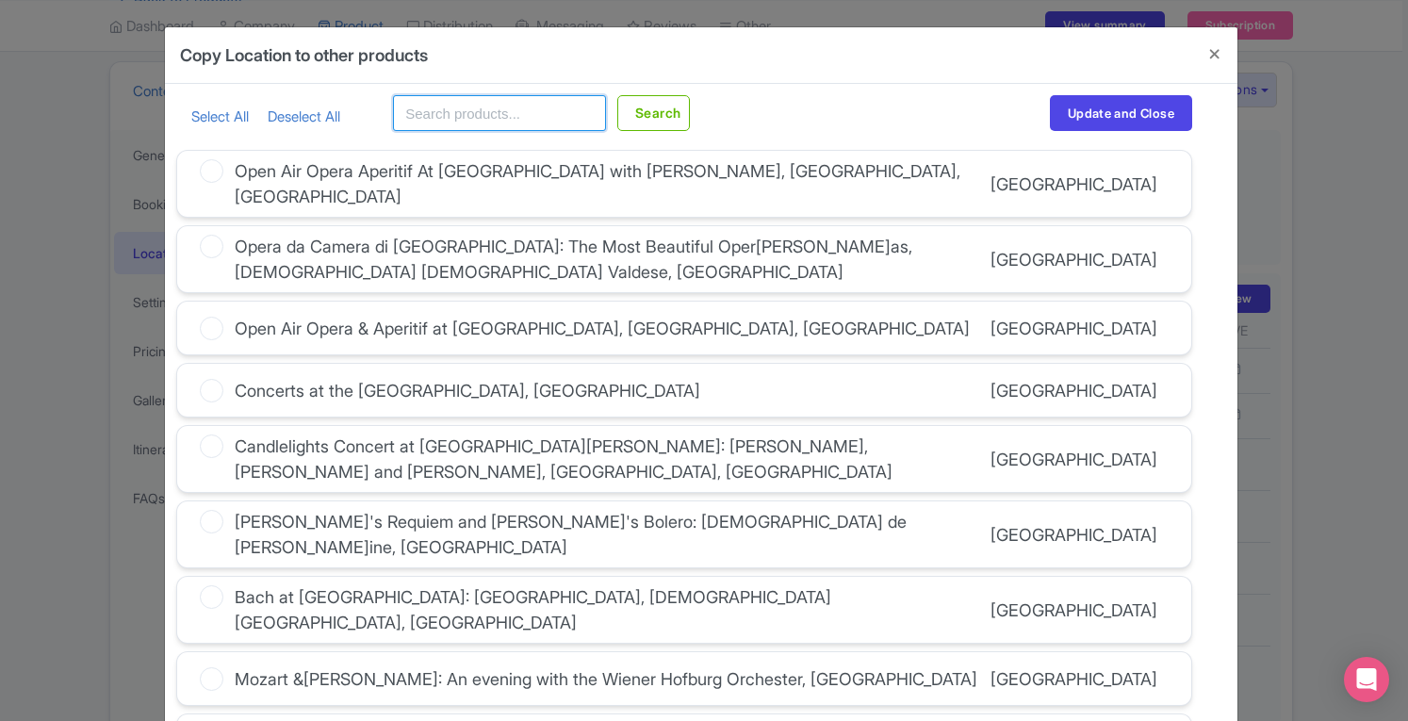
click at [530, 122] on input "text" at bounding box center [499, 113] width 213 height 36
paste input "Krakow"
type input "Krakow"
click at [638, 111] on button "Search" at bounding box center [653, 113] width 73 height 36
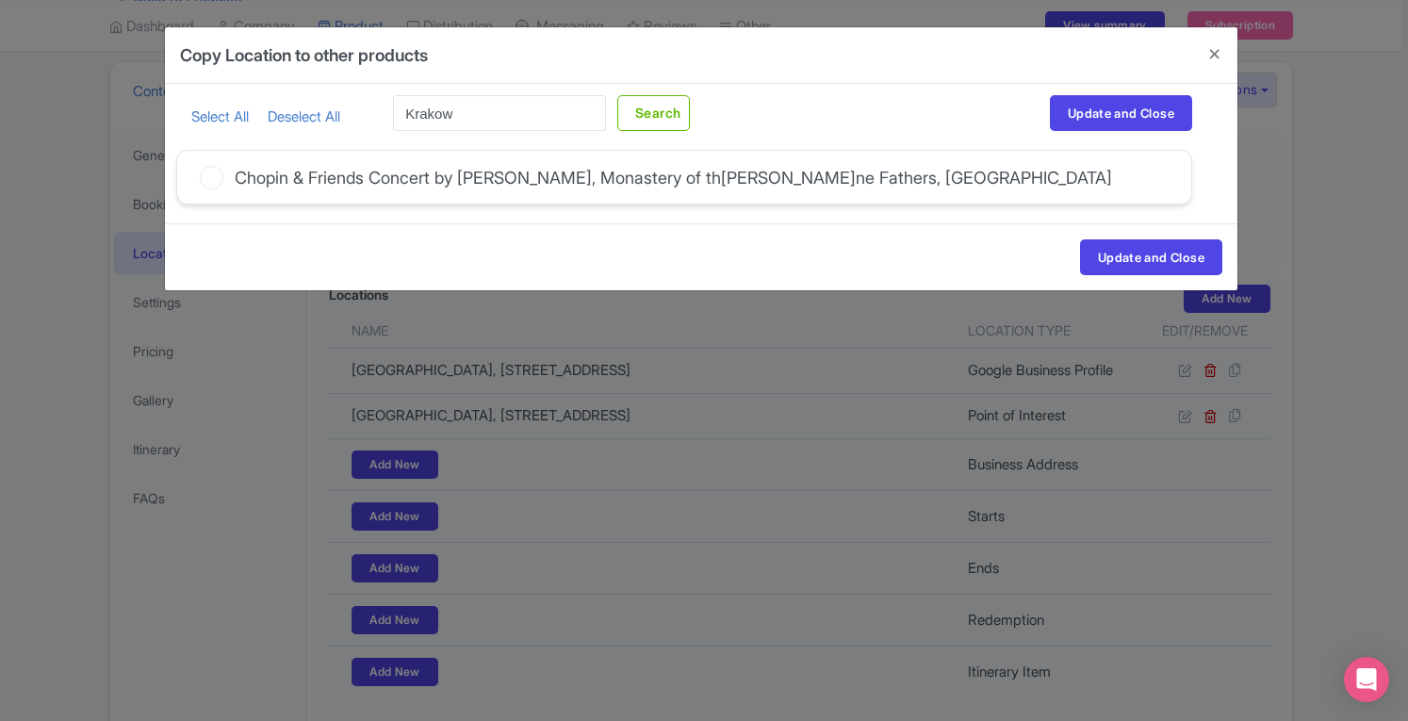
click at [207, 172] on icon at bounding box center [212, 178] width 24 height 24
click at [0, 0] on input "Chopin & Friends Concert by [PERSON_NAME], Monastery of th[PERSON_NAME]ne Fathe…" at bounding box center [0, 0] width 0 height 0
click at [1128, 254] on button "Update and Close" at bounding box center [1151, 257] width 142 height 36
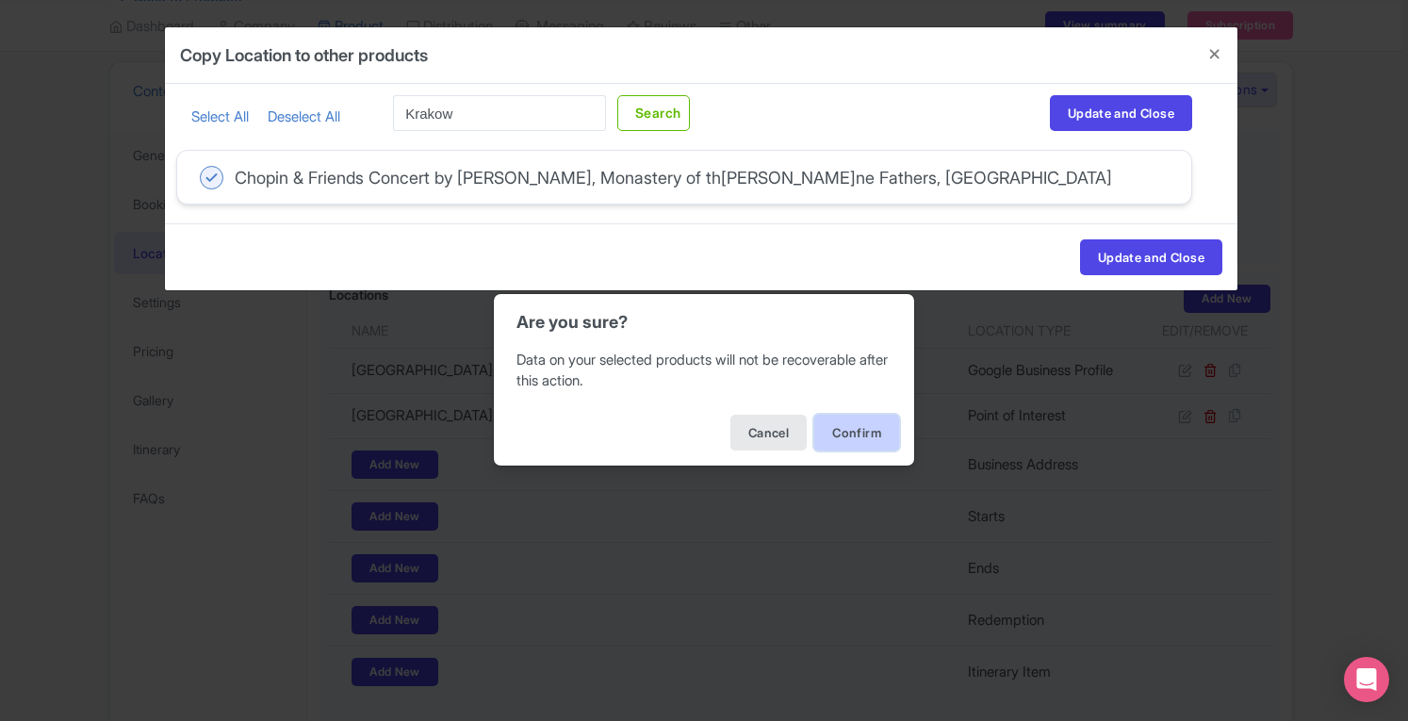
click at [861, 430] on button "Confirm" at bounding box center [856, 433] width 85 height 36
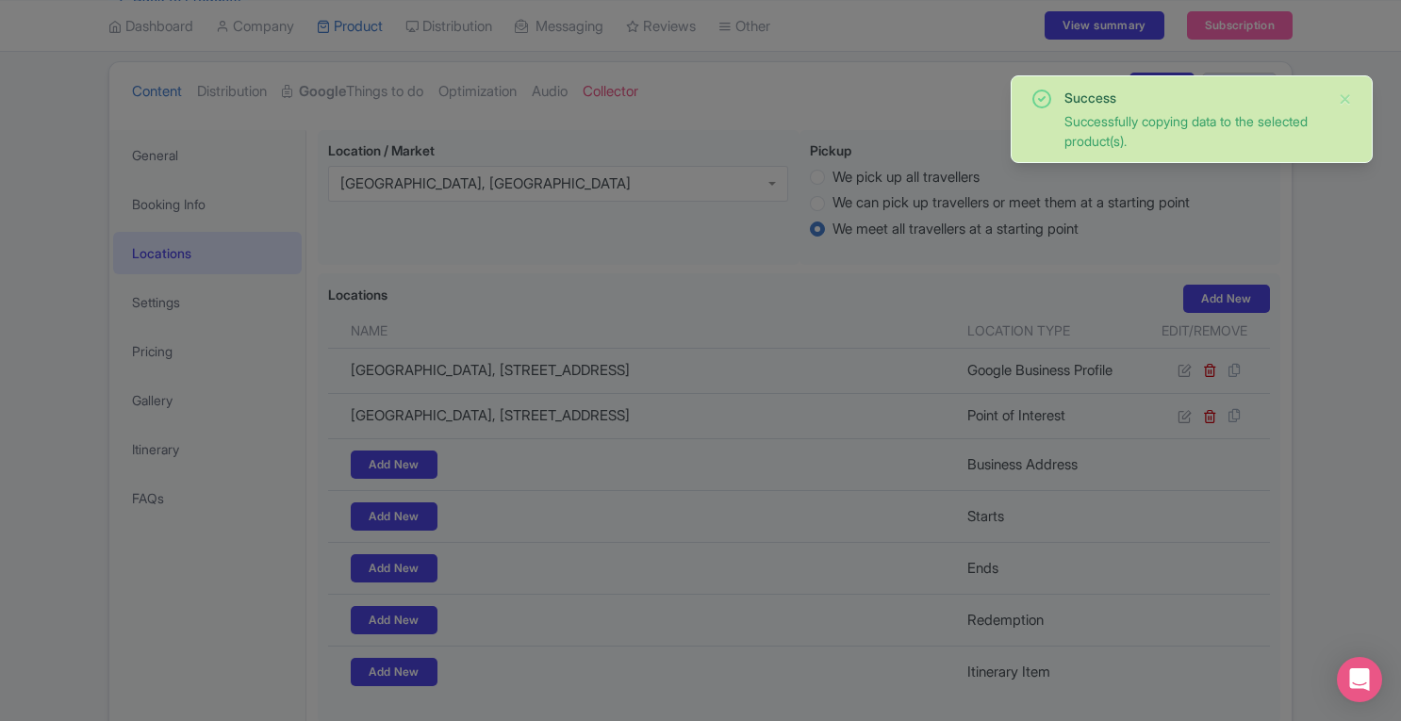
scroll to position [0, 0]
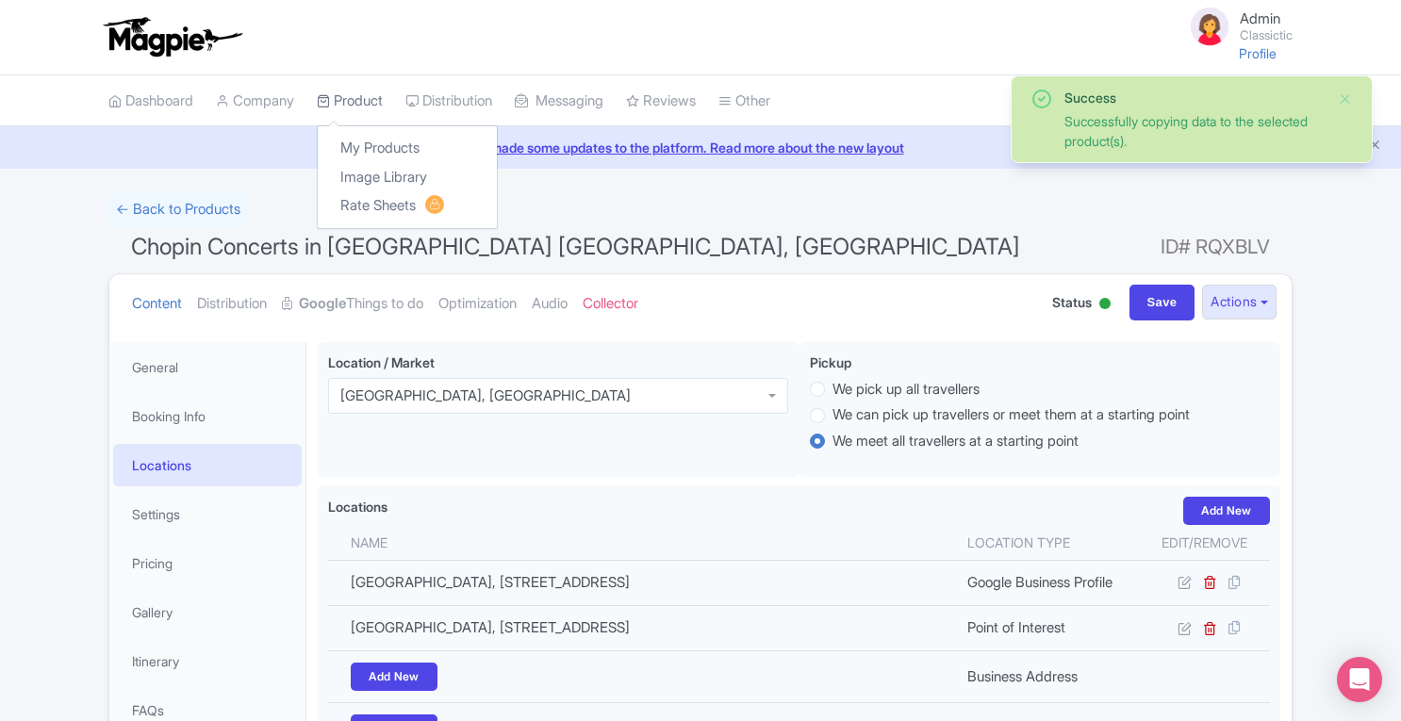
click at [369, 99] on link "Product" at bounding box center [350, 101] width 66 height 52
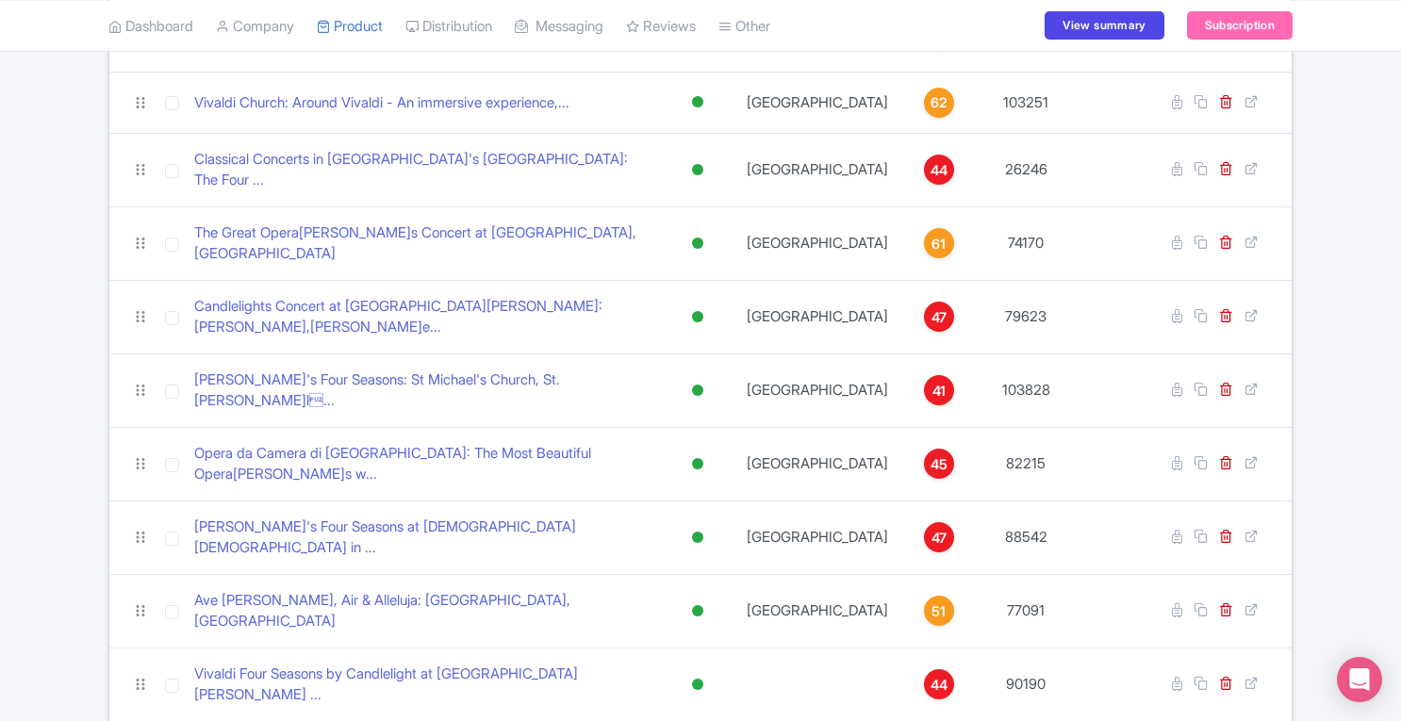
scroll to position [3139, 0]
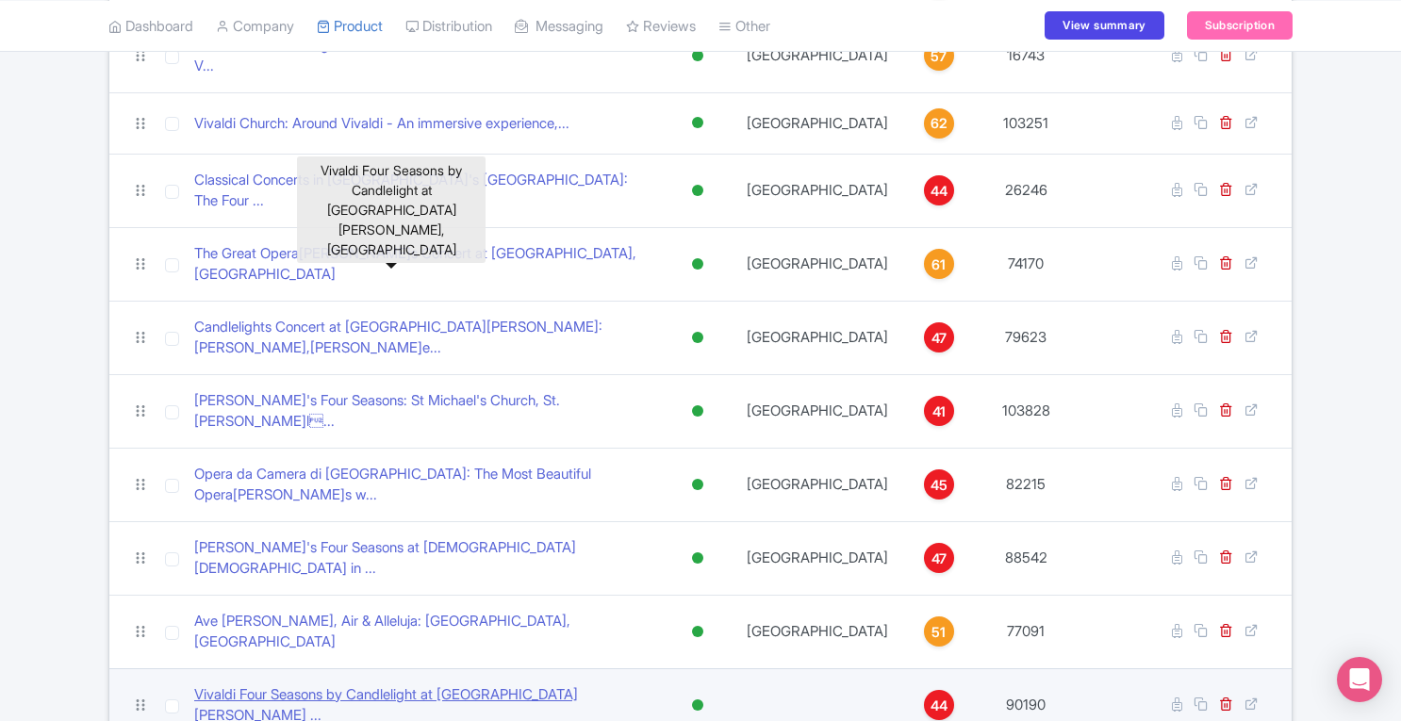
click at [469, 684] on link "Vivaldi Four Seasons by Candlelight at St Mary Le Strand ..." at bounding box center [423, 705] width 458 height 42
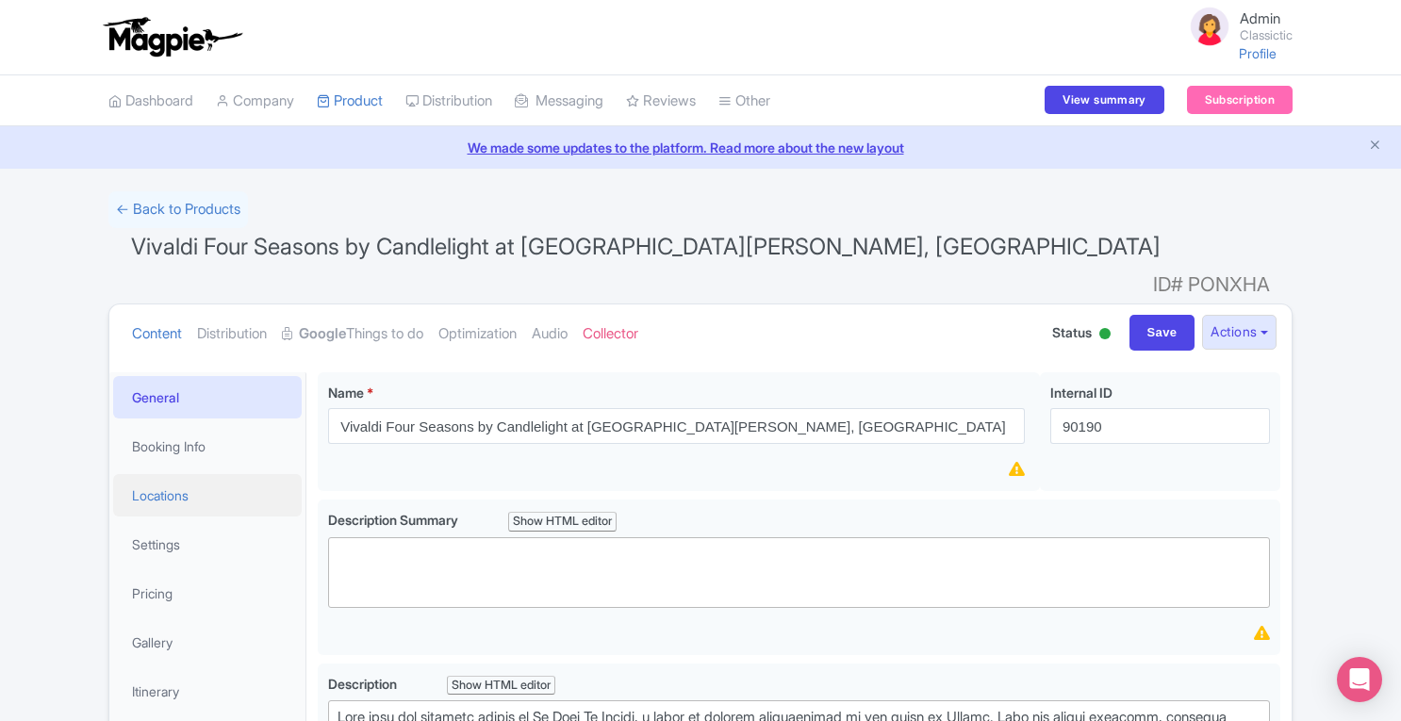
click at [173, 474] on link "Locations" at bounding box center [207, 495] width 188 height 42
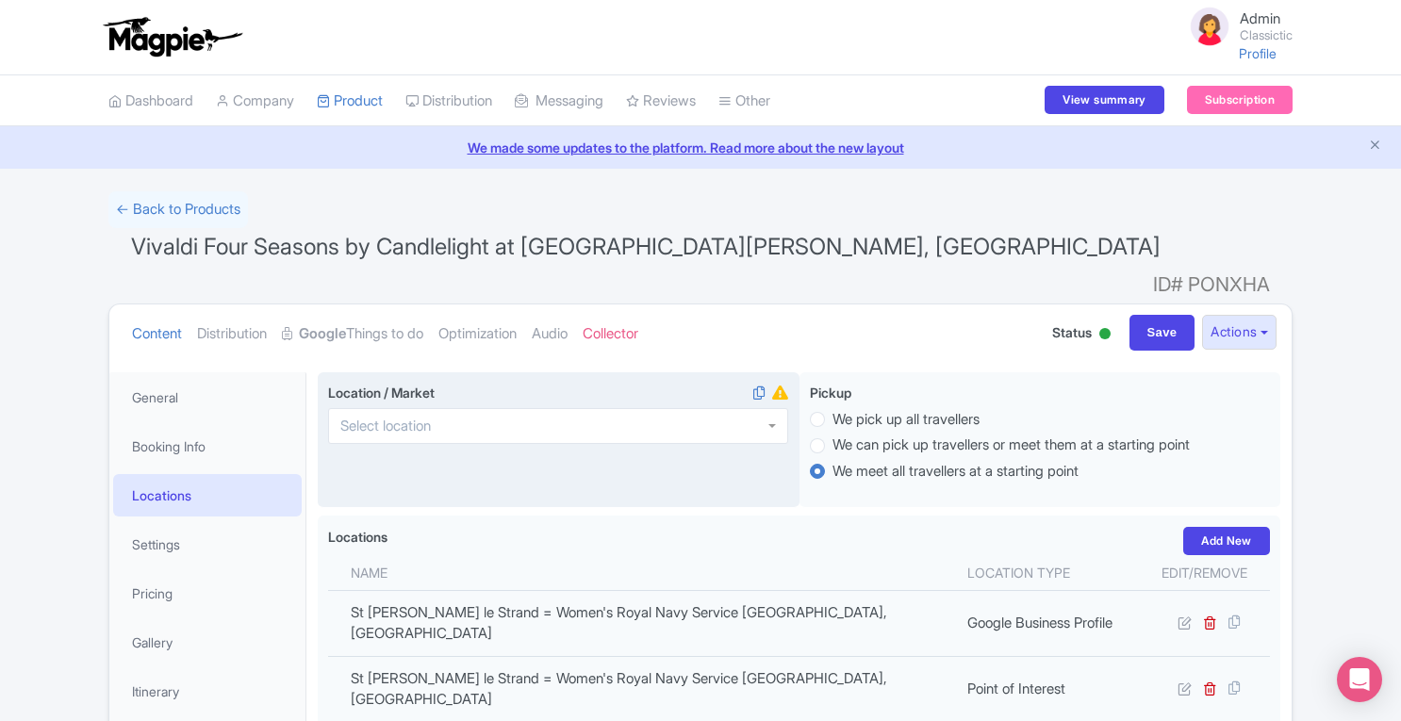
click at [641, 411] on div at bounding box center [558, 426] width 460 height 36
type input "[GEOGRAPHIC_DATA]"
click at [1182, 315] on input "Save" at bounding box center [1162, 333] width 66 height 36
type input "Saving..."
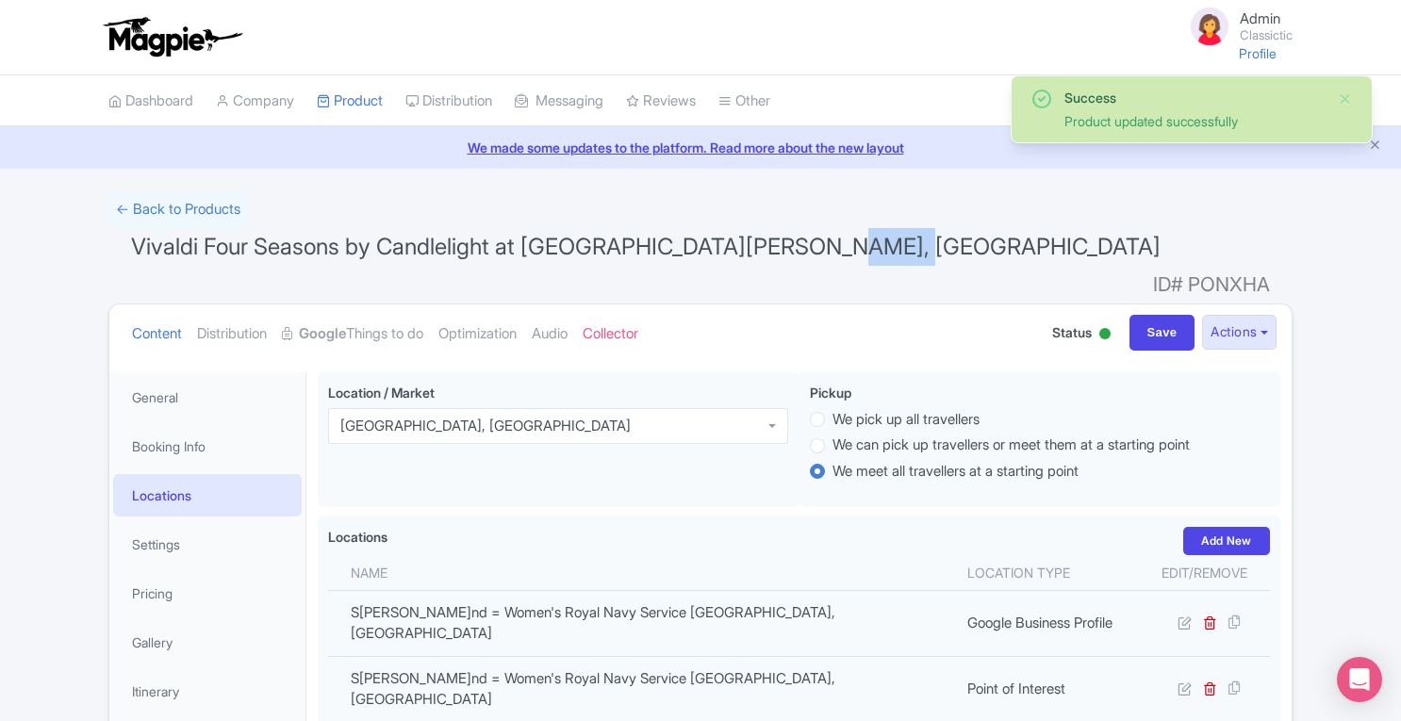
drag, startPoint x: 807, startPoint y: 246, endPoint x: 912, endPoint y: 246, distance: 105.6
click at [912, 246] on h1 "Vivaldi Four Seasons by Candlelight at [GEOGRAPHIC_DATA][PERSON_NAME], [GEOGRAP…" at bounding box center [700, 250] width 1184 height 45
copy span "[GEOGRAPHIC_DATA]"
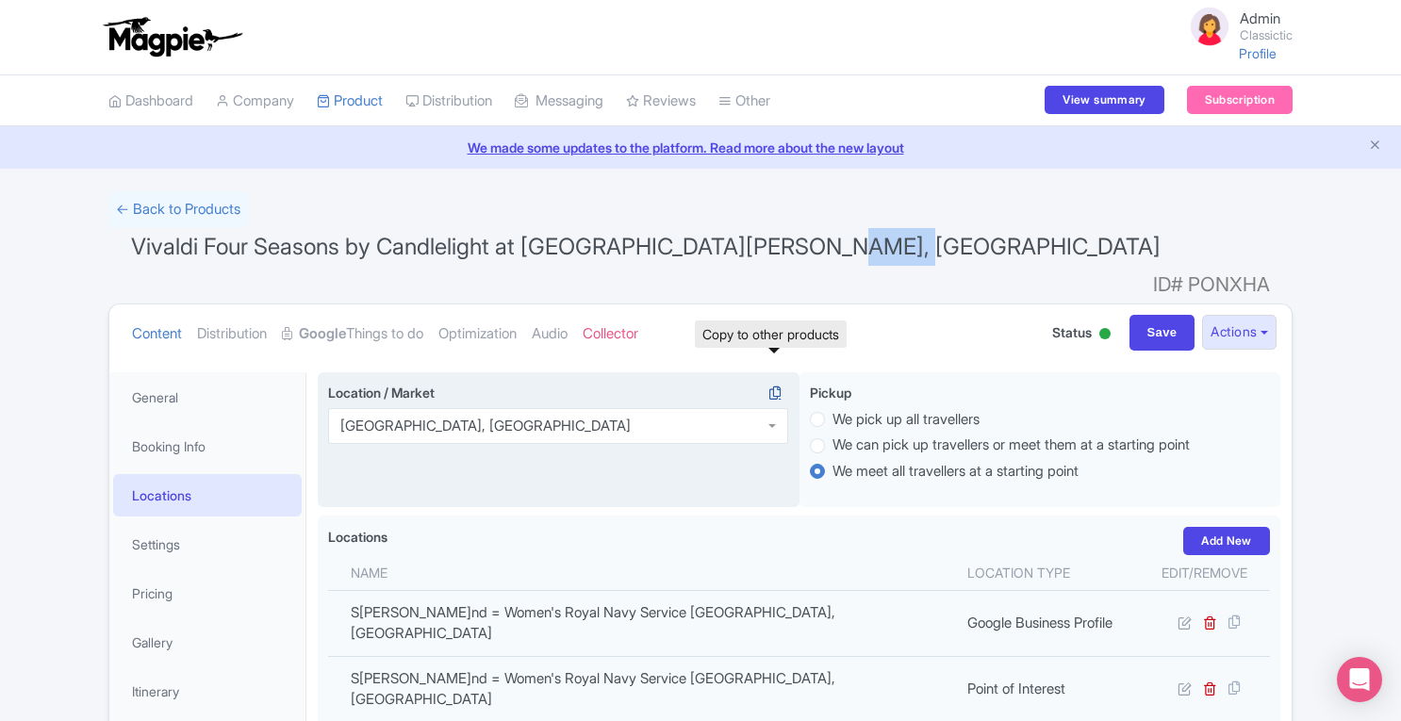
click at [776, 385] on icon at bounding box center [775, 393] width 26 height 17
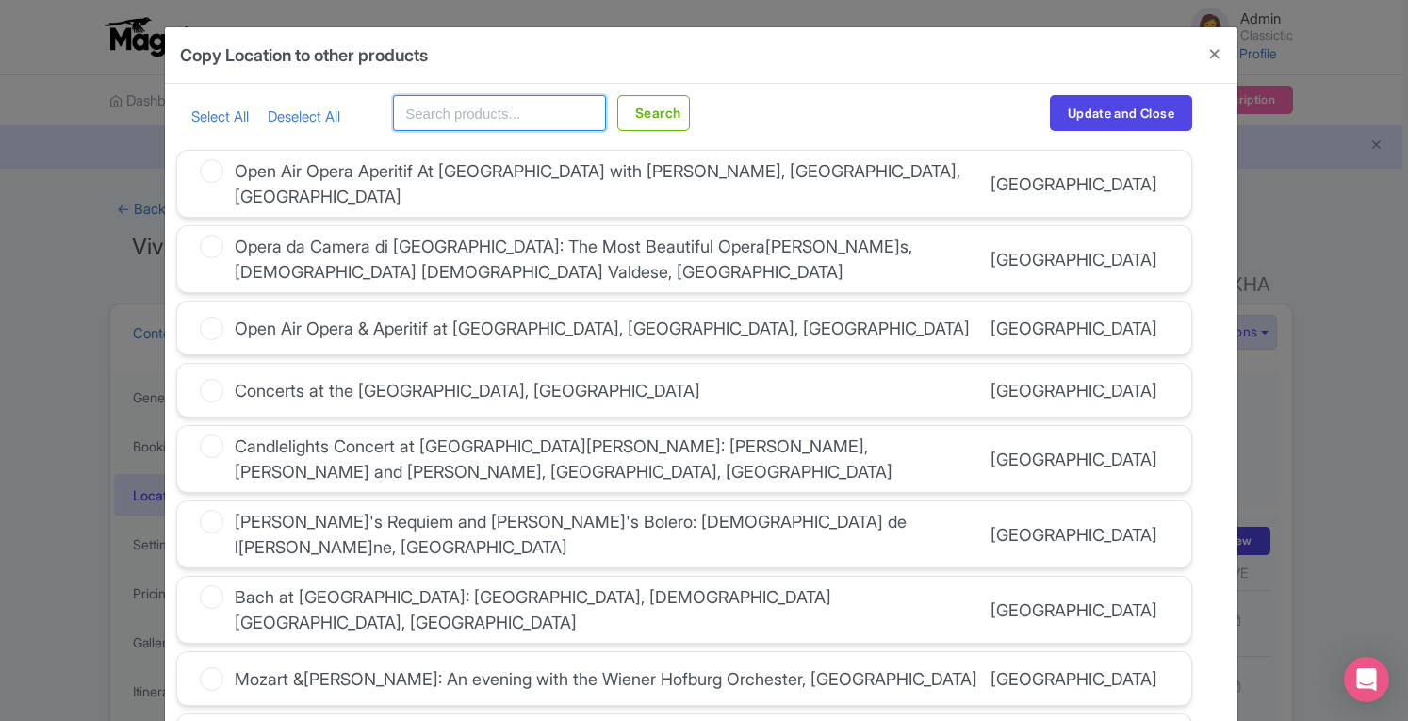
click at [511, 127] on input "text" at bounding box center [499, 113] width 213 height 36
paste input "[GEOGRAPHIC_DATA]"
type input "[GEOGRAPHIC_DATA]"
click at [655, 123] on button "Search" at bounding box center [653, 113] width 73 height 36
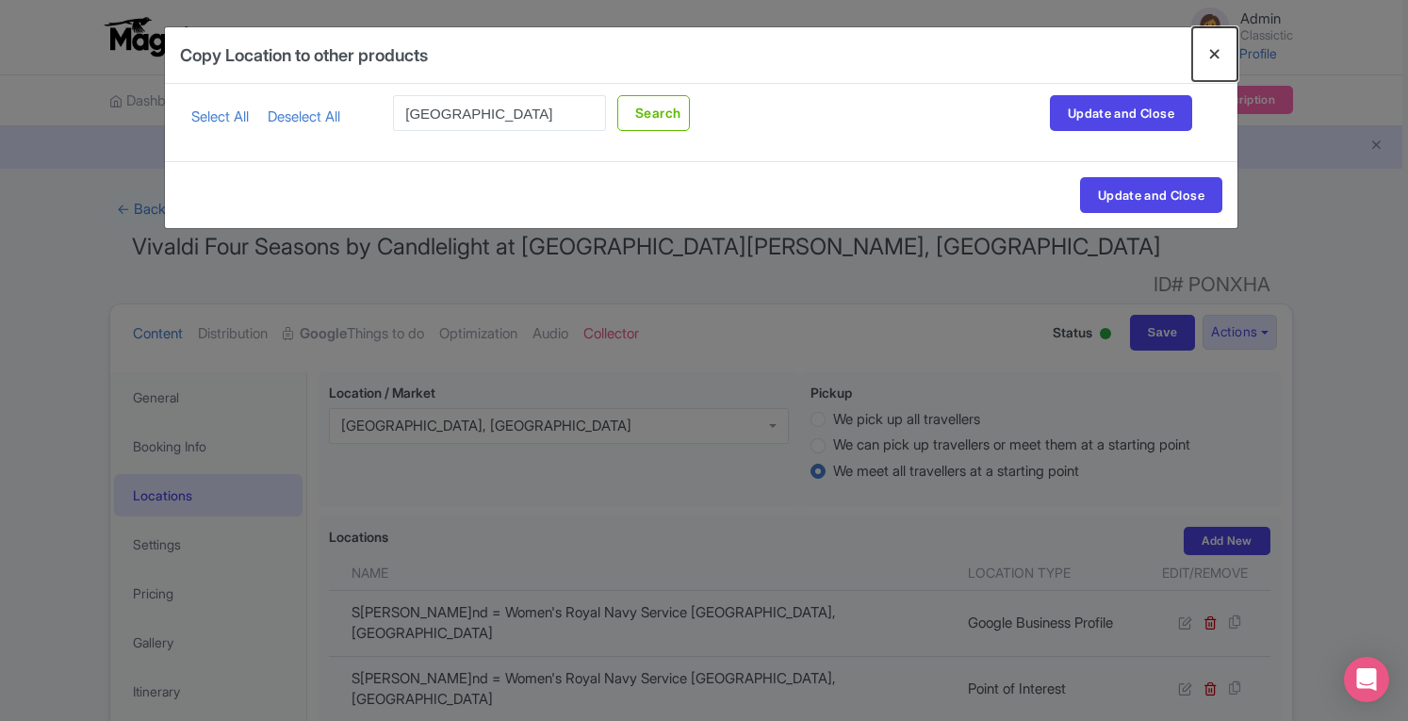
click at [1214, 52] on button "Close" at bounding box center [1214, 54] width 45 height 54
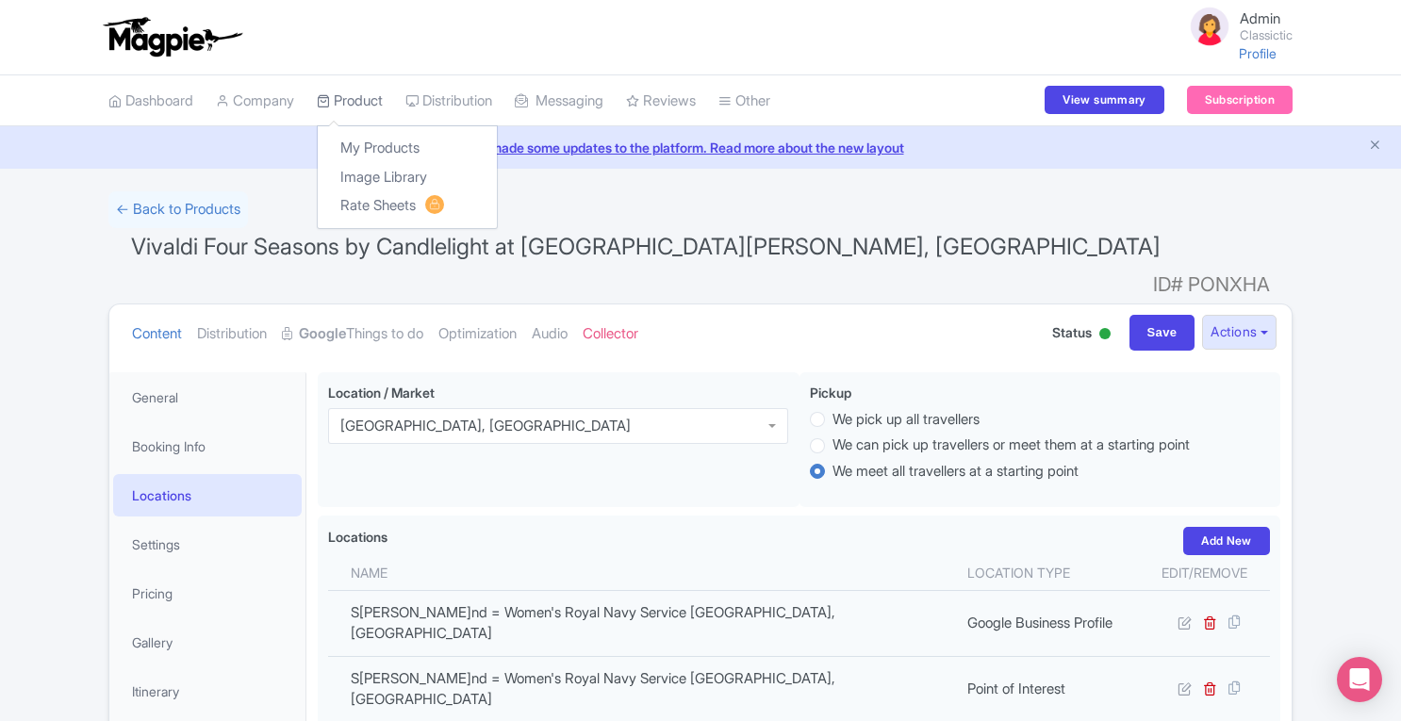
click at [369, 101] on link "Product" at bounding box center [350, 101] width 66 height 52
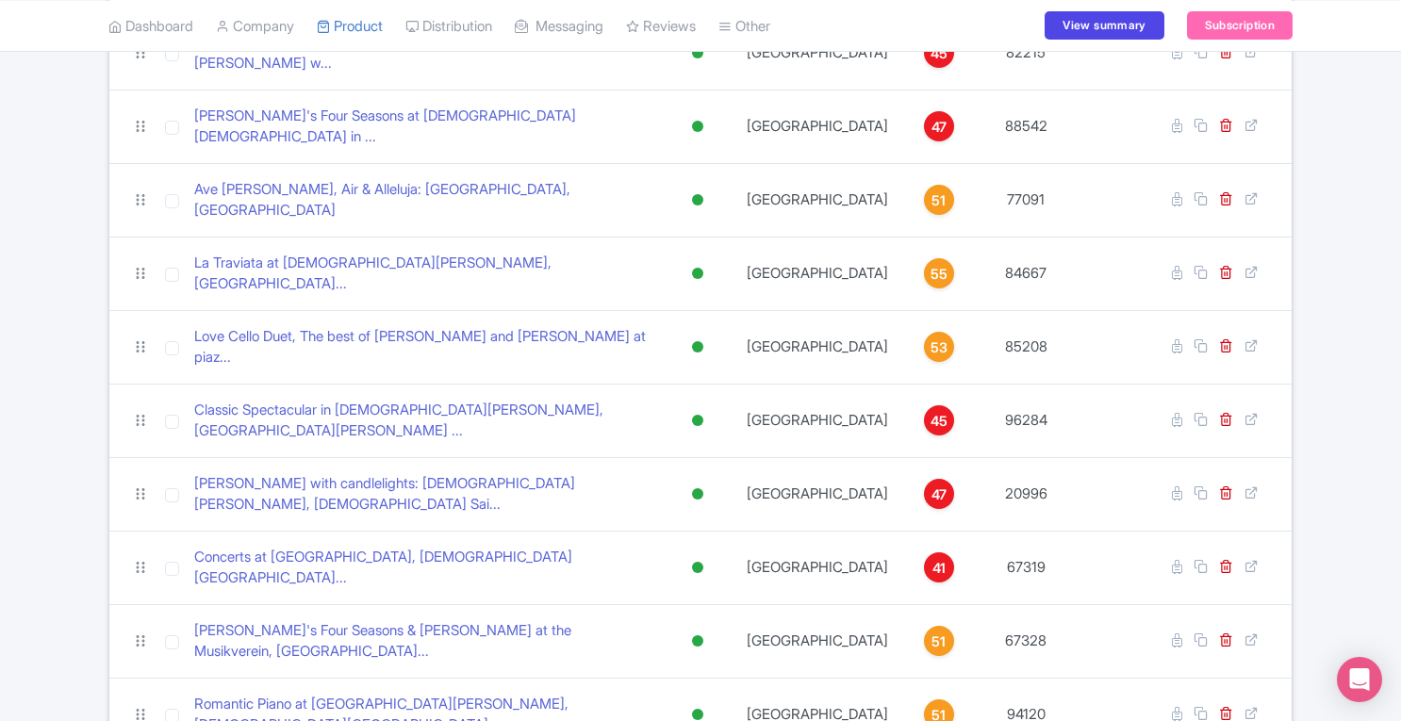
scroll to position [3600, 0]
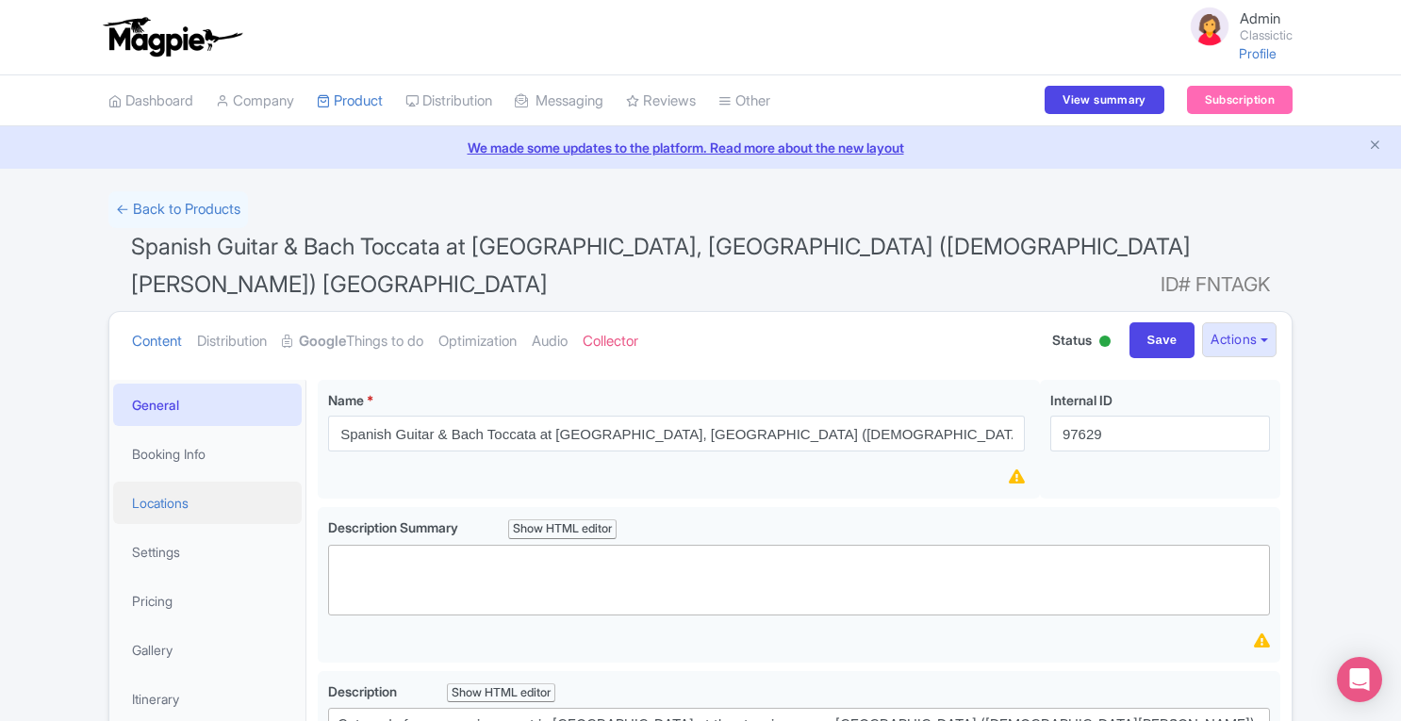
click at [155, 505] on link "Locations" at bounding box center [207, 503] width 188 height 42
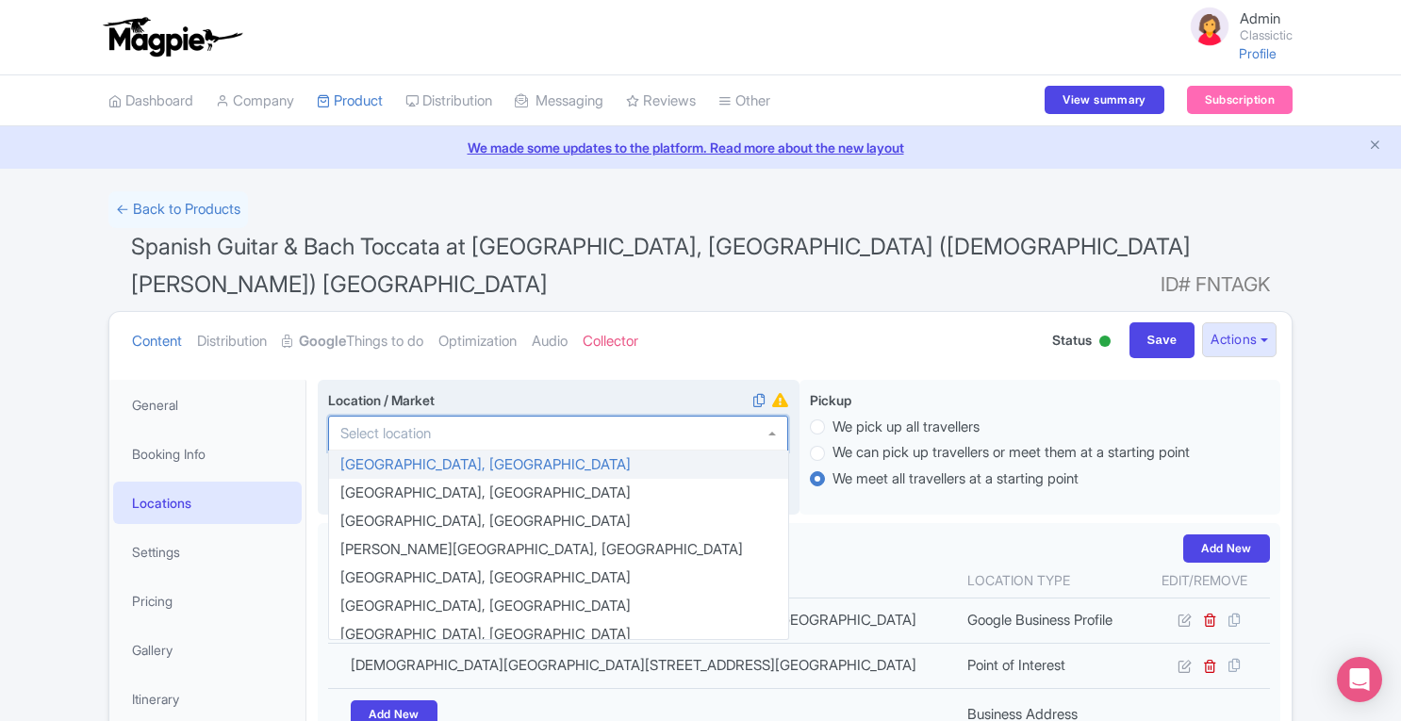
click at [537, 431] on div at bounding box center [558, 434] width 460 height 36
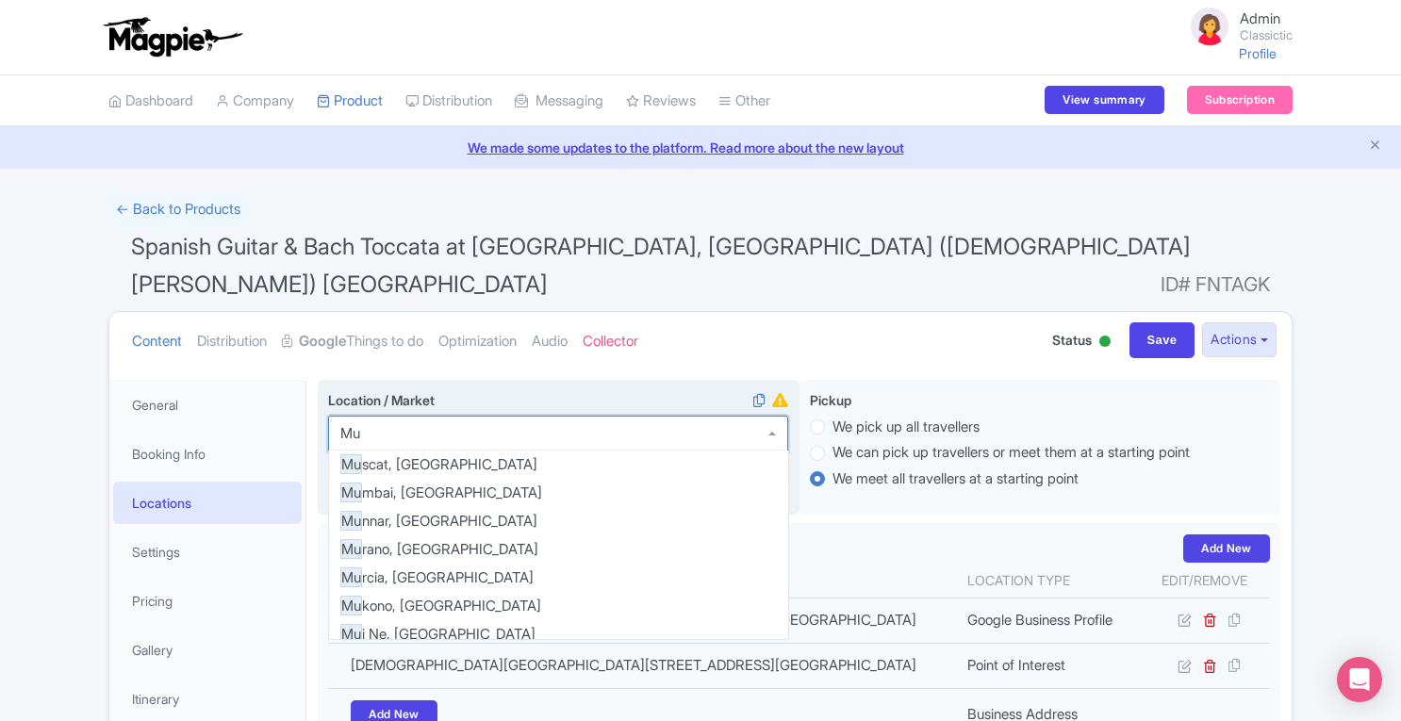
scroll to position [547, 0]
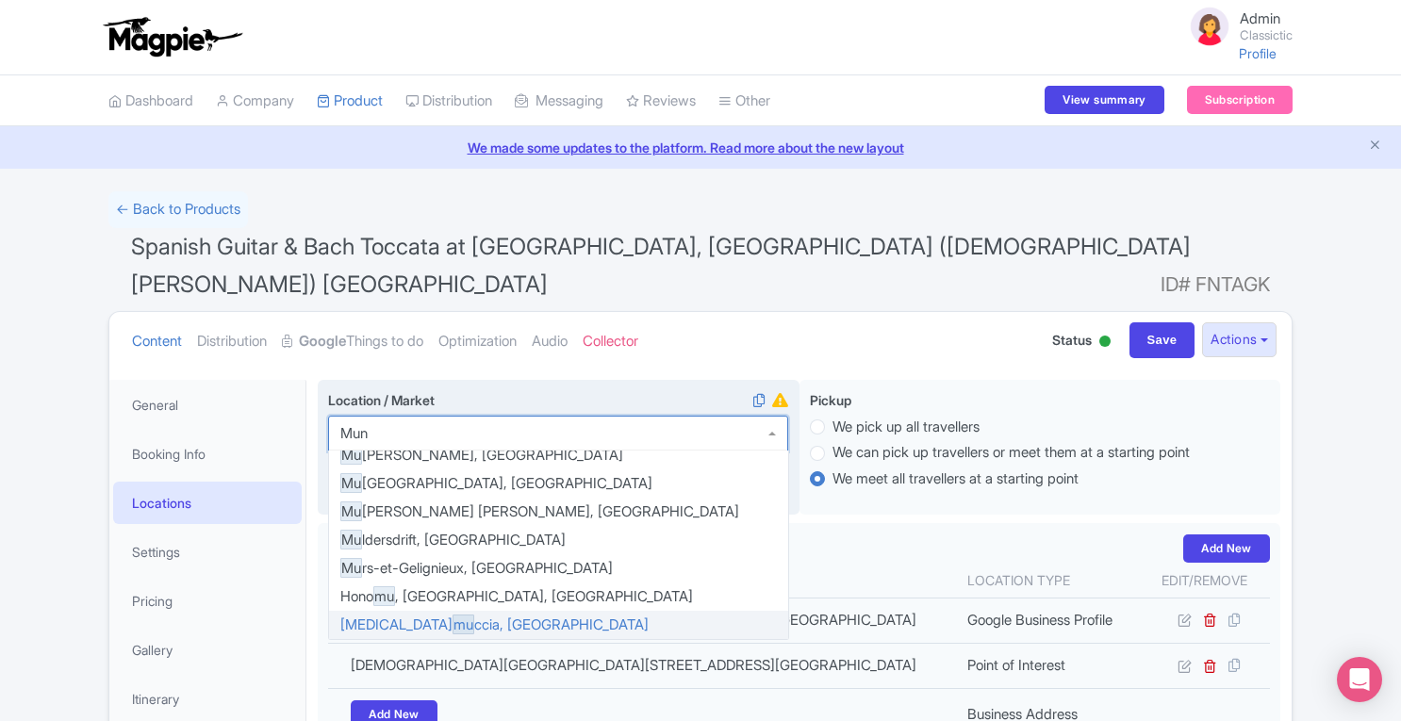
type input "Muni"
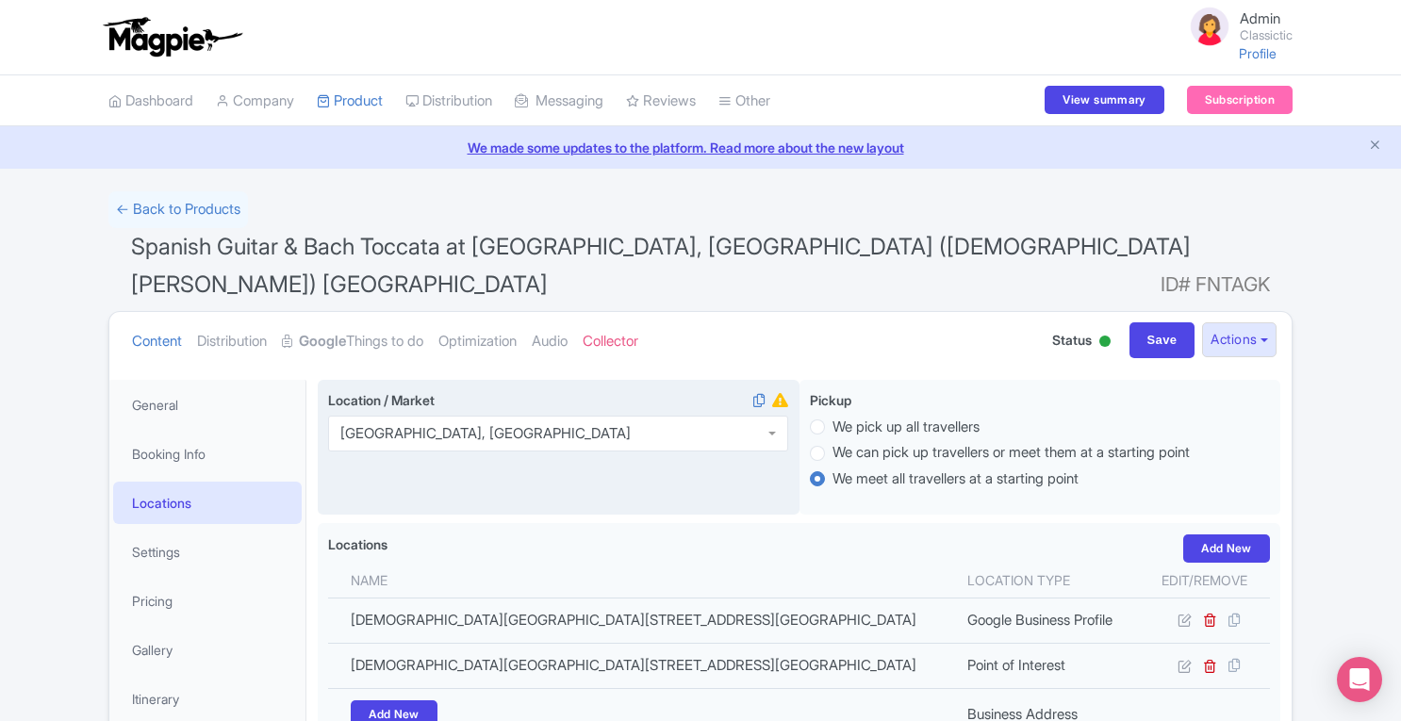
scroll to position [0, 0]
click at [1162, 338] on input "Save" at bounding box center [1162, 340] width 66 height 36
type input "Saving..."
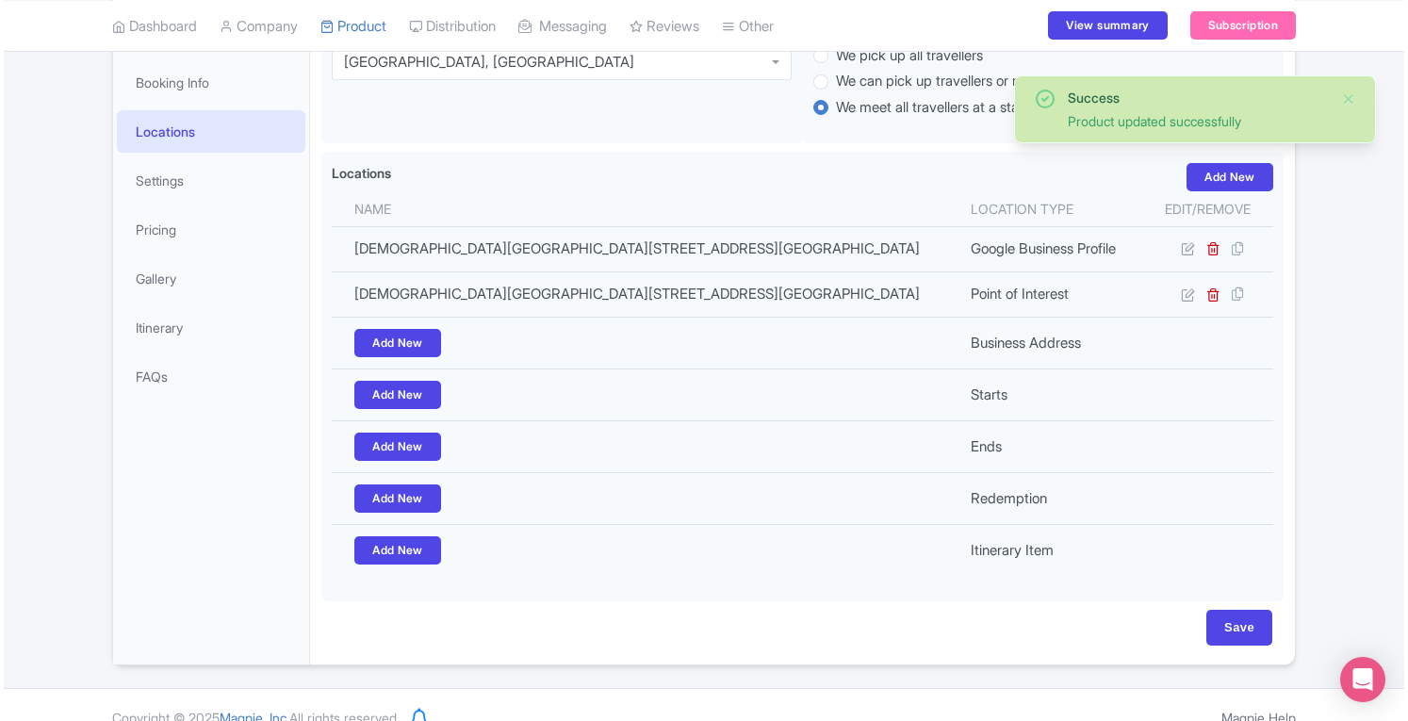
scroll to position [96, 0]
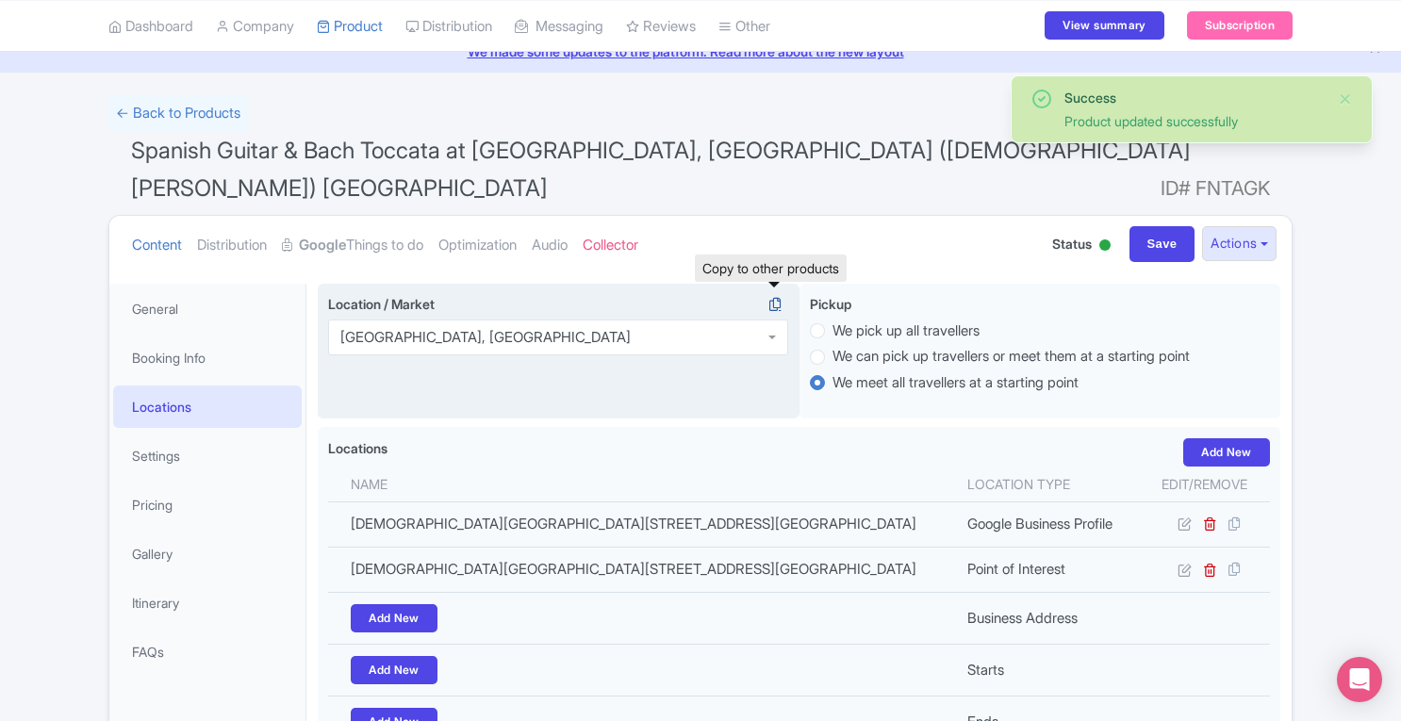
click at [776, 298] on icon at bounding box center [775, 304] width 26 height 17
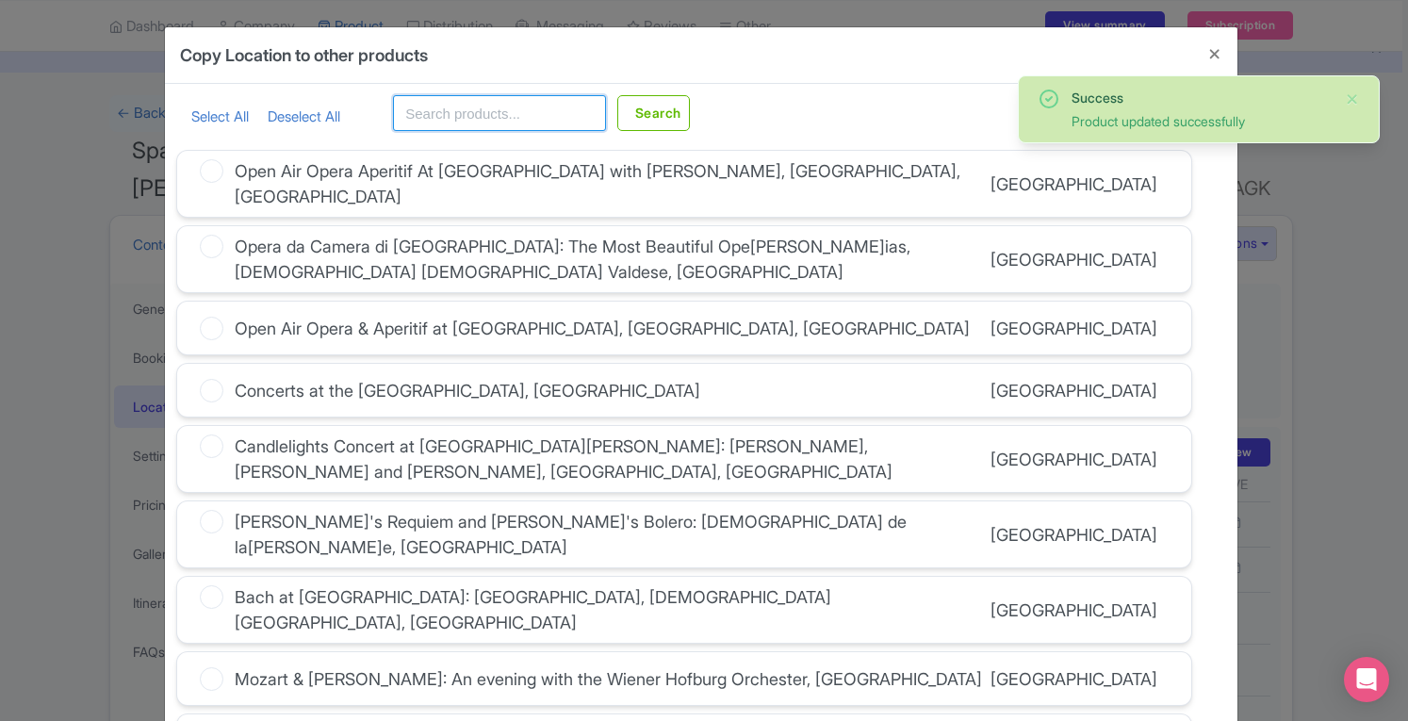
click at [475, 121] on input "text" at bounding box center [499, 113] width 213 height 36
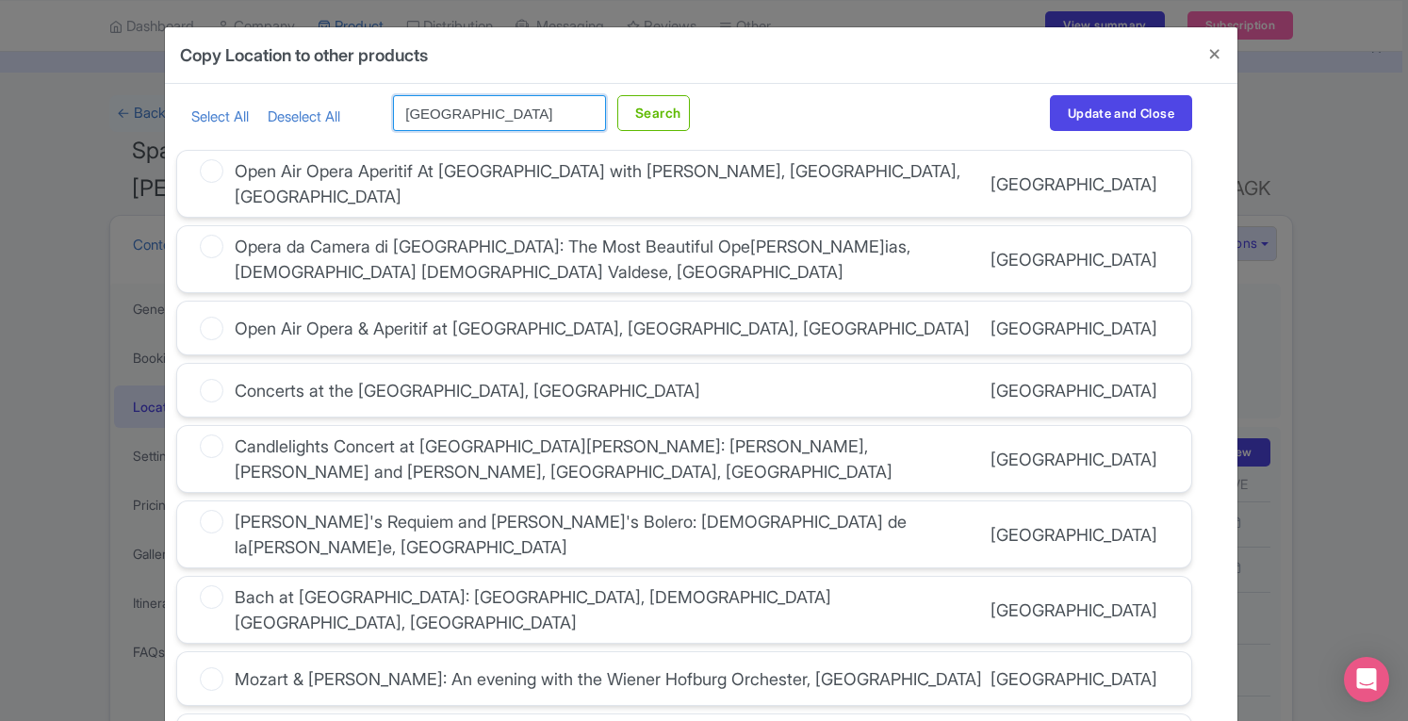
type input "munich"
click at [617, 95] on button "Search" at bounding box center [653, 113] width 73 height 36
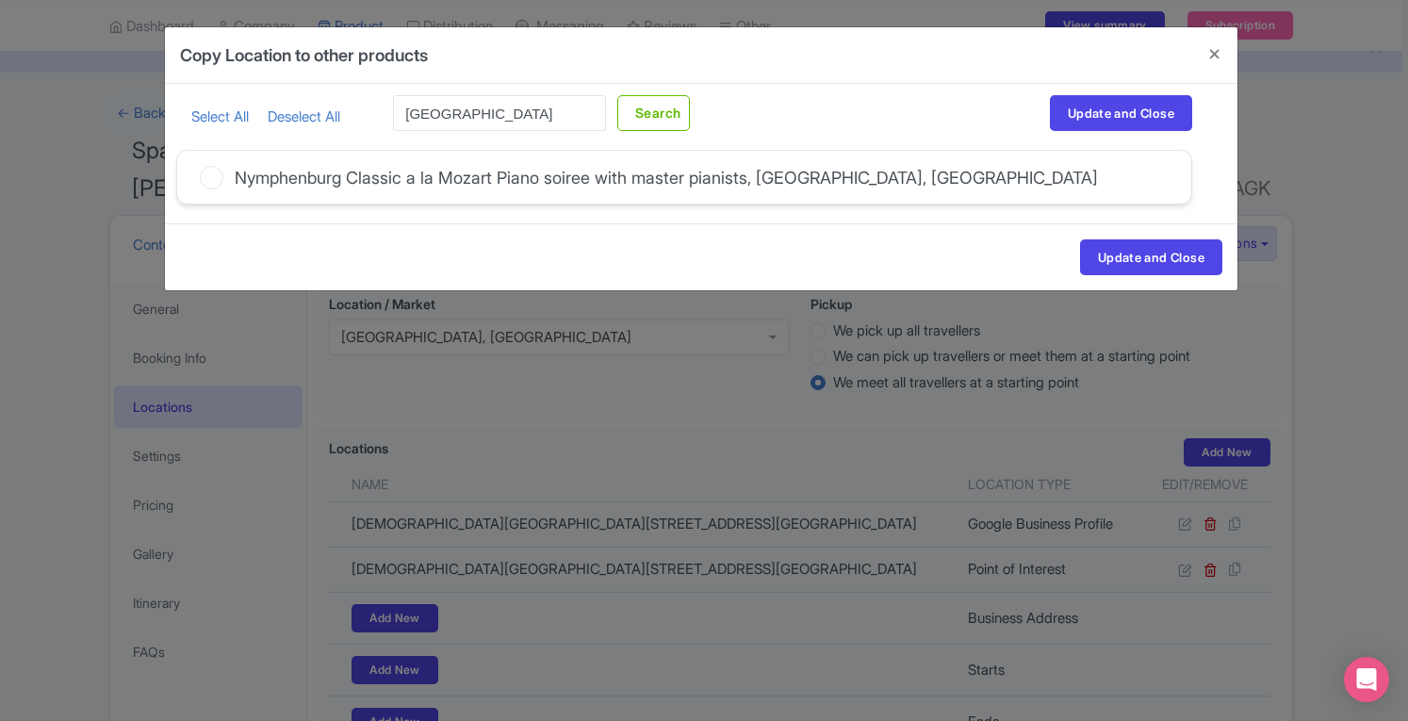
click at [211, 178] on icon at bounding box center [212, 178] width 24 height 24
click at [0, 0] on input "Nymphenburg Classic a la Mozart Piano soiree with master pianists, Schloss Nymp…" at bounding box center [0, 0] width 0 height 0
click at [1144, 259] on button "Update and Close" at bounding box center [1151, 257] width 142 height 36
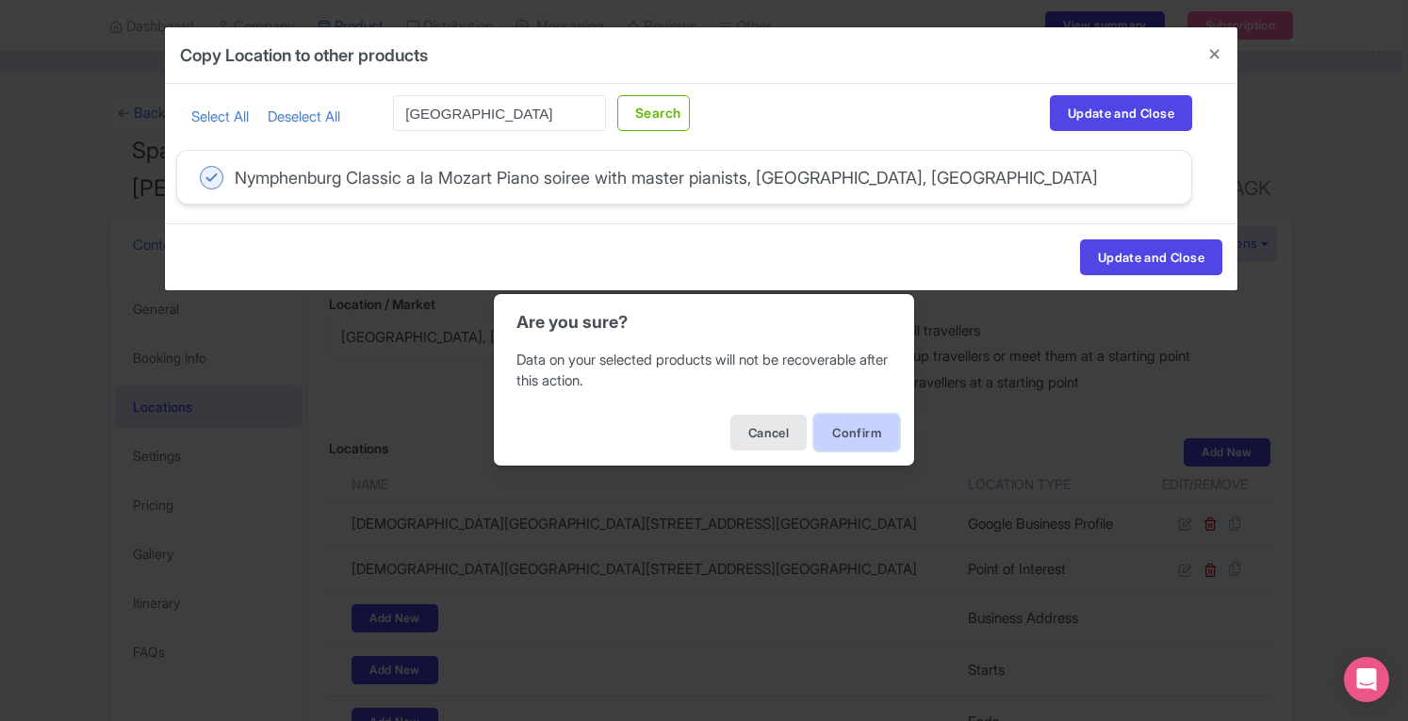
click at [863, 432] on button "Confirm" at bounding box center [856, 433] width 85 height 36
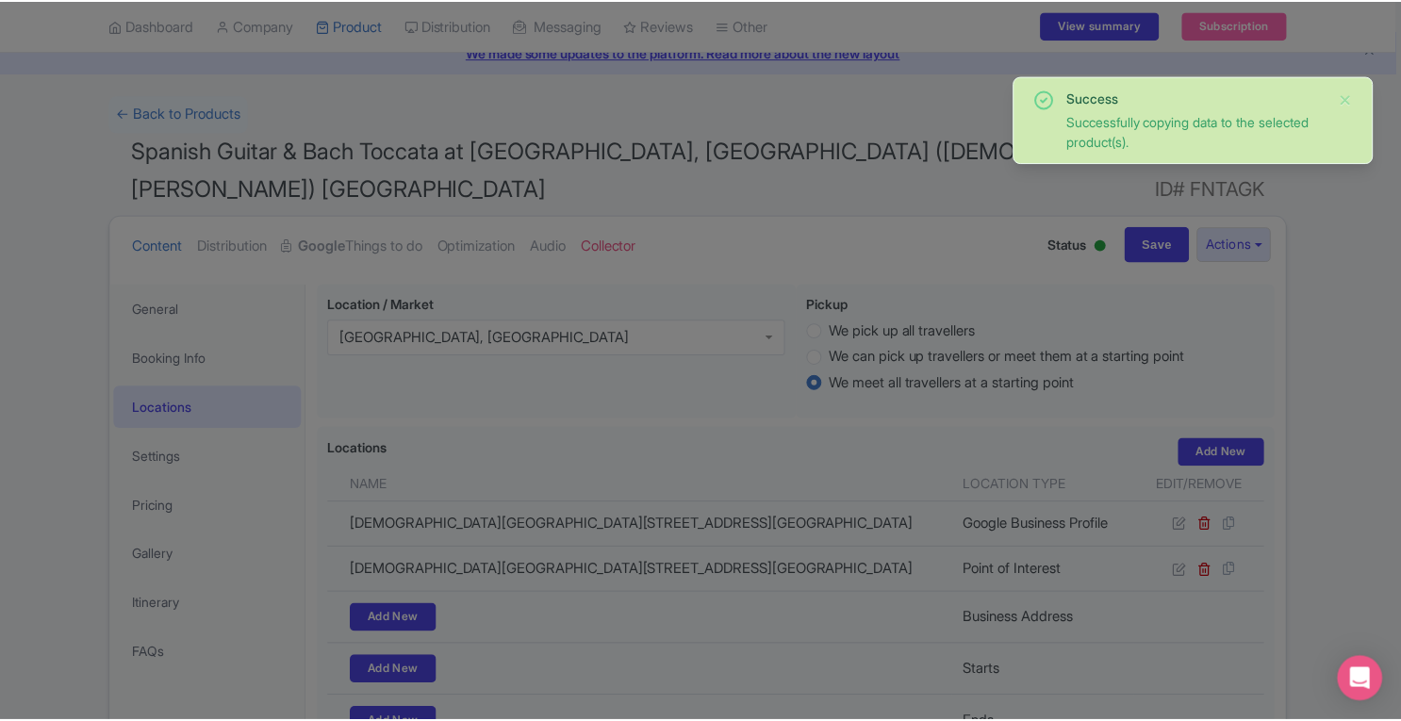
scroll to position [0, 0]
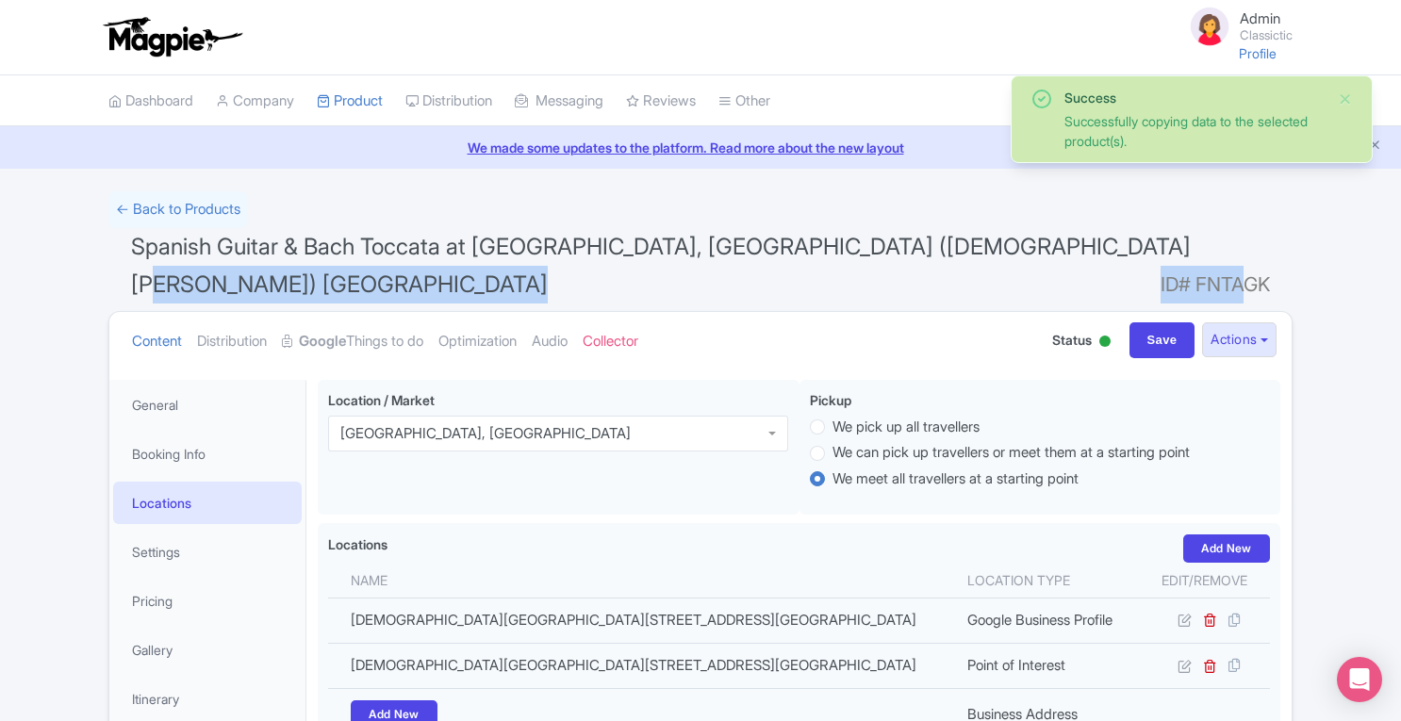
drag, startPoint x: 1134, startPoint y: 244, endPoint x: 1244, endPoint y: 246, distance: 110.3
click at [1244, 246] on h1 "Spanish Guitar & Bach Toccata at Asamkirche Munich, Asamkirche (St.-Johann-Nepo…" at bounding box center [700, 269] width 1184 height 83
click at [1246, 246] on h1 "Spanish Guitar & Bach Toccata at Asamkirche Munich, Asamkirche (St.-Johann-Nepo…" at bounding box center [700, 269] width 1184 height 83
drag, startPoint x: 1246, startPoint y: 246, endPoint x: 1151, endPoint y: 244, distance: 95.2
click at [1151, 244] on h1 "Spanish Guitar & Bach Toccata at Asamkirche Munich, Asamkirche (St.-Johann-Nepo…" at bounding box center [700, 269] width 1184 height 83
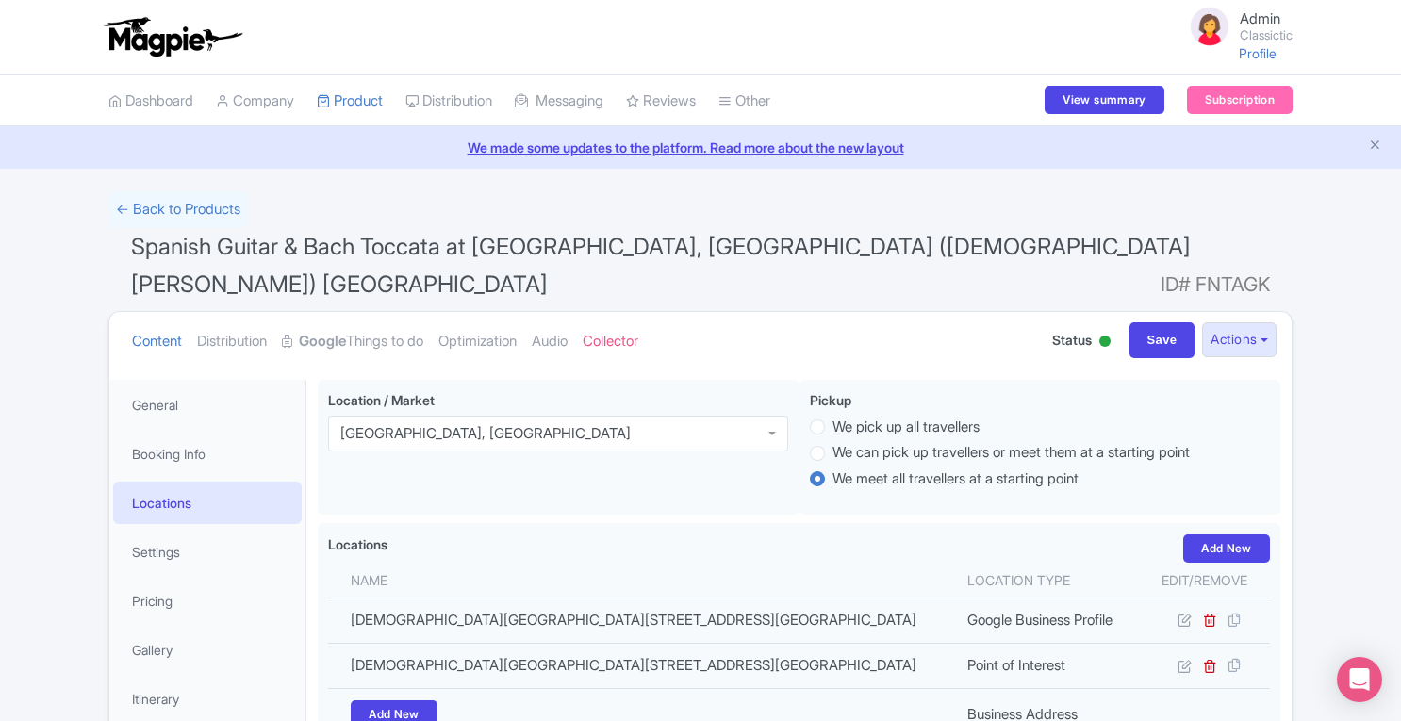
click at [1138, 243] on span "Spanish Guitar & Bach Toccata at [GEOGRAPHIC_DATA], [GEOGRAPHIC_DATA] ([DEMOGRA…" at bounding box center [660, 265] width 1059 height 65
drag, startPoint x: 1138, startPoint y: 243, endPoint x: 1223, endPoint y: 244, distance: 85.8
click at [1190, 244] on span "Spanish Guitar & Bach Toccata at [GEOGRAPHIC_DATA], [GEOGRAPHIC_DATA] ([DEMOGRA…" at bounding box center [660, 265] width 1059 height 65
copy span "München"
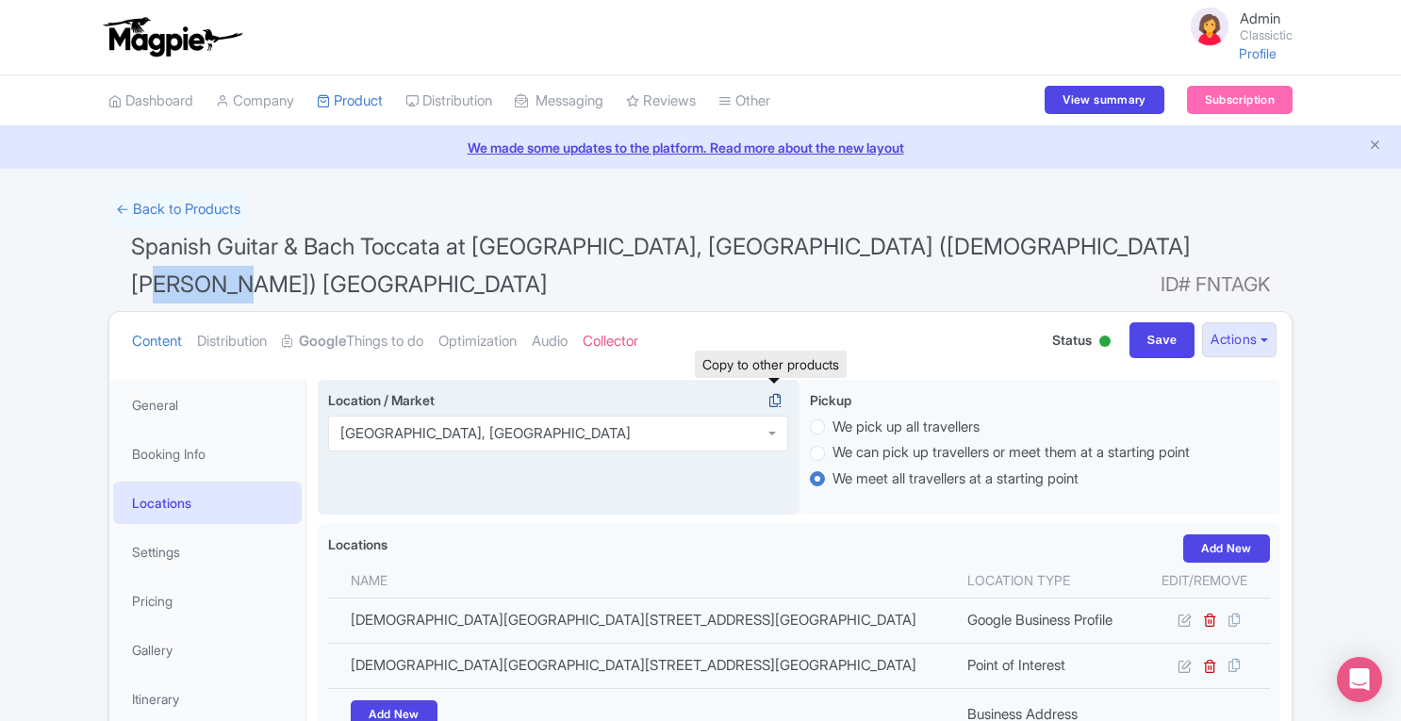
click at [777, 395] on icon at bounding box center [775, 400] width 26 height 17
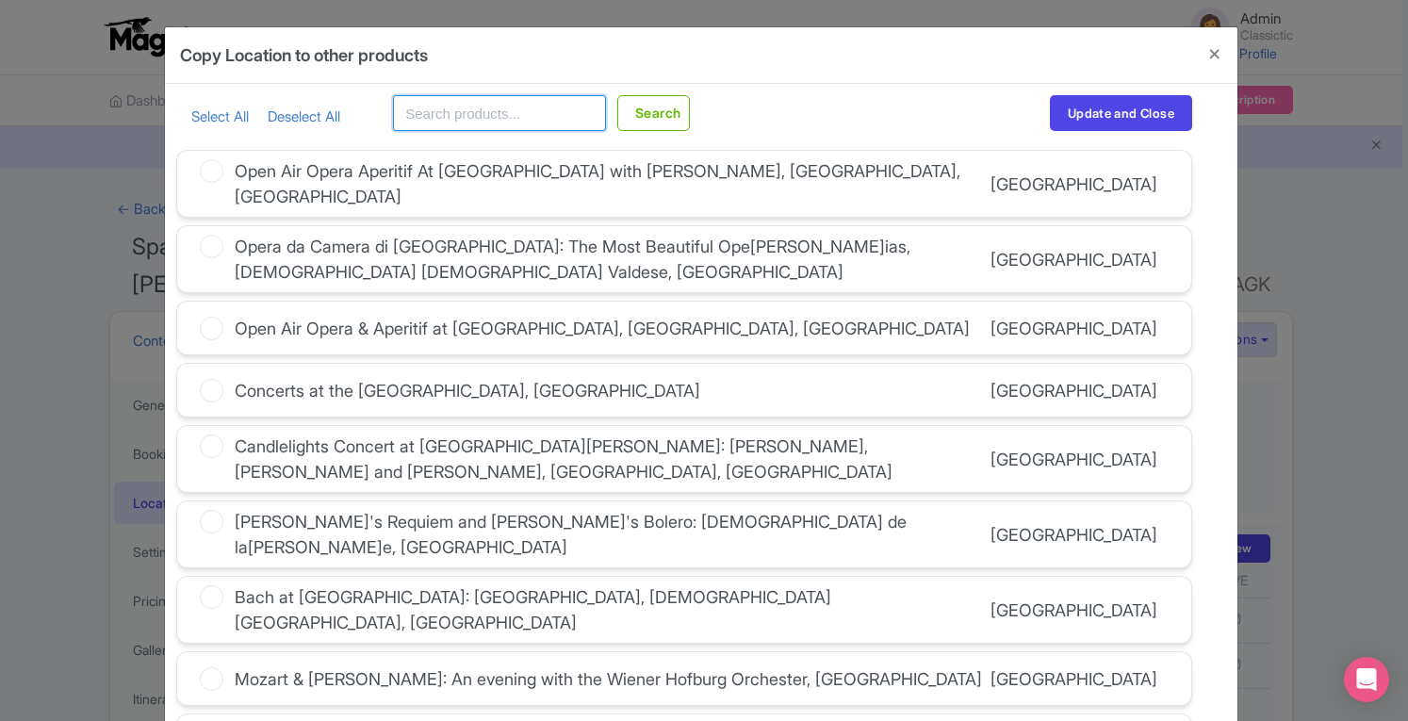
click at [535, 109] on input "text" at bounding box center [499, 113] width 213 height 36
paste input "München"
type input "München"
click at [656, 107] on button "Search" at bounding box center [653, 113] width 73 height 36
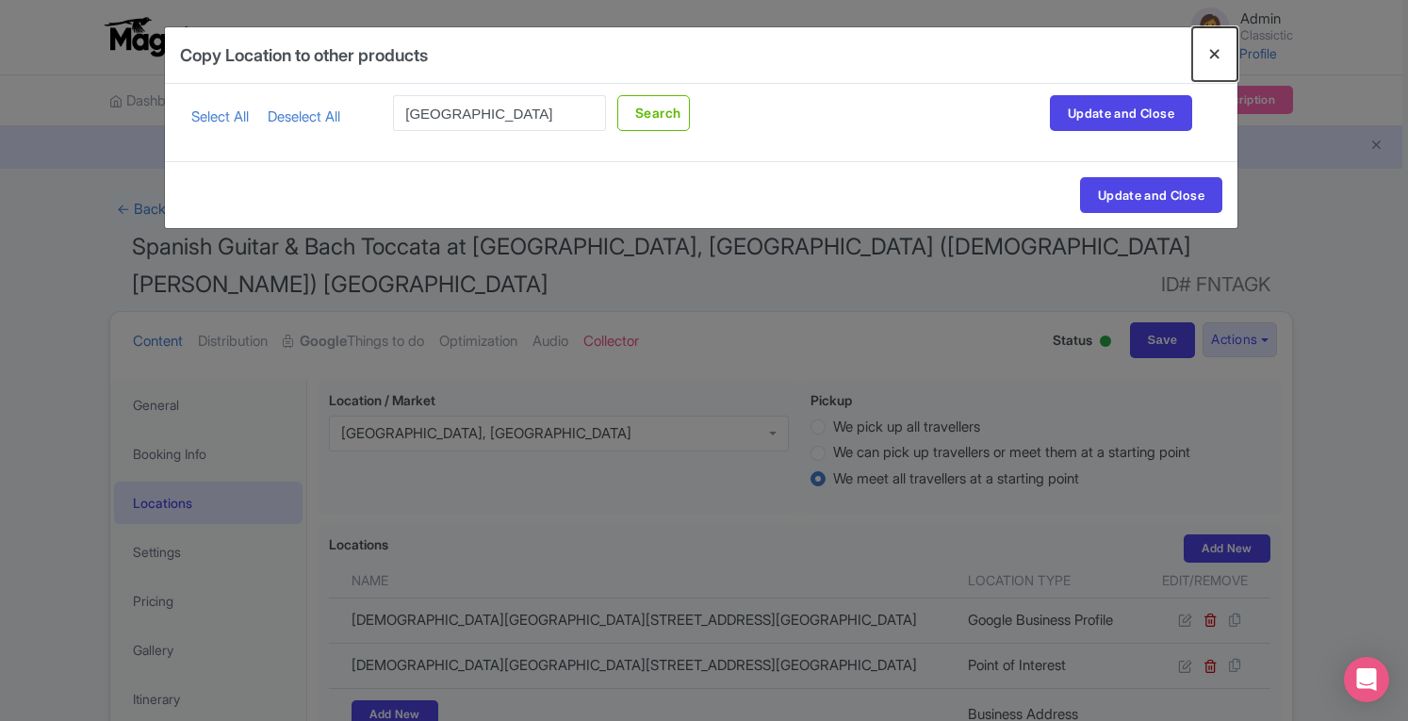
click at [1215, 58] on button "Close" at bounding box center [1214, 54] width 45 height 54
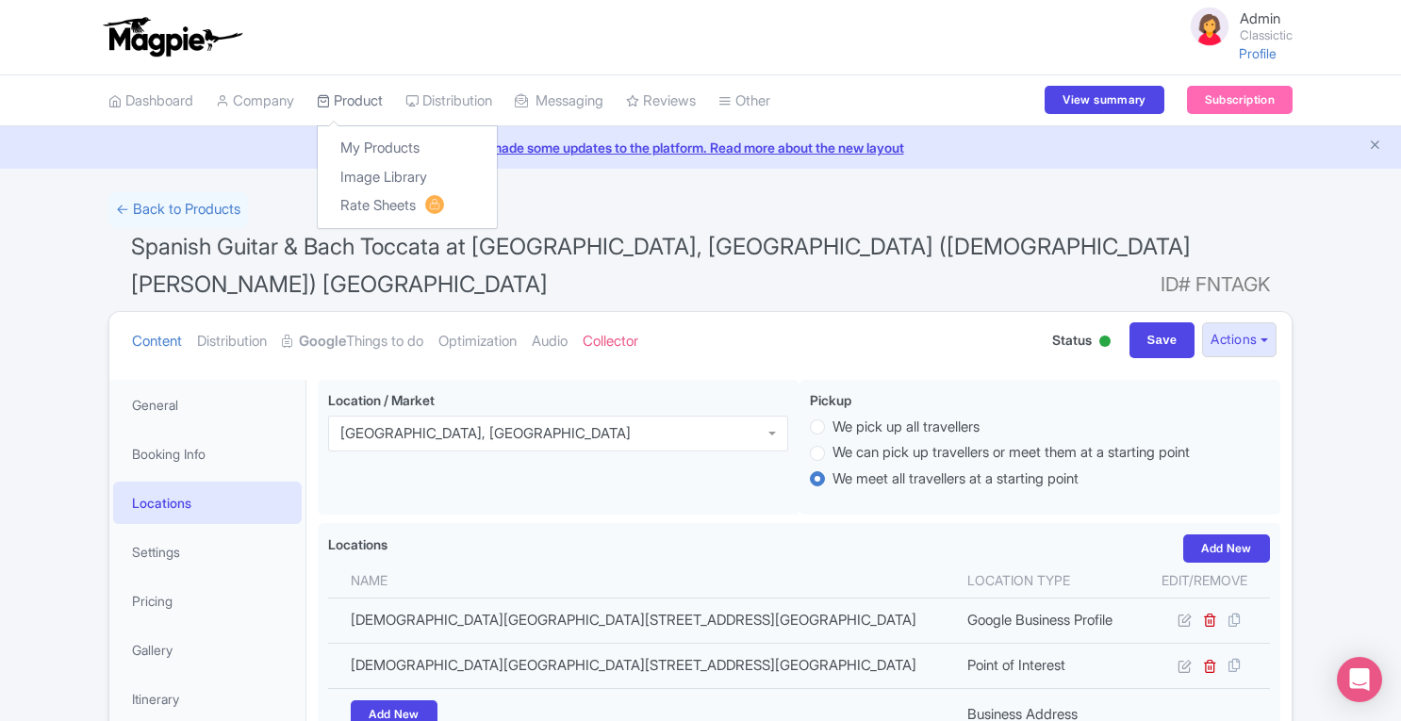
click at [369, 102] on link "Product" at bounding box center [350, 101] width 66 height 52
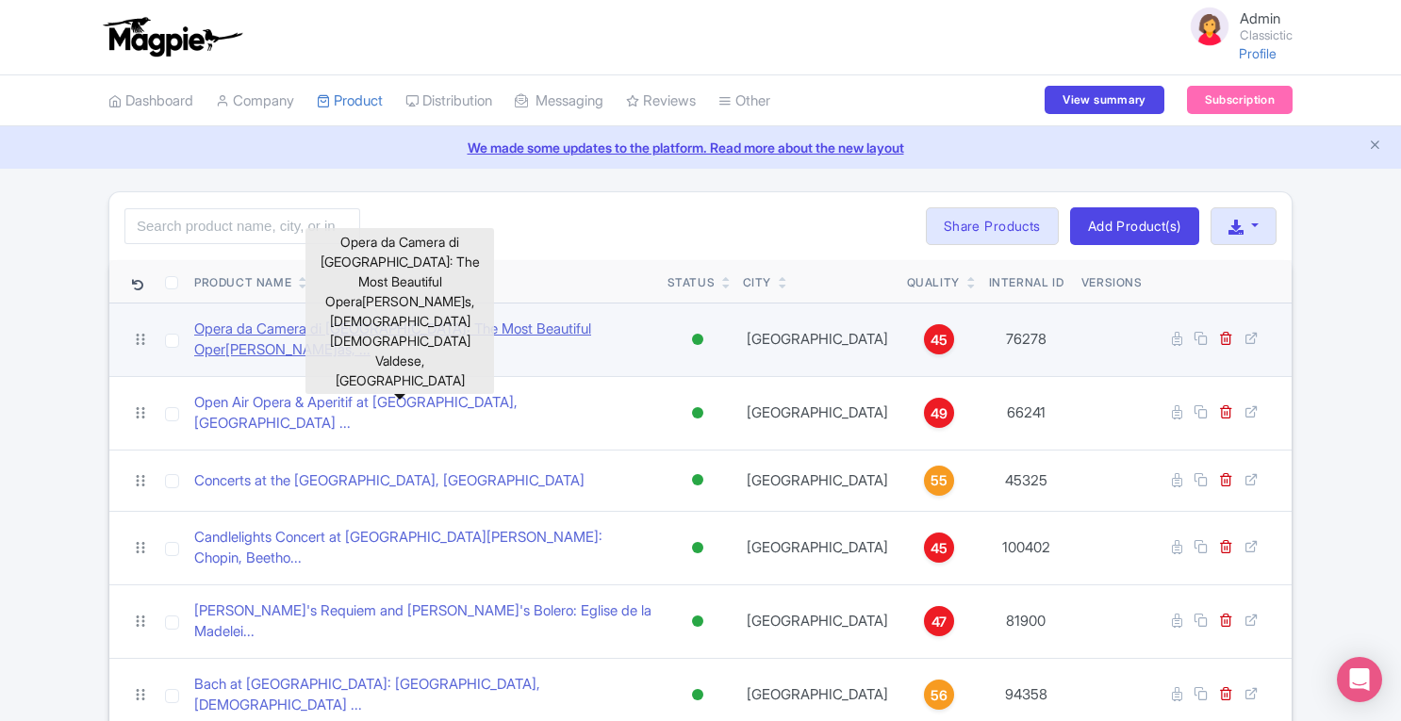
click at [479, 332] on link "Opera da Camera di [GEOGRAPHIC_DATA]: The Most Beautiful Oper[PERSON_NAME]as, .…" at bounding box center [423, 340] width 458 height 42
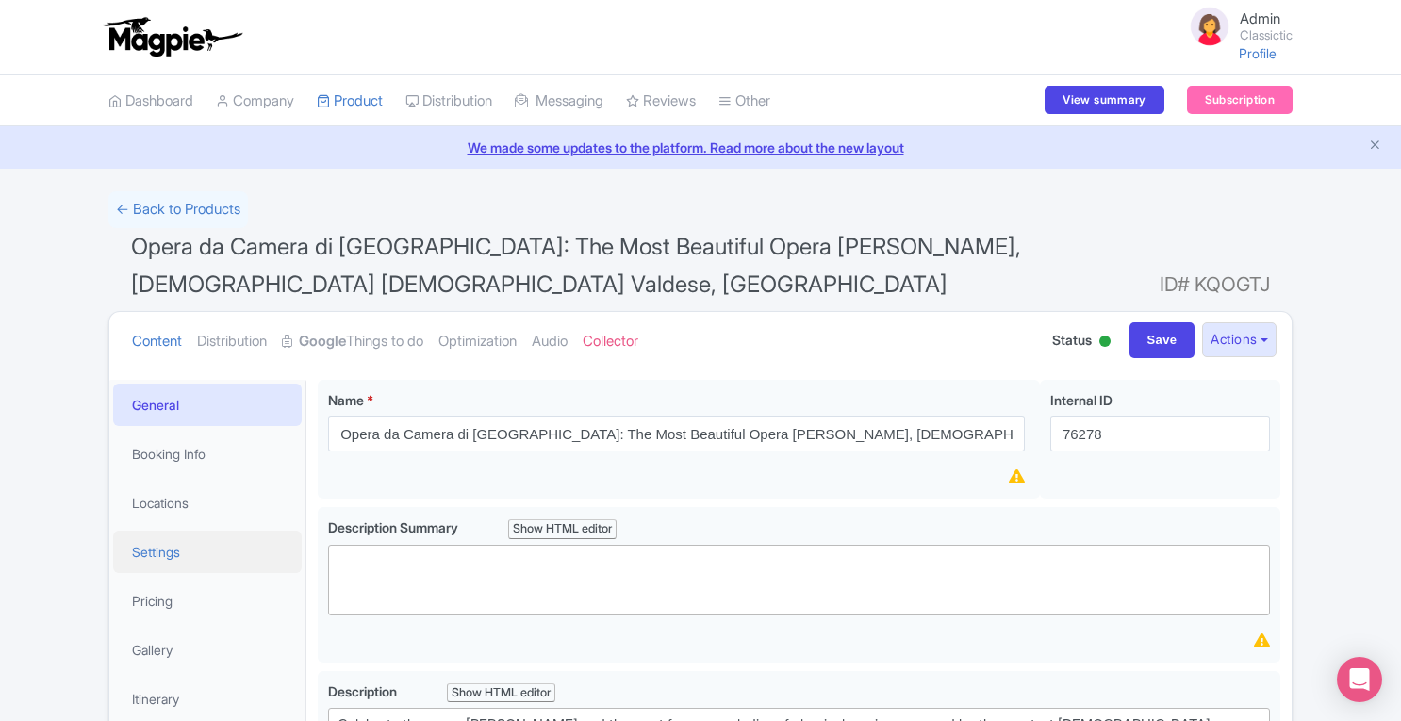
click at [179, 531] on link "Settings" at bounding box center [207, 552] width 188 height 42
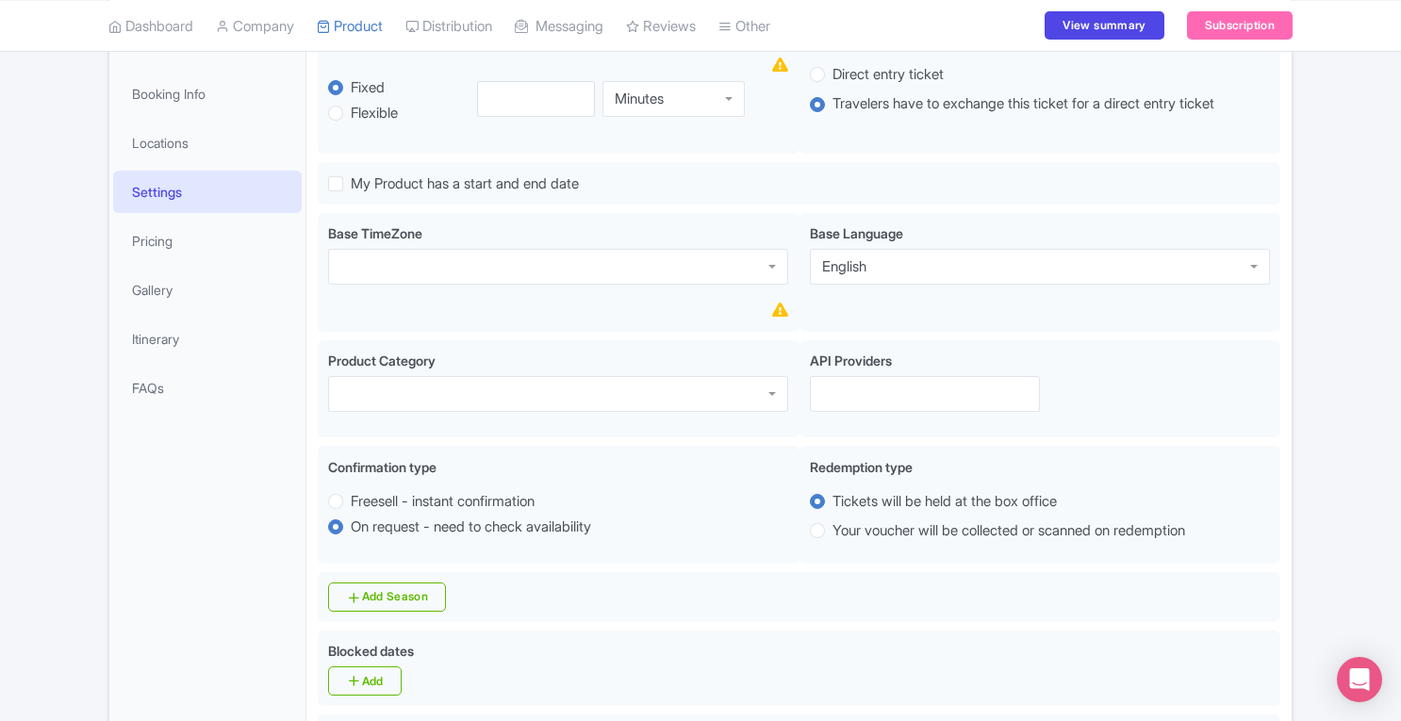
scroll to position [369, 0]
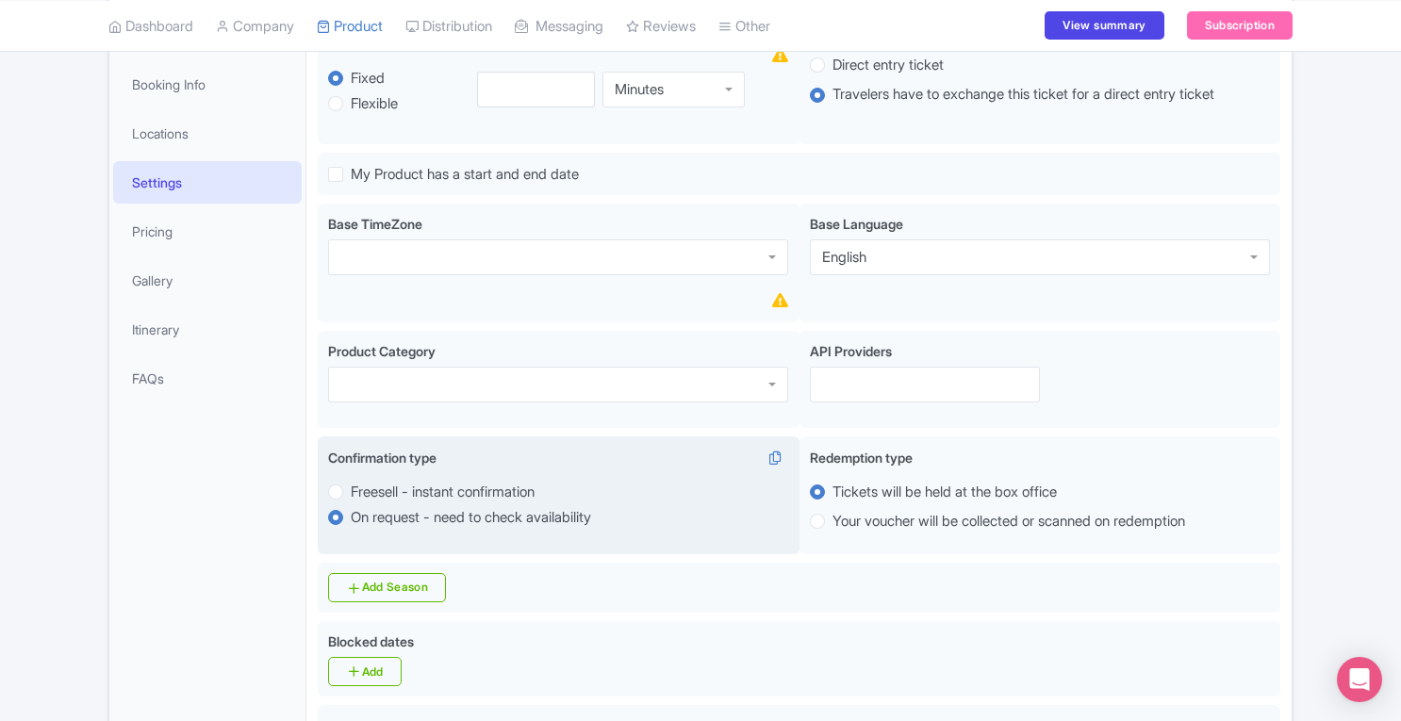
click at [351, 482] on label "Freesell - instant confirmation" at bounding box center [443, 493] width 184 height 22
click at [351, 481] on input "Freesell - instant confirmation" at bounding box center [360, 490] width 19 height 19
radio input "true"
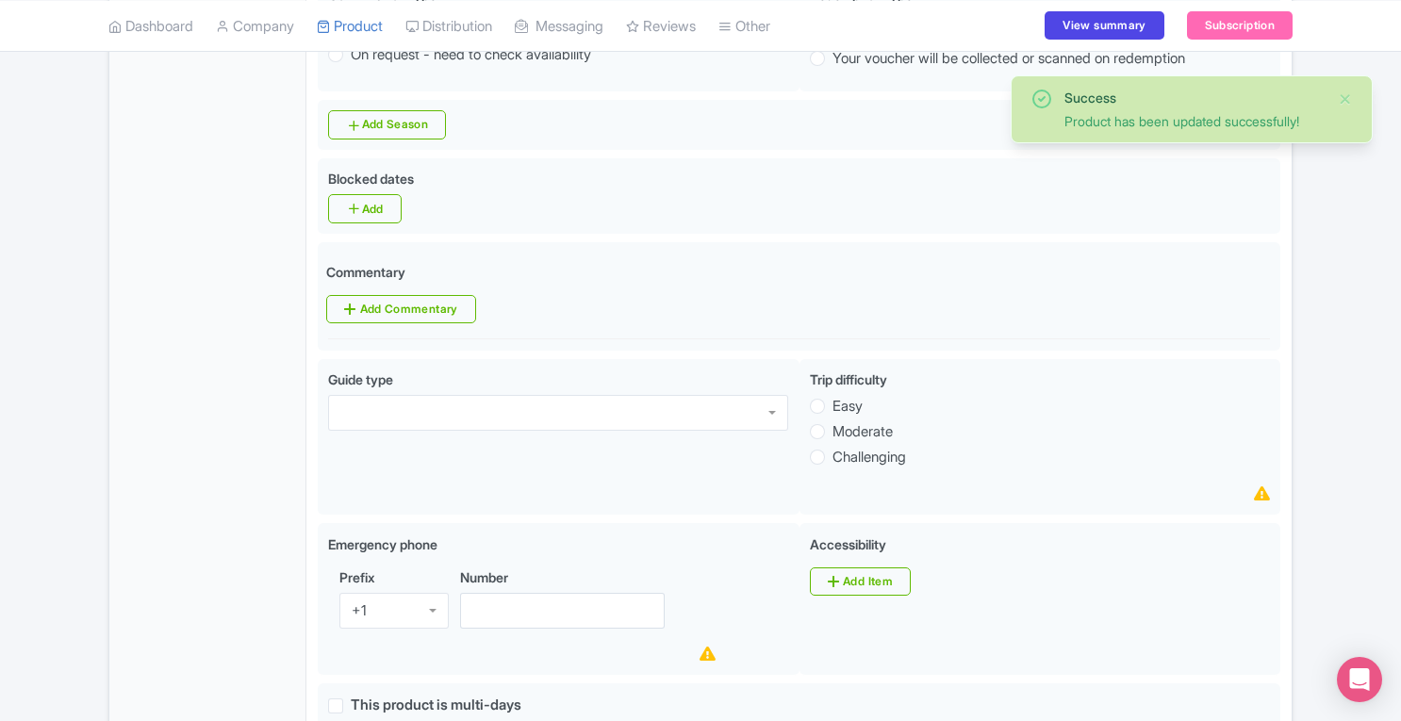
scroll to position [836, 0]
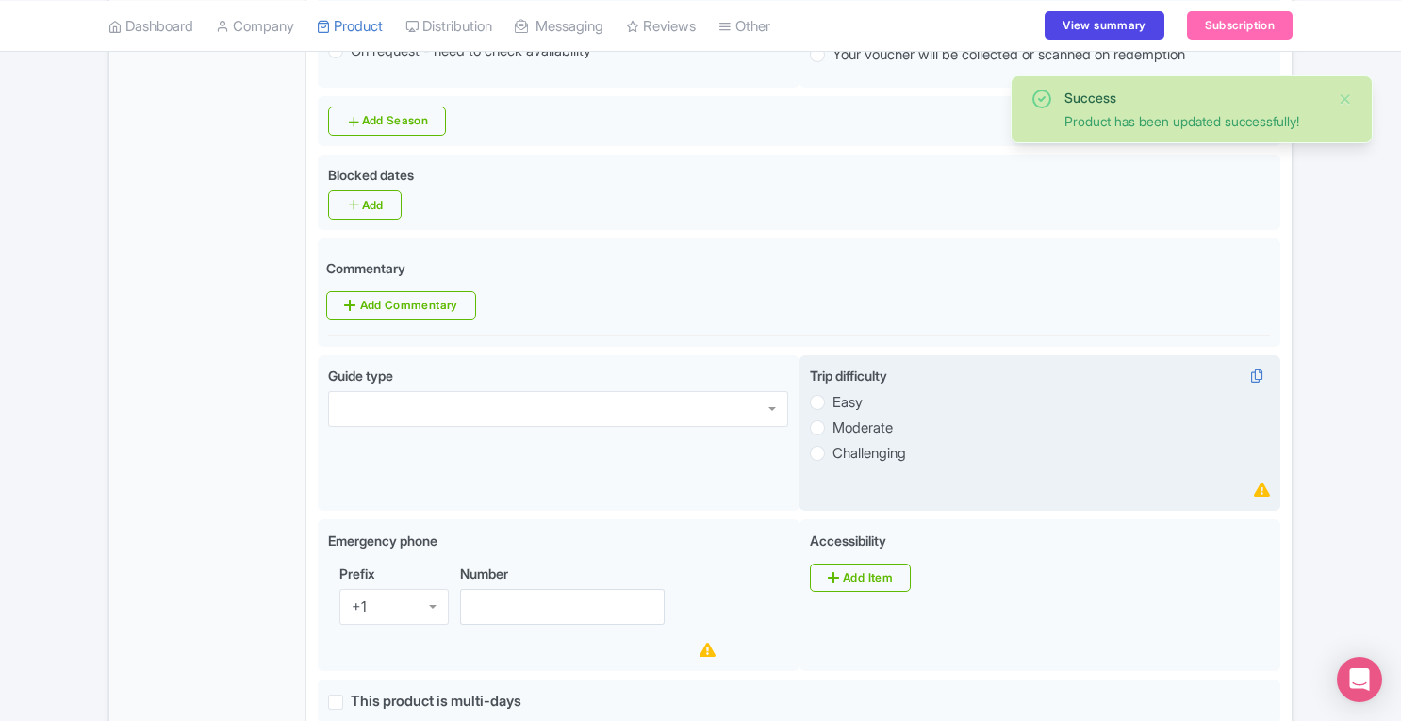
click at [832, 392] on label "Easy" at bounding box center [847, 403] width 30 height 22
click at [832, 391] on input "Easy" at bounding box center [841, 400] width 19 height 19
radio input "true"
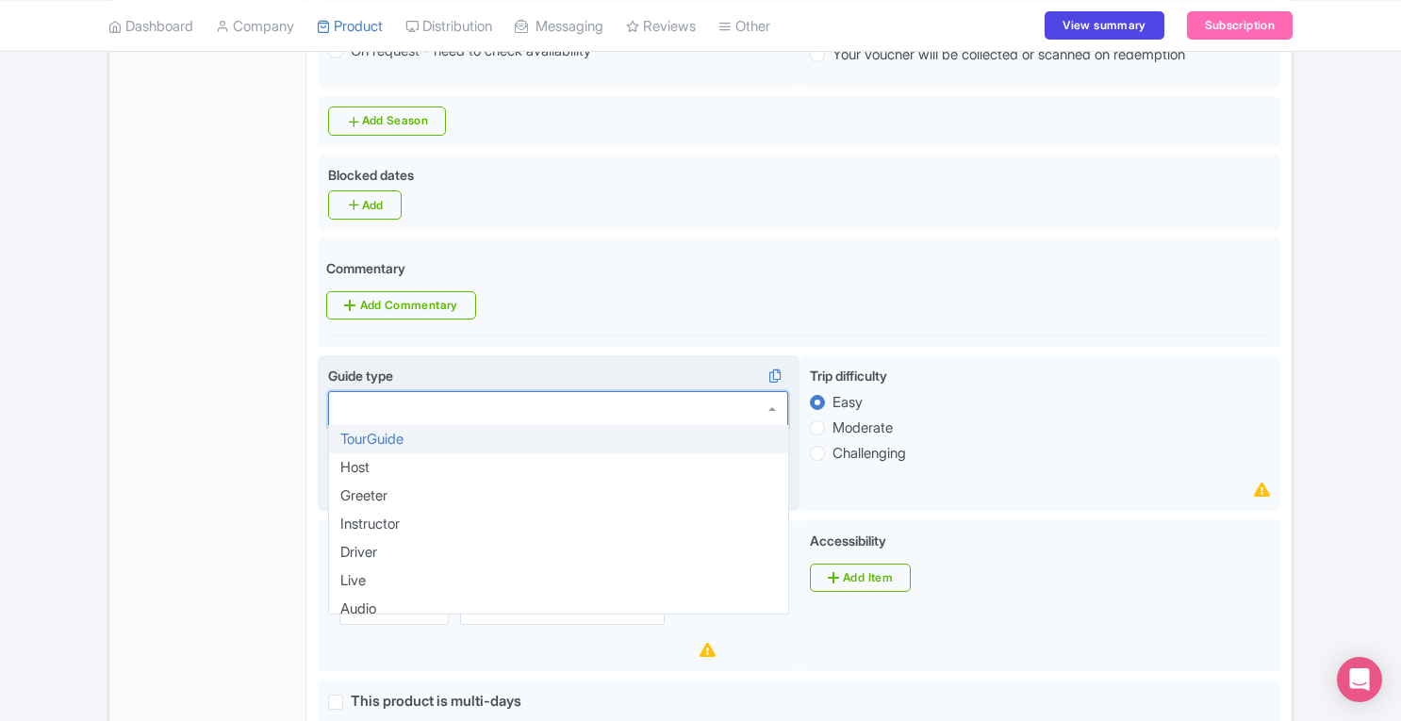
click at [752, 391] on div at bounding box center [558, 409] width 460 height 36
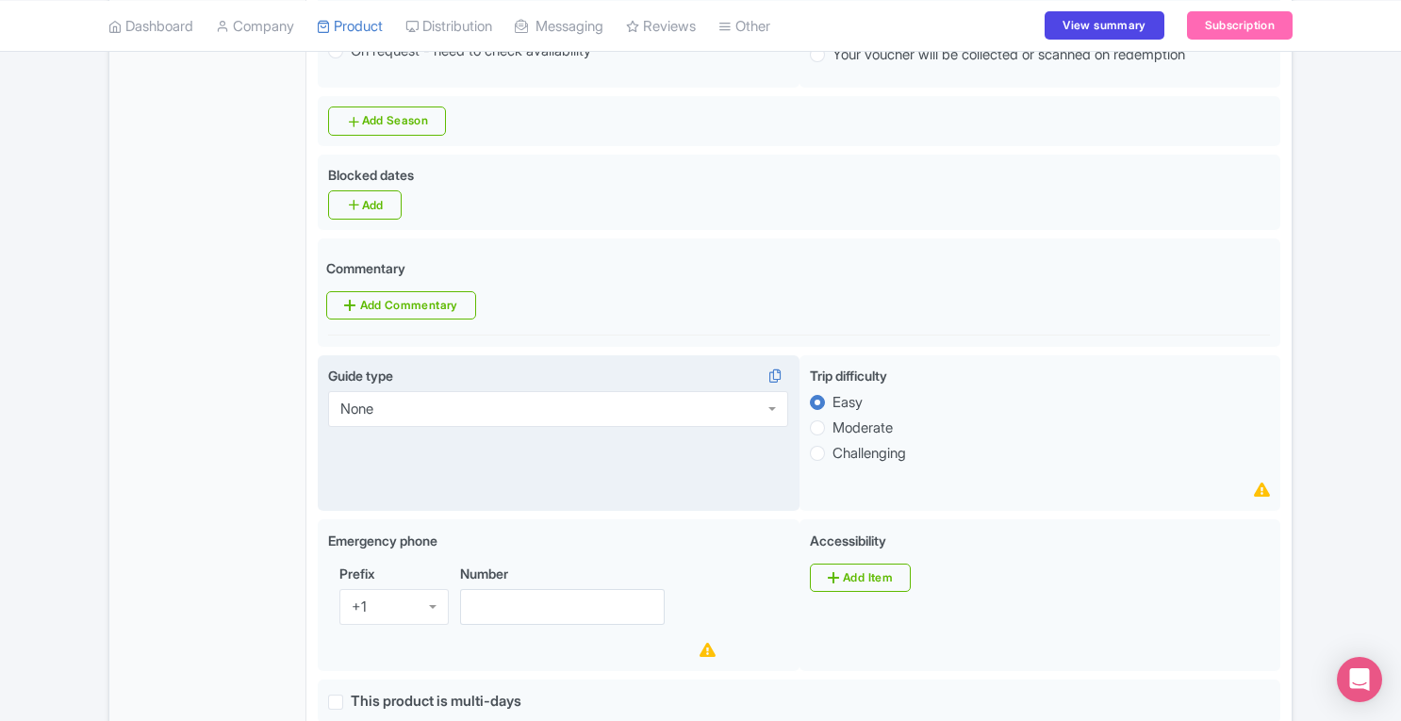
scroll to position [1787, 0]
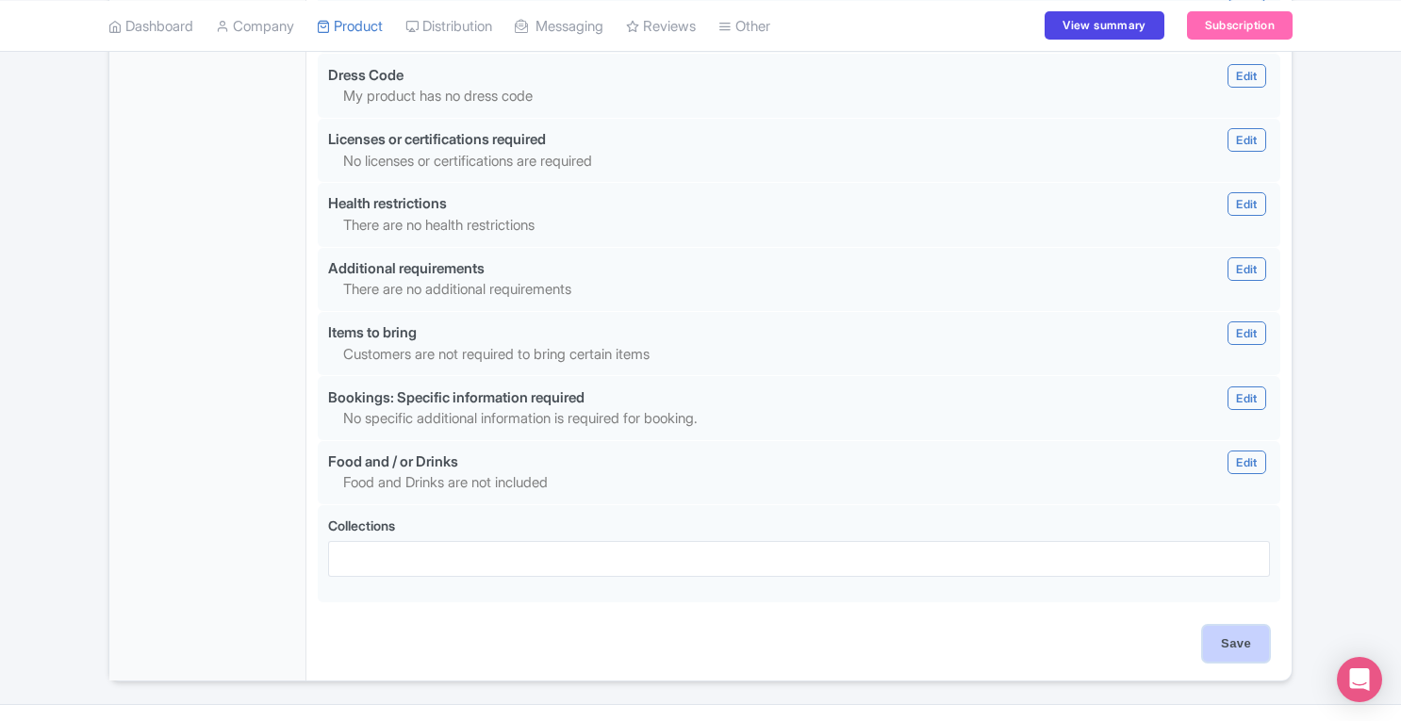
click at [1246, 626] on input "Save" at bounding box center [1236, 644] width 66 height 36
type input "Update Product"
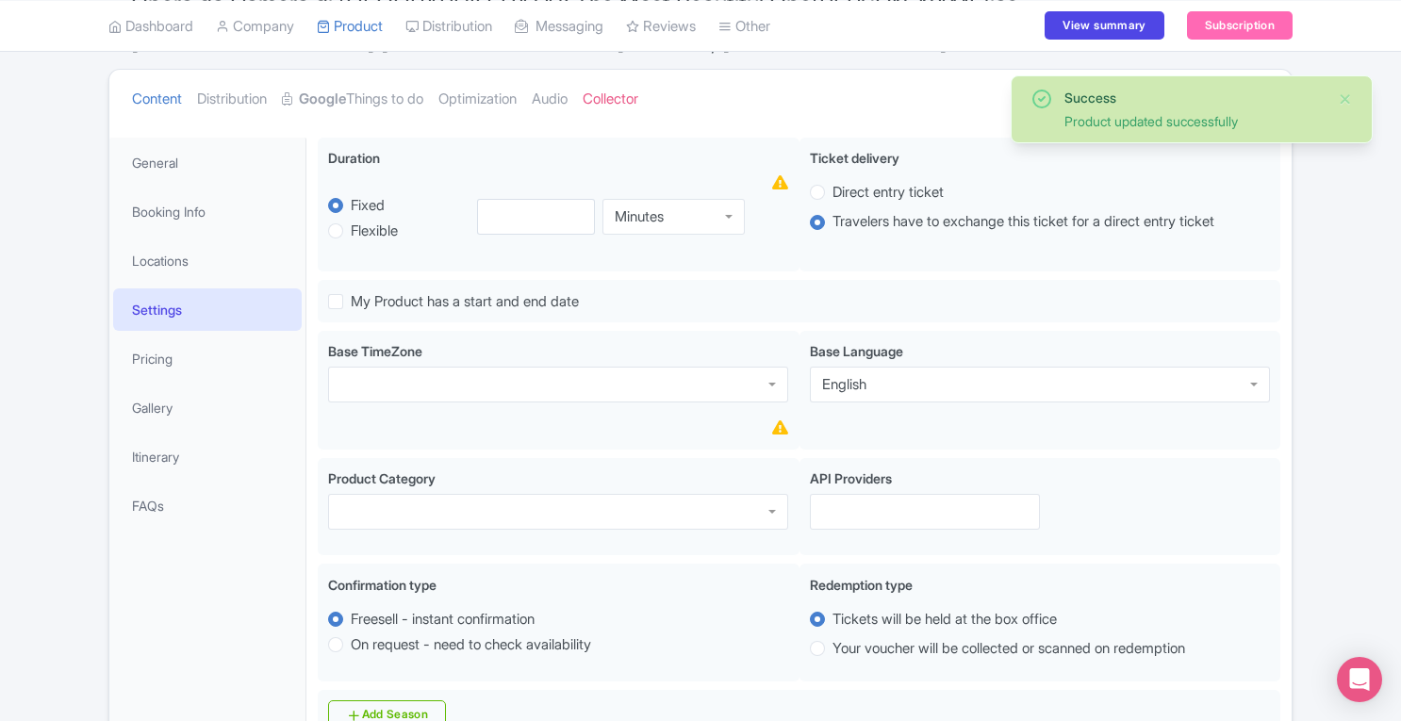
scroll to position [238, 0]
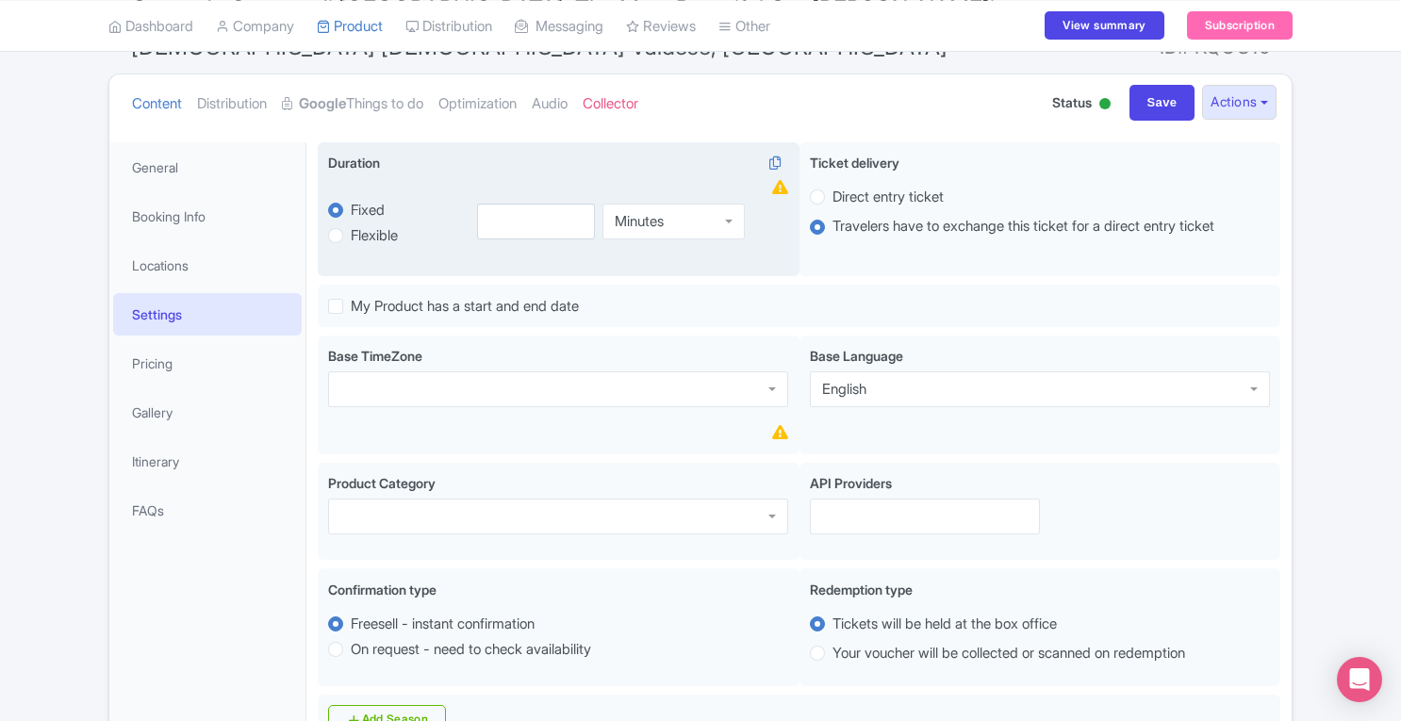
click at [351, 225] on label "Flexible" at bounding box center [374, 236] width 47 height 22
click at [351, 224] on input "Flexible" at bounding box center [360, 233] width 19 height 19
radio input "true"
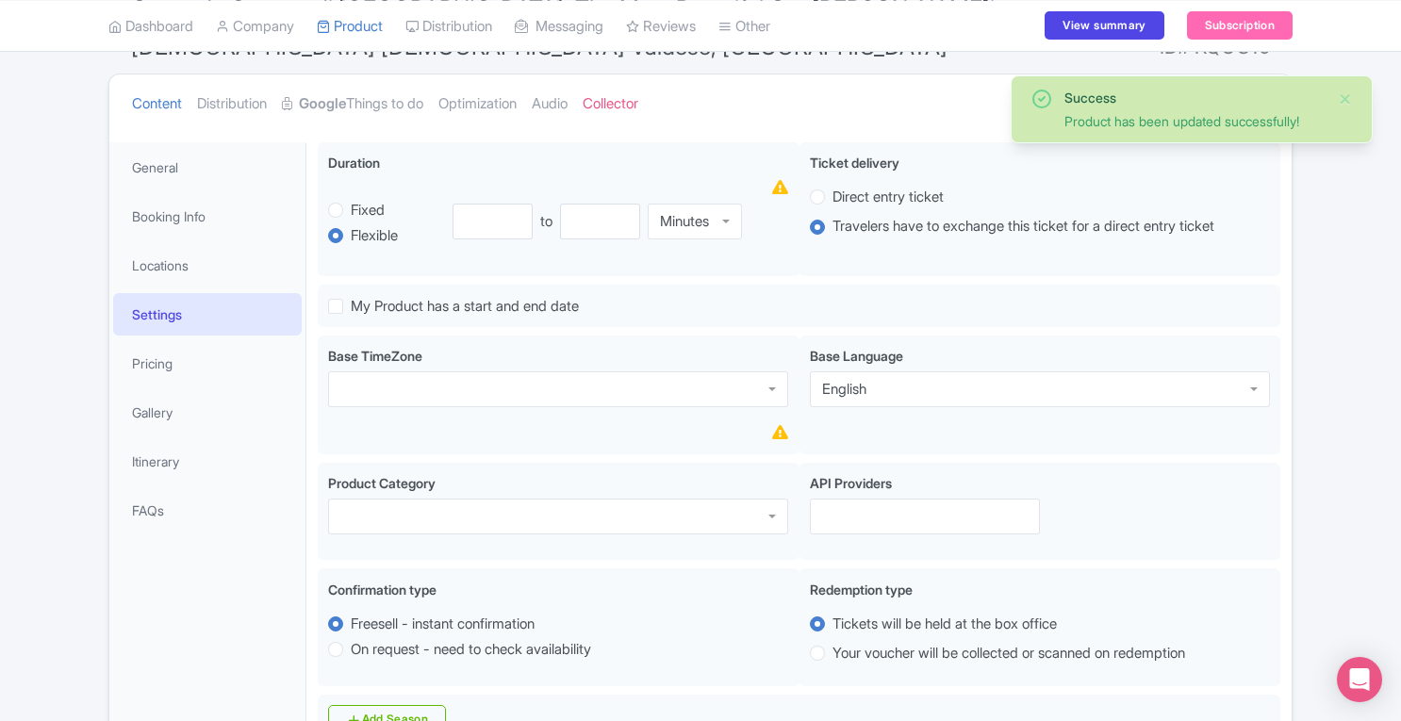
click at [351, 200] on label "Fixed" at bounding box center [368, 211] width 34 height 22
click at [351, 199] on input "Fixed" at bounding box center [360, 208] width 19 height 19
radio input "true"
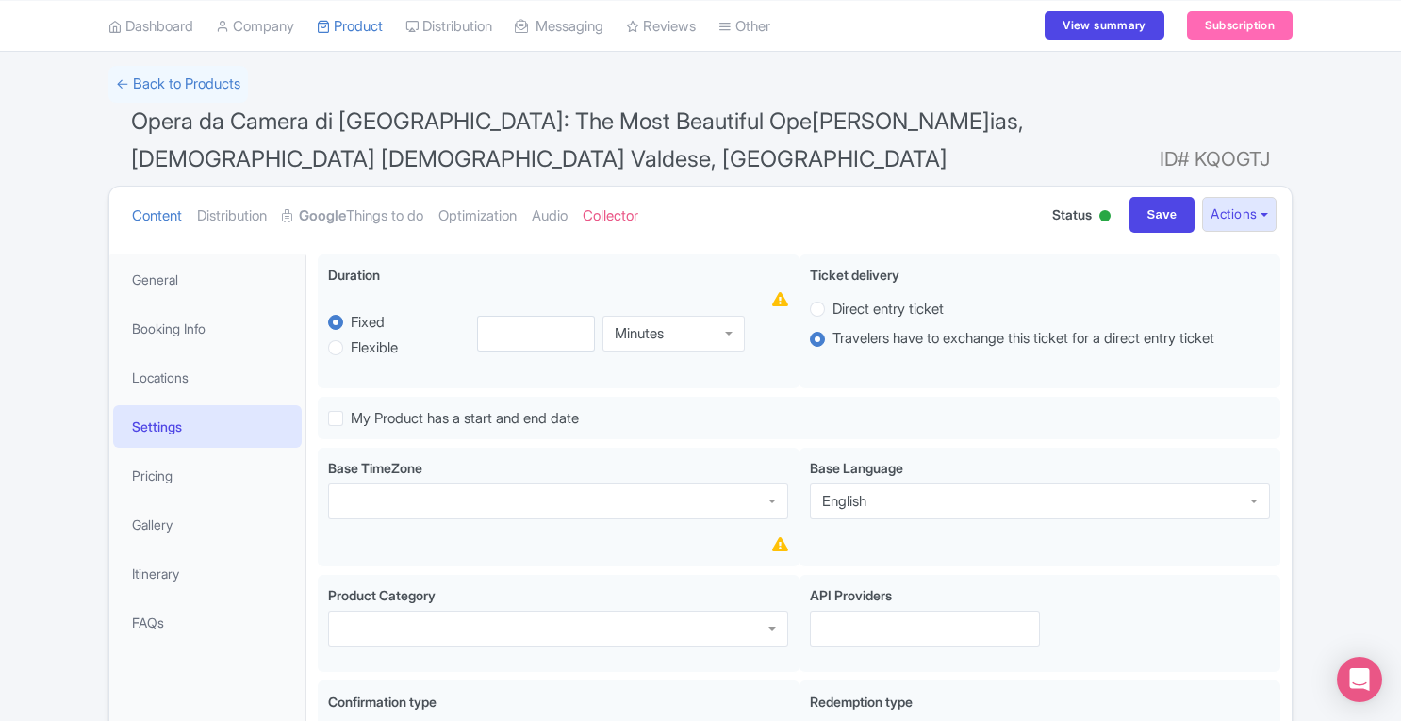
scroll to position [98, 0]
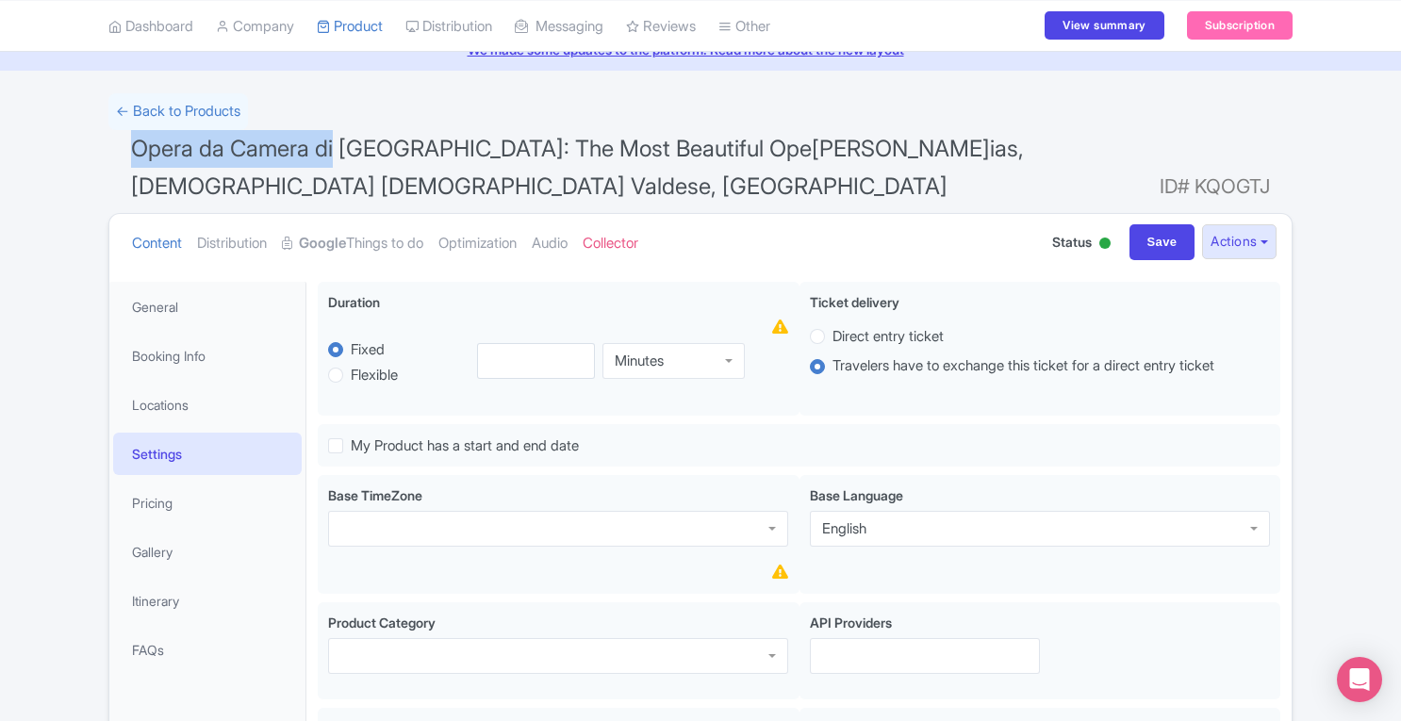
drag, startPoint x: 134, startPoint y: 144, endPoint x: 333, endPoint y: 150, distance: 198.9
click at [333, 150] on span "Opera da Camera di Roma: The Most Beautiful Opera Arias, Chiesa Evangelica Vald…" at bounding box center [577, 167] width 893 height 65
click at [334, 150] on span "Opera da Camera di Roma: The Most Beautiful Opera Arias, Chiesa Evangelica Vald…" at bounding box center [577, 167] width 893 height 65
drag, startPoint x: 334, startPoint y: 150, endPoint x: 134, endPoint y: 156, distance: 199.9
click at [134, 156] on span "Opera da Camera di Roma: The Most Beautiful Opera Arias, Chiesa Evangelica Vald…" at bounding box center [577, 167] width 893 height 65
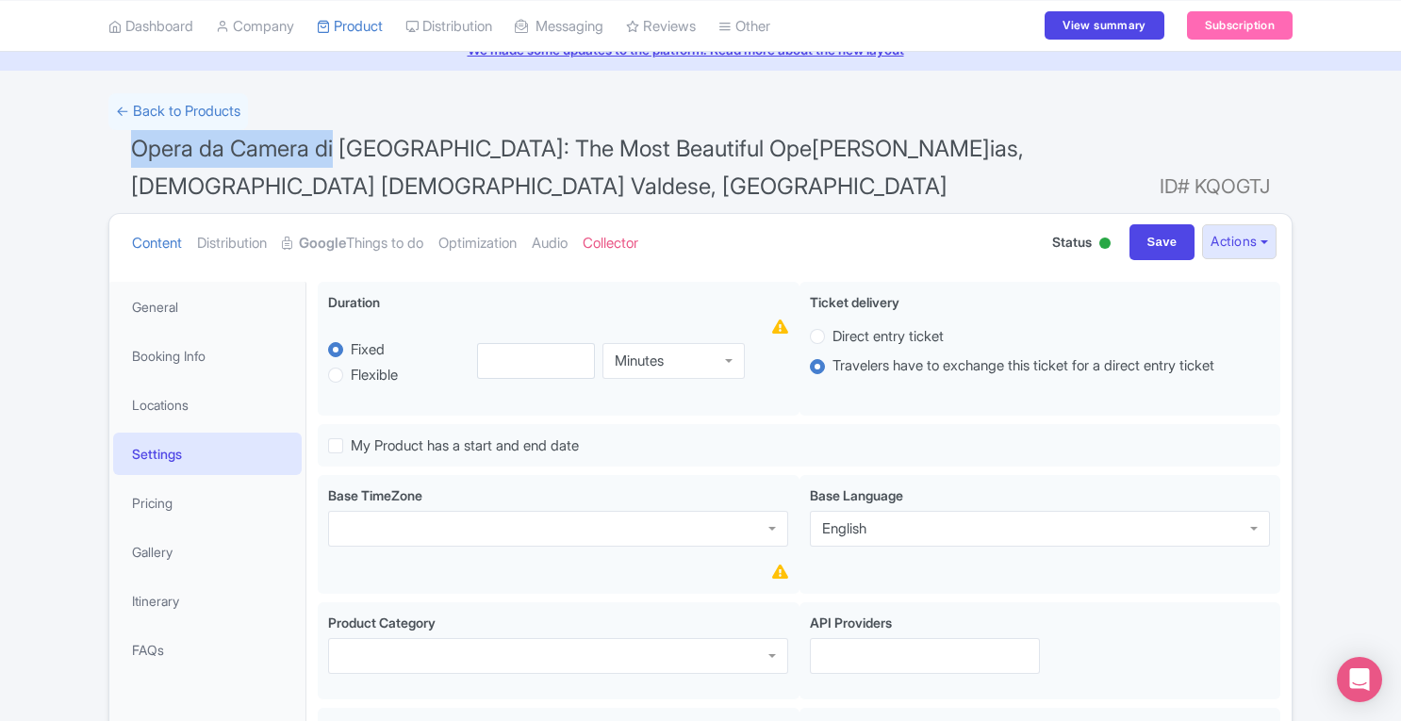
copy span "Opera da Camera di"
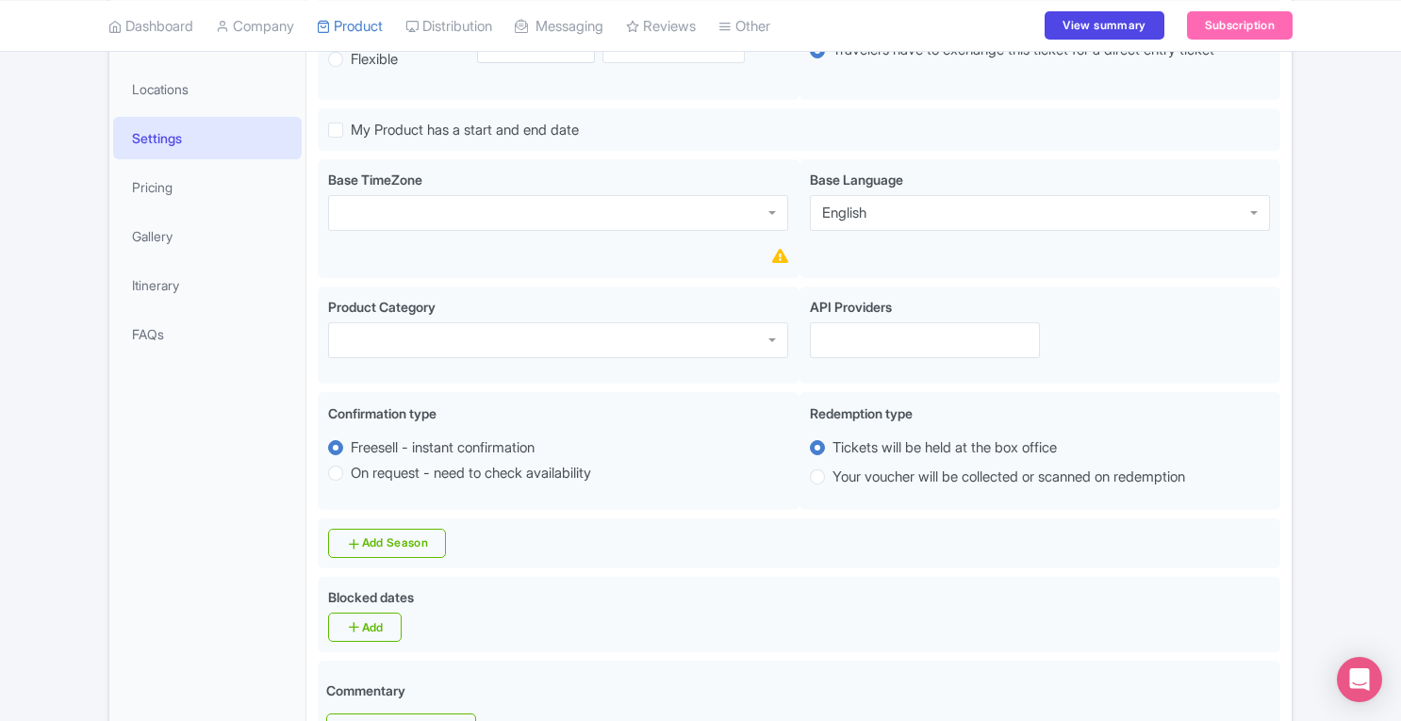
scroll to position [427, 0]
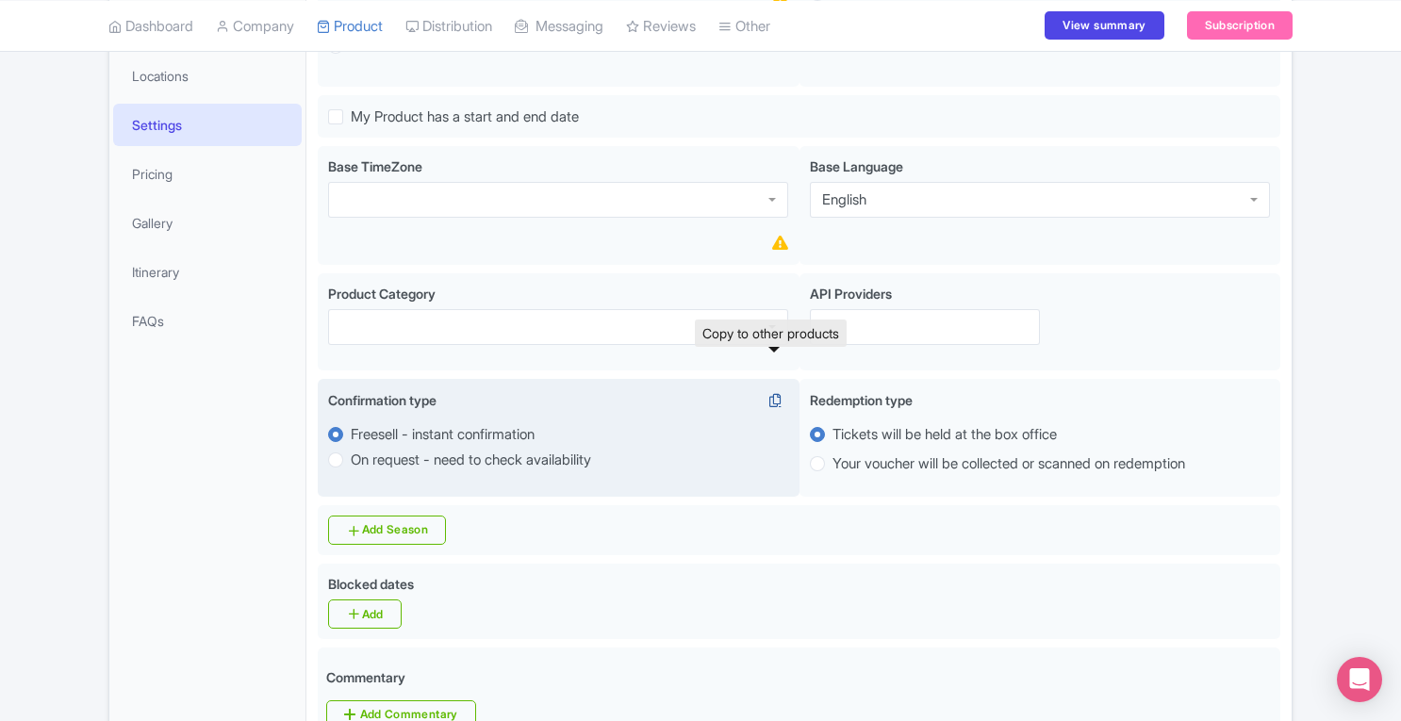
click at [776, 392] on icon at bounding box center [775, 400] width 26 height 17
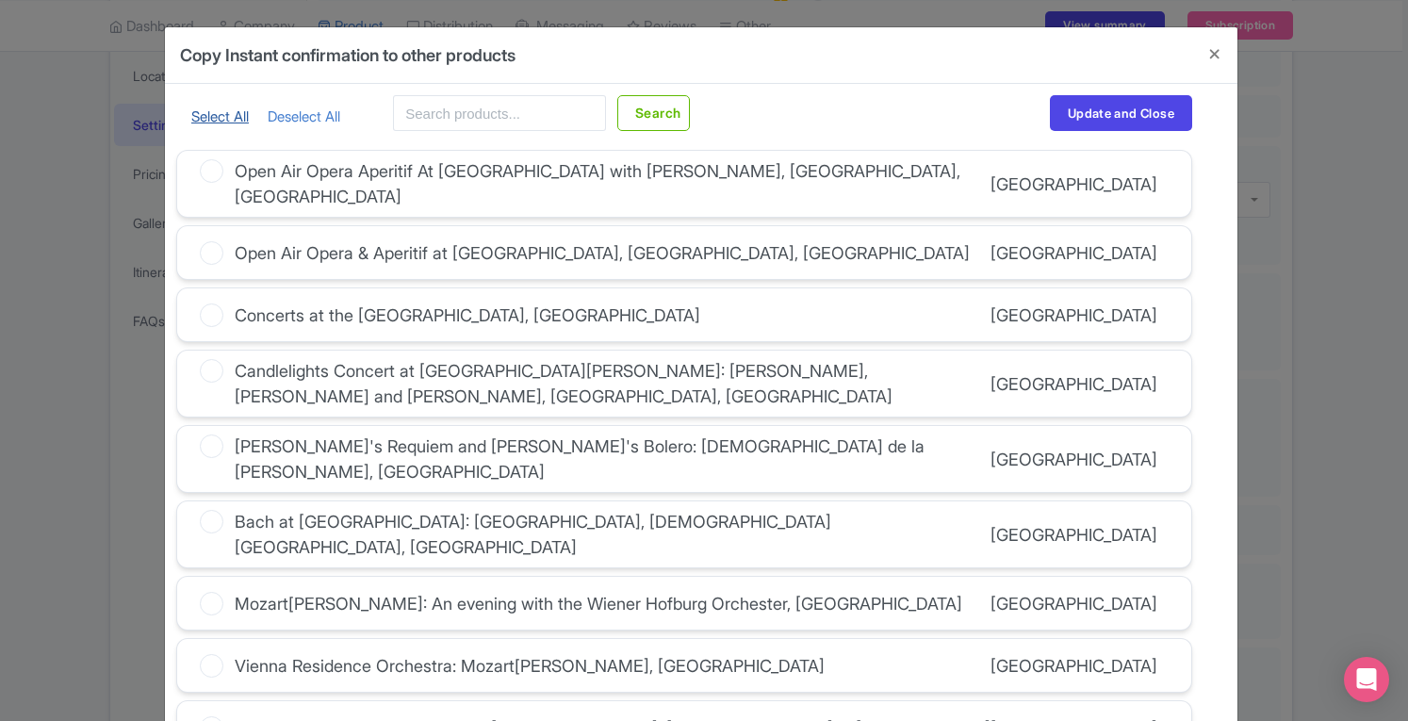
click at [216, 116] on link "Select All" at bounding box center [219, 116] width 57 height 18
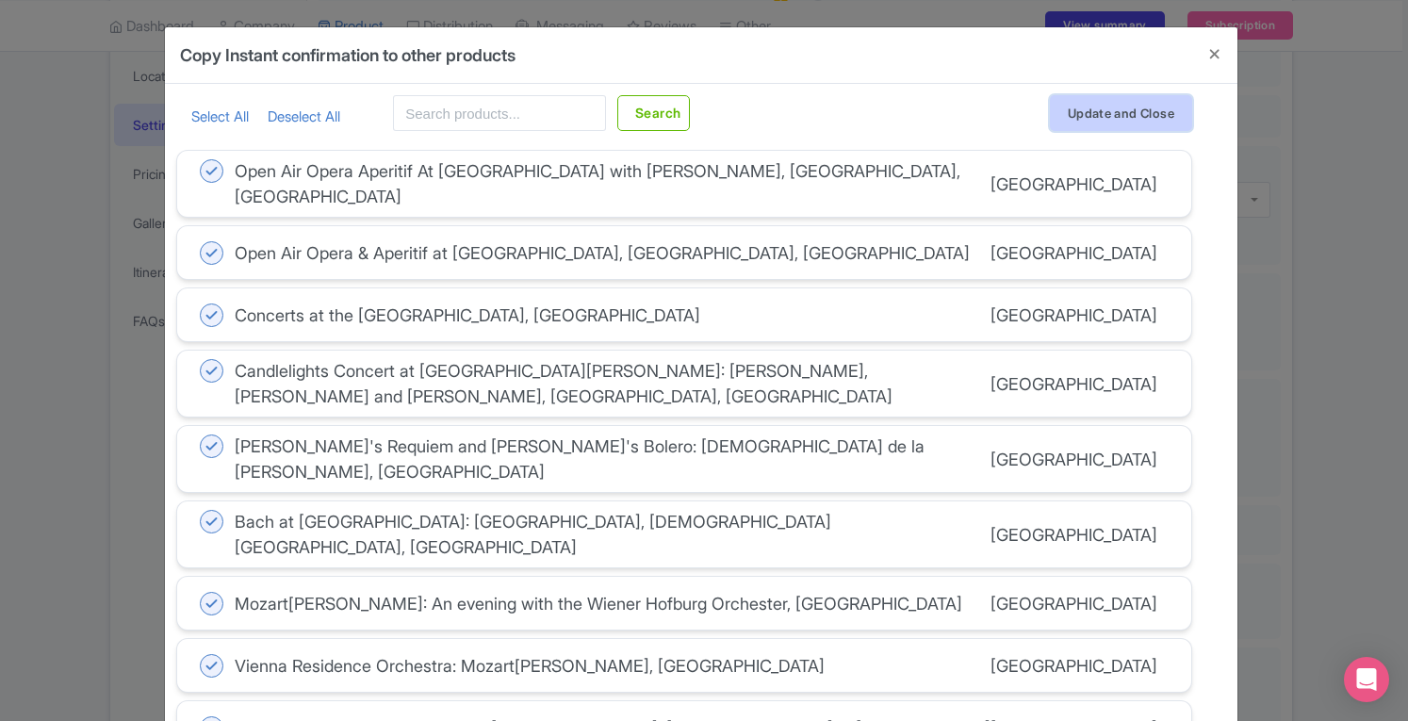
click at [1106, 110] on button "Update and Close" at bounding box center [1121, 113] width 142 height 36
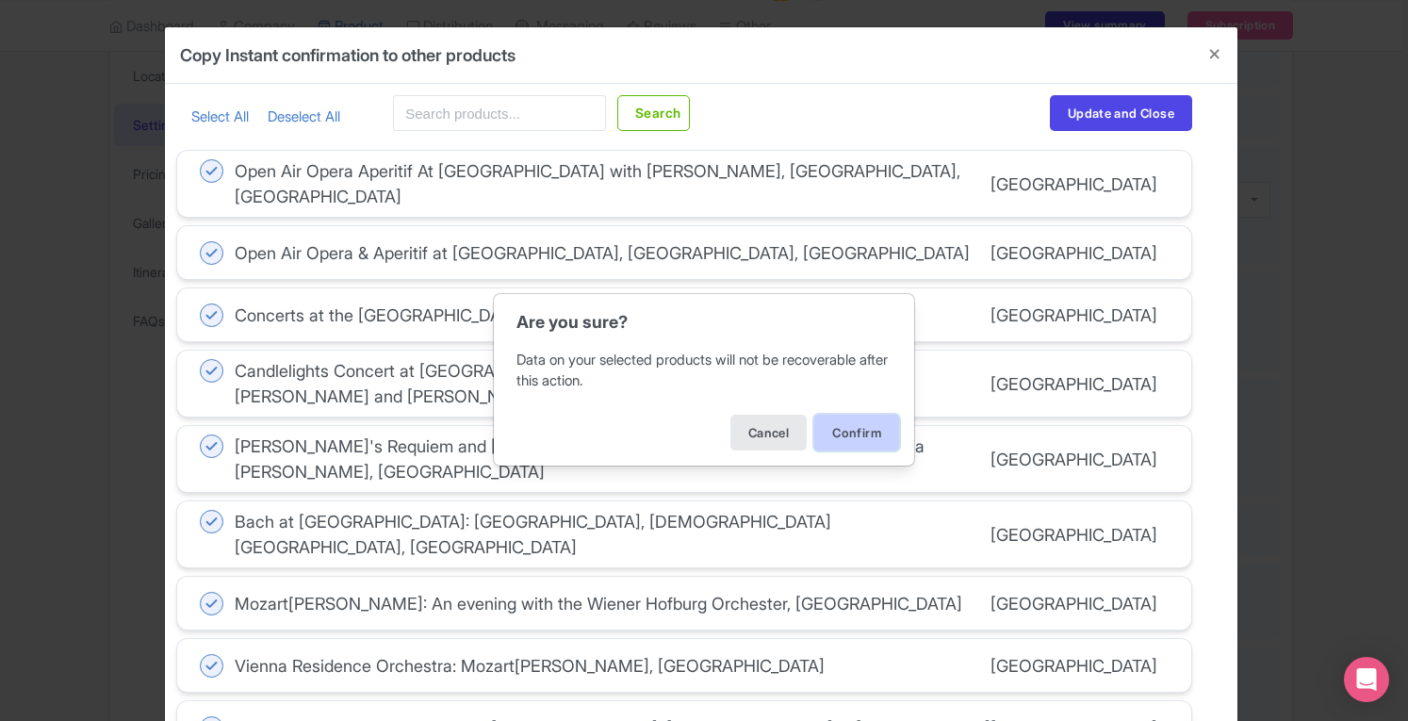
click at [872, 429] on button "Confirm" at bounding box center [856, 433] width 85 height 36
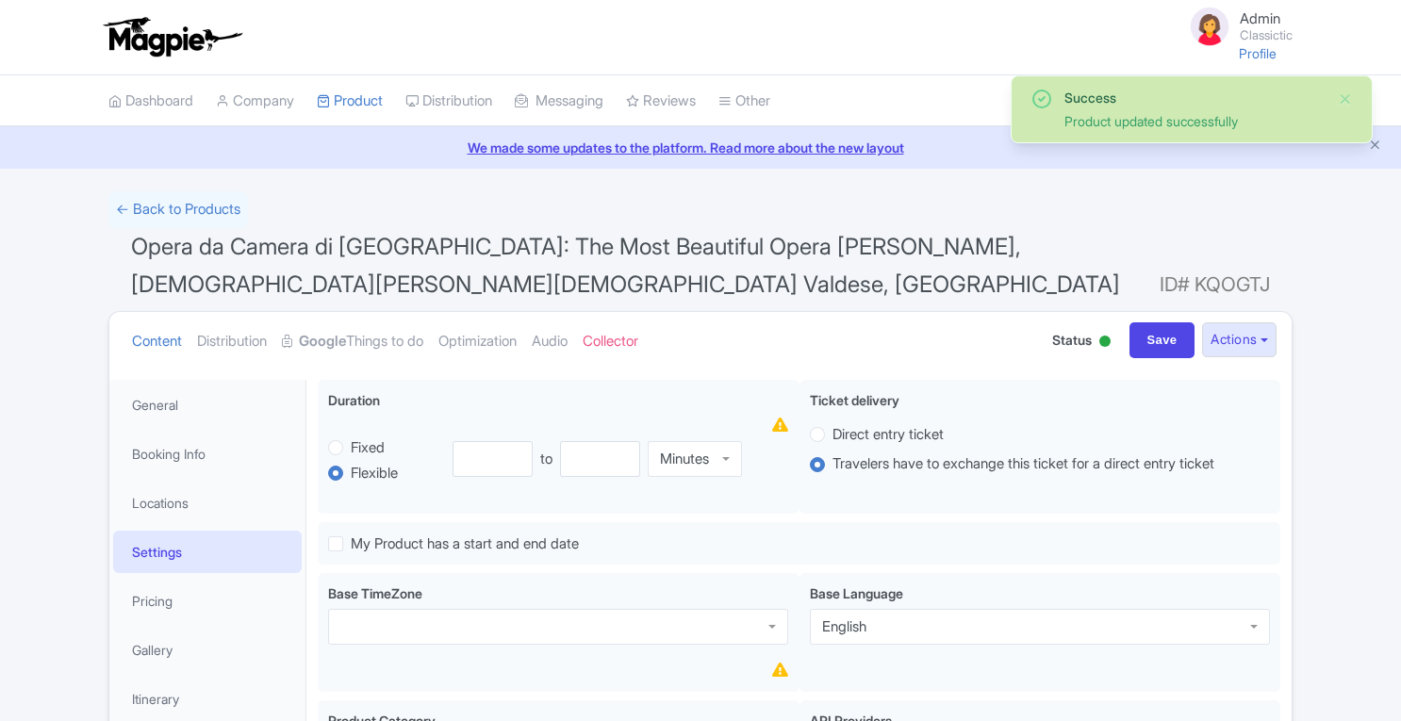
scroll to position [427, 0]
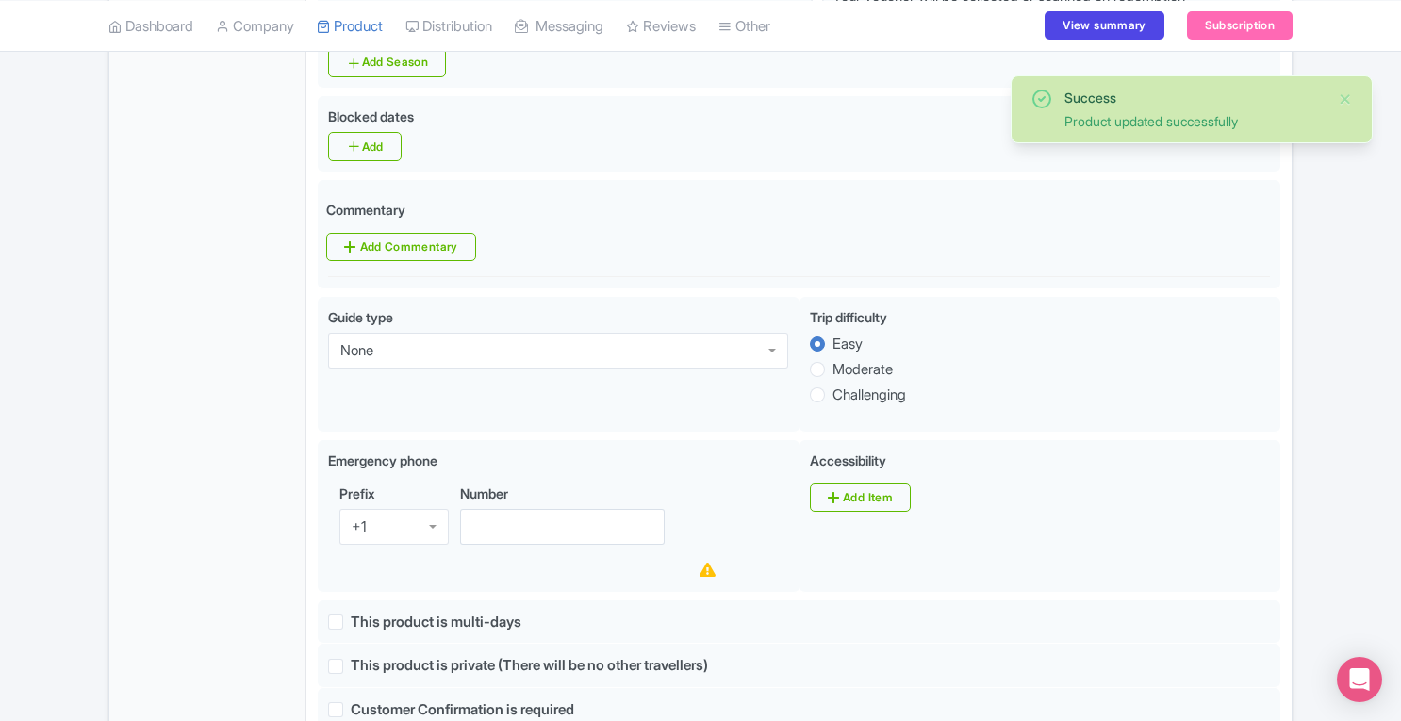
scroll to position [884, 0]
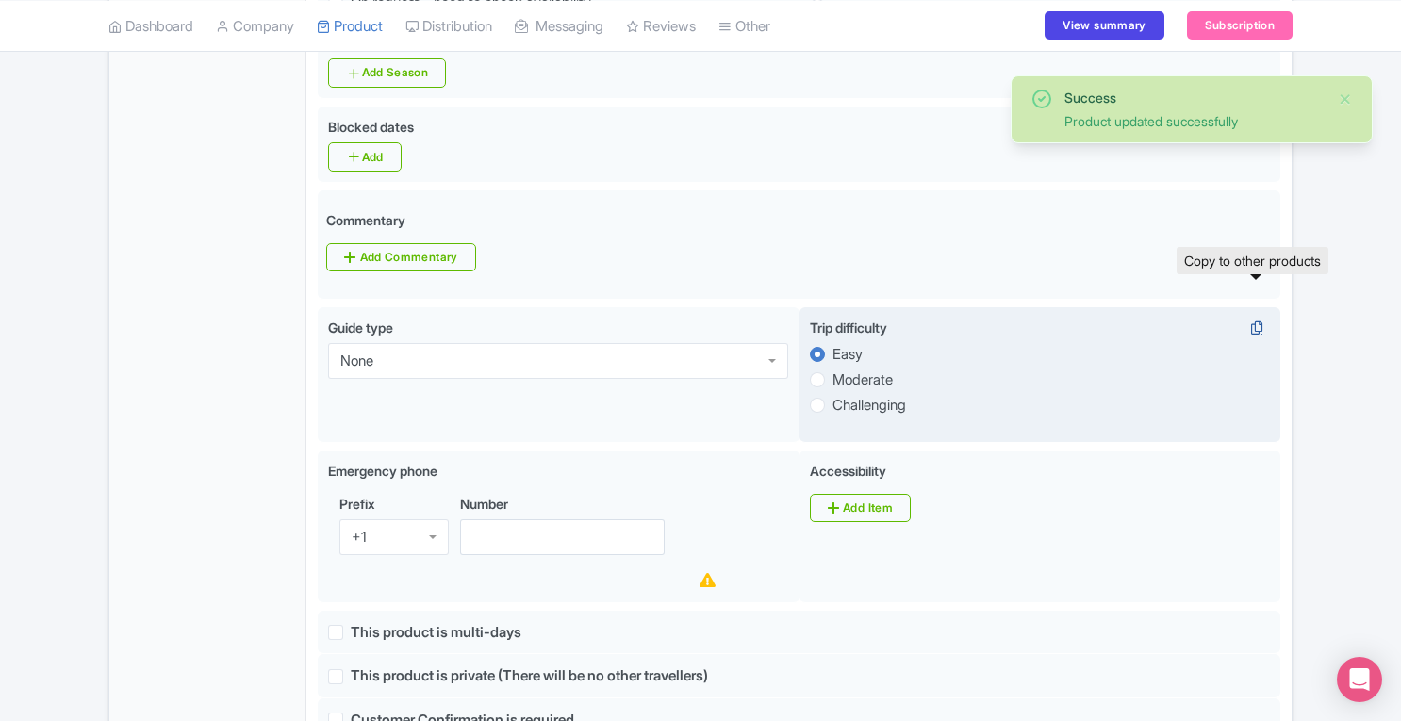
click at [1255, 320] on icon at bounding box center [1256, 328] width 26 height 17
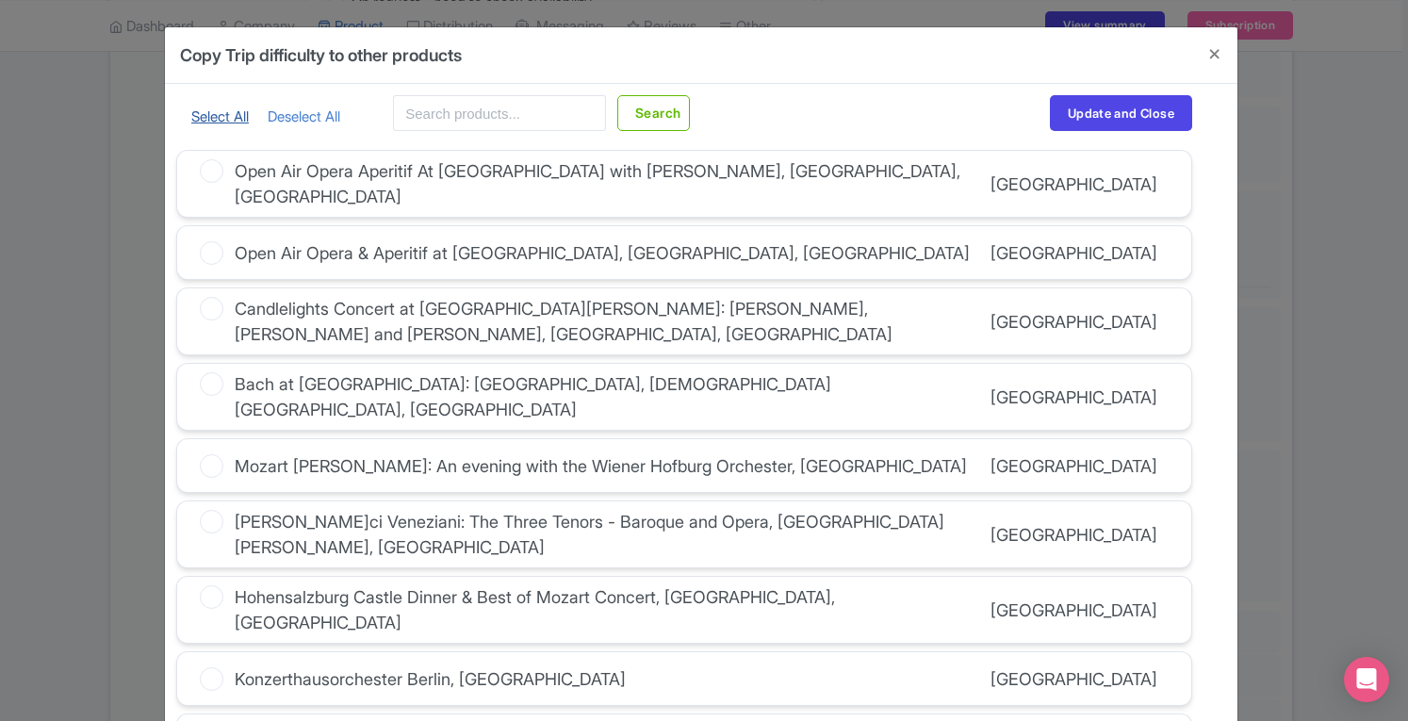
click at [211, 109] on link "Select All" at bounding box center [219, 116] width 57 height 18
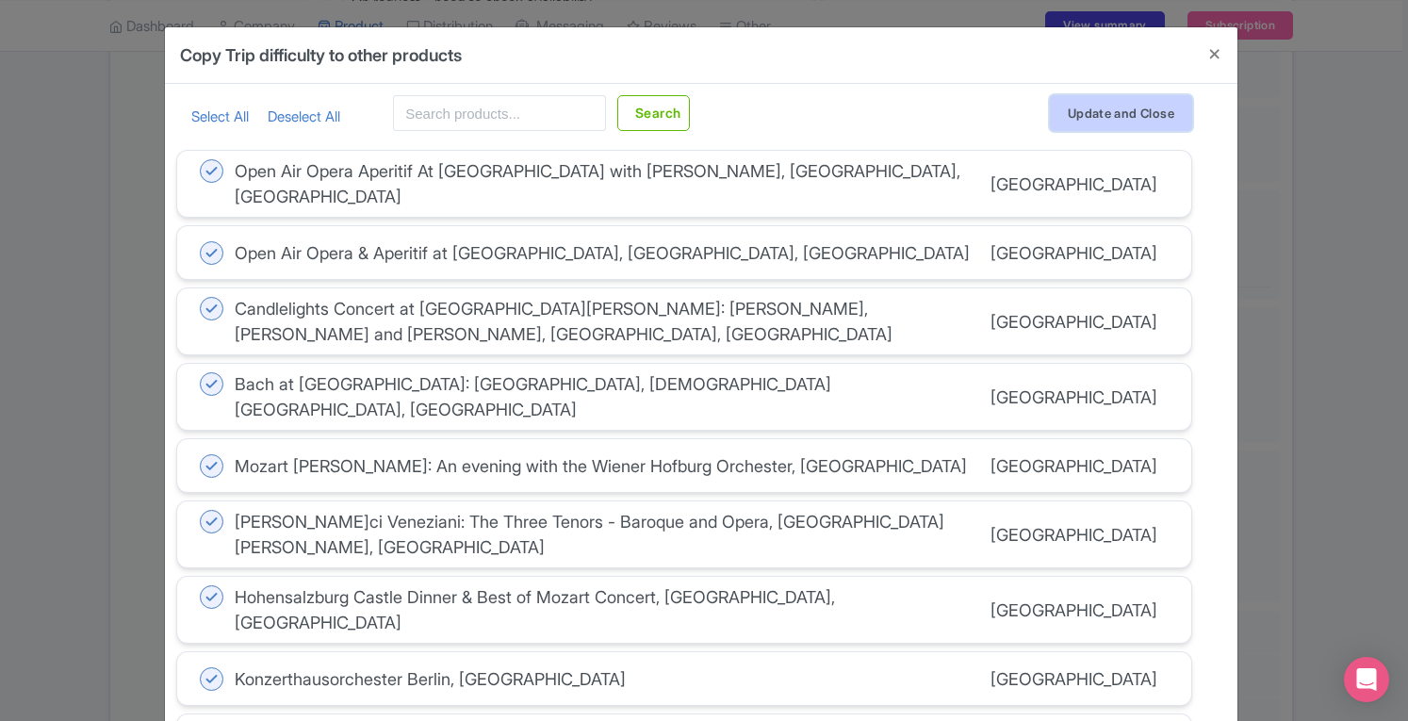
click at [1080, 109] on button "Update and Close" at bounding box center [1121, 113] width 142 height 36
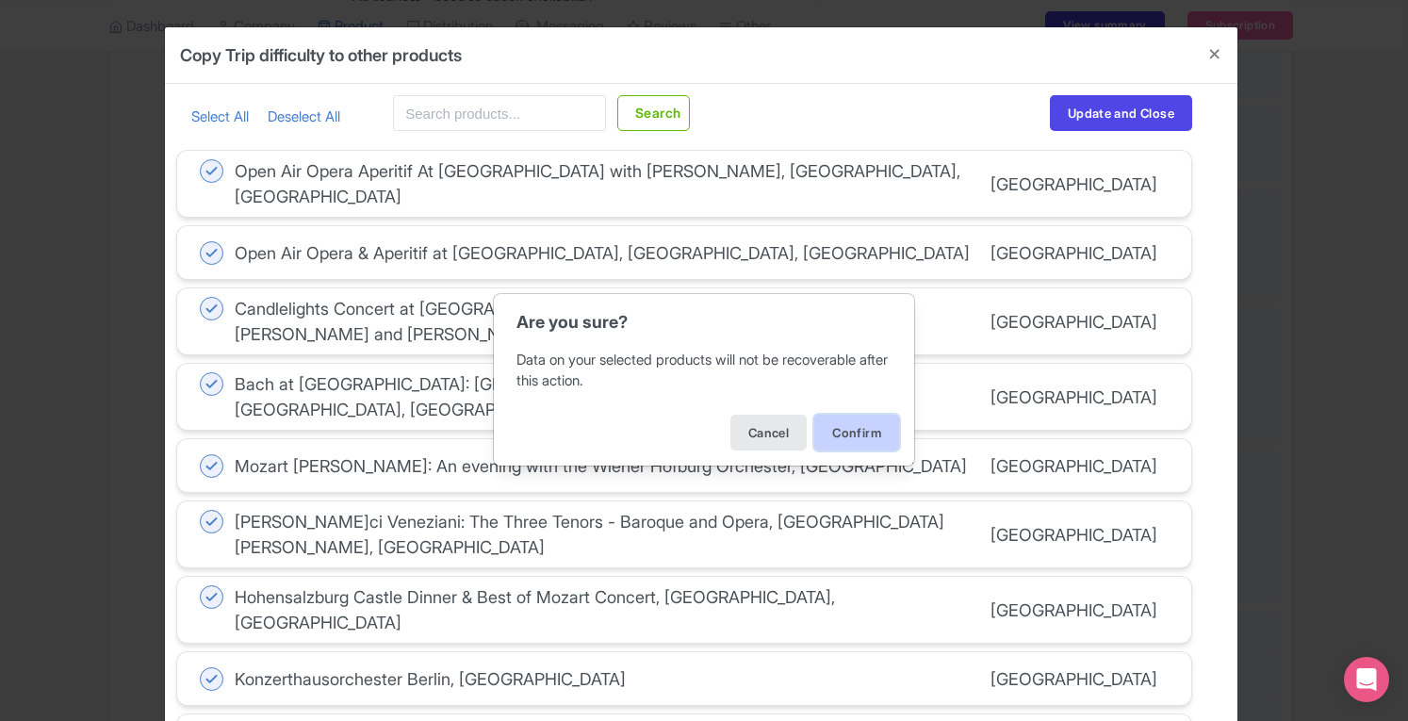
click at [867, 425] on button "Confirm" at bounding box center [856, 433] width 85 height 36
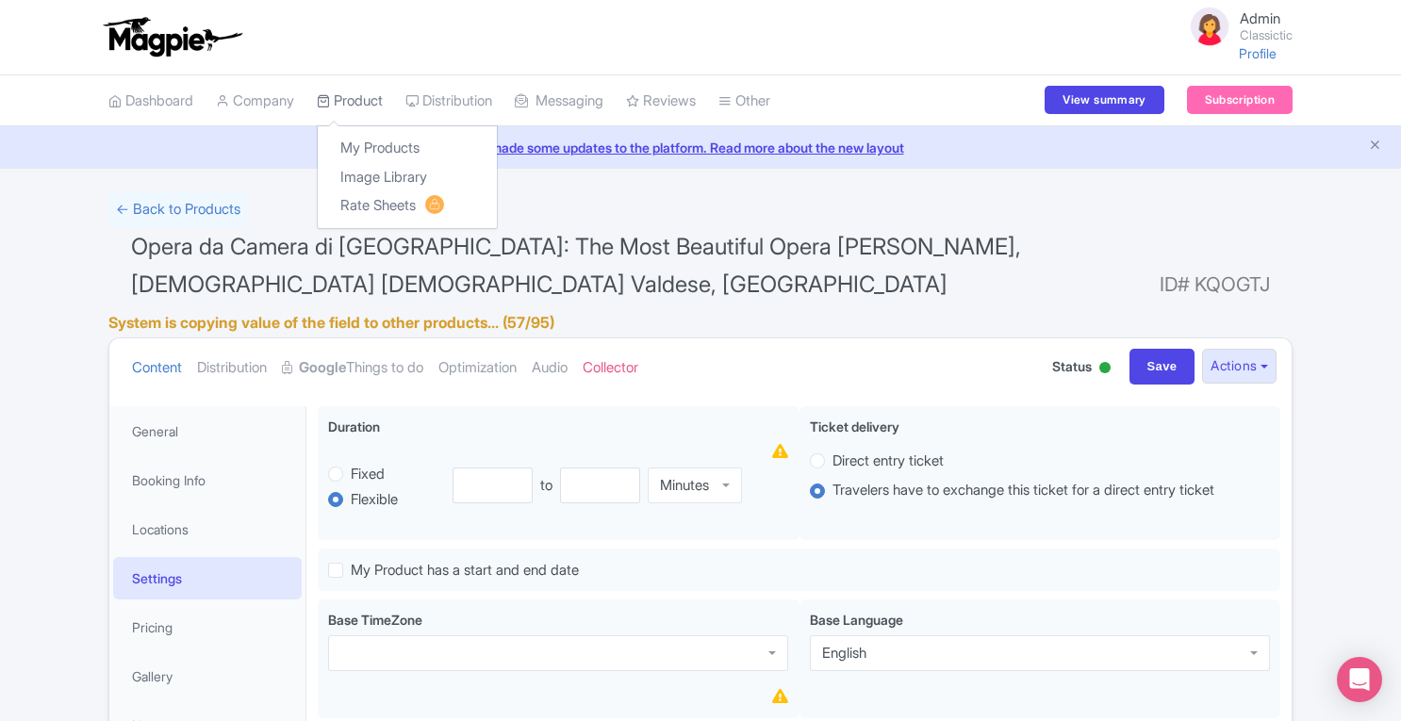
click at [375, 105] on link "Product" at bounding box center [350, 101] width 66 height 52
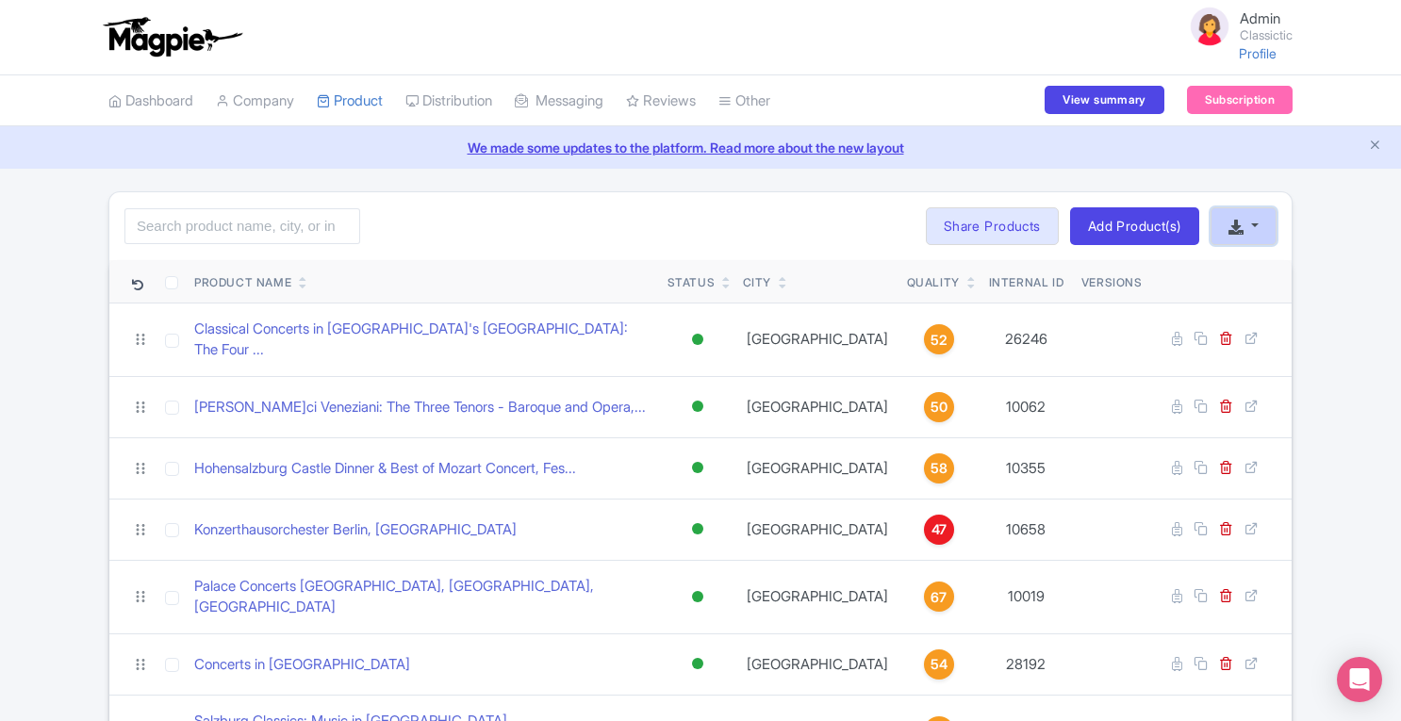
click at [1263, 228] on button "button" at bounding box center [1243, 226] width 66 height 38
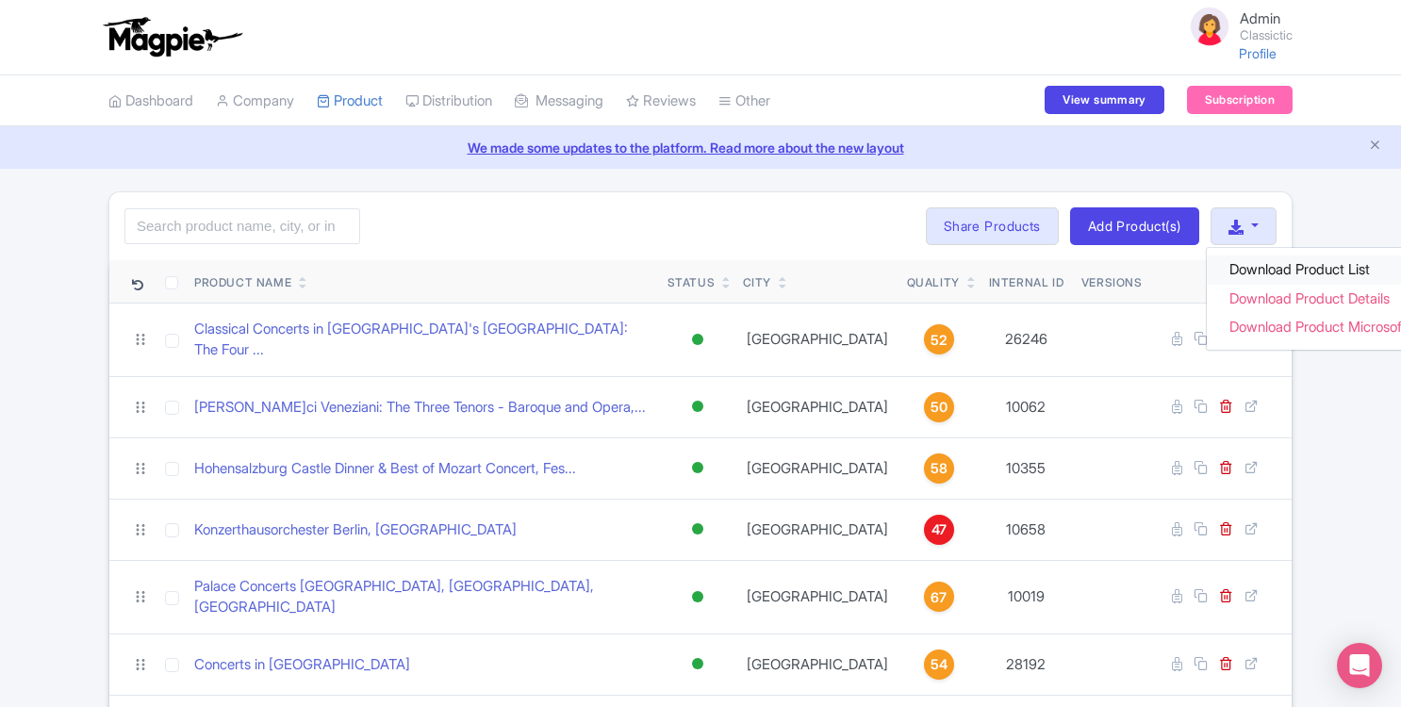
click at [1248, 272] on link "Download Product List" at bounding box center [1331, 269] width 250 height 29
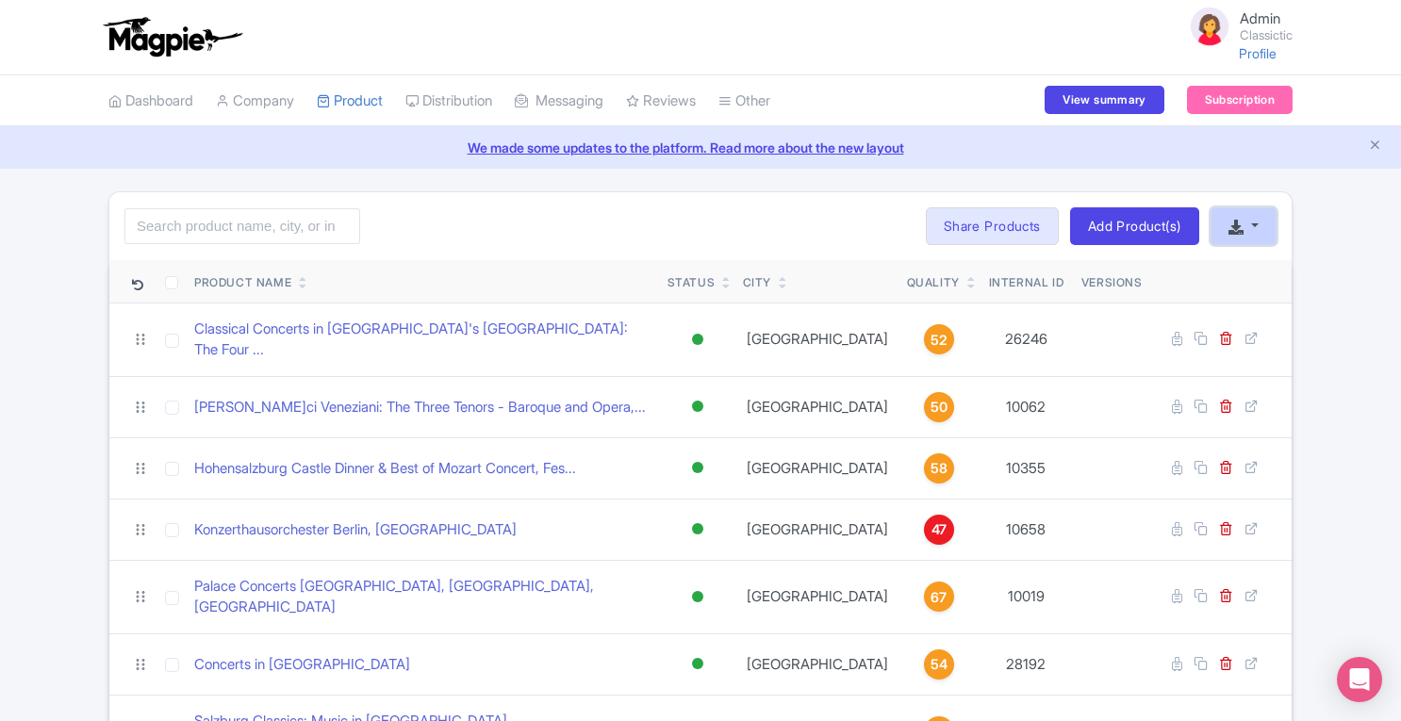
click at [1253, 222] on button "button" at bounding box center [1243, 226] width 66 height 38
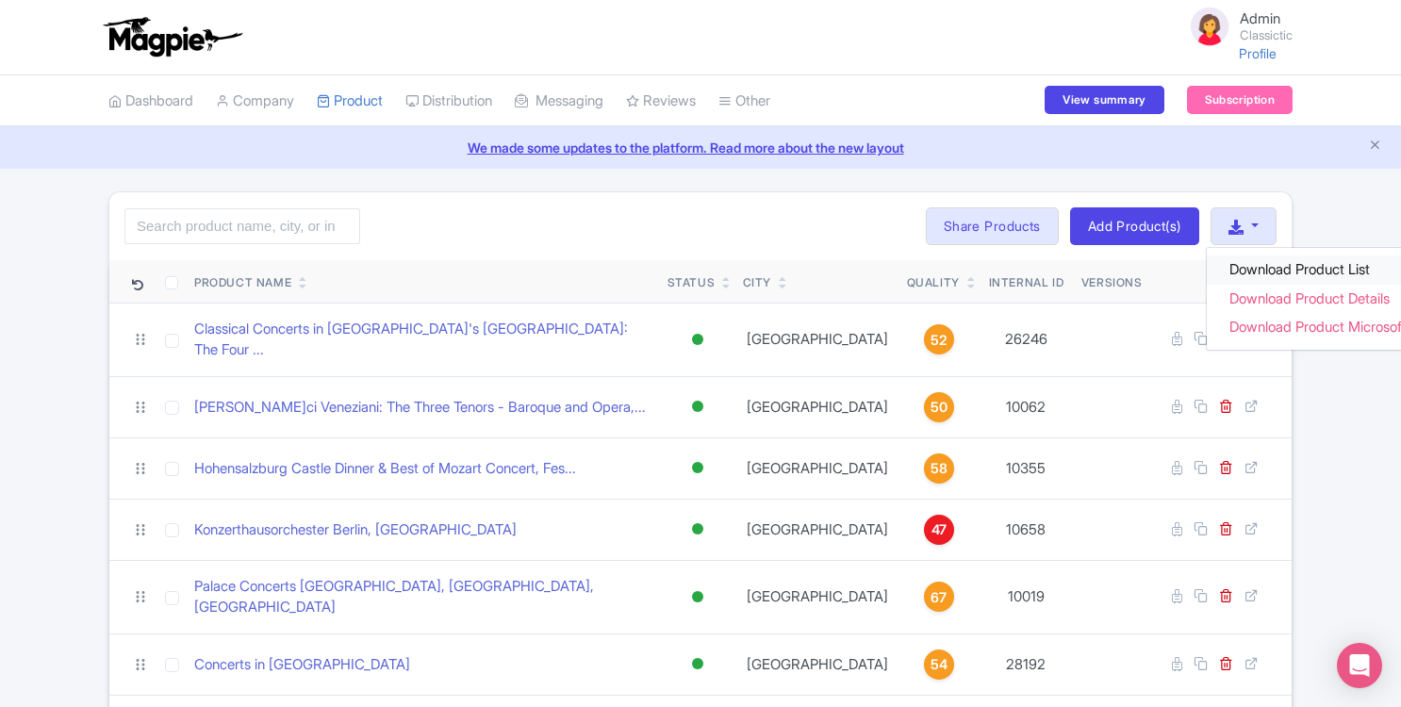
click at [1262, 270] on link "Download Product List" at bounding box center [1331, 269] width 250 height 29
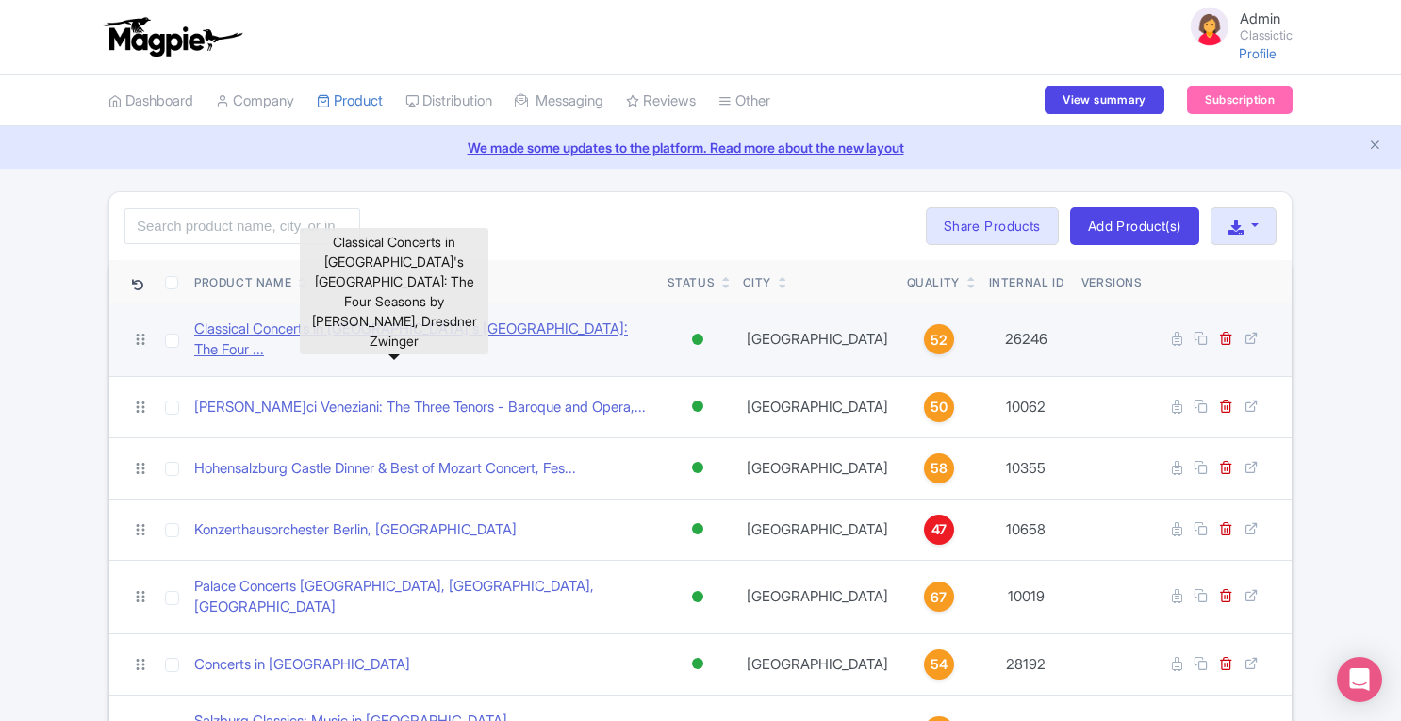
click at [269, 327] on link "Classical Concerts in Dresden's Zwinger Palace: The Four ..." at bounding box center [423, 340] width 458 height 42
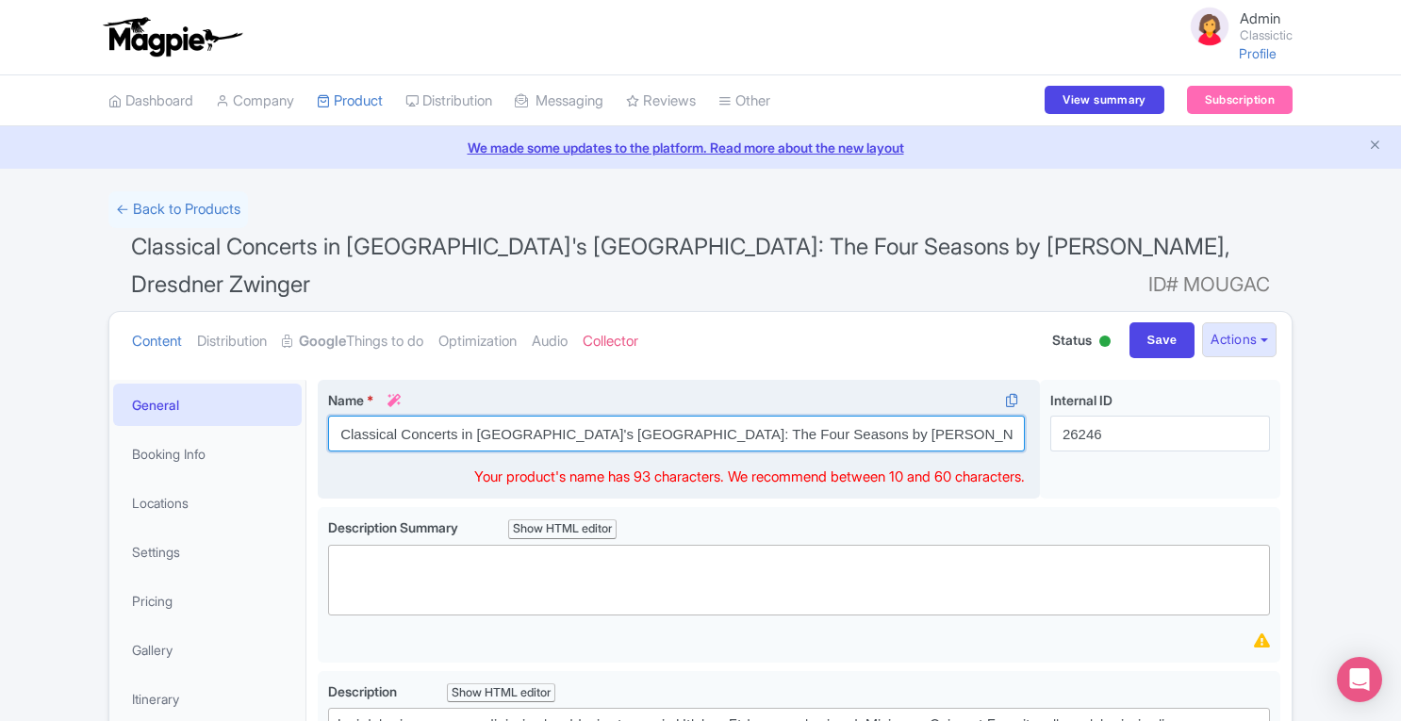
drag, startPoint x: 477, startPoint y: 393, endPoint x: 641, endPoint y: 398, distance: 164.1
click at [641, 416] on input "Classical Concerts in [GEOGRAPHIC_DATA] [GEOGRAPHIC_DATA]: The Four Seasons by …" at bounding box center [676, 434] width 697 height 36
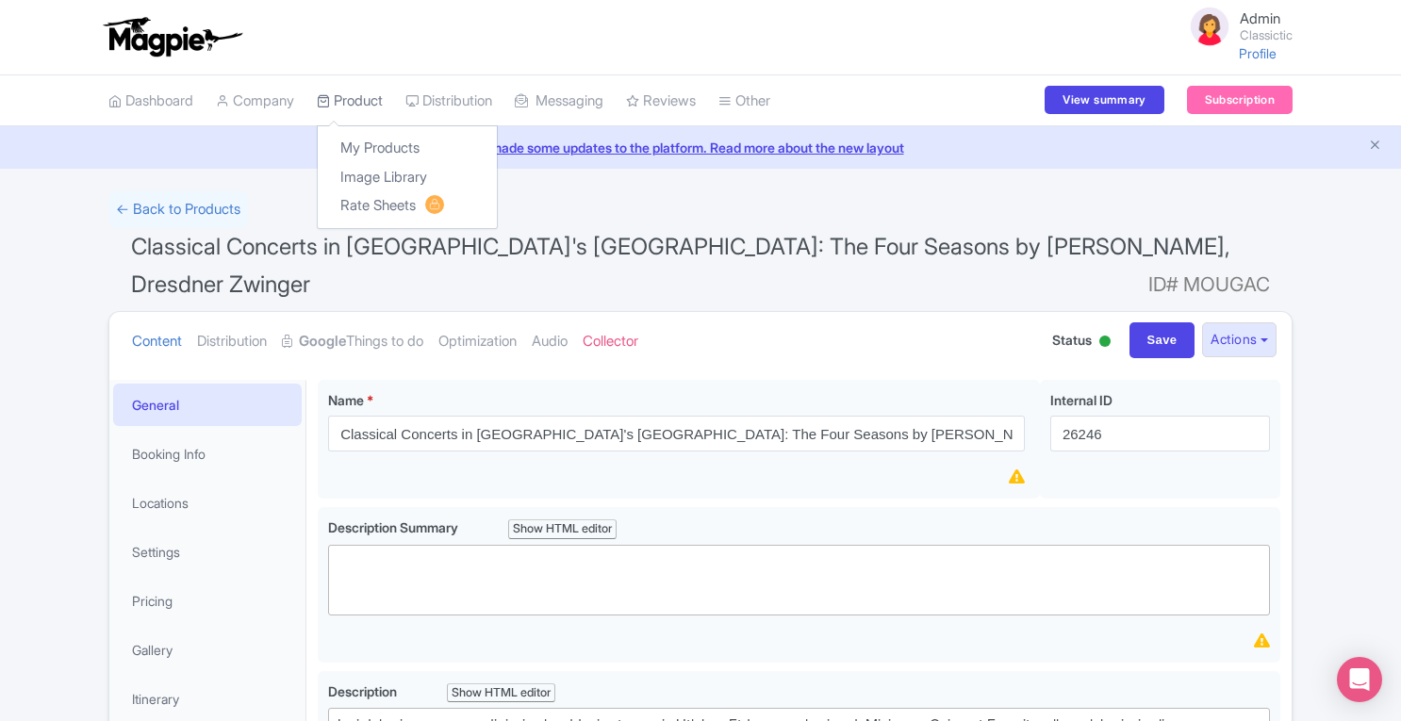
click at [367, 105] on link "Product" at bounding box center [350, 101] width 66 height 52
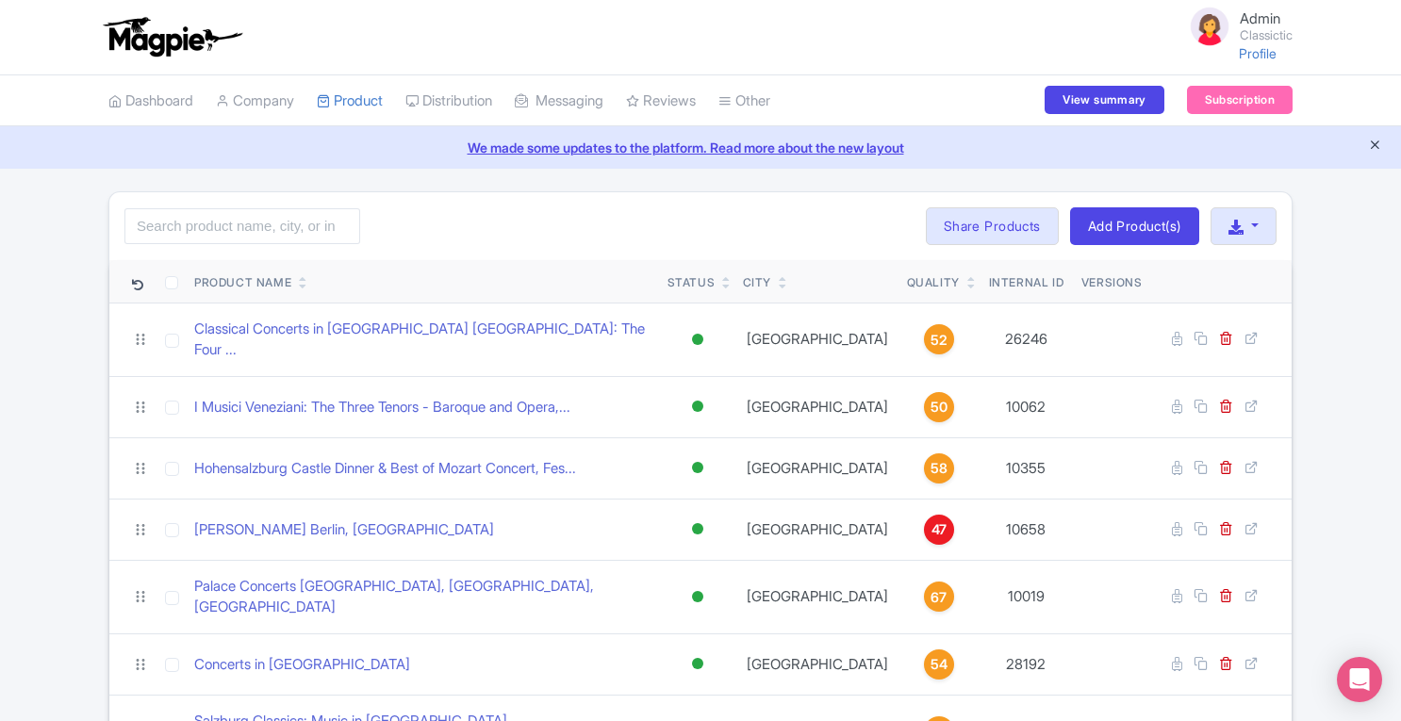
click at [1372, 148] on icon "Close announcement" at bounding box center [1375, 145] width 14 height 14
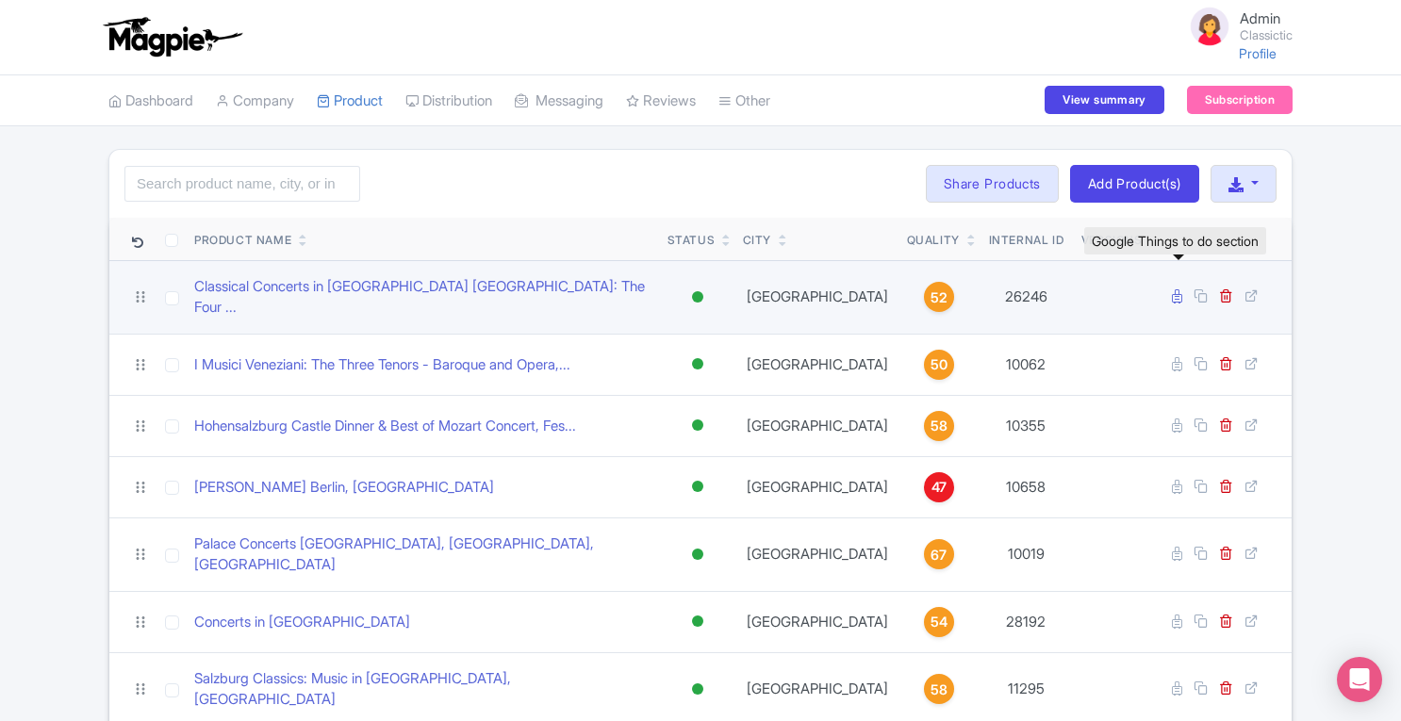
click at [1178, 291] on icon at bounding box center [1177, 296] width 10 height 14
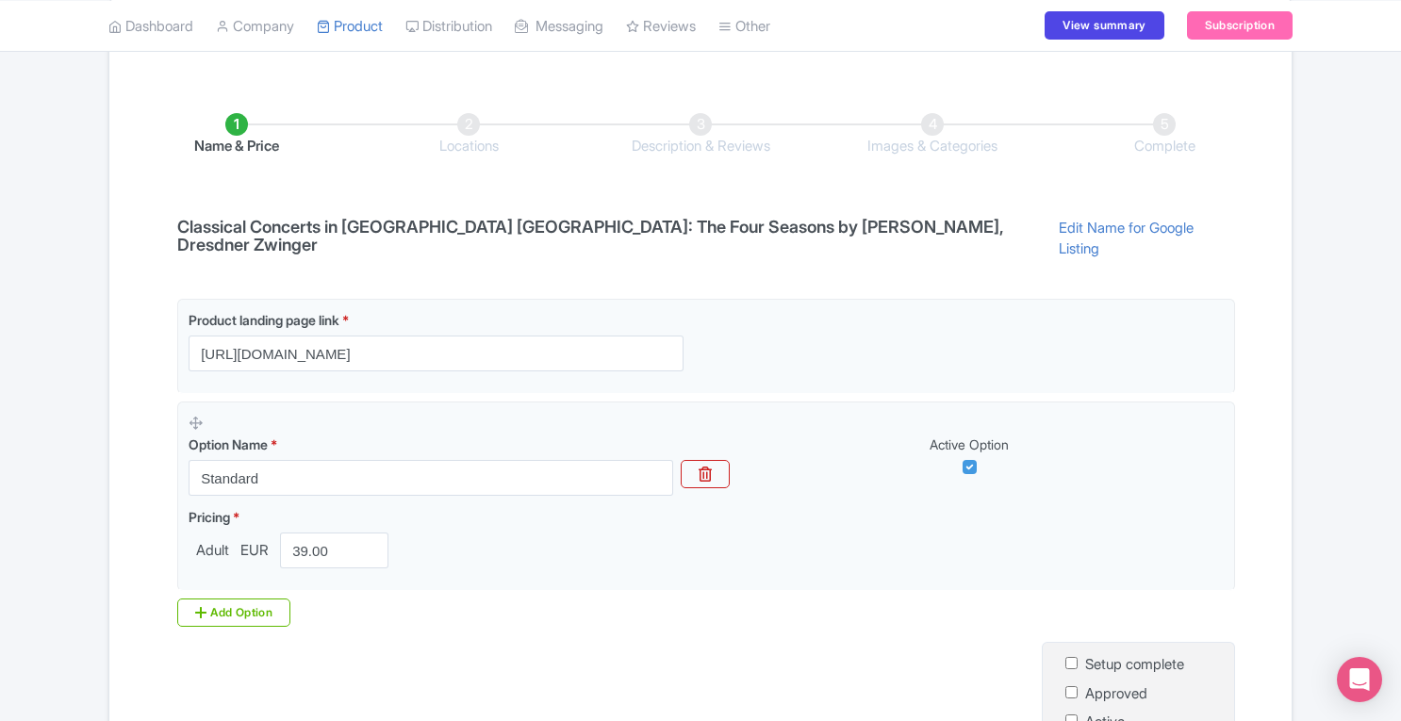
scroll to position [345, 0]
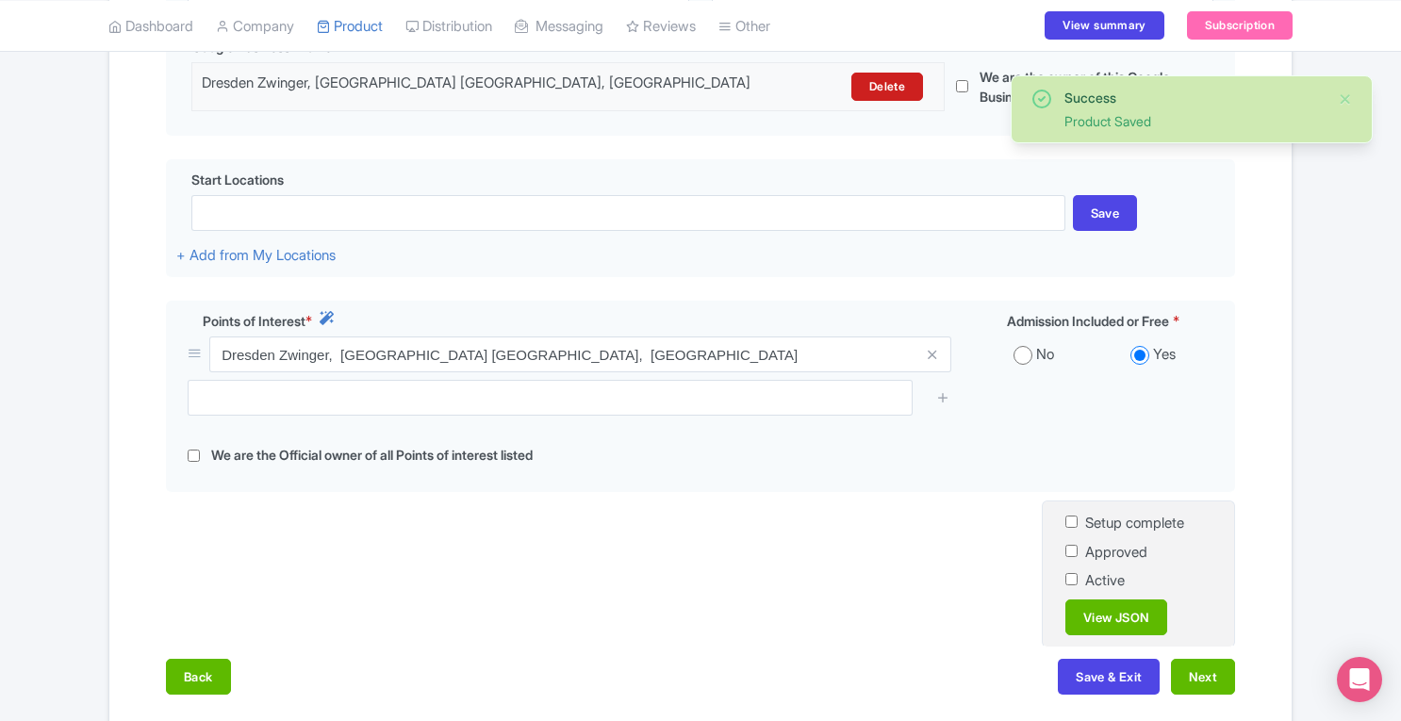
scroll to position [607, 0]
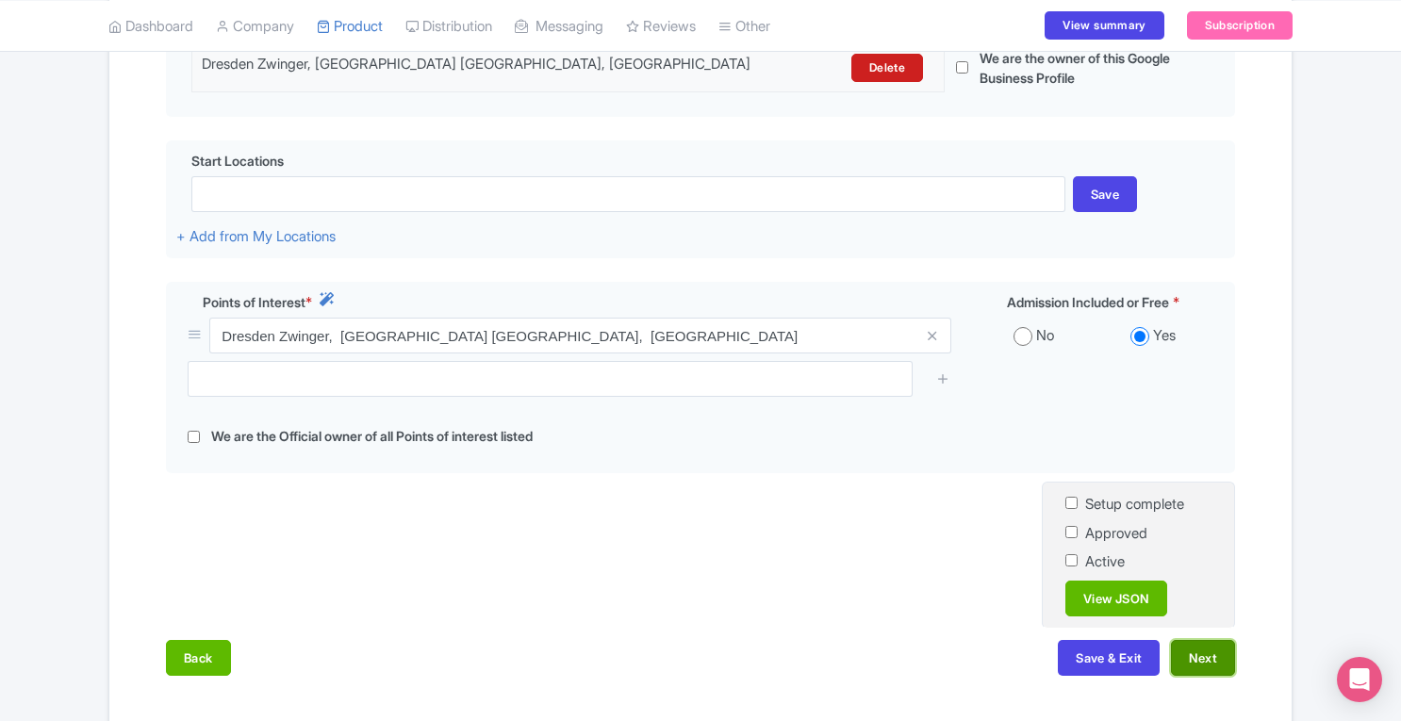
click at [1217, 640] on button "Next" at bounding box center [1203, 658] width 64 height 36
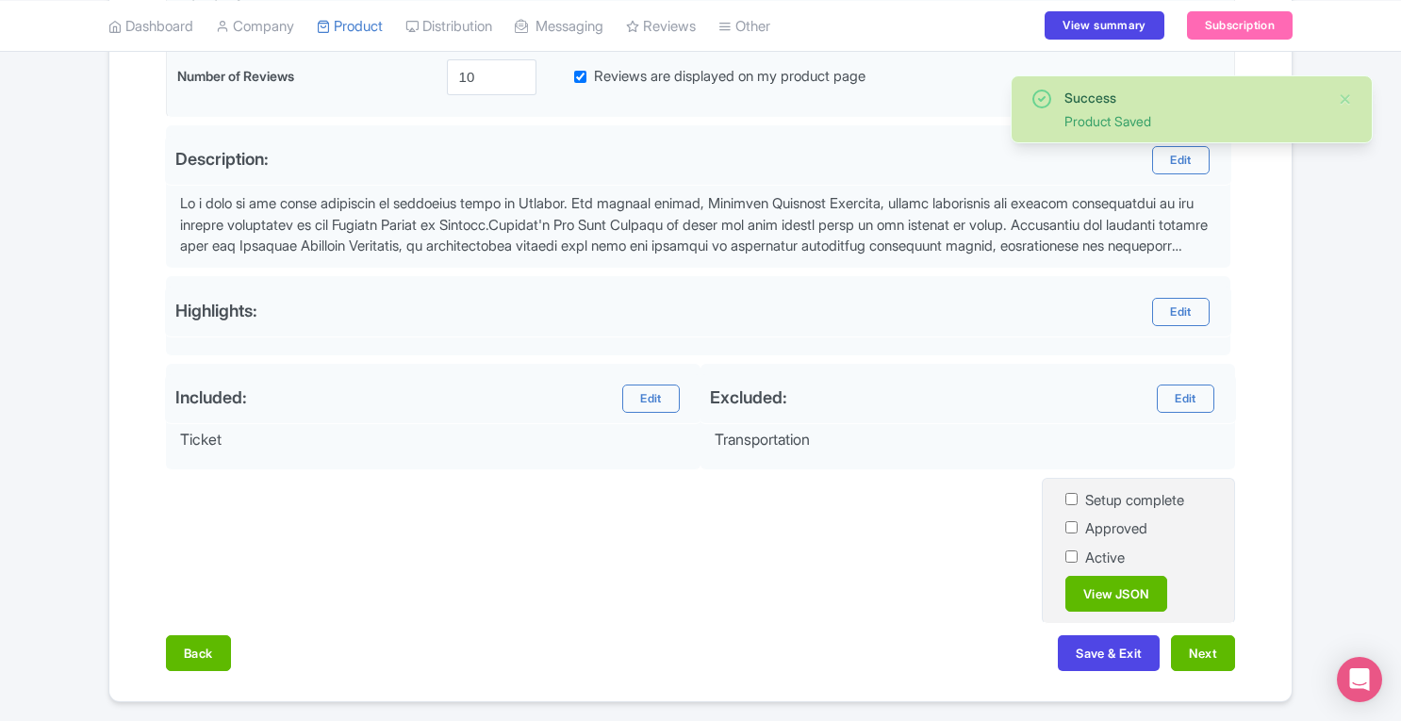
scroll to position [571, 0]
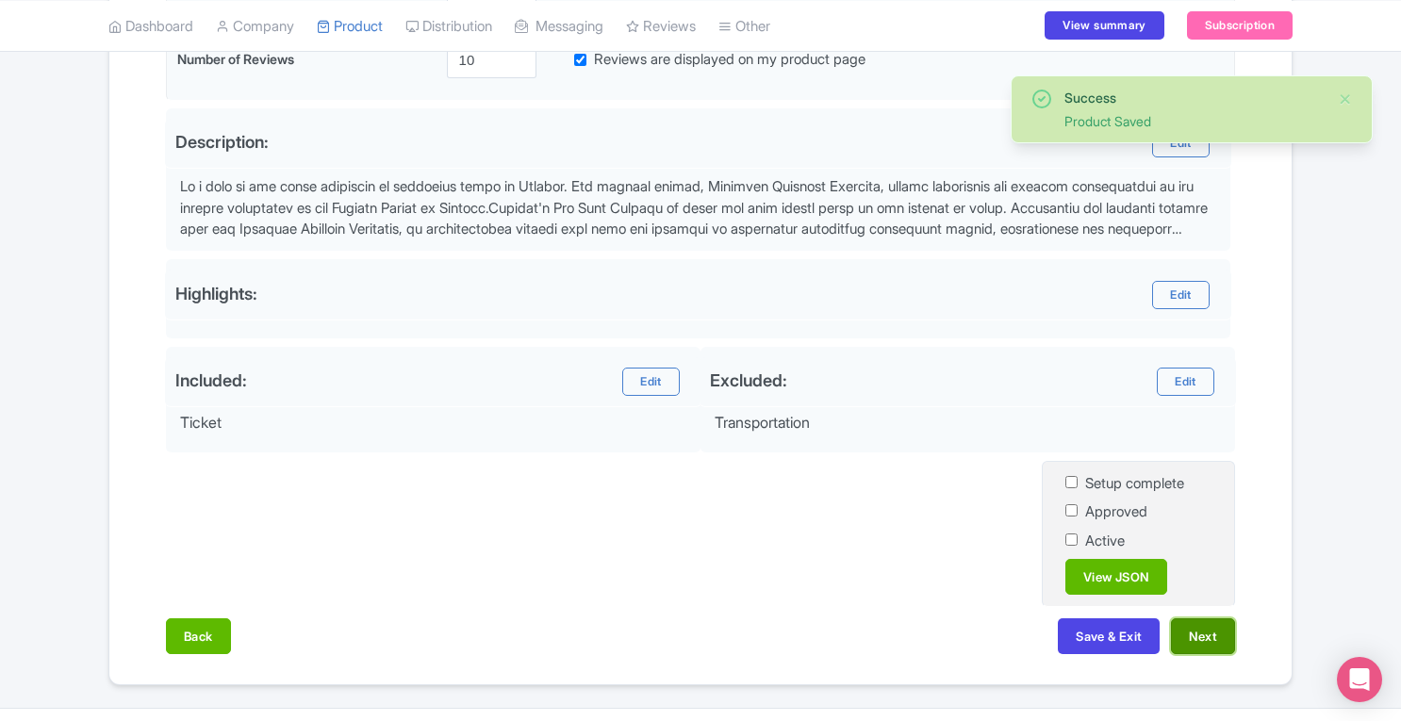
click at [1210, 618] on button "Next" at bounding box center [1203, 636] width 64 height 36
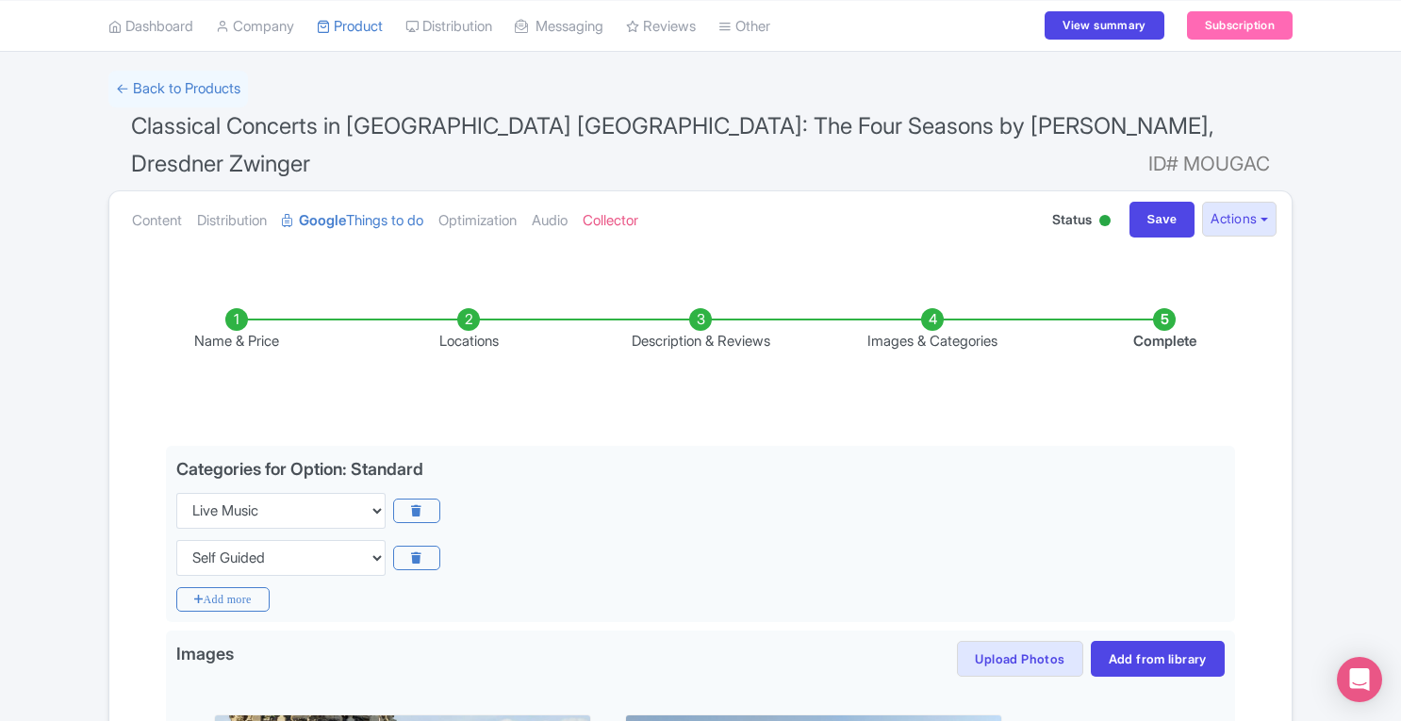
scroll to position [90, 0]
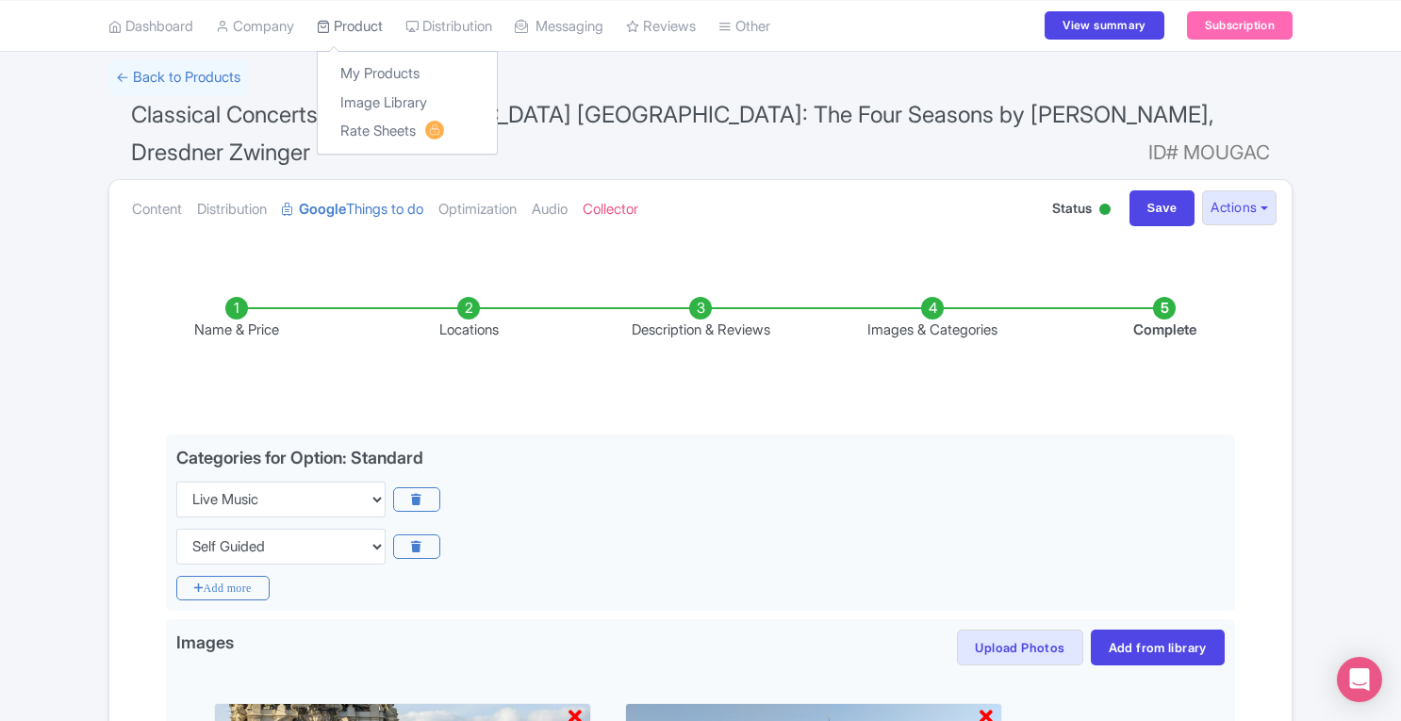
click at [373, 24] on link "Product" at bounding box center [350, 26] width 66 height 52
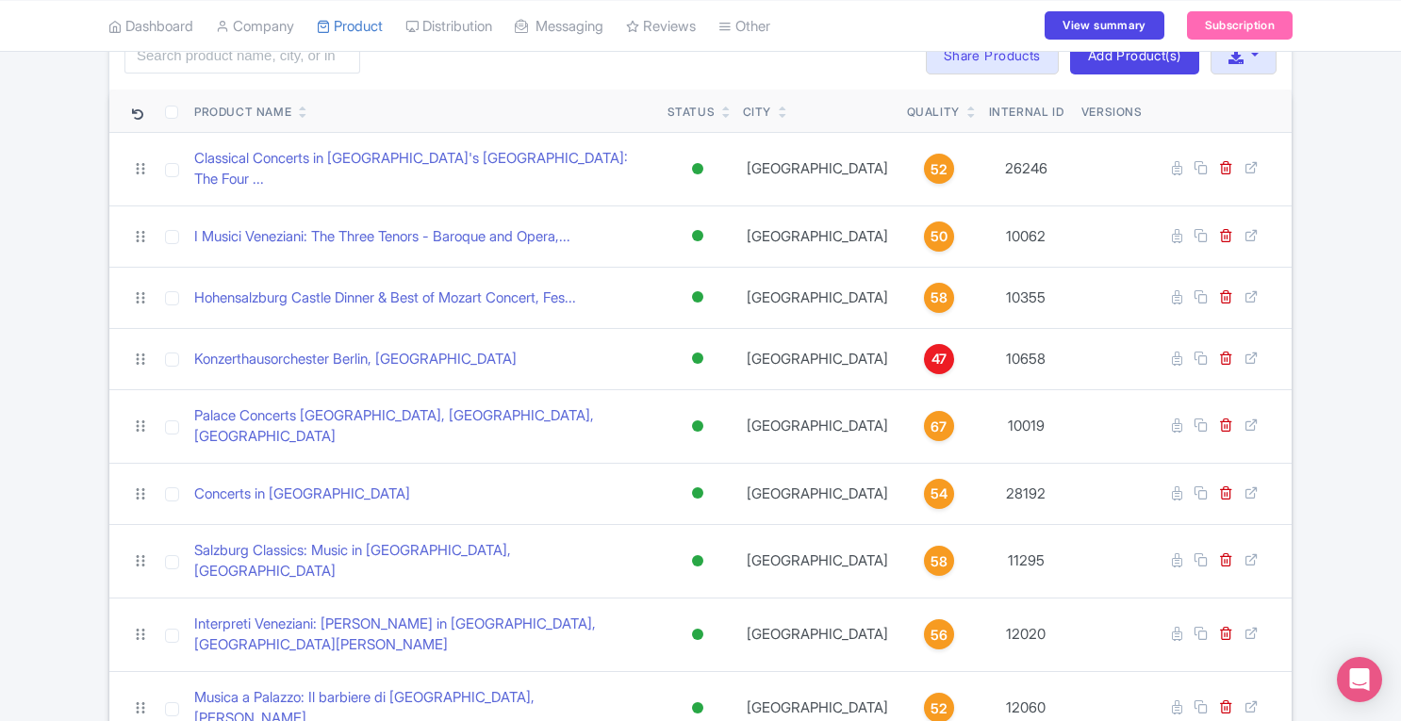
scroll to position [131, 0]
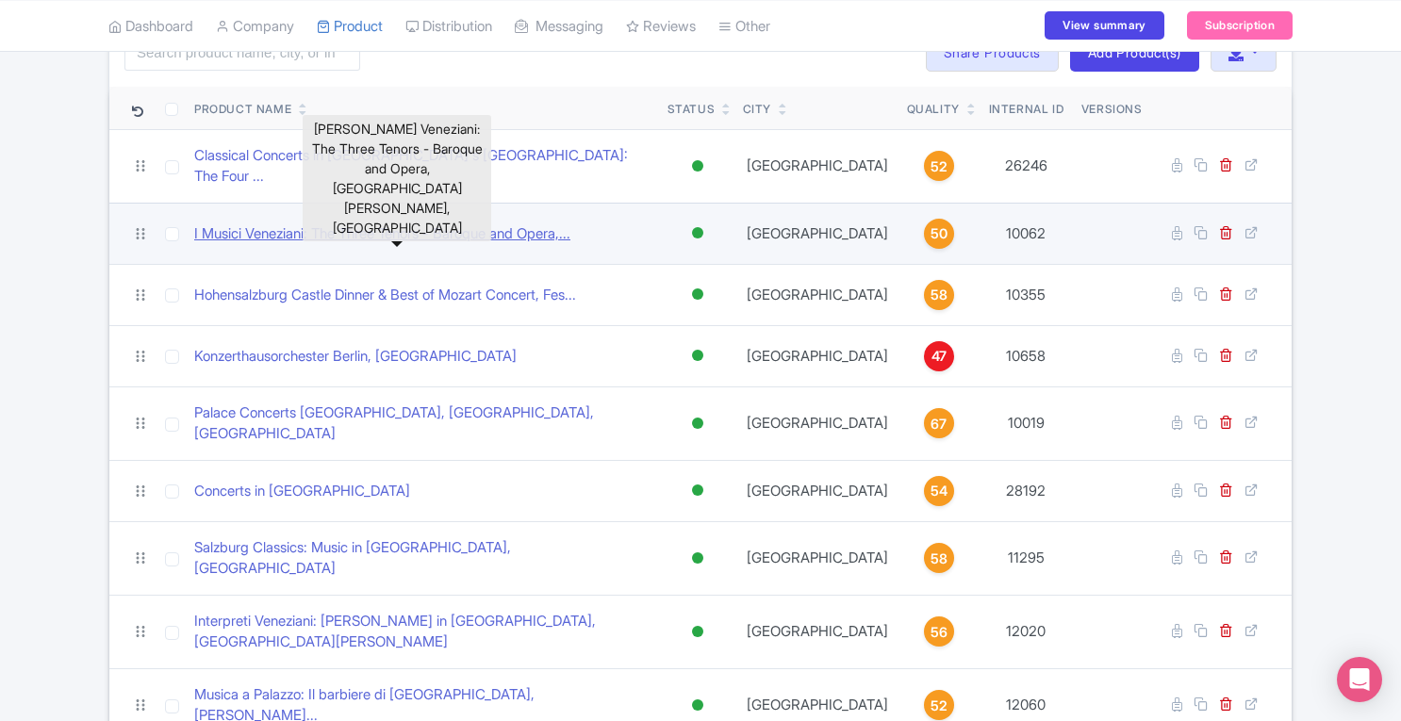
click at [492, 223] on link "I Musici Veneziani: The Three Tenors - Baroque and Opera,..." at bounding box center [382, 234] width 376 height 22
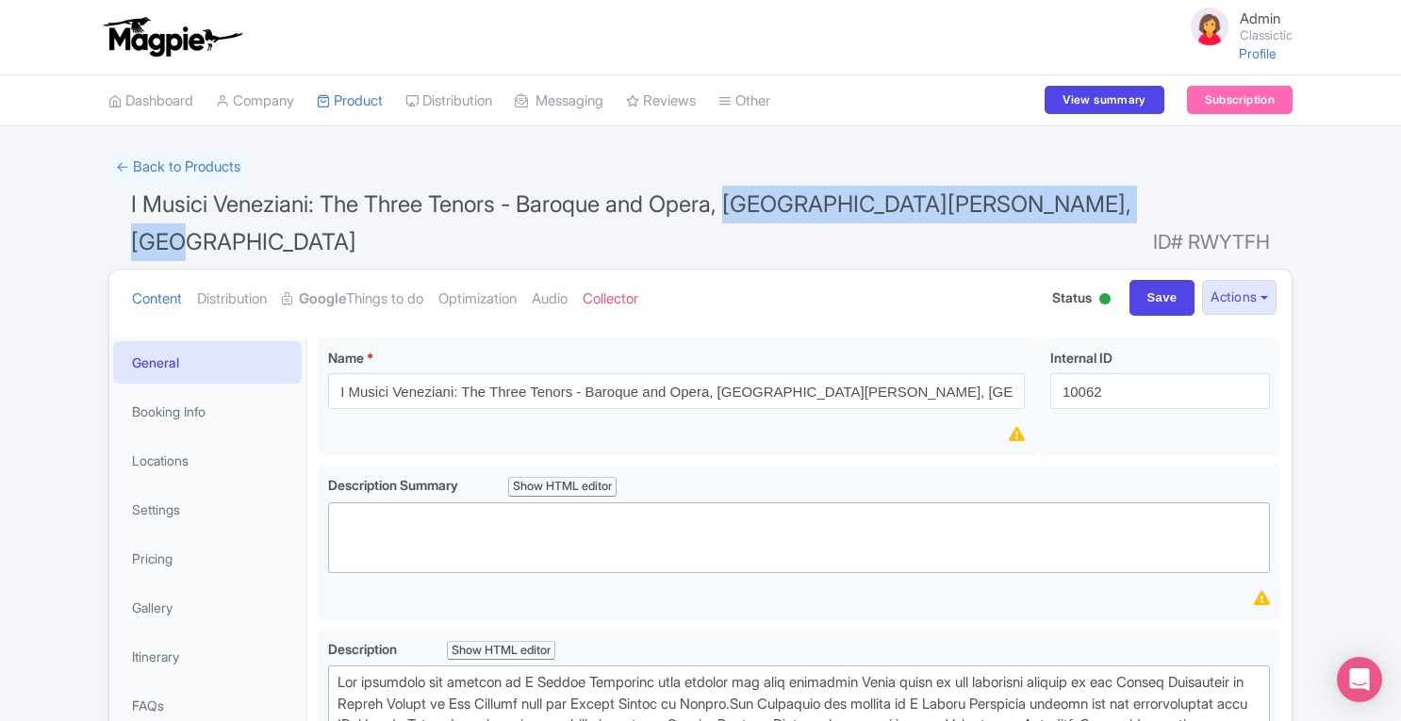
drag, startPoint x: 741, startPoint y: 203, endPoint x: 1127, endPoint y: 205, distance: 386.4
click at [1127, 205] on span "I Musici Veneziani: The Three Tenors - Baroque and Opera, [GEOGRAPHIC_DATA][PER…" at bounding box center [631, 222] width 1000 height 65
